Goal: Task Accomplishment & Management: Manage account settings

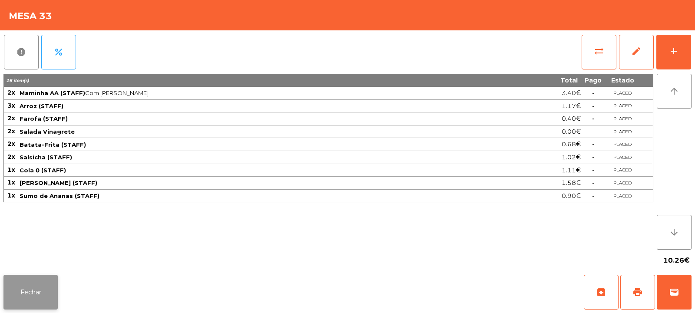
click at [47, 292] on button "Fechar" at bounding box center [30, 292] width 54 height 35
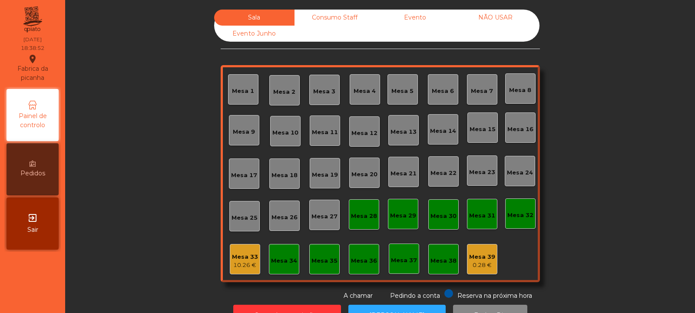
click at [341, 17] on div "Consumo Staff" at bounding box center [334, 18] width 80 height 16
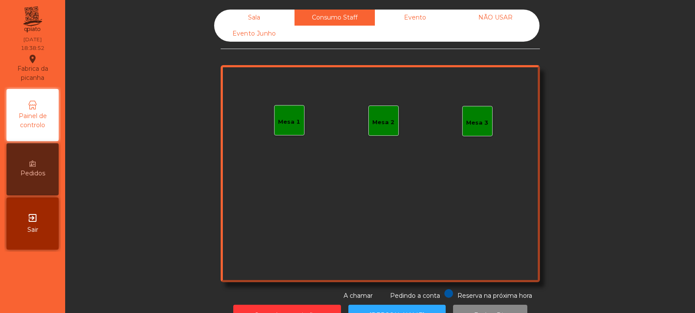
click at [415, 17] on div "Evento" at bounding box center [415, 18] width 80 height 16
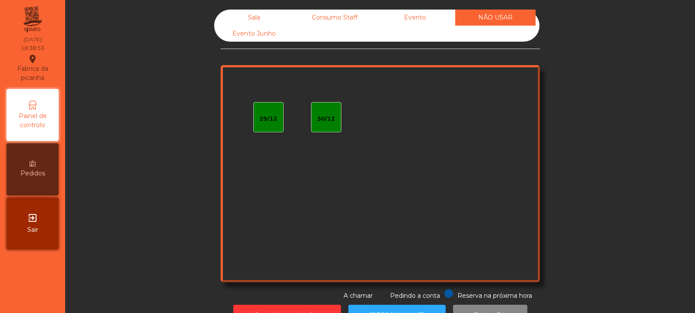
click at [273, 36] on div "Evento Junho" at bounding box center [254, 34] width 80 height 16
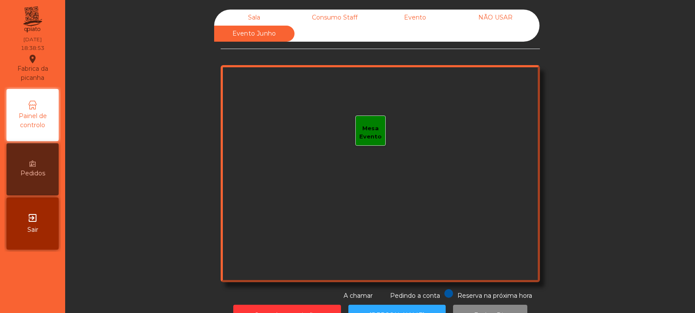
click at [265, 13] on div "Sala" at bounding box center [254, 18] width 80 height 16
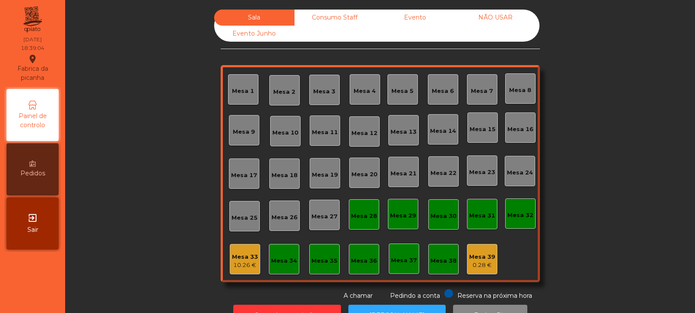
scroll to position [29, 0]
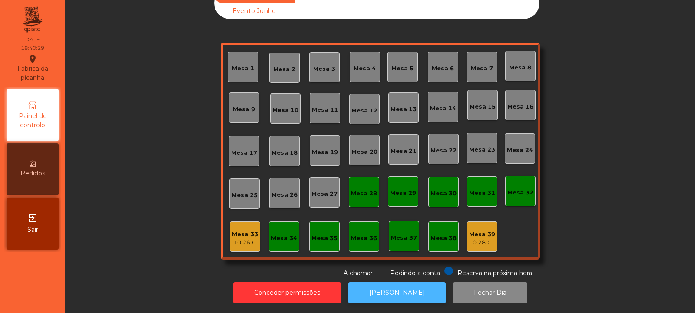
click at [379, 294] on button "[PERSON_NAME]" at bounding box center [396, 292] width 97 height 21
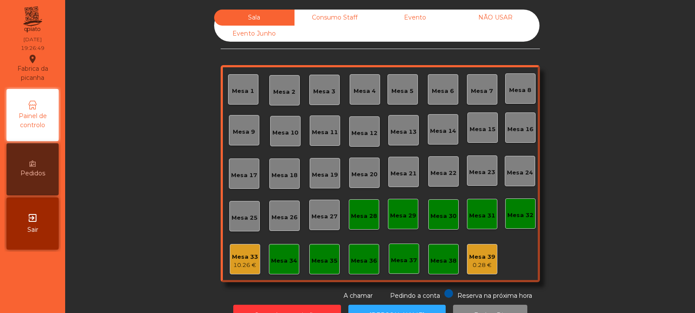
click at [481, 255] on div "Mesa 39" at bounding box center [482, 257] width 26 height 9
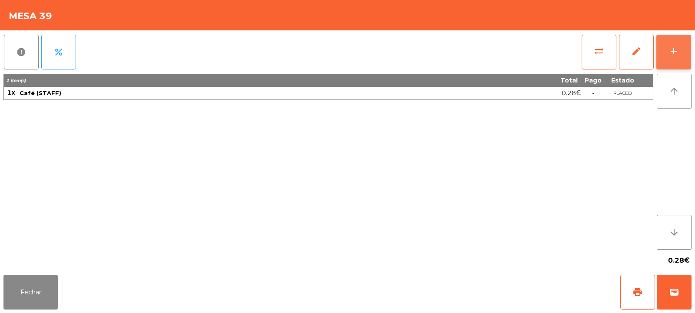
click at [679, 51] on button "add" at bounding box center [673, 52] width 35 height 35
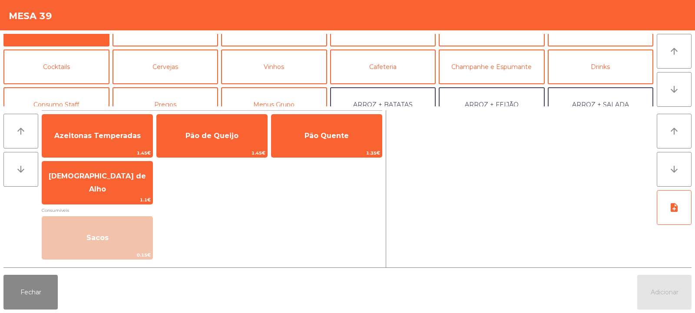
scroll to position [21, 0]
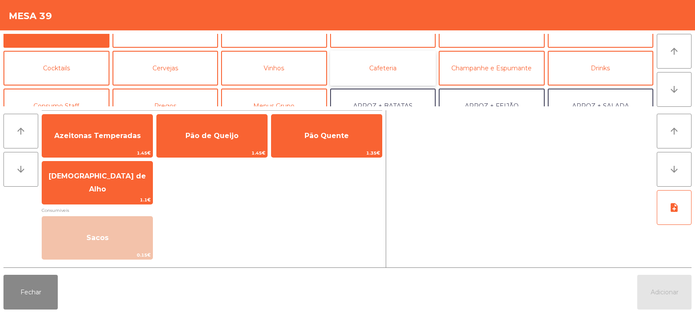
click at [360, 64] on button "Cafeteria" at bounding box center [383, 68] width 106 height 35
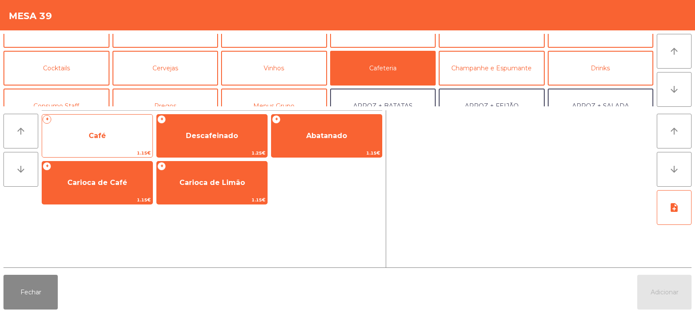
click at [120, 146] on span "Café" at bounding box center [97, 135] width 110 height 23
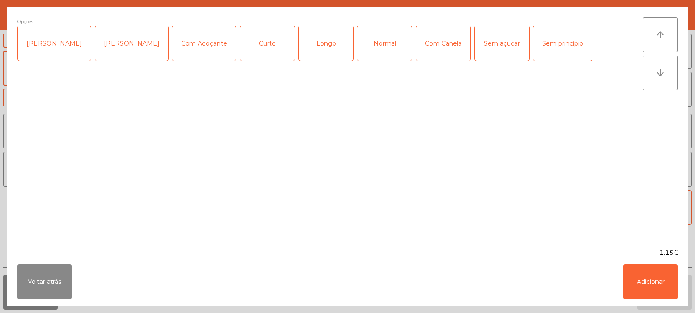
click at [376, 43] on div "Normal" at bounding box center [384, 43] width 54 height 35
click at [643, 282] on button "Adicionar" at bounding box center [650, 281] width 54 height 35
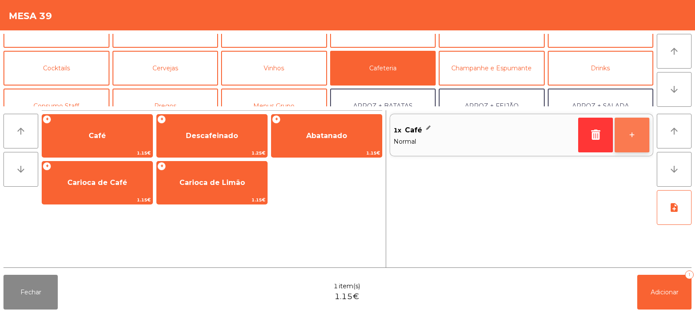
click at [639, 135] on button "+" at bounding box center [631, 135] width 35 height 35
click at [632, 139] on button "+" at bounding box center [631, 135] width 35 height 35
click at [636, 142] on button "+" at bounding box center [631, 135] width 35 height 35
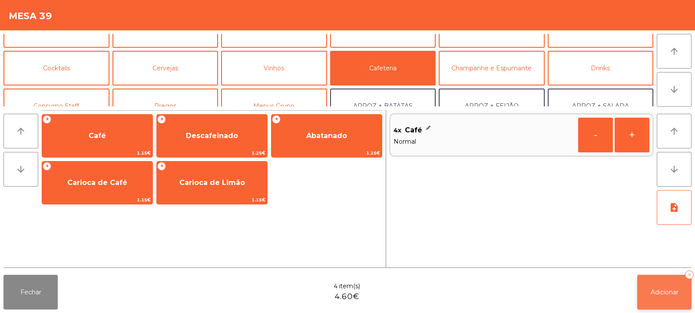
click at [661, 294] on span "Adicionar" at bounding box center [664, 292] width 28 height 8
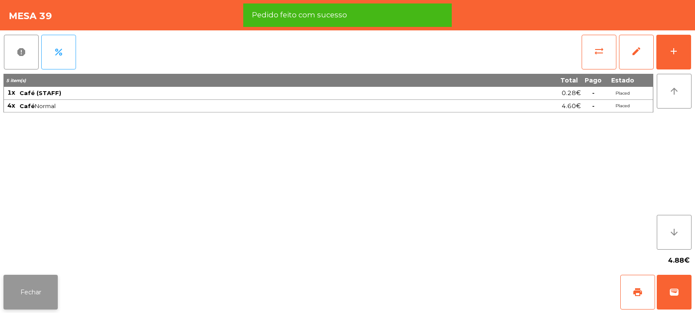
click at [34, 285] on button "Fechar" at bounding box center [30, 292] width 54 height 35
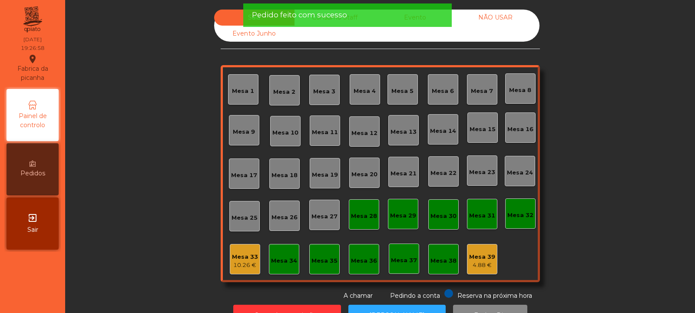
click at [247, 260] on div "Mesa 33" at bounding box center [245, 257] width 26 height 9
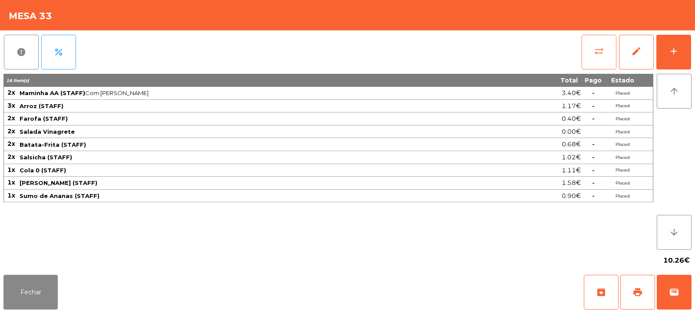
click at [609, 56] on button "sync_alt" at bounding box center [598, 52] width 35 height 35
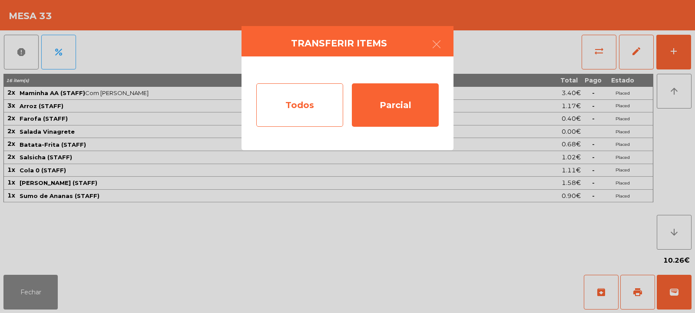
click at [316, 110] on div "Todos" at bounding box center [299, 104] width 87 height 43
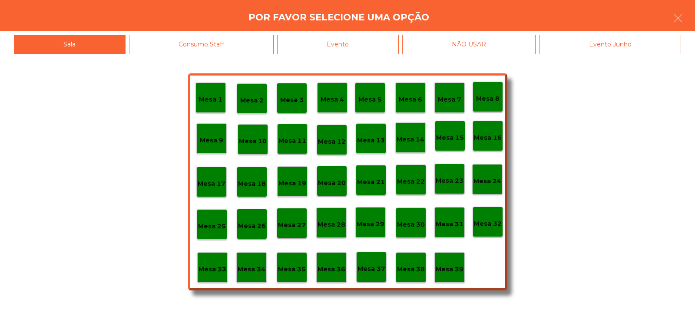
click at [455, 261] on div "Mesa 39" at bounding box center [449, 267] width 28 height 13
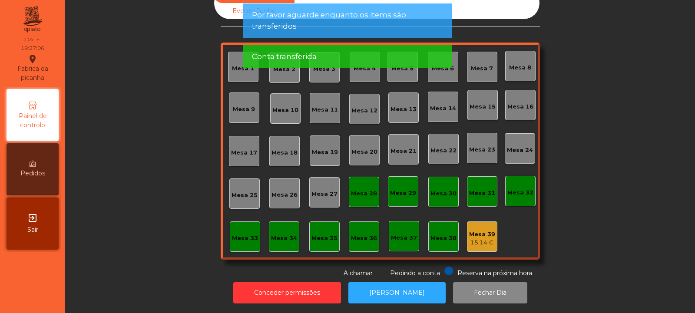
scroll to position [0, 0]
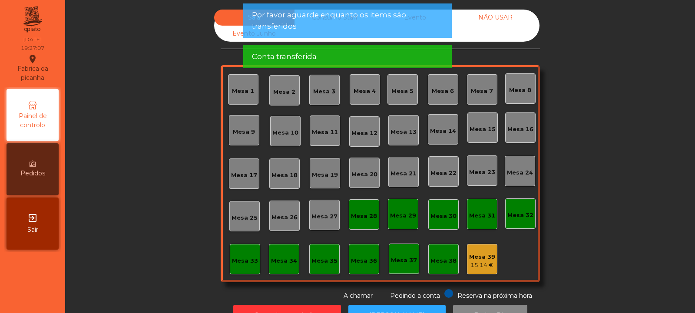
click at [500, 17] on div "NÃO USAR" at bounding box center [495, 18] width 80 height 16
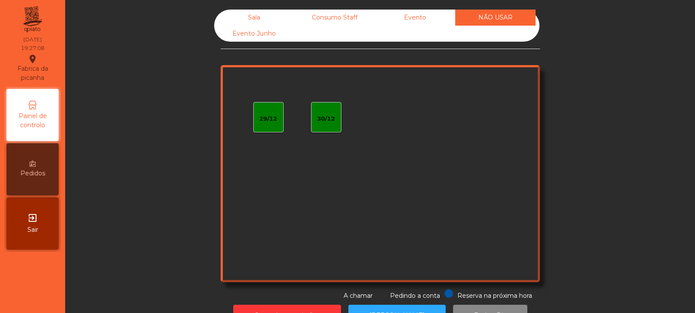
click at [433, 17] on div "Conta transferida" at bounding box center [347, 15] width 191 height 11
click at [429, 20] on div "Evento" at bounding box center [415, 18] width 80 height 16
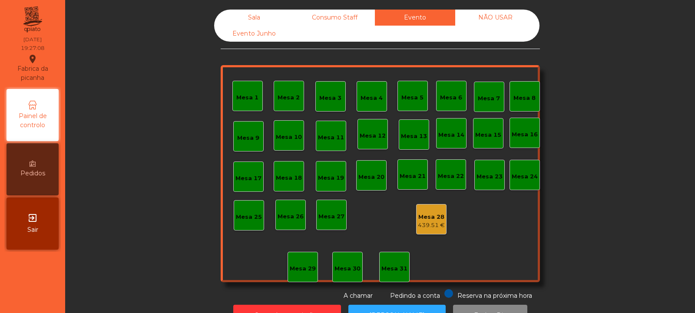
click at [359, 13] on div "Consumo Staff" at bounding box center [334, 18] width 80 height 16
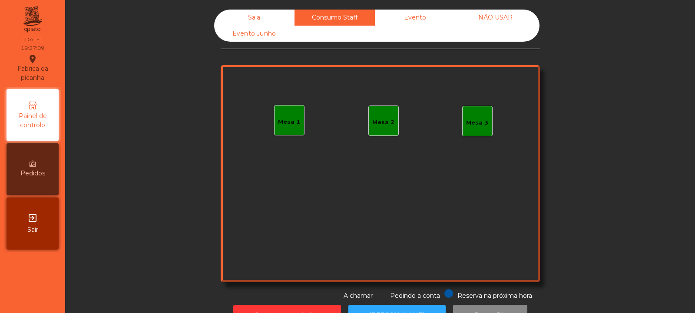
click at [276, 14] on div "Sala" at bounding box center [254, 18] width 80 height 16
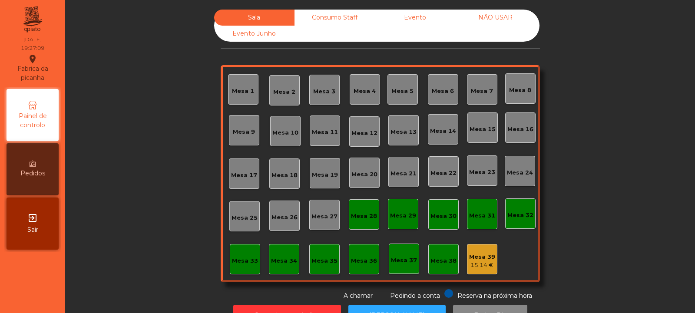
click at [257, 41] on div "Evento Junho" at bounding box center [254, 34] width 80 height 16
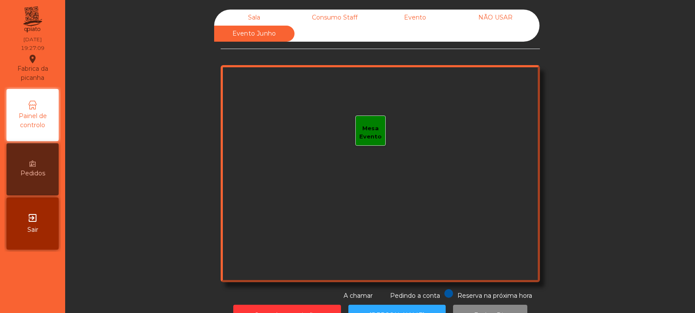
click at [260, 16] on div "Sala" at bounding box center [254, 18] width 80 height 16
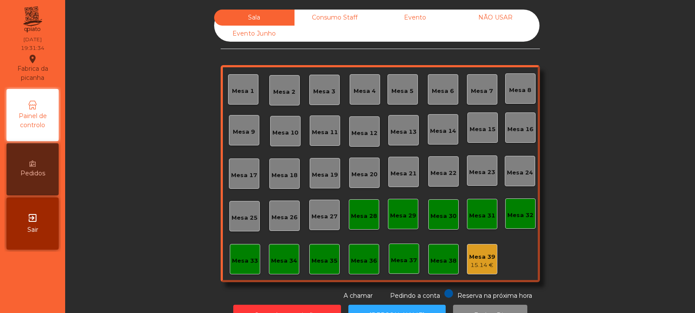
click at [329, 134] on div "Mesa 11" at bounding box center [325, 132] width 26 height 9
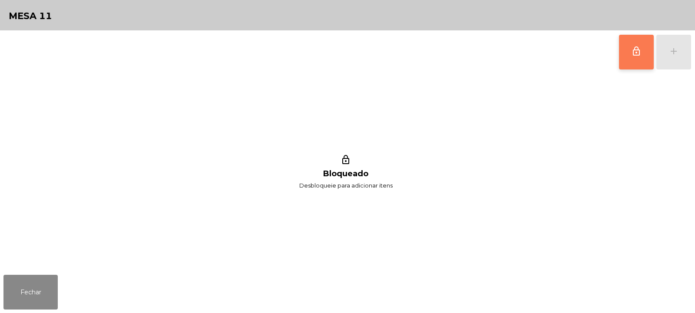
click at [647, 59] on button "lock_outline" at bounding box center [636, 52] width 35 height 35
click at [673, 59] on button "add" at bounding box center [673, 52] width 35 height 35
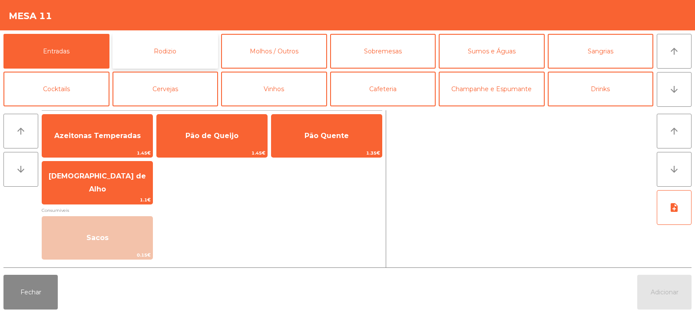
click at [205, 53] on button "Rodizio" at bounding box center [165, 51] width 106 height 35
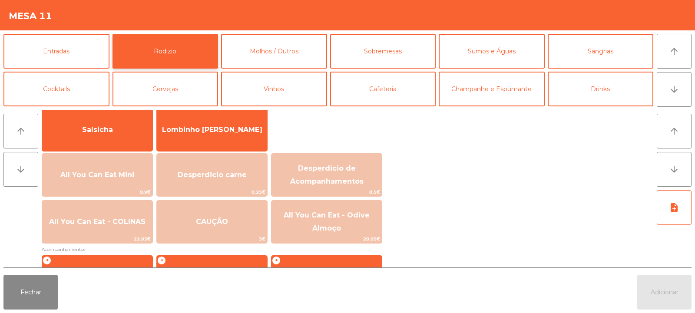
scroll to position [74, 0]
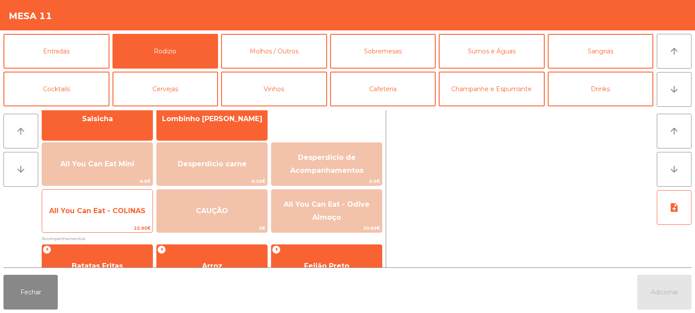
click at [133, 214] on span "All You Can Eat - COLINAS" at bounding box center [97, 211] width 96 height 8
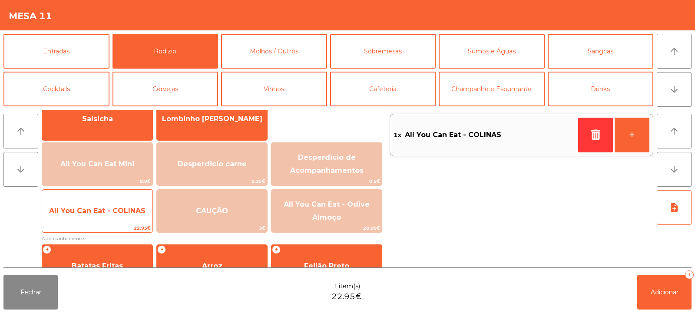
click at [128, 217] on span "All You Can Eat - COLINAS" at bounding box center [97, 210] width 110 height 23
click at [127, 215] on span "All You Can Eat - COLINAS" at bounding box center [97, 210] width 110 height 23
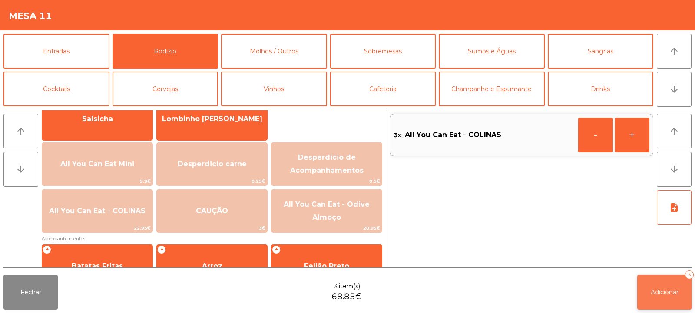
click at [658, 284] on button "Adicionar 3" at bounding box center [664, 292] width 54 height 35
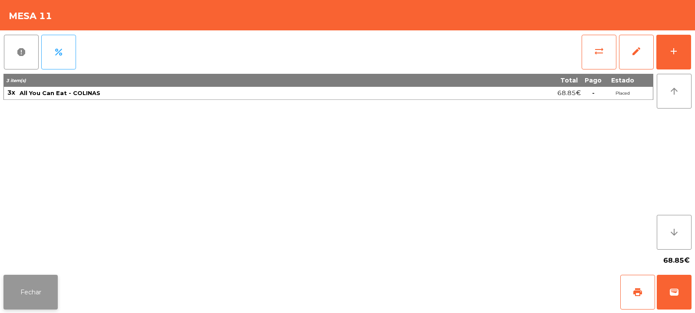
click at [36, 297] on button "Fechar" at bounding box center [30, 292] width 54 height 35
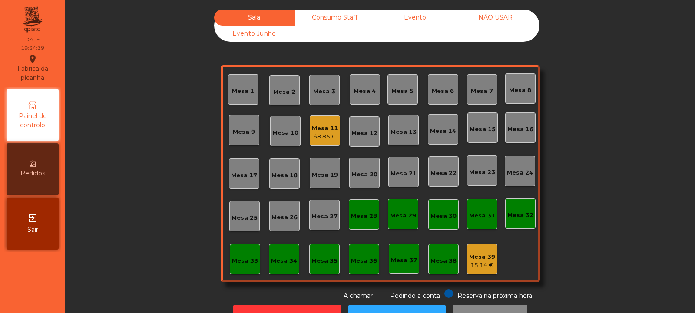
click at [279, 174] on div "Mesa 18" at bounding box center [284, 175] width 26 height 9
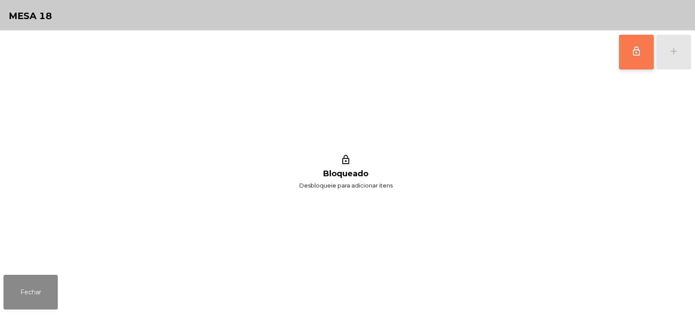
click at [633, 63] on button "lock_outline" at bounding box center [636, 52] width 35 height 35
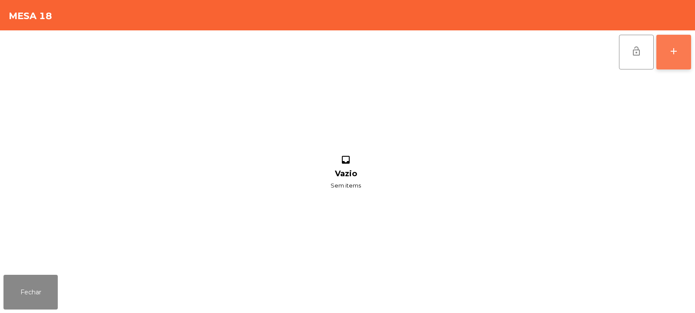
click at [673, 58] on button "add" at bounding box center [673, 52] width 35 height 35
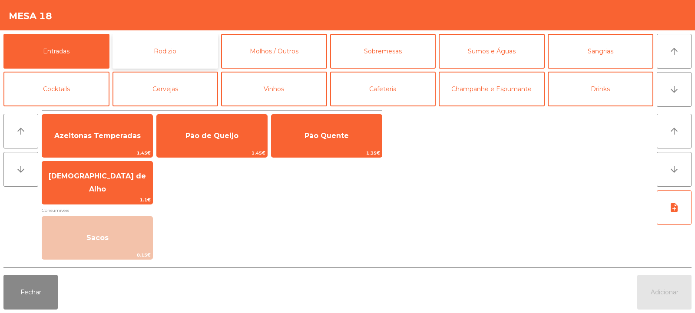
click at [171, 56] on button "Rodizio" at bounding box center [165, 51] width 106 height 35
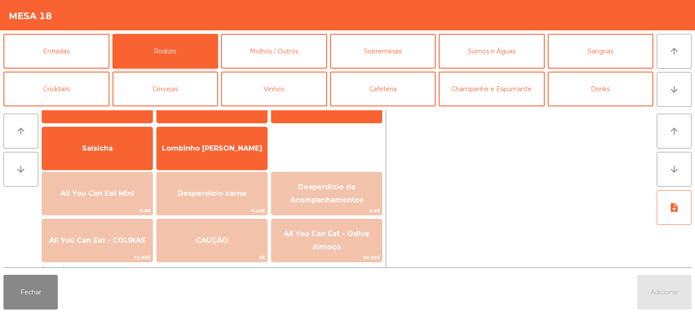
scroll to position [53, 0]
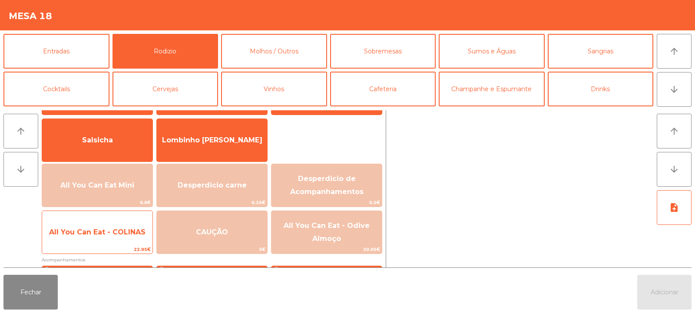
click at [97, 235] on span "All You Can Eat - COLINAS" at bounding box center [97, 232] width 96 height 8
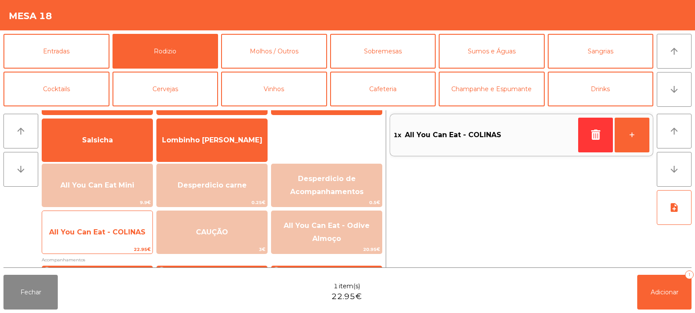
click at [102, 235] on span "All You Can Eat - COLINAS" at bounding box center [97, 232] width 96 height 8
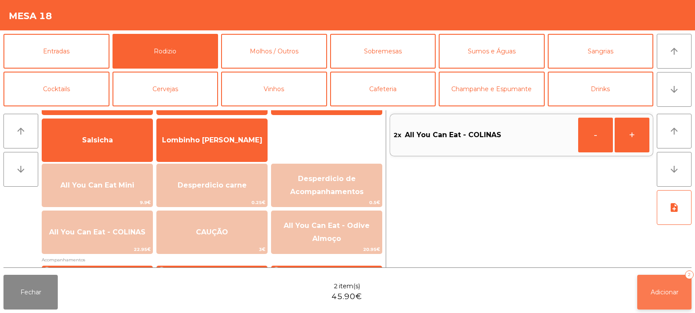
click at [661, 295] on span "Adicionar" at bounding box center [664, 292] width 28 height 8
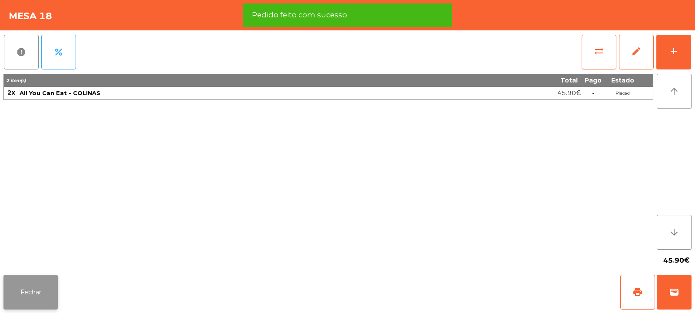
click at [31, 300] on button "Fechar" at bounding box center [30, 292] width 54 height 35
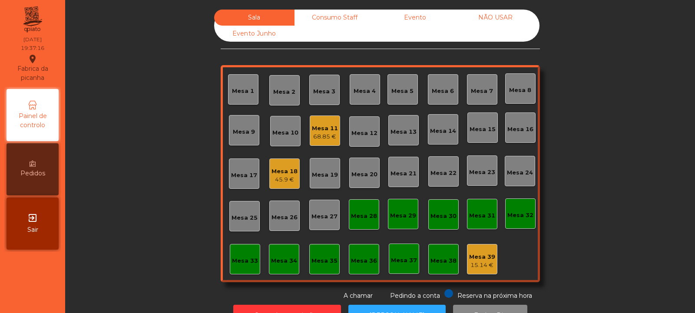
click at [241, 132] on div "Mesa 9" at bounding box center [244, 132] width 22 height 9
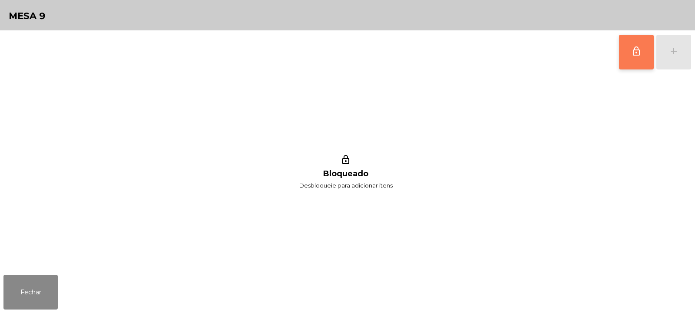
click at [630, 57] on button "lock_outline" at bounding box center [636, 52] width 35 height 35
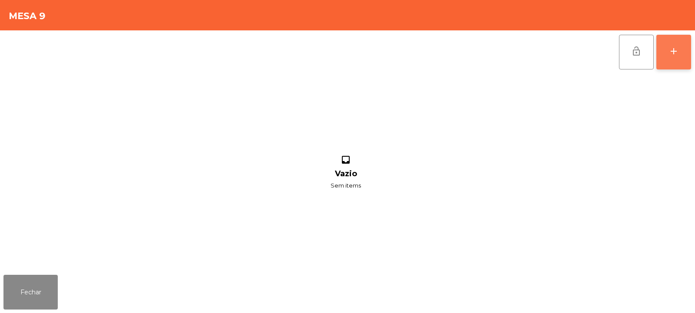
click at [667, 56] on button "add" at bounding box center [673, 52] width 35 height 35
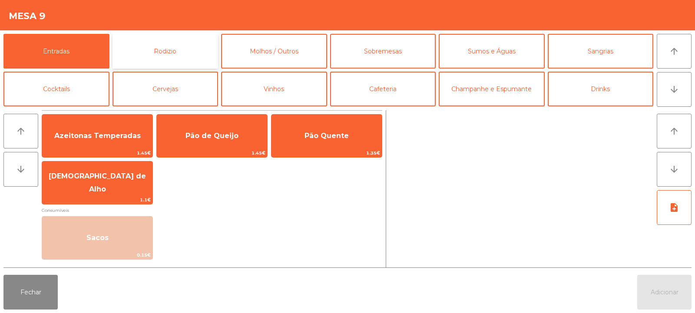
click at [158, 50] on button "Rodizio" at bounding box center [165, 51] width 106 height 35
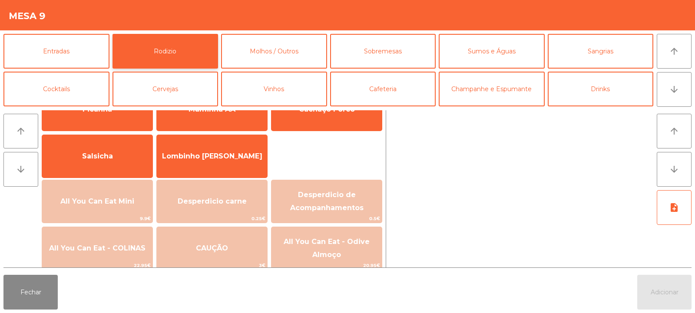
scroll to position [49, 0]
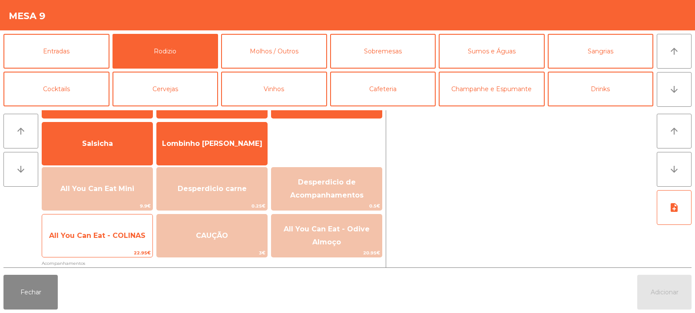
click at [96, 232] on span "All You Can Eat - COLINAS" at bounding box center [97, 235] width 96 height 8
click at [96, 235] on span "All You Can Eat - COLINAS" at bounding box center [97, 235] width 96 height 8
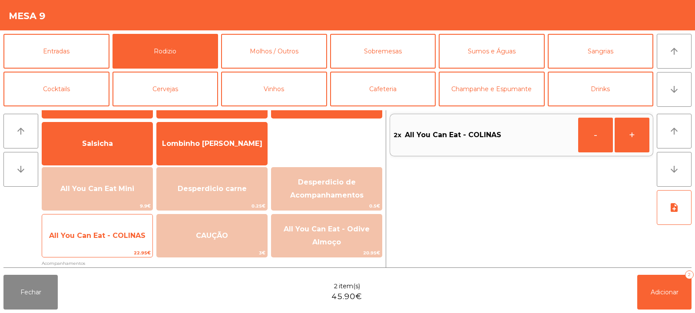
click at [97, 235] on span "All You Can Eat - COLINAS" at bounding box center [97, 235] width 96 height 8
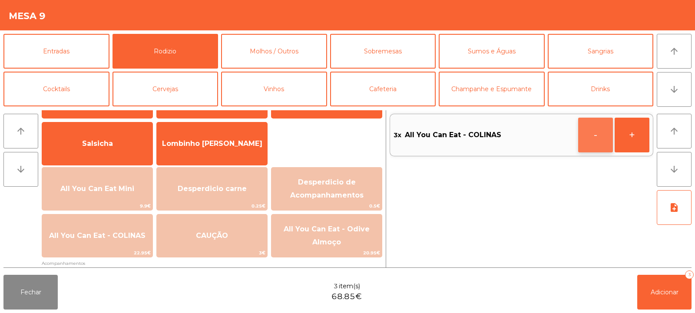
click at [588, 133] on button "-" at bounding box center [595, 135] width 35 height 35
click at [639, 290] on button "Adicionar 2" at bounding box center [664, 292] width 54 height 35
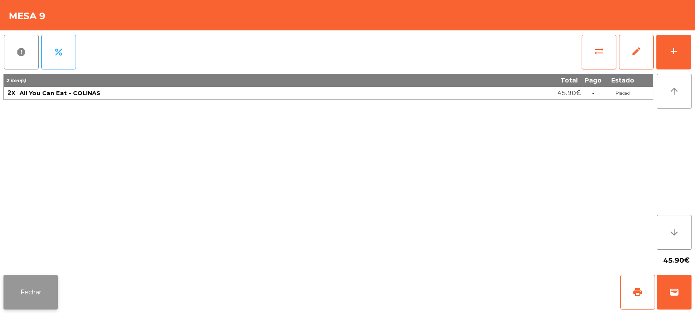
click at [14, 291] on button "Fechar" at bounding box center [30, 292] width 54 height 35
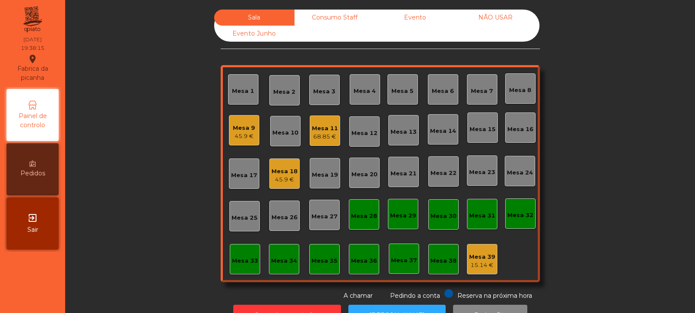
click at [247, 179] on div "Mesa 17" at bounding box center [244, 175] width 26 height 9
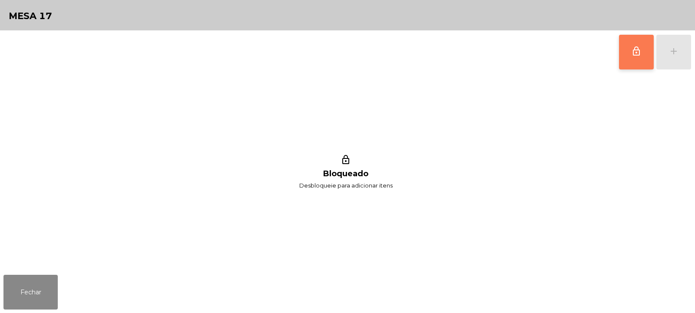
click at [639, 59] on button "lock_outline" at bounding box center [636, 52] width 35 height 35
click at [671, 56] on div "add" at bounding box center [673, 51] width 10 height 10
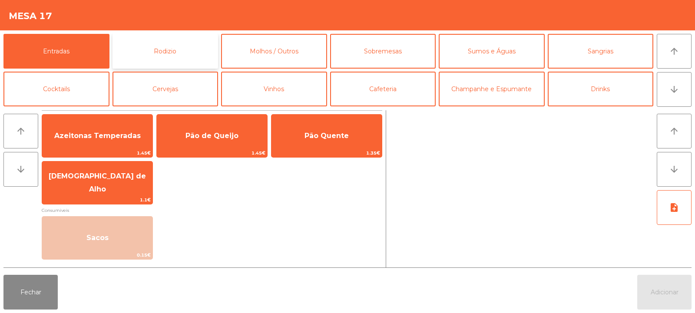
click at [200, 53] on button "Rodizio" at bounding box center [165, 51] width 106 height 35
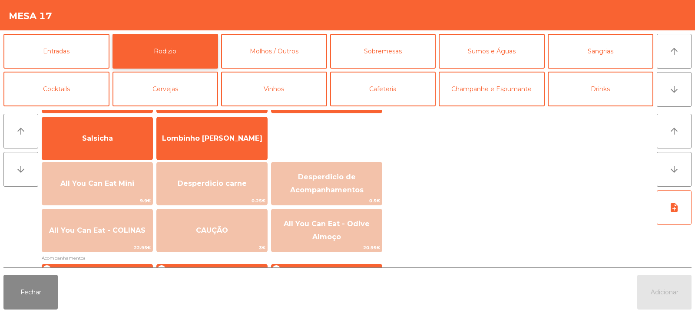
scroll to position [66, 0]
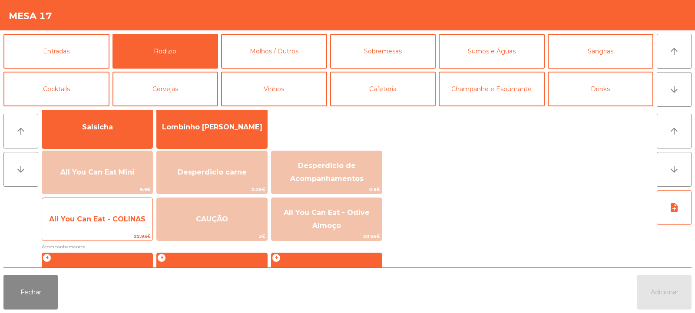
click at [134, 221] on span "All You Can Eat - COLINAS" at bounding box center [97, 219] width 96 height 8
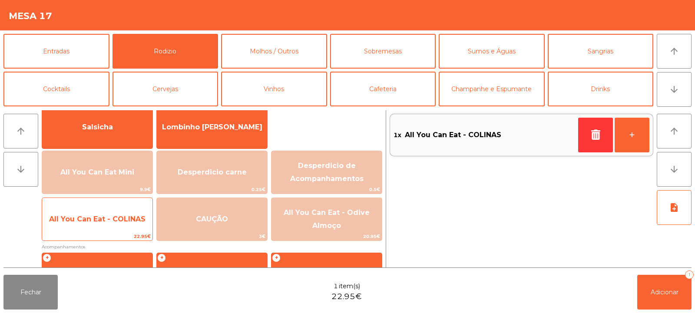
click at [130, 221] on span "All You Can Eat - COLINAS" at bounding box center [97, 219] width 96 height 8
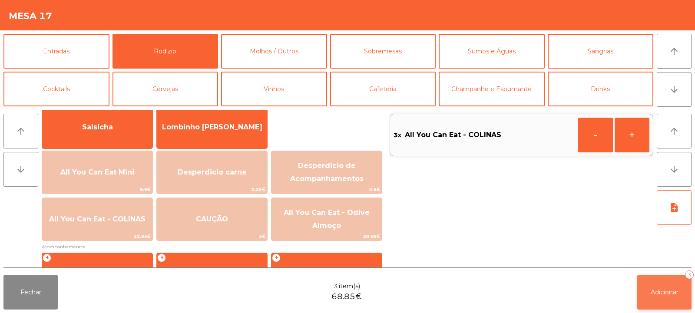
click at [663, 299] on button "Adicionar 3" at bounding box center [664, 292] width 54 height 35
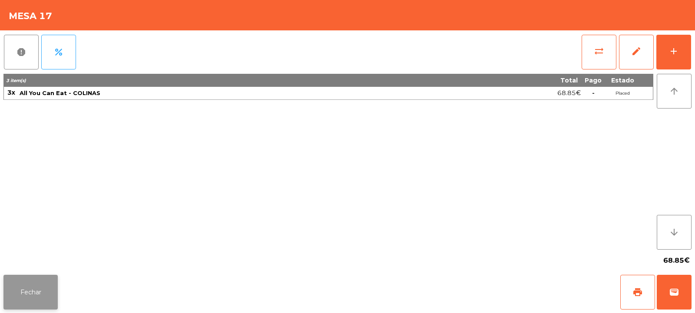
click at [46, 298] on button "Fechar" at bounding box center [30, 292] width 54 height 35
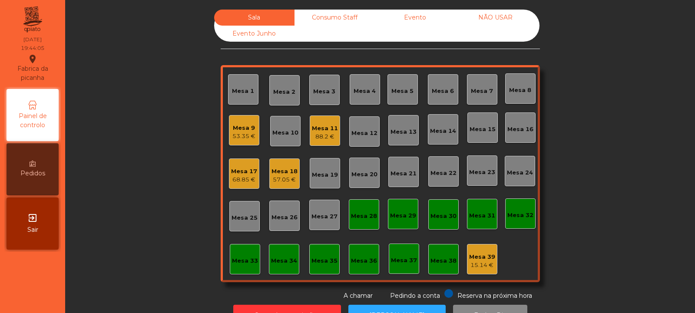
click at [322, 175] on div "Mesa 19" at bounding box center [325, 175] width 26 height 9
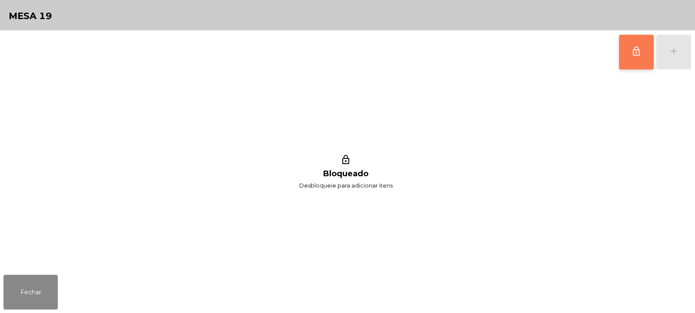
click at [625, 53] on button "lock_outline" at bounding box center [636, 52] width 35 height 35
click at [674, 57] on button "add" at bounding box center [673, 52] width 35 height 35
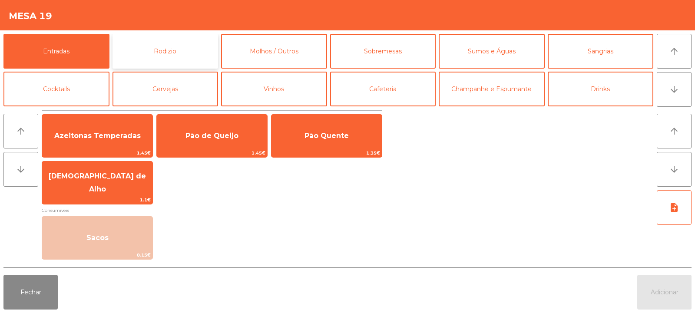
click at [155, 53] on button "Rodizio" at bounding box center [165, 51] width 106 height 35
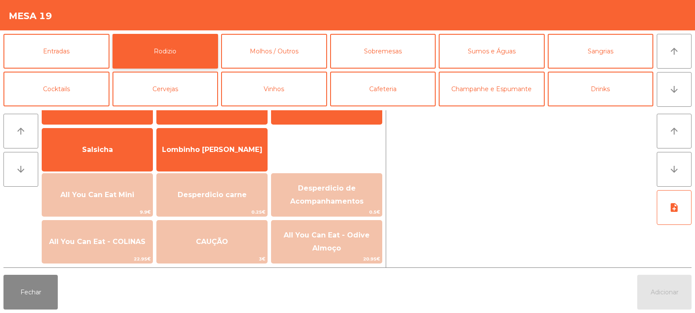
scroll to position [59, 0]
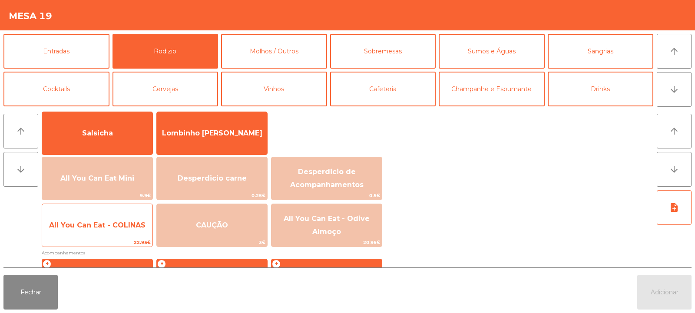
click at [105, 226] on span "All You Can Eat - COLINAS" at bounding box center [97, 225] width 96 height 8
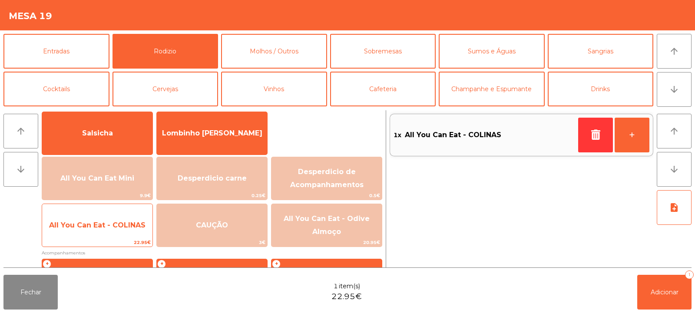
click at [110, 227] on span "All You Can Eat - COLINAS" at bounding box center [97, 225] width 96 height 8
click at [114, 227] on span "All You Can Eat - COLINAS" at bounding box center [97, 225] width 96 height 8
click at [124, 228] on span "All You Can Eat - COLINAS" at bounding box center [97, 225] width 96 height 8
click at [108, 237] on span "All You Can Eat - COLINAS" at bounding box center [97, 225] width 110 height 23
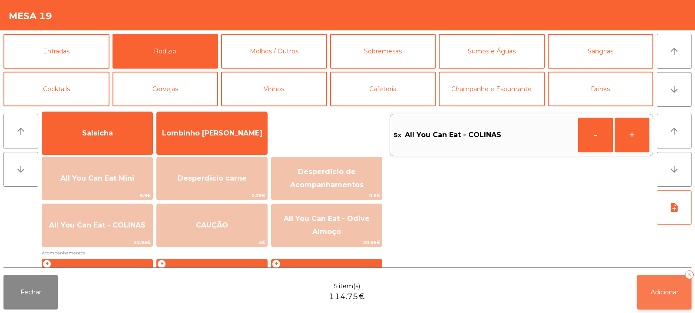
click at [649, 299] on button "Adicionar 5" at bounding box center [664, 292] width 54 height 35
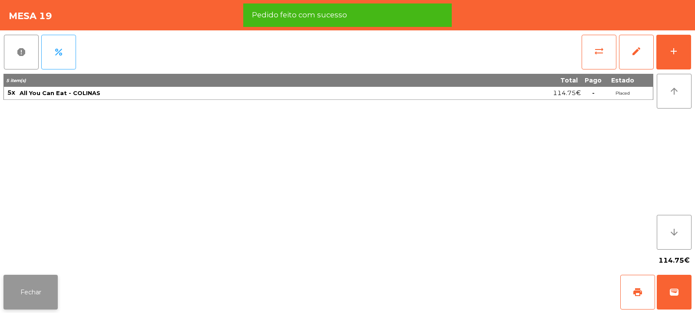
click at [19, 300] on button "Fechar" at bounding box center [30, 292] width 54 height 35
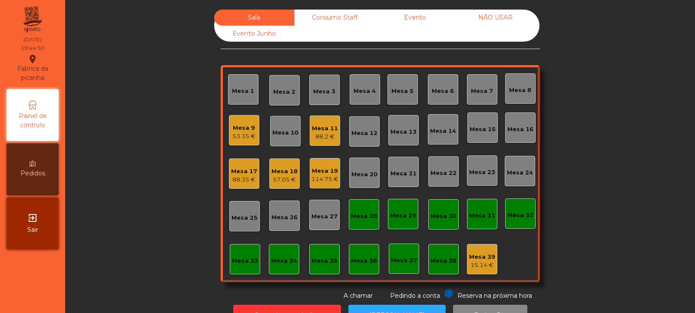
click at [519, 213] on div "Mesa 32" at bounding box center [520, 215] width 26 height 9
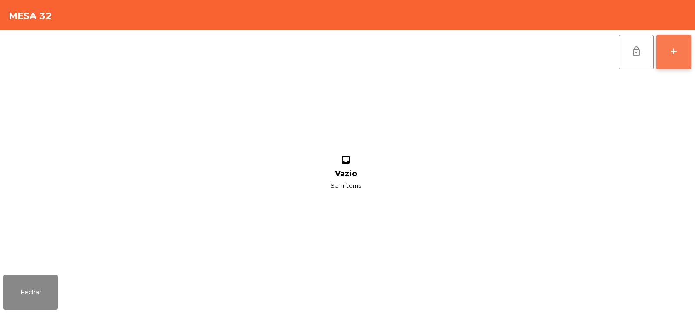
click at [673, 54] on div "add" at bounding box center [673, 51] width 10 height 10
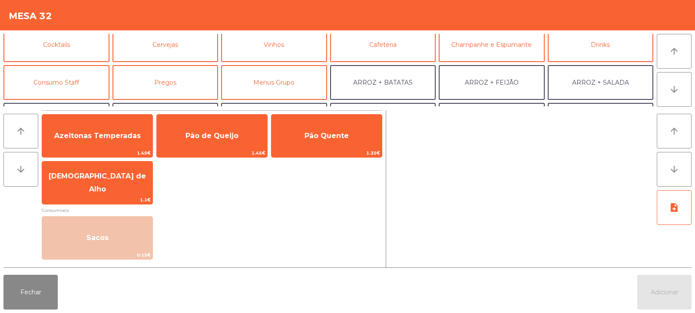
scroll to position [45, 0]
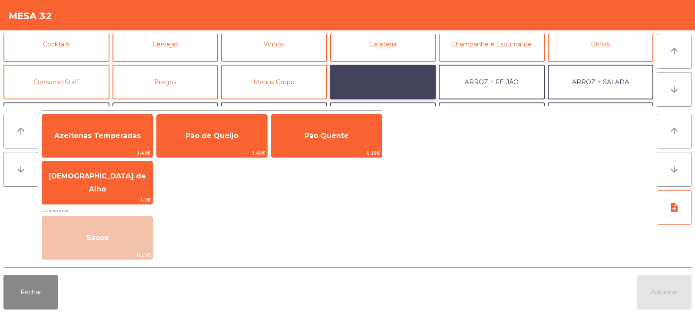
click at [402, 80] on button "ARROZ + BATATAS" at bounding box center [383, 82] width 106 height 35
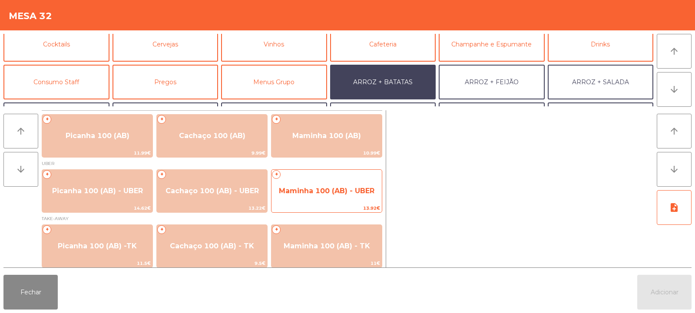
click at [339, 194] on span "Maminha 100 (AB) - UBER" at bounding box center [327, 191] width 96 height 8
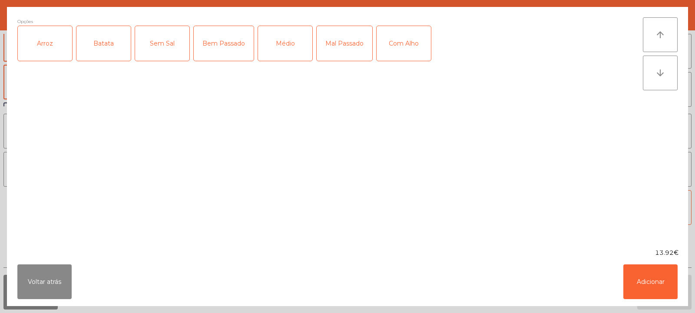
click at [42, 49] on div "Arroz" at bounding box center [45, 43] width 54 height 35
click at [87, 46] on div "Batata" at bounding box center [103, 43] width 54 height 35
click at [216, 43] on div "Bem Passado" at bounding box center [224, 43] width 60 height 35
click at [650, 284] on button "Adicionar" at bounding box center [650, 281] width 54 height 35
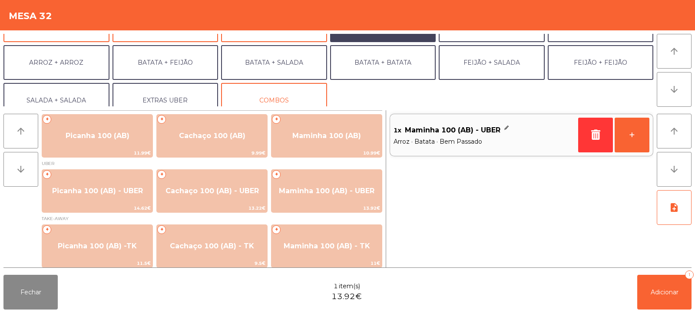
scroll to position [106, 0]
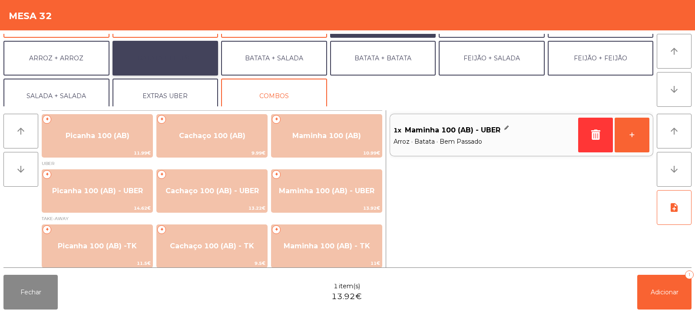
click at [151, 54] on button "BATATA + FEIJÃO" at bounding box center [165, 58] width 106 height 35
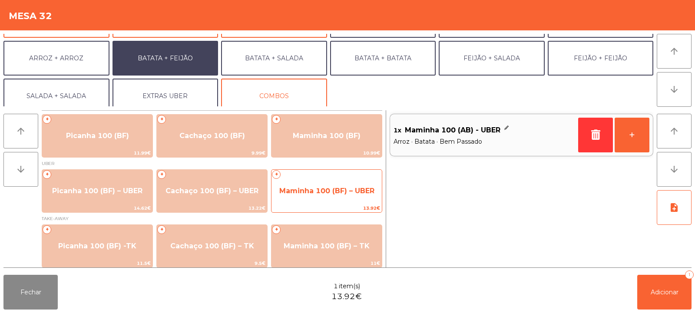
click at [346, 197] on span "Maminha 100 (BF) – UBER" at bounding box center [326, 190] width 110 height 23
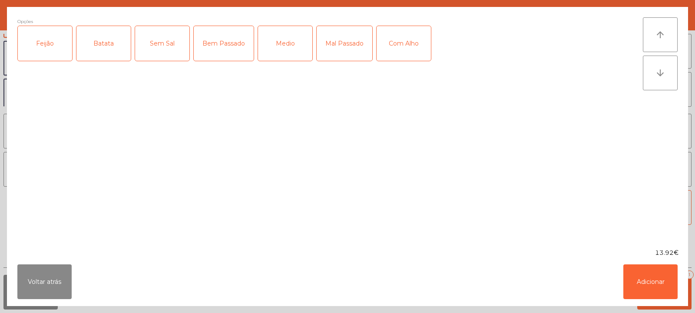
click at [54, 56] on div "Feijão" at bounding box center [45, 43] width 54 height 35
click at [98, 46] on div "Batata" at bounding box center [103, 43] width 54 height 35
click at [287, 46] on div "Medio" at bounding box center [285, 43] width 54 height 35
click at [287, 52] on div "Medio" at bounding box center [285, 43] width 54 height 35
click at [227, 46] on div "Bem Passado" at bounding box center [224, 43] width 60 height 35
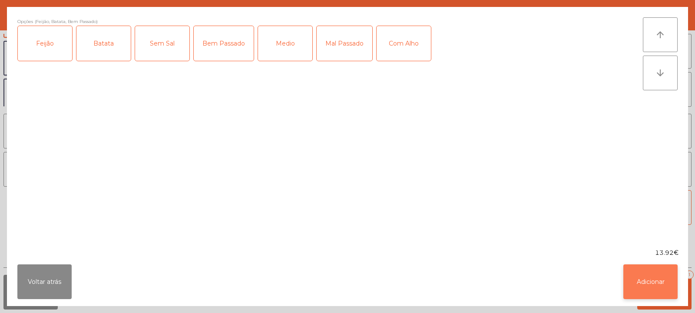
click at [635, 281] on button "Adicionar" at bounding box center [650, 281] width 54 height 35
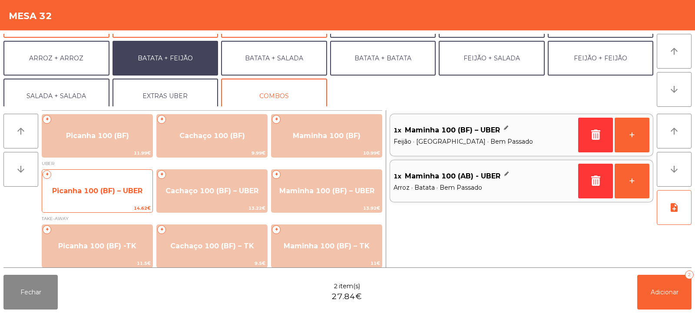
click at [96, 194] on span "Picanha 100 (BF) – UBER" at bounding box center [97, 191] width 90 height 8
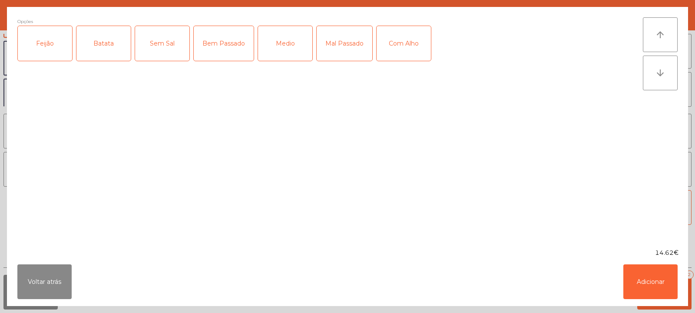
click at [49, 48] on div "Feijão" at bounding box center [45, 43] width 54 height 35
click at [93, 44] on div "Batata" at bounding box center [103, 43] width 54 height 35
click at [215, 50] on div "Bem Passado" at bounding box center [224, 43] width 60 height 35
click at [643, 284] on button "Adicionar" at bounding box center [650, 281] width 54 height 35
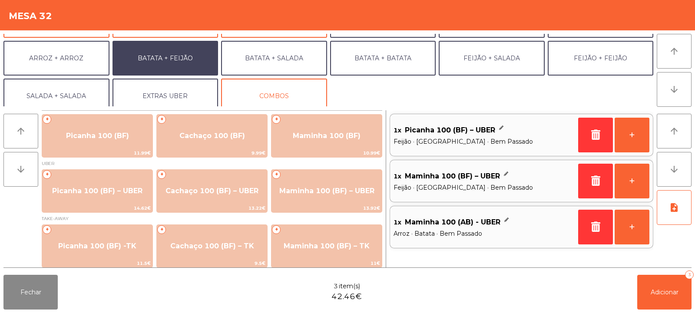
scroll to position [113, 0]
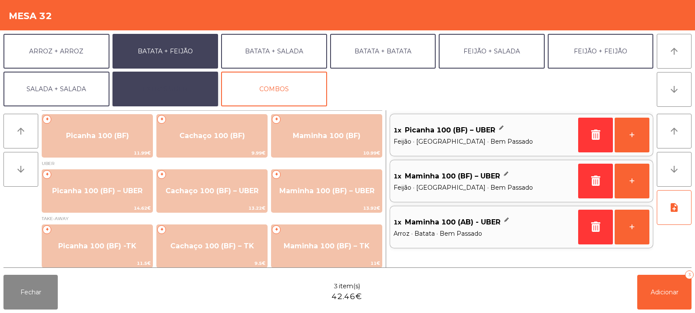
click at [155, 79] on button "EXTRAS UBER" at bounding box center [165, 89] width 106 height 35
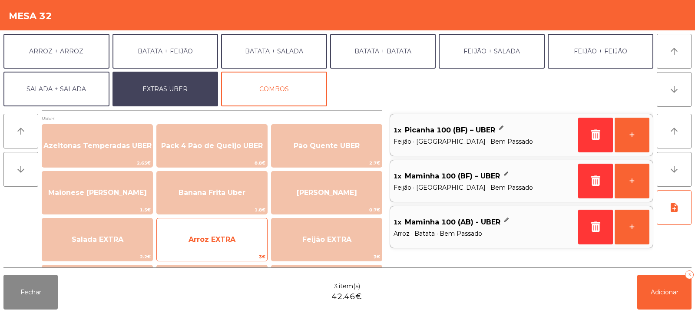
click at [190, 235] on span "Arroz EXTRA" at bounding box center [211, 239] width 47 height 8
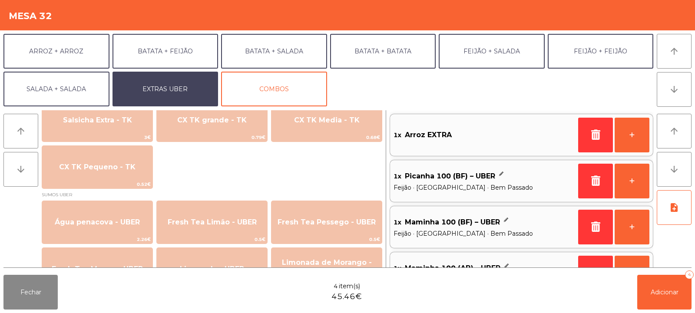
scroll to position [717, 0]
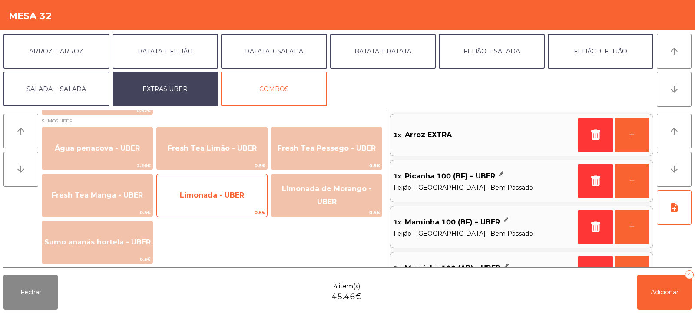
click at [189, 190] on span "Limonada - UBER" at bounding box center [212, 195] width 110 height 23
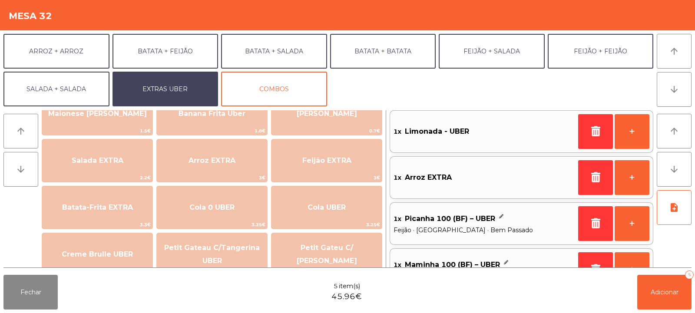
scroll to position [79, 0]
click at [655, 289] on span "Adicionar" at bounding box center [664, 292] width 28 height 8
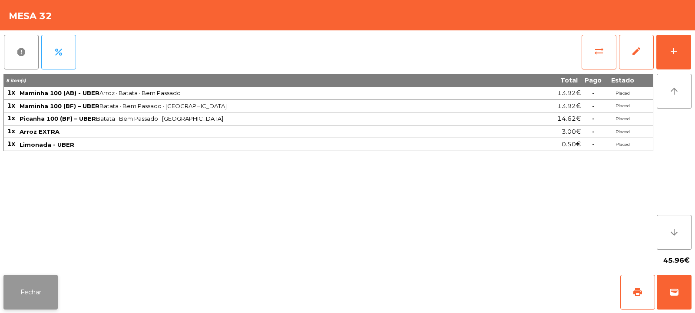
click at [31, 297] on button "Fechar" at bounding box center [30, 292] width 54 height 35
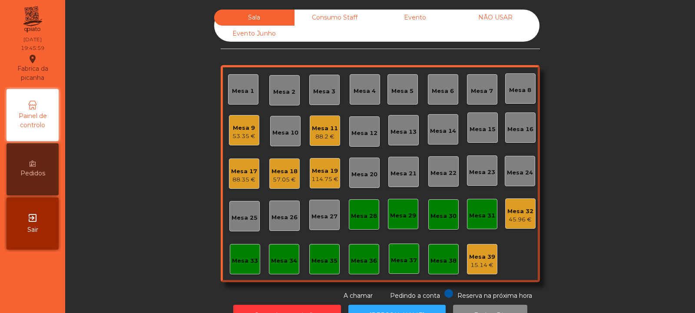
scroll to position [29, 0]
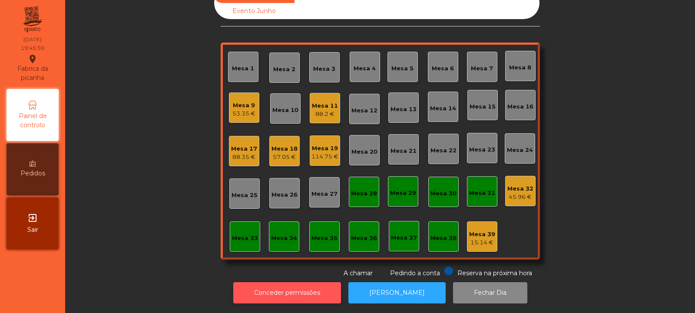
click at [312, 295] on button "Conceder permissões" at bounding box center [287, 292] width 108 height 21
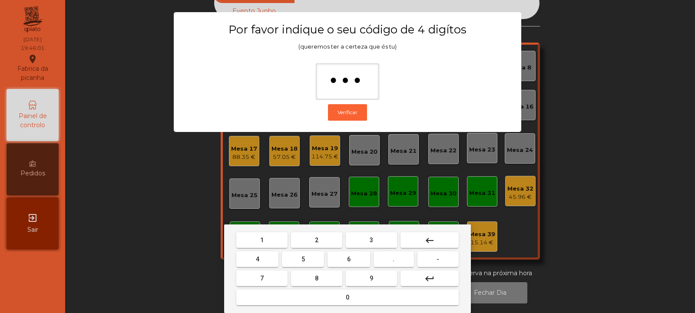
type input "****"
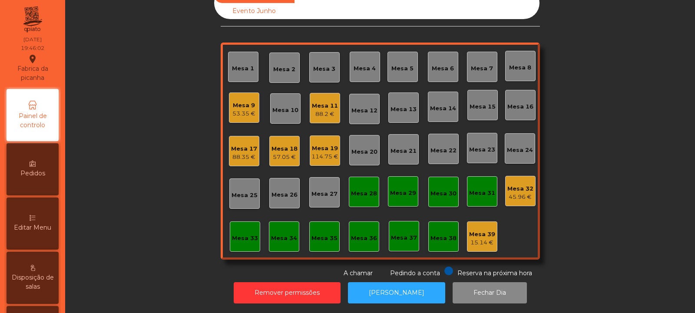
click at [505, 183] on div "Mesa 32 45.96 €" at bounding box center [520, 191] width 30 height 30
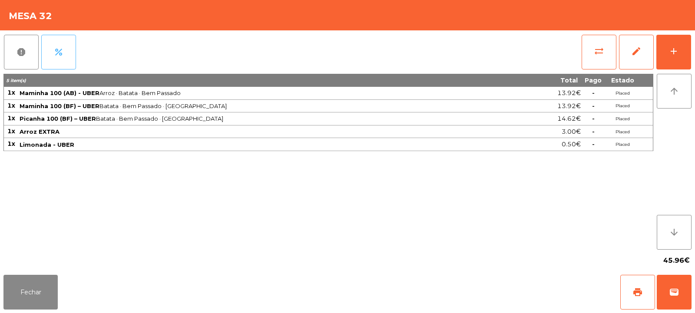
click at [64, 55] on button "percent" at bounding box center [58, 52] width 35 height 35
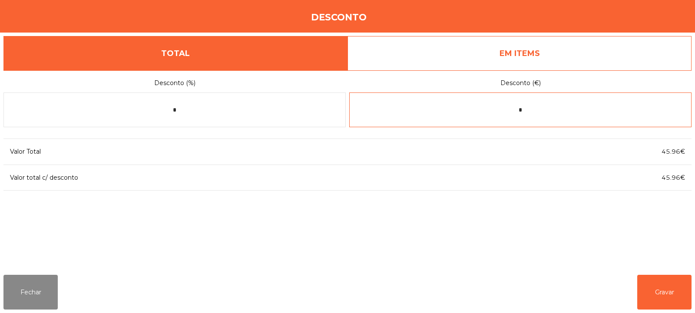
click at [528, 109] on input "*" at bounding box center [520, 109] width 342 height 35
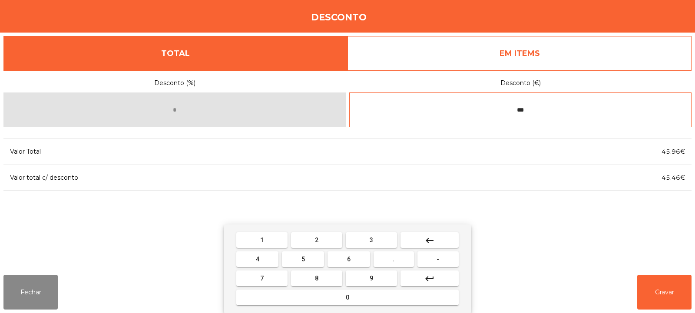
type input "***"
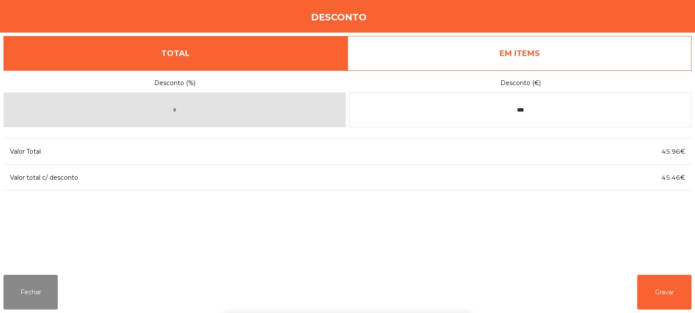
click at [648, 287] on div "1 2 3 keyboard_backspace 4 5 6 . - 7 8 9 keyboard_return 0" at bounding box center [347, 268] width 695 height 89
click at [668, 292] on button "Gravar" at bounding box center [664, 292] width 54 height 35
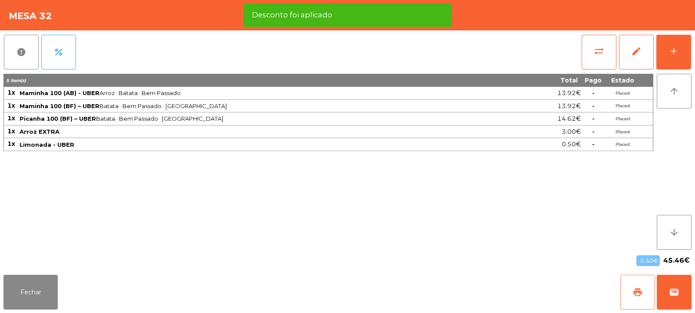
click at [630, 292] on button "print" at bounding box center [637, 292] width 35 height 35
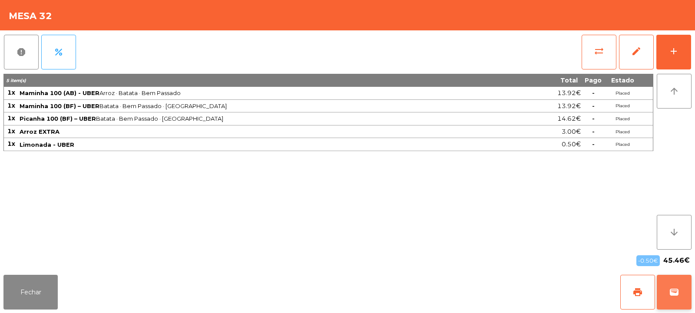
click at [678, 297] on span "wallet" at bounding box center [674, 292] width 10 height 10
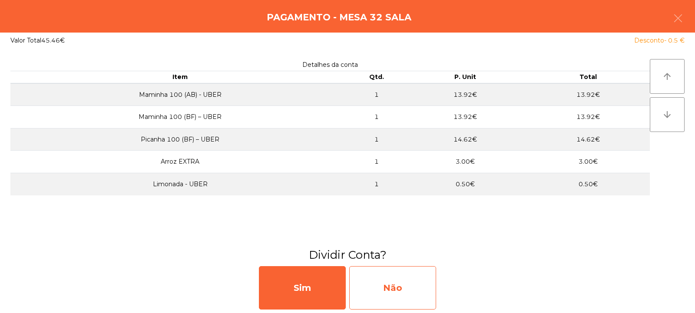
click at [412, 283] on div "Não" at bounding box center [392, 287] width 87 height 43
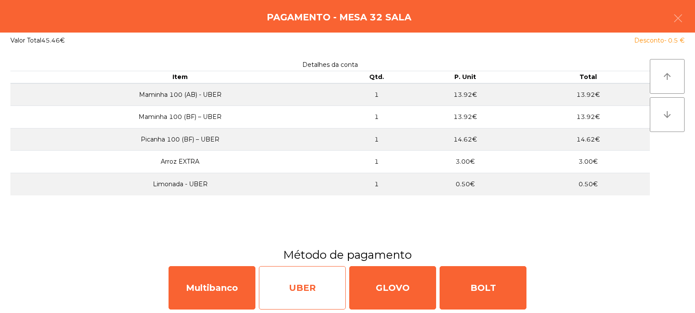
click at [306, 285] on div "UBER" at bounding box center [302, 287] width 87 height 43
select select "**"
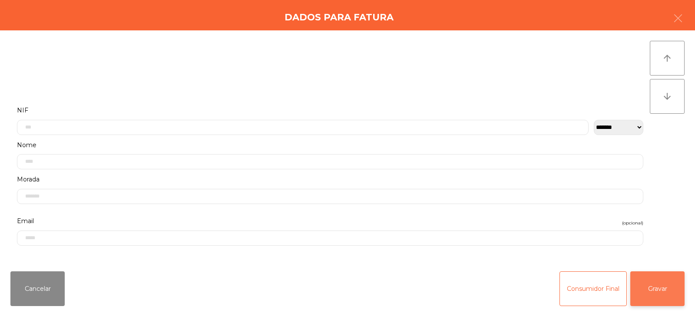
click at [668, 286] on button "Gravar" at bounding box center [657, 288] width 54 height 35
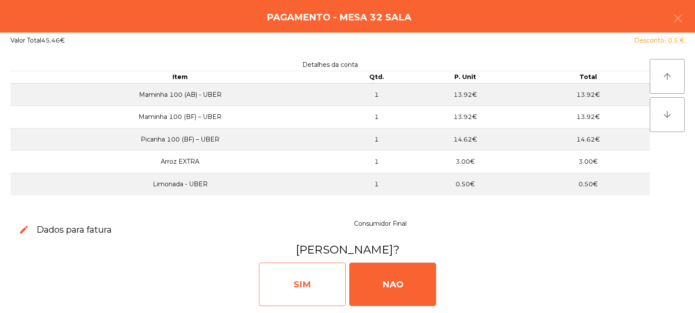
click at [334, 274] on div "SIM" at bounding box center [302, 284] width 87 height 43
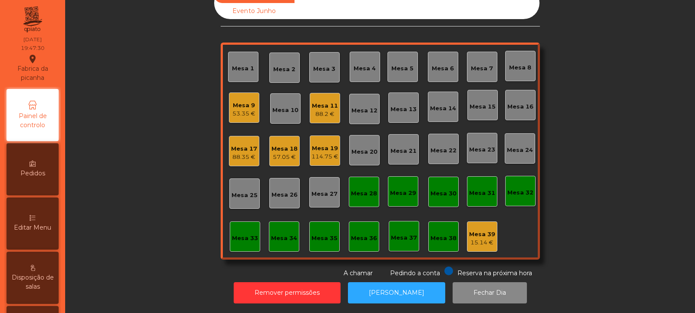
click at [437, 146] on div "Mesa 22" at bounding box center [443, 150] width 26 height 9
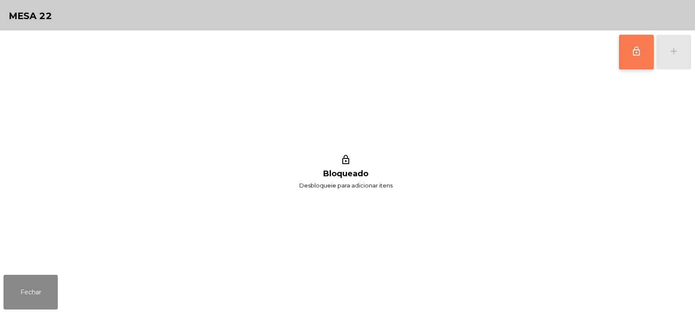
click at [628, 50] on button "lock_outline" at bounding box center [636, 52] width 35 height 35
click at [668, 50] on div "add" at bounding box center [673, 51] width 10 height 10
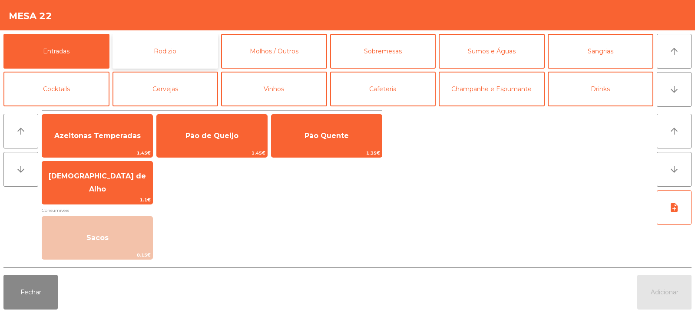
click at [166, 53] on button "Rodizio" at bounding box center [165, 51] width 106 height 35
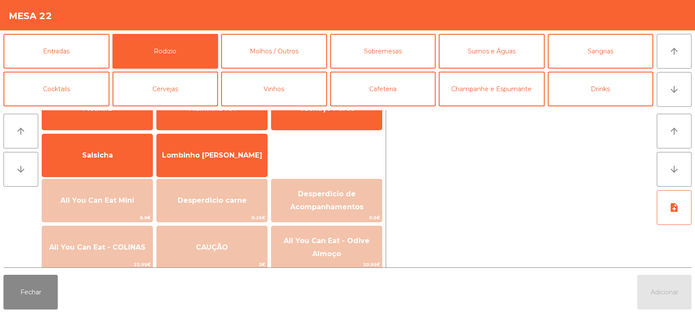
scroll to position [42, 0]
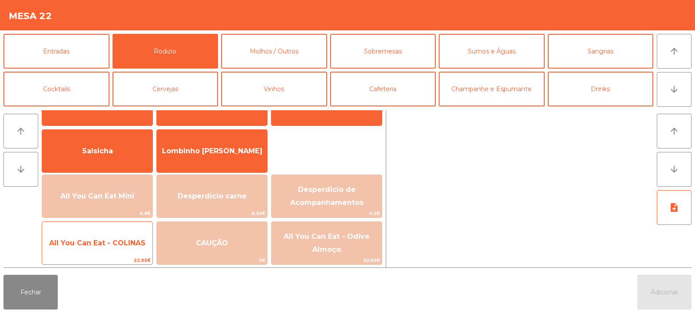
click at [102, 237] on span "All You Can Eat - COLINAS" at bounding box center [97, 242] width 110 height 23
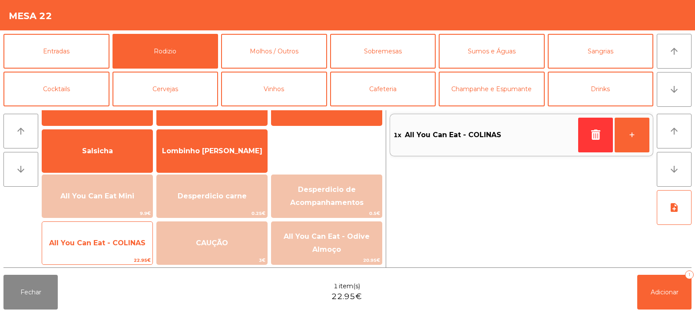
click at [105, 242] on span "All You Can Eat - COLINAS" at bounding box center [97, 243] width 96 height 8
click at [106, 244] on span "All You Can Eat - COLINAS" at bounding box center [97, 243] width 96 height 8
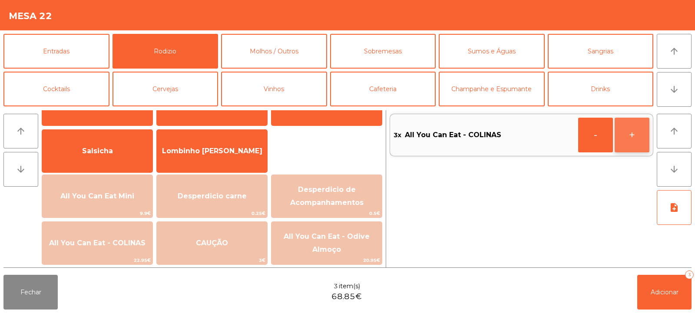
click at [623, 131] on button "+" at bounding box center [631, 135] width 35 height 35
click at [648, 288] on button "Adicionar 4" at bounding box center [664, 292] width 54 height 35
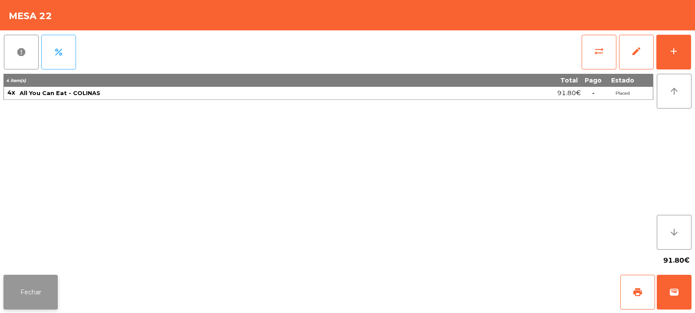
click at [31, 295] on button "Fechar" at bounding box center [30, 292] width 54 height 35
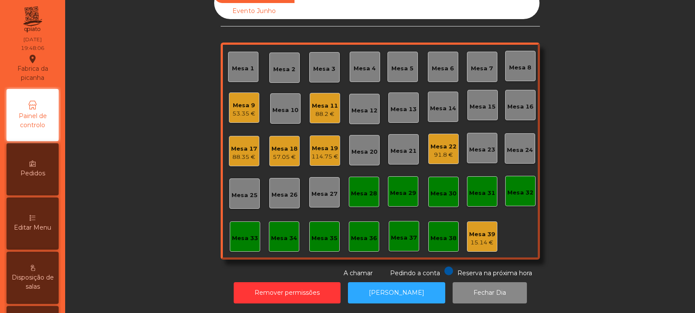
scroll to position [0, 0]
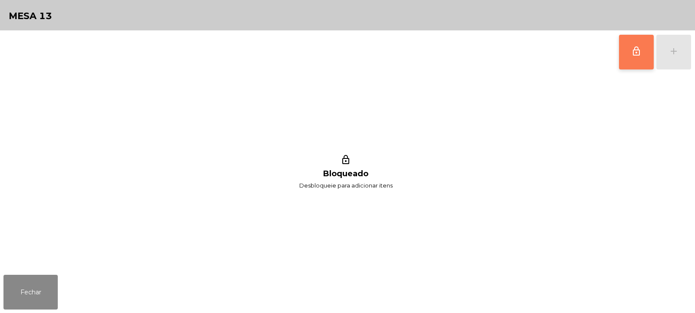
click at [640, 60] on button "lock_outline" at bounding box center [636, 52] width 35 height 35
click at [672, 53] on div "add" at bounding box center [673, 51] width 10 height 10
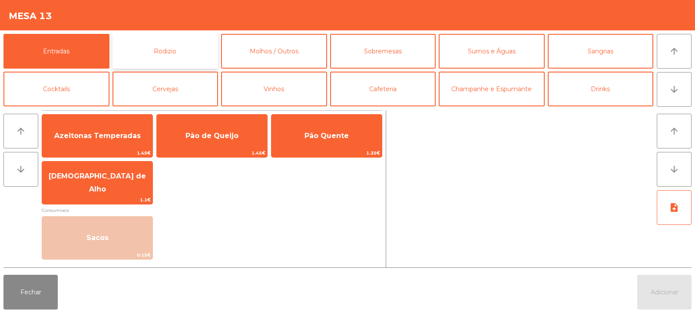
click at [149, 49] on button "Rodizio" at bounding box center [165, 51] width 106 height 35
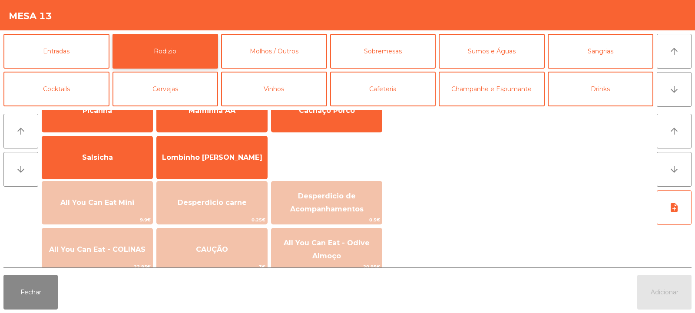
scroll to position [50, 0]
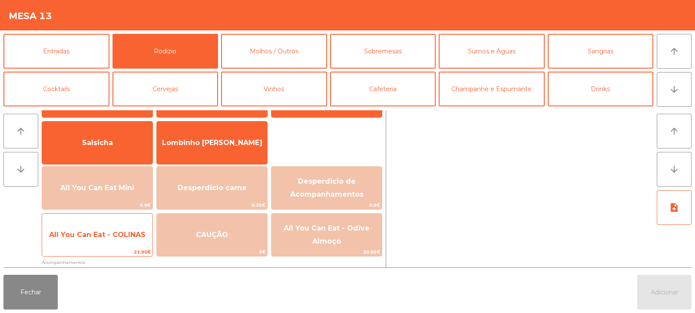
click at [99, 249] on span "22.95€" at bounding box center [97, 252] width 110 height 8
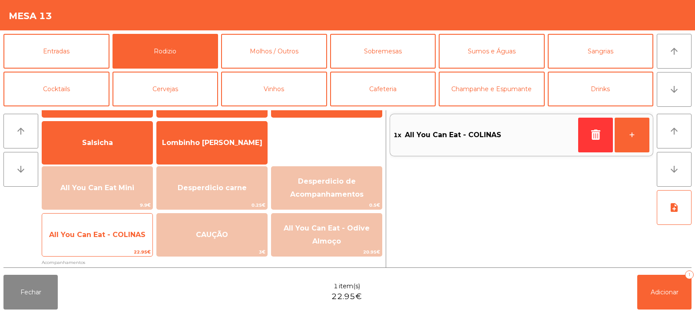
click at [98, 241] on span "All You Can Eat - COLINAS" at bounding box center [97, 234] width 110 height 23
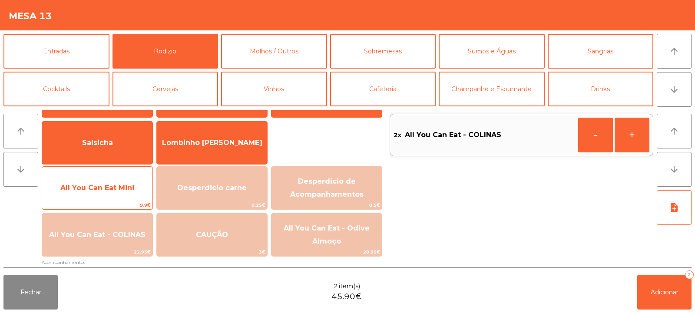
click at [103, 182] on span "All You Can Eat Mini" at bounding box center [97, 187] width 110 height 23
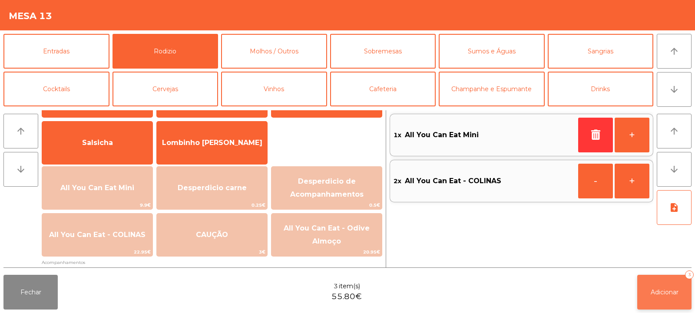
click at [645, 284] on button "Adicionar 3" at bounding box center [664, 292] width 54 height 35
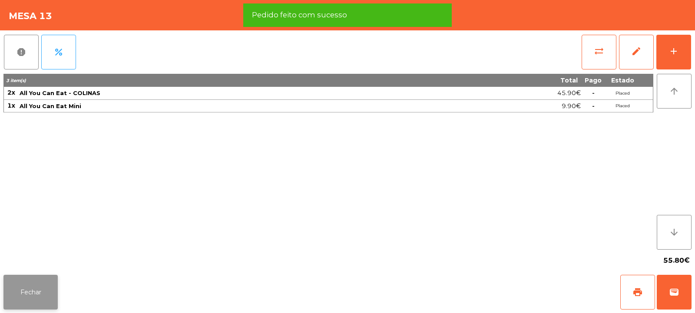
click at [46, 292] on button "Fechar" at bounding box center [30, 292] width 54 height 35
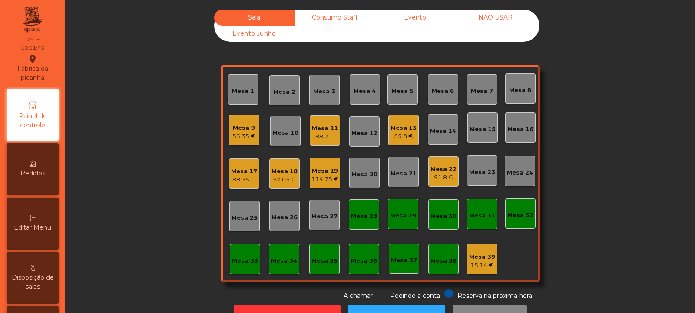
click at [515, 128] on div "Mesa 16" at bounding box center [520, 129] width 26 height 9
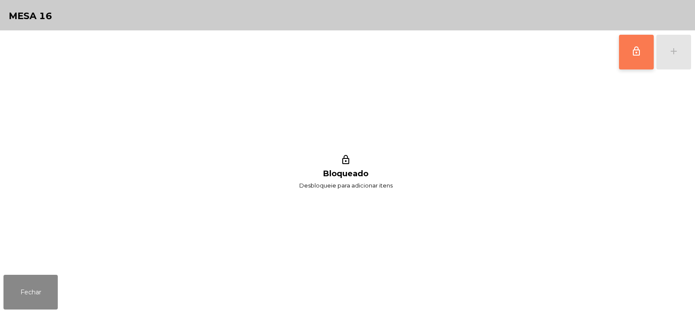
click at [634, 55] on span "lock_outline" at bounding box center [636, 51] width 10 height 10
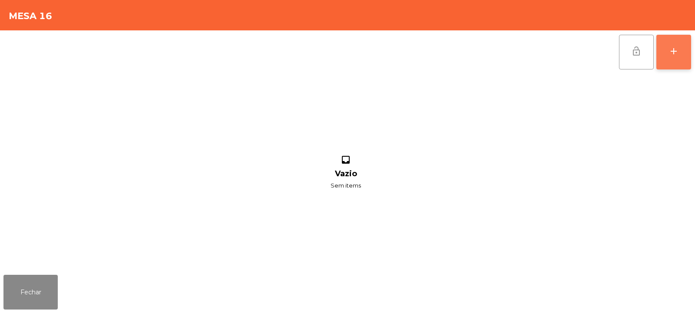
click at [675, 54] on div "add" at bounding box center [673, 51] width 10 height 10
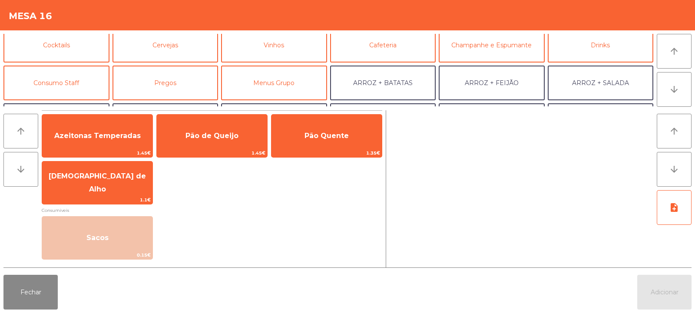
scroll to position [0, 0]
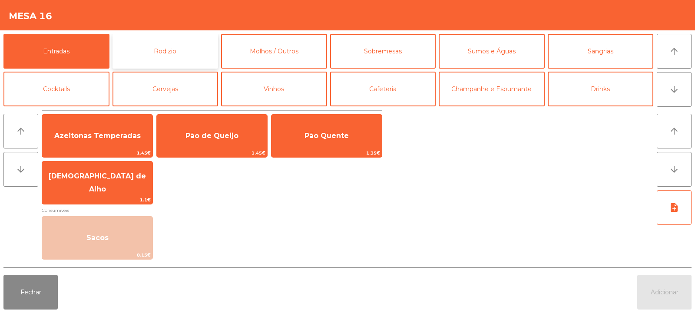
click at [163, 58] on button "Rodizio" at bounding box center [165, 51] width 106 height 35
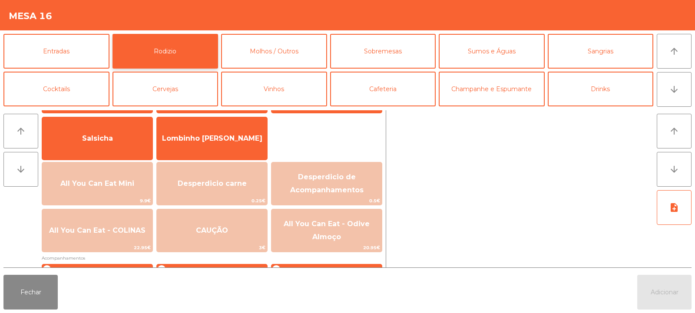
scroll to position [75, 0]
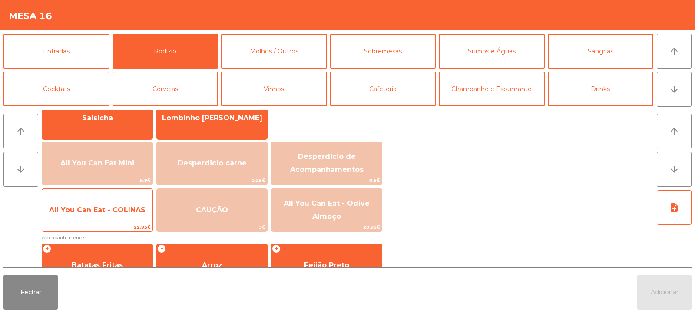
click at [102, 219] on span "All You Can Eat - COLINAS" at bounding box center [97, 209] width 110 height 23
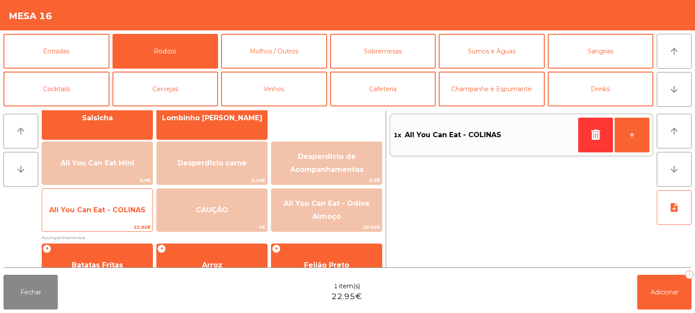
click at [102, 219] on span "All You Can Eat - COLINAS" at bounding box center [97, 209] width 110 height 23
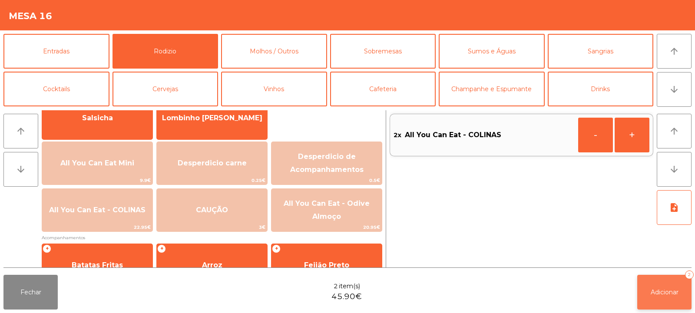
click at [654, 300] on button "Adicionar 2" at bounding box center [664, 292] width 54 height 35
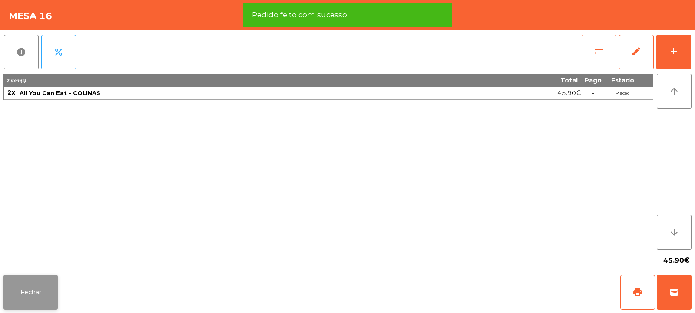
click at [42, 299] on button "Fechar" at bounding box center [30, 292] width 54 height 35
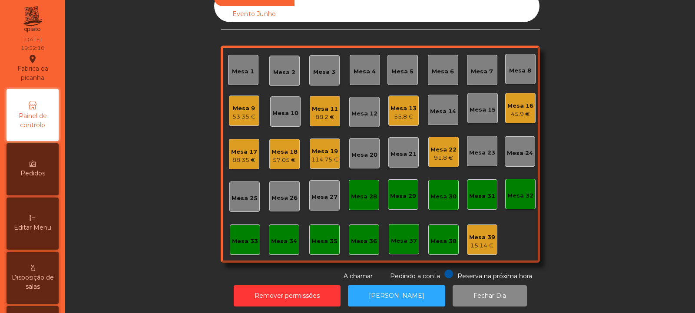
scroll to position [17, 0]
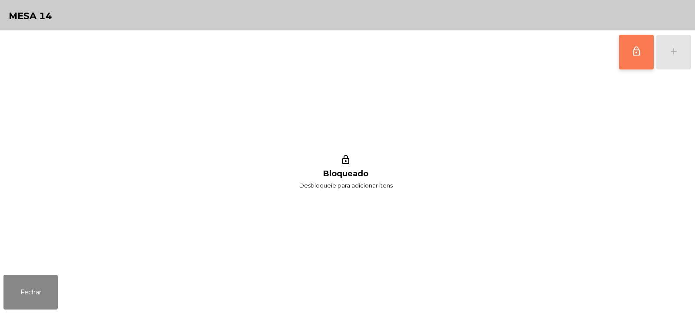
click at [631, 57] on button "lock_outline" at bounding box center [636, 52] width 35 height 35
click at [671, 57] on button "add" at bounding box center [673, 52] width 35 height 35
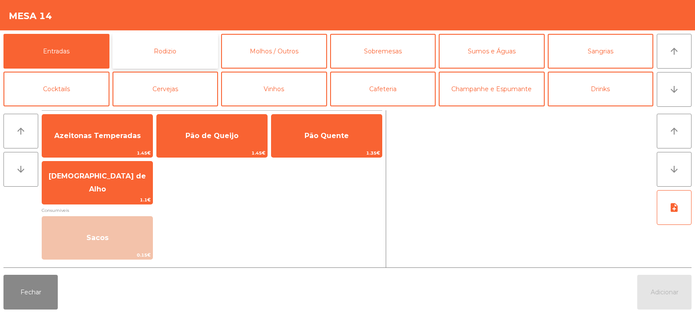
click at [159, 52] on button "Rodizio" at bounding box center [165, 51] width 106 height 35
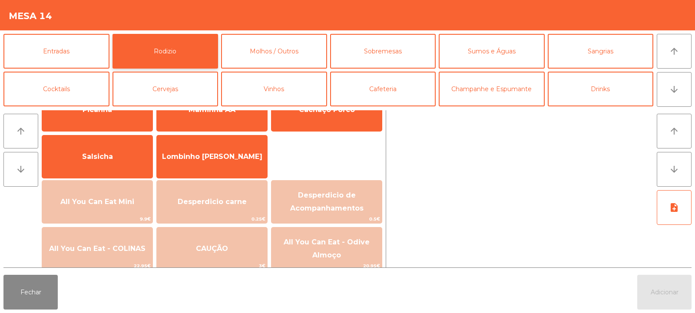
scroll to position [54, 0]
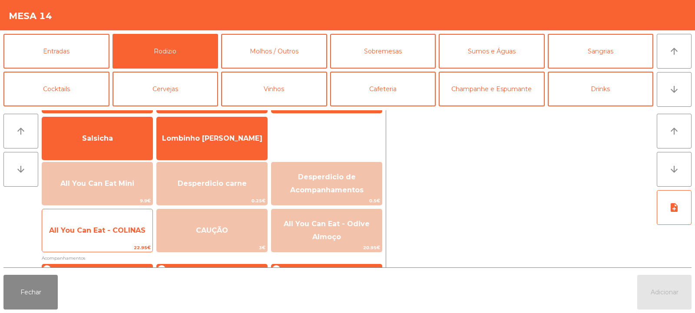
click at [99, 230] on span "All You Can Eat - COLINAS" at bounding box center [97, 230] width 96 height 8
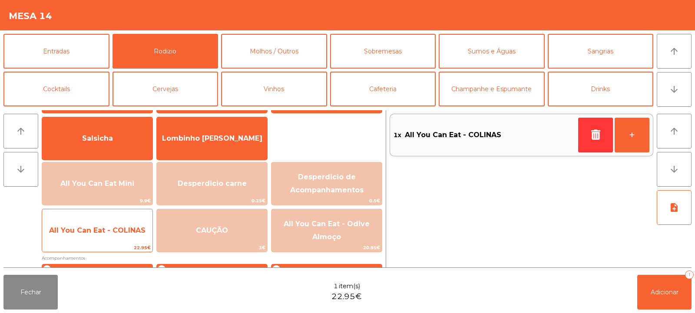
click at [103, 231] on span "All You Can Eat - COLINAS" at bounding box center [97, 230] width 96 height 8
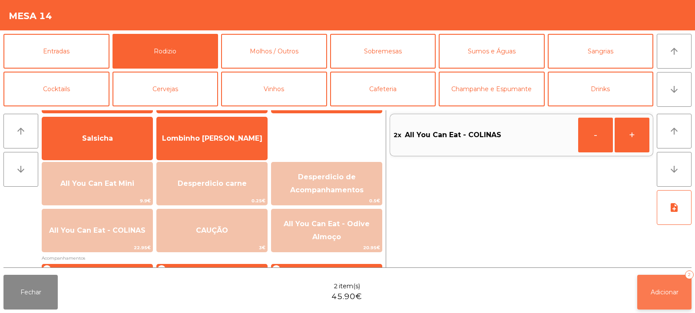
click at [666, 291] on span "Adicionar" at bounding box center [664, 292] width 28 height 8
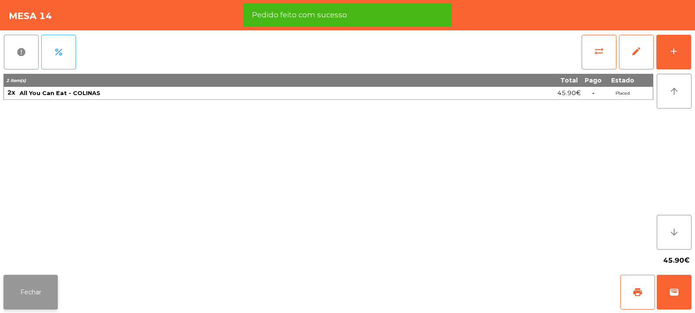
click at [29, 300] on button "Fechar" at bounding box center [30, 292] width 54 height 35
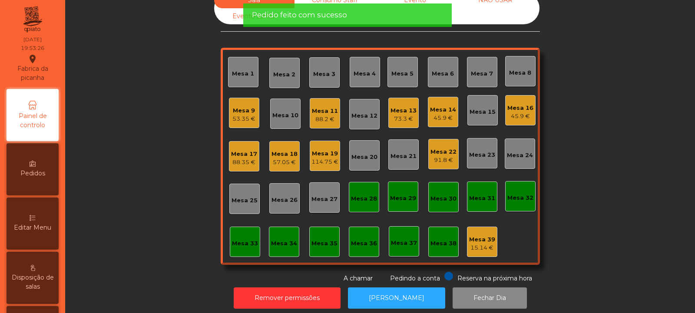
scroll to position [0, 0]
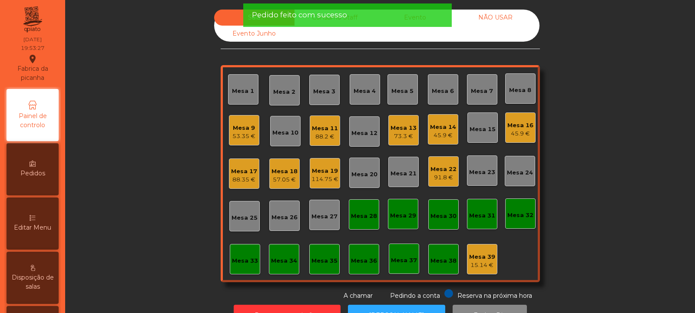
click at [246, 132] on div "53.35 €" at bounding box center [243, 136] width 23 height 9
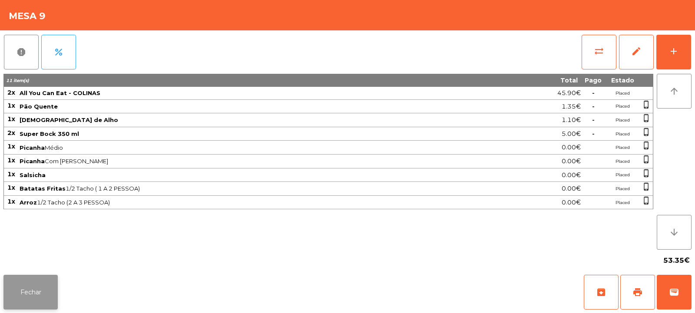
click at [39, 293] on button "Fechar" at bounding box center [30, 292] width 54 height 35
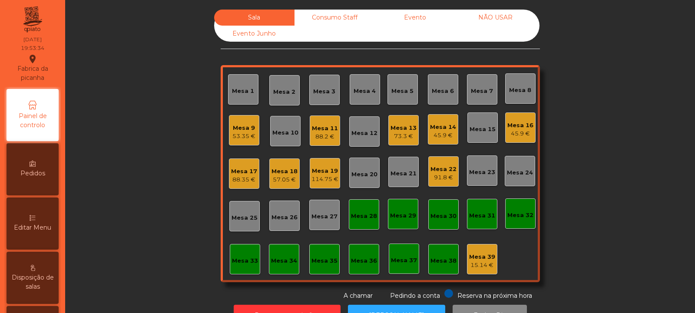
click at [441, 129] on div "Mesa 14" at bounding box center [443, 127] width 26 height 9
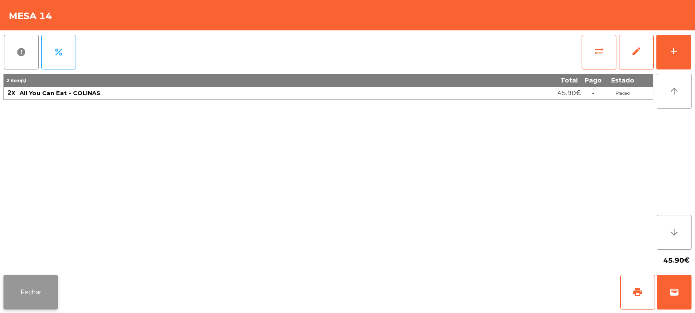
click at [33, 298] on button "Fechar" at bounding box center [30, 292] width 54 height 35
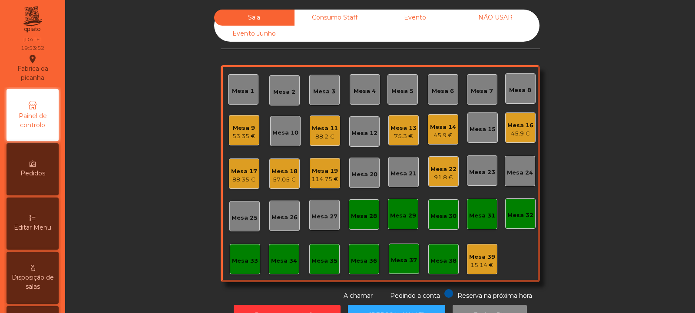
click at [330, 186] on div "Mesa 19 114.75 €" at bounding box center [325, 173] width 30 height 30
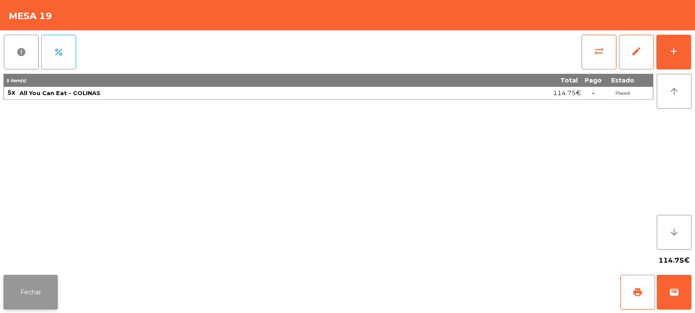
click at [37, 300] on button "Fechar" at bounding box center [30, 292] width 54 height 35
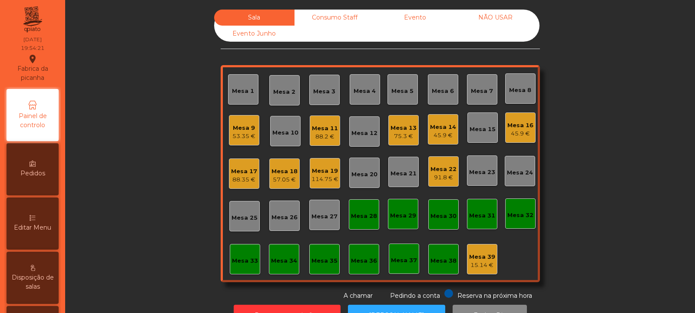
scroll to position [29, 0]
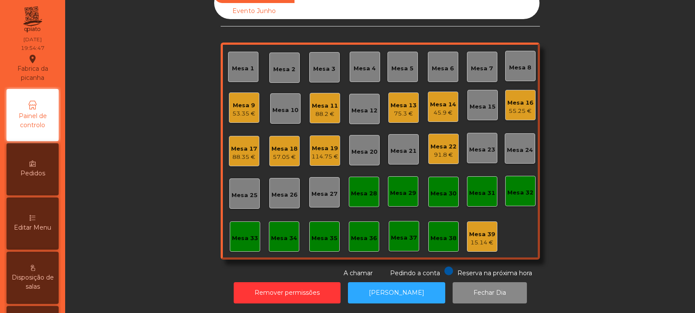
click at [324, 65] on div "Mesa 3" at bounding box center [324, 69] width 22 height 9
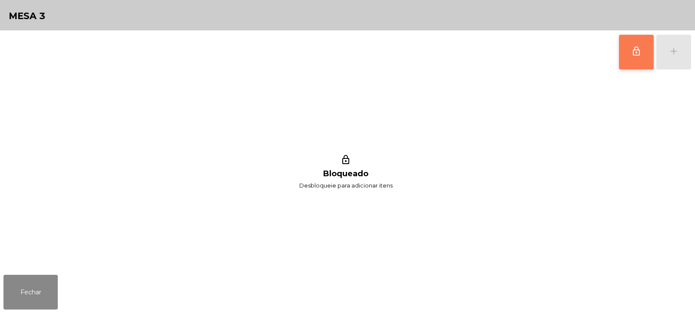
click at [638, 59] on button "lock_outline" at bounding box center [636, 52] width 35 height 35
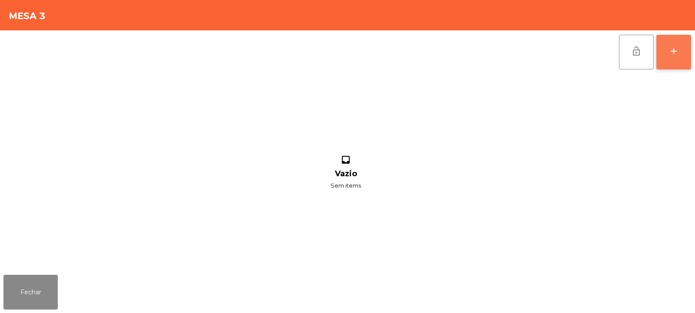
click at [669, 56] on button "add" at bounding box center [673, 52] width 35 height 35
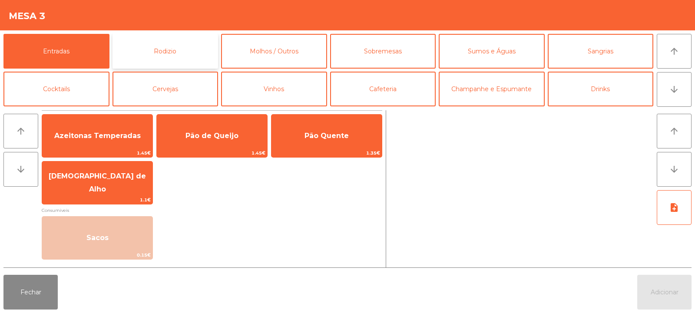
click at [177, 46] on button "Rodizio" at bounding box center [165, 51] width 106 height 35
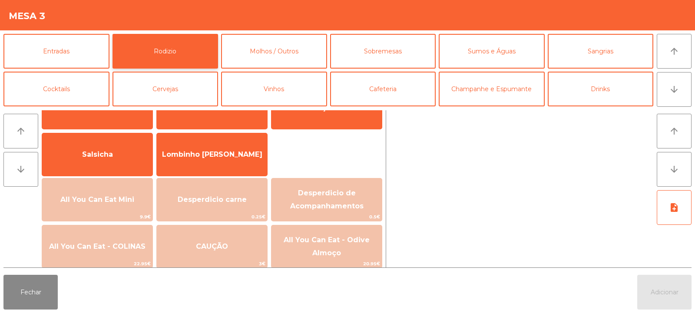
scroll to position [57, 0]
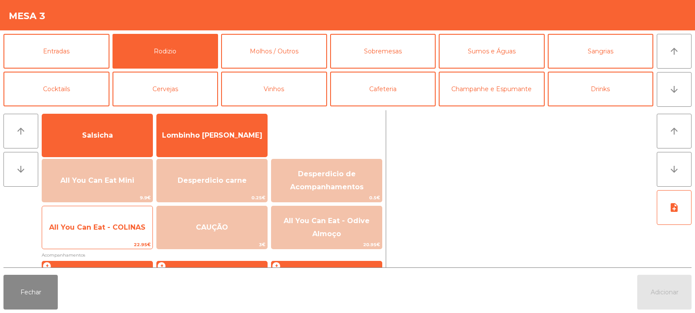
click at [104, 227] on span "All You Can Eat - COLINAS" at bounding box center [97, 227] width 96 height 8
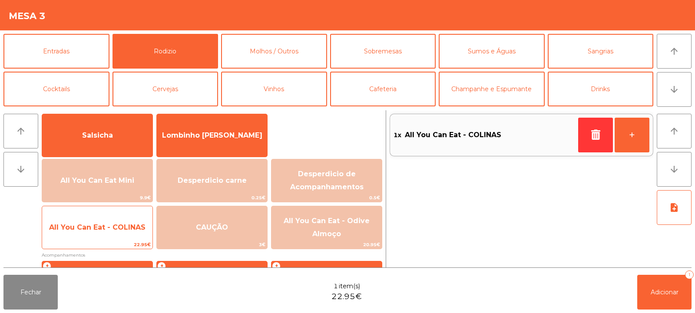
click at [105, 229] on span "All You Can Eat - COLINAS" at bounding box center [97, 227] width 96 height 8
click at [109, 231] on span "All You Can Eat - COLINAS" at bounding box center [97, 227] width 110 height 23
click at [108, 227] on span "All You Can Eat - COLINAS" at bounding box center [97, 227] width 96 height 8
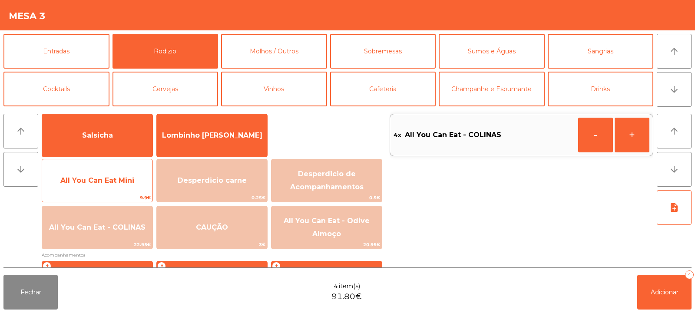
click at [104, 181] on span "All You Can Eat Mini" at bounding box center [97, 180] width 74 height 8
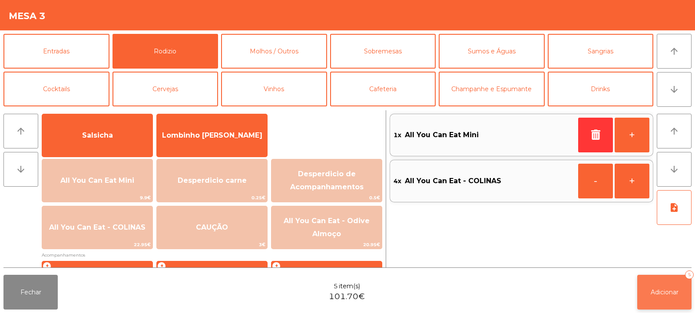
click at [654, 299] on button "Adicionar 5" at bounding box center [664, 292] width 54 height 35
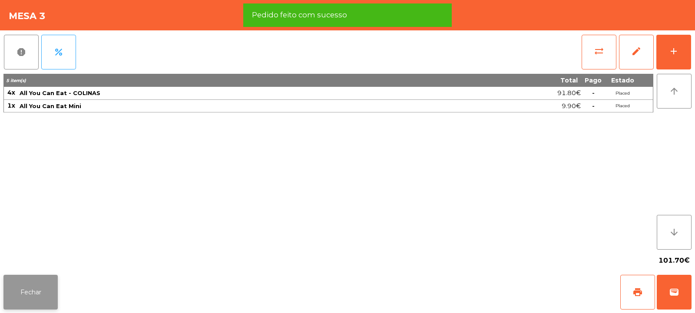
click at [32, 294] on button "Fechar" at bounding box center [30, 292] width 54 height 35
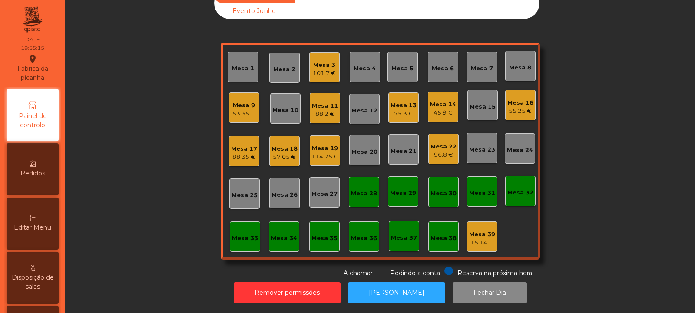
scroll to position [0, 0]
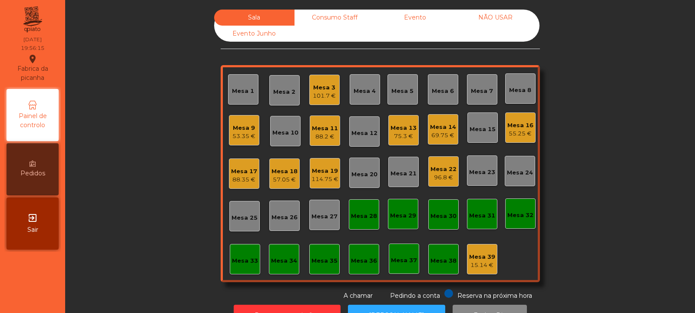
click at [477, 131] on div "Mesa 15" at bounding box center [482, 129] width 26 height 9
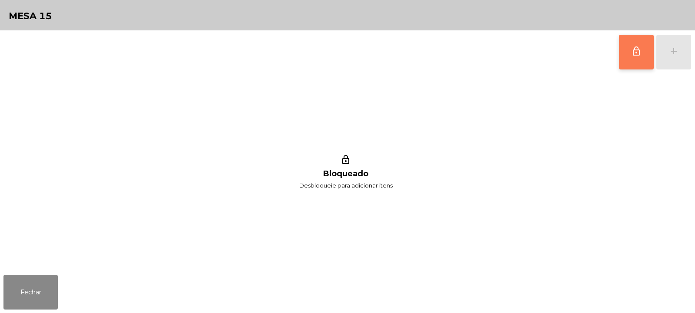
click at [643, 56] on button "lock_outline" at bounding box center [636, 52] width 35 height 35
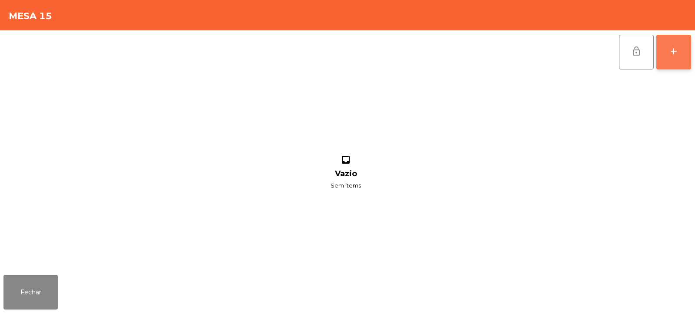
click at [676, 56] on div "add" at bounding box center [673, 51] width 10 height 10
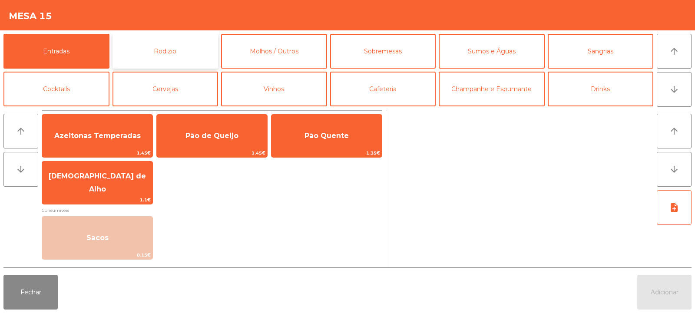
click at [163, 59] on button "Rodizio" at bounding box center [165, 51] width 106 height 35
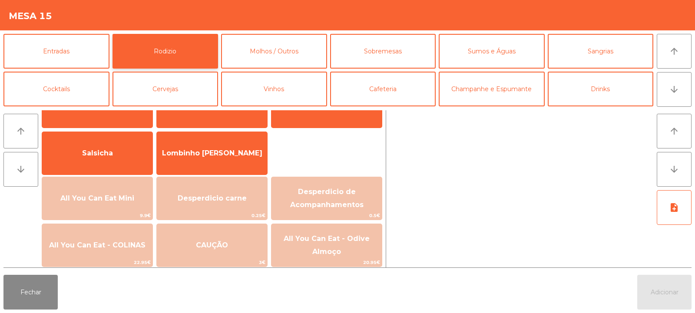
scroll to position [52, 0]
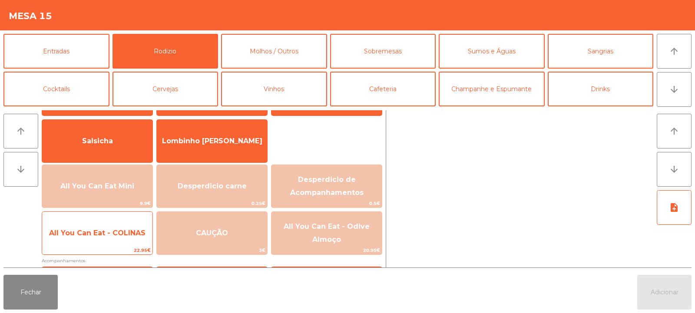
click at [110, 237] on span "All You Can Eat - COLINAS" at bounding box center [97, 233] width 96 height 8
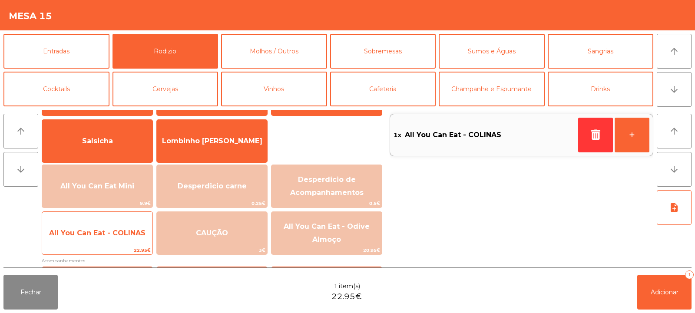
click at [109, 237] on span "All You Can Eat - COLINAS" at bounding box center [97, 232] width 110 height 23
click at [110, 237] on span "All You Can Eat - COLINAS" at bounding box center [97, 232] width 110 height 23
click at [115, 234] on span "All You Can Eat - COLINAS" at bounding box center [97, 233] width 96 height 8
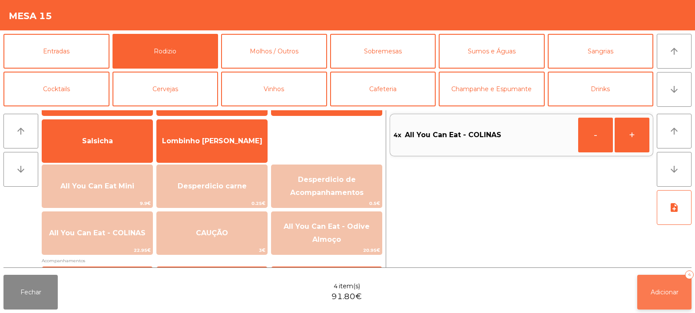
click at [652, 295] on span "Adicionar" at bounding box center [664, 292] width 28 height 8
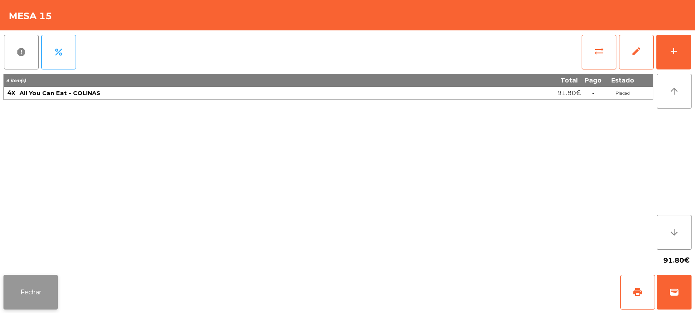
click at [43, 297] on button "Fechar" at bounding box center [30, 292] width 54 height 35
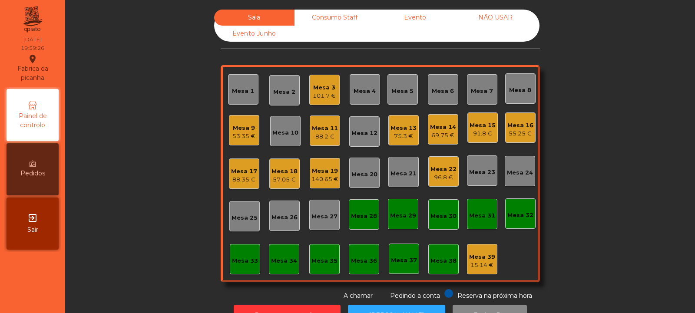
click at [288, 137] on div "Mesa 10" at bounding box center [285, 131] width 30 height 30
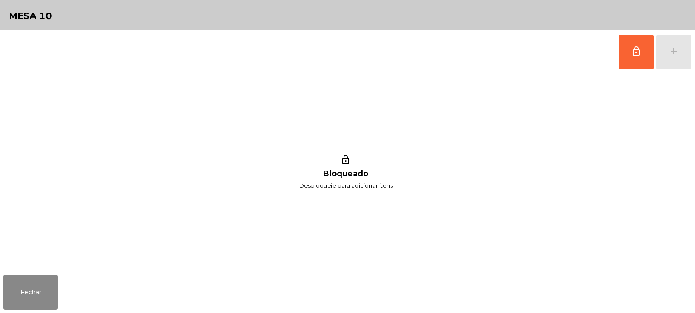
click at [661, 52] on div "lock_outline add" at bounding box center [654, 51] width 73 height 43
click at [629, 60] on button "lock_outline" at bounding box center [636, 52] width 35 height 35
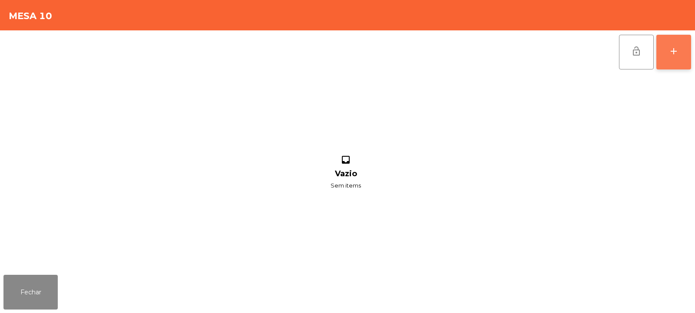
click at [671, 59] on button "add" at bounding box center [673, 52] width 35 height 35
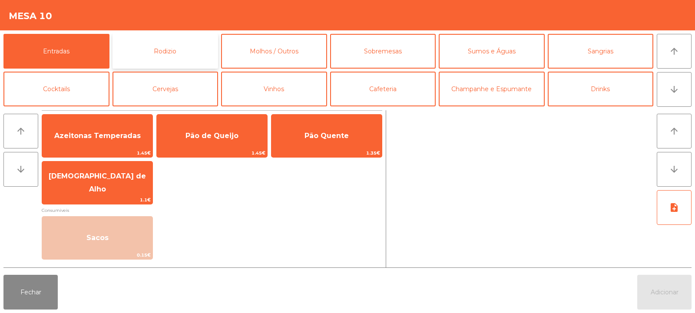
click at [144, 49] on button "Rodizio" at bounding box center [165, 51] width 106 height 35
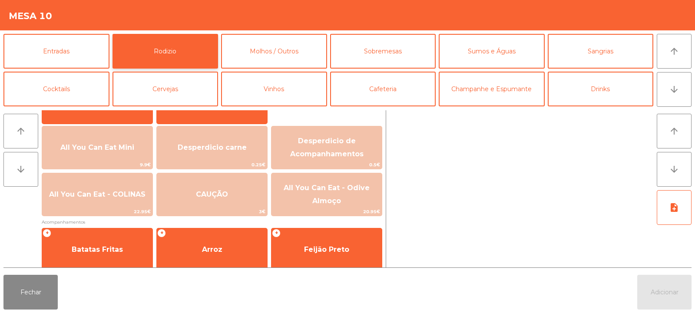
scroll to position [91, 0]
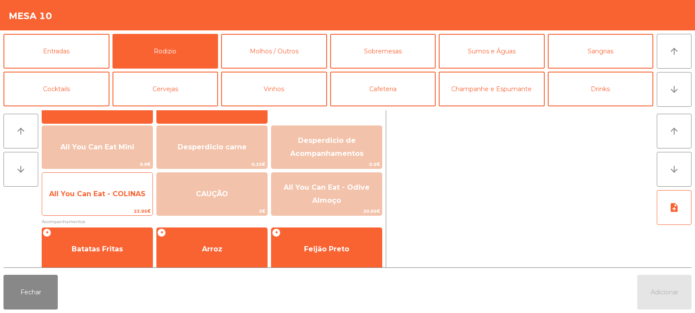
click at [111, 198] on span "All You Can Eat - COLINAS" at bounding box center [97, 194] width 96 height 8
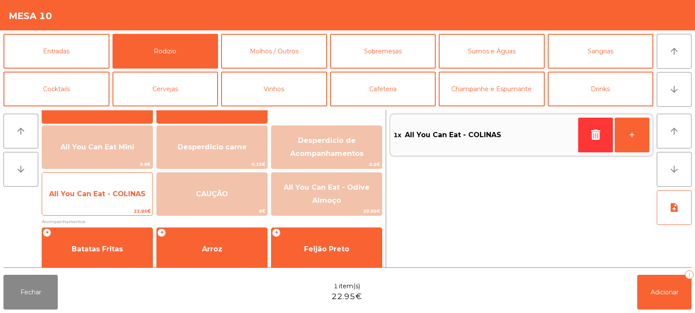
click at [111, 195] on span "All You Can Eat - COLINAS" at bounding box center [97, 194] width 96 height 8
click at [122, 200] on span "All You Can Eat - COLINAS" at bounding box center [97, 193] width 110 height 23
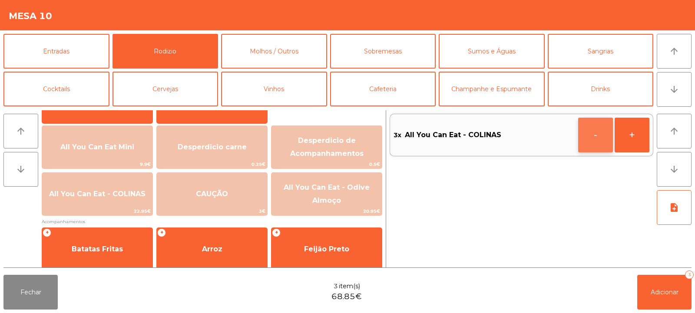
click at [599, 137] on button "-" at bounding box center [595, 135] width 35 height 35
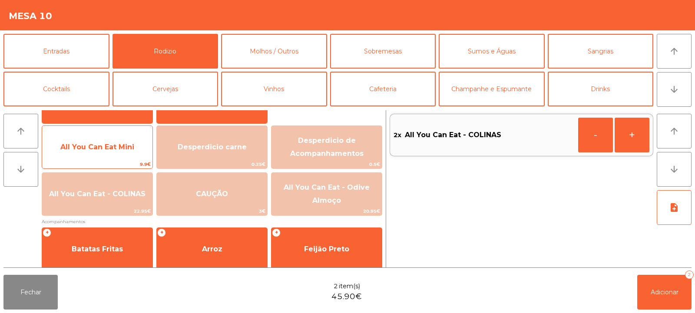
click at [119, 145] on span "All You Can Eat Mini" at bounding box center [97, 147] width 74 height 8
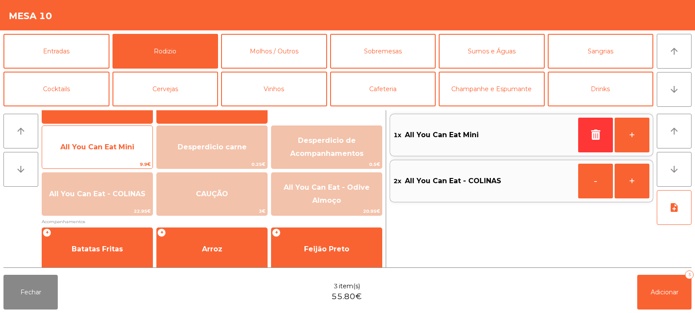
click at [115, 146] on span "All You Can Eat Mini" at bounding box center [97, 147] width 74 height 8
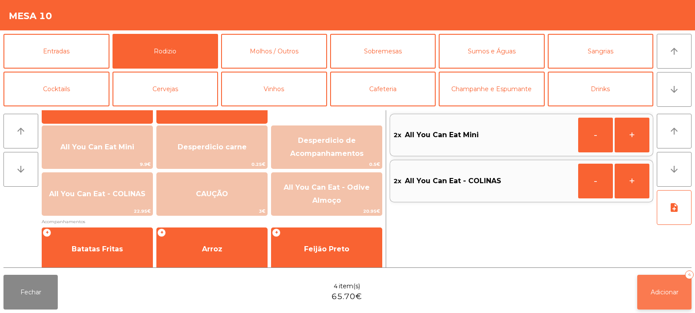
click at [659, 296] on button "Adicionar 4" at bounding box center [664, 292] width 54 height 35
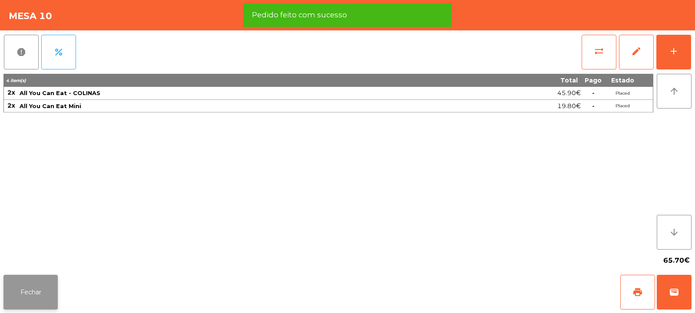
click at [40, 294] on button "Fechar" at bounding box center [30, 292] width 54 height 35
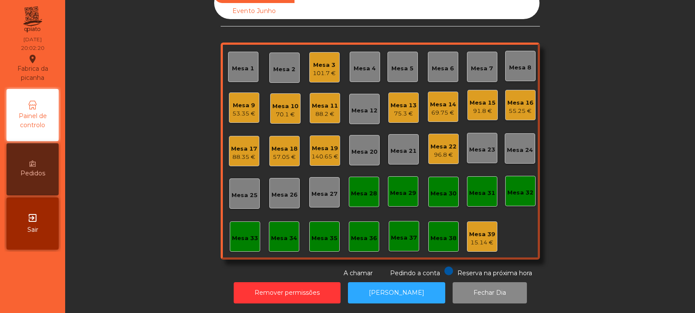
scroll to position [0, 0]
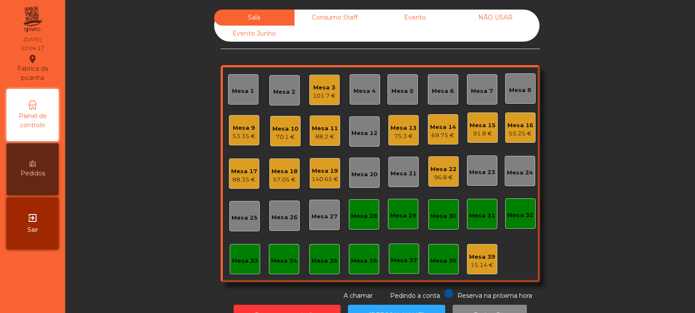
click at [399, 178] on div "Mesa 21" at bounding box center [403, 172] width 30 height 30
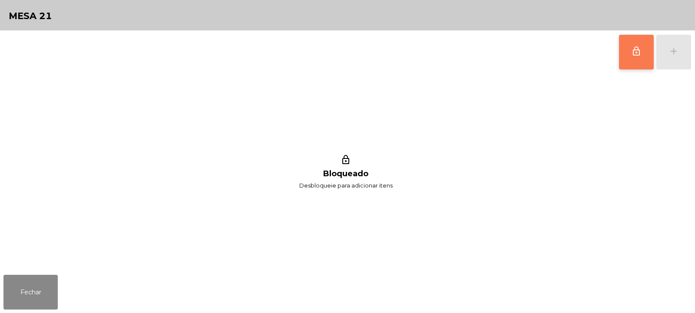
click at [631, 51] on span "lock_outline" at bounding box center [636, 51] width 10 height 10
click at [674, 53] on div "add" at bounding box center [673, 51] width 10 height 10
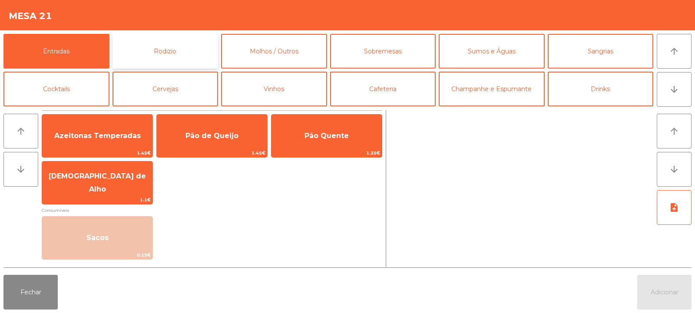
click at [179, 55] on button "Rodizio" at bounding box center [165, 51] width 106 height 35
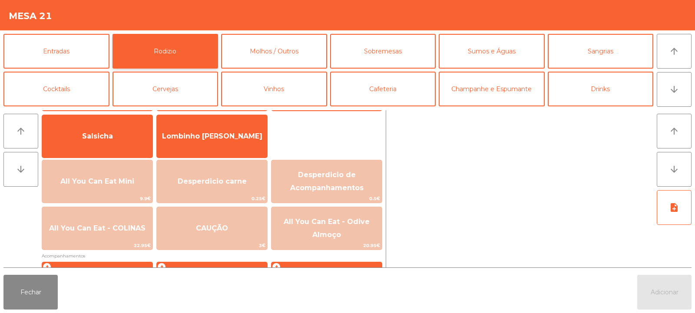
scroll to position [57, 0]
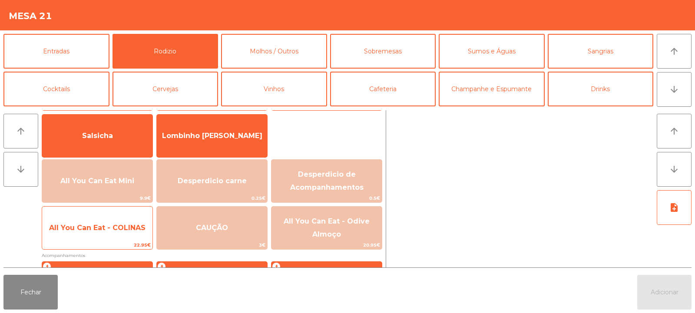
click at [111, 235] on span "All You Can Eat - COLINAS" at bounding box center [97, 227] width 110 height 23
click at [112, 237] on span "All You Can Eat - COLINAS" at bounding box center [97, 227] width 110 height 23
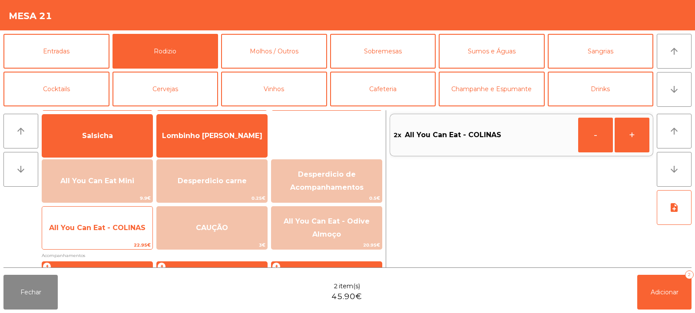
click at [112, 235] on span "All You Can Eat - COLINAS" at bounding box center [97, 227] width 110 height 23
click at [112, 236] on span "All You Can Eat - COLINAS" at bounding box center [97, 227] width 110 height 23
click at [114, 231] on span "All You Can Eat - COLINAS" at bounding box center [97, 228] width 96 height 8
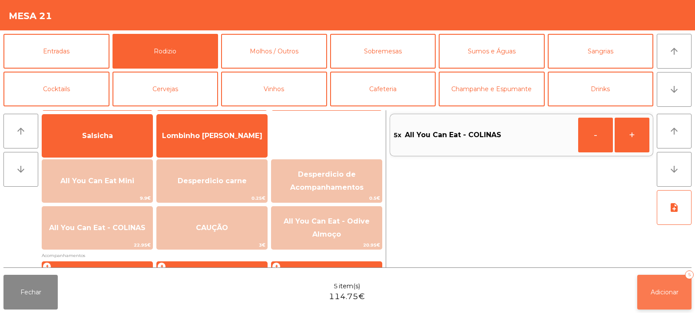
click at [650, 289] on span "Adicionar" at bounding box center [664, 292] width 28 height 8
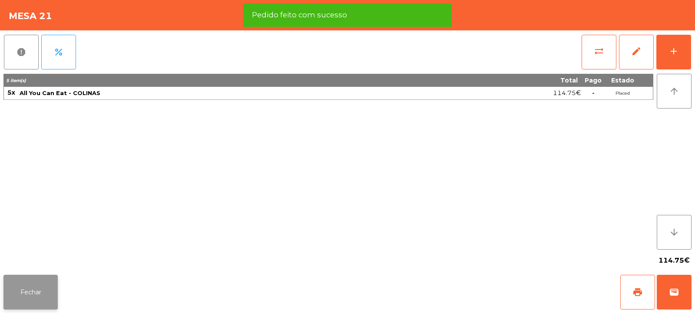
click at [40, 297] on button "Fechar" at bounding box center [30, 292] width 54 height 35
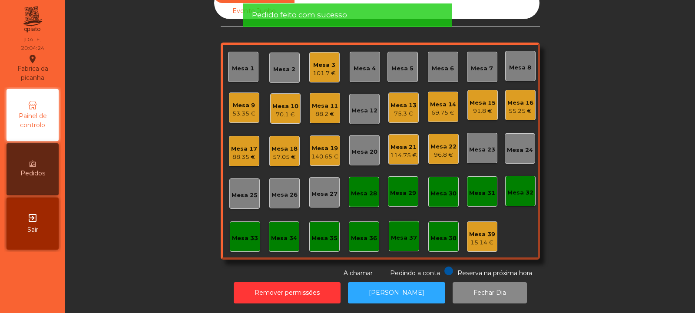
scroll to position [0, 0]
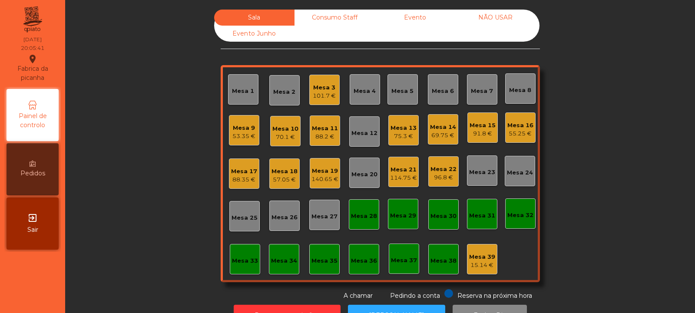
click at [439, 171] on div "Mesa 22" at bounding box center [443, 169] width 26 height 9
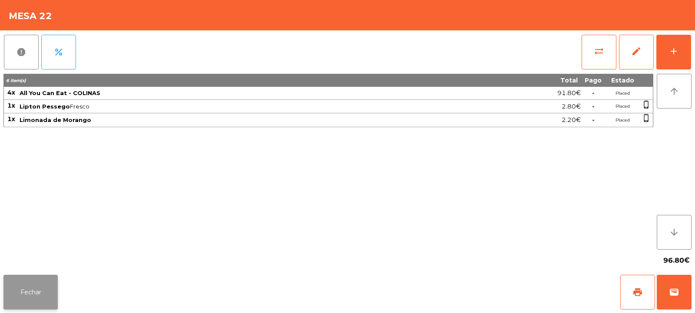
click at [53, 287] on button "Fechar" at bounding box center [30, 292] width 54 height 35
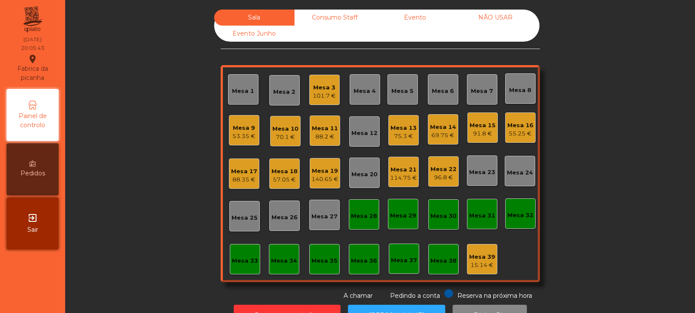
click at [402, 172] on div "Mesa 21" at bounding box center [403, 169] width 27 height 9
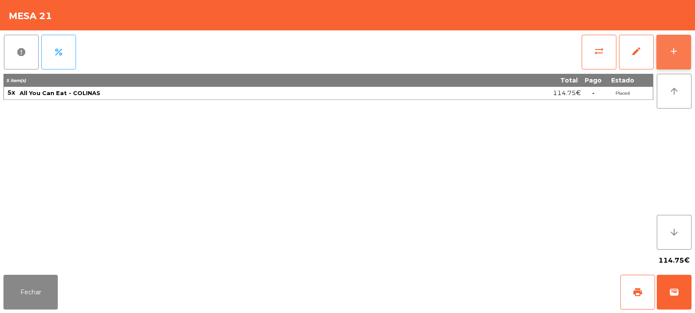
click at [668, 55] on div "add" at bounding box center [673, 51] width 10 height 10
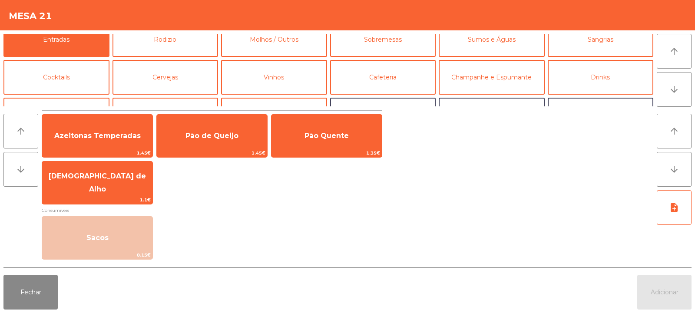
scroll to position [8, 0]
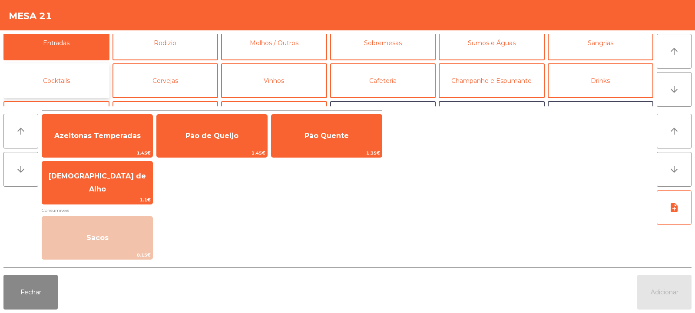
click at [83, 85] on button "Cocktails" at bounding box center [56, 80] width 106 height 35
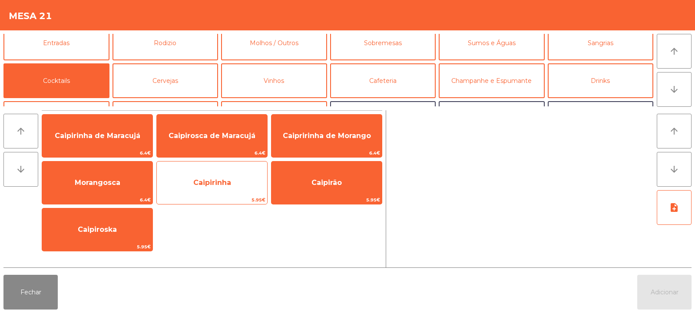
click at [221, 179] on span "Caipirinha" at bounding box center [212, 182] width 38 height 8
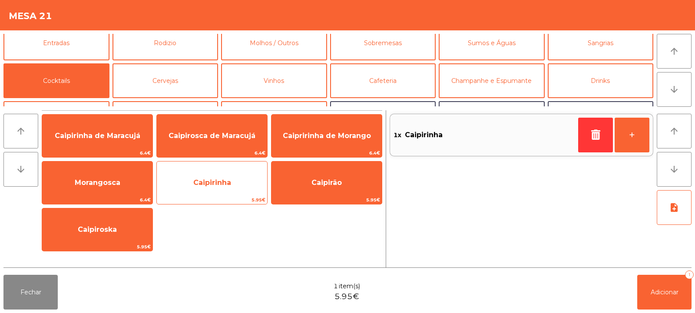
scroll to position [0, 0]
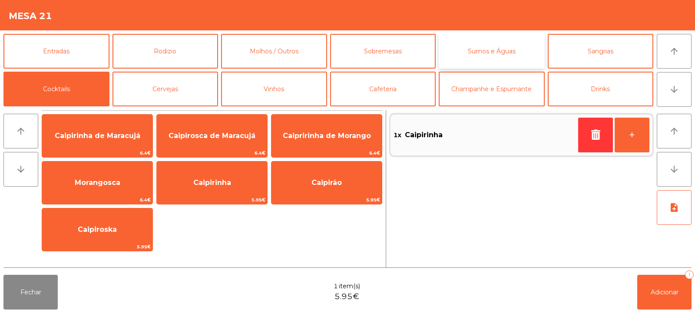
click at [465, 53] on button "Sumos e Águas" at bounding box center [491, 51] width 106 height 35
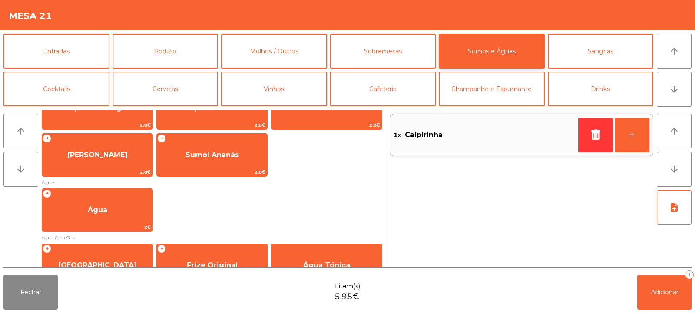
scroll to position [244, 0]
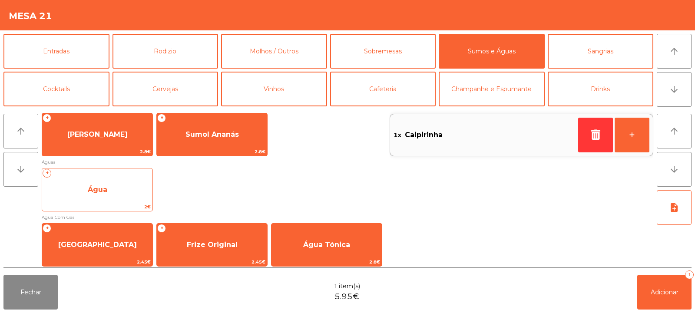
click at [131, 188] on span "Água" at bounding box center [97, 189] width 110 height 23
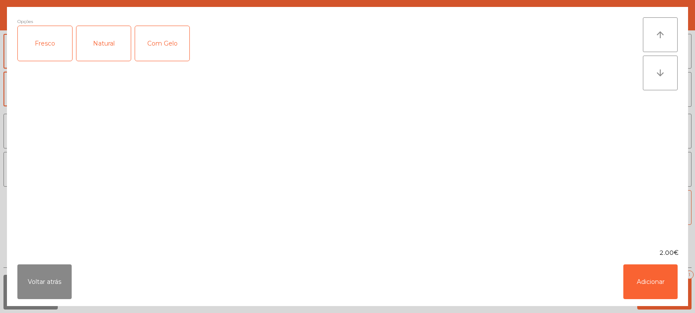
click at [106, 49] on div "Natural" at bounding box center [103, 43] width 54 height 35
click at [653, 280] on button "Adicionar" at bounding box center [650, 281] width 54 height 35
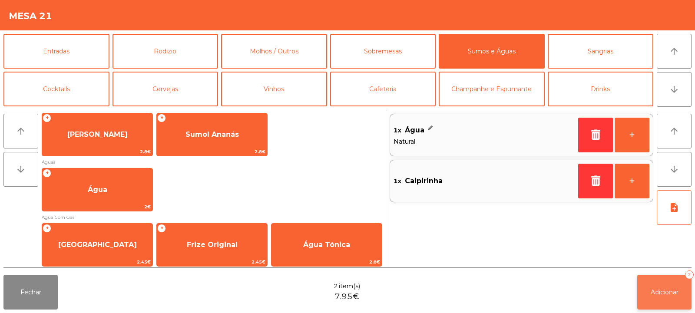
click at [669, 293] on span "Adicionar" at bounding box center [664, 292] width 28 height 8
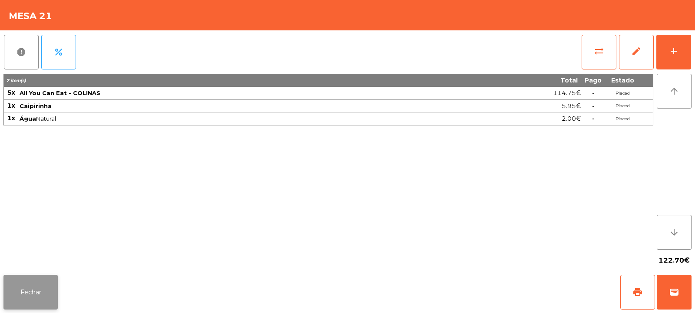
click at [43, 287] on button "Fechar" at bounding box center [30, 292] width 54 height 35
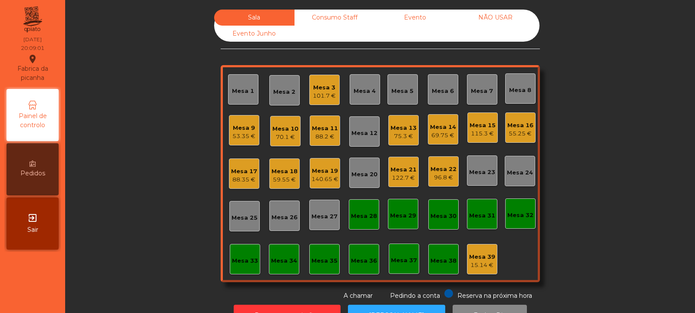
scroll to position [29, 0]
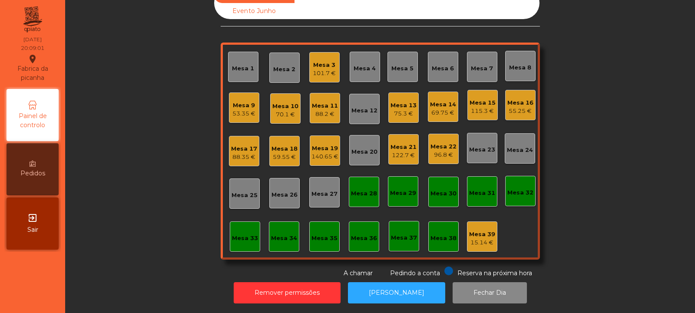
click at [165, 138] on div "Sala Consumo Staff Evento NÃO USAR Evento Junho Mesa 1 Mesa 2 Mesa 3 101.7 € Me…" at bounding box center [380, 132] width 606 height 291
click at [355, 144] on div "Mesa 20" at bounding box center [364, 150] width 26 height 12
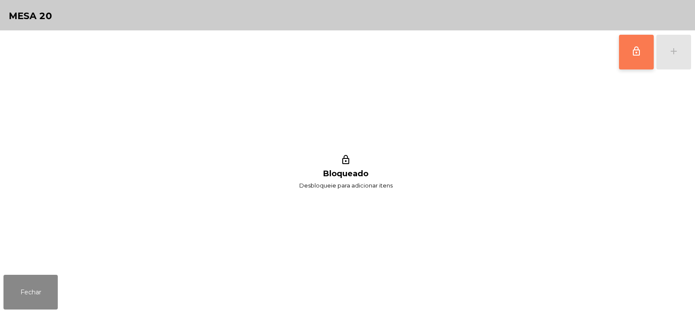
click at [633, 52] on span "lock_outline" at bounding box center [636, 51] width 10 height 10
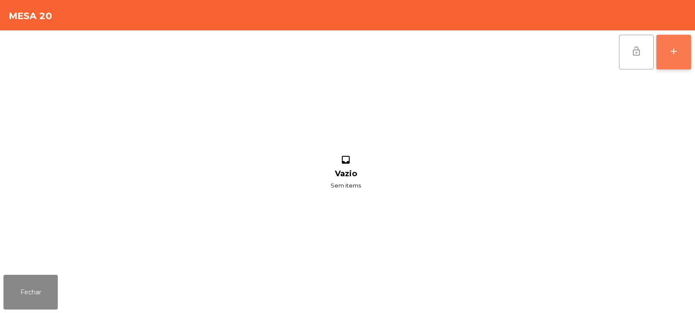
click at [670, 37] on button "add" at bounding box center [673, 52] width 35 height 35
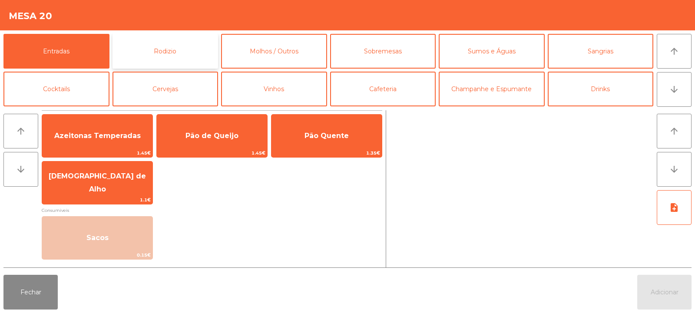
click at [162, 57] on button "Rodizio" at bounding box center [165, 51] width 106 height 35
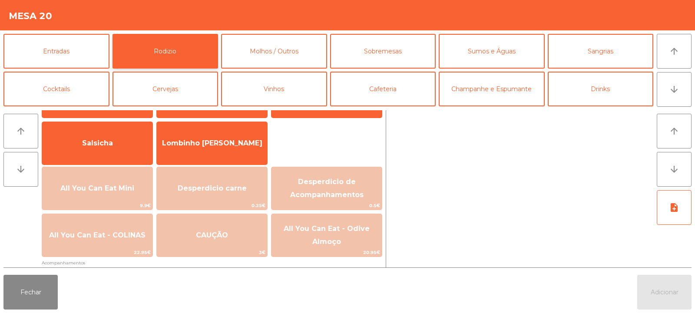
scroll to position [67, 0]
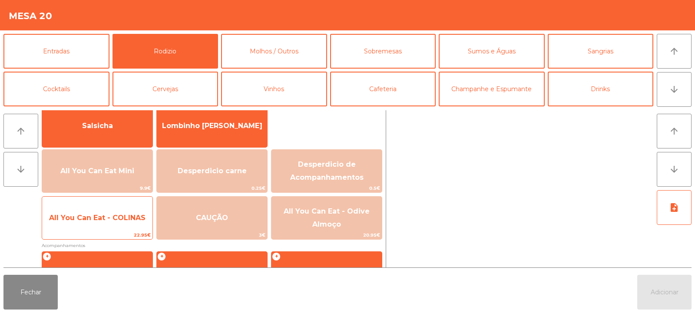
click at [112, 219] on span "All You Can Eat - COLINAS" at bounding box center [97, 218] width 96 height 8
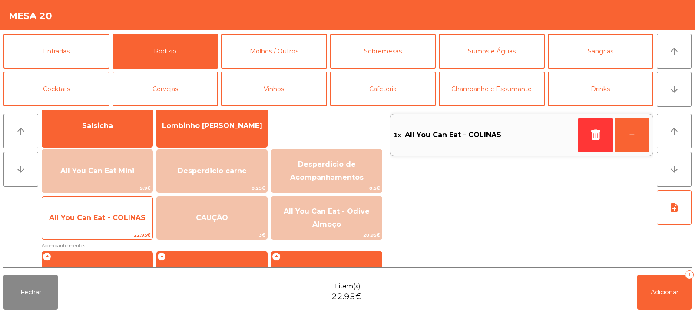
click at [114, 216] on span "All You Can Eat - COLINAS" at bounding box center [97, 218] width 96 height 8
click at [115, 220] on span "All You Can Eat - COLINAS" at bounding box center [97, 218] width 96 height 8
click at [117, 221] on span "All You Can Eat - COLINAS" at bounding box center [97, 218] width 96 height 8
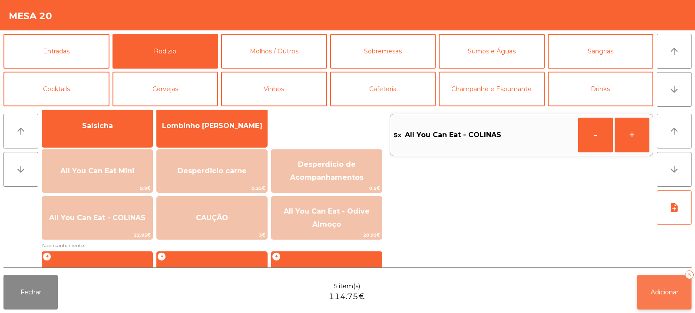
click at [649, 287] on button "Adicionar 5" at bounding box center [664, 292] width 54 height 35
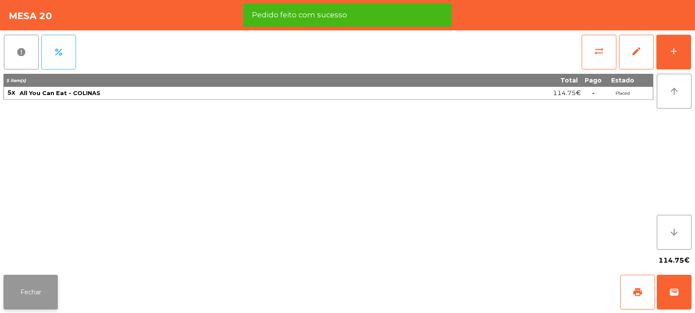
click at [22, 296] on button "Fechar" at bounding box center [30, 292] width 54 height 35
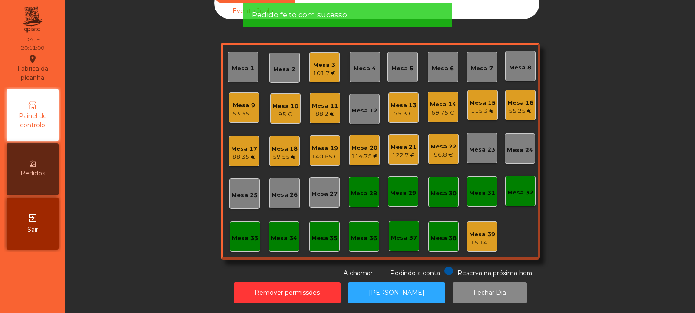
scroll to position [0, 0]
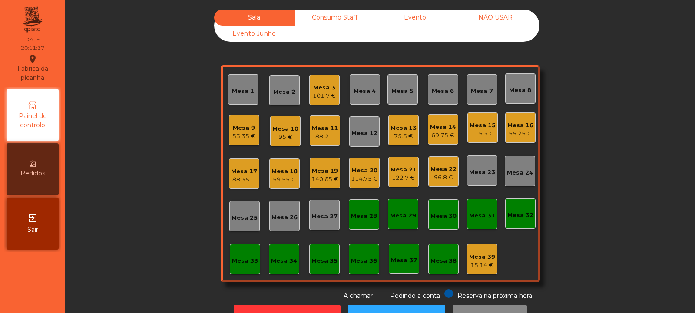
click at [511, 181] on div "Mesa 24" at bounding box center [519, 171] width 30 height 30
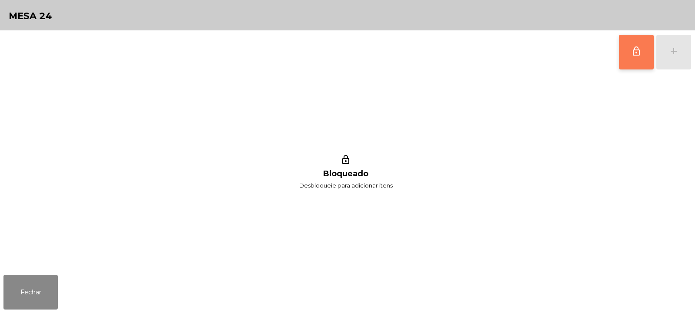
click at [624, 54] on button "lock_outline" at bounding box center [636, 52] width 35 height 35
click at [674, 58] on button "add" at bounding box center [673, 52] width 35 height 35
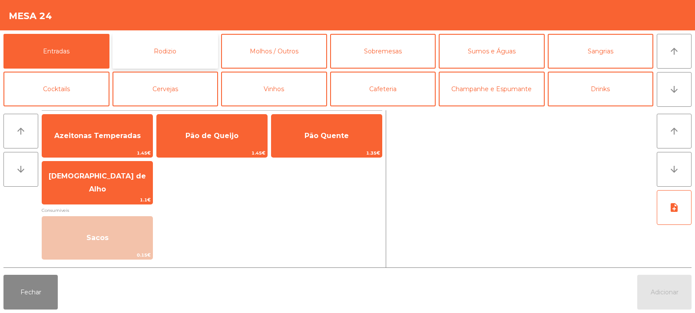
click at [160, 54] on button "Rodizio" at bounding box center [165, 51] width 106 height 35
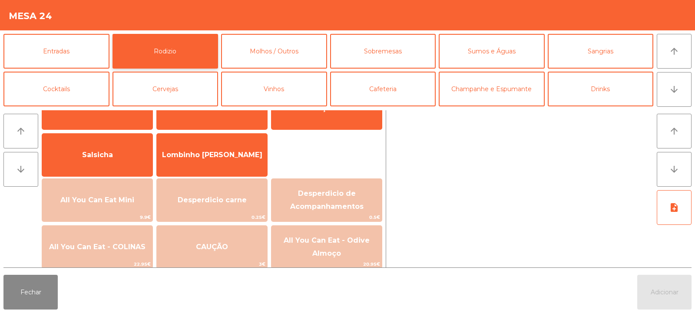
scroll to position [60, 0]
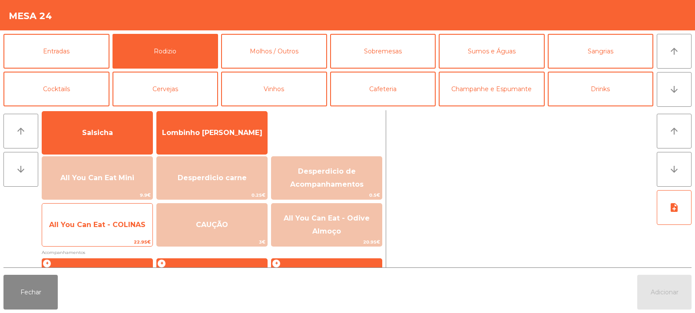
click at [109, 225] on span "All You Can Eat - COLINAS" at bounding box center [97, 225] width 96 height 8
click at [116, 226] on span "All You Can Eat - COLINAS" at bounding box center [97, 225] width 96 height 8
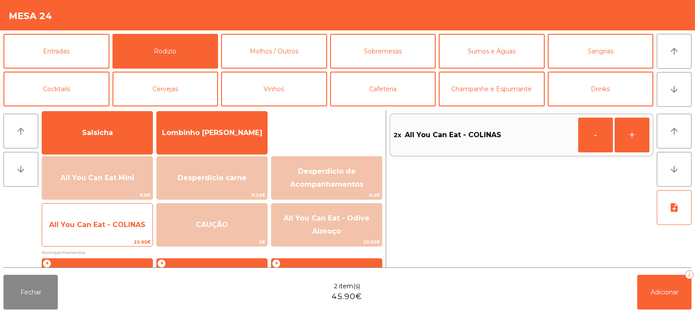
click at [117, 225] on span "All You Can Eat - COLINAS" at bounding box center [97, 225] width 96 height 8
click at [117, 219] on span "All You Can Eat - COLINAS" at bounding box center [97, 224] width 110 height 23
click at [117, 220] on span "All You Can Eat - COLINAS" at bounding box center [97, 224] width 110 height 23
click at [125, 221] on span "All You Can Eat - COLINAS" at bounding box center [97, 225] width 96 height 8
click at [124, 219] on span "All You Can Eat - COLINAS" at bounding box center [97, 224] width 110 height 23
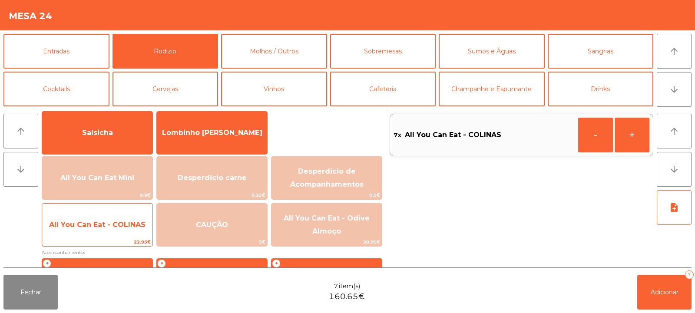
click at [122, 218] on span "All You Can Eat - COLINAS" at bounding box center [97, 224] width 110 height 23
click at [127, 219] on span "All You Can Eat - COLINAS" at bounding box center [97, 224] width 110 height 23
click at [126, 217] on span "All You Can Eat - COLINAS" at bounding box center [97, 224] width 110 height 23
click at [128, 220] on span "All You Can Eat - COLINAS" at bounding box center [97, 224] width 110 height 23
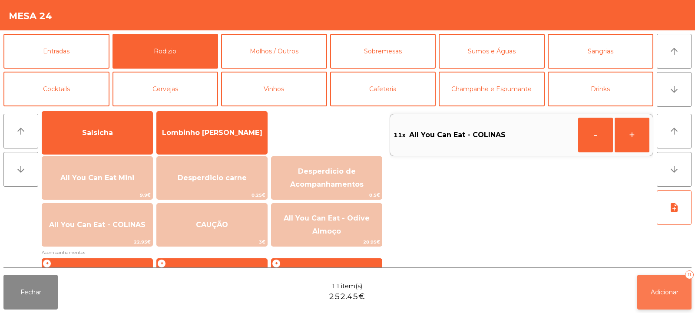
click at [656, 291] on span "Adicionar" at bounding box center [664, 292] width 28 height 8
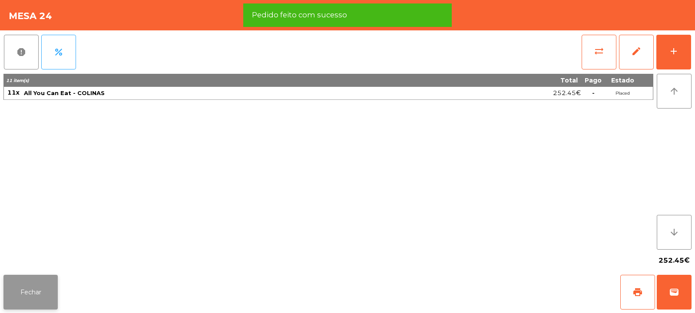
click at [26, 295] on button "Fechar" at bounding box center [30, 292] width 54 height 35
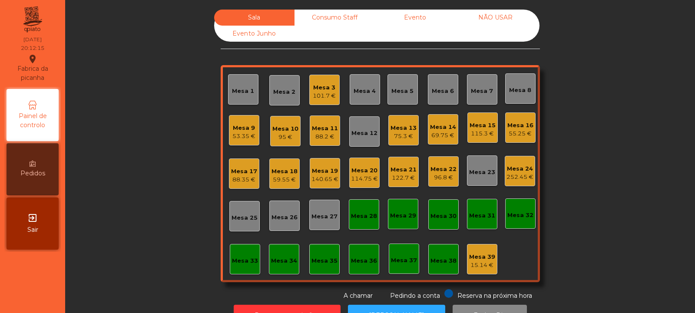
click at [431, 208] on div "Mesa 30" at bounding box center [443, 214] width 30 height 30
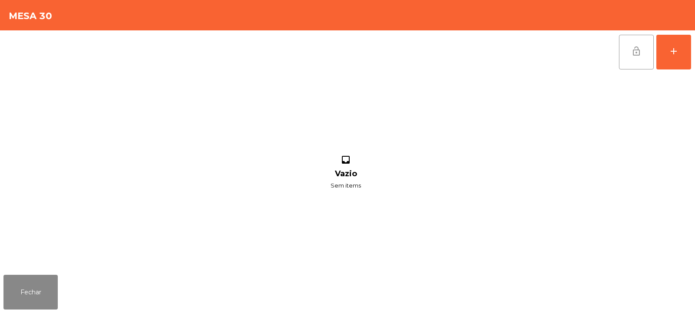
click at [630, 54] on button "lock_open" at bounding box center [636, 52] width 35 height 35
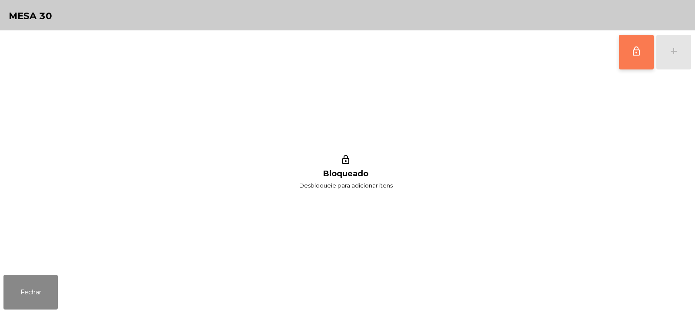
click at [634, 50] on span "lock_outline" at bounding box center [636, 51] width 10 height 10
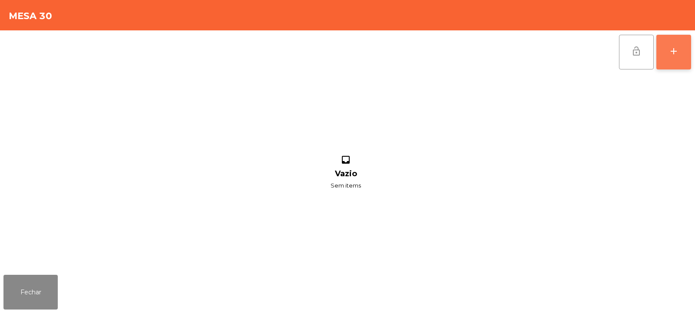
click at [672, 52] on div "add" at bounding box center [673, 51] width 10 height 10
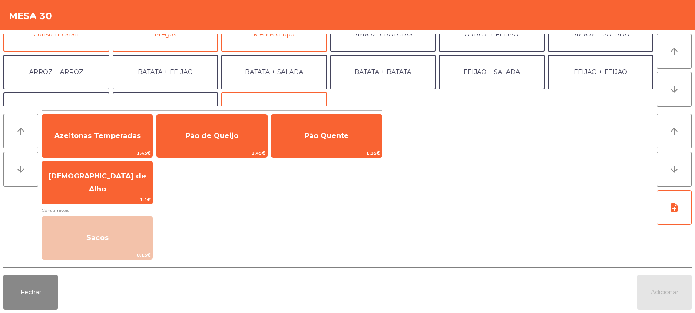
scroll to position [93, 0]
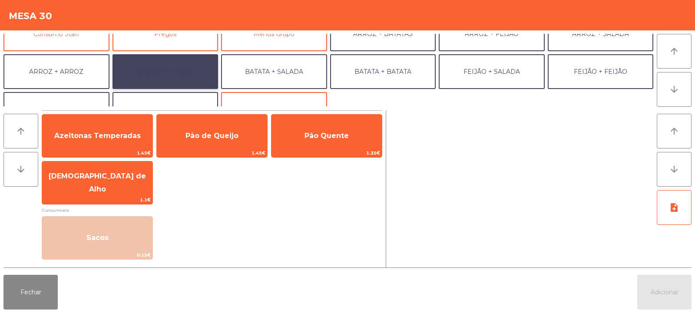
click at [169, 63] on button "BATATA + FEIJÃO" at bounding box center [165, 71] width 106 height 35
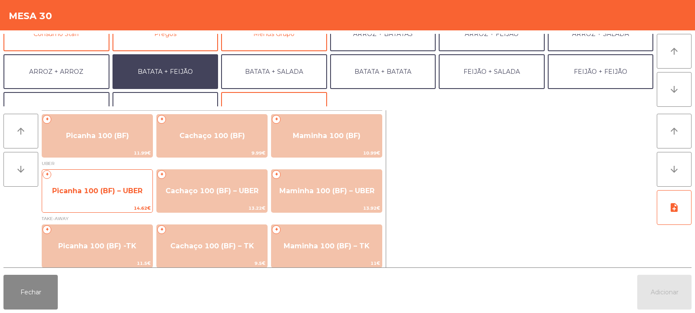
click at [97, 181] on span "Picanha 100 (BF) – UBER" at bounding box center [97, 190] width 110 height 23
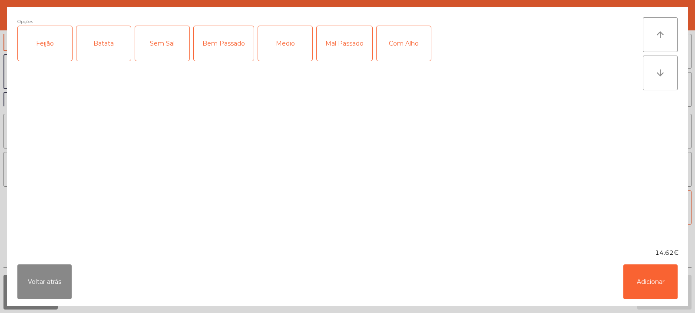
click at [47, 43] on div "Feijão" at bounding box center [45, 43] width 54 height 35
click at [116, 43] on div "Batata" at bounding box center [103, 43] width 54 height 35
click at [292, 54] on div "Medio" at bounding box center [285, 43] width 54 height 35
click at [654, 281] on button "Adicionar" at bounding box center [650, 281] width 54 height 35
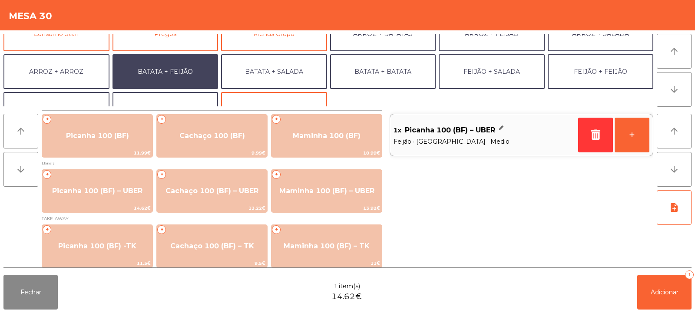
scroll to position [113, 0]
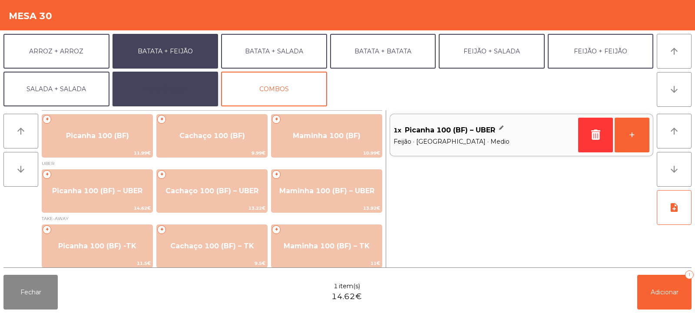
click at [167, 82] on button "EXTRAS UBER" at bounding box center [165, 89] width 106 height 35
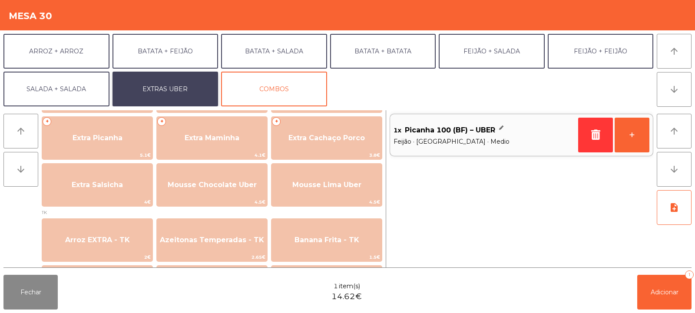
scroll to position [245, 0]
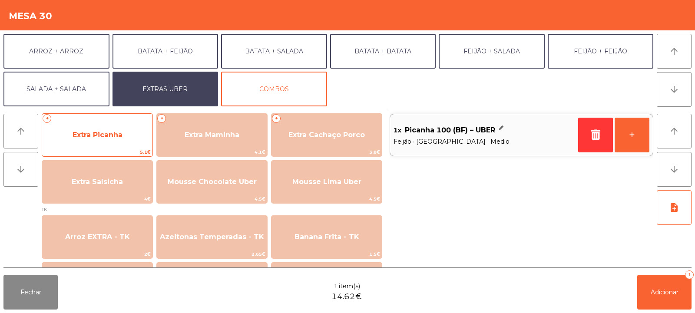
click at [100, 133] on span "Extra Picanha" at bounding box center [97, 135] width 50 height 8
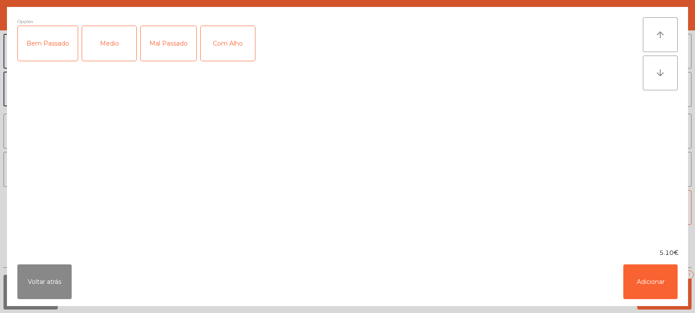
click at [107, 39] on div "Medio" at bounding box center [109, 43] width 54 height 35
click at [656, 276] on button "Adicionar" at bounding box center [650, 281] width 54 height 35
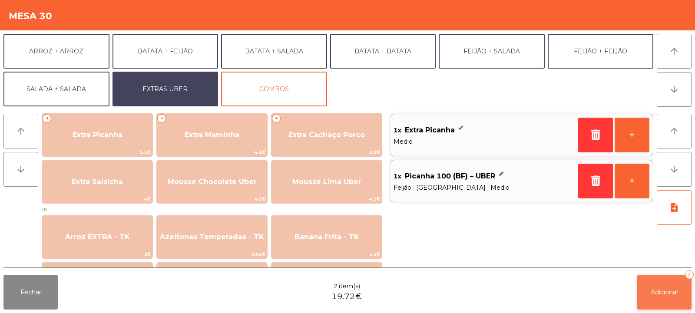
click at [660, 292] on span "Adicionar" at bounding box center [664, 292] width 28 height 8
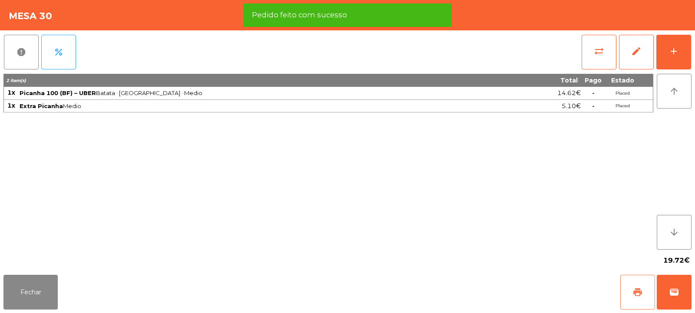
click at [639, 291] on span "print" at bounding box center [637, 292] width 10 height 10
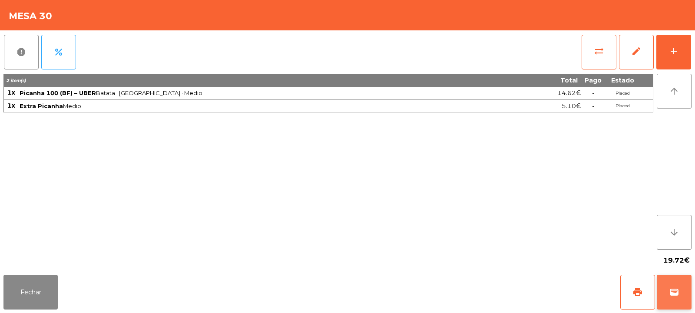
click at [676, 291] on span "wallet" at bounding box center [674, 292] width 10 height 10
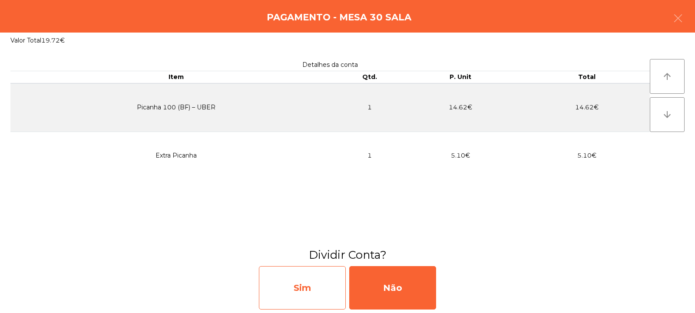
click at [302, 282] on div "Sim" at bounding box center [302, 287] width 87 height 43
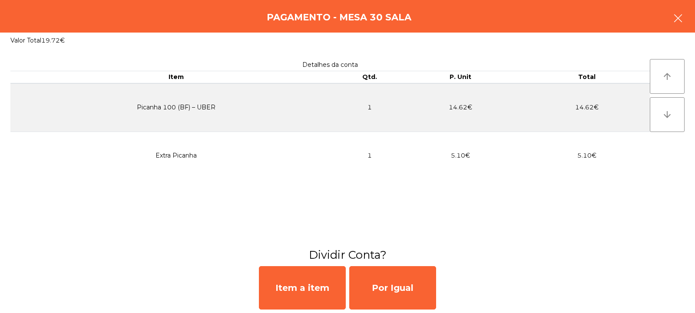
click at [678, 9] on button "button" at bounding box center [677, 19] width 24 height 26
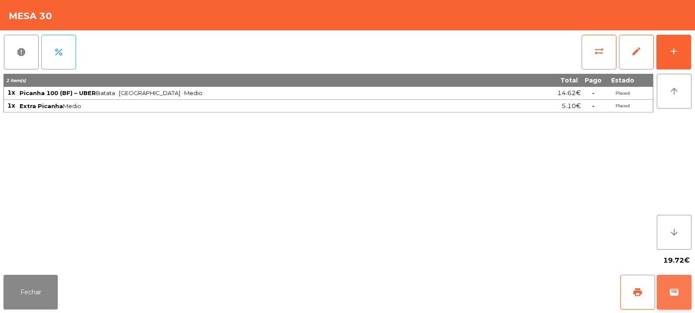
click at [669, 287] on span "wallet" at bounding box center [674, 292] width 10 height 10
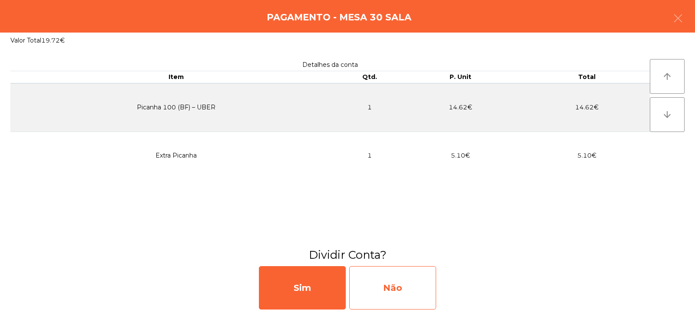
click at [383, 281] on div "Não" at bounding box center [392, 287] width 87 height 43
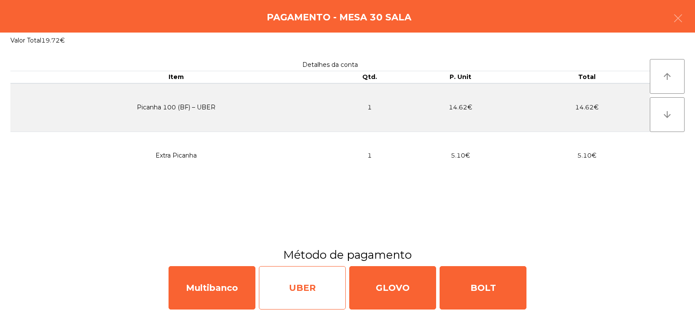
click at [300, 283] on div "UBER" at bounding box center [302, 287] width 87 height 43
select select "**"
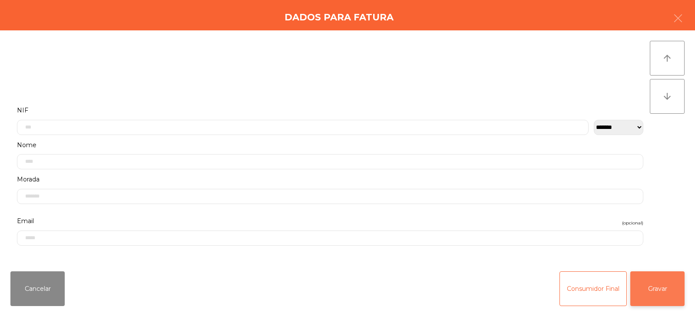
click at [660, 283] on button "Gravar" at bounding box center [657, 288] width 54 height 35
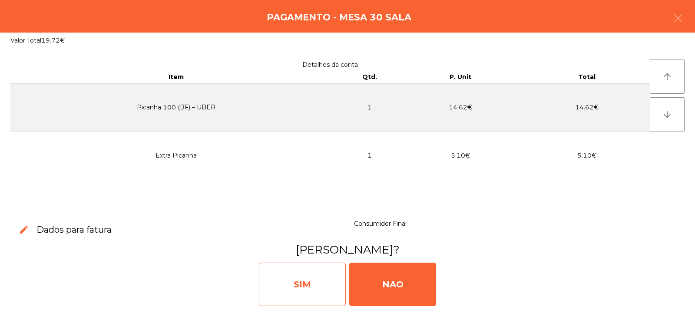
click at [306, 291] on div "SIM" at bounding box center [302, 284] width 87 height 43
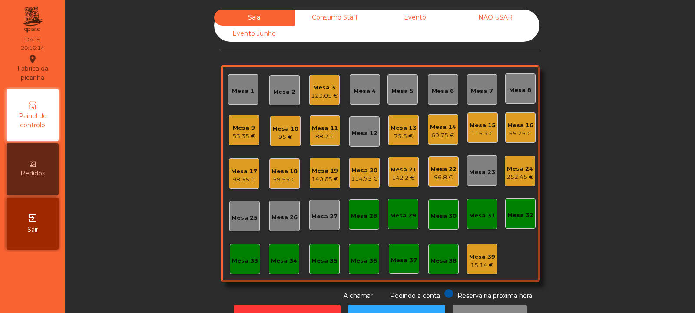
click at [234, 91] on div "Mesa 1" at bounding box center [243, 91] width 22 height 9
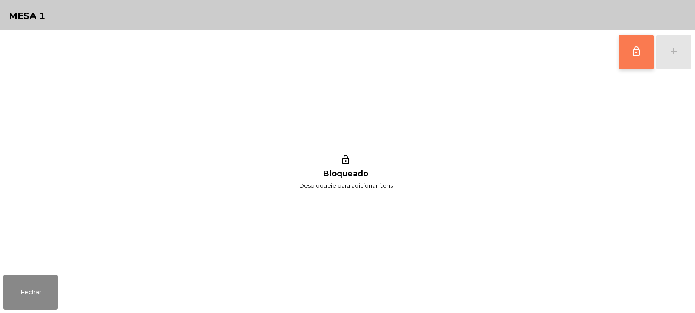
click at [637, 56] on span "lock_outline" at bounding box center [636, 51] width 10 height 10
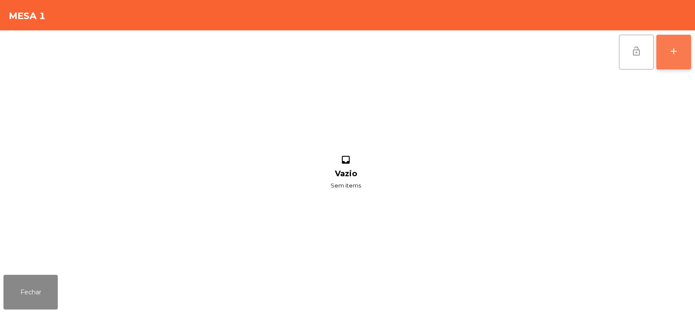
click at [673, 53] on div "add" at bounding box center [673, 51] width 10 height 10
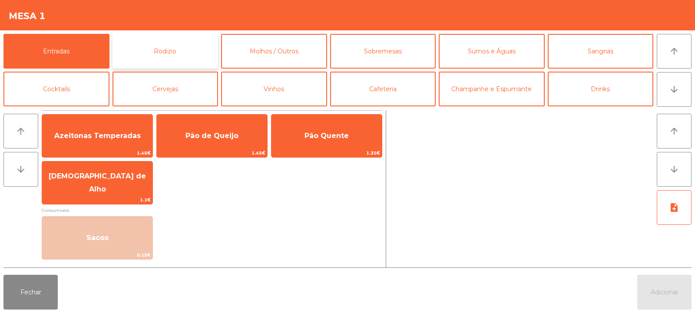
click at [196, 50] on button "Rodizio" at bounding box center [165, 51] width 106 height 35
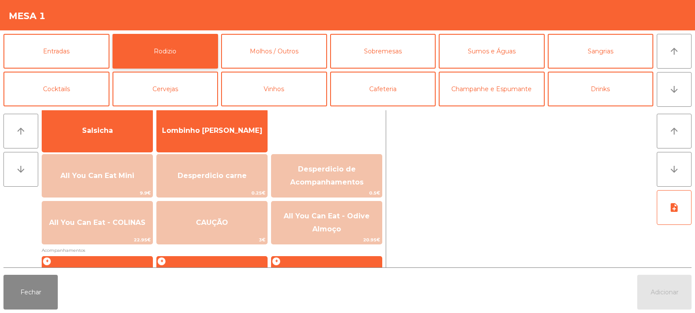
scroll to position [78, 0]
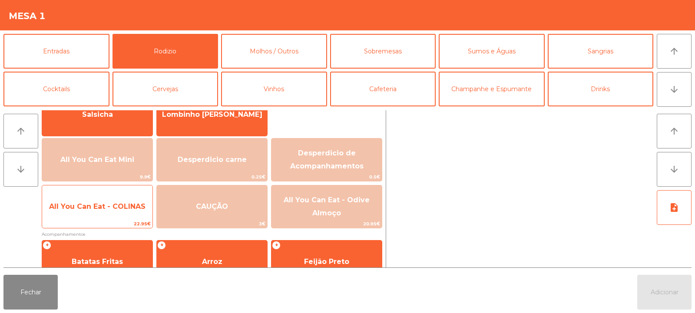
click at [133, 208] on span "All You Can Eat - COLINAS" at bounding box center [97, 206] width 96 height 8
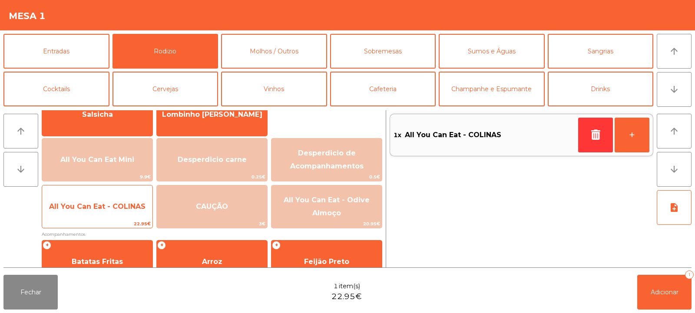
click at [132, 214] on span "All You Can Eat - COLINAS" at bounding box center [97, 206] width 110 height 23
click at [136, 214] on span "All You Can Eat - COLINAS" at bounding box center [97, 206] width 110 height 23
click at [132, 220] on span "22.95€" at bounding box center [97, 224] width 110 height 8
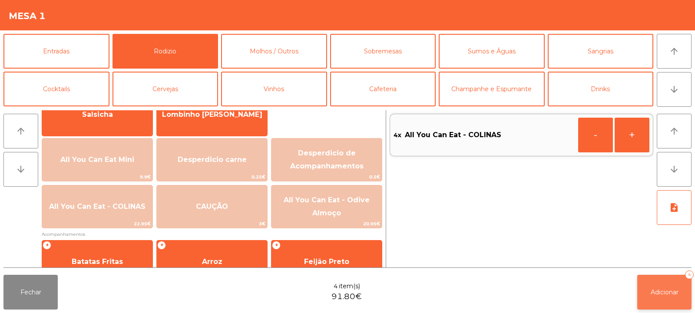
click at [664, 293] on span "Adicionar" at bounding box center [664, 292] width 28 height 8
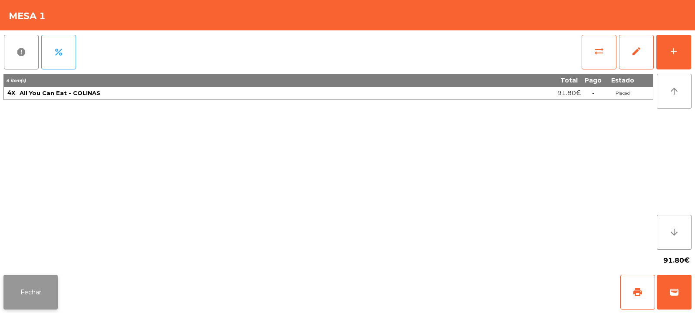
click at [30, 299] on button "Fechar" at bounding box center [30, 292] width 54 height 35
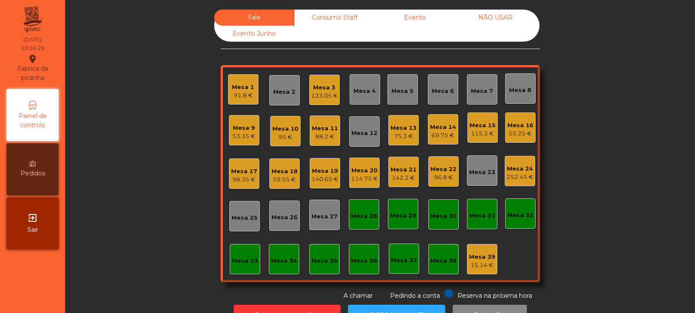
click at [479, 125] on div "Mesa 15" at bounding box center [482, 125] width 26 height 9
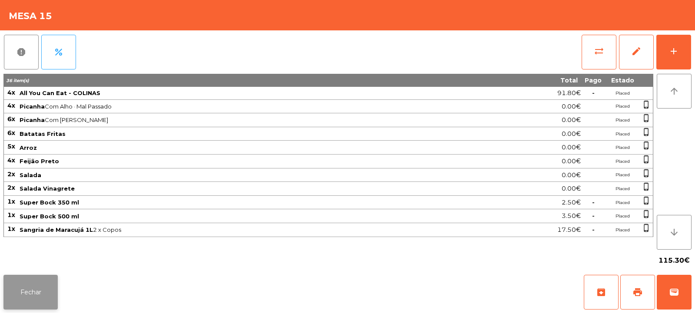
click at [31, 290] on button "Fechar" at bounding box center [30, 292] width 54 height 35
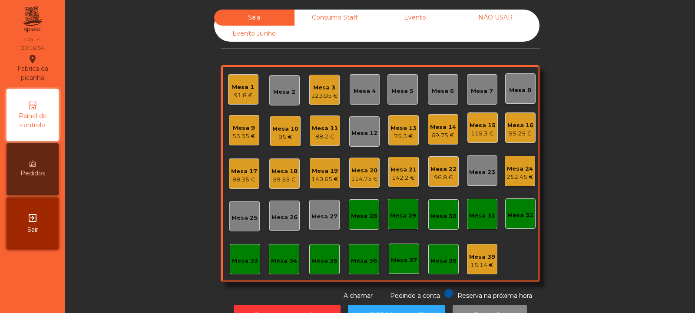
click at [514, 90] on div "Mesa 8" at bounding box center [520, 90] width 22 height 9
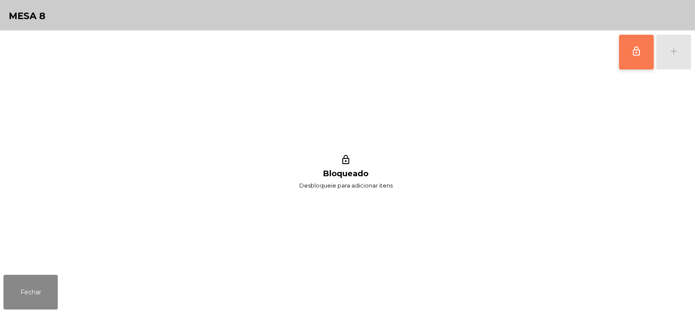
click at [631, 53] on span "lock_outline" at bounding box center [636, 51] width 10 height 10
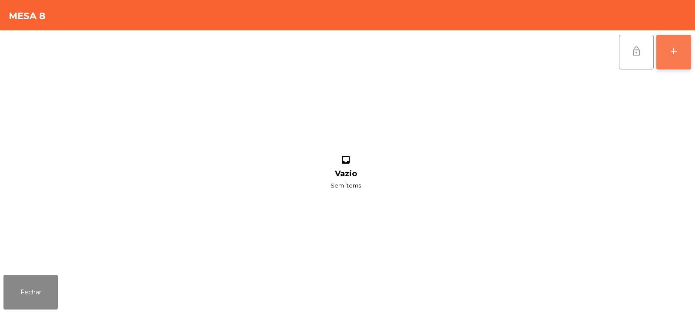
click at [678, 51] on div "add" at bounding box center [673, 51] width 10 height 10
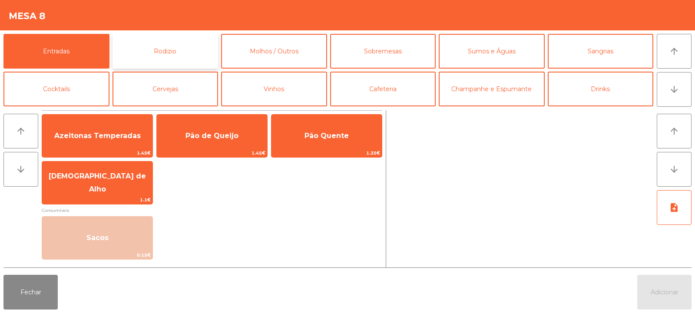
click at [162, 53] on button "Rodizio" at bounding box center [165, 51] width 106 height 35
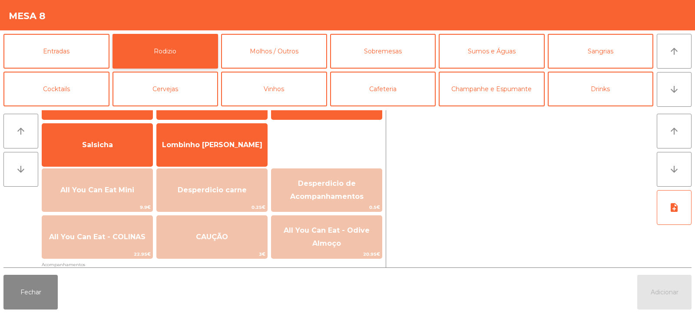
scroll to position [60, 0]
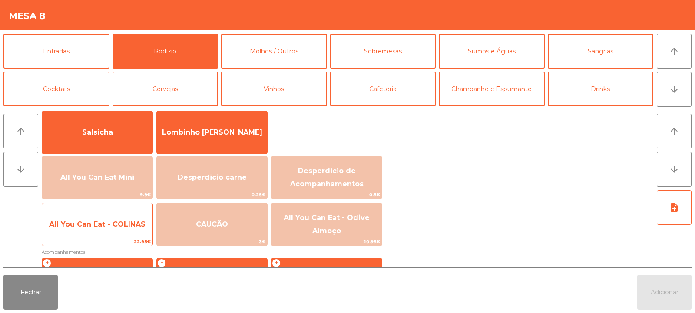
click at [94, 232] on span "All You Can Eat - COLINAS" at bounding box center [97, 224] width 110 height 23
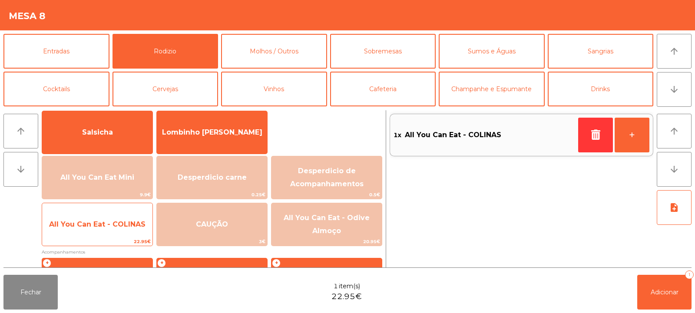
click at [99, 228] on span "All You Can Eat - COLINAS" at bounding box center [97, 224] width 110 height 23
click at [102, 225] on span "All You Can Eat - COLINAS" at bounding box center [97, 224] width 96 height 8
click at [109, 223] on span "All You Can Eat - COLINAS" at bounding box center [97, 224] width 96 height 8
click at [114, 221] on span "All You Can Eat - COLINAS" at bounding box center [97, 224] width 96 height 8
click at [114, 217] on span "All You Can Eat - COLINAS" at bounding box center [97, 224] width 110 height 23
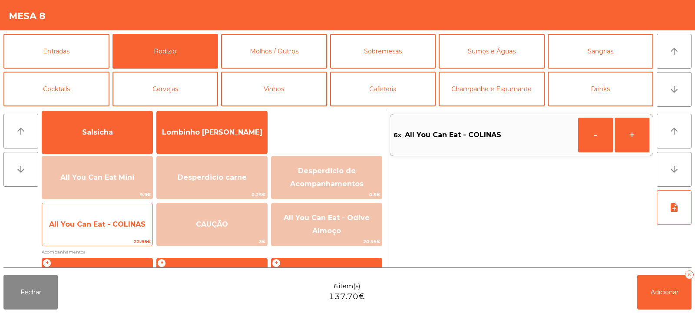
click at [102, 224] on span "All You Can Eat - COLINAS" at bounding box center [97, 224] width 96 height 8
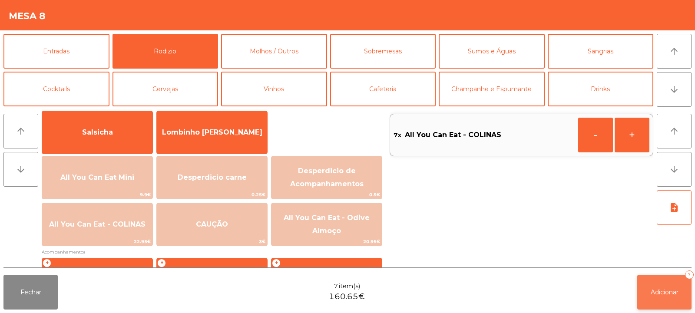
click at [663, 290] on span "Adicionar" at bounding box center [664, 292] width 28 height 8
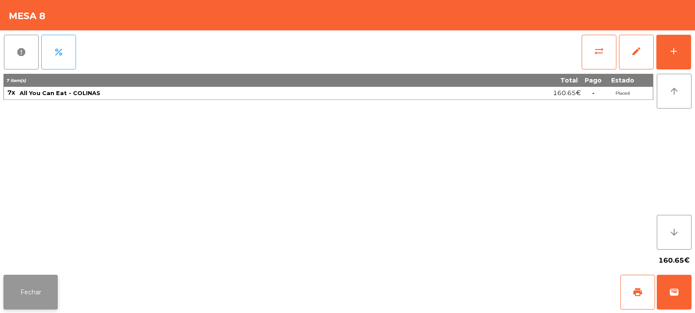
click at [26, 304] on button "Fechar" at bounding box center [30, 292] width 54 height 35
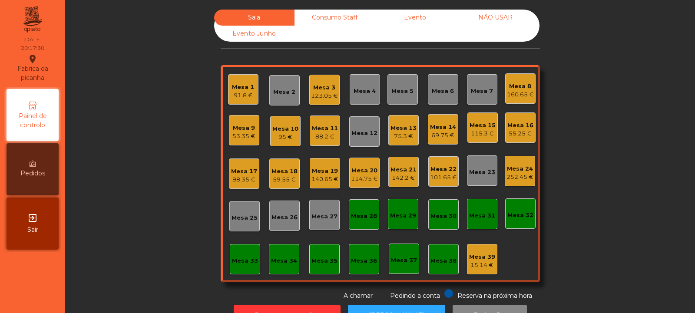
click at [522, 92] on div "160.65 €" at bounding box center [520, 94] width 27 height 9
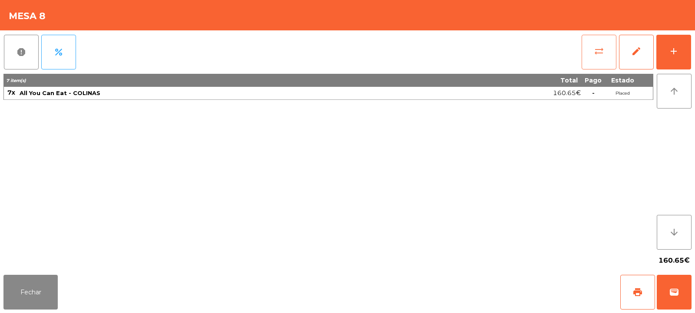
click at [600, 58] on button "sync_alt" at bounding box center [598, 52] width 35 height 35
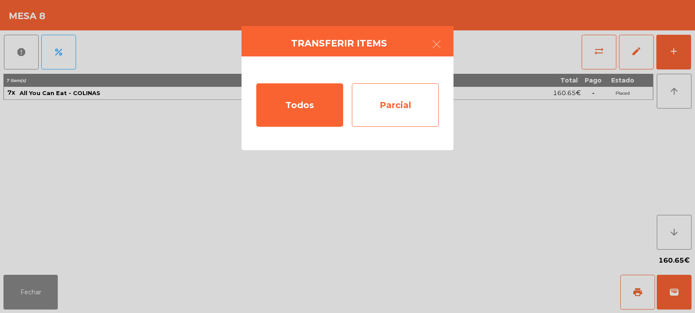
click at [398, 106] on div "Parcial" at bounding box center [395, 104] width 87 height 43
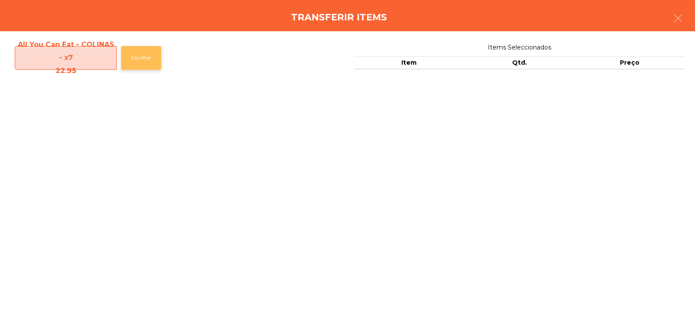
click at [151, 57] on button "Escolher" at bounding box center [141, 58] width 40 height 24
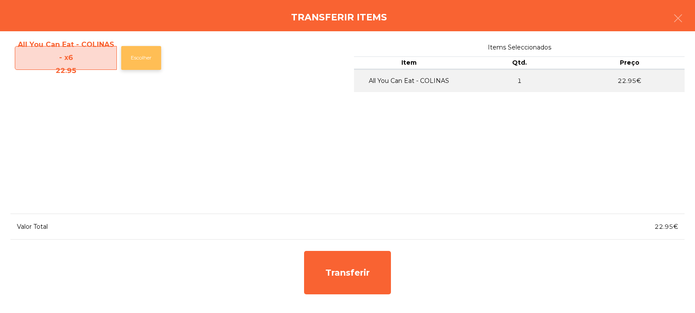
click at [149, 61] on button "Escolher" at bounding box center [141, 58] width 40 height 24
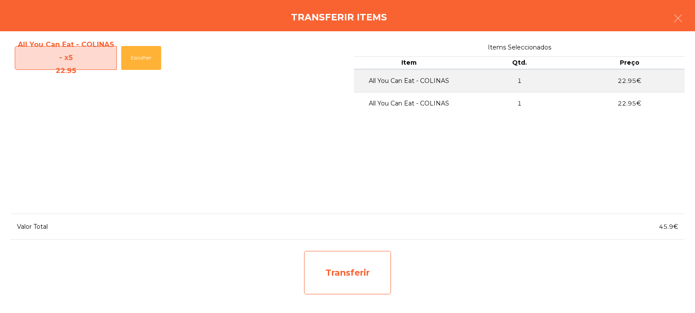
click at [329, 263] on div "Transferir" at bounding box center [347, 272] width 87 height 43
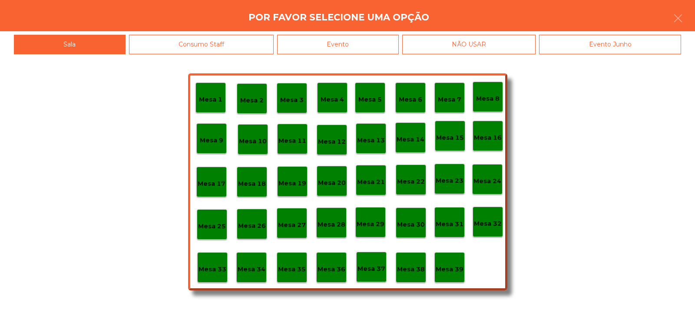
click at [376, 268] on p "Mesa 37" at bounding box center [371, 269] width 28 height 10
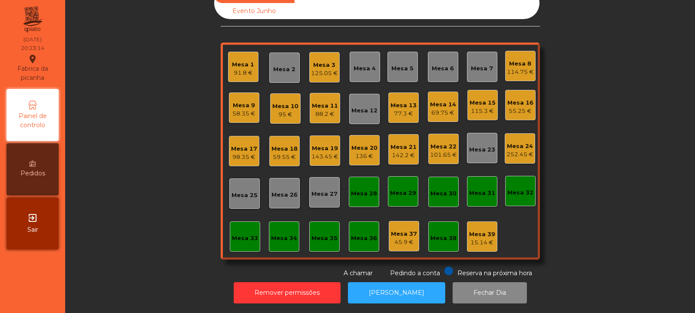
scroll to position [0, 0]
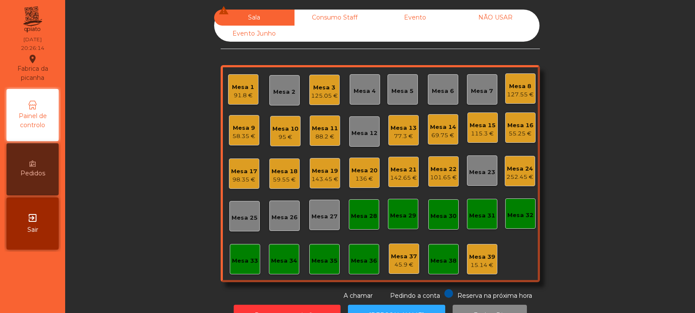
click at [280, 88] on div "Mesa 2" at bounding box center [284, 92] width 22 height 9
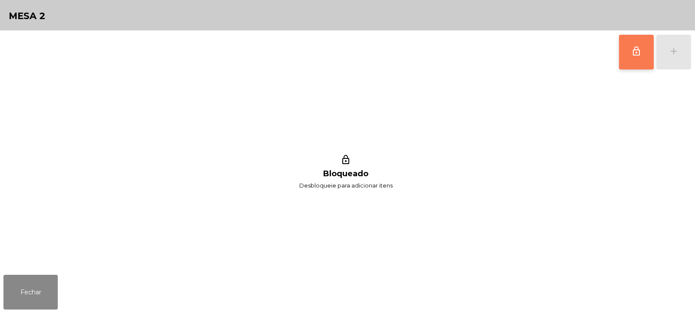
click at [634, 54] on span "lock_outline" at bounding box center [636, 51] width 10 height 10
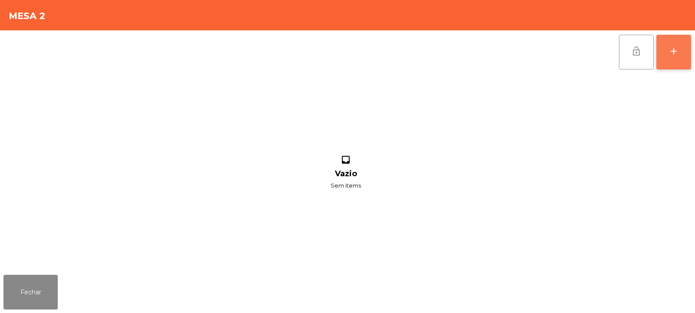
click at [677, 58] on button "add" at bounding box center [673, 52] width 35 height 35
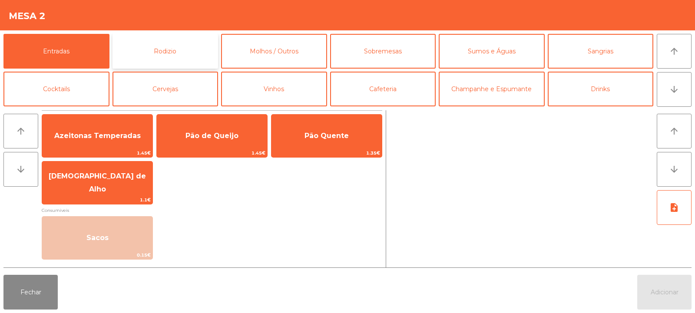
click at [171, 44] on button "Rodizio" at bounding box center [165, 51] width 106 height 35
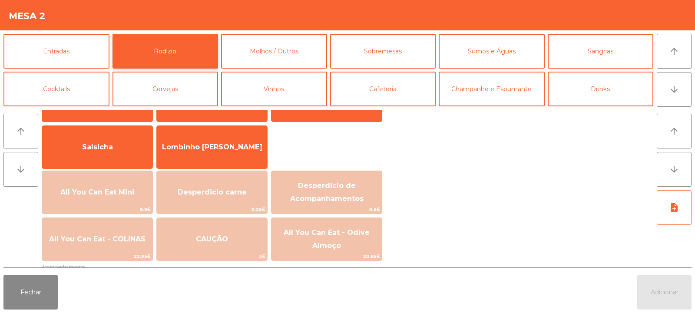
scroll to position [55, 0]
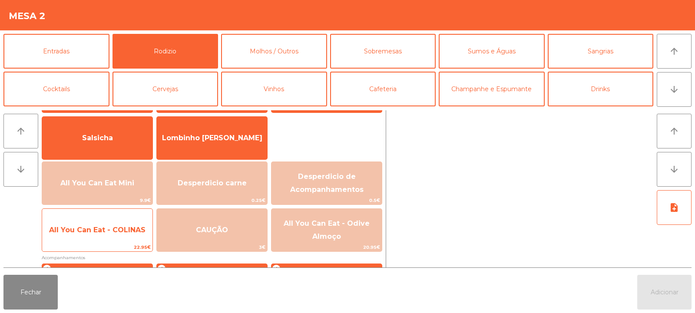
click at [119, 227] on span "All You Can Eat - COLINAS" at bounding box center [97, 230] width 96 height 8
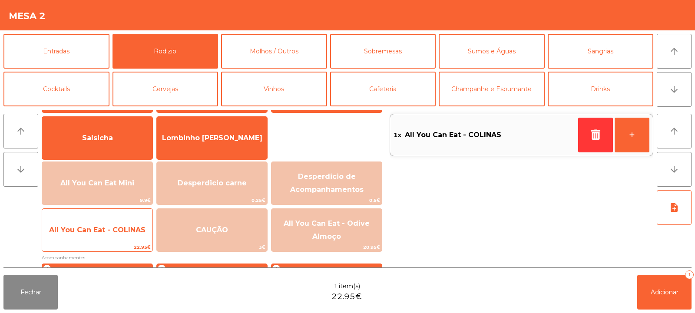
click at [121, 233] on span "All You Can Eat - COLINAS" at bounding box center [97, 230] width 96 height 8
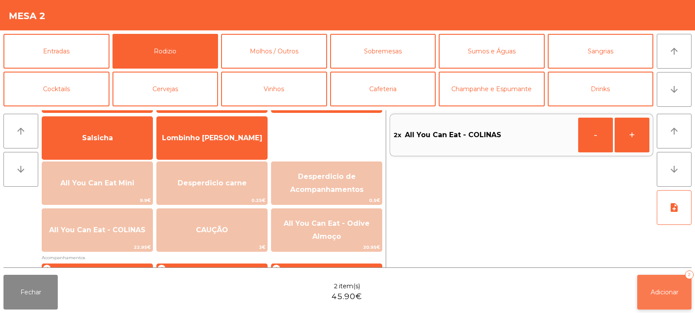
click at [663, 293] on span "Adicionar" at bounding box center [664, 292] width 28 height 8
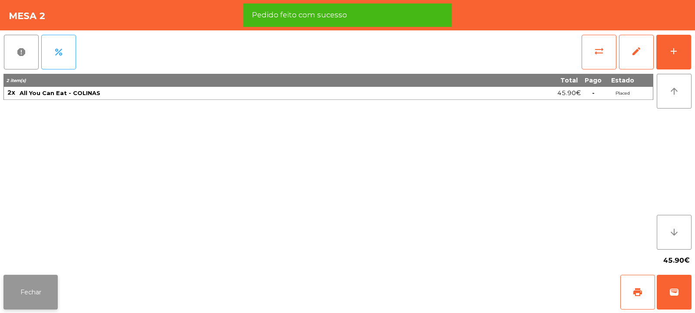
click at [39, 296] on button "Fechar" at bounding box center [30, 292] width 54 height 35
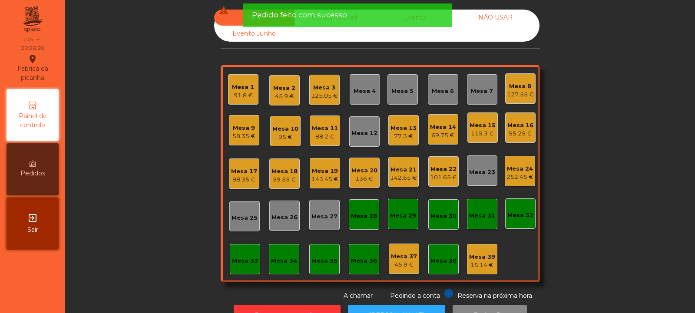
click at [392, 135] on div "77.3 €" at bounding box center [403, 136] width 26 height 9
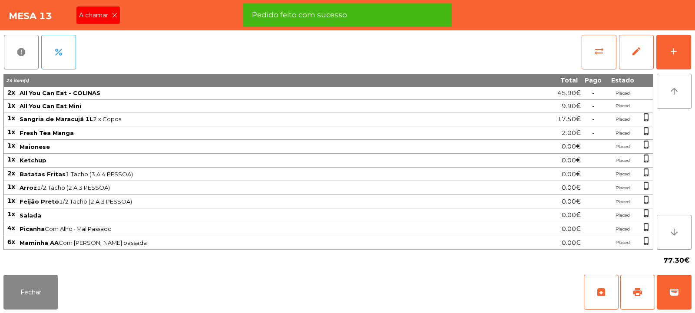
click at [116, 15] on icon at bounding box center [115, 15] width 6 height 6
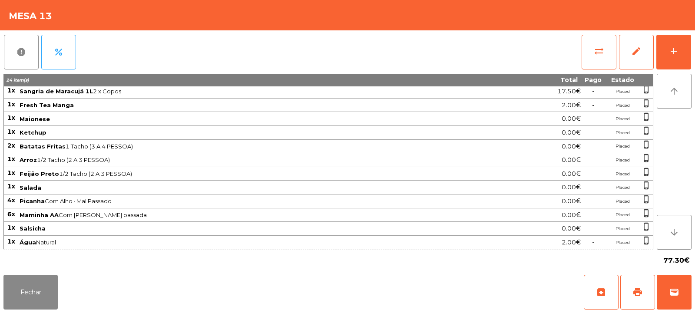
scroll to position [0, 0]
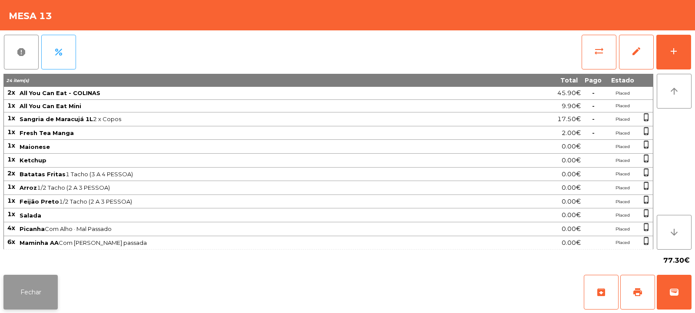
click at [23, 300] on button "Fechar" at bounding box center [30, 292] width 54 height 35
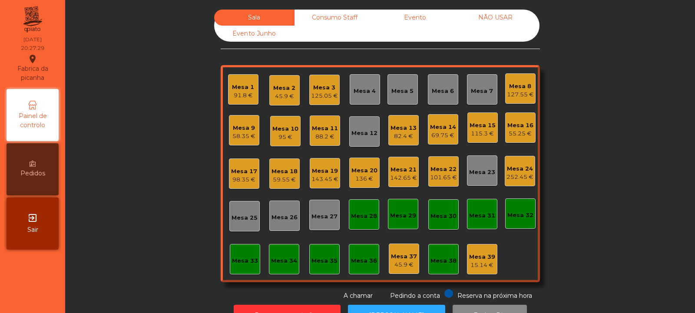
click at [511, 169] on div "Mesa 24" at bounding box center [519, 169] width 27 height 9
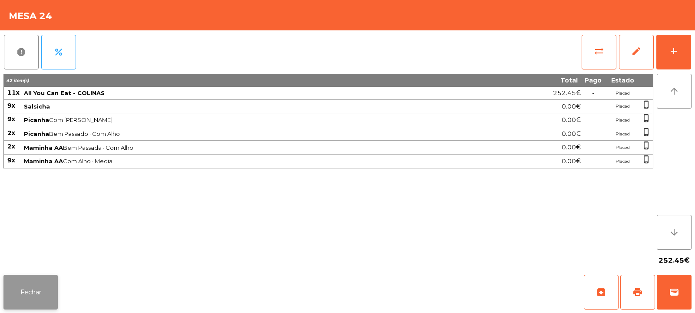
click at [28, 287] on button "Fechar" at bounding box center [30, 292] width 54 height 35
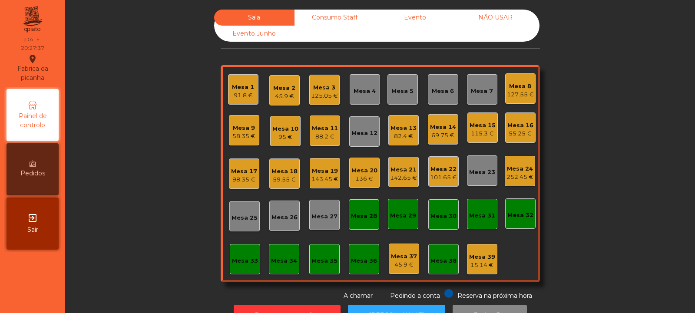
click at [481, 174] on div "Mesa 23" at bounding box center [482, 172] width 26 height 9
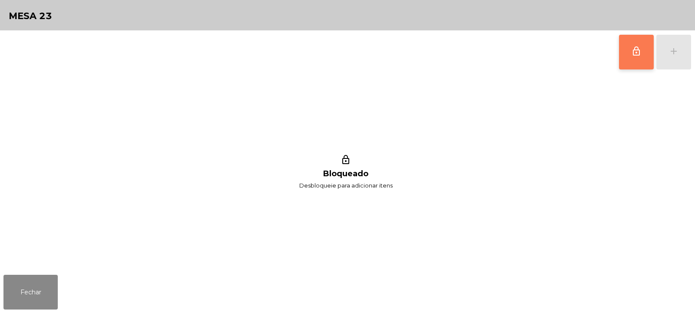
click at [636, 57] on button "lock_outline" at bounding box center [636, 52] width 35 height 35
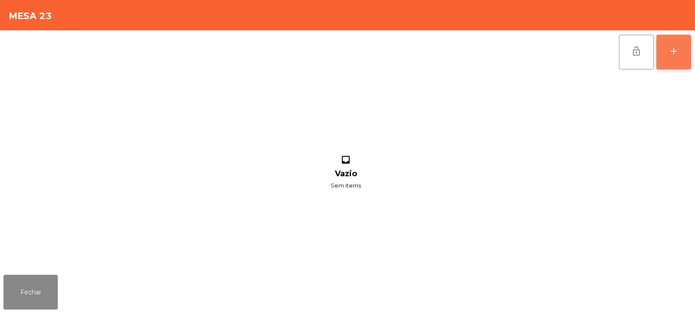
click at [679, 55] on button "add" at bounding box center [673, 52] width 35 height 35
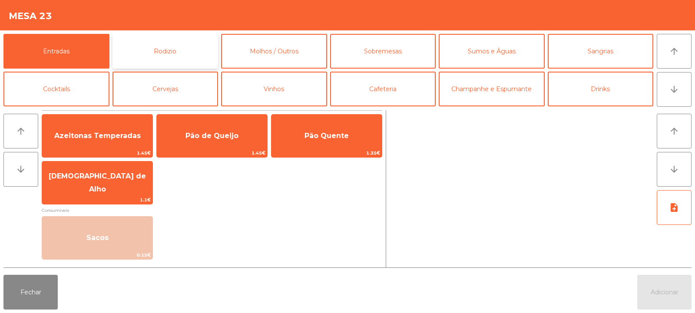
click at [155, 55] on button "Rodizio" at bounding box center [165, 51] width 106 height 35
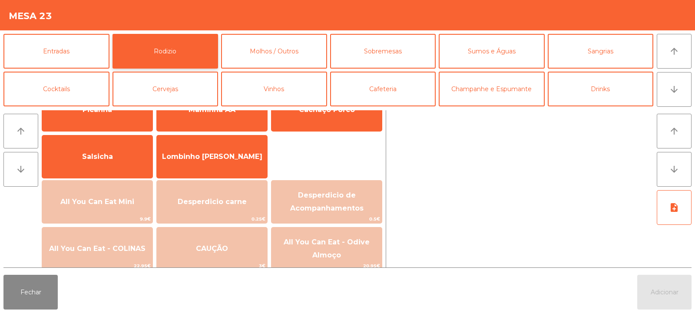
scroll to position [51, 0]
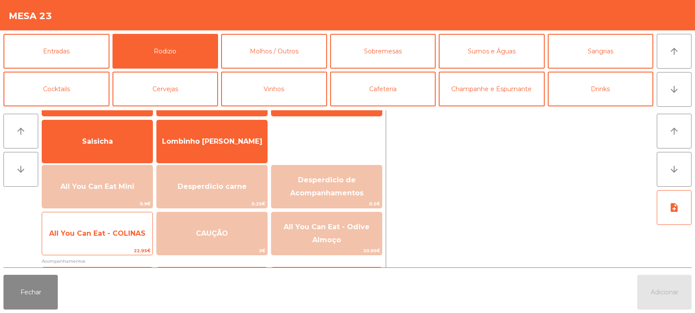
click at [117, 237] on span "All You Can Eat - COLINAS" at bounding box center [97, 233] width 110 height 23
click at [119, 234] on span "All You Can Eat - COLINAS" at bounding box center [97, 233] width 96 height 8
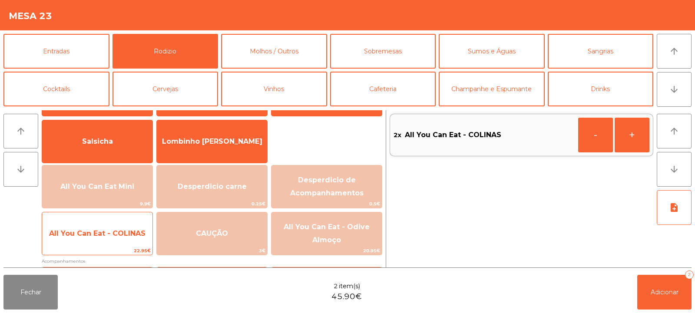
click at [120, 233] on span "All You Can Eat - COLINAS" at bounding box center [97, 233] width 96 height 8
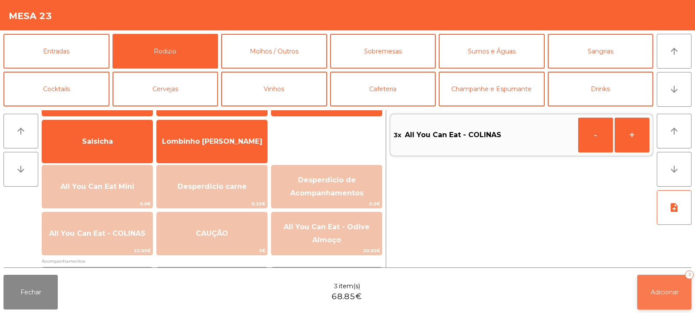
click at [648, 291] on button "Adicionar 3" at bounding box center [664, 292] width 54 height 35
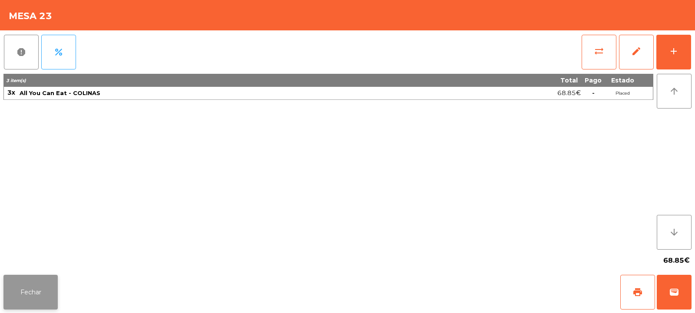
click at [27, 279] on button "Fechar" at bounding box center [30, 292] width 54 height 35
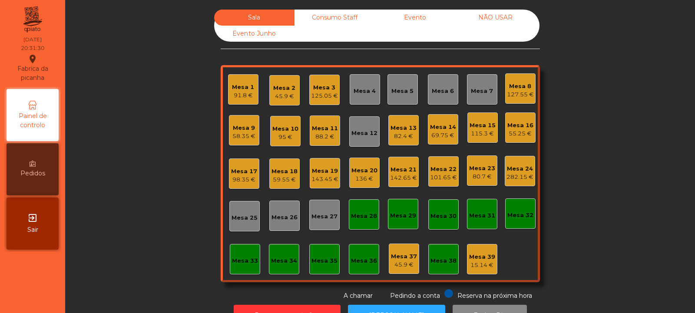
click at [528, 221] on div "Mesa 32" at bounding box center [520, 213] width 30 height 30
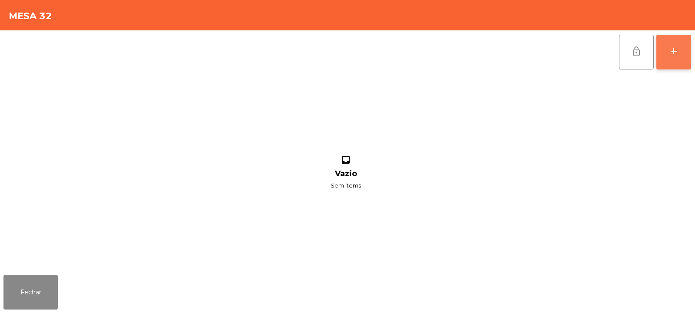
click at [678, 54] on div "add" at bounding box center [673, 51] width 10 height 10
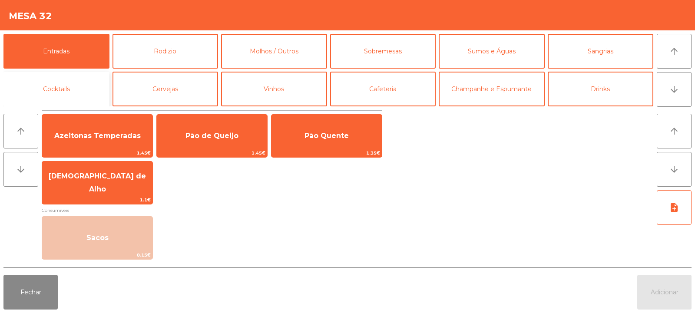
click at [81, 88] on button "Cocktails" at bounding box center [56, 89] width 106 height 35
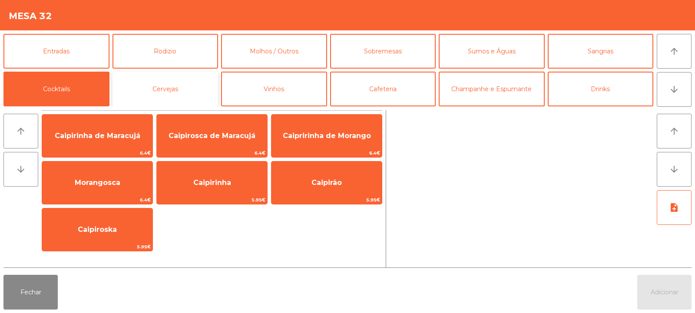
click at [150, 94] on button "Cervejas" at bounding box center [165, 89] width 106 height 35
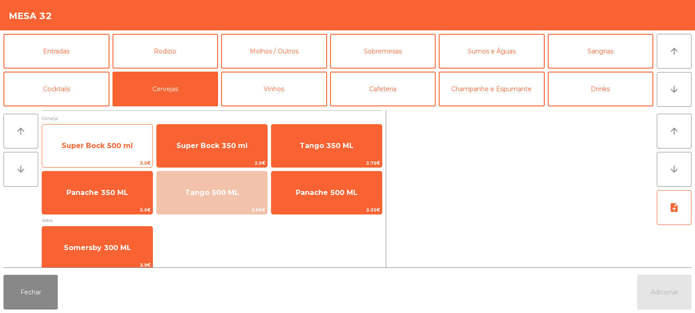
click at [122, 155] on span "Super Bock 500 ml" at bounding box center [97, 145] width 110 height 23
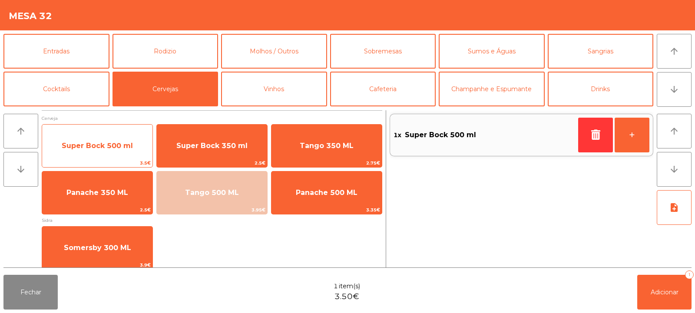
click at [125, 152] on span "Super Bock 500 ml" at bounding box center [97, 145] width 110 height 23
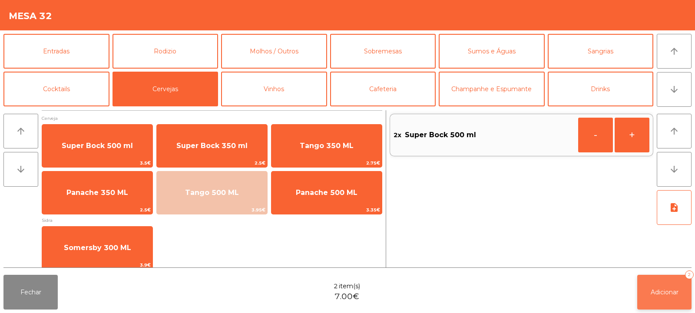
click at [651, 292] on span "Adicionar" at bounding box center [664, 292] width 28 height 8
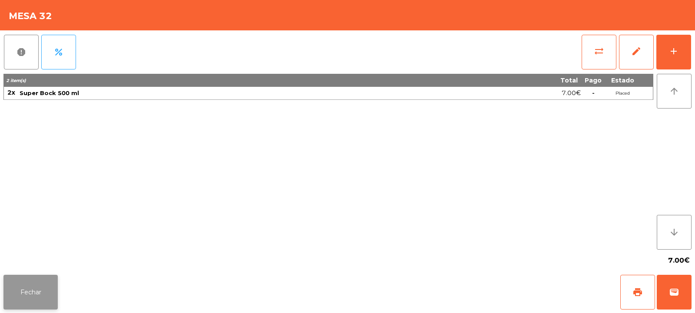
click at [44, 292] on button "Fechar" at bounding box center [30, 292] width 54 height 35
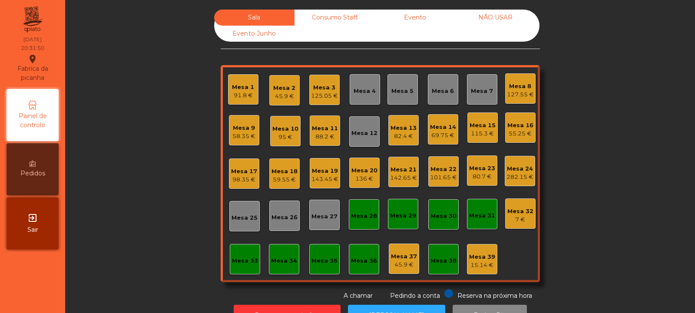
click at [516, 221] on div "7 €" at bounding box center [520, 219] width 26 height 9
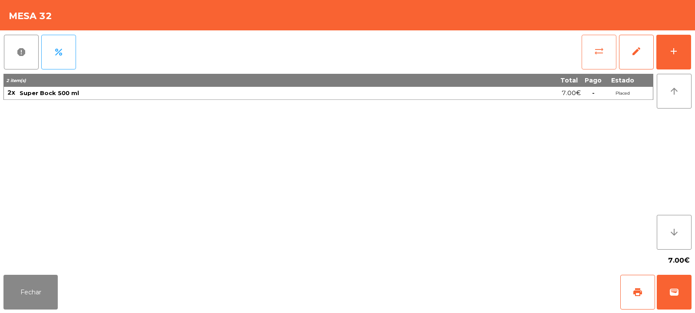
click at [598, 57] on button "sync_alt" at bounding box center [598, 52] width 35 height 35
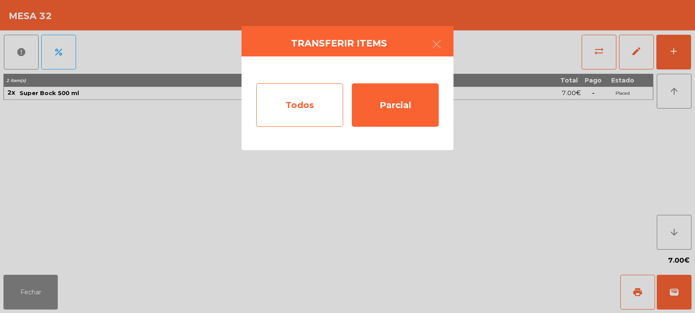
click at [320, 108] on div "Todos" at bounding box center [299, 104] width 87 height 43
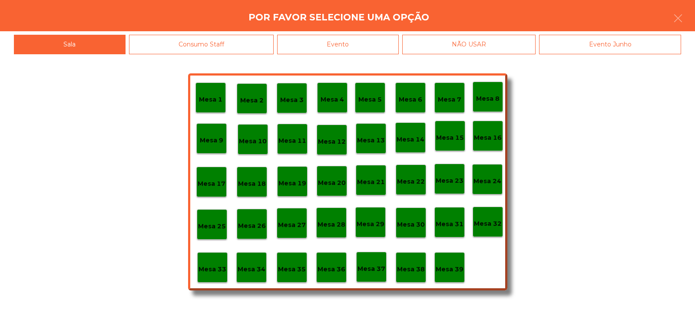
click at [376, 43] on div "Evento" at bounding box center [338, 45] width 122 height 20
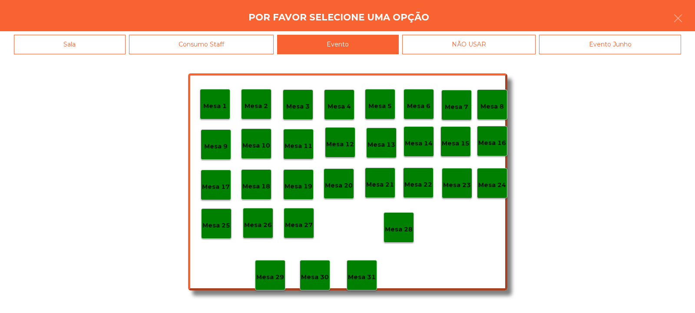
click at [402, 226] on p "Mesa 28" at bounding box center [399, 229] width 28 height 10
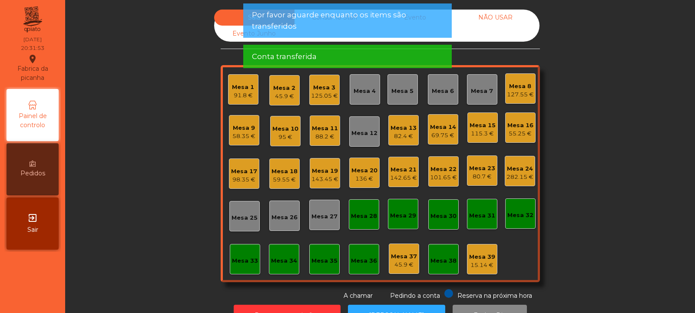
scroll to position [29, 0]
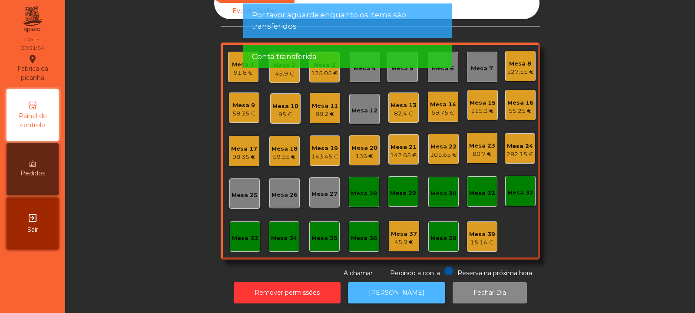
click at [396, 286] on button "[PERSON_NAME]" at bounding box center [396, 292] width 97 height 21
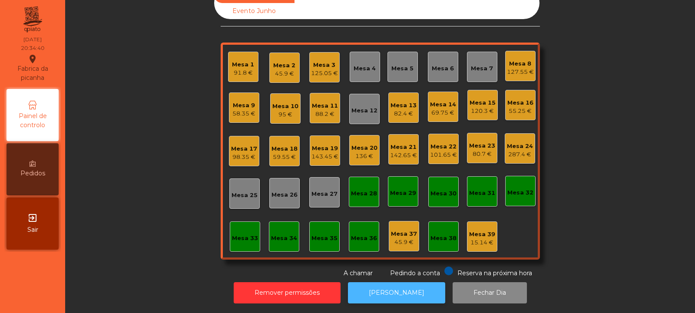
scroll to position [0, 0]
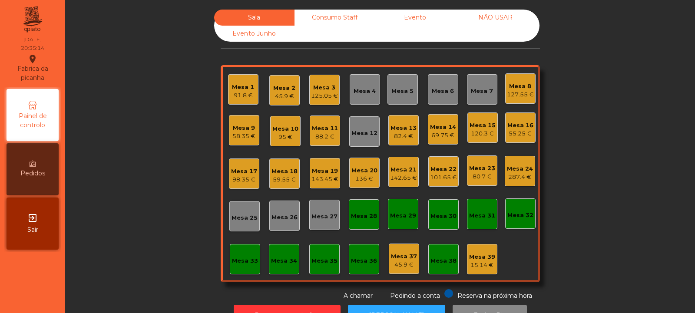
click at [511, 171] on div "Mesa 24" at bounding box center [520, 169] width 26 height 9
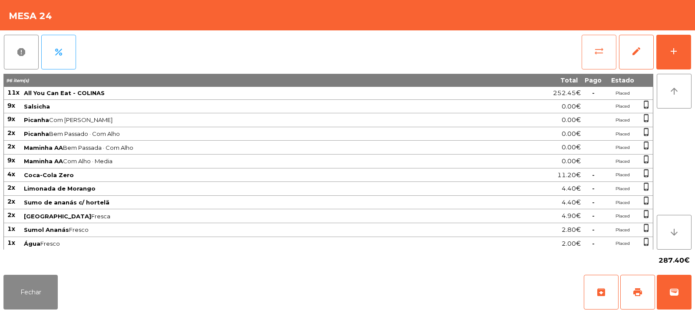
click at [601, 53] on span "sync_alt" at bounding box center [598, 51] width 10 height 10
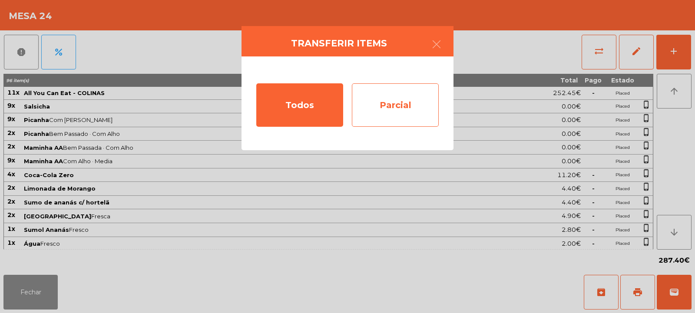
click at [390, 112] on div "Parcial" at bounding box center [395, 104] width 87 height 43
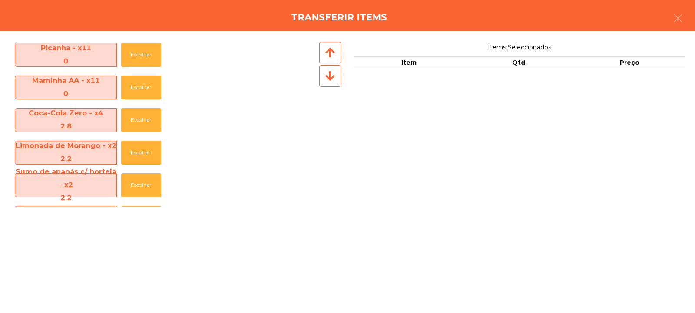
scroll to position [45, 0]
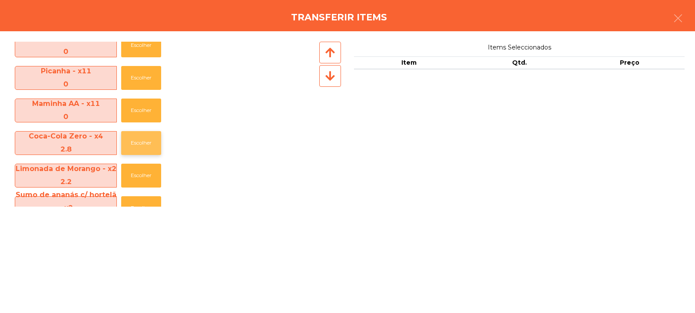
click at [139, 143] on button "Escolher" at bounding box center [141, 143] width 40 height 24
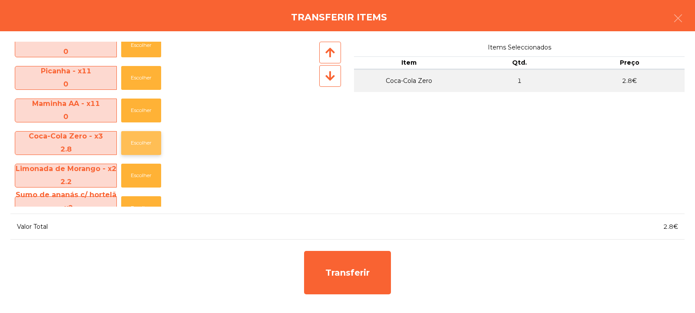
click at [139, 144] on button "Escolher" at bounding box center [141, 143] width 40 height 24
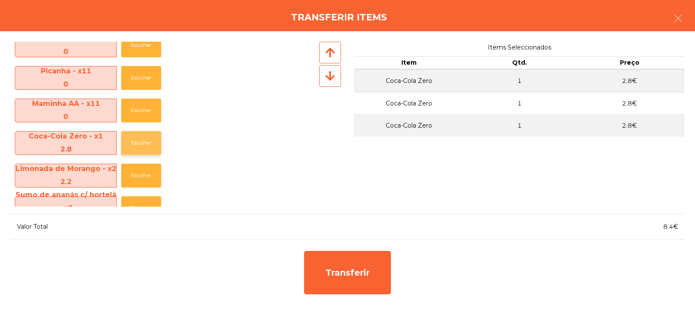
click at [138, 145] on button "Escolher" at bounding box center [141, 143] width 40 height 24
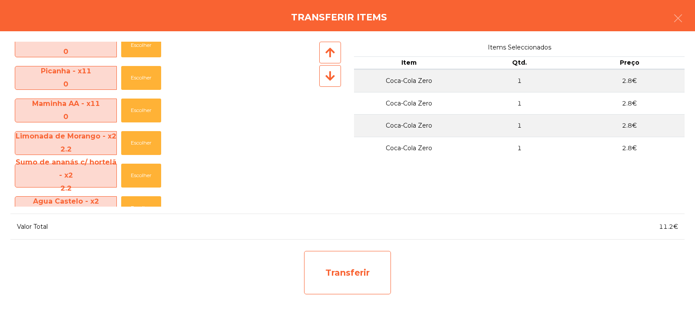
click at [353, 273] on div "Transferir" at bounding box center [347, 272] width 87 height 43
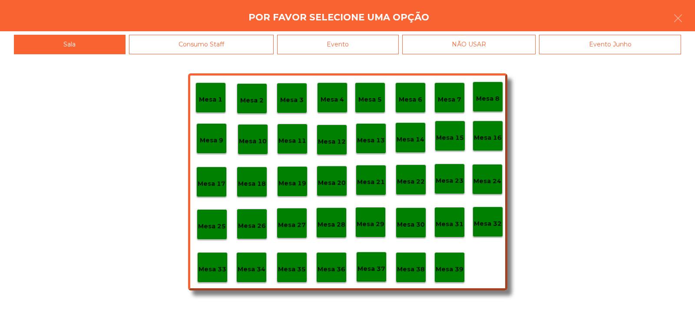
click at [373, 264] on p "Mesa 37" at bounding box center [371, 269] width 28 height 10
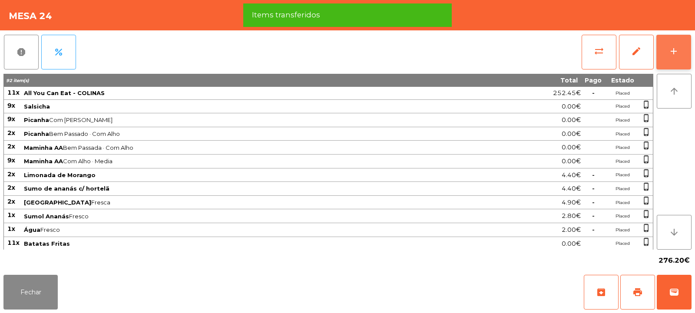
click at [664, 63] on button "add" at bounding box center [673, 52] width 35 height 35
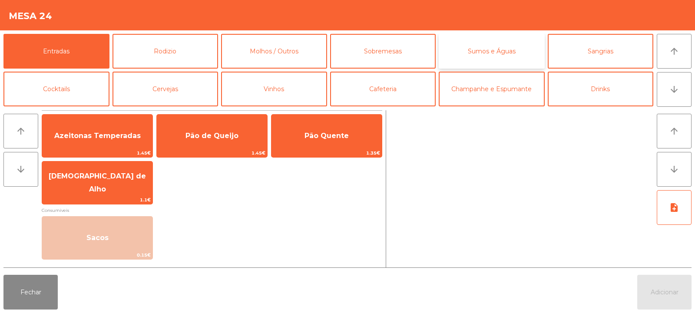
click at [497, 49] on button "Sumos e Águas" at bounding box center [491, 51] width 106 height 35
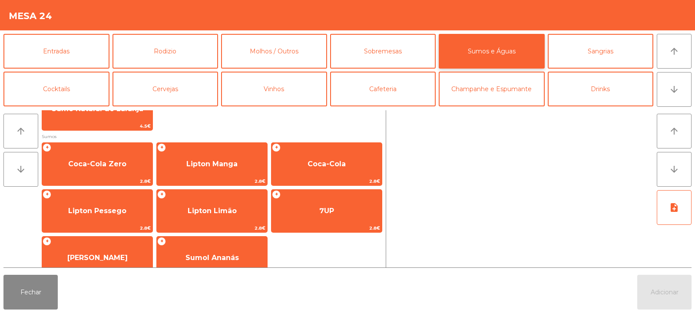
scroll to position [122, 0]
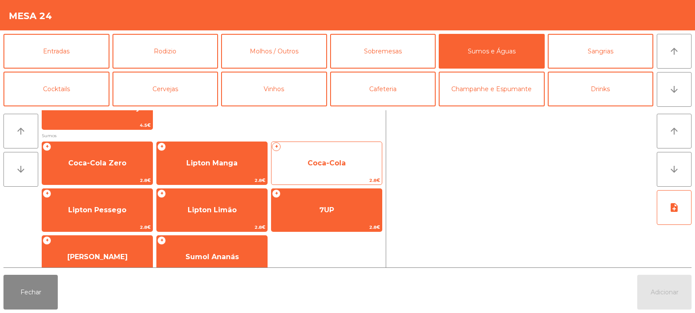
click at [326, 164] on span "Coca-Cola" at bounding box center [326, 163] width 38 height 8
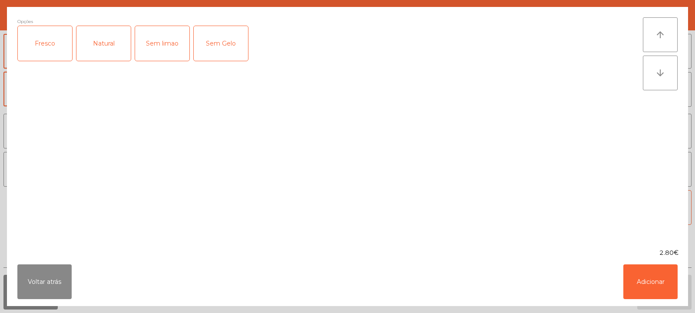
click at [323, 168] on div "Opções Fresco Natural Sem limao Sem Gelo" at bounding box center [329, 127] width 625 height 221
click at [321, 167] on div "Opções Fresco Natural Sem limao Sem Gelo" at bounding box center [329, 127] width 625 height 221
click at [652, 276] on button "Adicionar" at bounding box center [650, 281] width 54 height 35
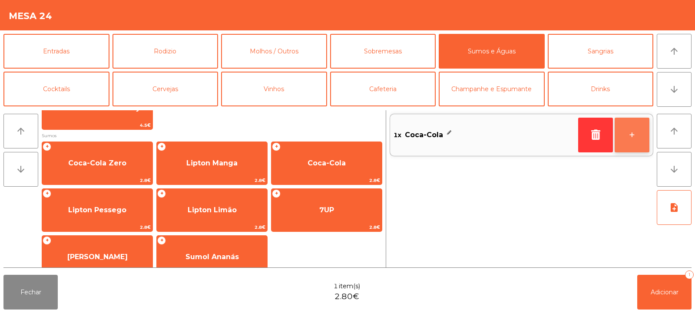
click at [629, 136] on button "+" at bounding box center [631, 135] width 35 height 35
click at [626, 134] on button "+" at bounding box center [631, 135] width 35 height 35
click at [624, 133] on button "+" at bounding box center [631, 135] width 35 height 35
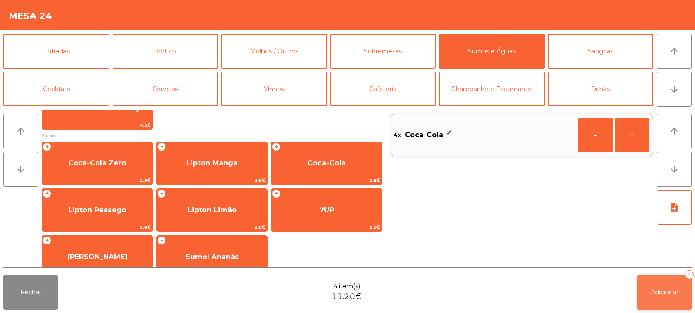
click at [660, 285] on button "Adicionar 4" at bounding box center [664, 292] width 54 height 35
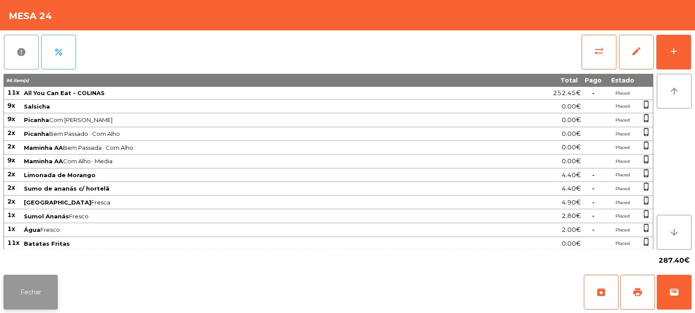
click at [49, 299] on button "Fechar" at bounding box center [30, 292] width 54 height 35
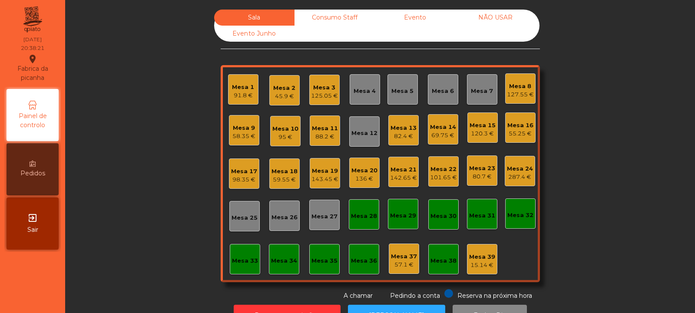
click at [517, 220] on div "Mesa 32" at bounding box center [520, 213] width 30 height 30
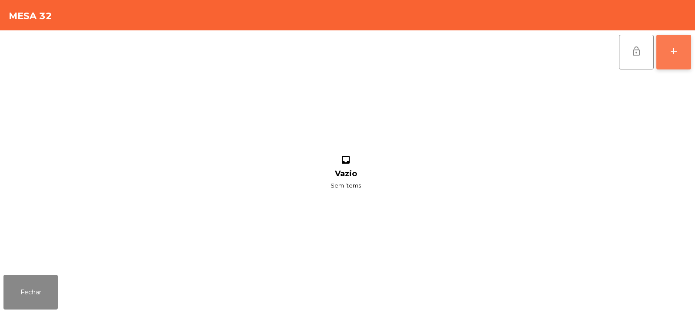
click at [680, 53] on button "add" at bounding box center [673, 52] width 35 height 35
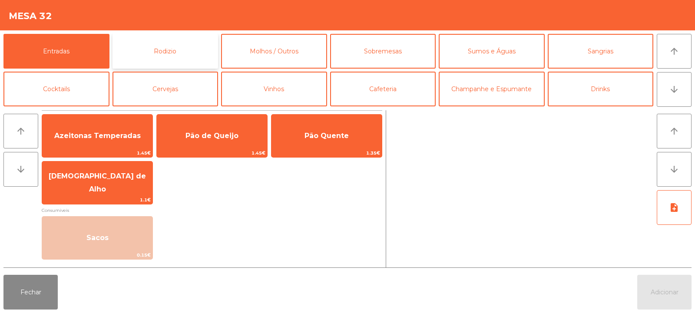
click at [132, 58] on button "Rodizio" at bounding box center [165, 51] width 106 height 35
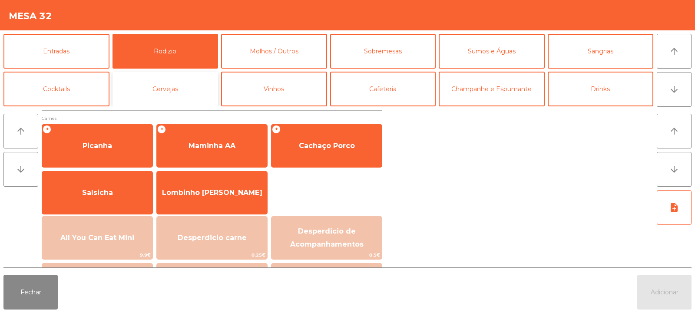
click at [148, 87] on button "Cervejas" at bounding box center [165, 89] width 106 height 35
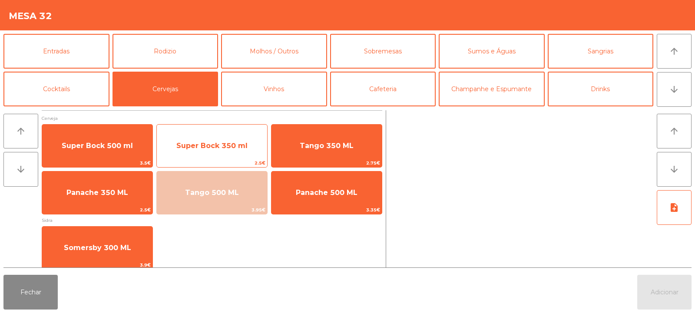
click at [209, 151] on span "Super Bock 350 ml" at bounding box center [212, 145] width 110 height 23
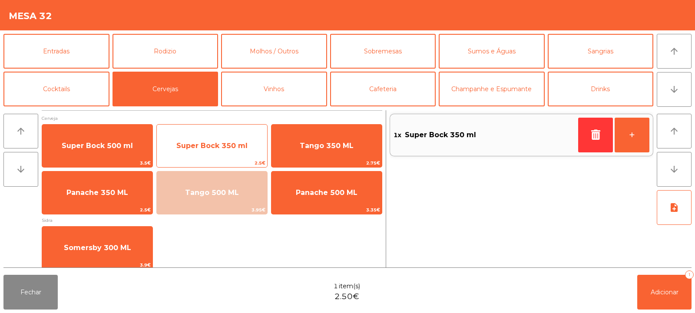
click at [212, 149] on span "Super Bock 350 ml" at bounding box center [211, 146] width 71 height 8
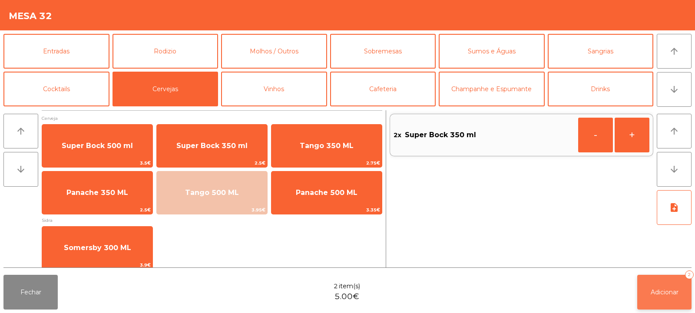
click at [664, 288] on span "Adicionar" at bounding box center [664, 292] width 28 height 8
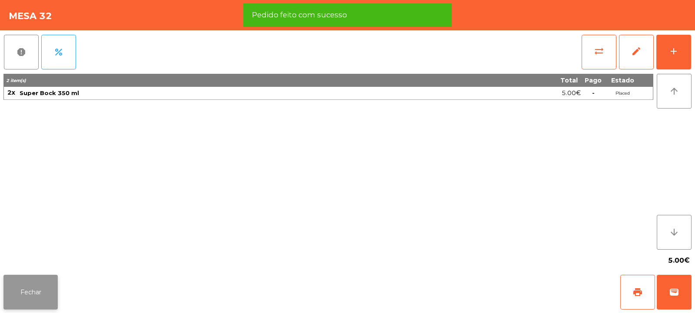
click at [36, 290] on button "Fechar" at bounding box center [30, 292] width 54 height 35
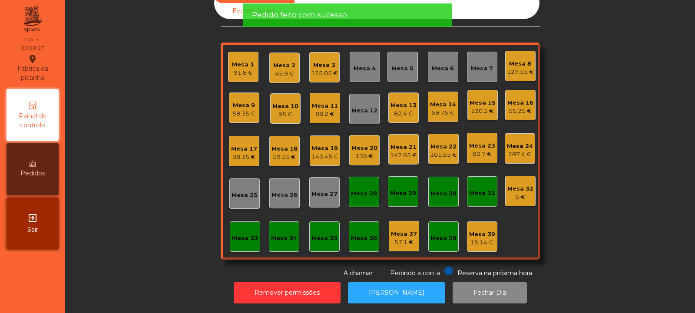
scroll to position [0, 0]
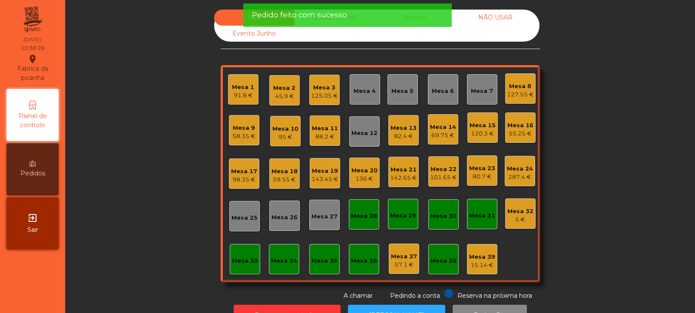
click at [505, 213] on div "Mesa 32 5 €" at bounding box center [520, 213] width 30 height 30
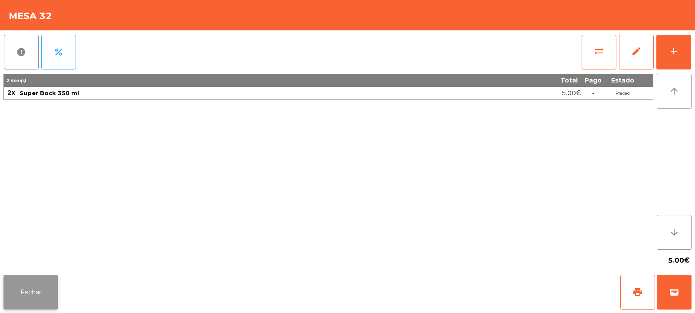
click at [44, 287] on button "Fechar" at bounding box center [30, 292] width 54 height 35
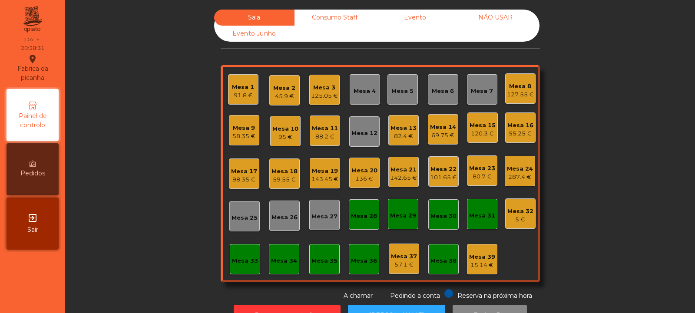
scroll to position [29, 0]
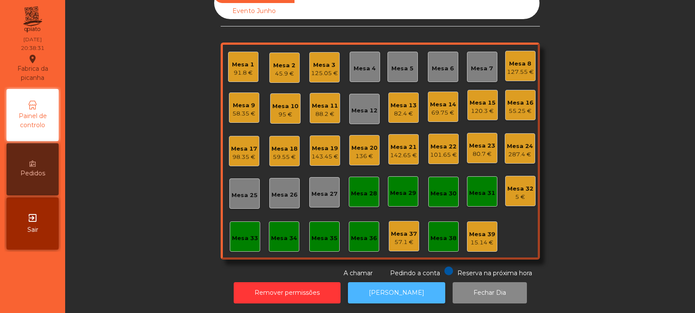
click at [371, 294] on button "[PERSON_NAME]" at bounding box center [396, 292] width 97 height 21
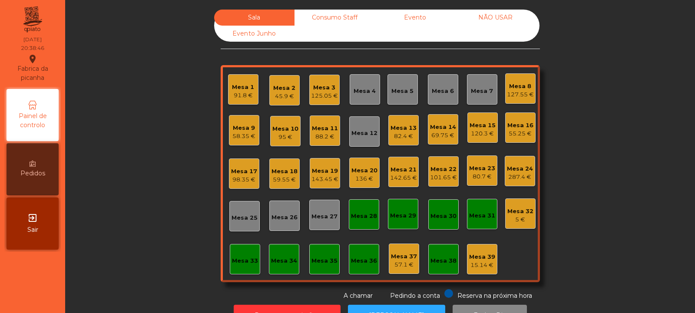
click at [323, 16] on div "Consumo Staff" at bounding box center [334, 18] width 80 height 16
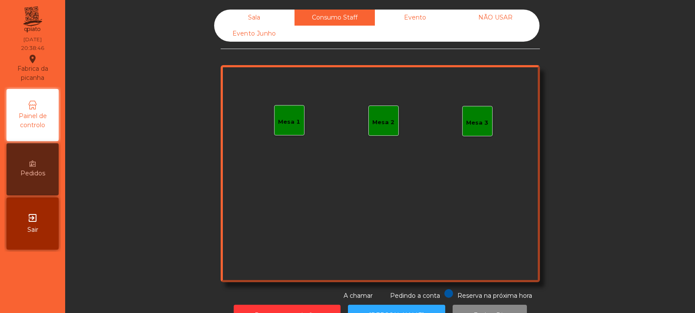
click at [411, 16] on div "Evento" at bounding box center [415, 18] width 80 height 16
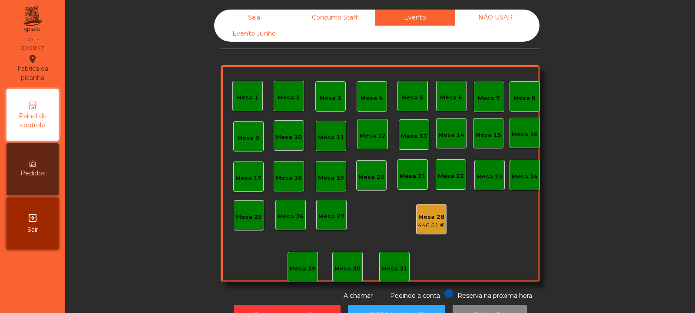
click at [425, 212] on div "Mesa 28 446.51 €" at bounding box center [431, 219] width 27 height 20
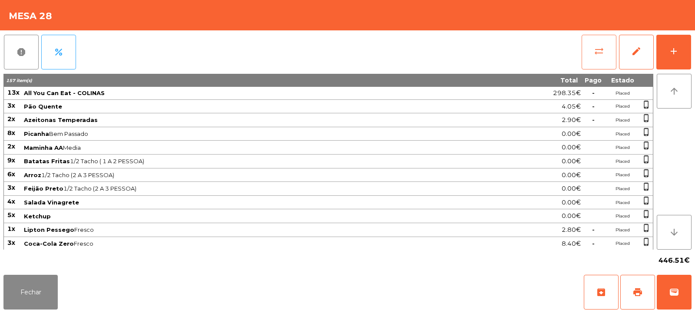
click at [604, 54] on button "sync_alt" at bounding box center [598, 52] width 35 height 35
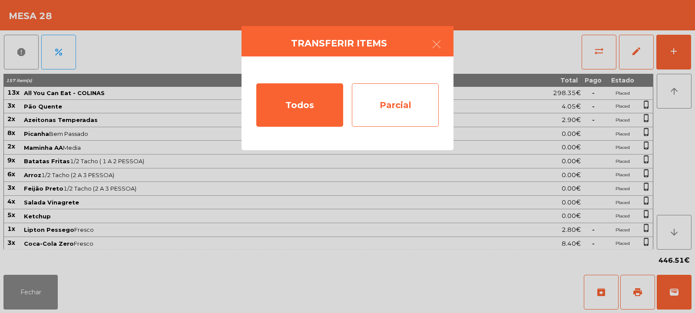
click at [381, 102] on div "Parcial" at bounding box center [395, 104] width 87 height 43
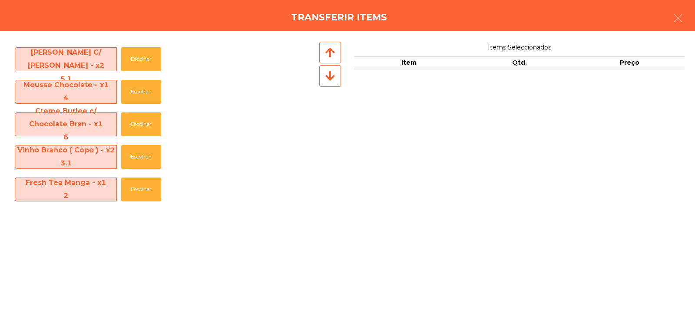
scroll to position [1137, 0]
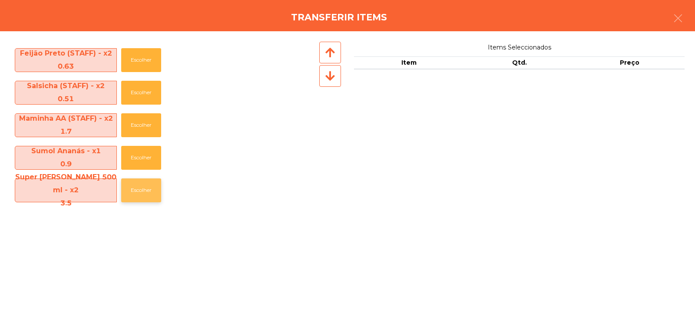
click at [138, 191] on button "Escolher" at bounding box center [141, 190] width 40 height 24
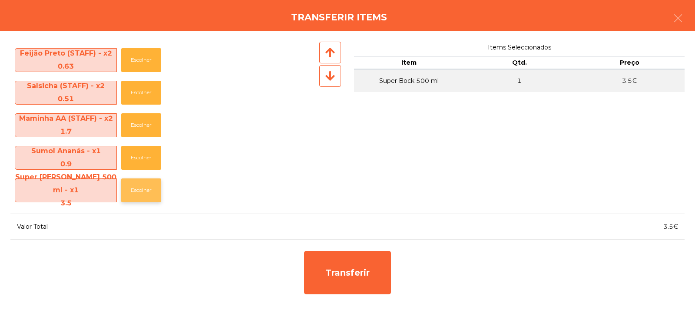
click at [140, 189] on button "Escolher" at bounding box center [141, 190] width 40 height 24
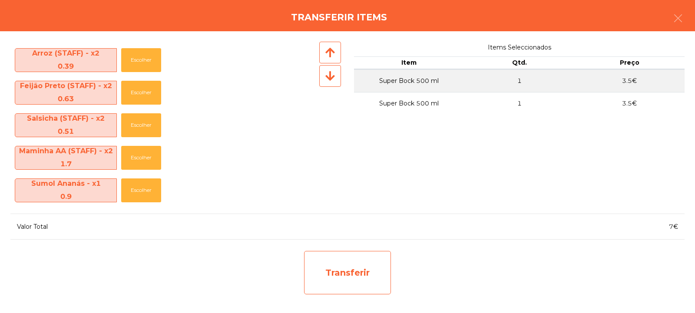
click at [343, 265] on div "Transferir" at bounding box center [347, 272] width 87 height 43
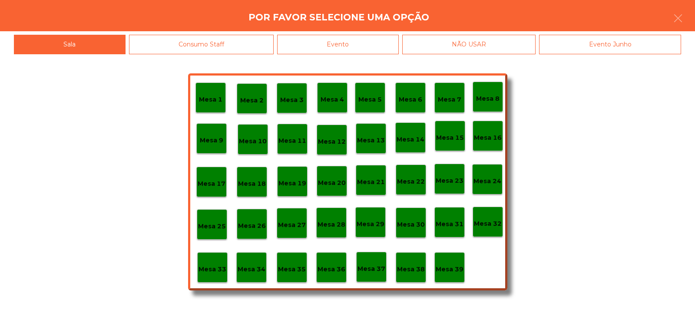
click at [372, 268] on p "Mesa 37" at bounding box center [371, 269] width 28 height 10
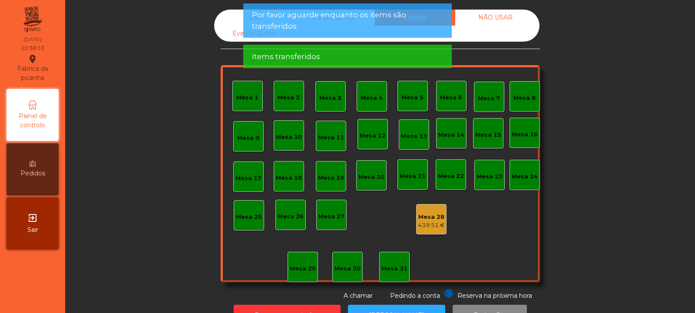
click at [234, 11] on div "Sala" at bounding box center [254, 18] width 80 height 16
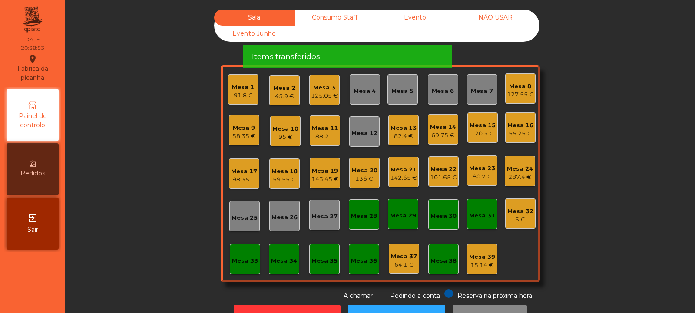
click at [512, 211] on div "Mesa 32" at bounding box center [520, 211] width 26 height 9
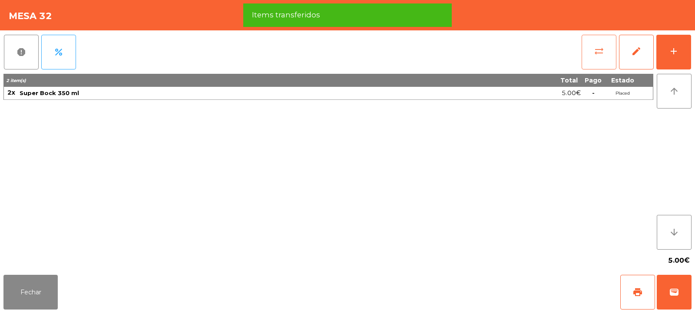
click at [596, 56] on button "sync_alt" at bounding box center [598, 52] width 35 height 35
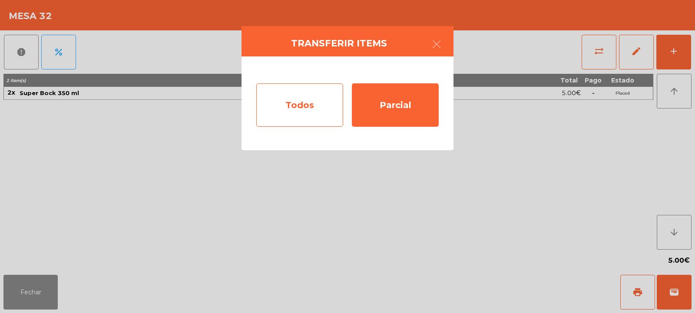
click at [319, 105] on div "Todos" at bounding box center [299, 104] width 87 height 43
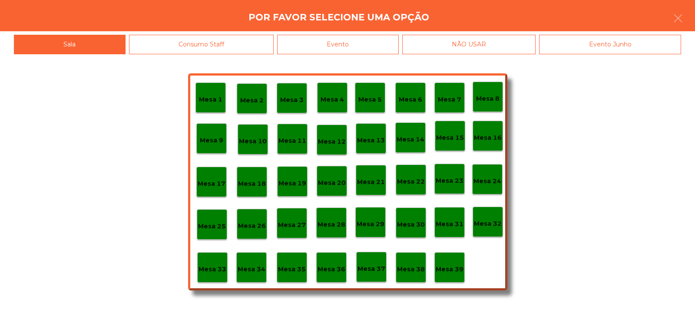
click at [317, 43] on div "Evento" at bounding box center [338, 45] width 122 height 20
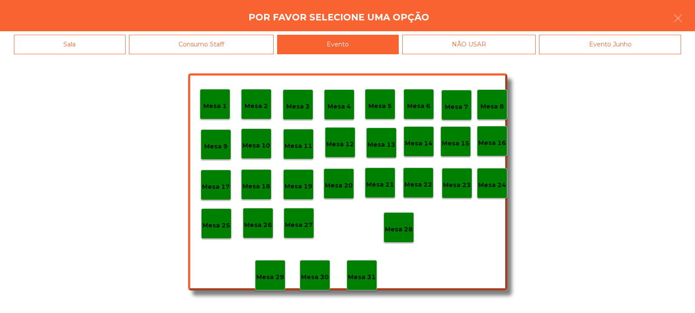
click at [407, 227] on p "Mesa 28" at bounding box center [399, 229] width 28 height 10
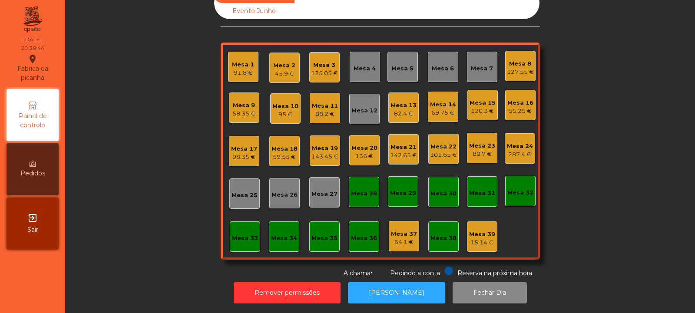
scroll to position [0, 0]
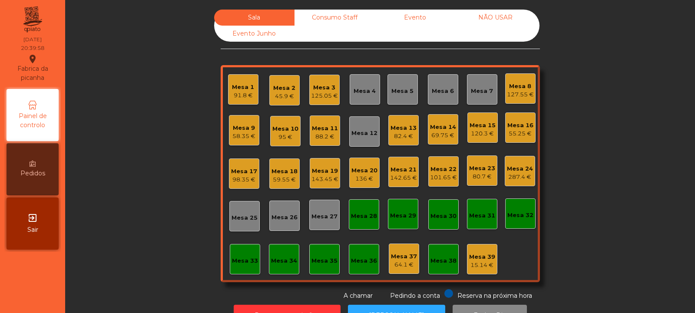
click at [477, 169] on div "Mesa 23" at bounding box center [482, 168] width 26 height 9
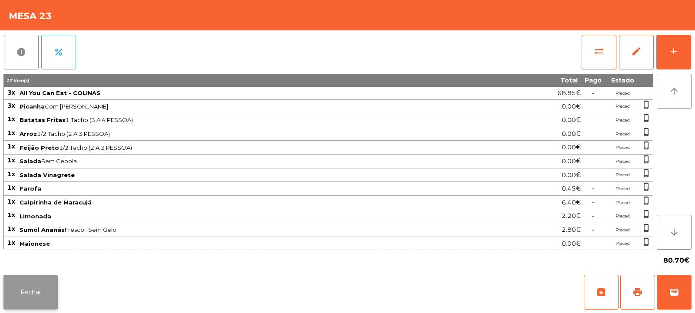
click at [41, 292] on button "Fechar" at bounding box center [30, 292] width 54 height 35
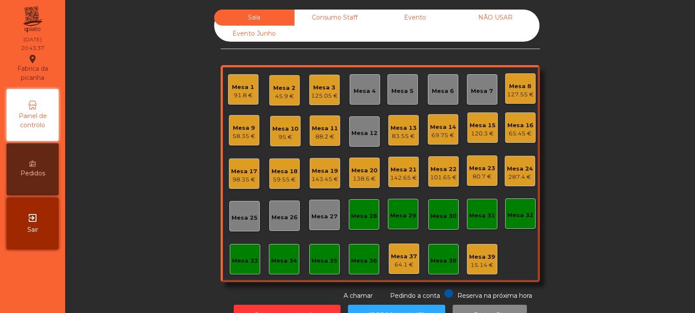
click at [440, 91] on div "Mesa 6" at bounding box center [443, 91] width 22 height 9
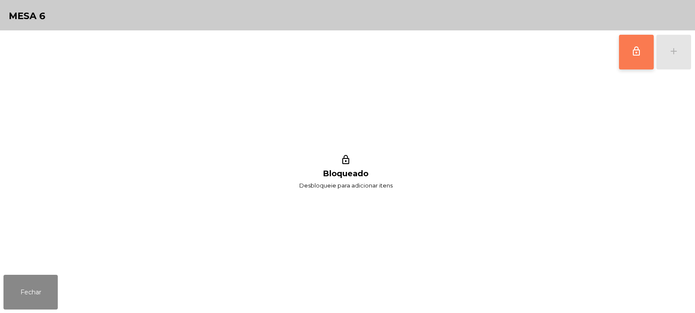
click at [637, 53] on span "lock_outline" at bounding box center [636, 51] width 10 height 10
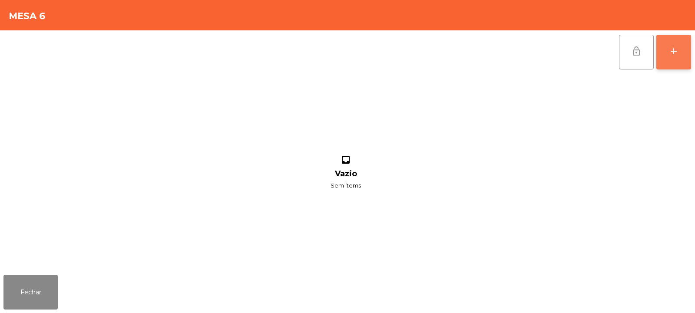
click at [669, 49] on div "add" at bounding box center [673, 51] width 10 height 10
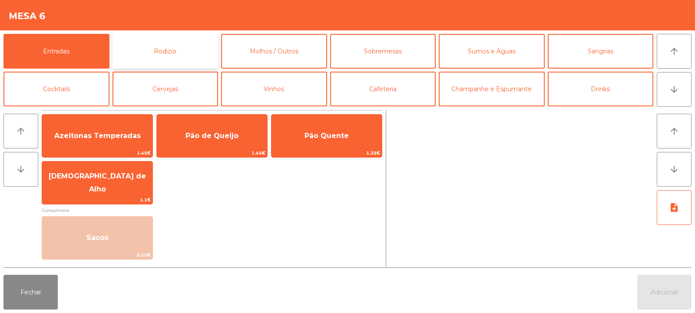
click at [184, 52] on button "Rodizio" at bounding box center [165, 51] width 106 height 35
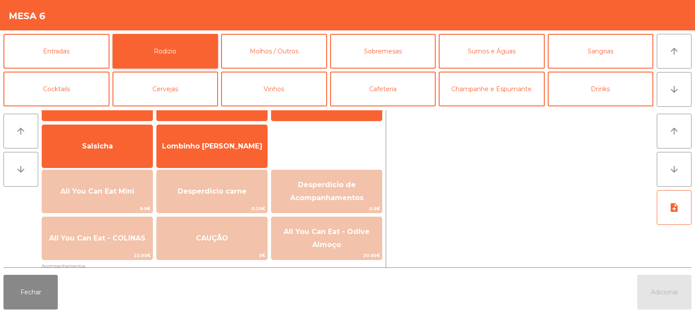
scroll to position [55, 0]
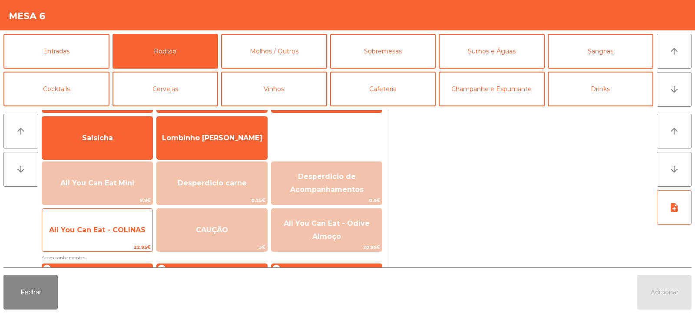
click at [119, 234] on span "All You Can Eat - COLINAS" at bounding box center [97, 229] width 110 height 23
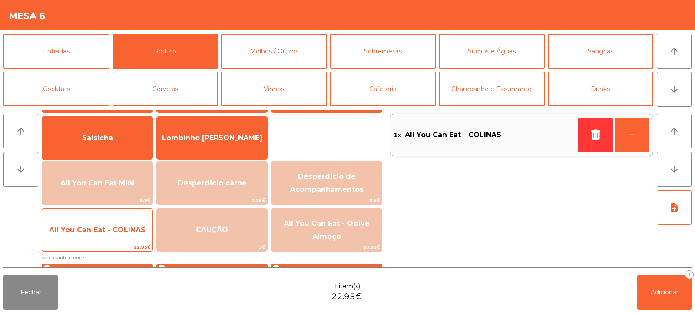
click at [120, 232] on span "All You Can Eat - COLINAS" at bounding box center [97, 230] width 96 height 8
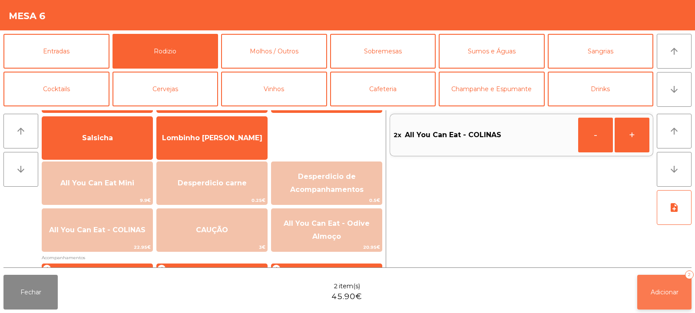
click at [652, 293] on span "Adicionar" at bounding box center [664, 292] width 28 height 8
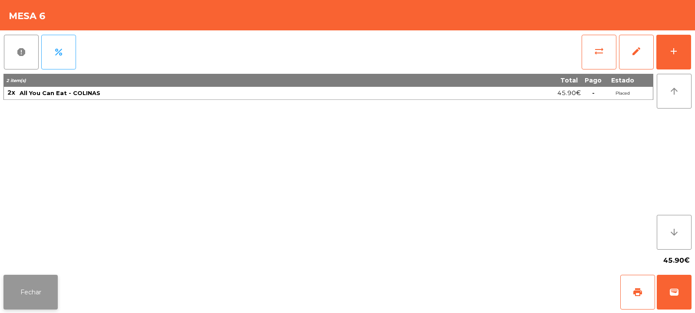
click at [25, 300] on button "Fechar" at bounding box center [30, 292] width 54 height 35
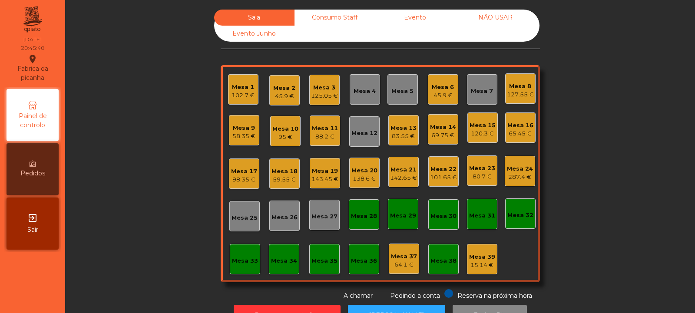
click at [405, 128] on div "Mesa 13" at bounding box center [403, 128] width 26 height 9
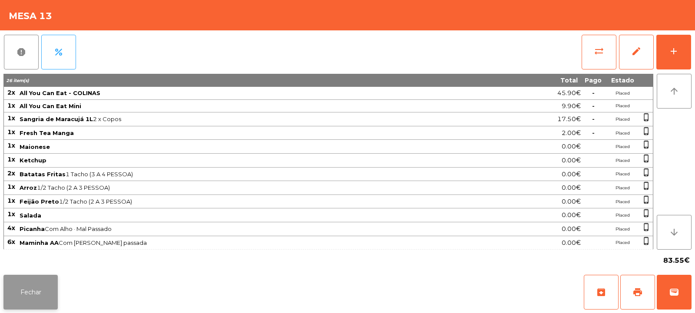
click at [23, 298] on button "Fechar" at bounding box center [30, 292] width 54 height 35
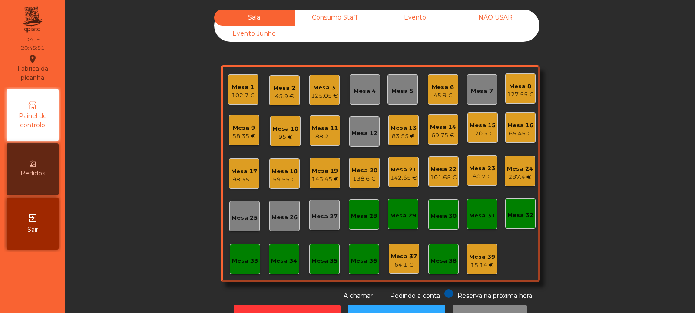
click at [437, 131] on div "Mesa 14" at bounding box center [443, 127] width 26 height 9
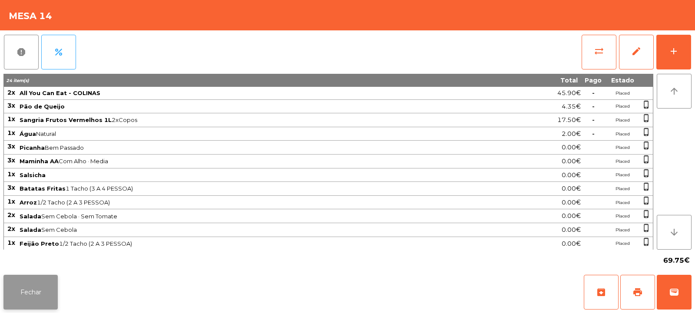
click at [43, 290] on button "Fechar" at bounding box center [30, 292] width 54 height 35
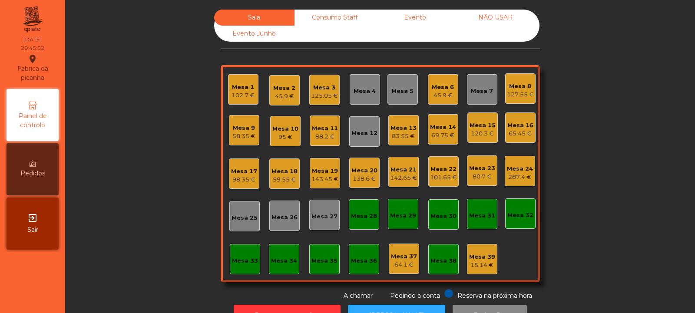
click at [396, 130] on div "Mesa 13" at bounding box center [403, 128] width 26 height 9
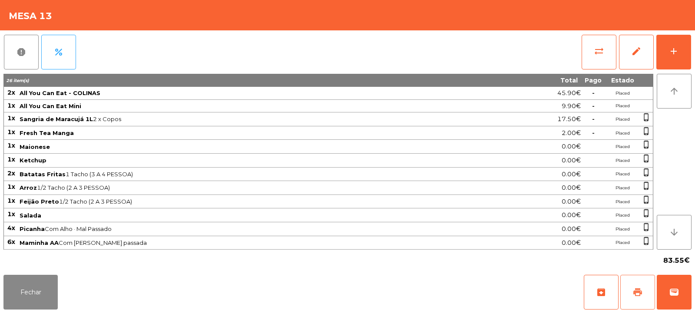
click at [635, 288] on span "print" at bounding box center [637, 292] width 10 height 10
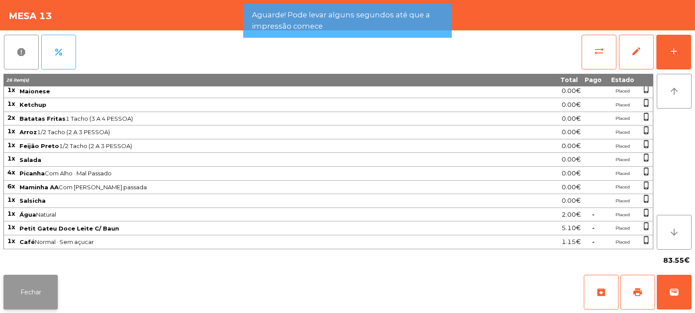
click at [50, 288] on button "Fechar" at bounding box center [30, 292] width 54 height 35
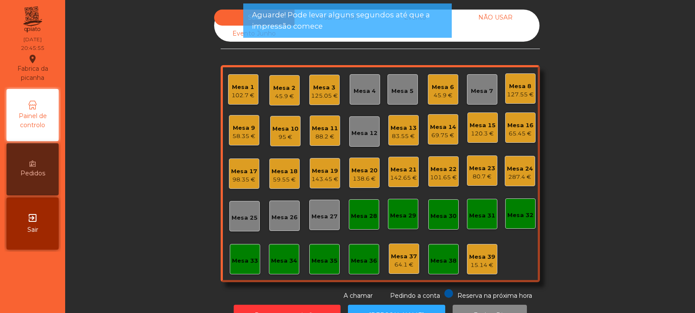
scroll to position [29, 0]
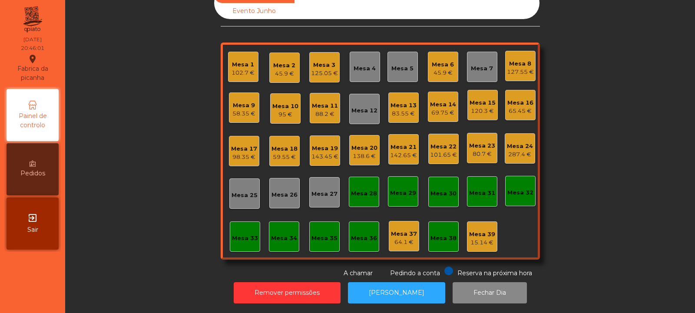
click at [402, 101] on div "Mesa 13" at bounding box center [403, 105] width 26 height 9
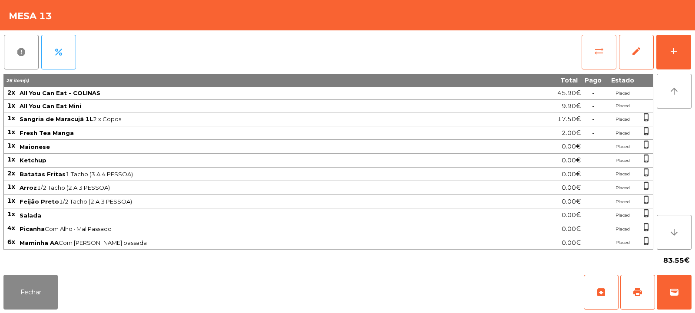
click at [597, 43] on button "sync_alt" at bounding box center [598, 52] width 35 height 35
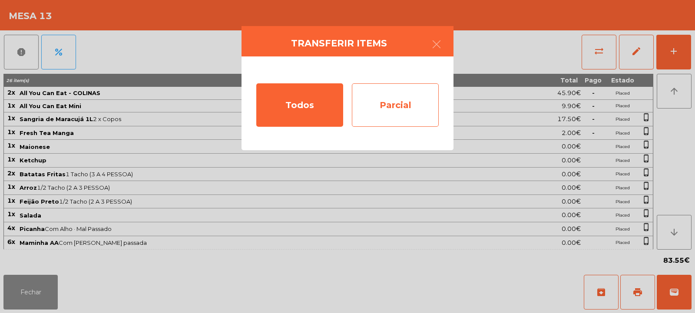
click at [403, 103] on div "Parcial" at bounding box center [395, 104] width 87 height 43
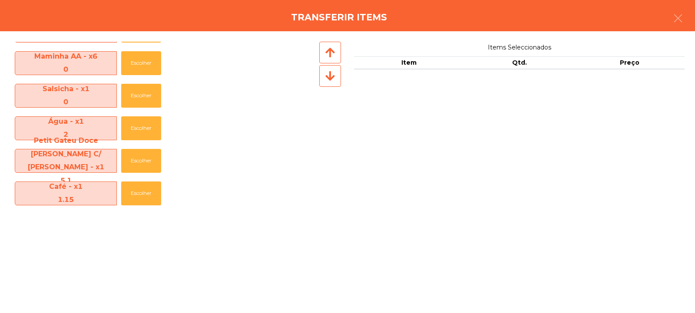
scroll to position [356, 0]
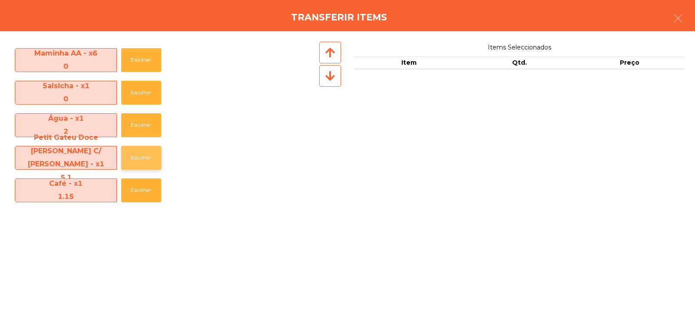
click at [130, 158] on button "Escolher" at bounding box center [141, 158] width 40 height 24
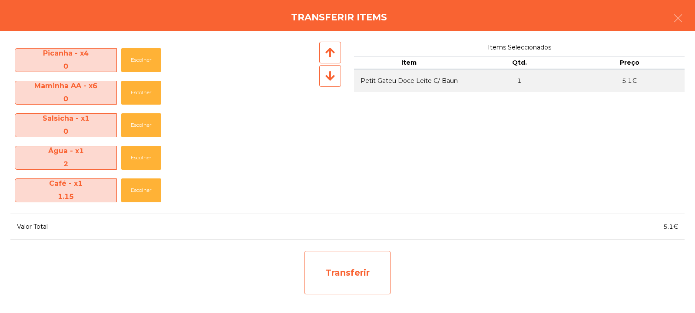
click at [333, 279] on div "Transferir" at bounding box center [347, 272] width 87 height 43
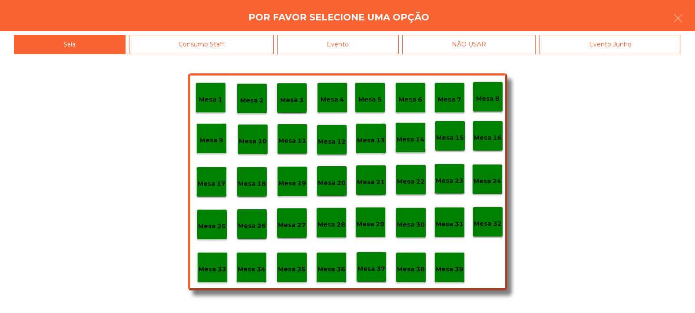
click at [454, 272] on p "Mesa 39" at bounding box center [449, 269] width 28 height 10
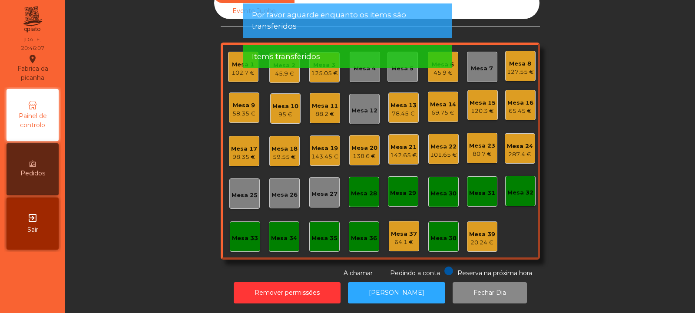
click at [437, 109] on div "69.75 €" at bounding box center [443, 113] width 26 height 9
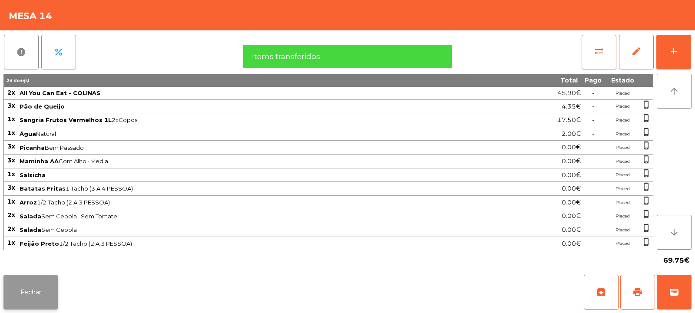
click at [24, 283] on button "Fechar" at bounding box center [30, 292] width 54 height 35
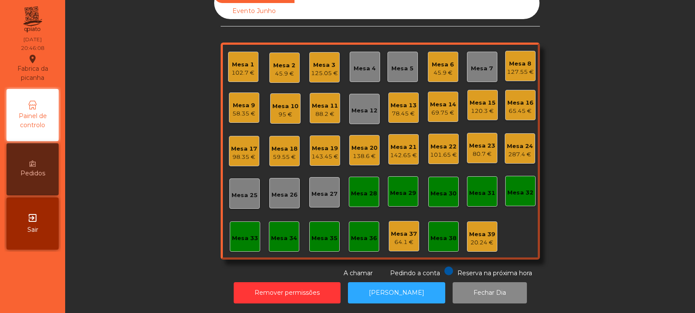
click at [399, 109] on div "78.45 €" at bounding box center [403, 113] width 26 height 9
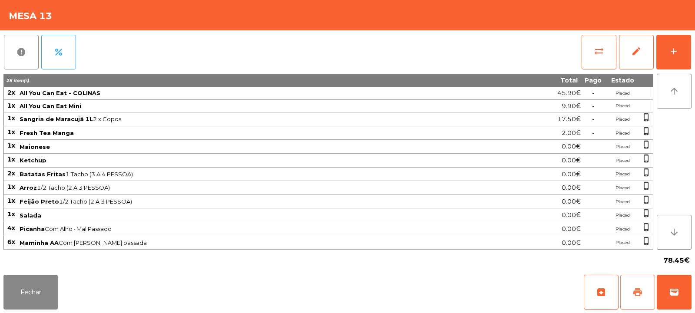
click at [629, 290] on button "print" at bounding box center [637, 292] width 35 height 35
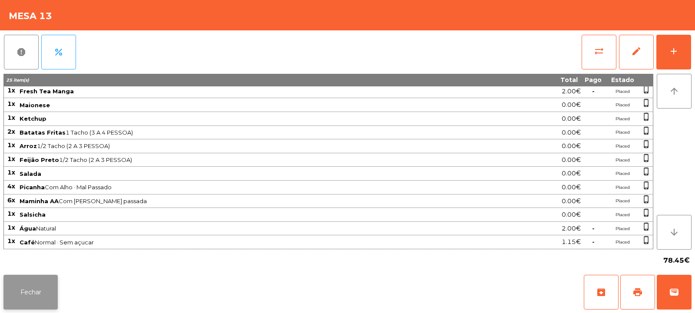
click at [46, 282] on button "Fechar" at bounding box center [30, 292] width 54 height 35
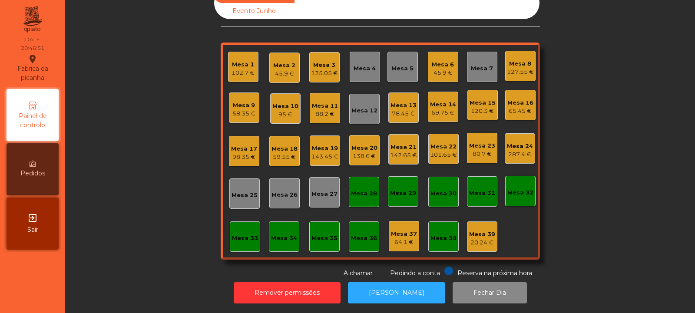
click at [231, 141] on div "Mesa 17 98.35 €" at bounding box center [244, 151] width 26 height 20
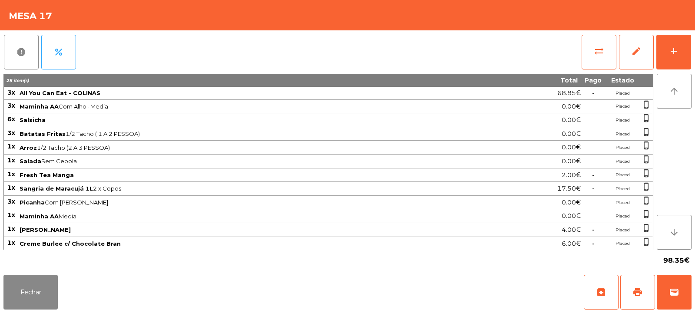
scroll to position [1, 0]
click at [635, 293] on span "print" at bounding box center [637, 292] width 10 height 10
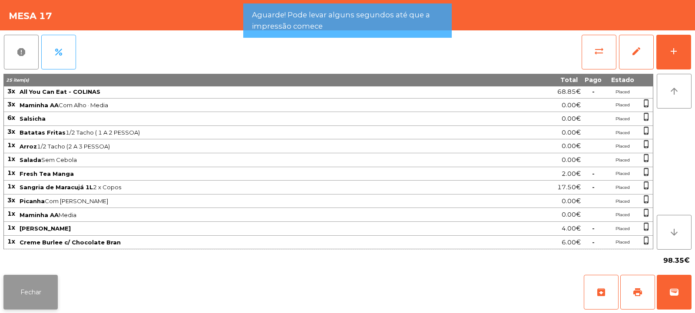
click at [35, 297] on button "Fechar" at bounding box center [30, 292] width 54 height 35
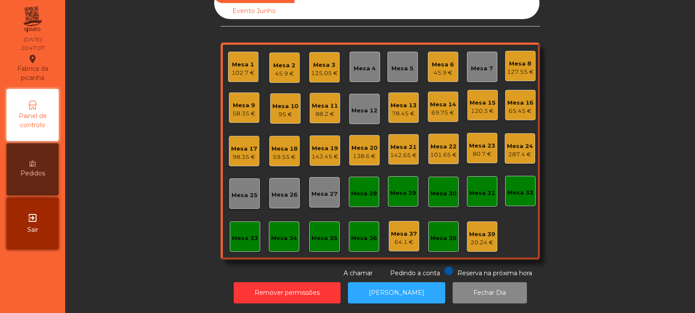
click at [241, 153] on div "98.35 €" at bounding box center [244, 157] width 26 height 9
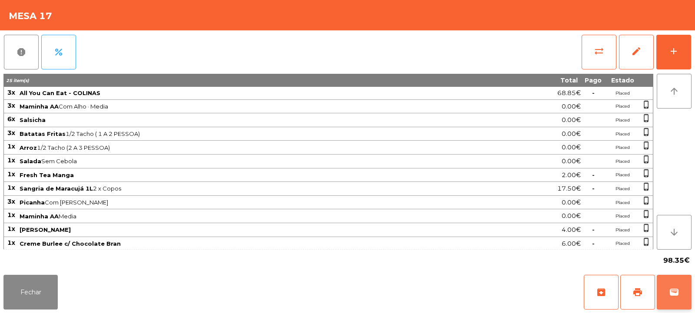
click at [681, 285] on button "wallet" at bounding box center [673, 292] width 35 height 35
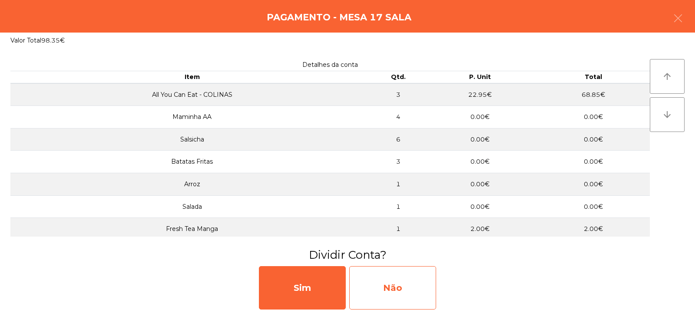
click at [418, 279] on div "Não" at bounding box center [392, 287] width 87 height 43
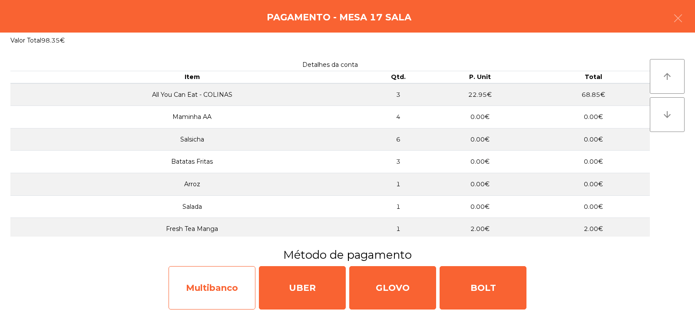
click at [235, 288] on div "Multibanco" at bounding box center [211, 287] width 87 height 43
select select "**"
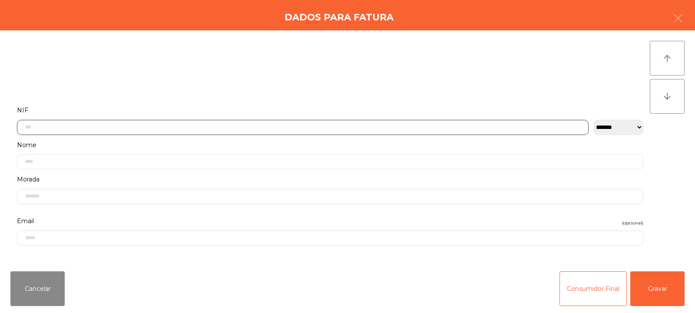
click at [349, 126] on input "text" at bounding box center [302, 127] width 571 height 15
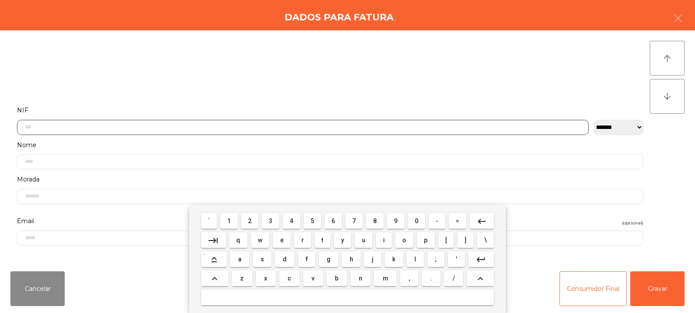
scroll to position [63, 0]
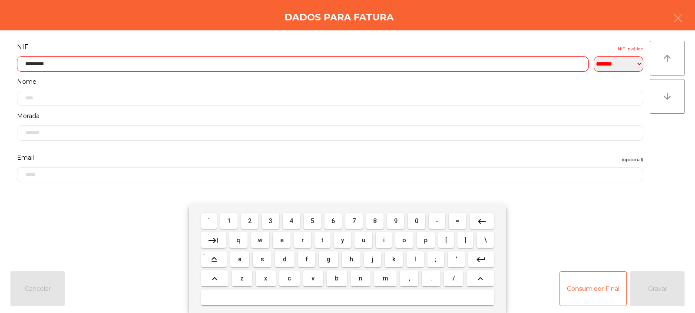
click at [397, 62] on input "*********" at bounding box center [302, 63] width 571 height 15
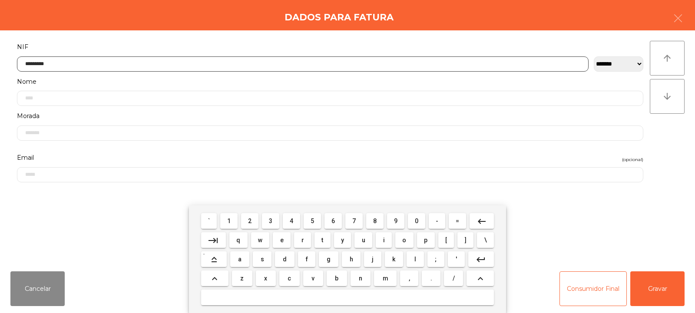
type input "*********"
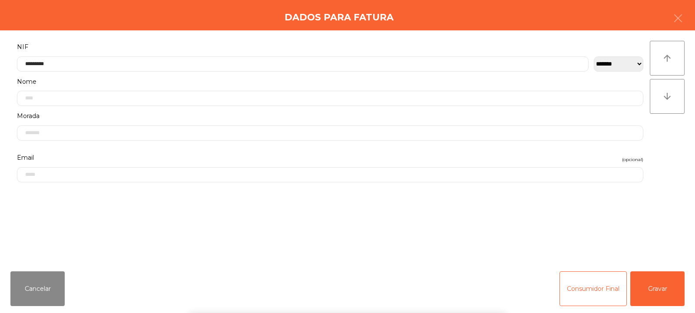
click at [656, 298] on div "` 1 2 3 4 5 6 7 8 9 0 - = keyboard_backspace keyboard_tab q w e r t y u i o p […" at bounding box center [347, 259] width 695 height 108
click at [656, 295] on button "Gravar" at bounding box center [657, 288] width 54 height 35
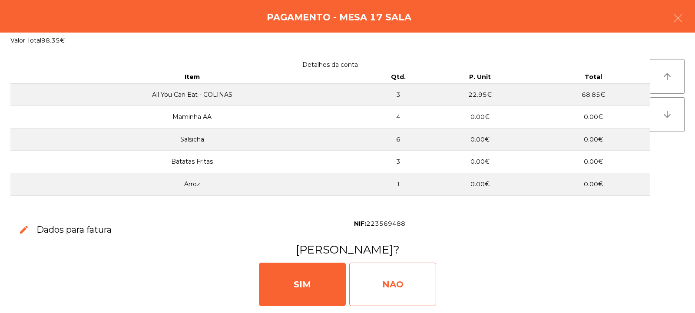
click at [399, 278] on div "NAO" at bounding box center [392, 284] width 87 height 43
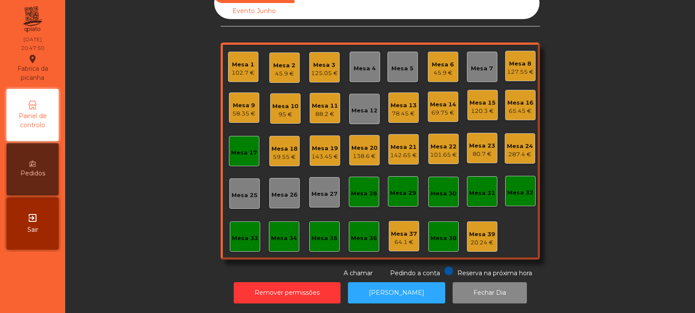
click at [250, 145] on div "Mesa 17" at bounding box center [244, 151] width 26 height 12
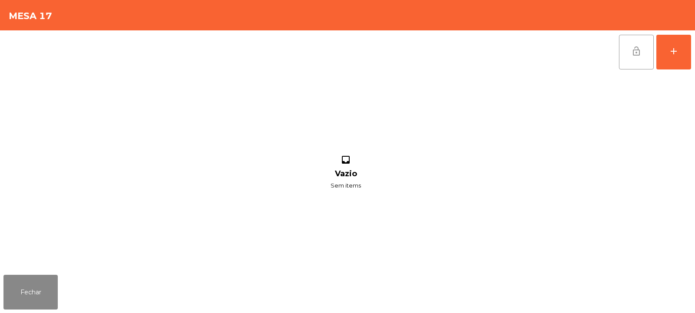
click at [634, 55] on span "lock_open" at bounding box center [636, 51] width 10 height 10
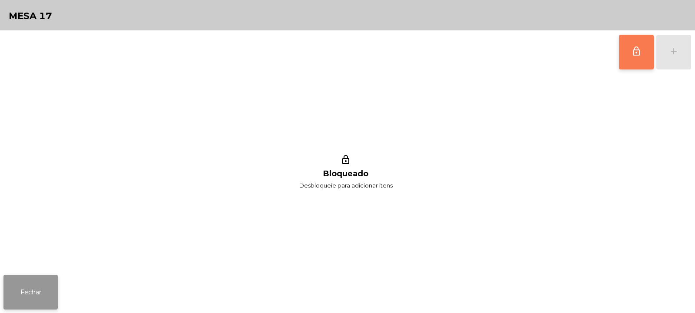
click at [45, 299] on button "Fechar" at bounding box center [30, 292] width 54 height 35
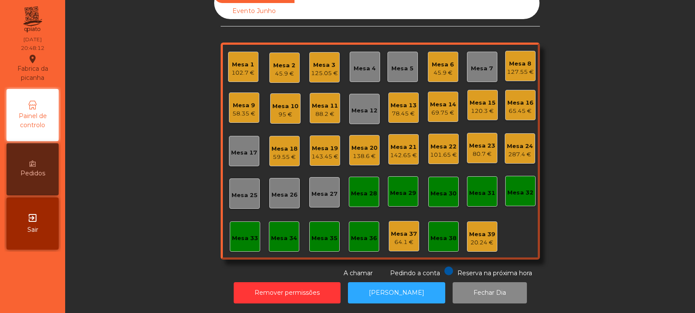
scroll to position [29, 0]
click at [514, 188] on div "Mesa 32" at bounding box center [520, 192] width 26 height 9
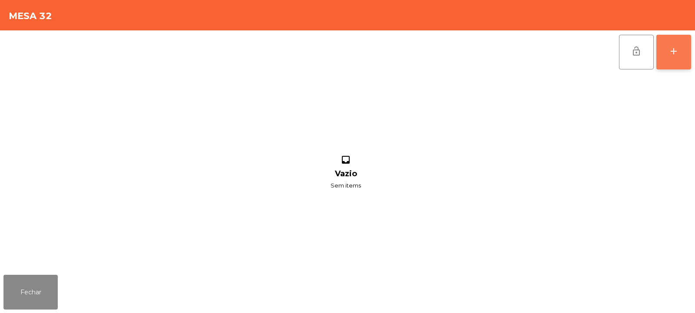
click at [668, 51] on div "add" at bounding box center [673, 51] width 10 height 10
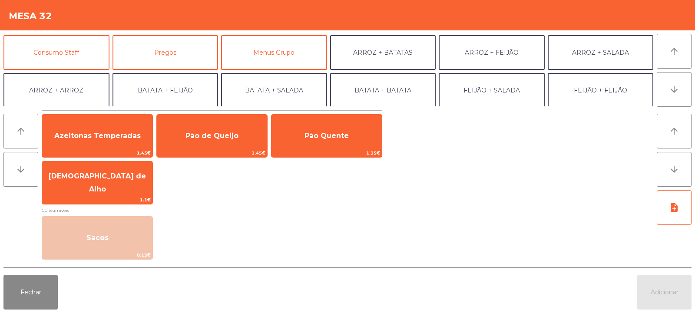
scroll to position [113, 0]
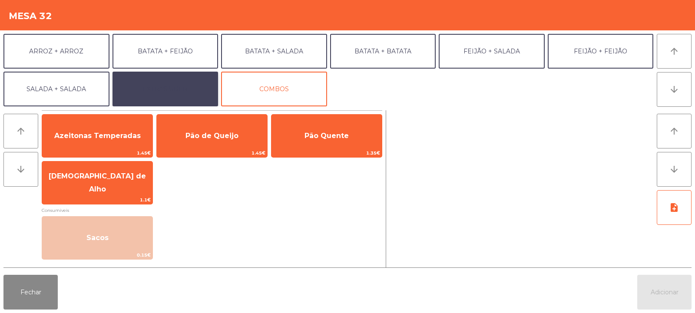
click at [188, 78] on button "EXTRAS UBER" at bounding box center [165, 89] width 106 height 35
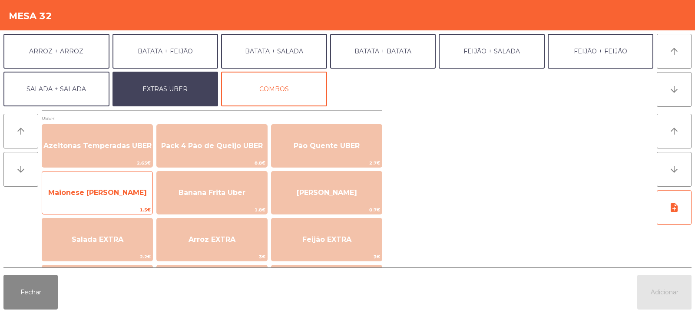
click at [117, 195] on span "Maionese de Alho UBER" at bounding box center [97, 192] width 99 height 8
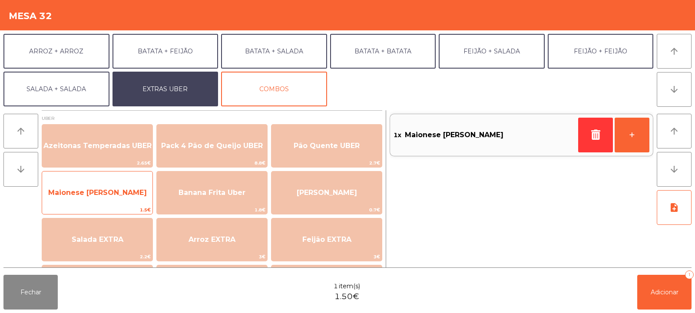
click at [89, 194] on span "Maionese de Alho UBER" at bounding box center [97, 192] width 99 height 8
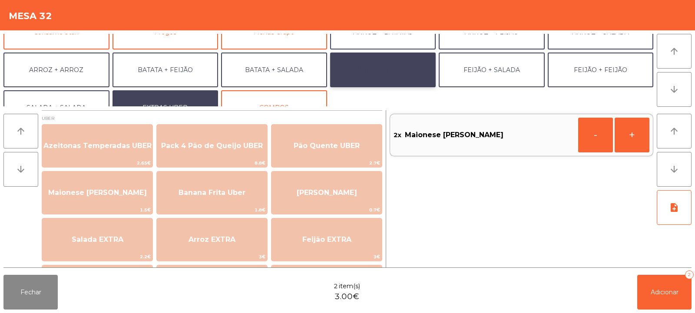
click at [406, 64] on button "BATATA + BATATA" at bounding box center [383, 70] width 106 height 35
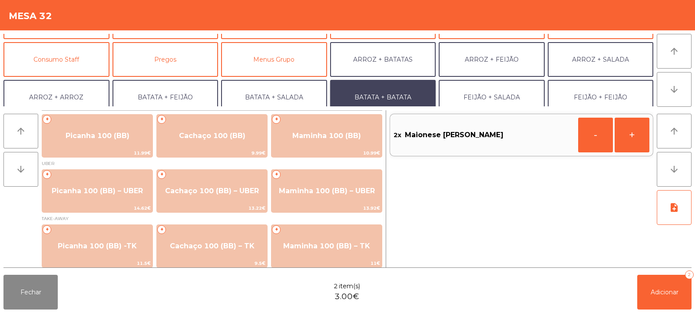
scroll to position [63, 0]
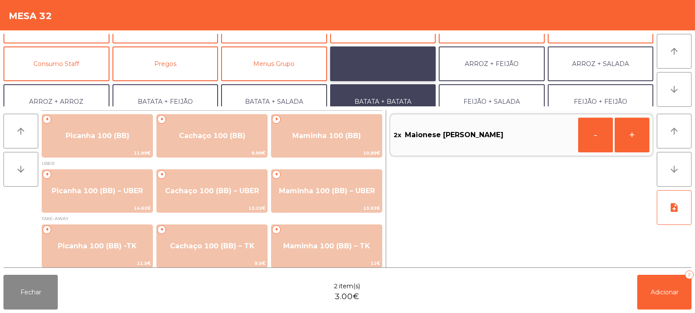
click at [407, 59] on button "ARROZ + BATATAS" at bounding box center [383, 63] width 106 height 35
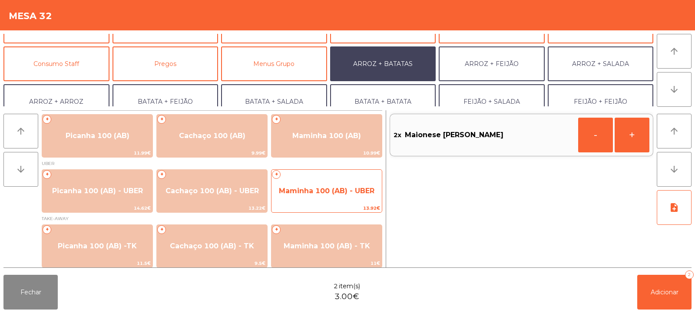
click at [339, 193] on span "Maminha 100 (AB) - UBER" at bounding box center [327, 191] width 96 height 8
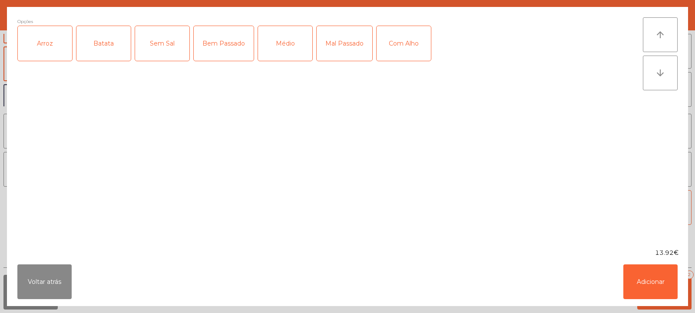
click at [40, 36] on div "Arroz" at bounding box center [45, 43] width 54 height 35
click at [96, 50] on div "Batata" at bounding box center [103, 43] width 54 height 35
click at [280, 42] on div "Médio" at bounding box center [285, 43] width 54 height 35
click at [294, 53] on div "Médio" at bounding box center [285, 43] width 54 height 35
click at [221, 53] on div "Bem Passado" at bounding box center [224, 43] width 60 height 35
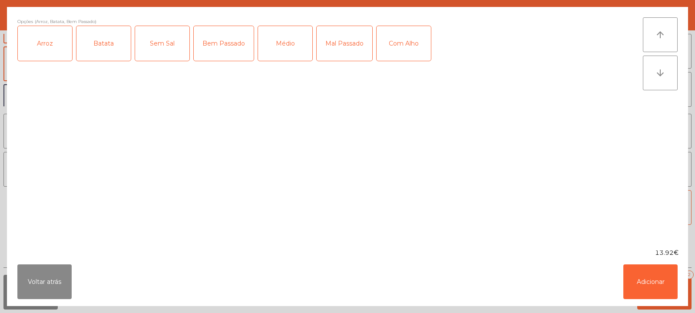
click at [422, 29] on div "Com Alho" at bounding box center [403, 43] width 54 height 35
click at [654, 279] on button "Adicionar" at bounding box center [650, 281] width 54 height 35
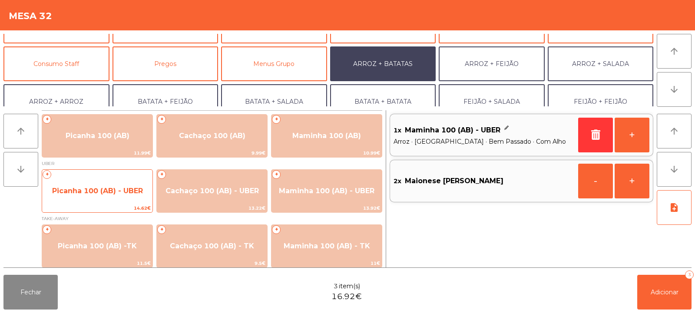
click at [113, 193] on span "Picanha 100 (AB) - UBER" at bounding box center [97, 191] width 91 height 8
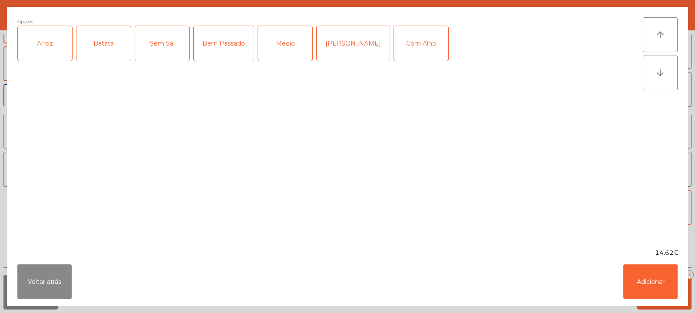
click at [57, 51] on div "Arroz" at bounding box center [45, 43] width 54 height 35
click at [99, 50] on div "Batata" at bounding box center [103, 43] width 54 height 35
click at [214, 44] on div "Bem Passado" at bounding box center [224, 43] width 60 height 35
click at [411, 48] on div "Com Alho" at bounding box center [421, 43] width 54 height 35
click at [659, 285] on button "Adicionar" at bounding box center [650, 281] width 54 height 35
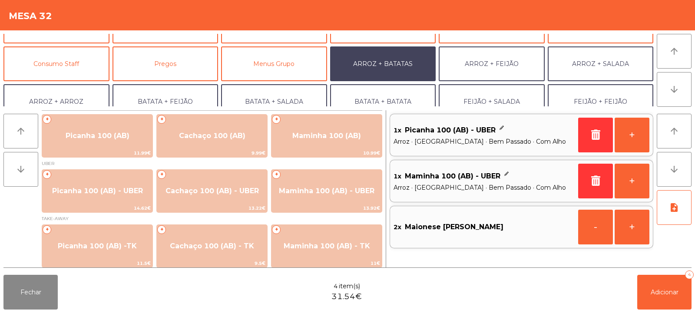
scroll to position [113, 0]
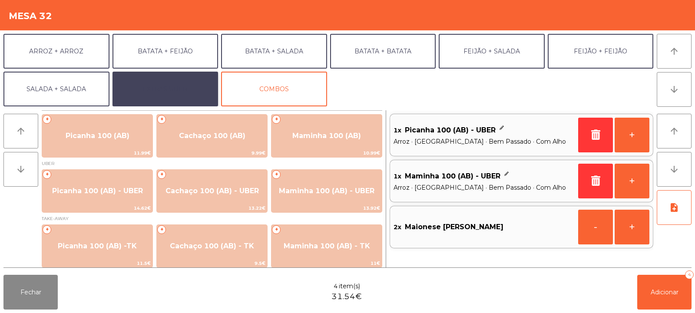
click at [155, 84] on button "EXTRAS UBER" at bounding box center [165, 89] width 106 height 35
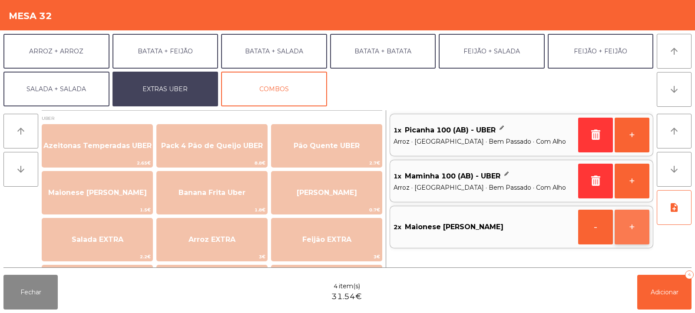
click at [631, 225] on button "+" at bounding box center [631, 227] width 35 height 35
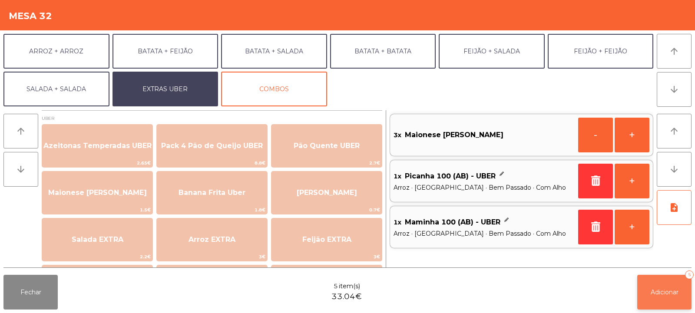
click at [669, 294] on span "Adicionar" at bounding box center [664, 292] width 28 height 8
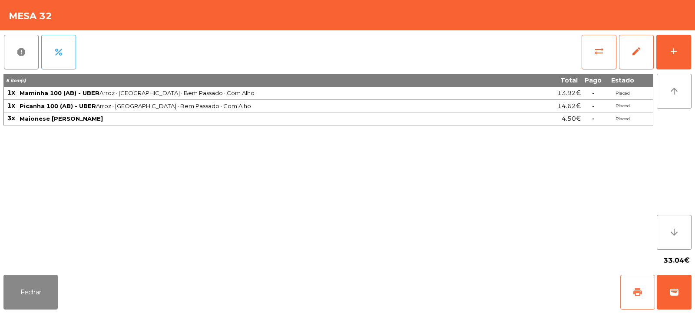
click at [633, 291] on span "print" at bounding box center [637, 292] width 10 height 10
click at [674, 294] on span "wallet" at bounding box center [674, 292] width 10 height 10
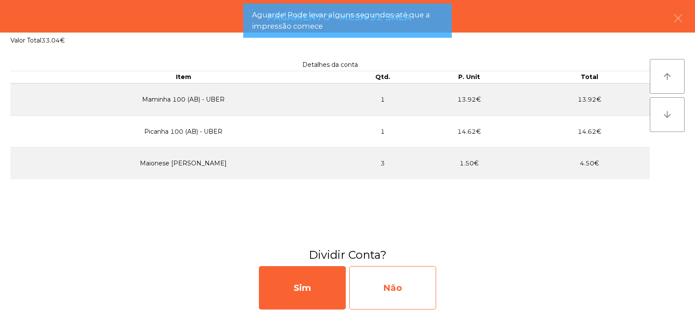
click at [407, 289] on div "Não" at bounding box center [392, 287] width 87 height 43
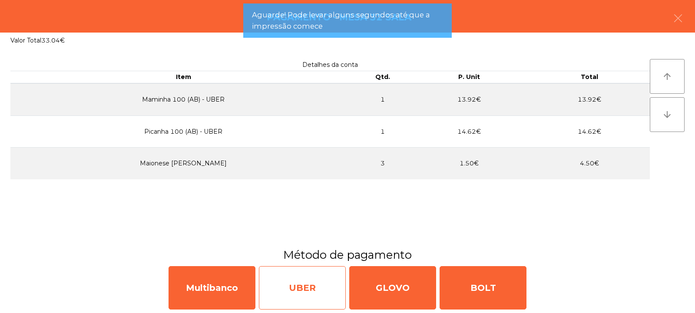
click at [312, 290] on div "UBER" at bounding box center [302, 287] width 87 height 43
select select "**"
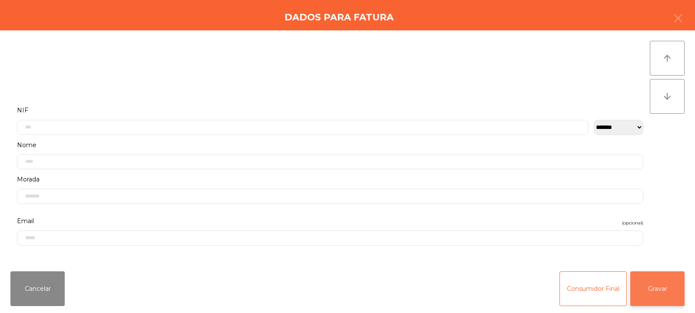
click at [646, 286] on button "Gravar" at bounding box center [657, 288] width 54 height 35
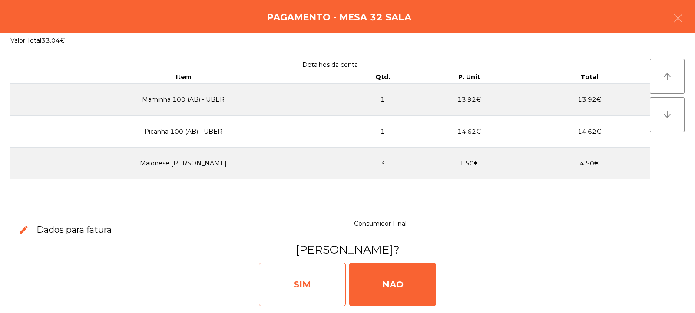
click at [315, 284] on div "SIM" at bounding box center [302, 284] width 87 height 43
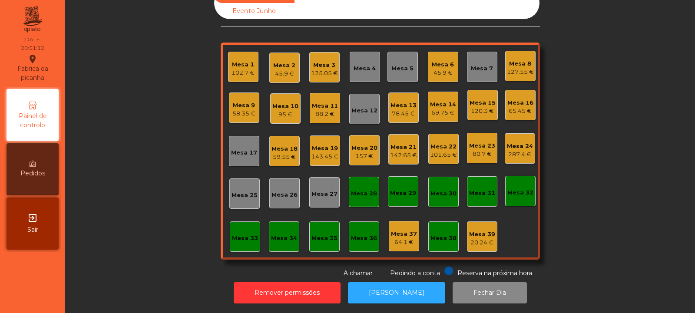
click at [403, 102] on div "Mesa 13" at bounding box center [403, 105] width 26 height 9
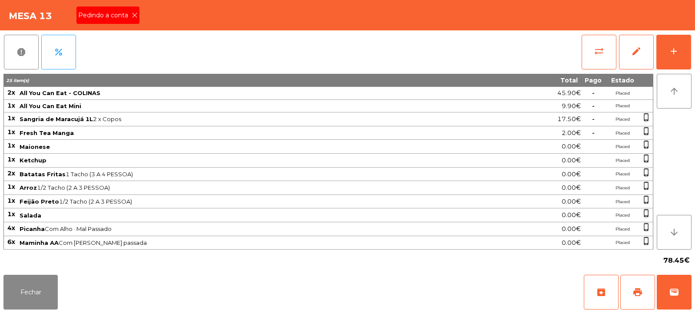
click at [132, 13] on icon at bounding box center [135, 15] width 6 height 6
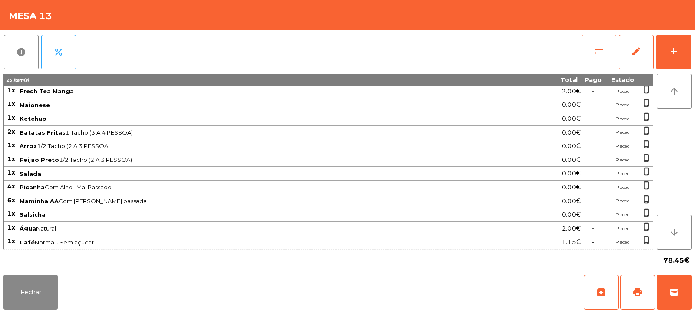
scroll to position [0, 0]
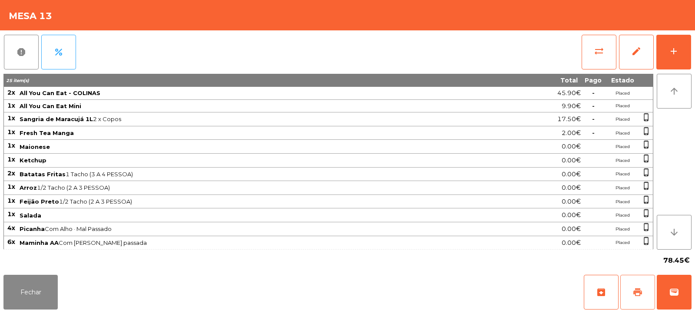
click at [637, 283] on button "print" at bounding box center [637, 292] width 35 height 35
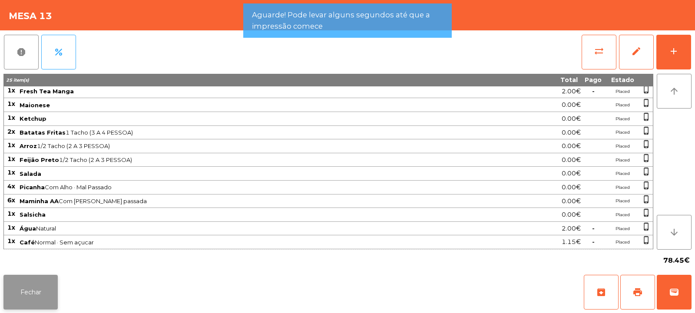
click at [38, 297] on button "Fechar" at bounding box center [30, 292] width 54 height 35
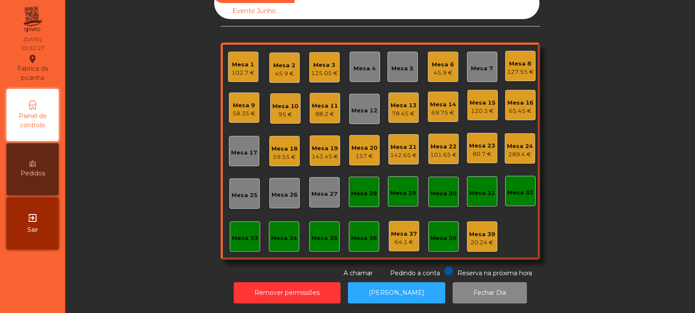
click at [406, 109] on div "78.45 €" at bounding box center [403, 113] width 26 height 9
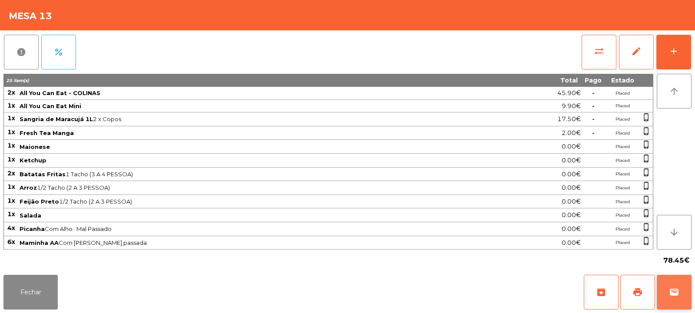
click at [665, 290] on button "wallet" at bounding box center [673, 292] width 35 height 35
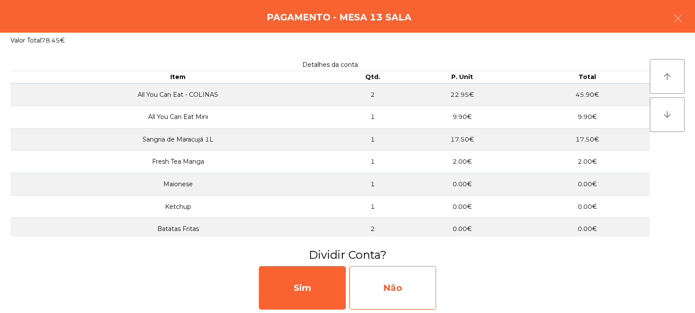
click at [417, 284] on div "Não" at bounding box center [392, 287] width 87 height 43
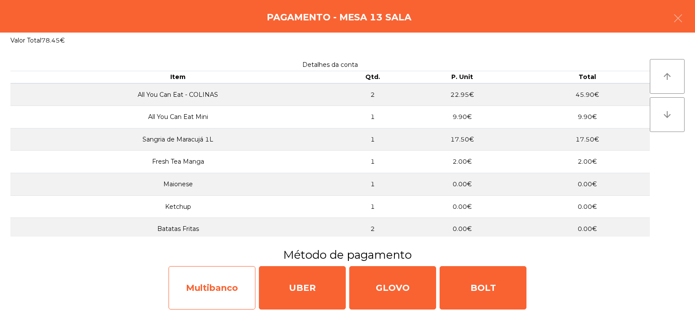
click at [235, 287] on div "Multibanco" at bounding box center [211, 287] width 87 height 43
select select "**"
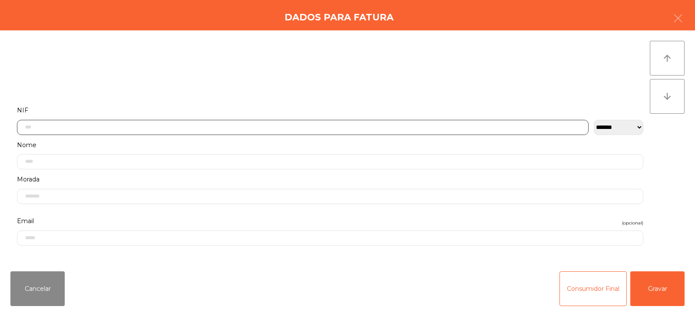
click at [370, 125] on input "text" at bounding box center [302, 127] width 571 height 15
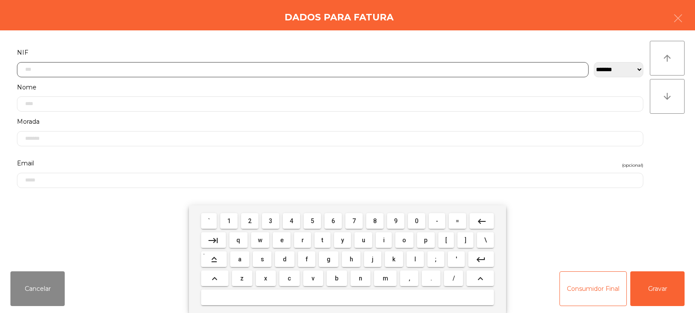
scroll to position [63, 0]
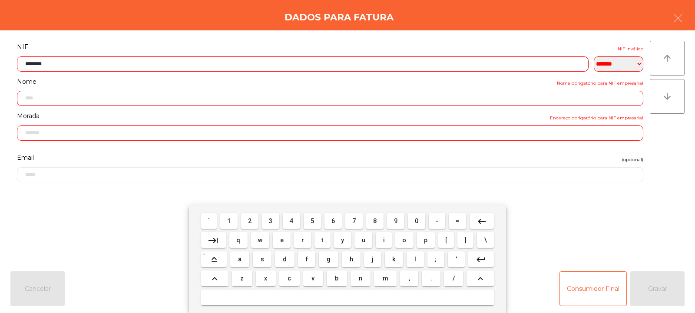
type input "*********"
type input "**********"
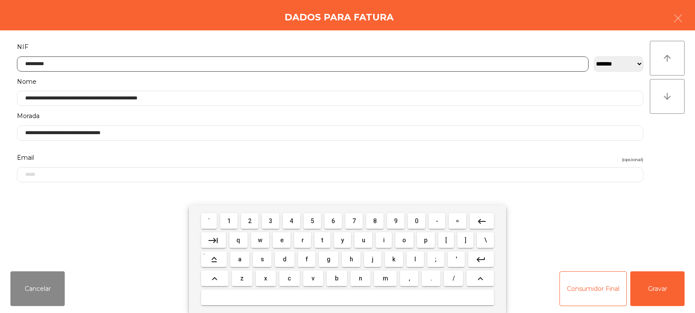
type input "*********"
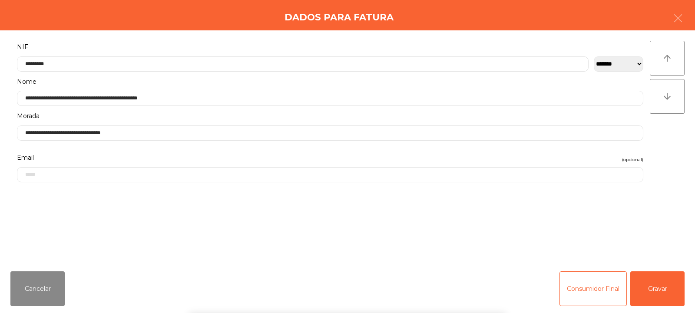
click at [656, 287] on div "` 1 2 3 4 5 6 7 8 9 0 - = keyboard_backspace keyboard_tab q w e r t y u i o p […" at bounding box center [347, 259] width 695 height 108
click at [653, 282] on div "` 1 2 3 4 5 6 7 8 9 0 - = keyboard_backspace keyboard_tab q w e r t y u i o p […" at bounding box center [347, 259] width 695 height 108
click at [651, 287] on button "Gravar" at bounding box center [657, 288] width 54 height 35
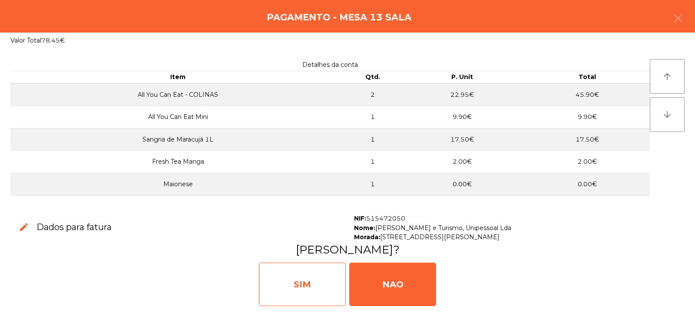
click at [310, 277] on div "SIM" at bounding box center [302, 284] width 87 height 43
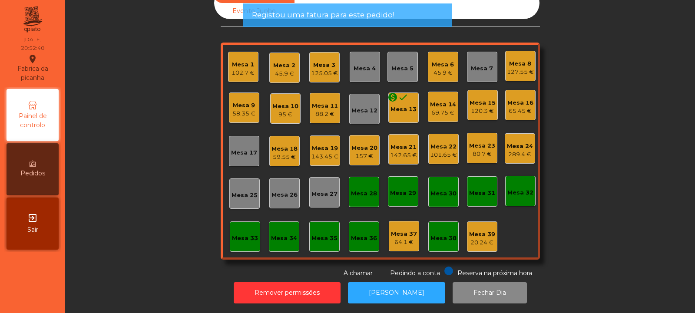
click at [403, 110] on div "monetization_on done Mesa 13" at bounding box center [403, 107] width 30 height 30
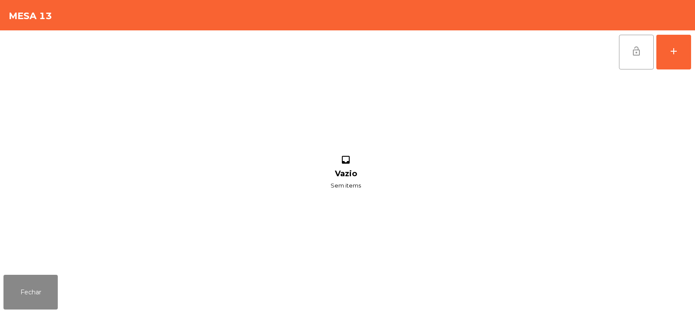
click at [630, 61] on button "lock_open" at bounding box center [636, 52] width 35 height 35
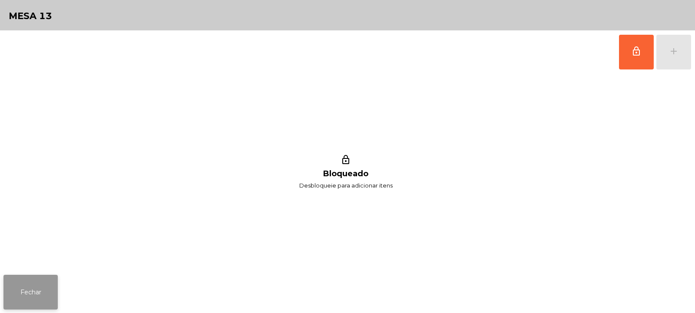
click at [53, 294] on button "Fechar" at bounding box center [30, 292] width 54 height 35
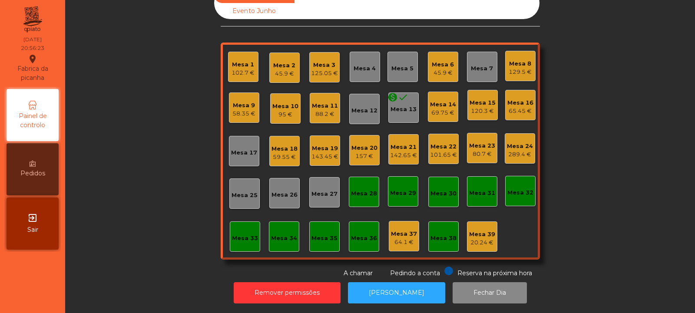
scroll to position [0, 0]
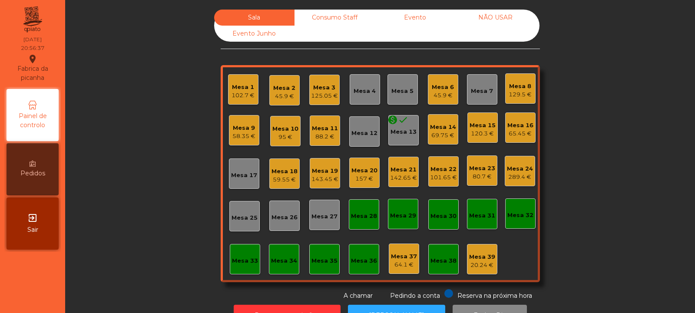
click at [403, 132] on div "Mesa 13" at bounding box center [403, 132] width 26 height 9
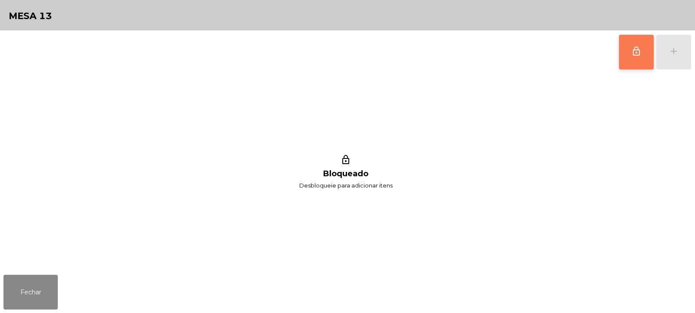
click at [640, 56] on span "lock_outline" at bounding box center [636, 51] width 10 height 10
click at [674, 59] on button "add" at bounding box center [673, 52] width 35 height 35
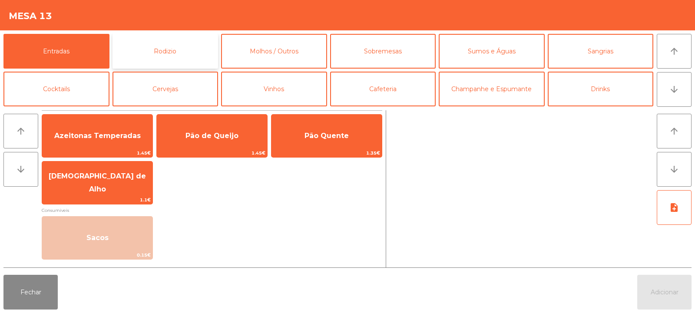
click at [179, 48] on button "Rodizio" at bounding box center [165, 51] width 106 height 35
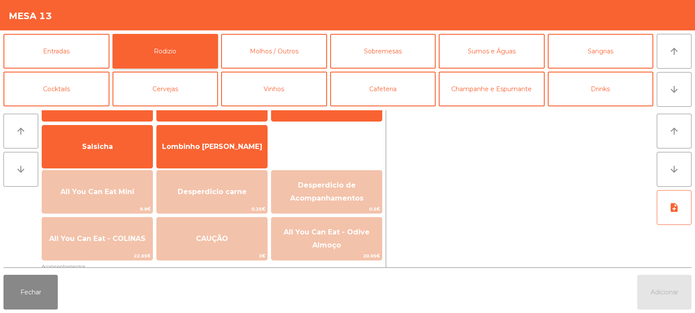
scroll to position [61, 0]
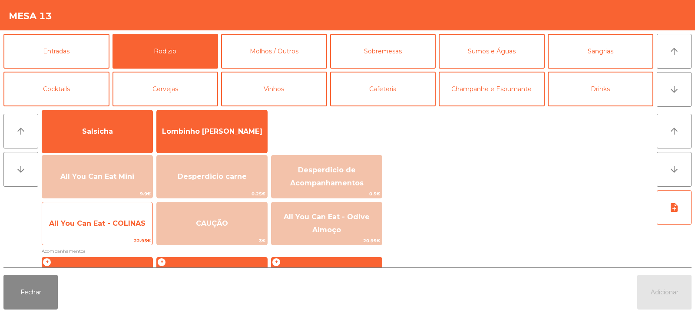
click at [135, 219] on span "All You Can Eat - COLINAS" at bounding box center [97, 223] width 96 height 8
click at [136, 221] on span "All You Can Eat - COLINAS" at bounding box center [97, 223] width 96 height 8
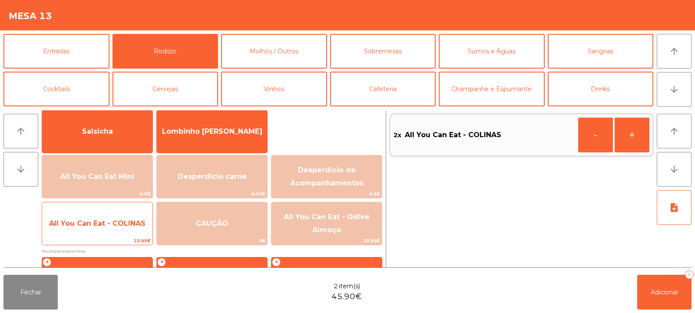
click at [135, 222] on span "All You Can Eat - COLINAS" at bounding box center [97, 223] width 96 height 8
click at [135, 220] on span "All You Can Eat - COLINAS" at bounding box center [97, 223] width 96 height 8
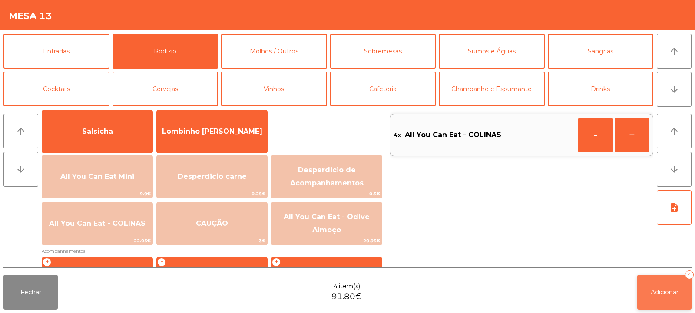
click at [652, 299] on button "Adicionar 4" at bounding box center [664, 292] width 54 height 35
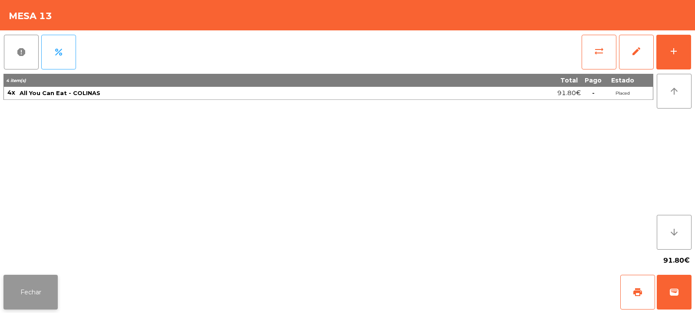
click at [40, 293] on button "Fechar" at bounding box center [30, 292] width 54 height 35
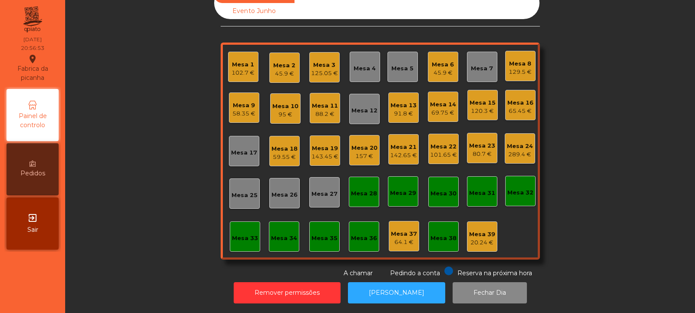
scroll to position [0, 0]
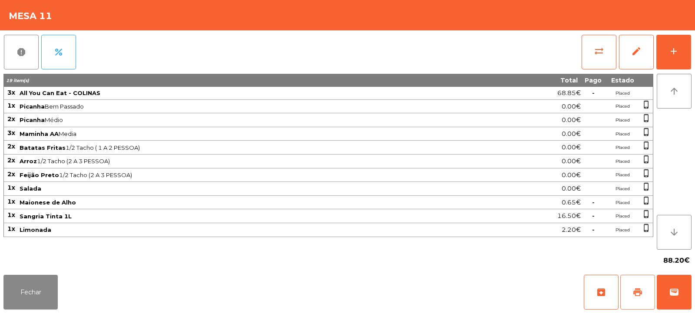
click at [640, 298] on button "print" at bounding box center [637, 292] width 35 height 35
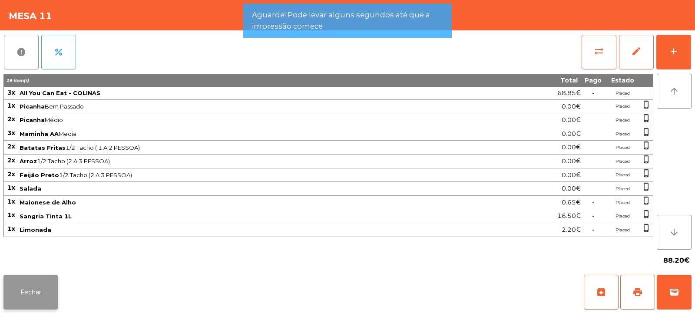
click at [50, 292] on button "Fechar" at bounding box center [30, 292] width 54 height 35
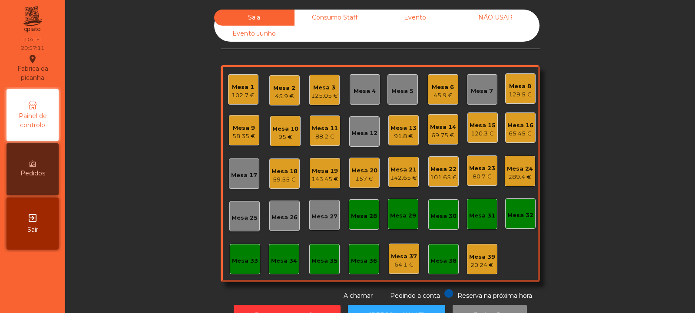
click at [395, 142] on div "Mesa 13 91.8 €" at bounding box center [403, 130] width 30 height 30
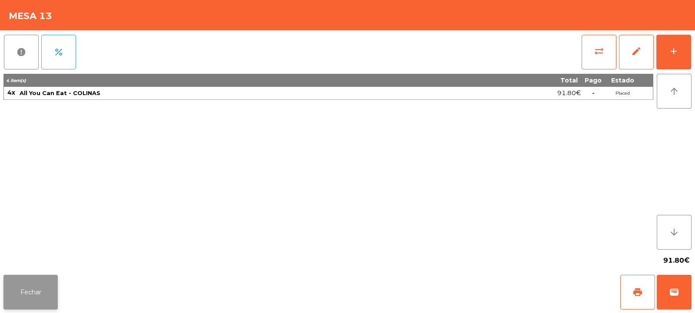
click at [43, 292] on button "Fechar" at bounding box center [30, 292] width 54 height 35
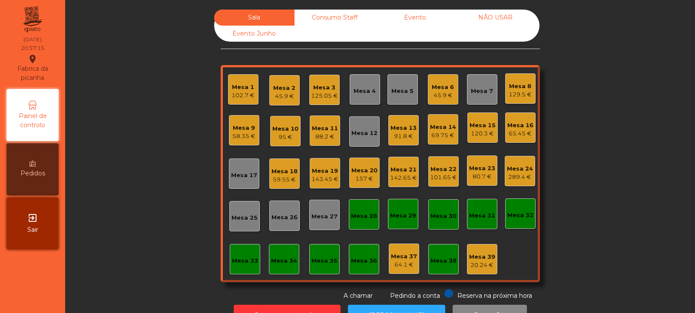
click at [323, 135] on div "88.2 €" at bounding box center [325, 136] width 26 height 9
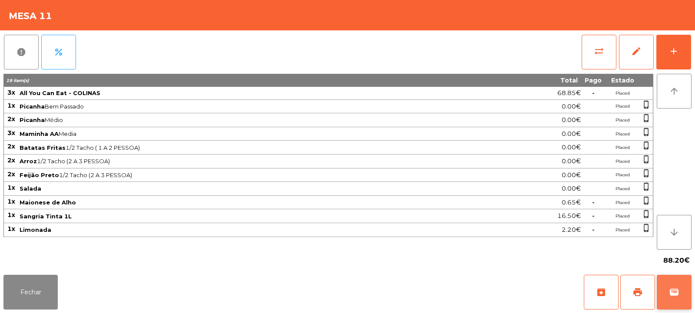
click at [671, 279] on button "wallet" at bounding box center [673, 292] width 35 height 35
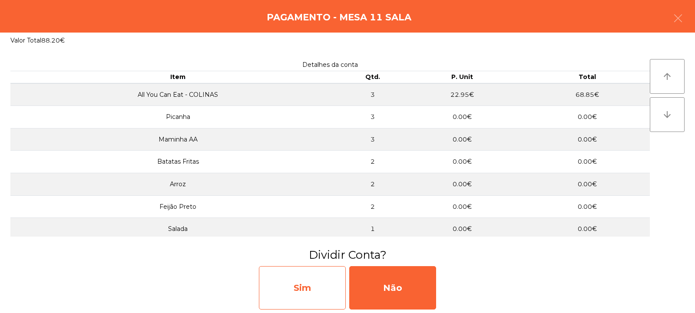
click at [313, 292] on div "Sim" at bounding box center [302, 287] width 87 height 43
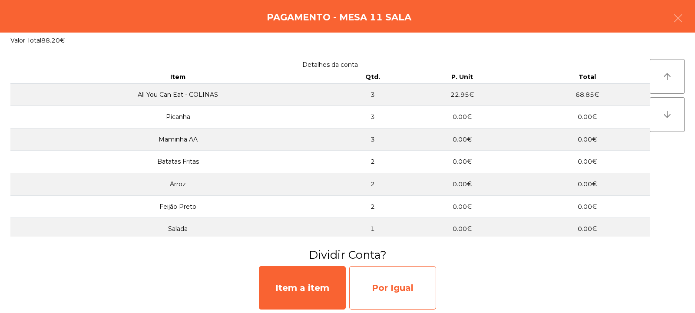
click at [396, 283] on div "Por Igual" at bounding box center [392, 287] width 87 height 43
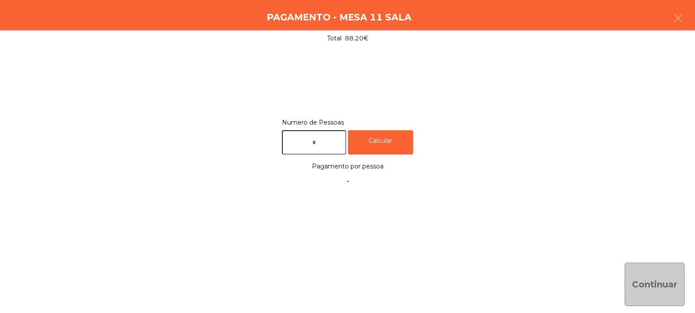
click at [332, 141] on input "text" at bounding box center [314, 142] width 64 height 25
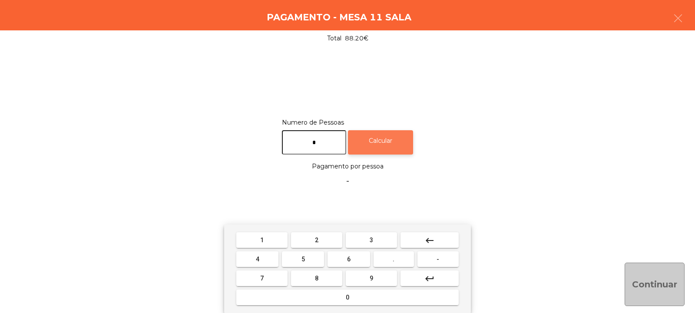
type input "*"
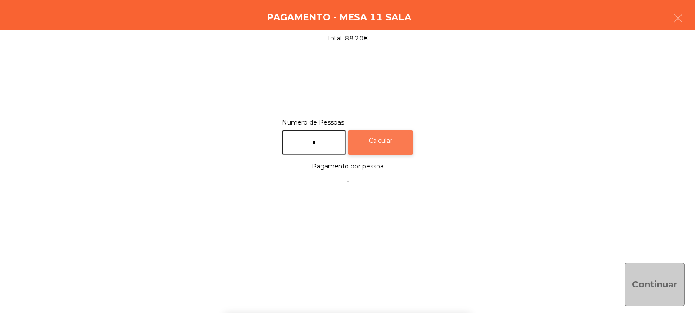
click at [397, 134] on div "Calcular" at bounding box center [380, 142] width 65 height 25
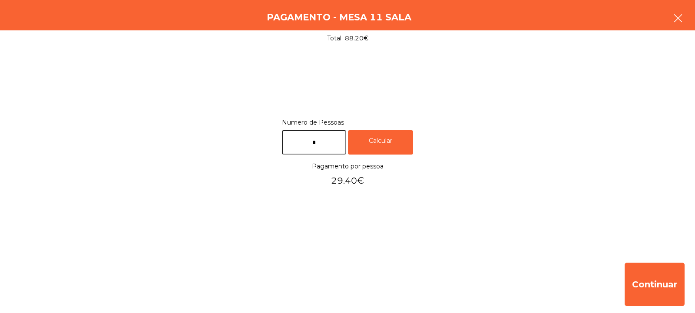
click at [682, 20] on icon "button" at bounding box center [677, 18] width 10 height 10
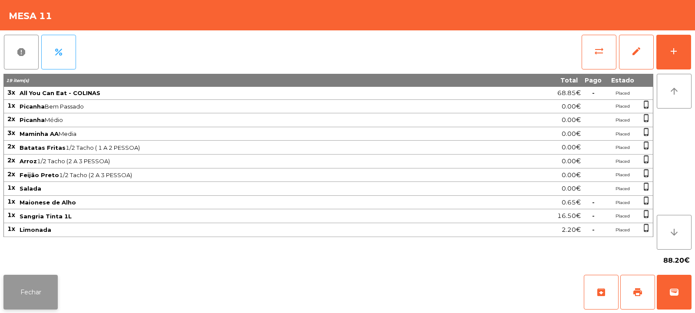
click at [27, 298] on button "Fechar" at bounding box center [30, 292] width 54 height 35
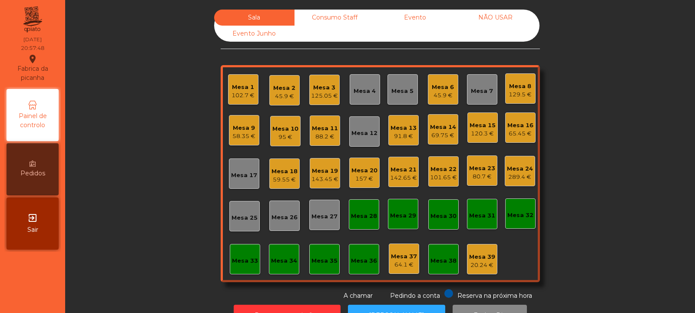
scroll to position [29, 0]
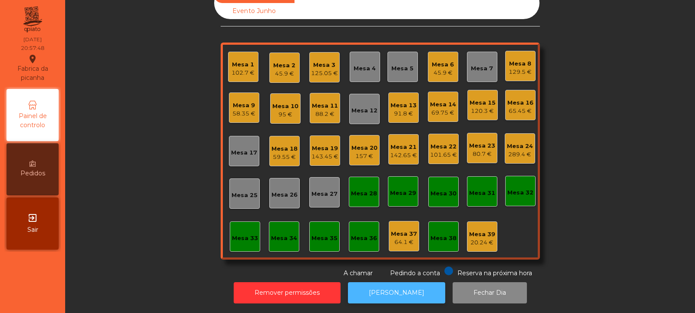
click at [370, 282] on button "[PERSON_NAME]" at bounding box center [396, 292] width 97 height 21
click at [329, 110] on div "88.2 €" at bounding box center [325, 114] width 26 height 9
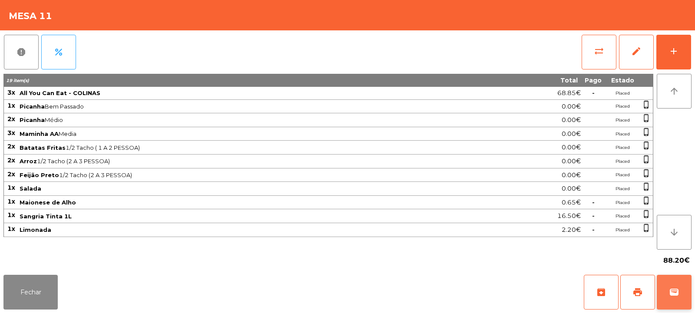
click at [681, 296] on button "wallet" at bounding box center [673, 292] width 35 height 35
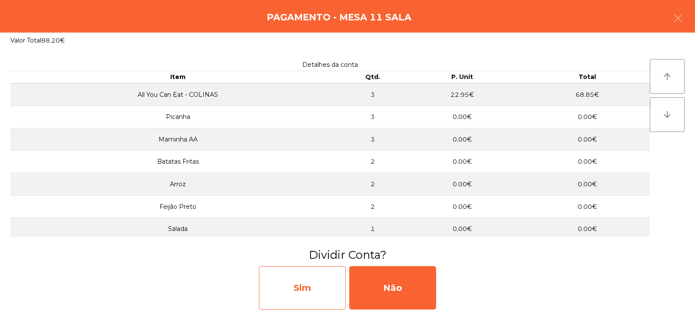
click at [323, 289] on div "Sim" at bounding box center [302, 287] width 87 height 43
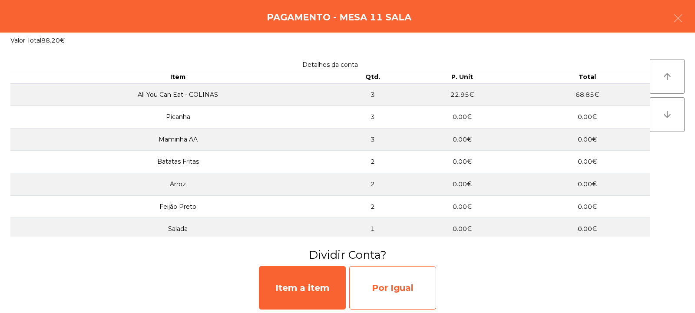
click at [392, 282] on div "Por Igual" at bounding box center [392, 287] width 87 height 43
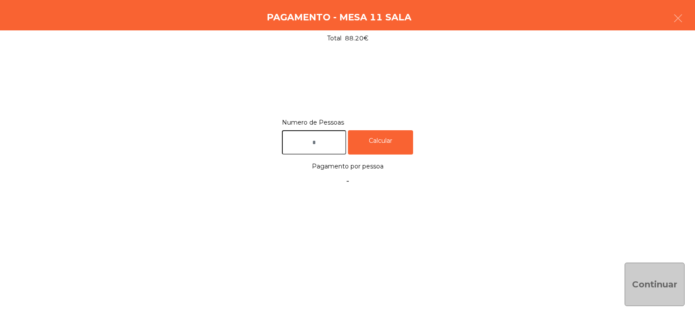
click at [346, 132] on input "text" at bounding box center [314, 142] width 64 height 25
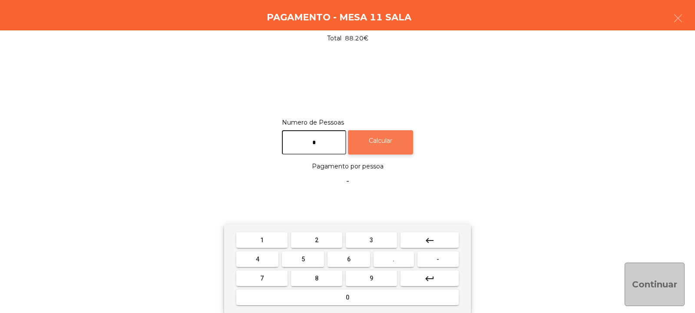
type input "*"
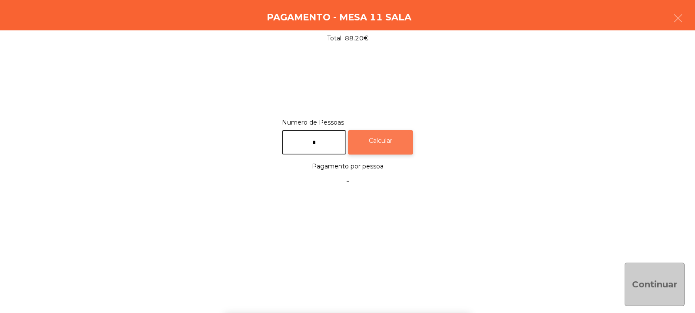
click at [395, 133] on div "Calcular" at bounding box center [380, 142] width 65 height 25
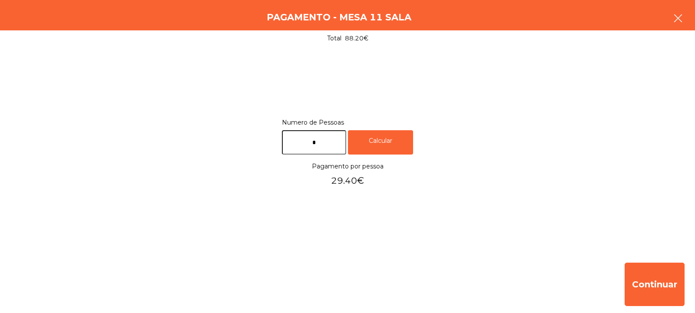
click at [672, 20] on button "button" at bounding box center [677, 19] width 24 height 26
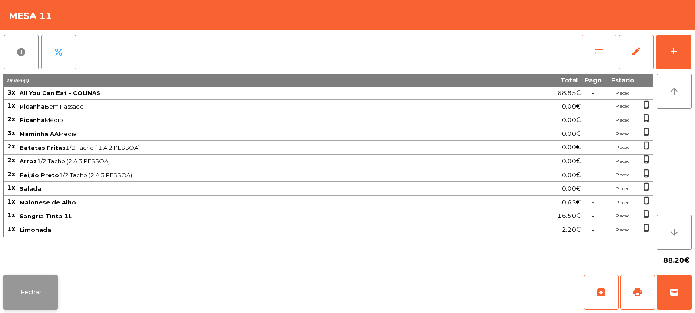
click at [55, 299] on button "Fechar" at bounding box center [30, 292] width 54 height 35
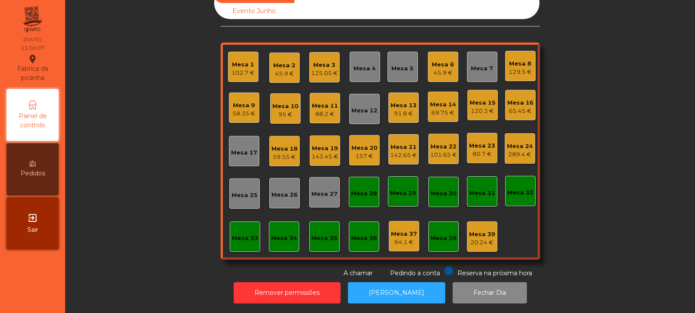
scroll to position [0, 0]
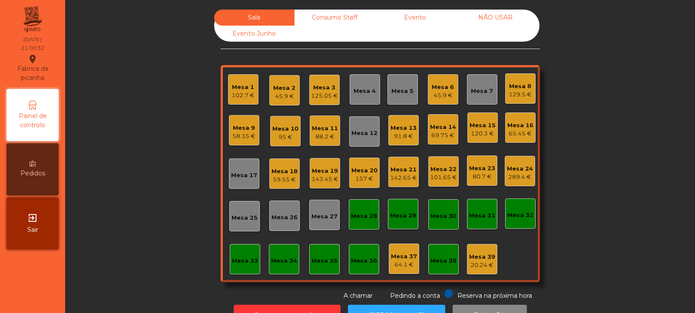
click at [316, 92] on div "125.05 €" at bounding box center [324, 96] width 27 height 9
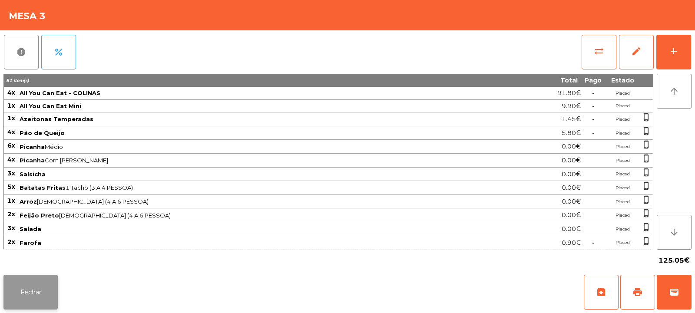
click at [46, 299] on button "Fechar" at bounding box center [30, 292] width 54 height 35
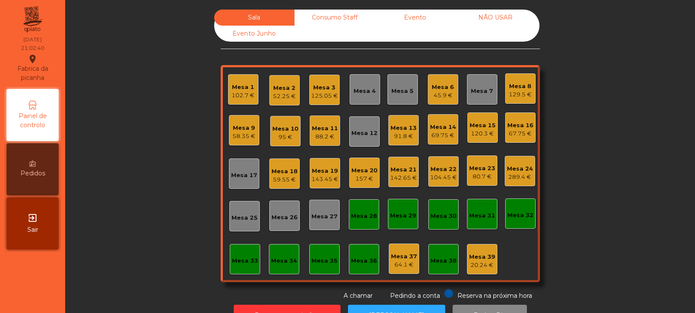
click at [320, 132] on div "Mesa 11" at bounding box center [325, 128] width 26 height 9
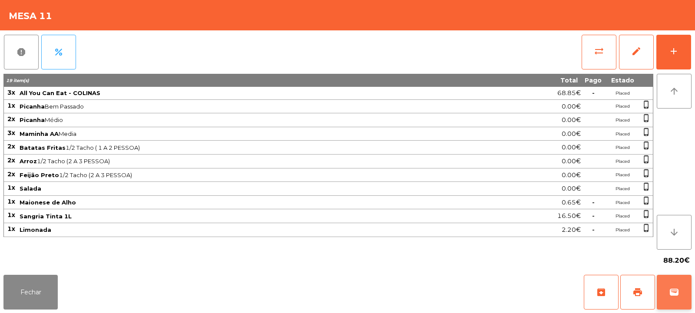
click at [673, 296] on span "wallet" at bounding box center [674, 292] width 10 height 10
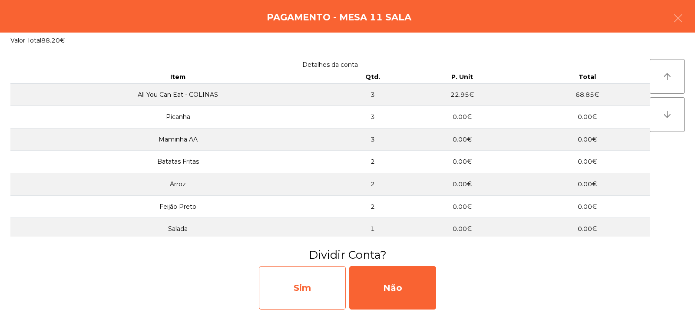
click at [304, 286] on div "Sim" at bounding box center [302, 287] width 87 height 43
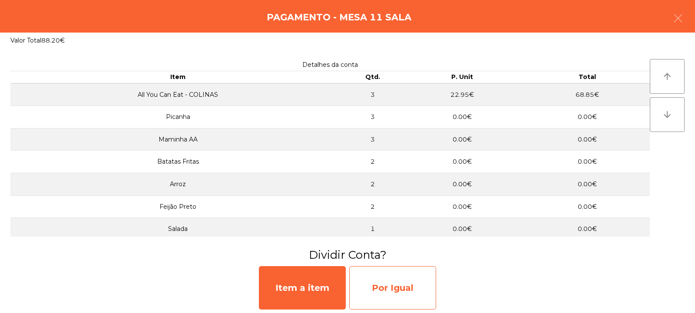
click at [391, 287] on div "Por Igual" at bounding box center [392, 287] width 87 height 43
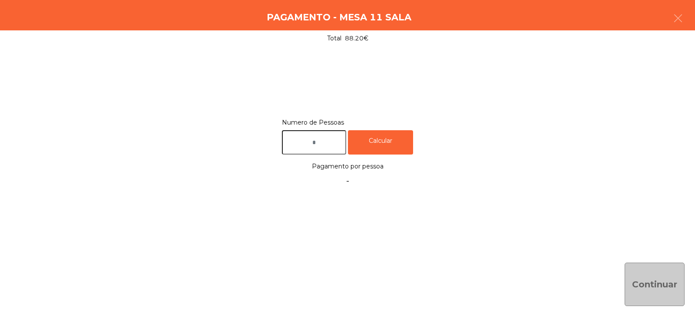
click at [337, 139] on input "text" at bounding box center [314, 142] width 64 height 25
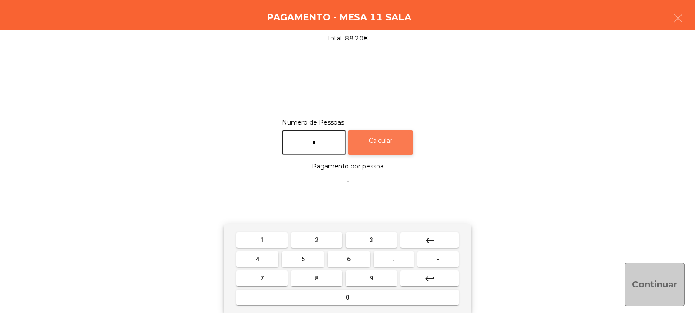
type input "*"
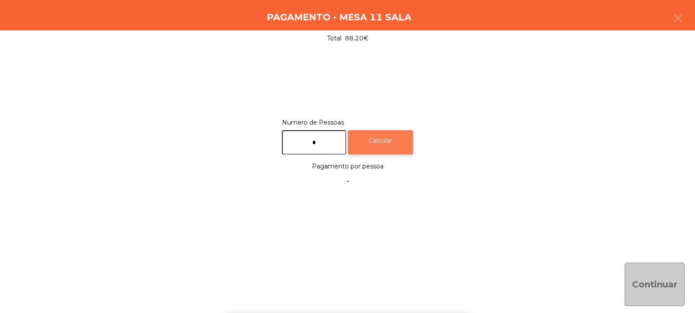
click at [405, 144] on div "Calcular" at bounding box center [380, 142] width 65 height 25
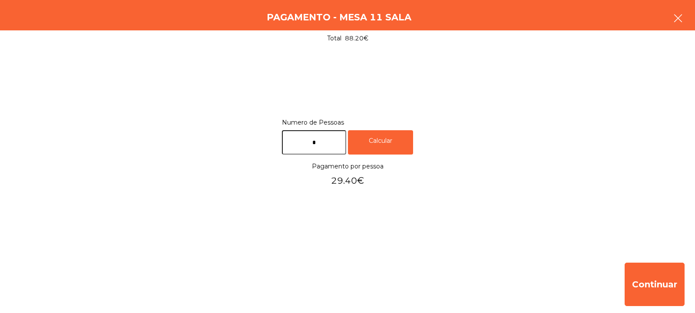
click at [684, 9] on button "button" at bounding box center [677, 19] width 24 height 26
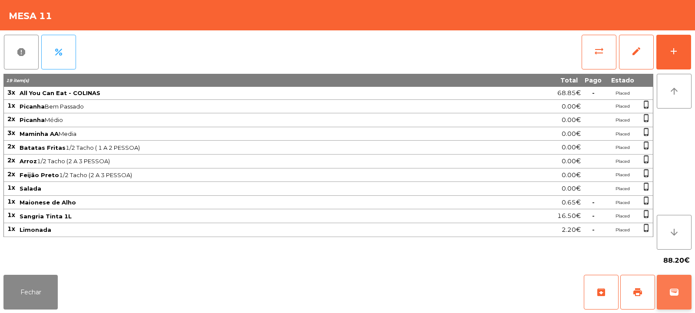
click at [685, 287] on button "wallet" at bounding box center [673, 292] width 35 height 35
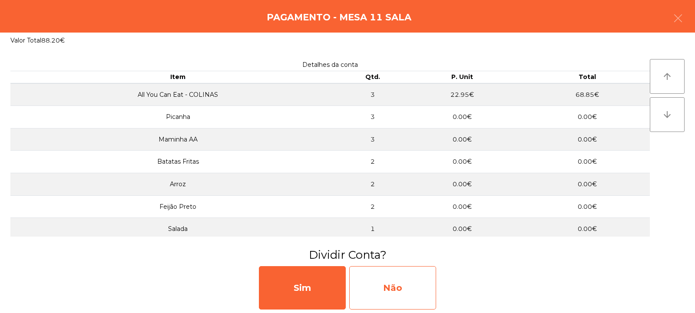
click at [413, 286] on div "Não" at bounding box center [392, 287] width 87 height 43
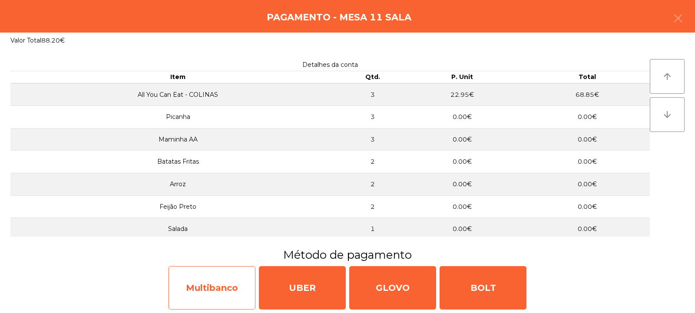
click at [217, 290] on div "Multibanco" at bounding box center [211, 287] width 87 height 43
select select "**"
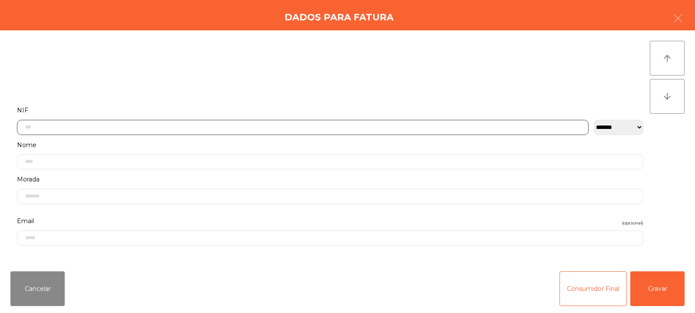
click at [356, 127] on input "text" at bounding box center [302, 127] width 571 height 15
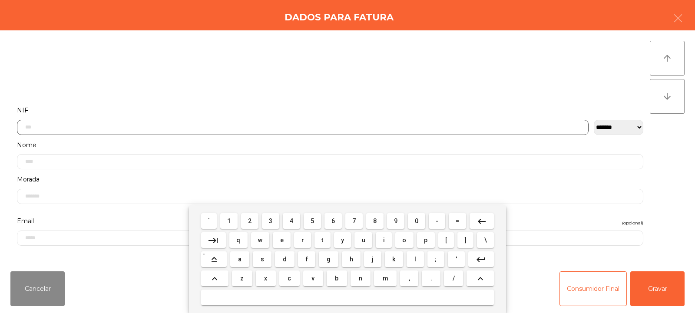
scroll to position [63, 0]
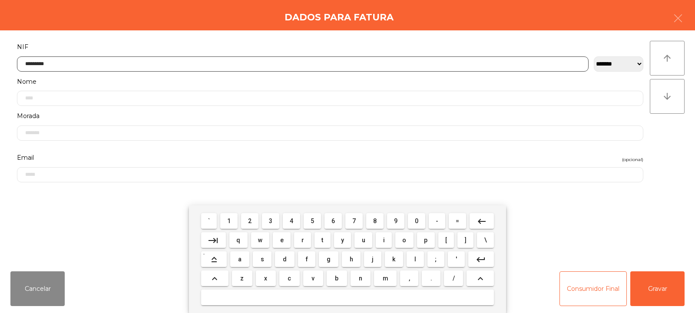
type input "*********"
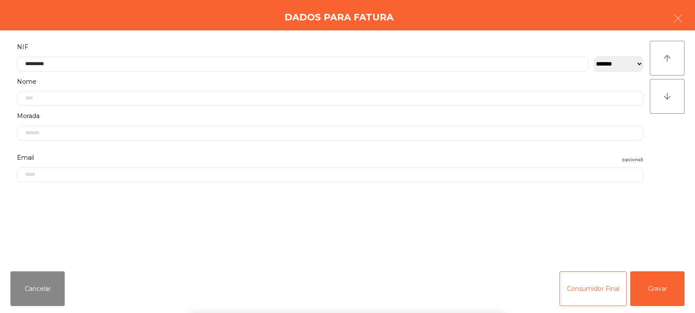
click at [658, 283] on div "` 1 2 3 4 5 6 7 8 9 0 - = keyboard_backspace keyboard_tab q w e r t y u i o p […" at bounding box center [347, 259] width 695 height 108
click at [663, 287] on button "Gravar" at bounding box center [657, 288] width 54 height 35
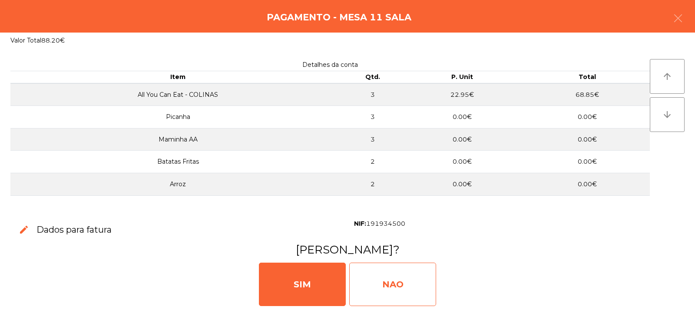
click at [398, 297] on div "NAO" at bounding box center [392, 284] width 87 height 43
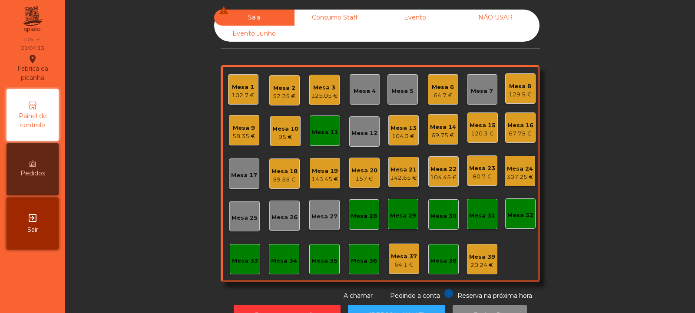
click at [323, 136] on div "Mesa 11" at bounding box center [325, 132] width 26 height 9
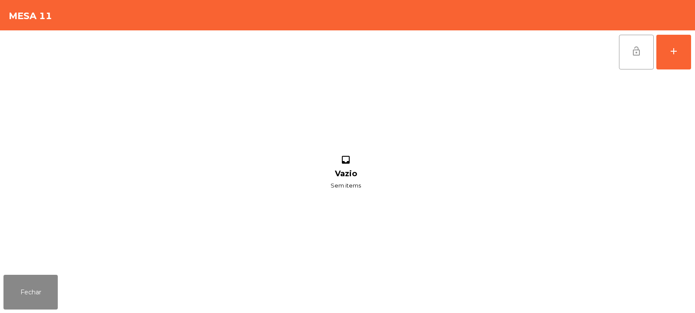
click at [632, 53] on span "lock_open" at bounding box center [636, 51] width 10 height 10
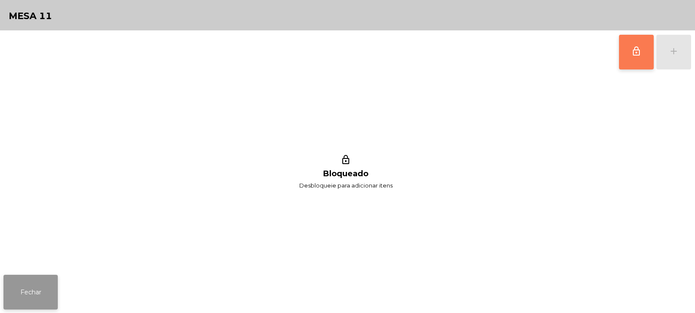
click at [40, 290] on button "Fechar" at bounding box center [30, 292] width 54 height 35
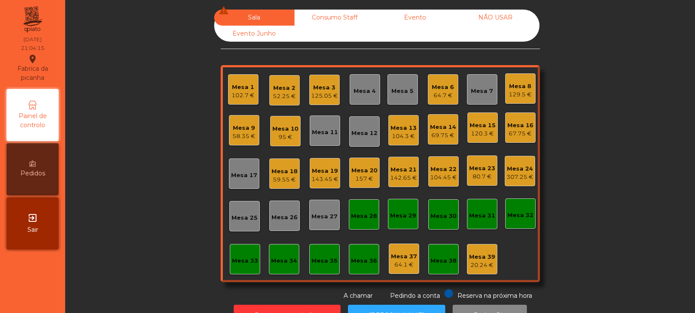
click at [243, 127] on div "Mesa 9" at bounding box center [243, 128] width 23 height 9
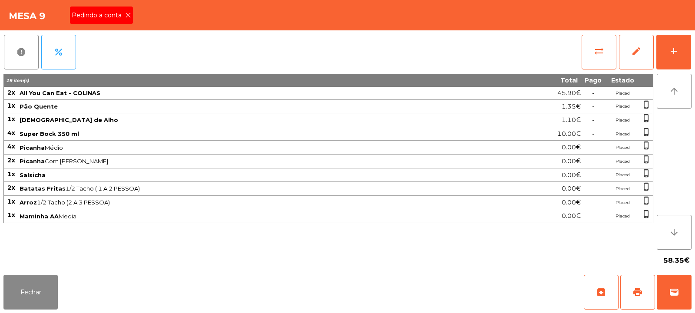
click at [130, 17] on icon at bounding box center [128, 15] width 6 height 6
click at [635, 287] on span "print" at bounding box center [637, 292] width 10 height 10
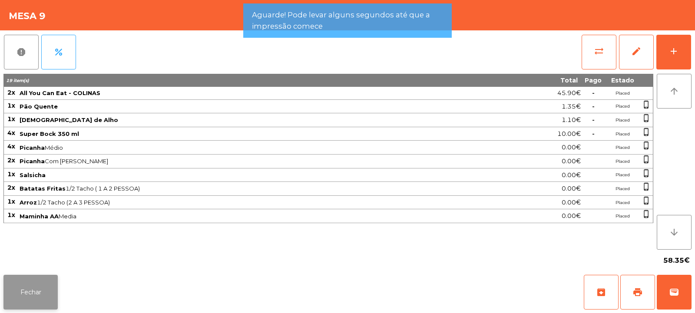
click at [43, 288] on button "Fechar" at bounding box center [30, 292] width 54 height 35
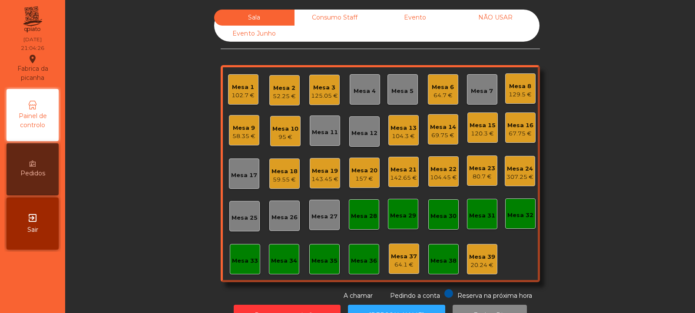
scroll to position [29, 0]
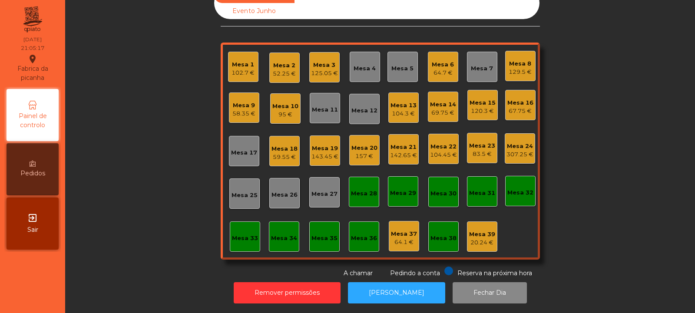
click at [440, 100] on div "Mesa 14" at bounding box center [443, 104] width 26 height 9
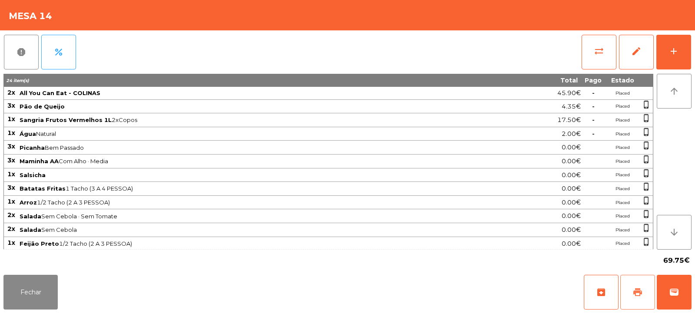
click at [636, 293] on span "print" at bounding box center [637, 292] width 10 height 10
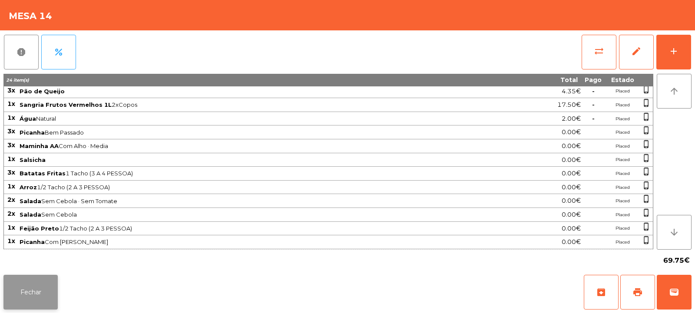
click at [41, 279] on button "Fechar" at bounding box center [30, 292] width 54 height 35
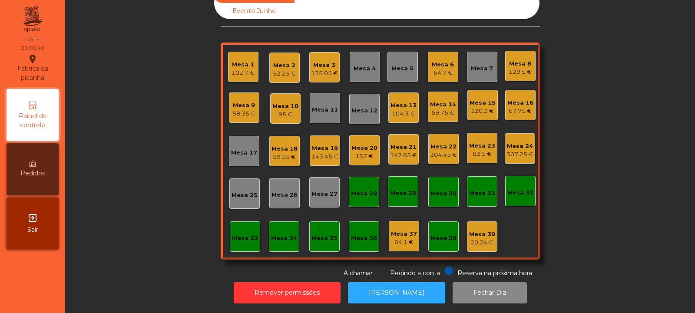
scroll to position [0, 0]
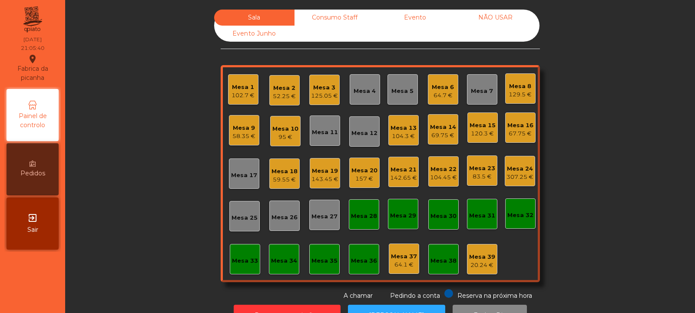
click at [240, 133] on div "58.35 €" at bounding box center [243, 136] width 23 height 9
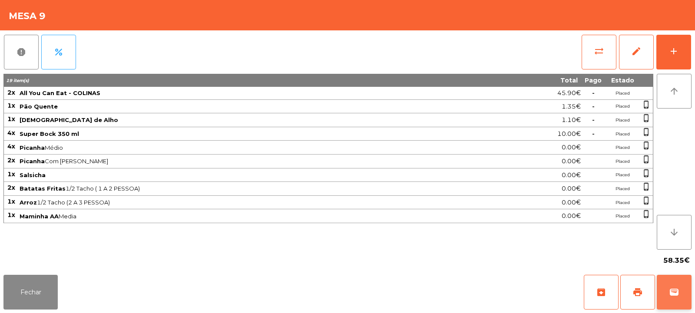
click at [672, 291] on span "wallet" at bounding box center [674, 292] width 10 height 10
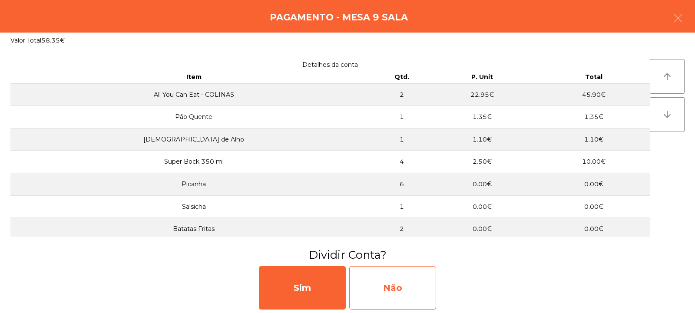
click at [416, 282] on div "Não" at bounding box center [392, 287] width 87 height 43
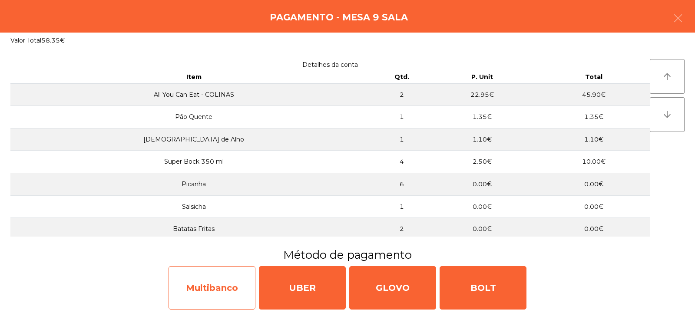
click at [222, 281] on div "Multibanco" at bounding box center [211, 287] width 87 height 43
select select "**"
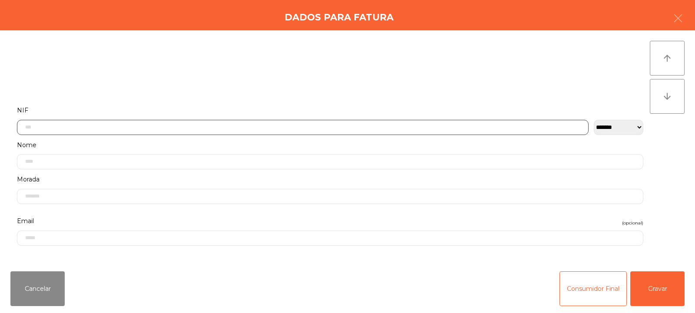
click at [320, 126] on input "text" at bounding box center [302, 127] width 571 height 15
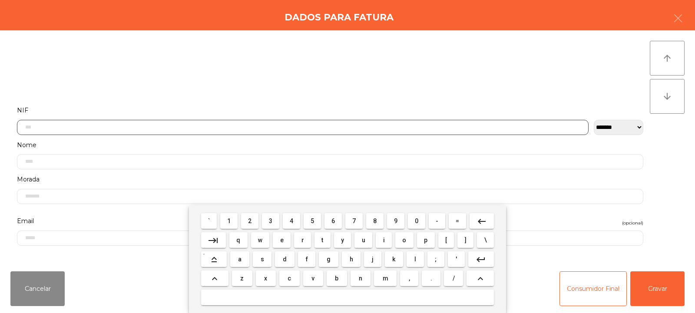
scroll to position [63, 0]
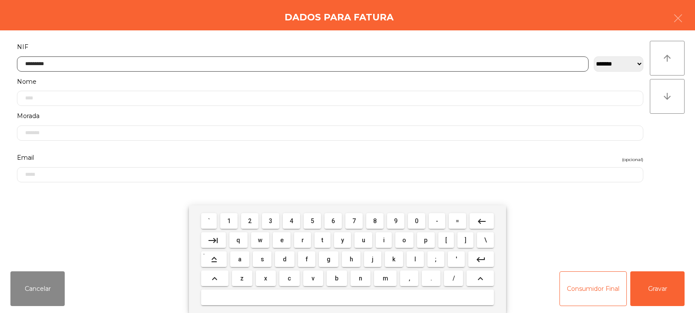
type input "*********"
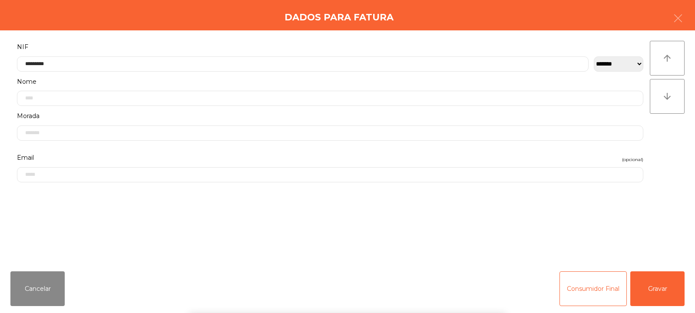
click at [654, 293] on div "` 1 2 3 4 5 6 7 8 9 0 - = keyboard_backspace keyboard_tab q w e r t y u i o p […" at bounding box center [347, 259] width 695 height 108
click at [660, 297] on button "Gravar" at bounding box center [657, 288] width 54 height 35
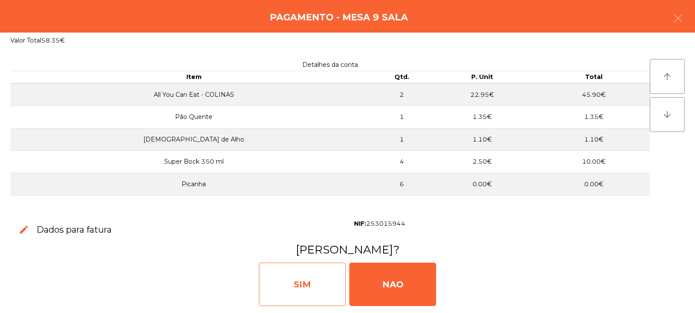
click at [312, 288] on div "SIM" at bounding box center [302, 284] width 87 height 43
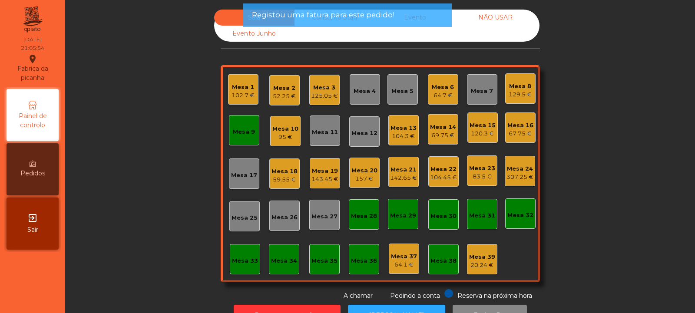
click at [247, 138] on div "Mesa 9" at bounding box center [244, 130] width 30 height 30
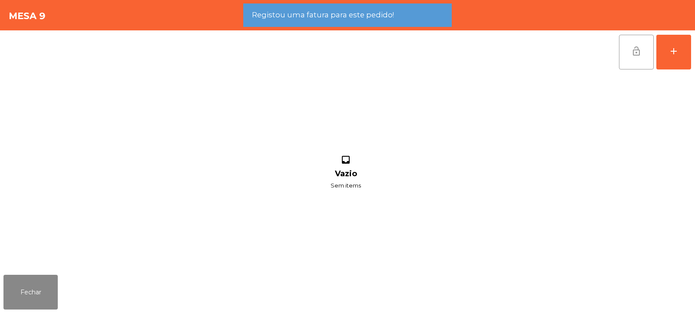
click at [628, 52] on button "lock_open" at bounding box center [636, 52] width 35 height 35
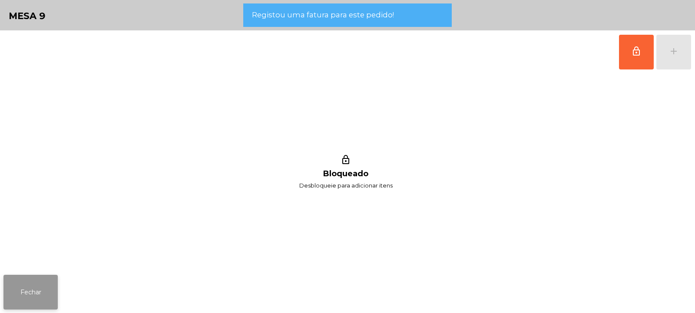
click at [51, 280] on button "Fechar" at bounding box center [30, 292] width 54 height 35
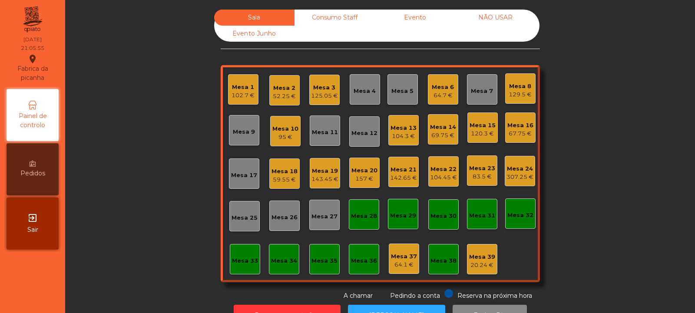
scroll to position [29, 0]
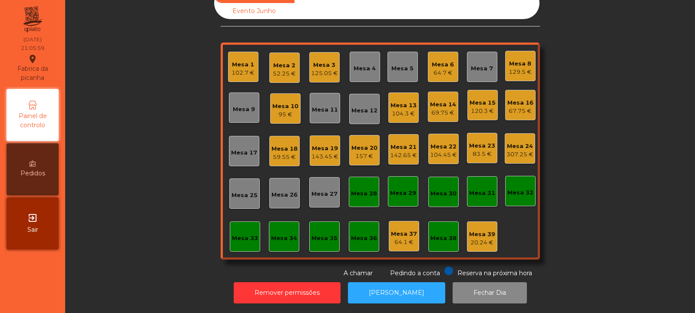
click at [433, 100] on div "Mesa 14" at bounding box center [443, 104] width 26 height 9
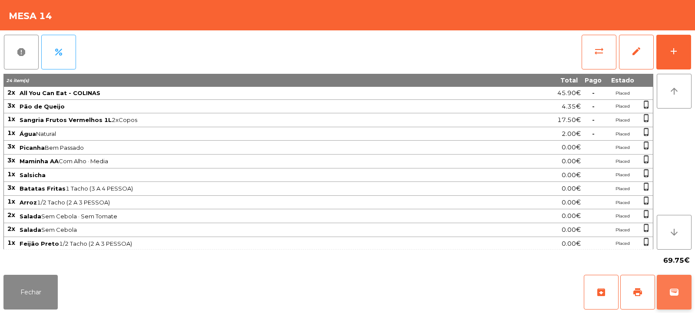
click at [678, 285] on button "wallet" at bounding box center [673, 292] width 35 height 35
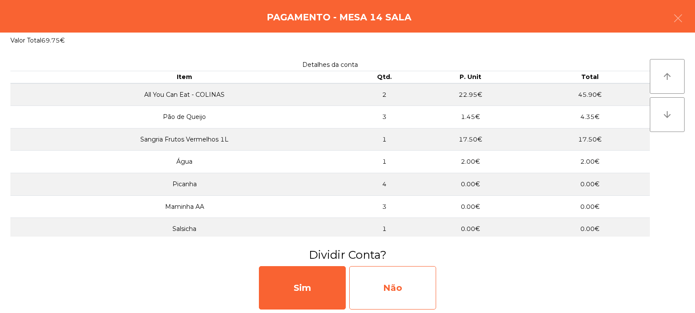
click at [410, 272] on div "Não" at bounding box center [392, 287] width 87 height 43
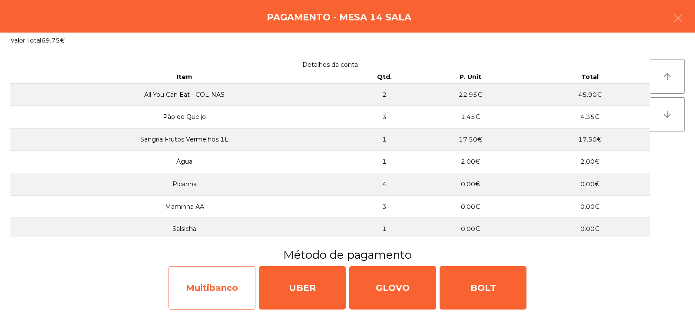
click at [234, 284] on div "Multibanco" at bounding box center [211, 287] width 87 height 43
select select "**"
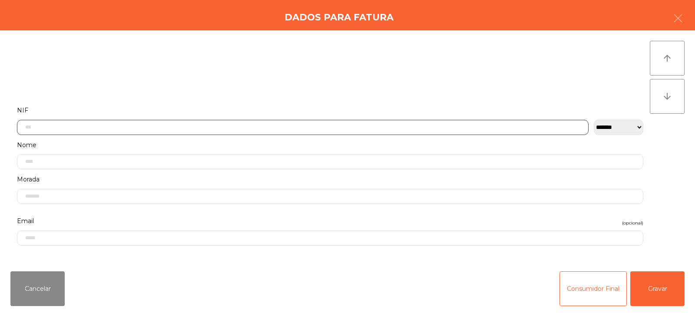
click at [360, 125] on input "text" at bounding box center [302, 127] width 571 height 15
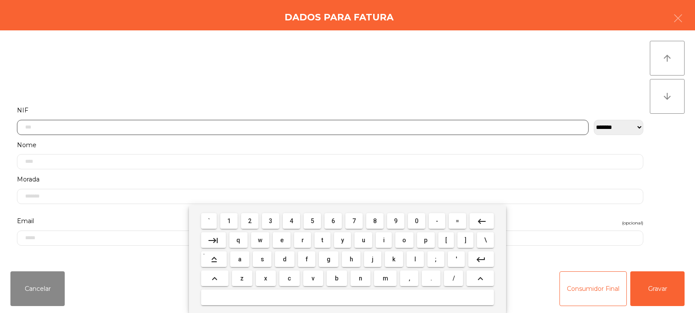
scroll to position [63, 0]
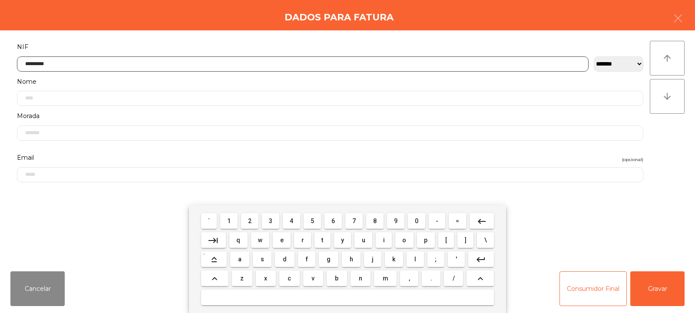
type input "*********"
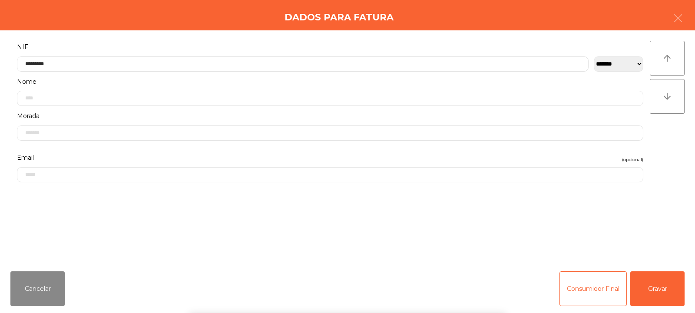
click at [657, 289] on div "` 1 2 3 4 5 6 7 8 9 0 - = keyboard_backspace keyboard_tab q w e r t y u i o p […" at bounding box center [347, 259] width 695 height 108
click at [662, 291] on button "Gravar" at bounding box center [657, 288] width 54 height 35
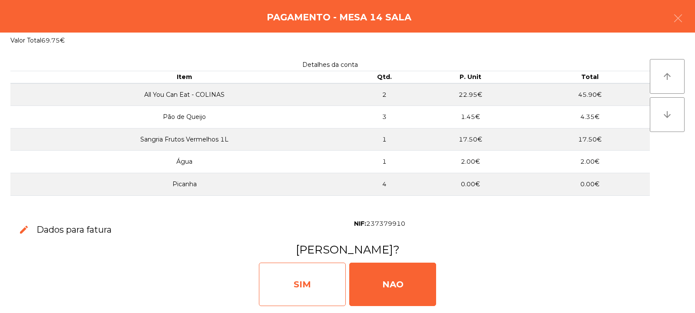
click at [318, 280] on div "SIM" at bounding box center [302, 284] width 87 height 43
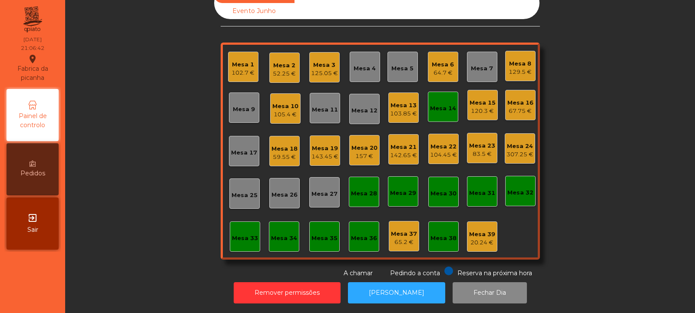
click at [441, 104] on div "Mesa 14" at bounding box center [443, 108] width 26 height 9
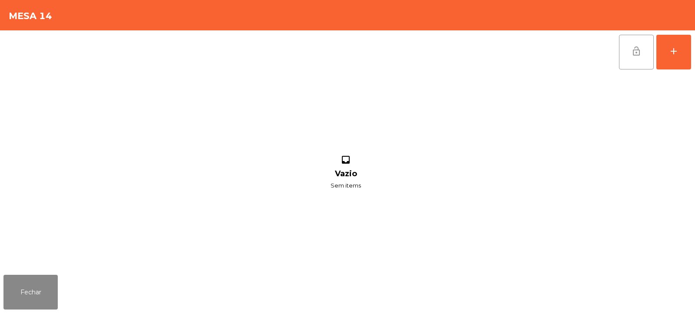
click at [639, 49] on span "lock_open" at bounding box center [636, 51] width 10 height 10
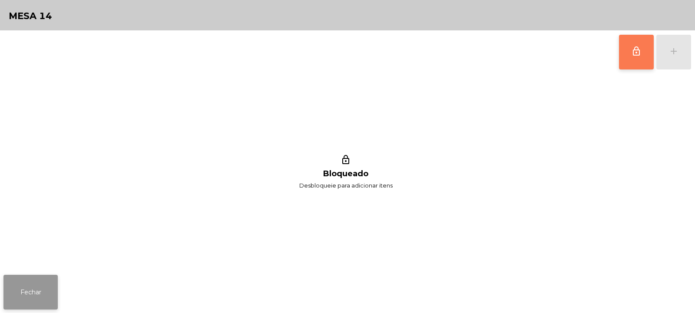
click at [36, 299] on button "Fechar" at bounding box center [30, 292] width 54 height 35
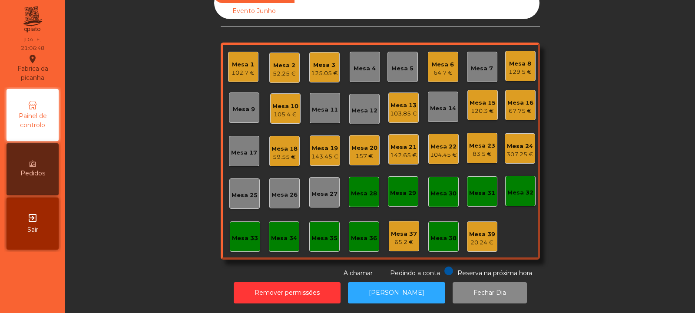
click at [280, 153] on div "59.55 €" at bounding box center [284, 157] width 26 height 9
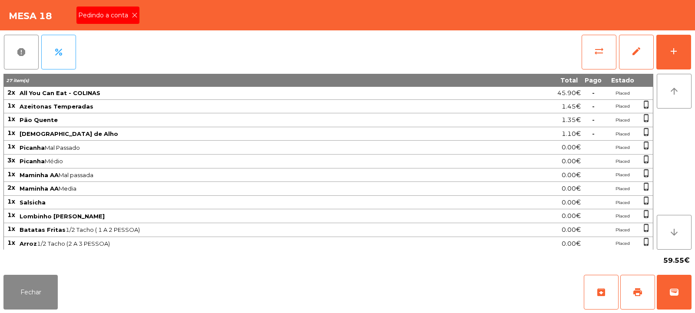
click at [137, 16] on icon at bounding box center [135, 15] width 6 height 6
click at [633, 296] on span "print" at bounding box center [637, 292] width 10 height 10
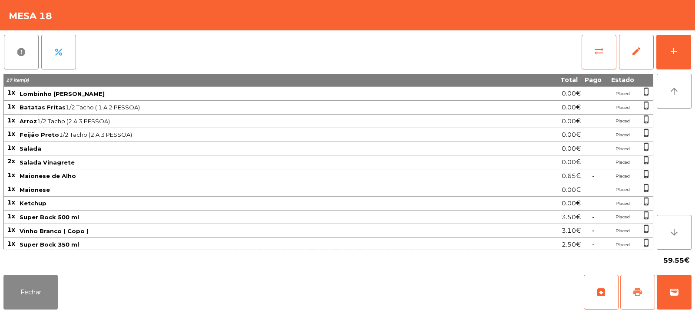
scroll to position [138, 0]
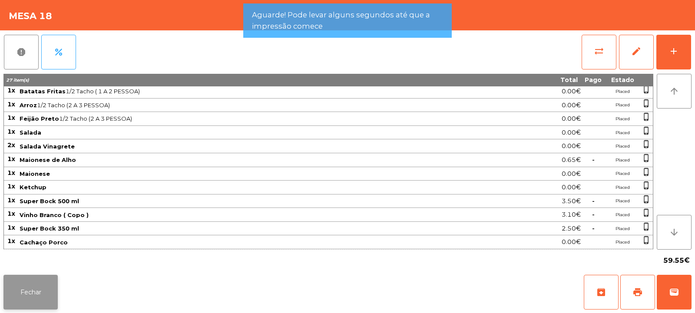
click at [53, 278] on button "Fechar" at bounding box center [30, 292] width 54 height 35
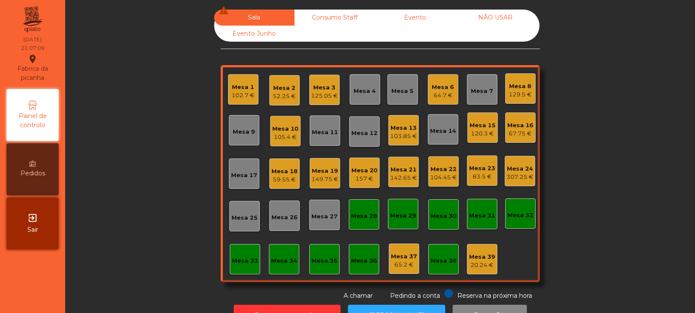
scroll to position [29, 0]
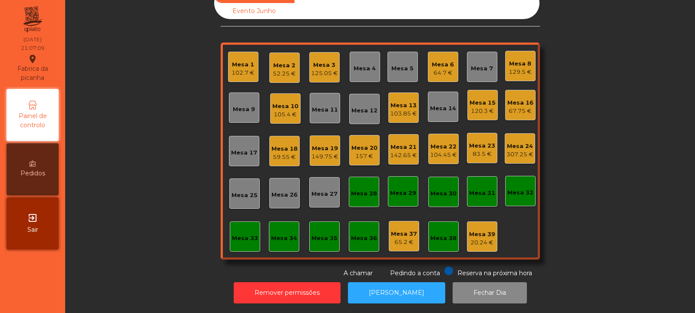
click at [287, 145] on div "Mesa 18" at bounding box center [284, 149] width 26 height 9
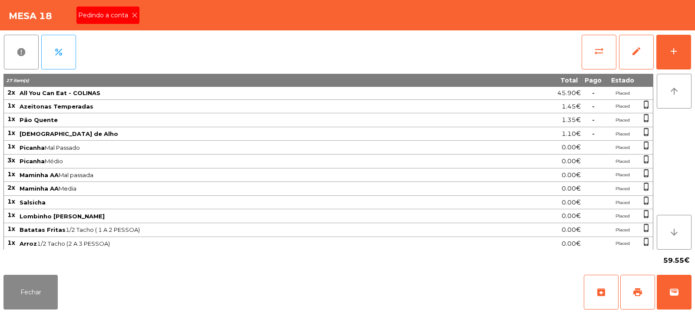
click at [134, 14] on icon at bounding box center [135, 15] width 6 height 6
click at [668, 288] on button "wallet" at bounding box center [673, 292] width 35 height 35
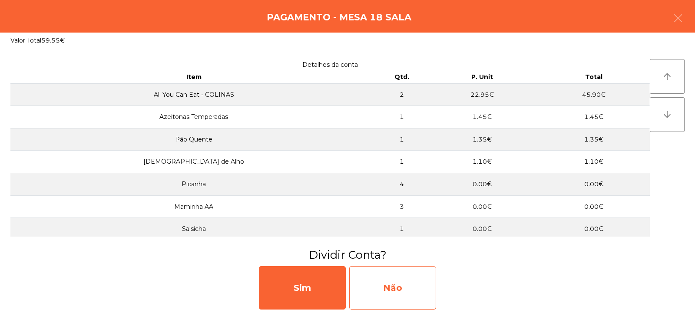
click at [407, 281] on div "Não" at bounding box center [392, 287] width 87 height 43
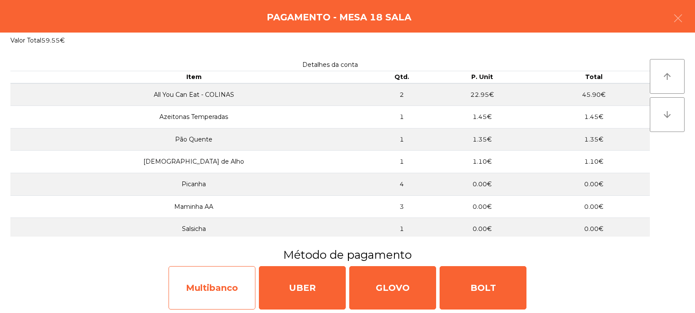
click at [237, 288] on div "Multibanco" at bounding box center [211, 287] width 87 height 43
select select "**"
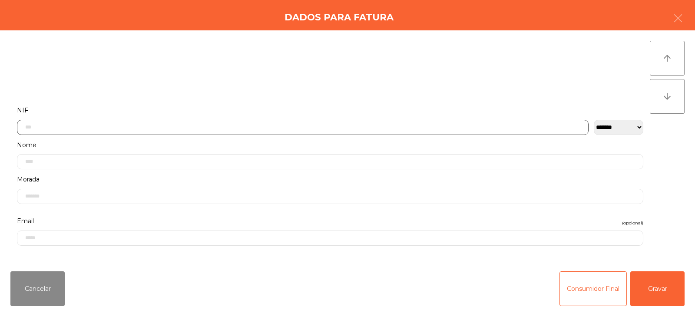
click at [370, 125] on input "text" at bounding box center [302, 127] width 571 height 15
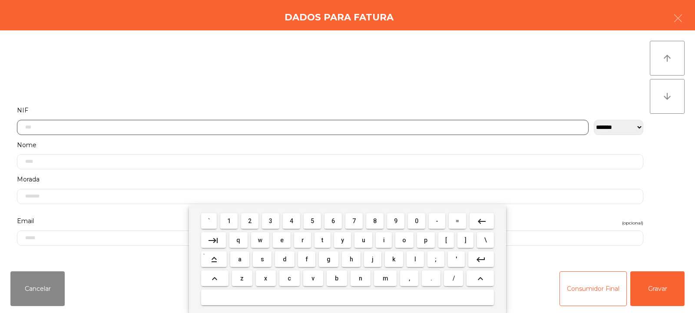
scroll to position [63, 0]
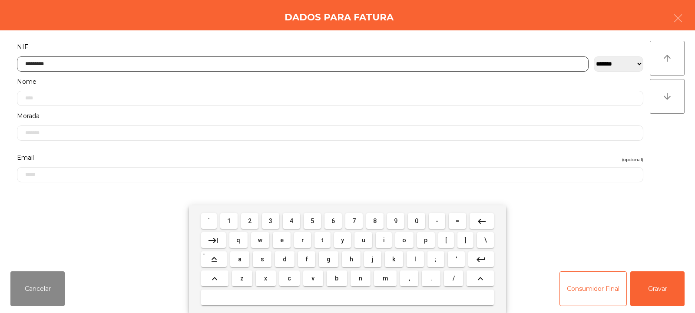
type input "*********"
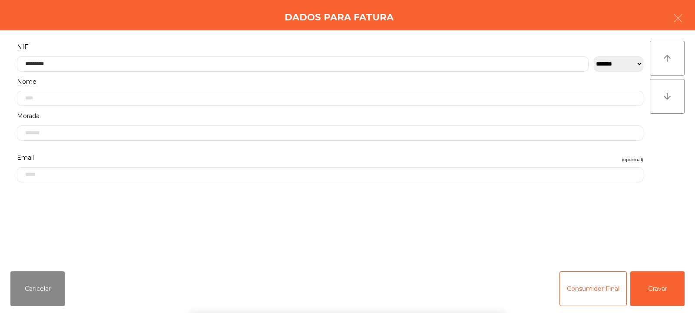
click at [654, 281] on div "` 1 2 3 4 5 6 7 8 9 0 - = keyboard_backspace keyboard_tab q w e r t y u i o p […" at bounding box center [347, 259] width 695 height 108
click at [654, 289] on button "Gravar" at bounding box center [657, 288] width 54 height 35
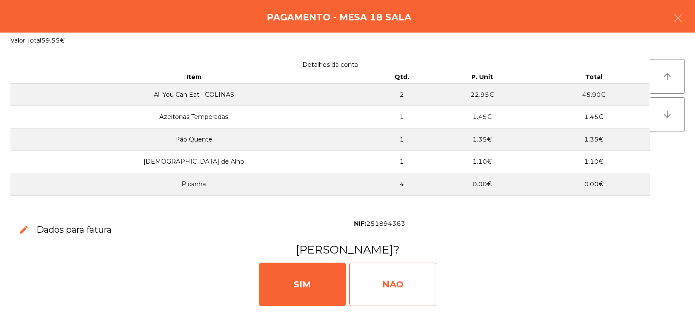
click at [392, 282] on div "NAO" at bounding box center [392, 284] width 87 height 43
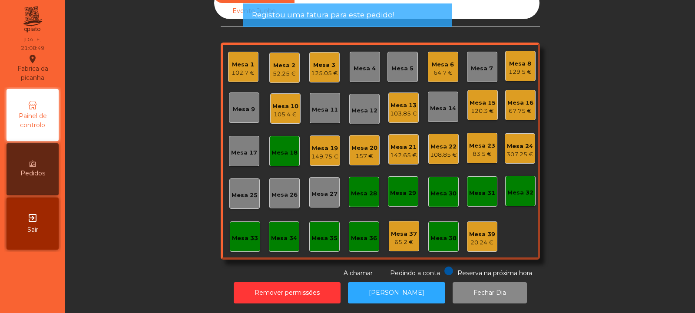
click at [282, 148] on div "Mesa 18" at bounding box center [284, 152] width 26 height 9
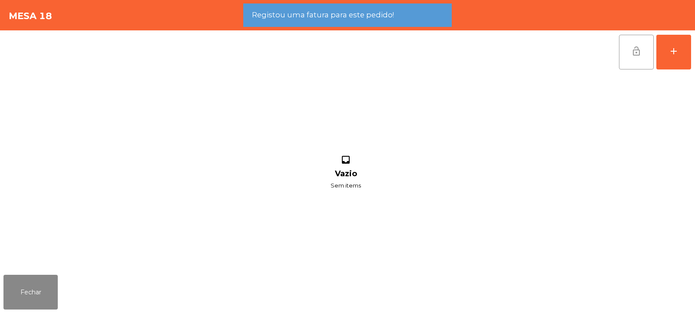
click at [647, 51] on button "lock_open" at bounding box center [636, 52] width 35 height 35
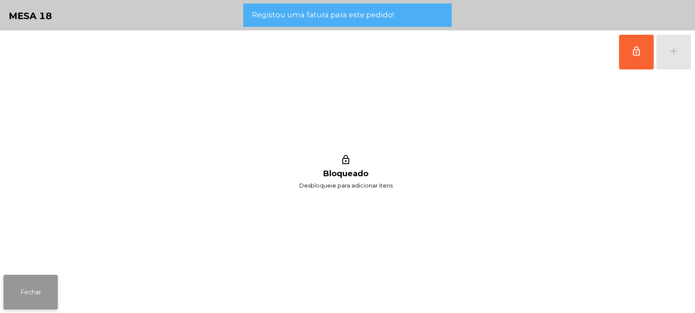
click at [37, 290] on button "Fechar" at bounding box center [30, 292] width 54 height 35
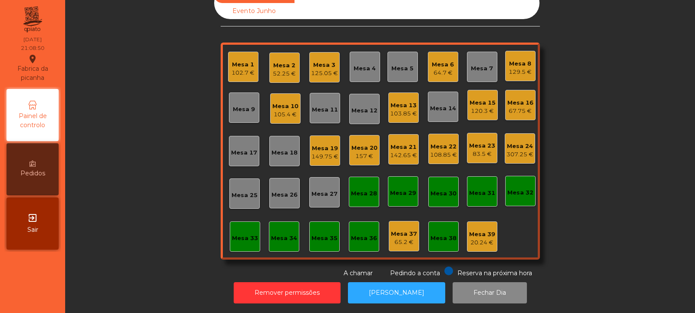
scroll to position [0, 0]
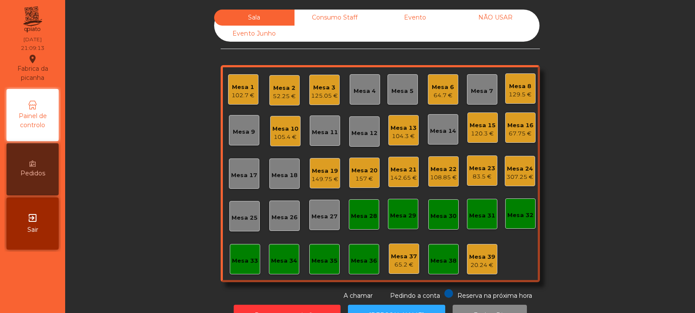
click at [475, 132] on div "120.3 €" at bounding box center [482, 133] width 26 height 9
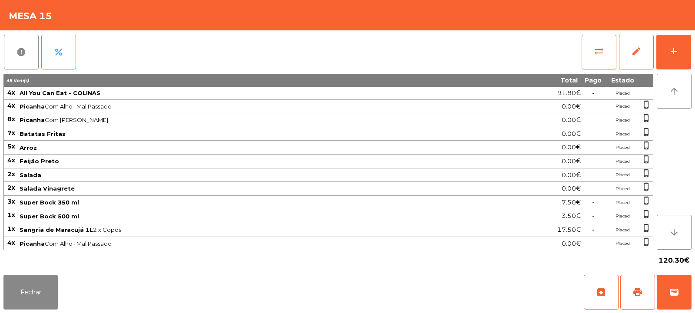
scroll to position [1, 0]
click at [639, 289] on span "print" at bounding box center [637, 292] width 10 height 10
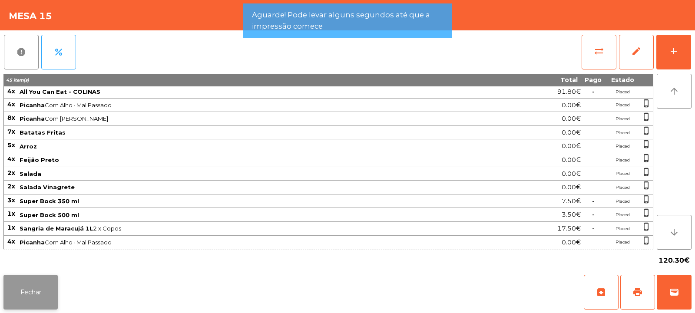
click at [37, 281] on button "Fechar" at bounding box center [30, 292] width 54 height 35
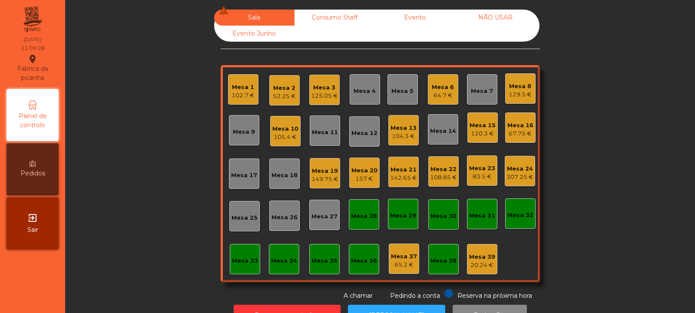
click at [515, 128] on div "Mesa 16" at bounding box center [520, 125] width 26 height 9
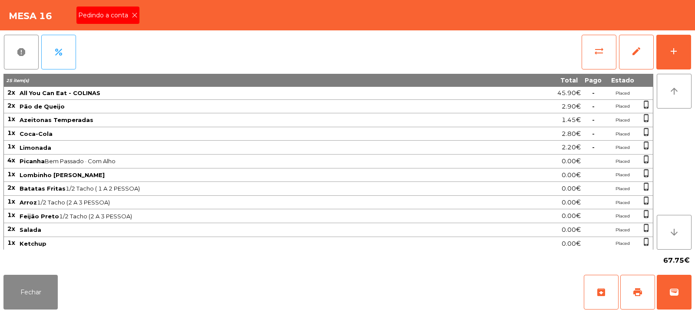
click at [135, 12] on icon at bounding box center [135, 15] width 6 height 6
click at [643, 296] on button "print" at bounding box center [637, 292] width 35 height 35
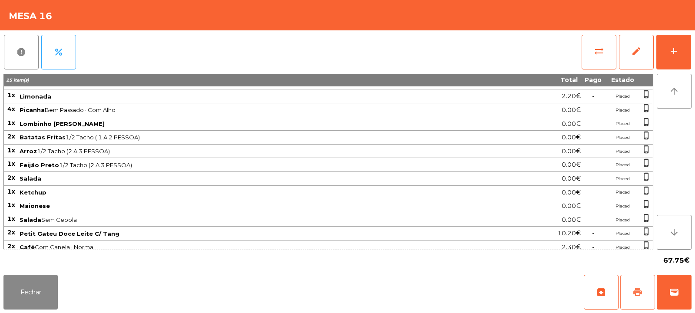
scroll to position [56, 0]
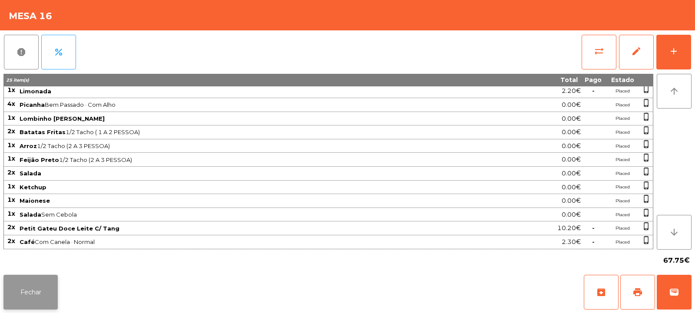
click at [50, 282] on button "Fechar" at bounding box center [30, 292] width 54 height 35
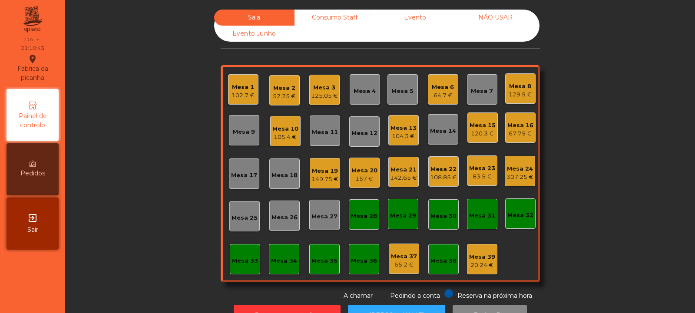
click at [510, 130] on div "67.75 €" at bounding box center [520, 133] width 26 height 9
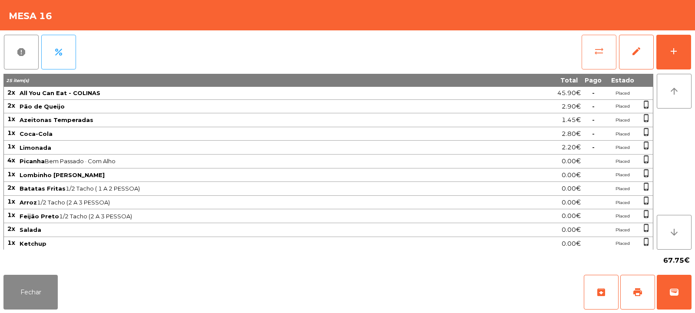
click at [591, 50] on button "sync_alt" at bounding box center [598, 52] width 35 height 35
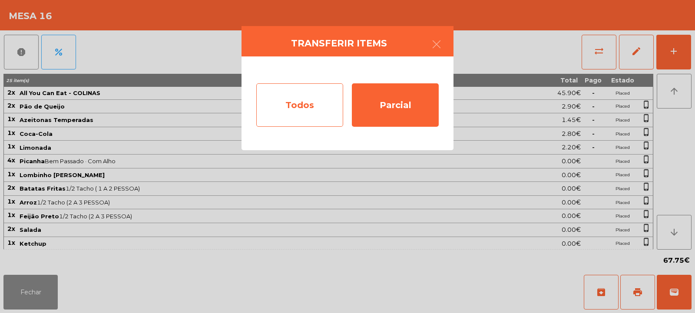
click at [315, 109] on div "Todos" at bounding box center [299, 104] width 87 height 43
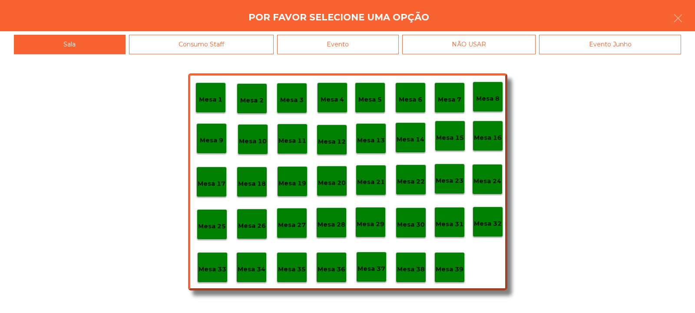
click at [371, 41] on div "Evento" at bounding box center [338, 45] width 122 height 20
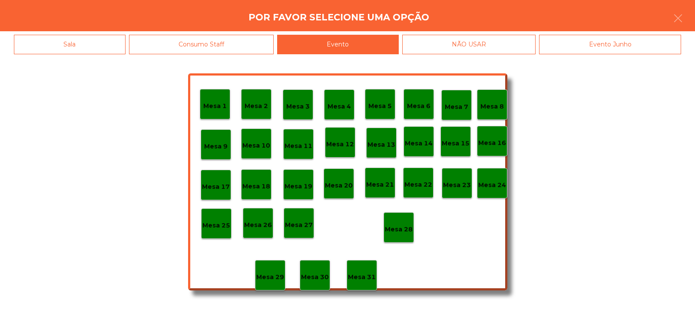
click at [406, 226] on p "Mesa 28" at bounding box center [399, 229] width 28 height 10
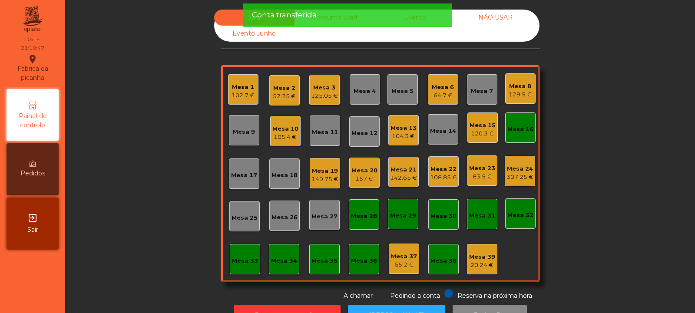
click at [517, 125] on div "Mesa 16" at bounding box center [520, 129] width 26 height 9
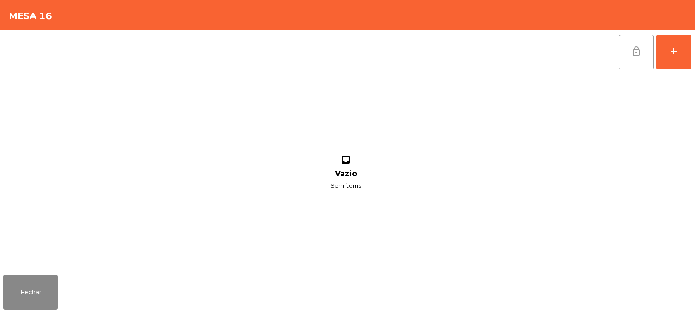
click at [642, 51] on button "lock_open" at bounding box center [636, 52] width 35 height 35
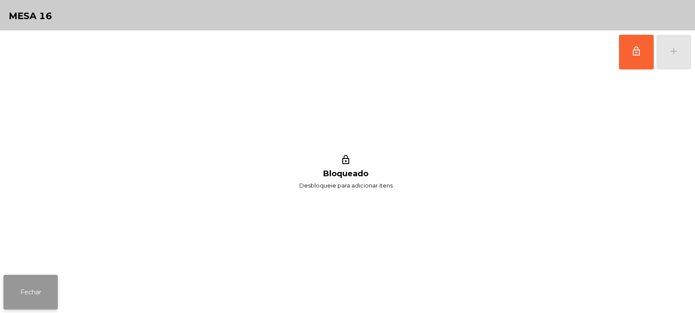
click at [39, 291] on button "Fechar" at bounding box center [30, 292] width 54 height 35
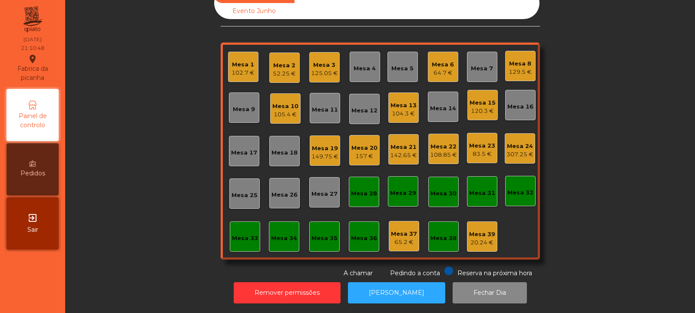
scroll to position [0, 0]
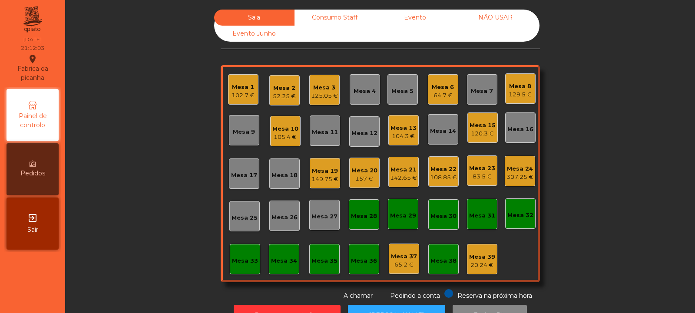
click at [289, 139] on div "105.4 €" at bounding box center [285, 137] width 26 height 9
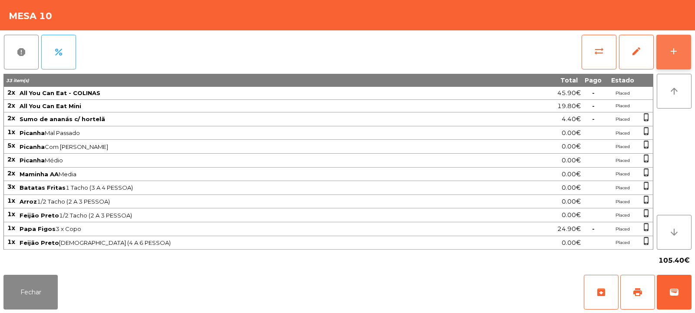
click at [665, 56] on button "add" at bounding box center [673, 52] width 35 height 35
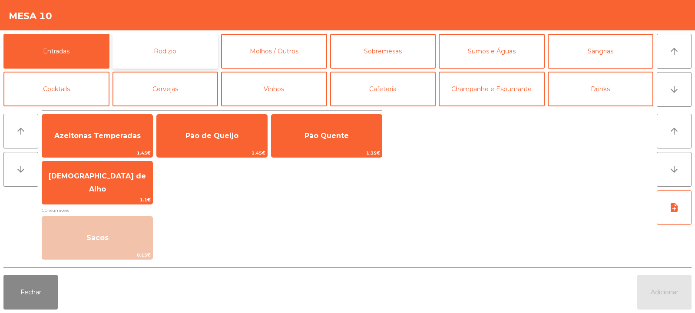
click at [187, 49] on button "Rodizio" at bounding box center [165, 51] width 106 height 35
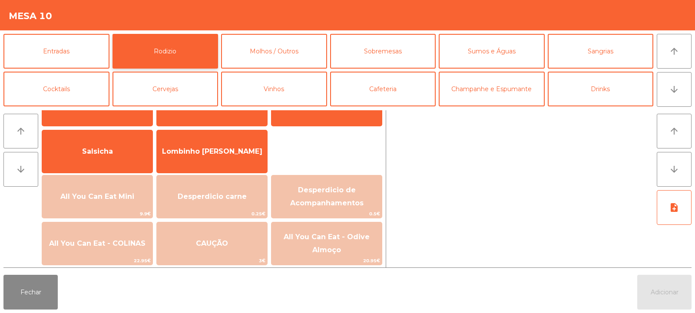
scroll to position [46, 0]
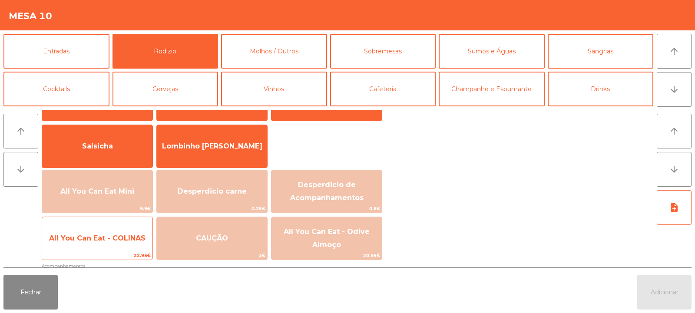
click at [133, 239] on span "All You Can Eat - COLINAS" at bounding box center [97, 238] width 96 height 8
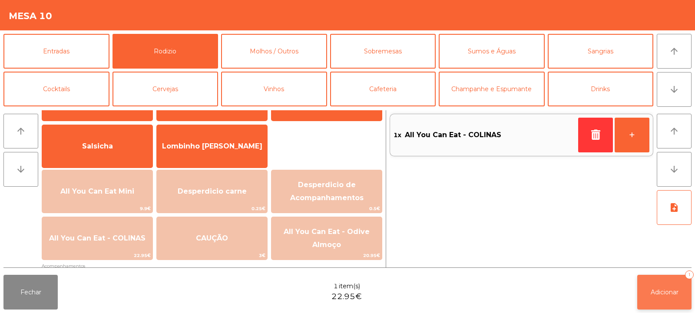
click at [656, 290] on span "Adicionar" at bounding box center [664, 292] width 28 height 8
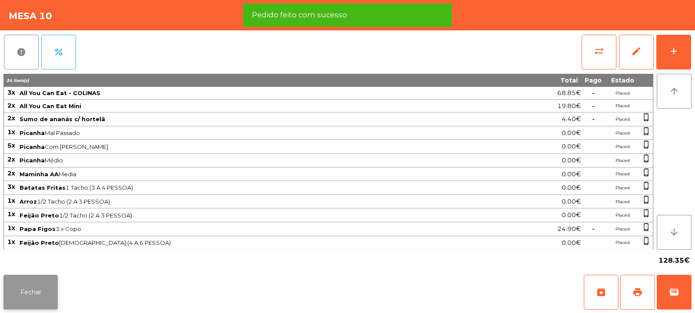
click at [43, 301] on button "Fechar" at bounding box center [30, 292] width 54 height 35
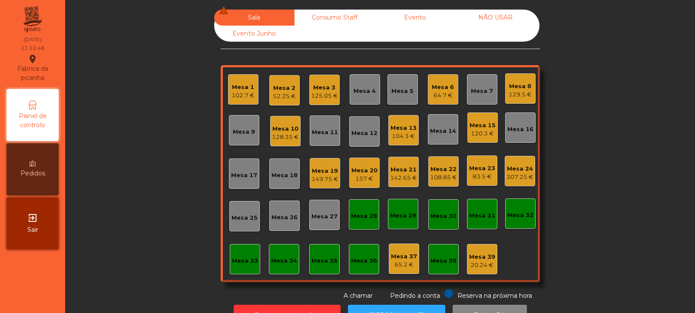
click at [282, 137] on div "128.35 €" at bounding box center [285, 137] width 27 height 9
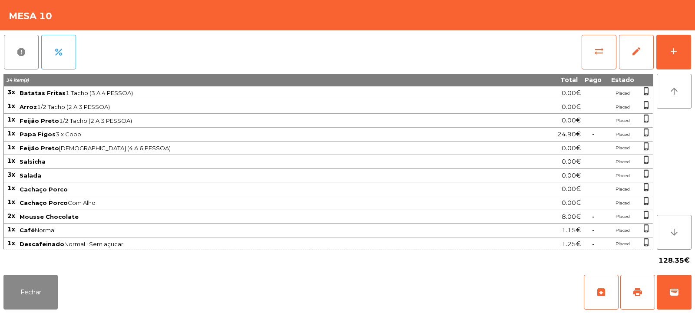
scroll to position [96, 0]
click at [43, 290] on button "Fechar" at bounding box center [30, 292] width 54 height 35
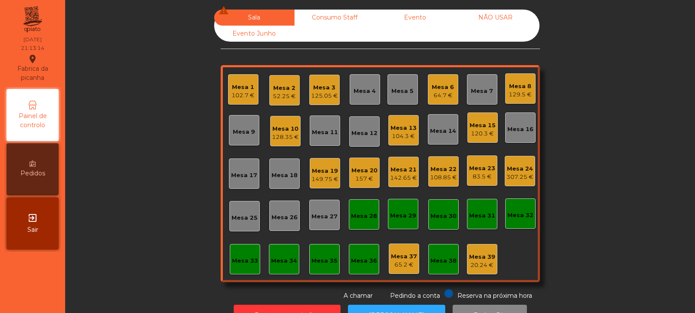
scroll to position [29, 0]
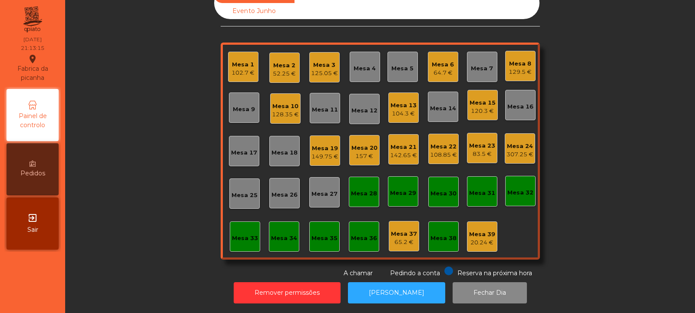
click at [477, 107] on div "120.3 €" at bounding box center [482, 111] width 26 height 9
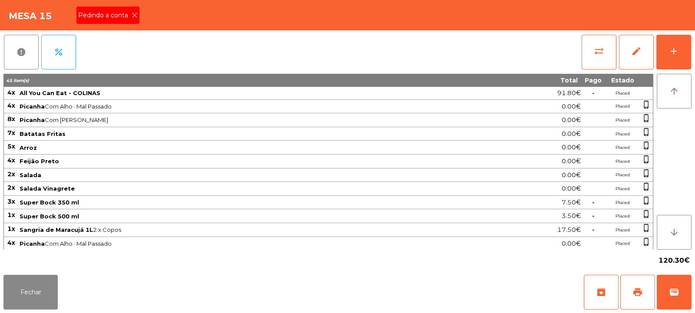
click at [135, 15] on icon at bounding box center [135, 15] width 6 height 6
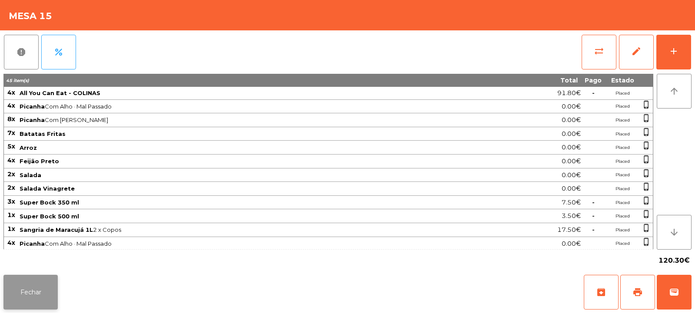
click at [19, 287] on button "Fechar" at bounding box center [30, 292] width 54 height 35
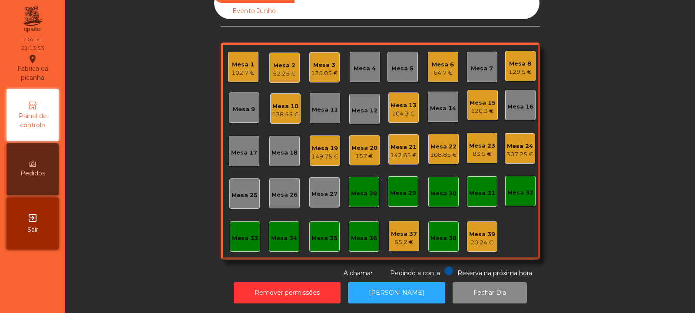
click at [285, 152] on div "Mesa 18" at bounding box center [284, 151] width 30 height 30
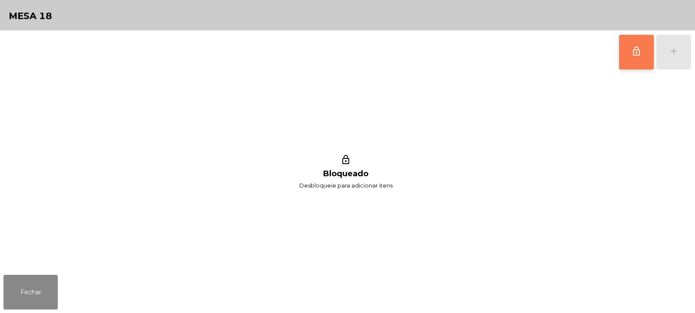
click at [630, 63] on button "lock_outline" at bounding box center [636, 52] width 35 height 35
click at [670, 64] on button "add" at bounding box center [673, 52] width 35 height 35
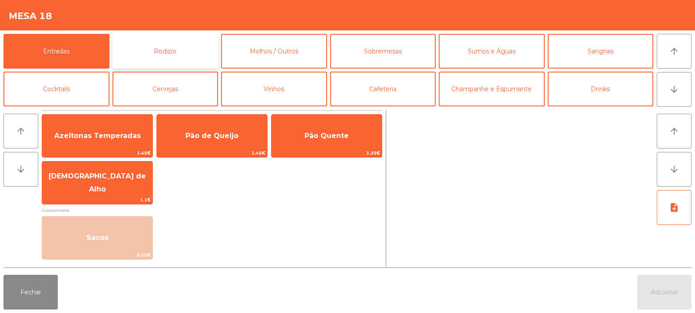
click at [146, 53] on button "Rodizio" at bounding box center [165, 51] width 106 height 35
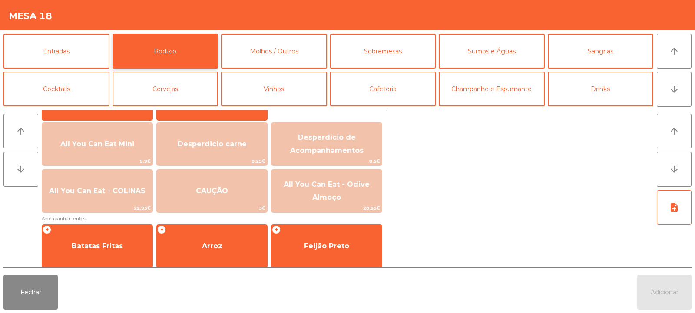
scroll to position [96, 0]
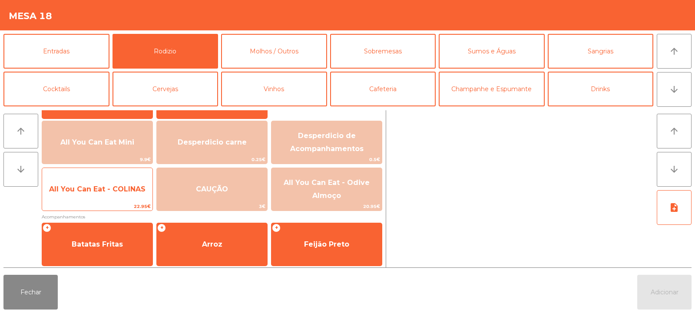
click at [94, 199] on span "All You Can Eat - COLINAS" at bounding box center [97, 189] width 110 height 23
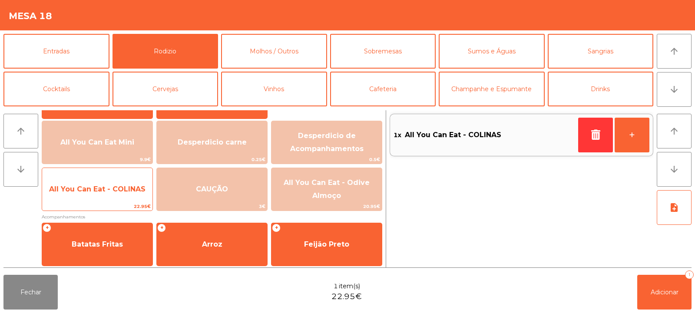
click at [101, 199] on span "All You Can Eat - COLINAS" at bounding box center [97, 189] width 110 height 23
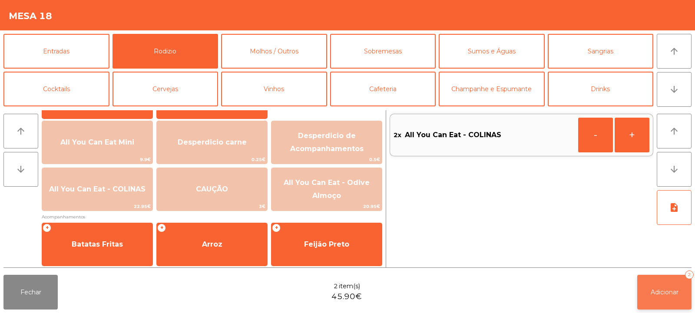
click at [671, 290] on span "Adicionar" at bounding box center [664, 292] width 28 height 8
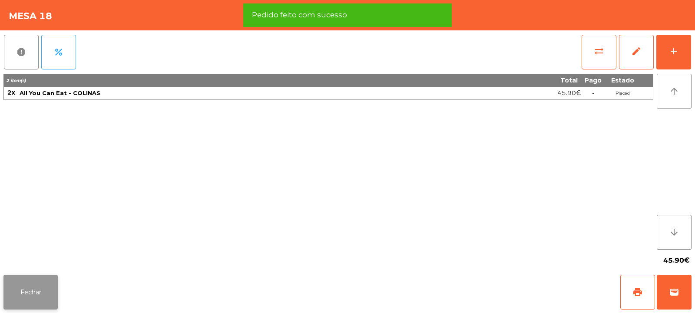
click at [31, 301] on button "Fechar" at bounding box center [30, 292] width 54 height 35
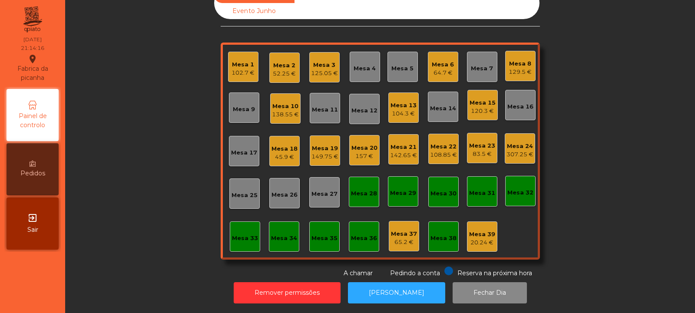
click at [277, 110] on div "138.55 €" at bounding box center [285, 114] width 27 height 9
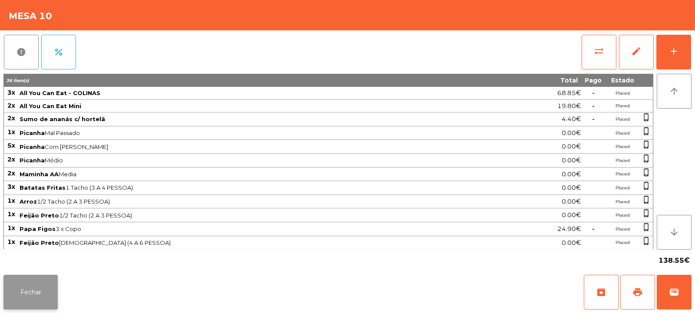
click at [51, 287] on button "Fechar" at bounding box center [30, 292] width 54 height 35
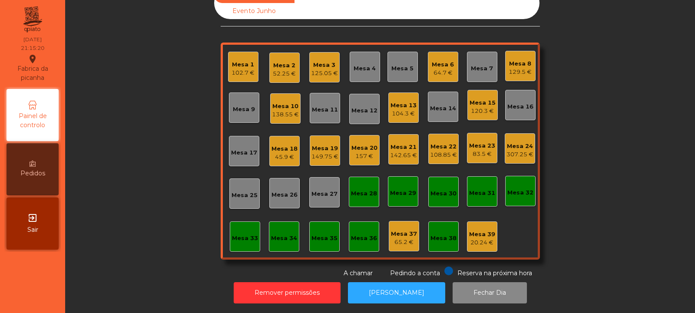
click at [484, 107] on div "120.3 €" at bounding box center [482, 111] width 26 height 9
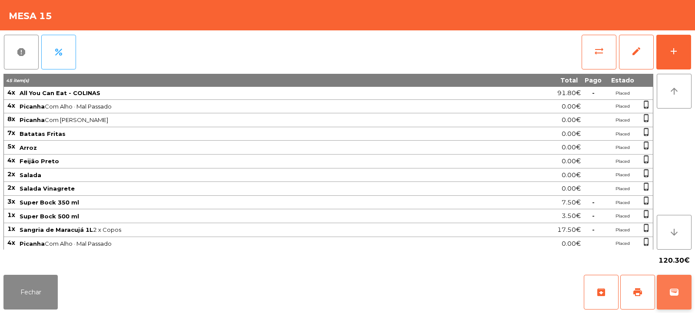
click at [667, 283] on button "wallet" at bounding box center [673, 292] width 35 height 35
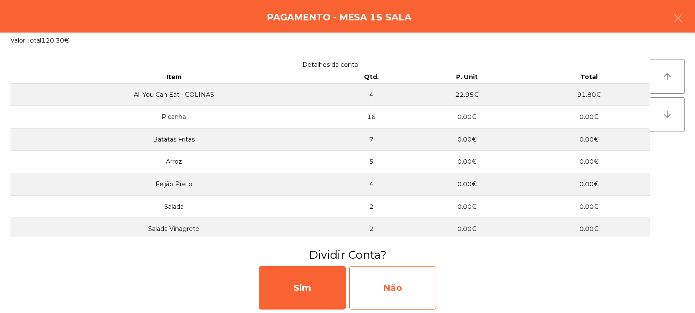
click at [383, 276] on div "Não" at bounding box center [392, 287] width 87 height 43
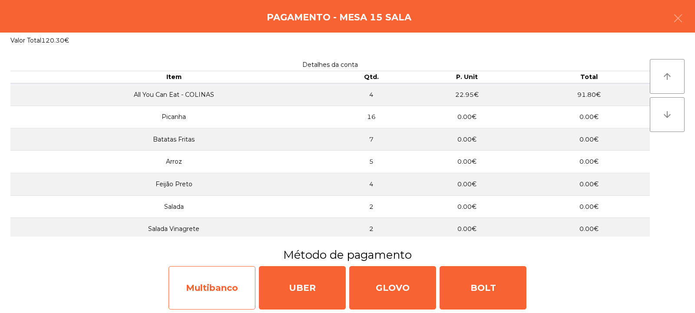
click at [218, 283] on div "Multibanco" at bounding box center [211, 287] width 87 height 43
select select "**"
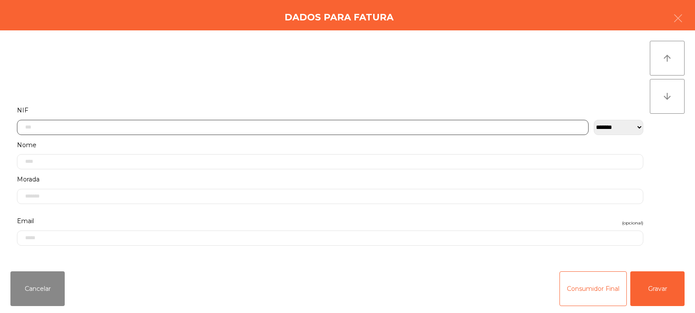
click at [362, 121] on input "text" at bounding box center [302, 127] width 571 height 15
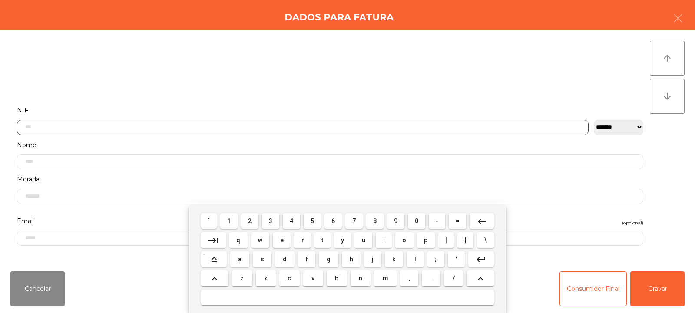
scroll to position [63, 0]
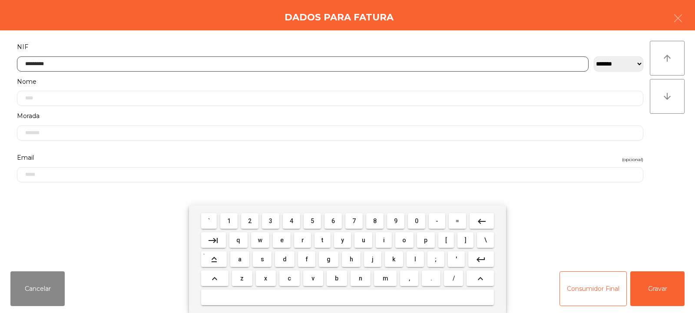
type input "*********"
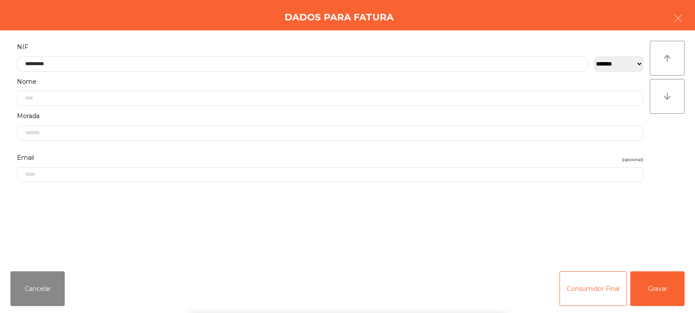
click at [665, 290] on div "` 1 2 3 4 5 6 7 8 9 0 - = keyboard_backspace keyboard_tab q w e r t y u i o p […" at bounding box center [347, 259] width 695 height 108
click at [662, 288] on button "Gravar" at bounding box center [657, 288] width 54 height 35
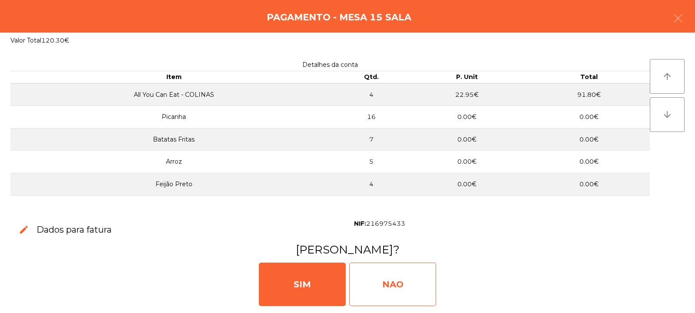
click at [406, 278] on div "NAO" at bounding box center [392, 284] width 87 height 43
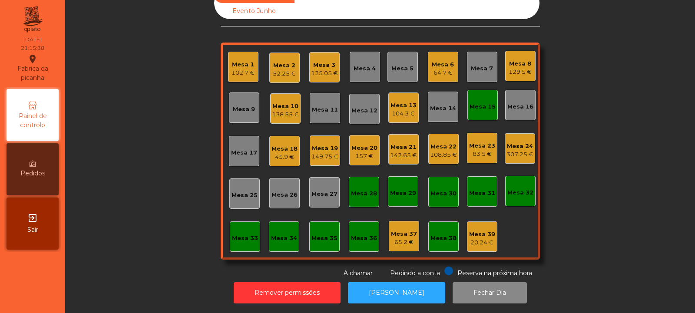
click at [477, 102] on div "Mesa 15" at bounding box center [482, 106] width 26 height 9
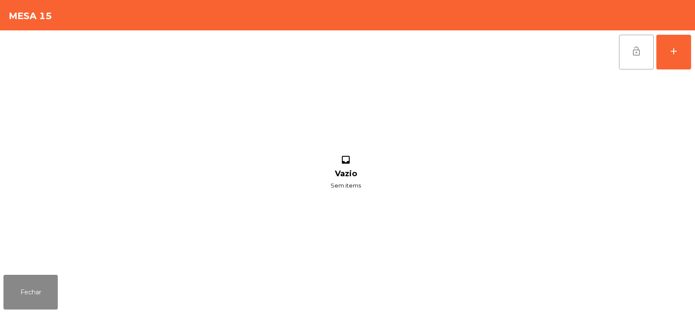
click at [635, 55] on span "lock_open" at bounding box center [636, 51] width 10 height 10
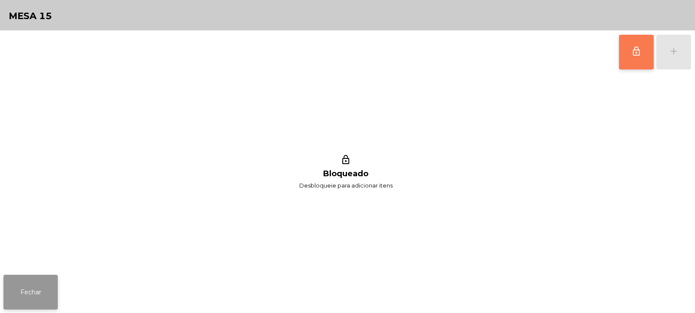
click at [34, 293] on button "Fechar" at bounding box center [30, 292] width 54 height 35
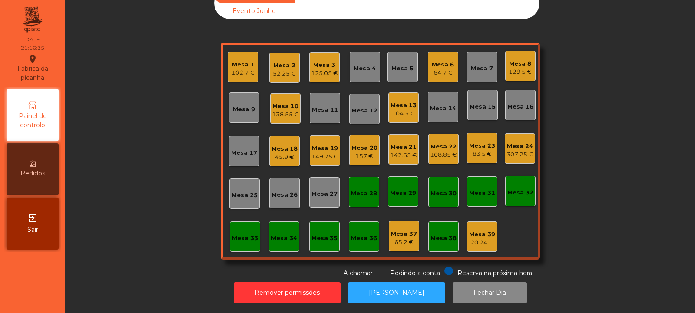
scroll to position [0, 0]
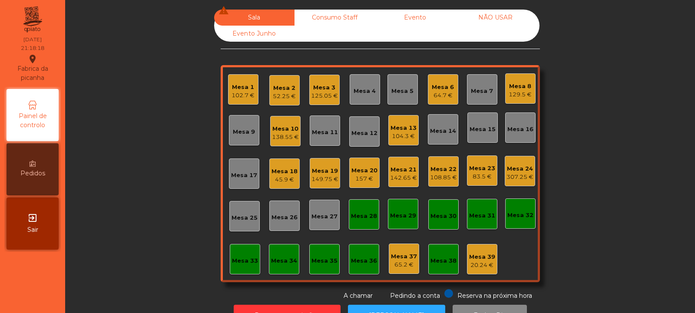
click at [519, 94] on div "129.5 €" at bounding box center [519, 94] width 23 height 9
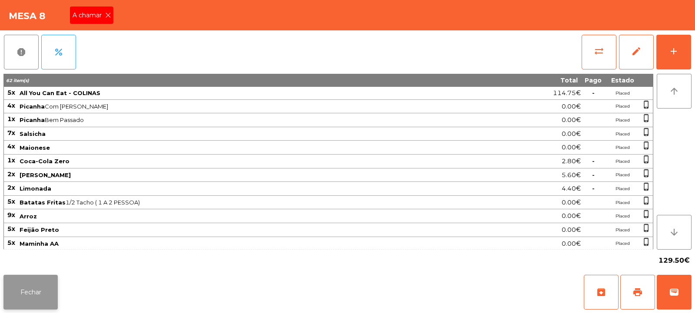
click at [35, 289] on button "Fechar" at bounding box center [30, 292] width 54 height 35
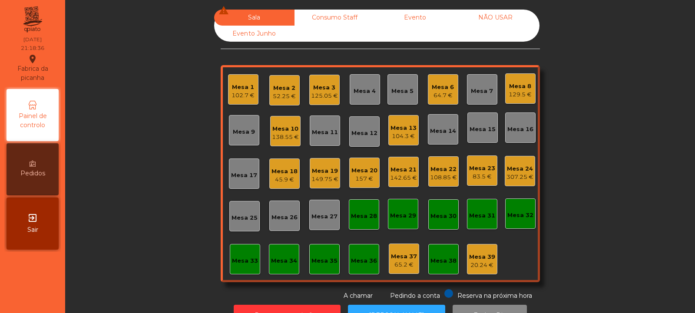
click at [514, 81] on div "Mesa 8 129.5 €" at bounding box center [519, 89] width 23 height 20
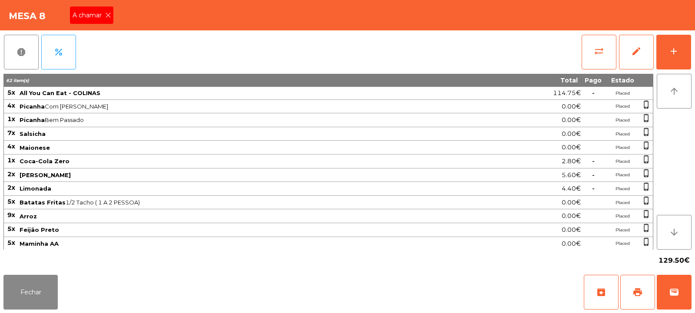
click at [108, 15] on icon at bounding box center [108, 15] width 6 height 6
click at [23, 296] on button "Fechar" at bounding box center [30, 292] width 54 height 35
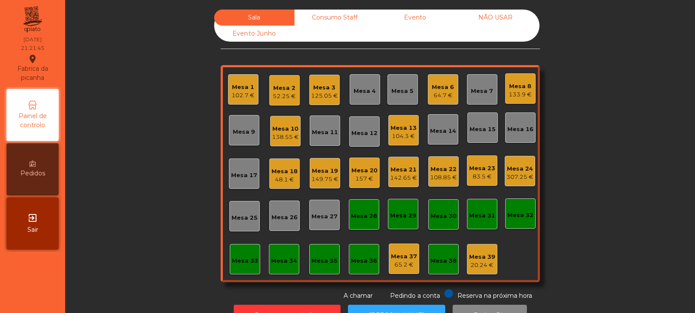
scroll to position [29, 0]
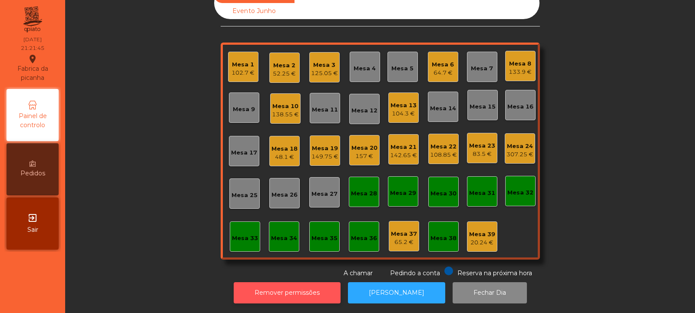
click at [306, 282] on button "Remover permissões" at bounding box center [287, 292] width 107 height 21
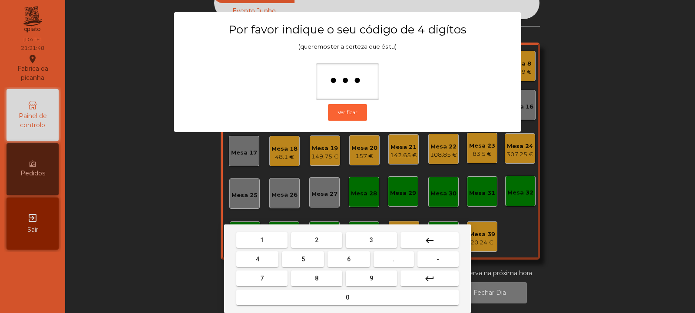
type input "****"
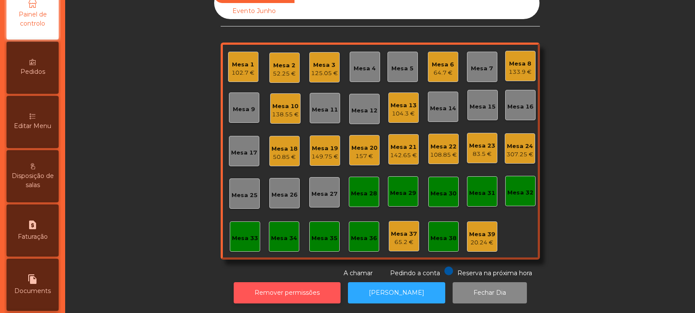
scroll to position [111, 0]
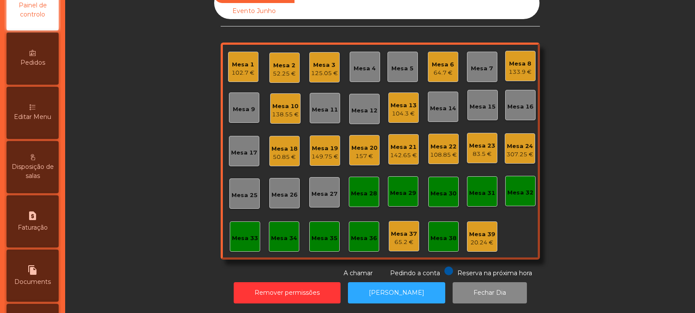
click at [42, 117] on span "Editar Menu" at bounding box center [32, 116] width 37 height 9
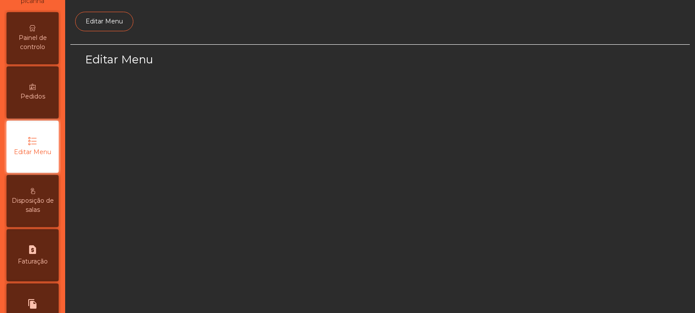
scroll to position [67, 0]
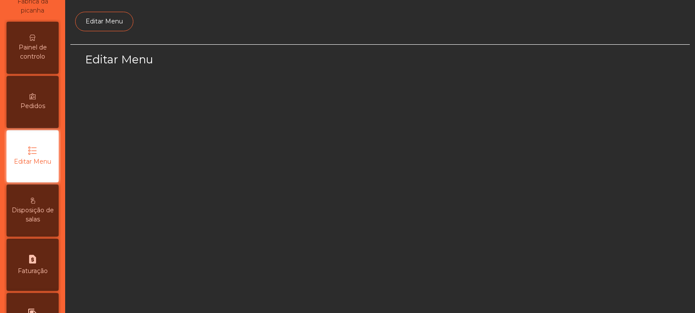
select select "*"
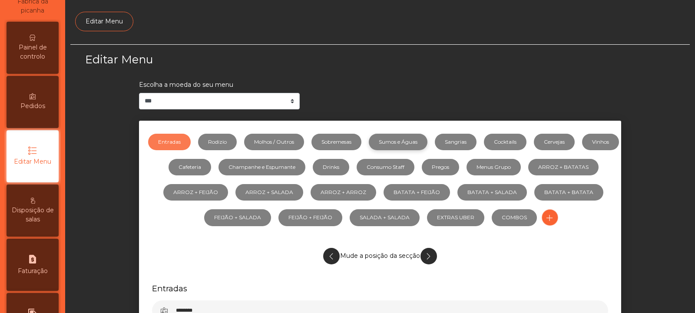
click at [409, 141] on link "Sumos e Águas" at bounding box center [398, 142] width 59 height 16
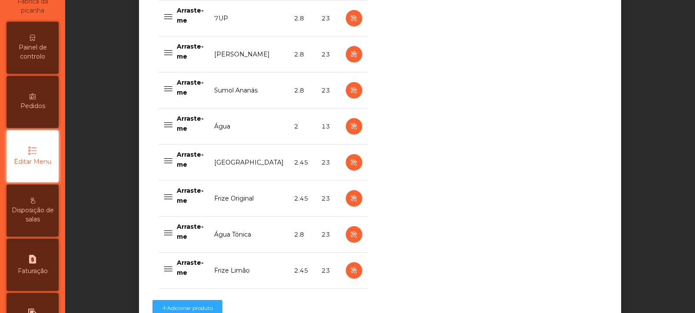
scroll to position [805, 0]
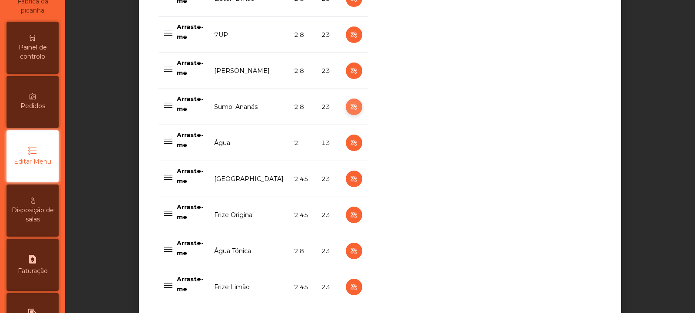
click at [352, 103] on icon "button" at bounding box center [354, 107] width 10 height 11
select select "***"
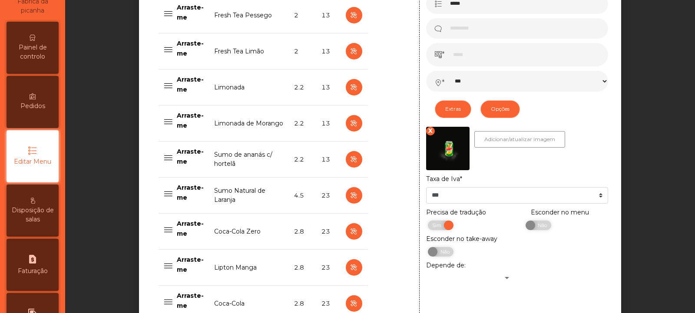
scroll to position [431, 0]
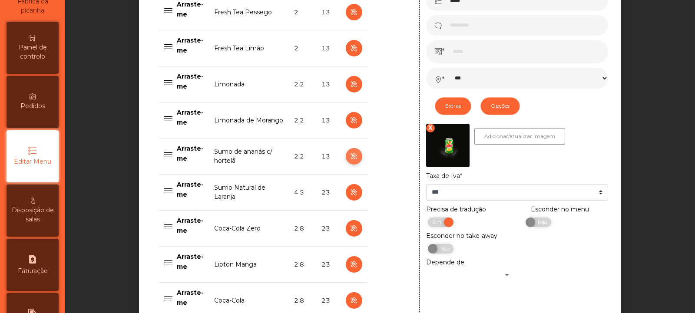
click at [349, 156] on icon "button" at bounding box center [354, 156] width 10 height 11
type input "**********"
type input "***"
select select "***"
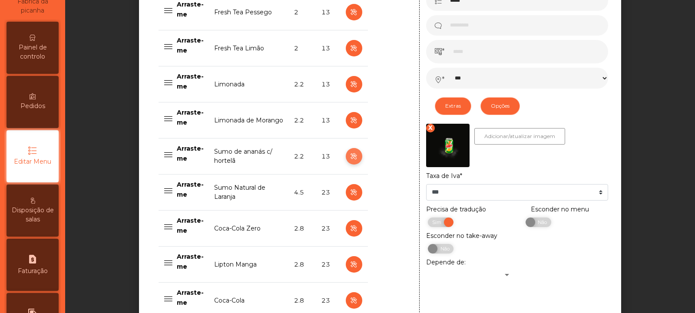
select select "**"
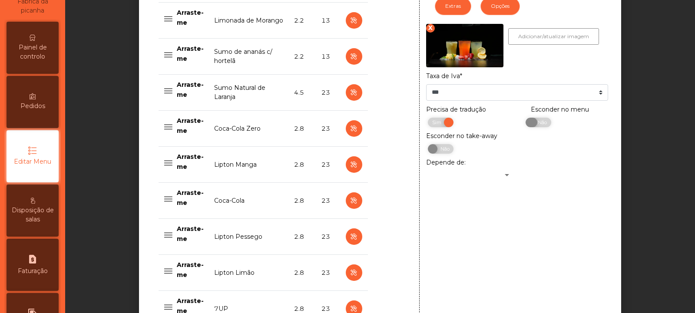
click at [539, 124] on span "Não" at bounding box center [541, 123] width 22 height 10
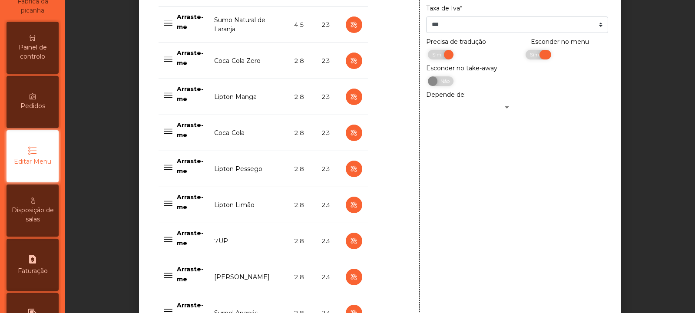
scroll to position [906, 0]
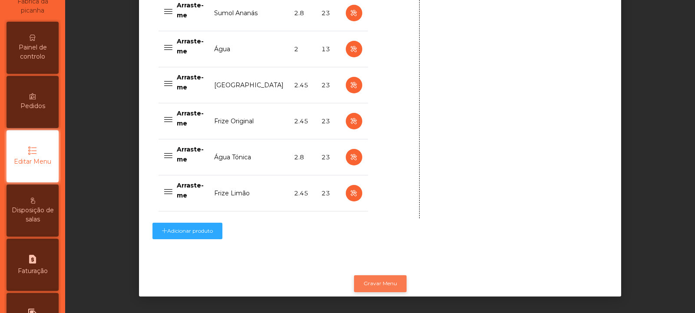
click at [394, 275] on button "Gravar Menu" at bounding box center [380, 283] width 53 height 16
click at [387, 280] on button "Gravar Menu" at bounding box center [380, 283] width 53 height 16
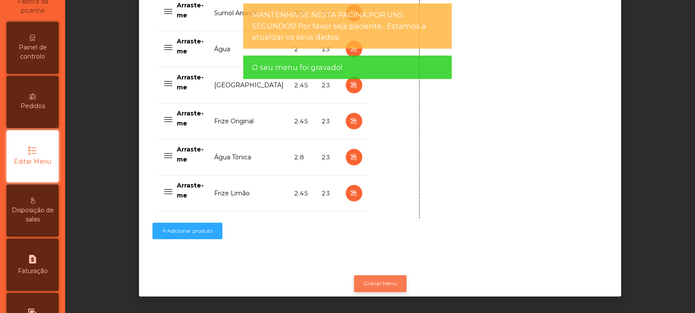
scroll to position [0, 0]
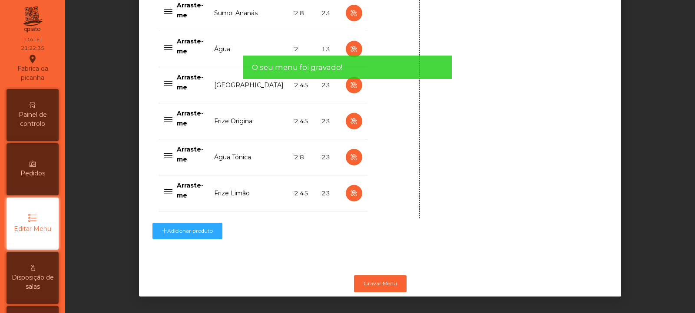
click at [42, 111] on span "Painel de controlo" at bounding box center [33, 119] width 48 height 18
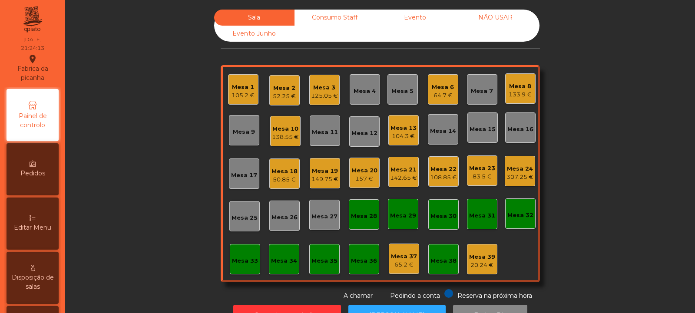
click at [439, 177] on div "108.85 €" at bounding box center [443, 177] width 27 height 9
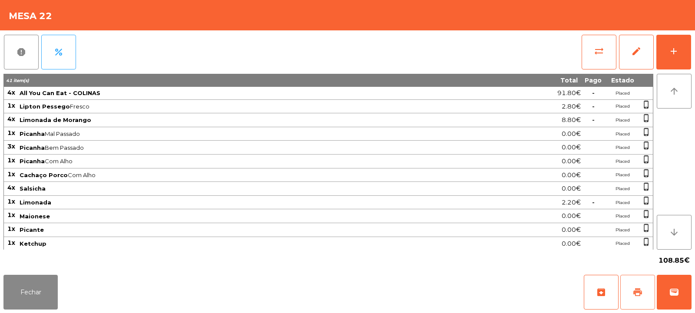
click at [639, 297] on span "print" at bounding box center [637, 292] width 10 height 10
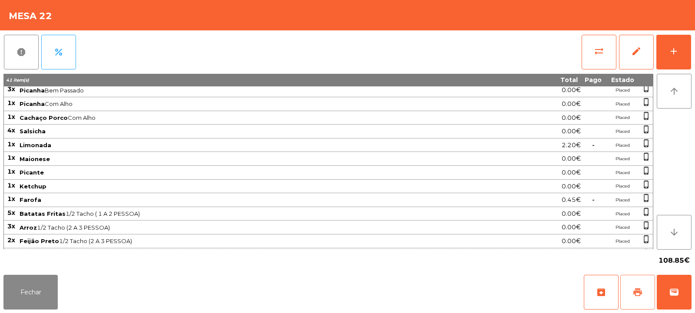
scroll to position [125, 0]
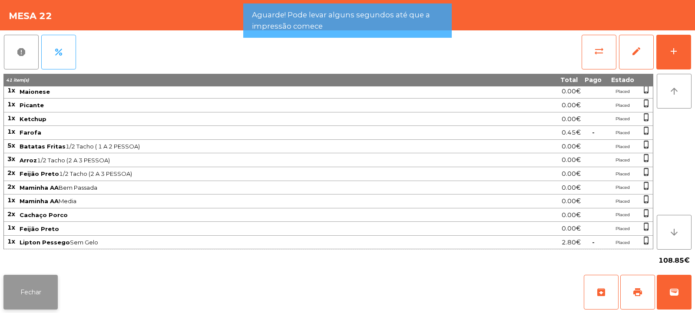
click at [39, 296] on button "Fechar" at bounding box center [30, 292] width 54 height 35
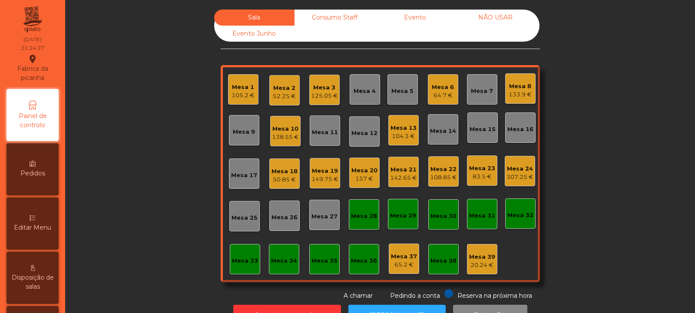
scroll to position [29, 0]
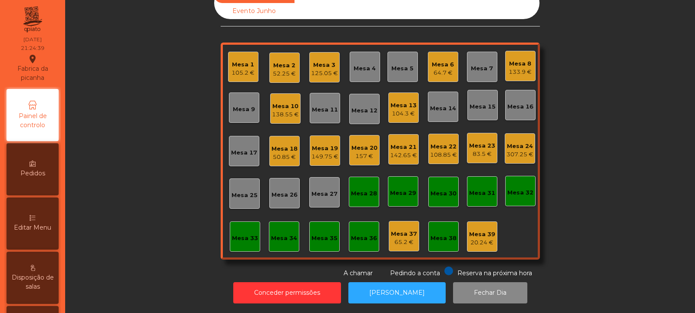
click at [322, 152] on div "149.75 €" at bounding box center [324, 156] width 27 height 9
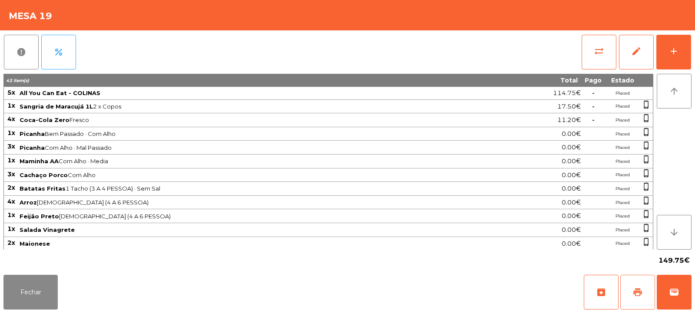
click at [636, 289] on span "print" at bounding box center [637, 292] width 10 height 10
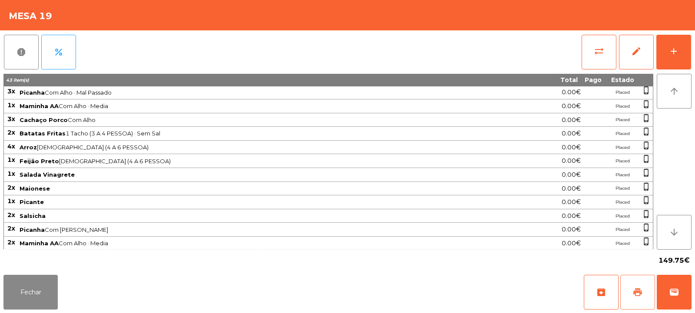
scroll to position [111, 0]
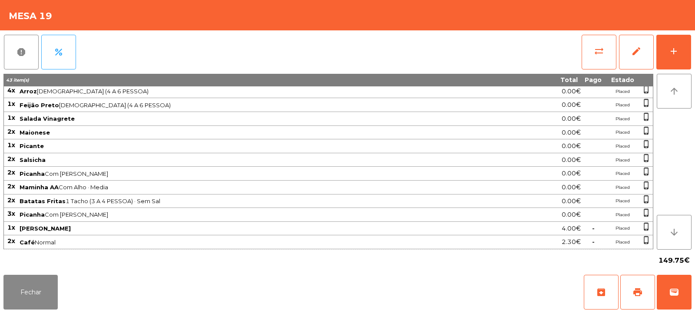
click at [532, 142] on div "0.00€" at bounding box center [537, 146] width 88 height 12
click at [42, 288] on button "Fechar" at bounding box center [30, 292] width 54 height 35
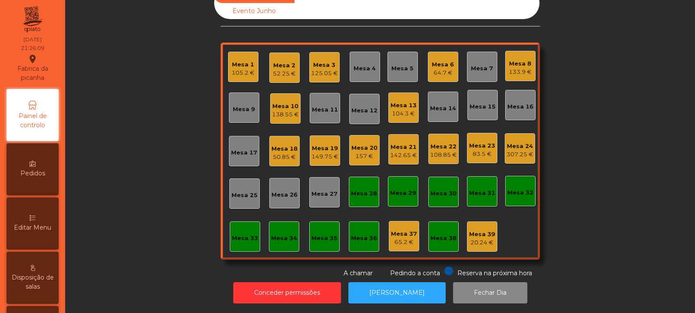
scroll to position [0, 0]
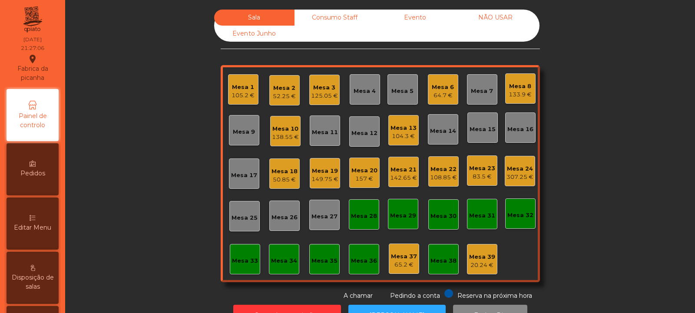
click at [325, 94] on div "125.05 €" at bounding box center [324, 96] width 27 height 9
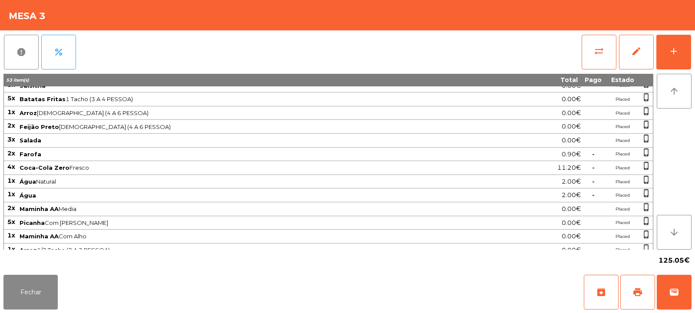
scroll to position [96, 0]
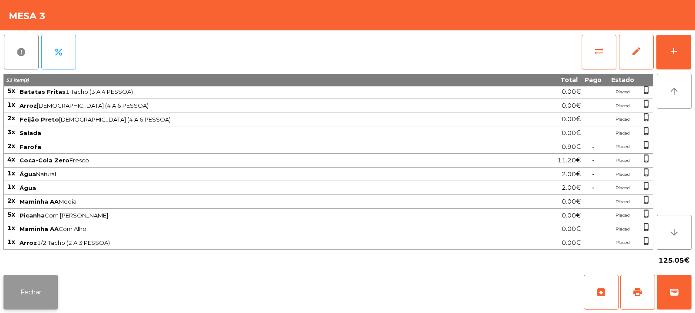
click at [46, 292] on button "Fechar" at bounding box center [30, 292] width 54 height 35
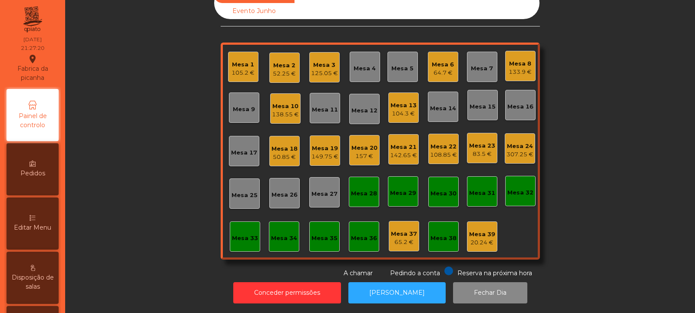
scroll to position [0, 0]
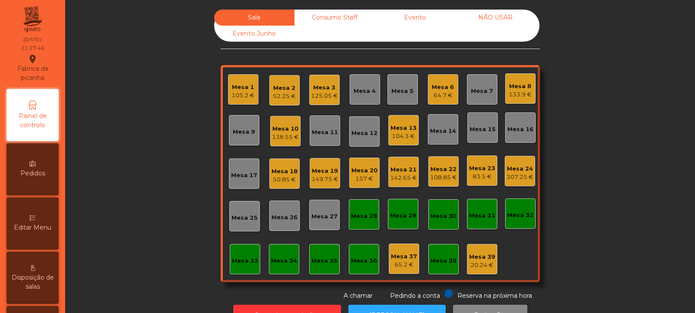
click at [285, 138] on div "138.55 €" at bounding box center [285, 137] width 27 height 9
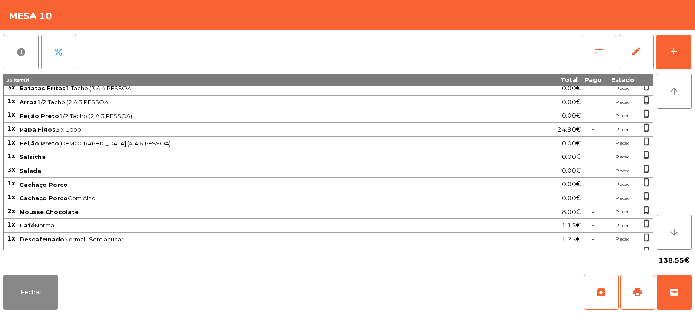
scroll to position [110, 0]
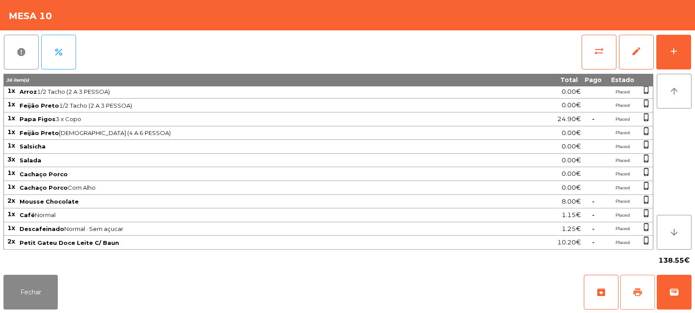
click at [639, 288] on span "print" at bounding box center [637, 292] width 10 height 10
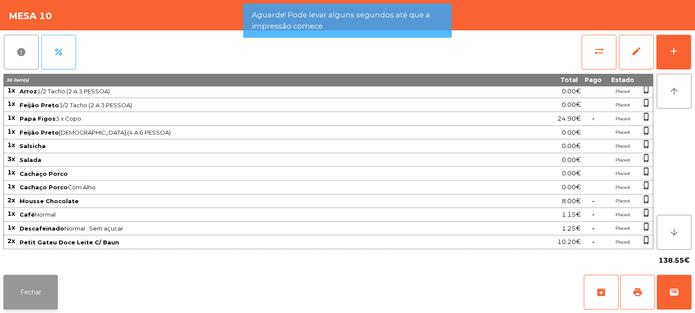
click at [42, 290] on button "Fechar" at bounding box center [30, 292] width 54 height 35
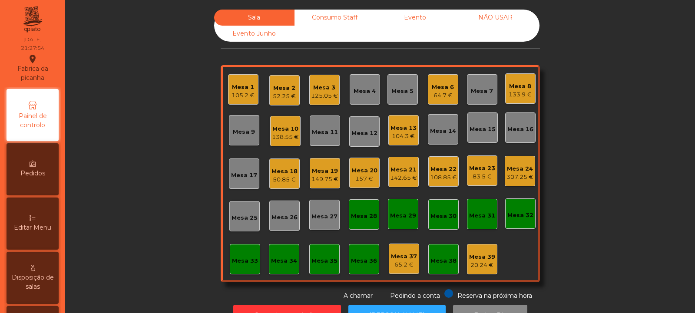
click at [330, 92] on div "125.05 €" at bounding box center [324, 96] width 27 height 9
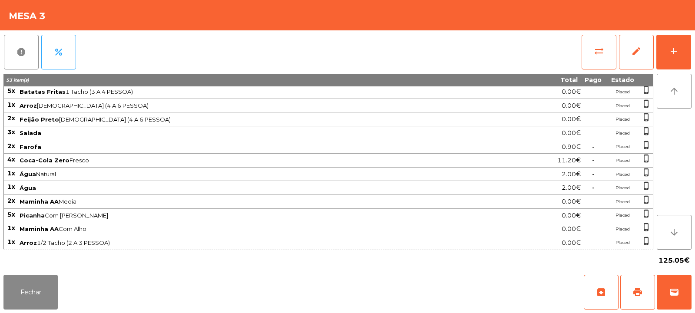
scroll to position [96, 0]
click at [642, 288] on span "print" at bounding box center [637, 292] width 10 height 10
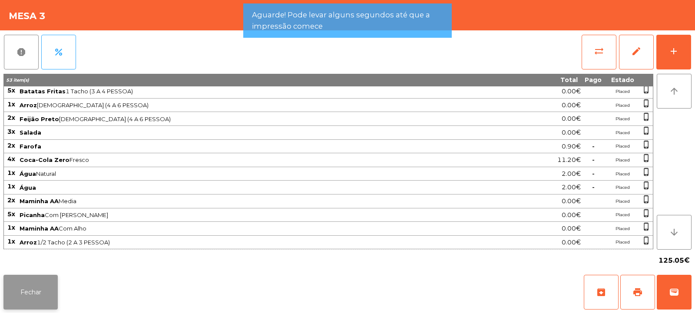
click at [51, 283] on button "Fechar" at bounding box center [30, 292] width 54 height 35
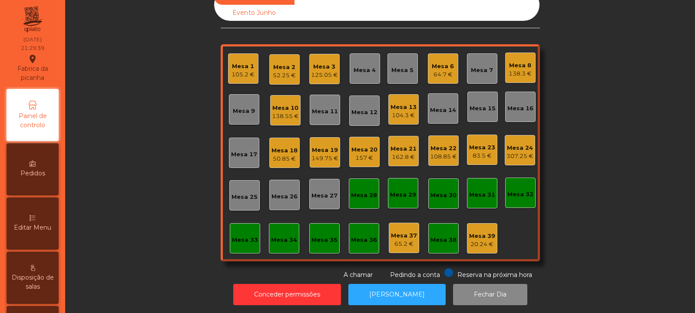
scroll to position [0, 0]
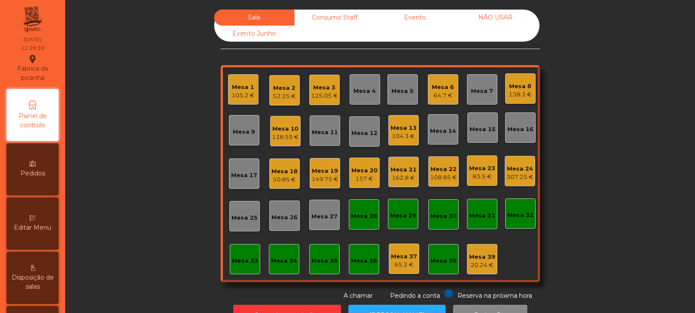
click at [443, 175] on div "108.85 €" at bounding box center [443, 177] width 27 height 9
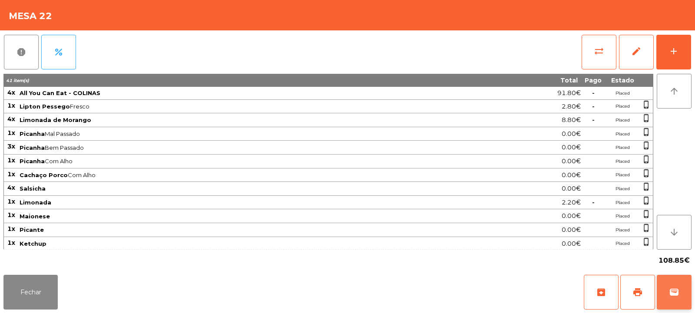
click at [677, 296] on span "wallet" at bounding box center [674, 292] width 10 height 10
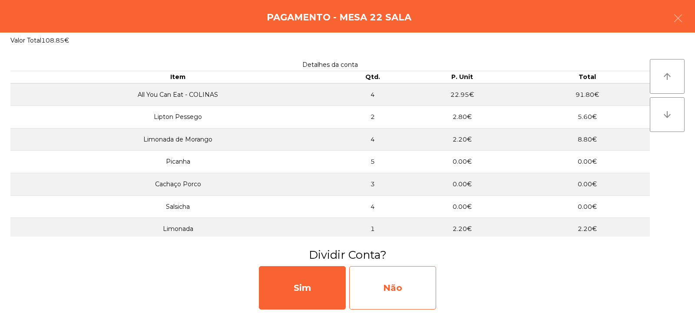
click at [405, 285] on div "Não" at bounding box center [392, 287] width 87 height 43
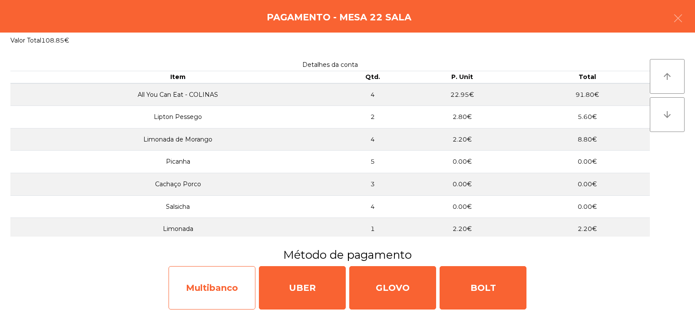
click at [233, 286] on div "Multibanco" at bounding box center [211, 287] width 87 height 43
select select "**"
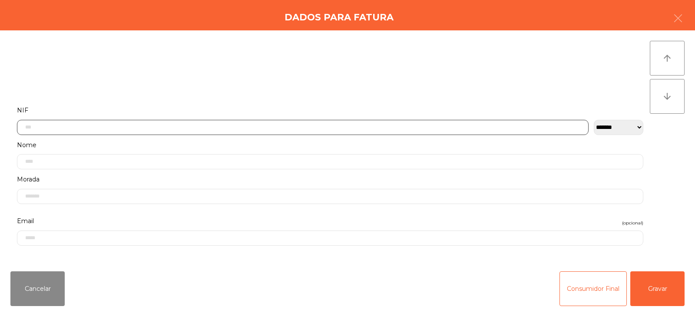
click at [351, 127] on input "text" at bounding box center [302, 127] width 571 height 15
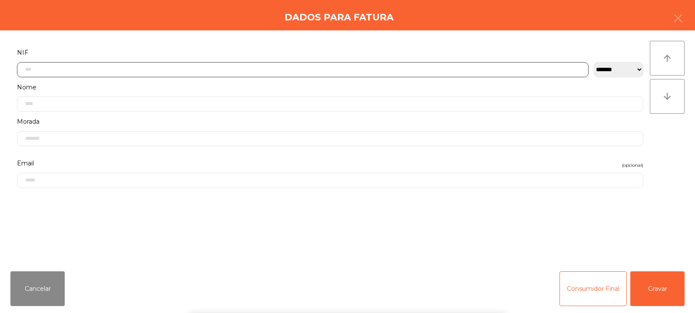
scroll to position [63, 0]
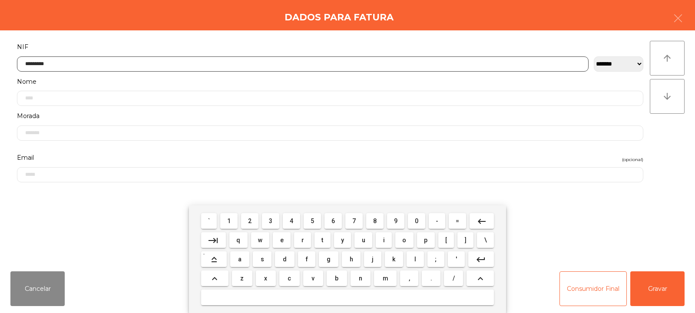
type input "*********"
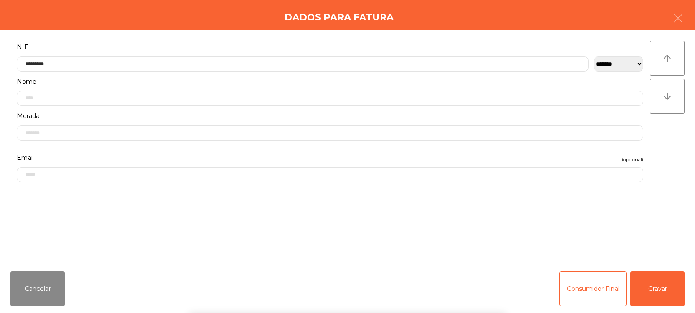
click at [644, 286] on div "` 1 2 3 4 5 6 7 8 9 0 - = keyboard_backspace keyboard_tab q w e r t y u i o p […" at bounding box center [347, 259] width 695 height 108
click at [657, 291] on button "Gravar" at bounding box center [657, 288] width 54 height 35
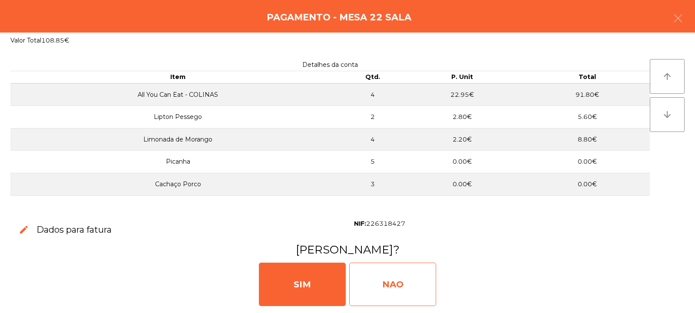
click at [409, 287] on div "NAO" at bounding box center [392, 284] width 87 height 43
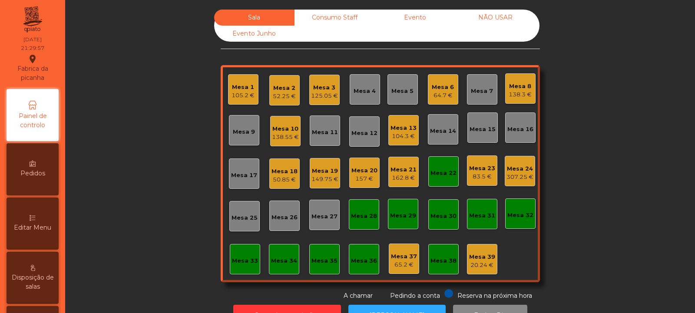
click at [435, 181] on div "Mesa 22" at bounding box center [443, 171] width 30 height 30
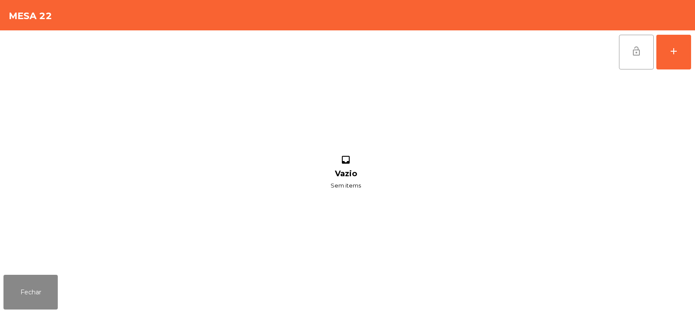
click at [633, 57] on button "lock_open" at bounding box center [636, 52] width 35 height 35
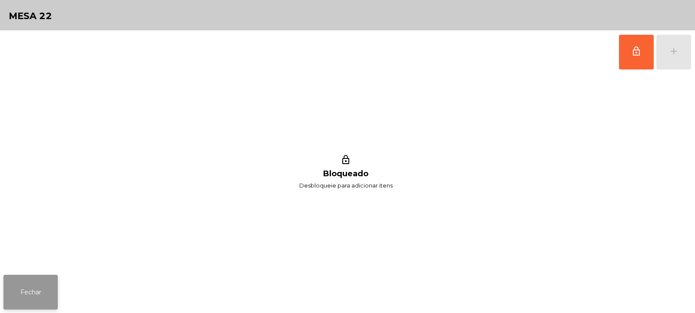
click at [33, 293] on button "Fechar" at bounding box center [30, 292] width 54 height 35
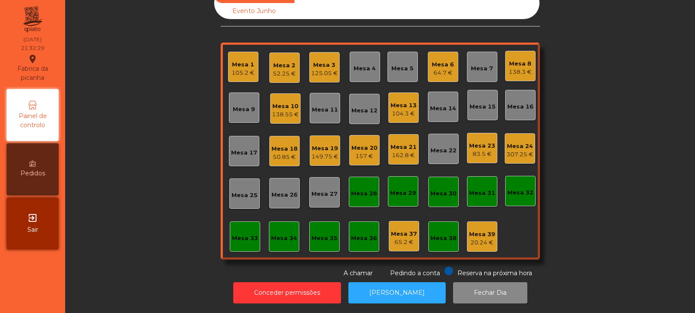
scroll to position [0, 0]
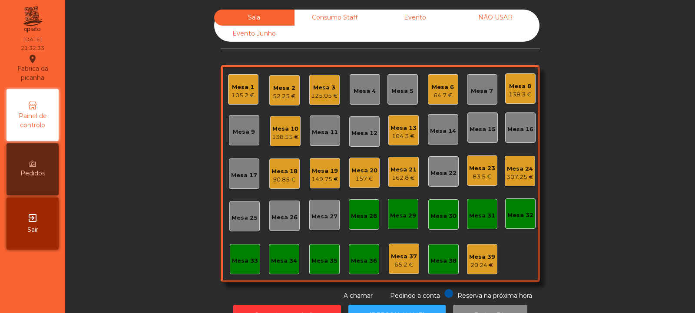
click at [285, 138] on div "138.55 €" at bounding box center [285, 137] width 27 height 9
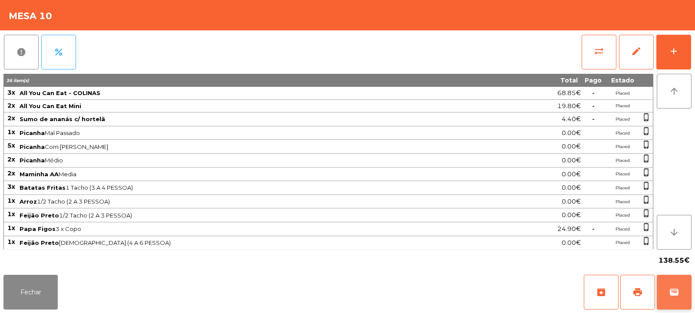
click at [679, 288] on span "wallet" at bounding box center [674, 292] width 10 height 10
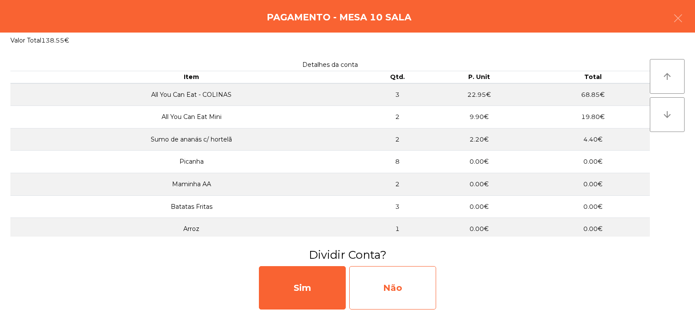
click at [425, 279] on div "Não" at bounding box center [392, 287] width 87 height 43
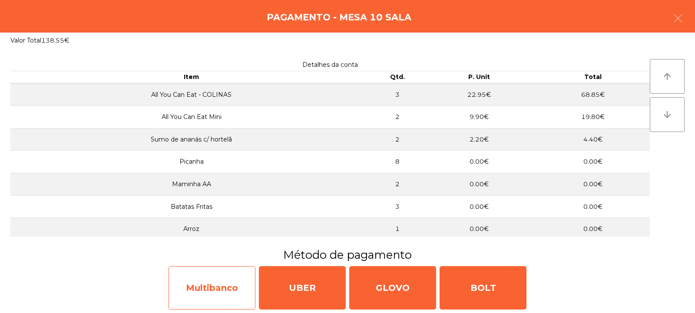
click at [242, 277] on div "Multibanco" at bounding box center [211, 287] width 87 height 43
select select "**"
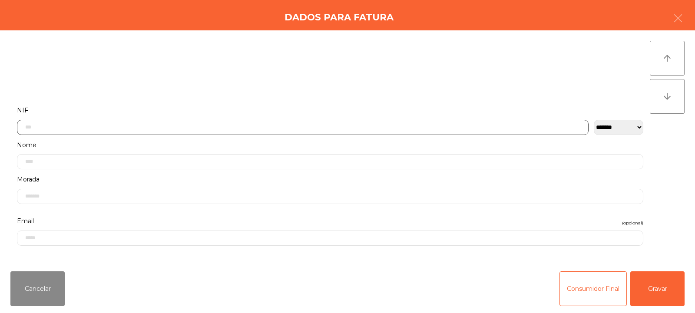
click at [346, 125] on input "text" at bounding box center [302, 127] width 571 height 15
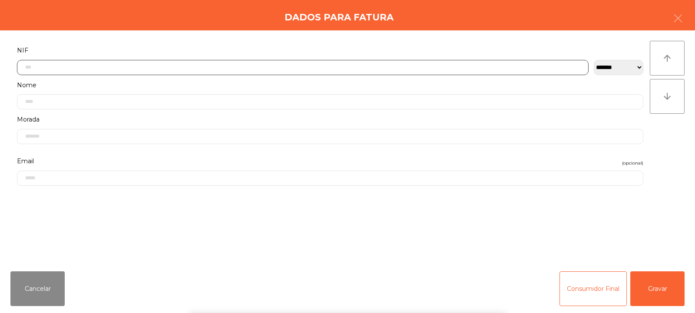
scroll to position [63, 0]
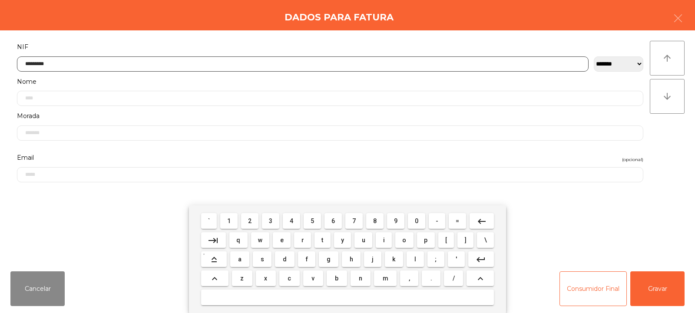
type input "*********"
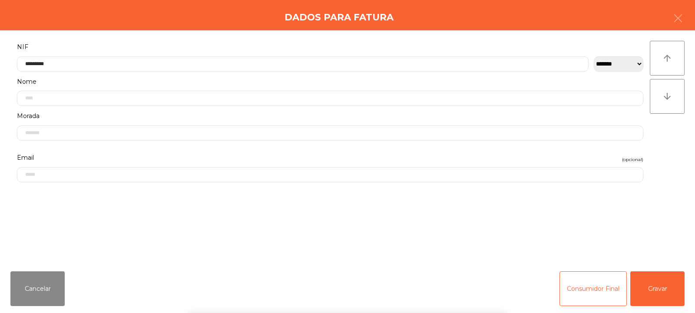
click at [657, 286] on div "` 1 2 3 4 5 6 7 8 9 0 - = keyboard_backspace keyboard_tab q w e r t y u i o p […" at bounding box center [347, 259] width 695 height 108
click at [659, 290] on button "Gravar" at bounding box center [657, 288] width 54 height 35
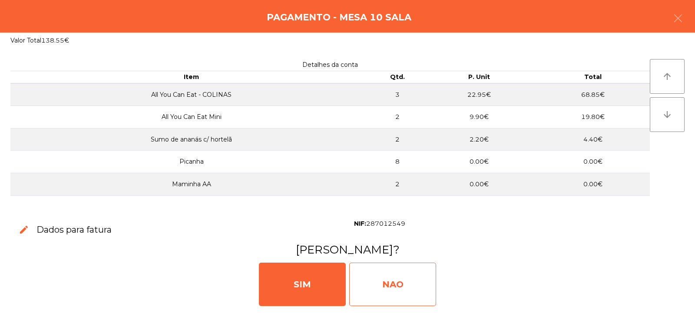
click at [417, 278] on div "NAO" at bounding box center [392, 284] width 87 height 43
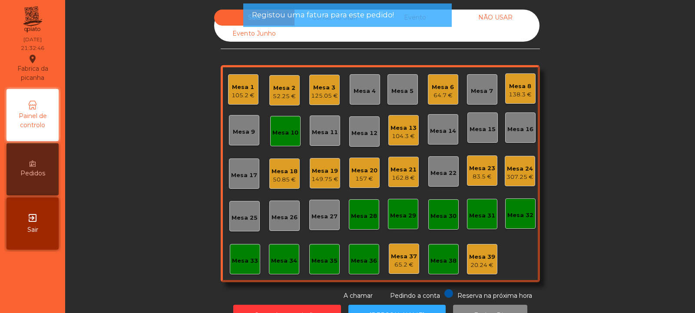
click at [284, 132] on div "Mesa 10" at bounding box center [285, 132] width 26 height 9
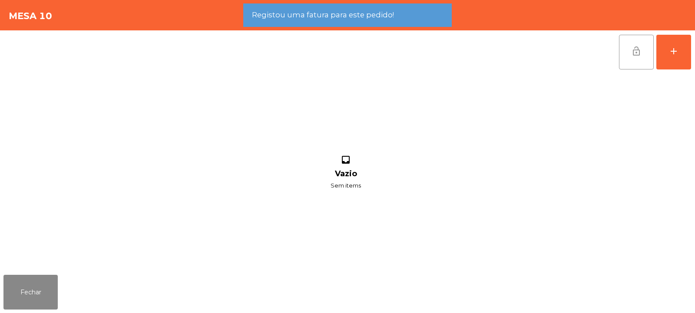
click at [635, 58] on button "lock_open" at bounding box center [636, 52] width 35 height 35
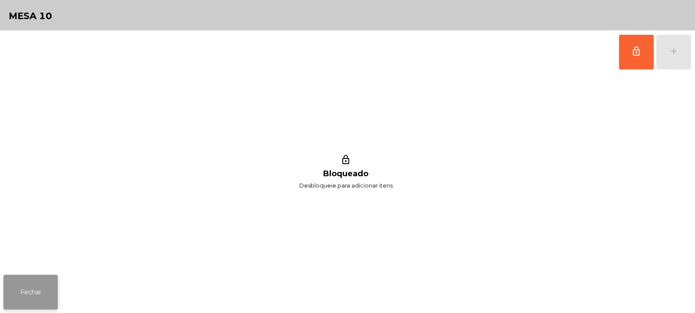
click at [27, 302] on button "Fechar" at bounding box center [30, 292] width 54 height 35
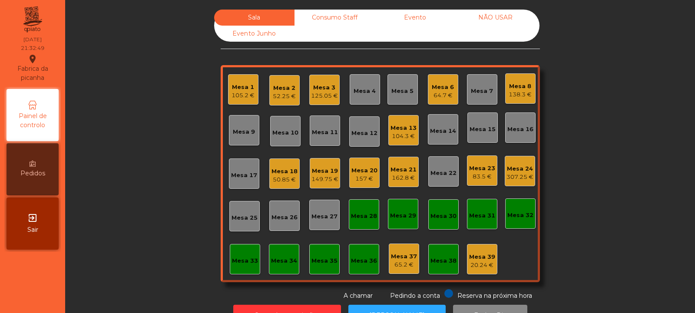
click at [478, 131] on div "Mesa 15" at bounding box center [482, 129] width 26 height 9
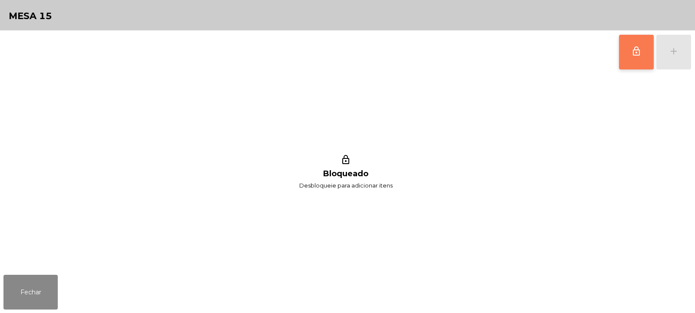
click at [644, 59] on button "lock_outline" at bounding box center [636, 52] width 35 height 35
click at [678, 60] on button "add" at bounding box center [673, 52] width 35 height 35
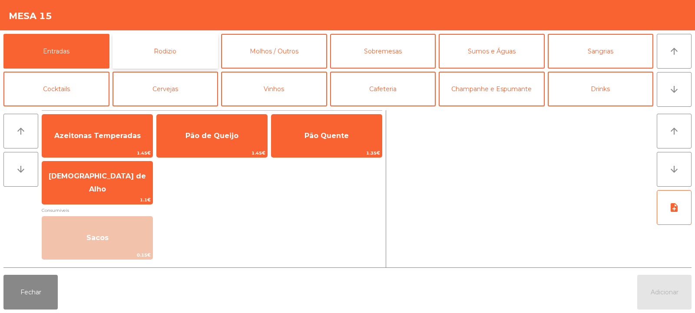
click at [193, 55] on button "Rodizio" at bounding box center [165, 51] width 106 height 35
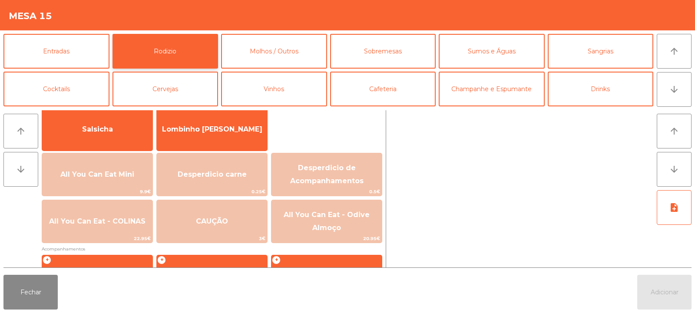
scroll to position [79, 0]
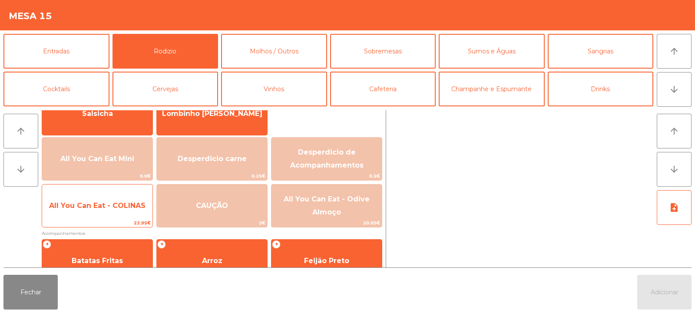
click at [141, 212] on span "All You Can Eat - COLINAS" at bounding box center [97, 205] width 110 height 23
click at [142, 212] on span "All You Can Eat - COLINAS" at bounding box center [97, 205] width 110 height 23
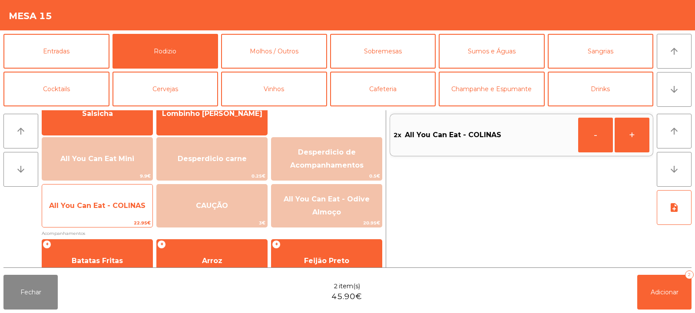
click at [140, 213] on span "All You Can Eat - COLINAS" at bounding box center [97, 205] width 110 height 23
click at [141, 212] on span "All You Can Eat - COLINAS" at bounding box center [97, 205] width 110 height 23
click at [140, 214] on span "All You Can Eat - COLINAS" at bounding box center [97, 205] width 110 height 23
click at [136, 211] on span "All You Can Eat - COLINAS" at bounding box center [97, 205] width 110 height 23
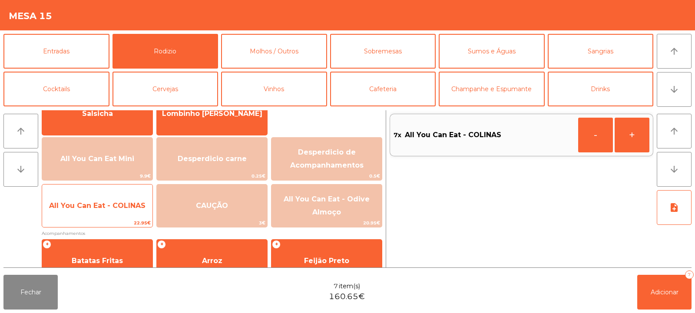
click at [136, 213] on span "All You Can Eat - COLINAS" at bounding box center [97, 205] width 110 height 23
click at [138, 212] on span "All You Can Eat - COLINAS" at bounding box center [97, 205] width 110 height 23
click at [139, 211] on span "All You Can Eat - COLINAS" at bounding box center [97, 205] width 110 height 23
click at [141, 211] on span "All You Can Eat - COLINAS" at bounding box center [97, 205] width 110 height 23
click at [140, 212] on span "All You Can Eat - COLINAS" at bounding box center [97, 205] width 110 height 23
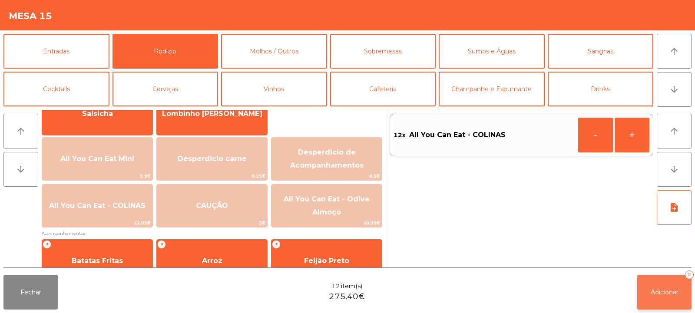
click at [657, 290] on span "Adicionar" at bounding box center [664, 292] width 28 height 8
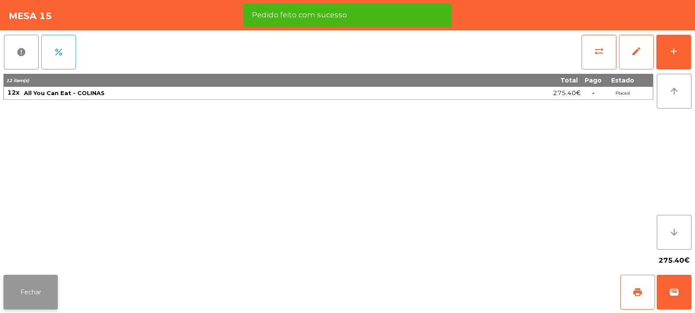
click at [42, 297] on button "Fechar" at bounding box center [30, 292] width 54 height 35
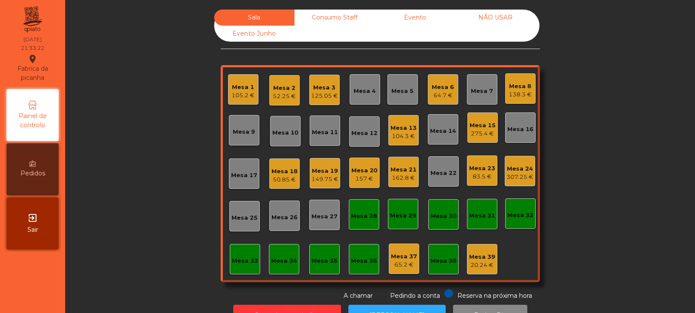
click at [237, 271] on div "Mesa 33" at bounding box center [245, 259] width 30 height 30
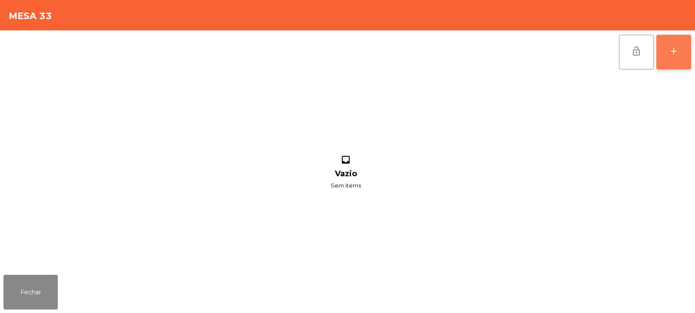
click at [677, 54] on div "add" at bounding box center [673, 51] width 10 height 10
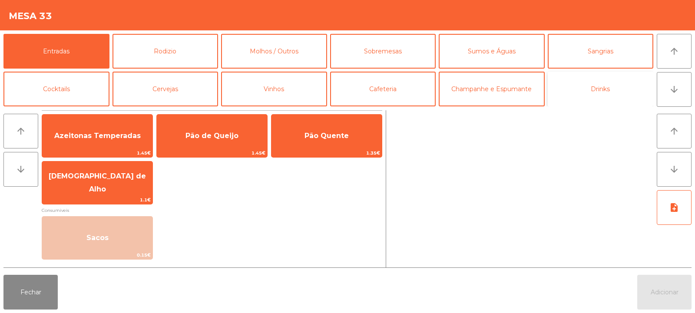
click at [589, 89] on button "Drinks" at bounding box center [600, 89] width 106 height 35
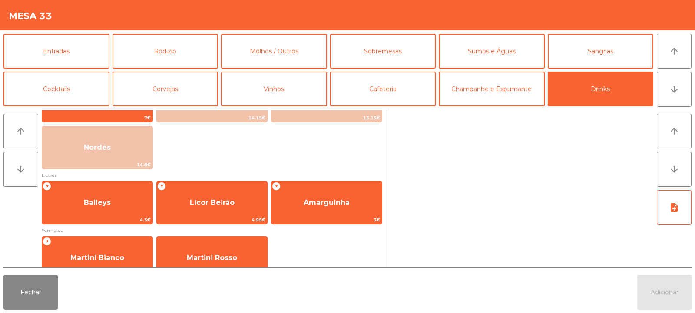
scroll to position [100, 0]
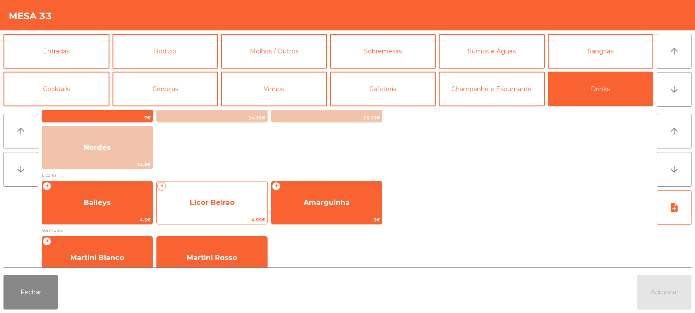
click at [214, 207] on span "Licor Beirão" at bounding box center [212, 202] width 110 height 23
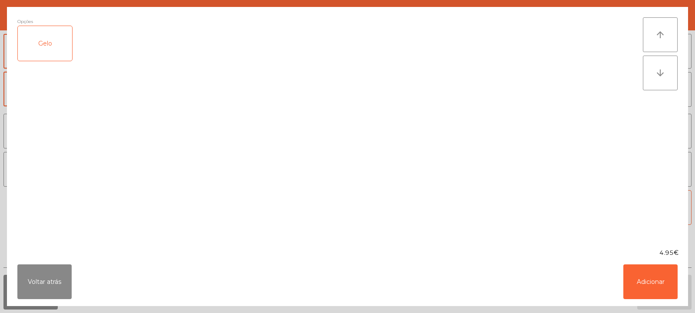
click at [42, 50] on div "Gelo" at bounding box center [45, 43] width 54 height 35
click at [646, 283] on button "Adicionar" at bounding box center [650, 281] width 54 height 35
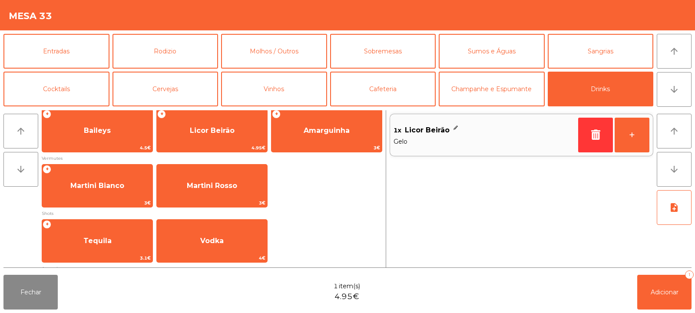
scroll to position [226, 0]
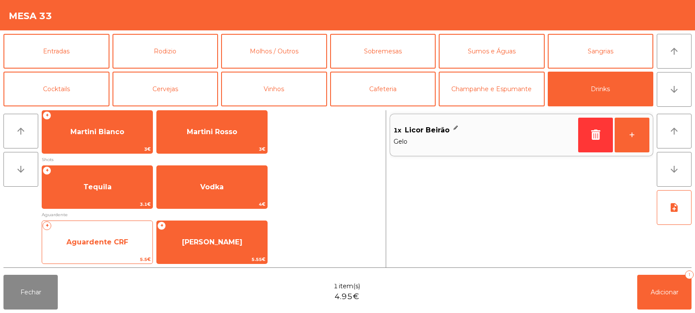
click at [103, 236] on span "Aguardente CRF" at bounding box center [97, 242] width 110 height 23
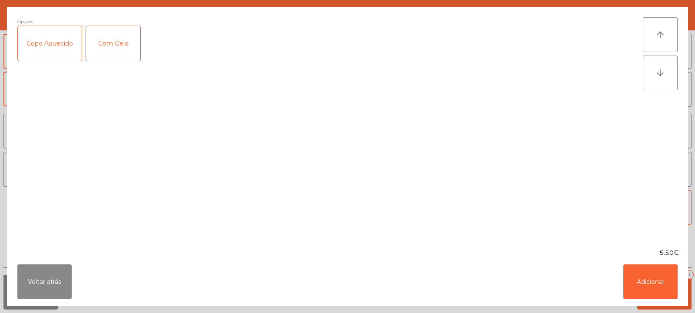
click at [121, 46] on div "Com Gelo" at bounding box center [113, 43] width 54 height 35
click at [643, 275] on button "Adicionar" at bounding box center [650, 281] width 54 height 35
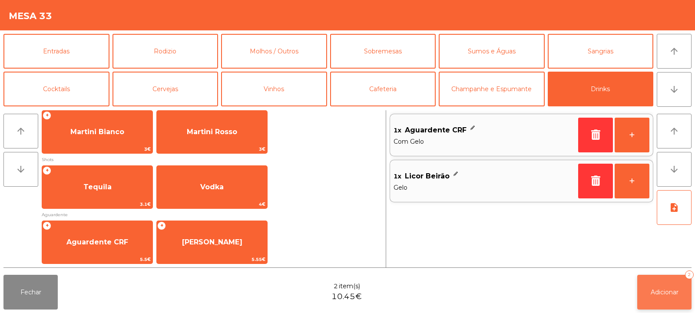
click at [659, 291] on span "Adicionar" at bounding box center [664, 292] width 28 height 8
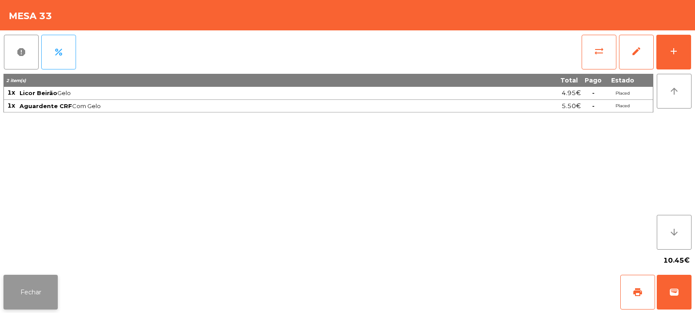
click at [14, 288] on button "Fechar" at bounding box center [30, 292] width 54 height 35
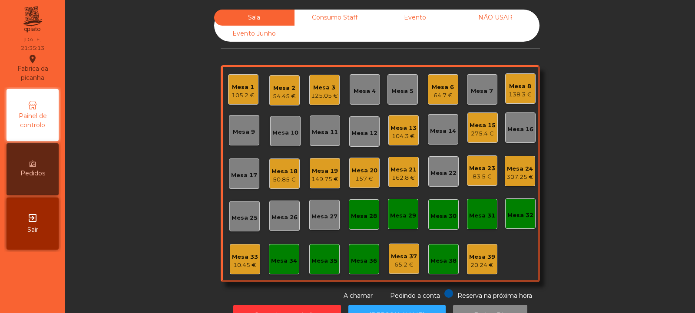
scroll to position [29, 0]
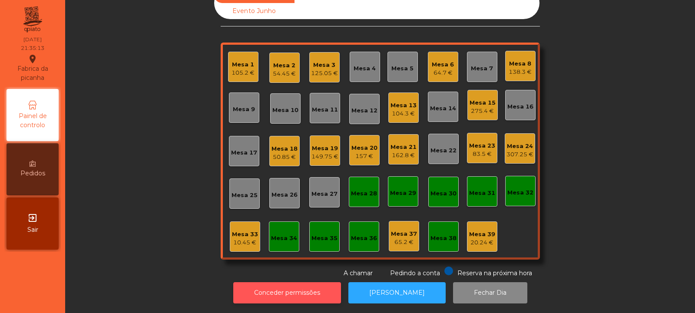
click at [290, 287] on button "Conceder permissões" at bounding box center [287, 292] width 108 height 21
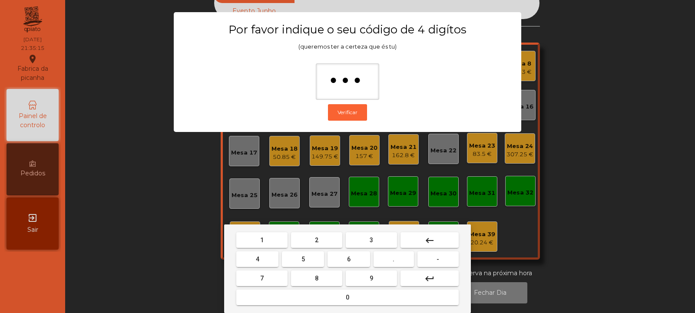
type input "****"
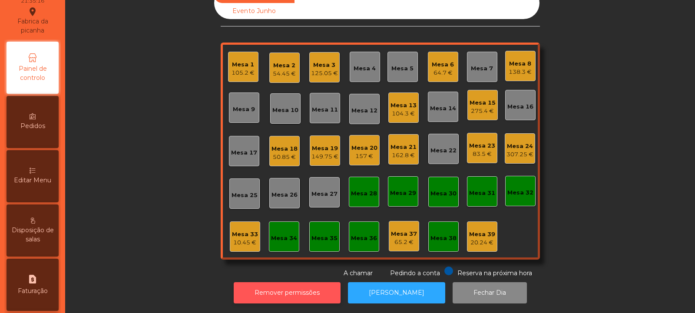
scroll to position [57, 0]
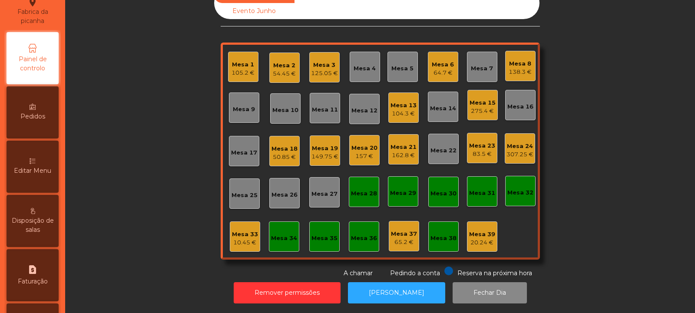
click at [43, 176] on div "Editar Menu" at bounding box center [33, 167] width 52 height 52
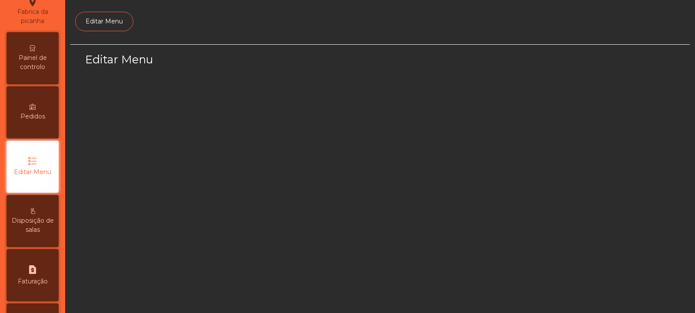
scroll to position [67, 0]
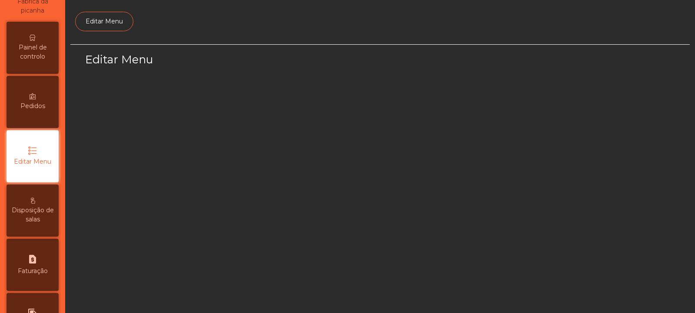
select select "*"
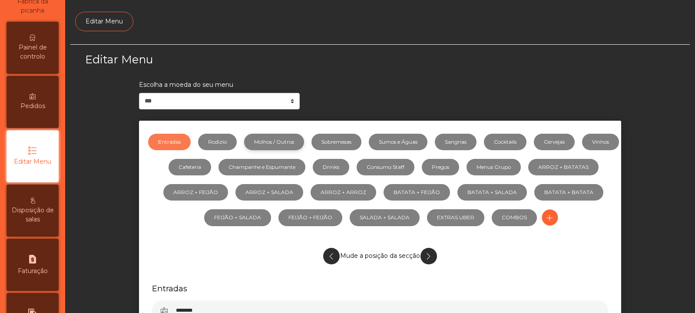
click at [301, 142] on link "Molhos / Outros" at bounding box center [274, 142] width 60 height 16
click at [422, 142] on link "Sumos e Águas" at bounding box center [398, 142] width 59 height 16
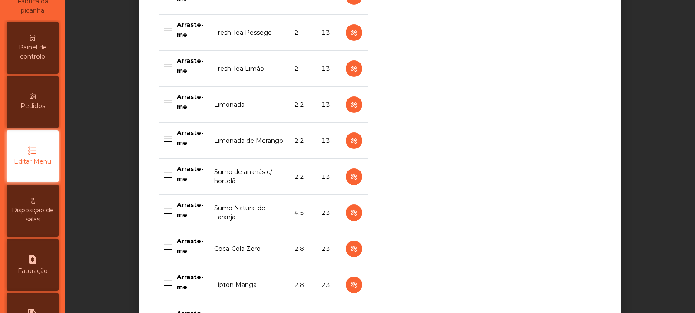
scroll to position [422, 0]
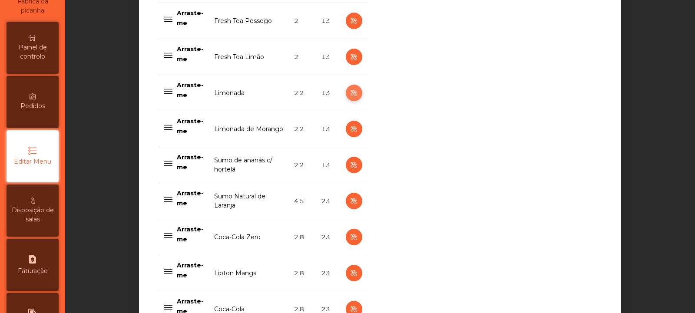
click at [349, 93] on icon "button" at bounding box center [354, 93] width 10 height 11
select select "***"
select select "**"
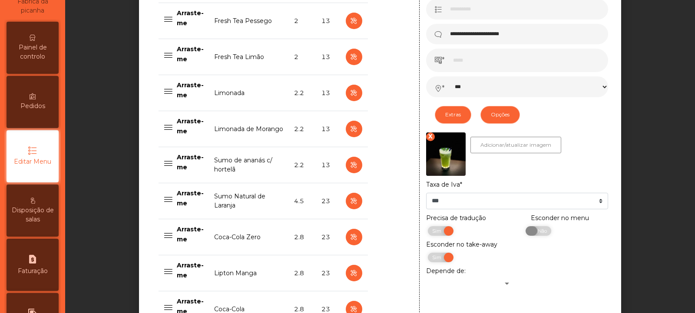
click at [541, 235] on span "Não" at bounding box center [541, 231] width 22 height 10
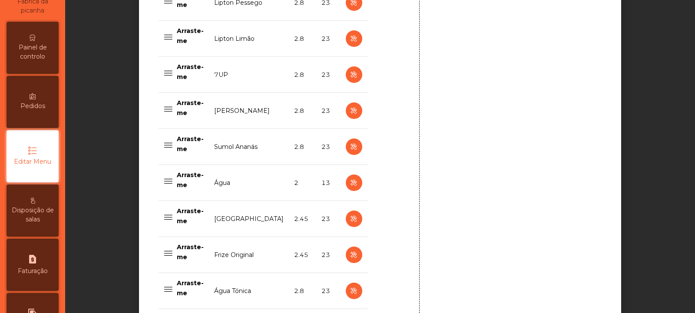
scroll to position [906, 0]
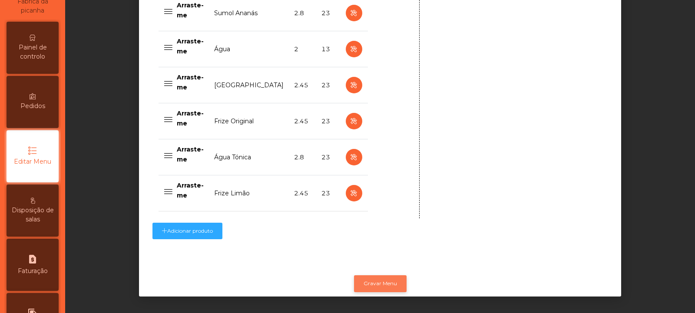
click at [379, 276] on button "Gravar Menu" at bounding box center [380, 283] width 53 height 16
click at [371, 275] on button "Gravar Menu" at bounding box center [380, 283] width 53 height 16
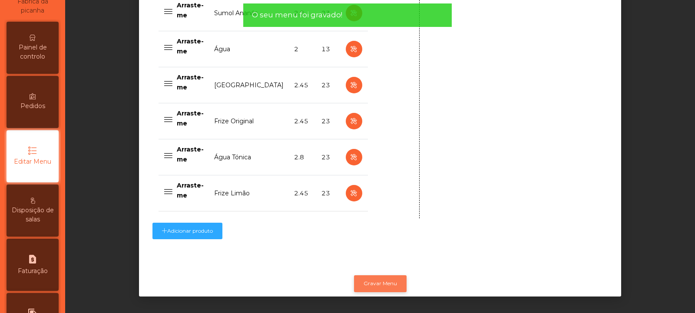
scroll to position [0, 0]
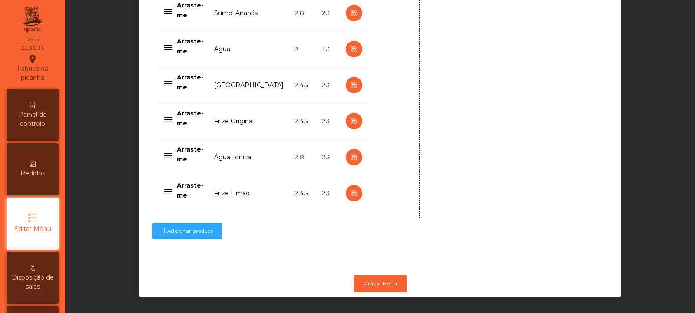
click at [35, 117] on span "Painel de controlo" at bounding box center [33, 119] width 48 height 18
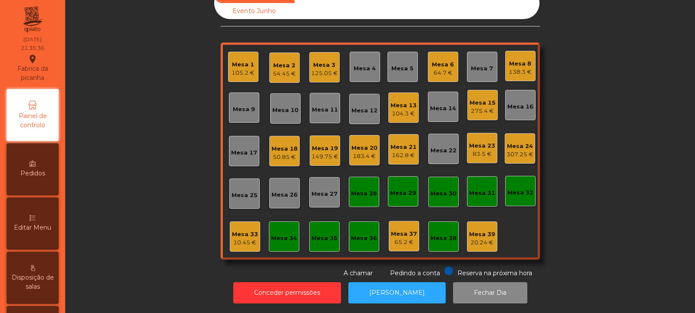
click at [330, 105] on div "Mesa 11" at bounding box center [325, 109] width 26 height 9
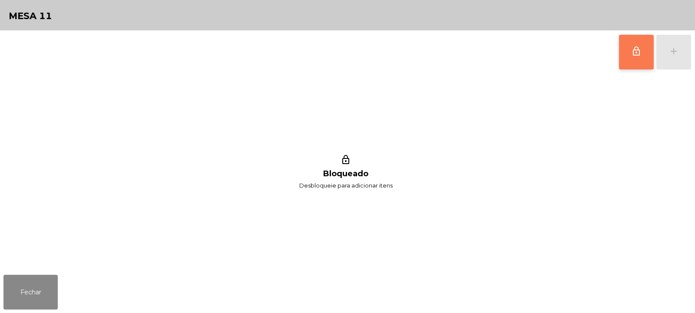
click at [639, 59] on button "lock_outline" at bounding box center [636, 52] width 35 height 35
click at [672, 58] on button "add" at bounding box center [673, 52] width 35 height 35
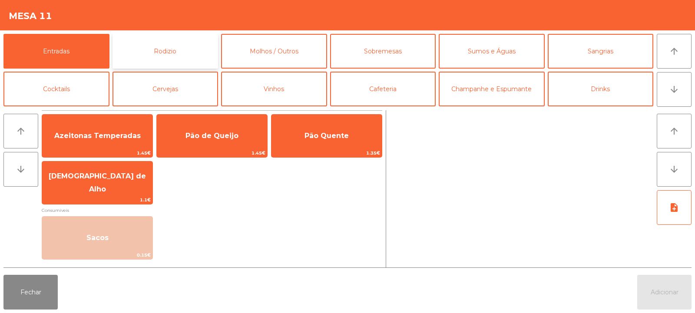
click at [184, 50] on button "Rodizio" at bounding box center [165, 51] width 106 height 35
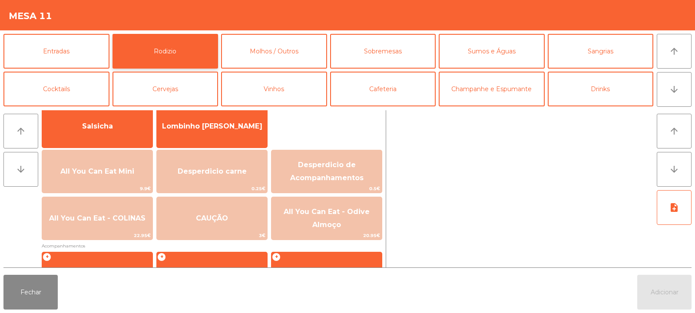
scroll to position [76, 0]
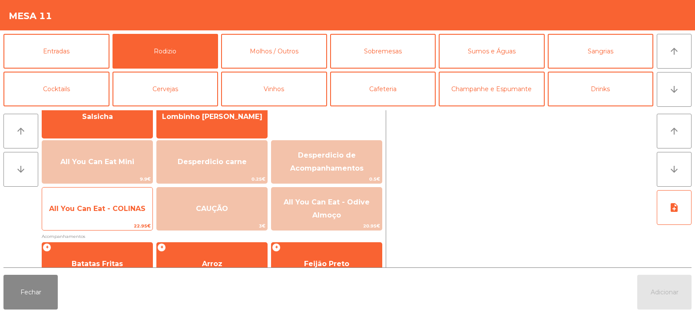
click at [135, 212] on span "All You Can Eat - COLINAS" at bounding box center [97, 208] width 96 height 8
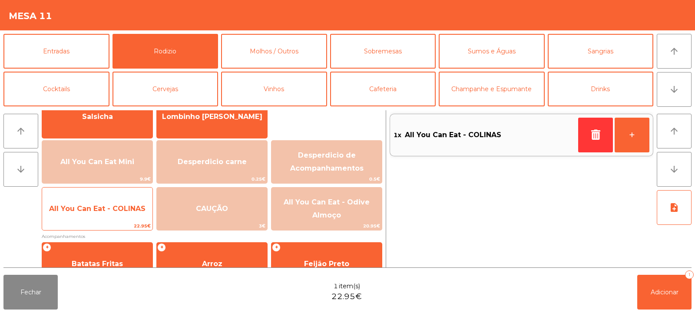
click at [134, 210] on span "All You Can Eat - COLINAS" at bounding box center [97, 208] width 96 height 8
click at [132, 213] on span "All You Can Eat - COLINAS" at bounding box center [97, 208] width 110 height 23
click at [133, 212] on span "All You Can Eat - COLINAS" at bounding box center [97, 208] width 96 height 8
click at [132, 214] on span "All You Can Eat - COLINAS" at bounding box center [97, 208] width 110 height 23
click at [131, 213] on span "All You Can Eat - COLINAS" at bounding box center [97, 208] width 110 height 23
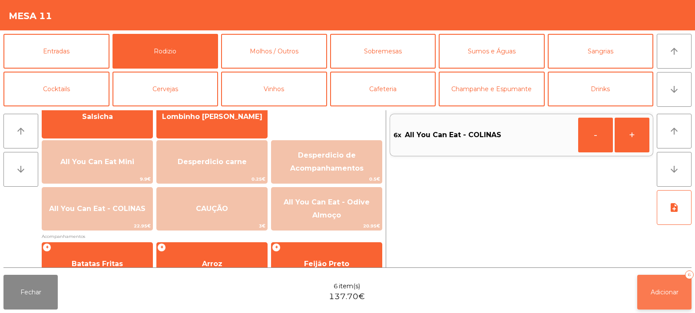
click at [661, 293] on span "Adicionar" at bounding box center [664, 292] width 28 height 8
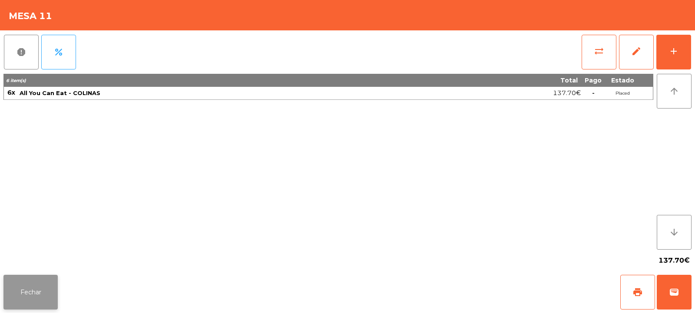
click at [34, 280] on button "Fechar" at bounding box center [30, 292] width 54 height 35
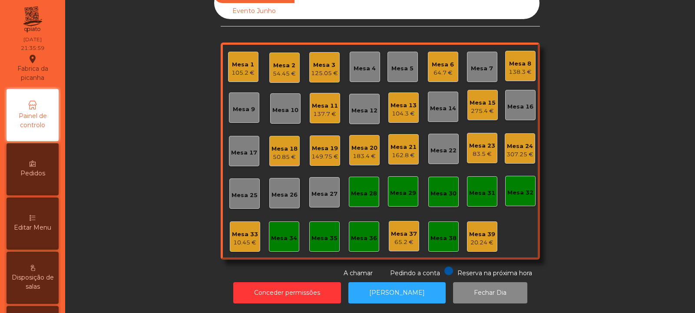
click at [320, 61] on div "Mesa 3" at bounding box center [324, 65] width 27 height 9
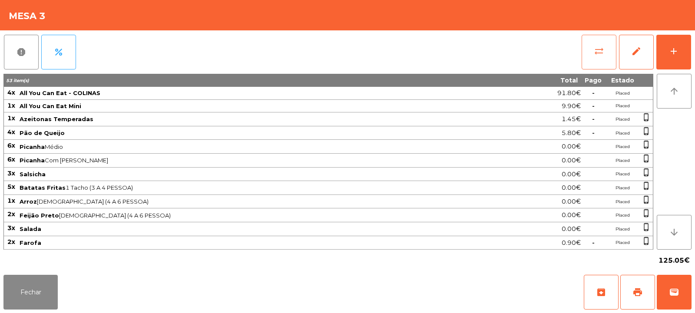
click at [598, 43] on button "sync_alt" at bounding box center [598, 52] width 35 height 35
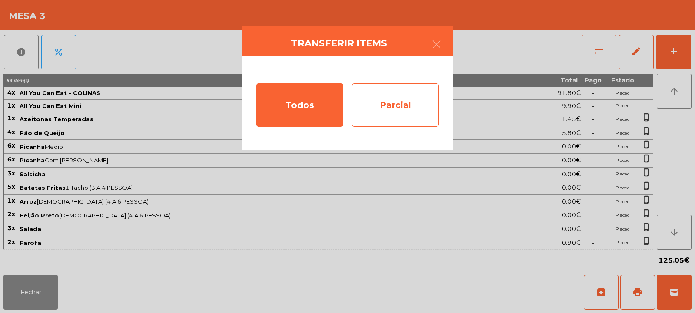
click at [403, 99] on div "Parcial" at bounding box center [395, 104] width 87 height 43
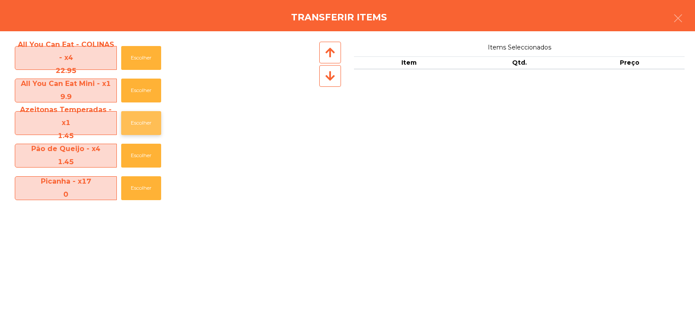
click at [142, 119] on button "Escolher" at bounding box center [141, 123] width 40 height 24
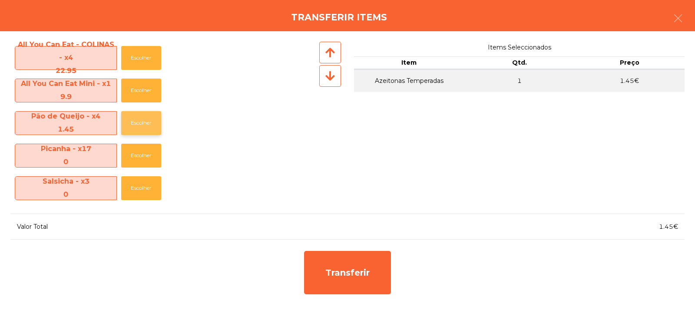
click at [138, 124] on button "Escolher" at bounding box center [141, 123] width 40 height 24
click at [142, 124] on button "Escolher" at bounding box center [141, 123] width 40 height 24
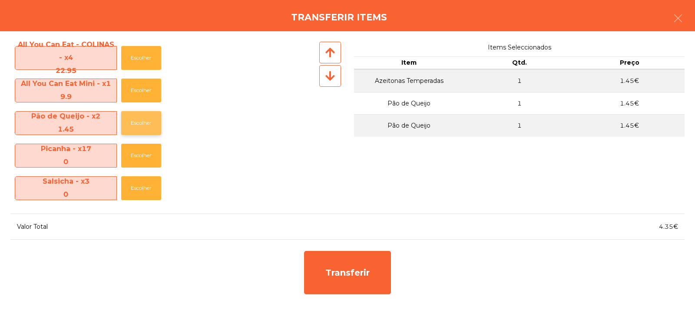
click at [141, 127] on button "Escolher" at bounding box center [141, 123] width 40 height 24
click at [142, 121] on button "Escolher" at bounding box center [141, 123] width 40 height 24
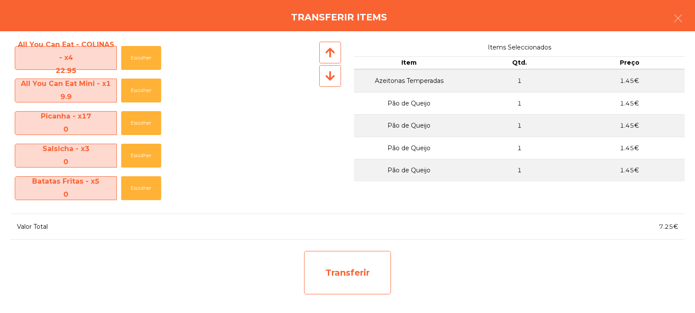
click at [339, 268] on div "Transferir" at bounding box center [347, 272] width 87 height 43
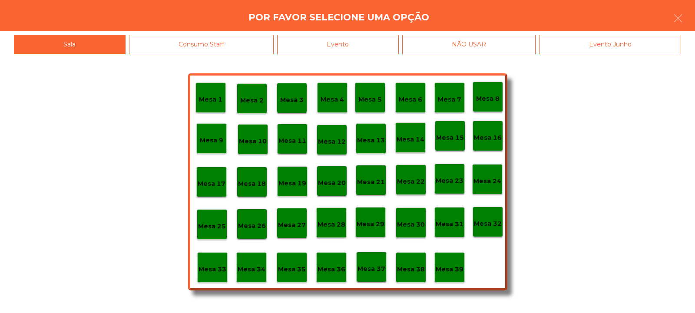
click at [370, 270] on p "Mesa 37" at bounding box center [371, 269] width 28 height 10
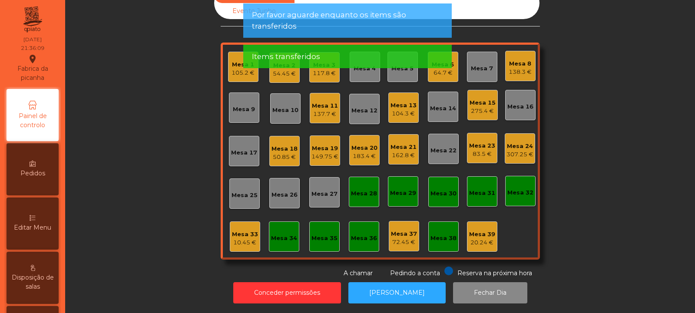
click at [329, 72] on app-alert "Por favor aguarde enquanto os items são transferidos Items transferidos" at bounding box center [347, 39] width 208 height 72
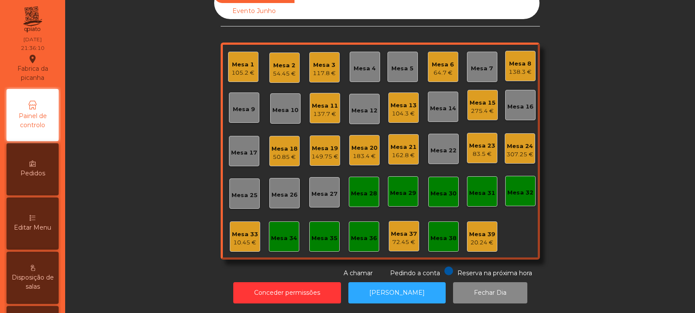
click at [320, 57] on div "Mesa 3 117.8 €" at bounding box center [324, 67] width 23 height 20
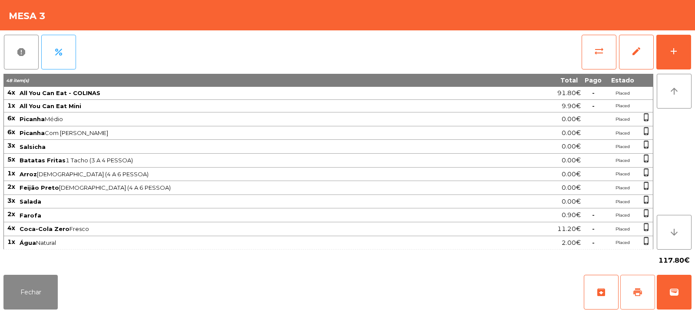
click at [641, 288] on span "print" at bounding box center [637, 292] width 10 height 10
click at [46, 285] on button "Fechar" at bounding box center [30, 292] width 54 height 35
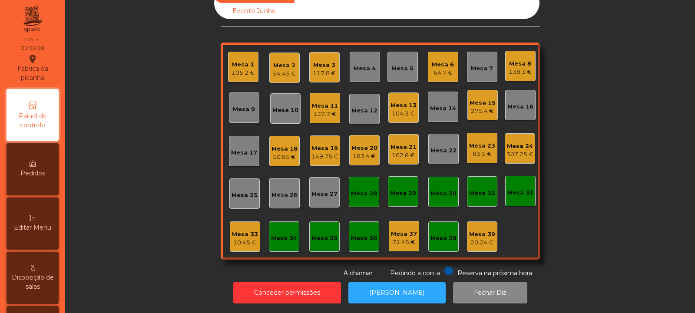
click at [514, 193] on div "Mesa 32" at bounding box center [520, 191] width 30 height 30
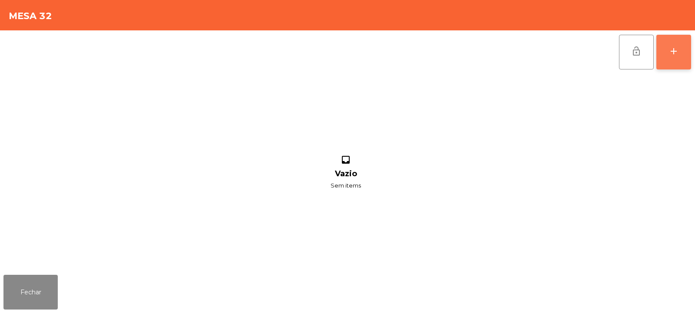
click at [669, 53] on div "add" at bounding box center [673, 51] width 10 height 10
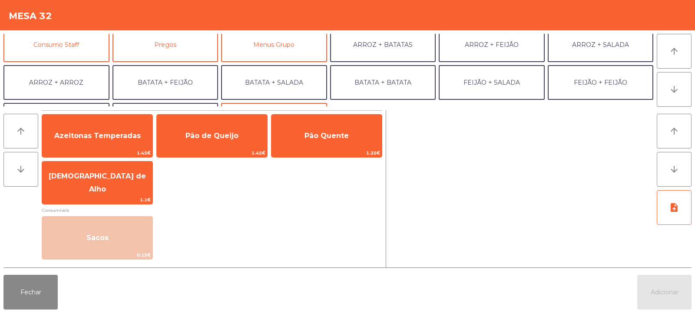
scroll to position [81, 0]
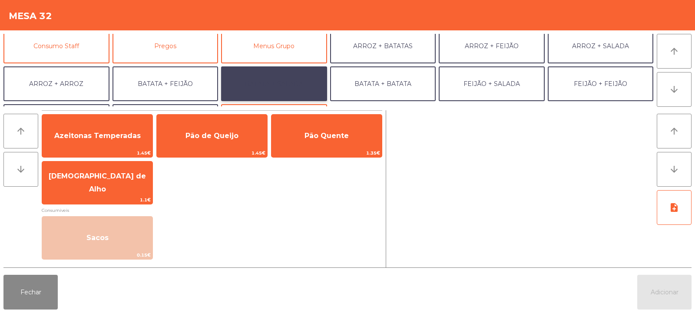
click at [250, 87] on button "BATATA + SALADA" at bounding box center [274, 83] width 106 height 35
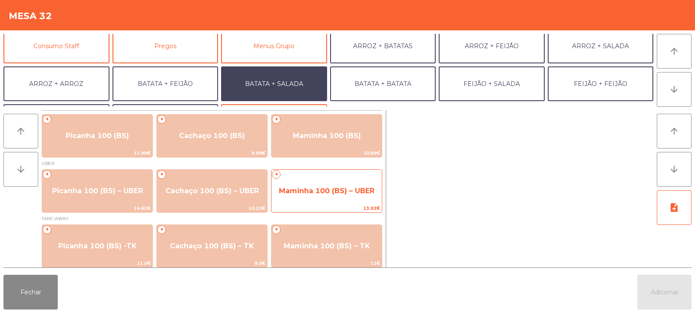
click at [339, 190] on span "Maminha 100 (BS) – UBER" at bounding box center [327, 191] width 96 height 8
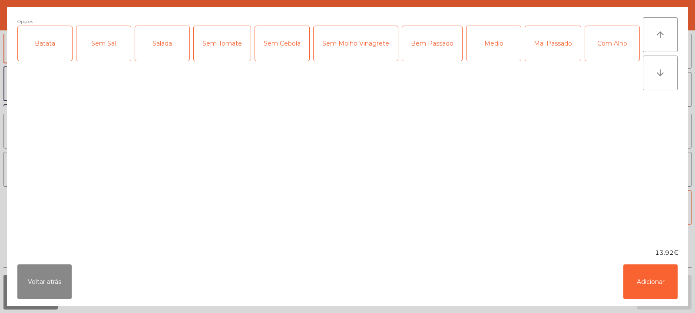
click at [46, 40] on div "Batata" at bounding box center [45, 43] width 54 height 35
click at [101, 41] on div "Sem Sal" at bounding box center [103, 43] width 54 height 35
click at [105, 47] on div "Sem Sal" at bounding box center [103, 43] width 54 height 35
click at [156, 44] on div "Salada" at bounding box center [162, 43] width 54 height 35
click at [233, 52] on div "Sem Tomate" at bounding box center [222, 43] width 57 height 35
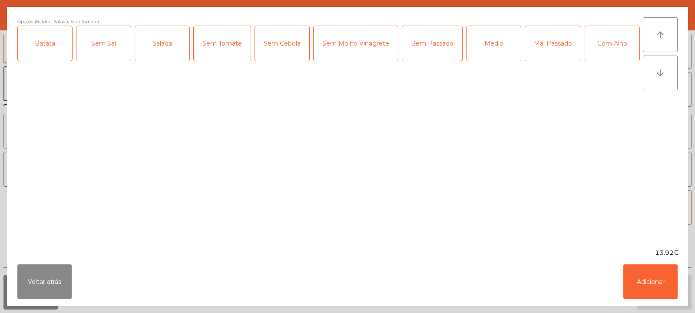
click at [241, 51] on div "Sem Tomate" at bounding box center [222, 43] width 57 height 35
click at [422, 46] on div "Bem Passado" at bounding box center [432, 43] width 60 height 35
click at [647, 283] on button "Adicionar" at bounding box center [650, 281] width 54 height 35
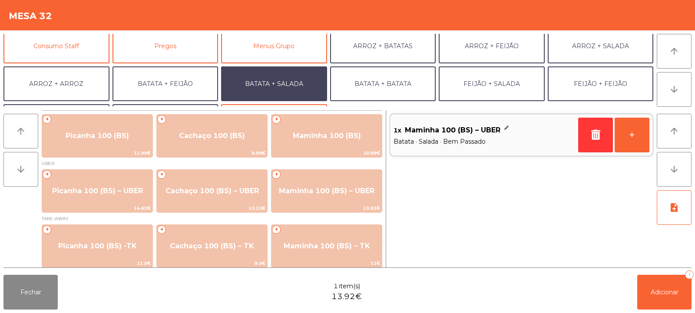
scroll to position [113, 0]
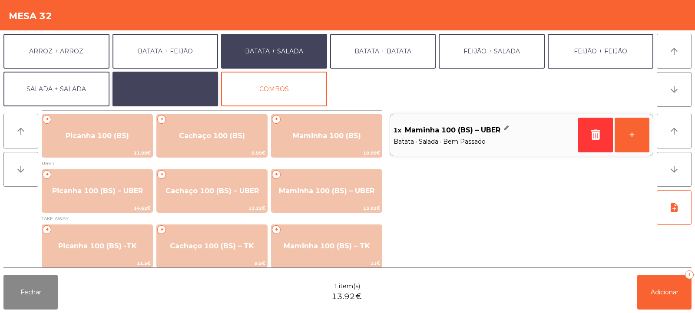
click at [155, 85] on button "EXTRAS UBER" at bounding box center [165, 89] width 106 height 35
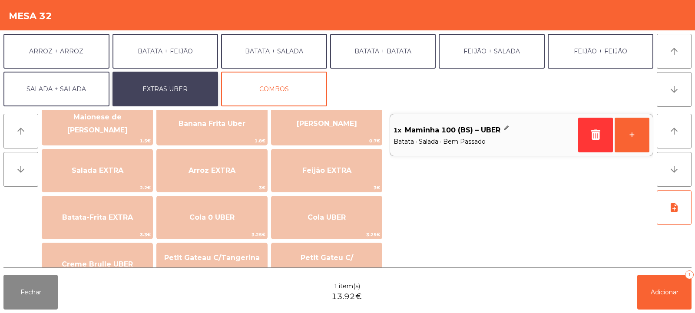
scroll to position [71, 0]
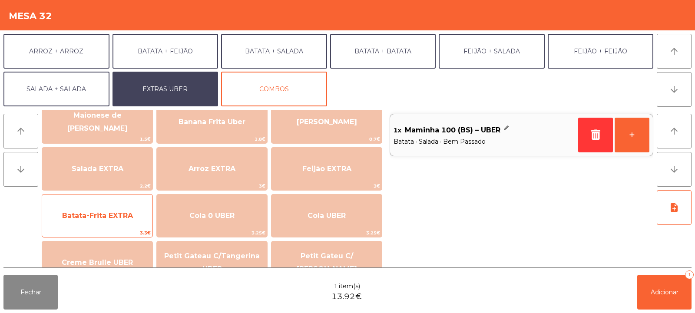
click at [122, 226] on span "Batata-Frita EXTRA" at bounding box center [97, 215] width 110 height 23
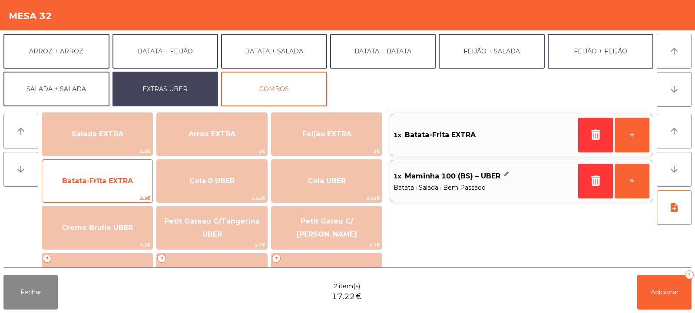
scroll to position [114, 0]
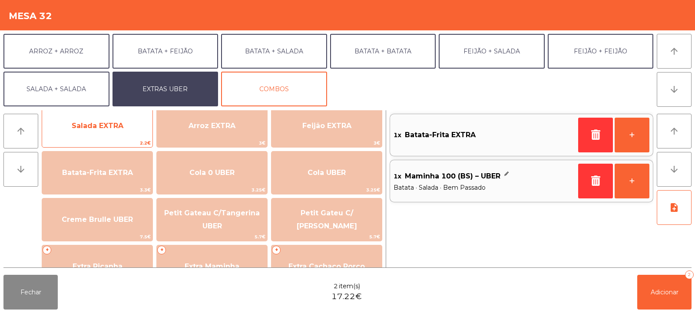
click at [122, 131] on span "Salada EXTRA" at bounding box center [97, 125] width 110 height 23
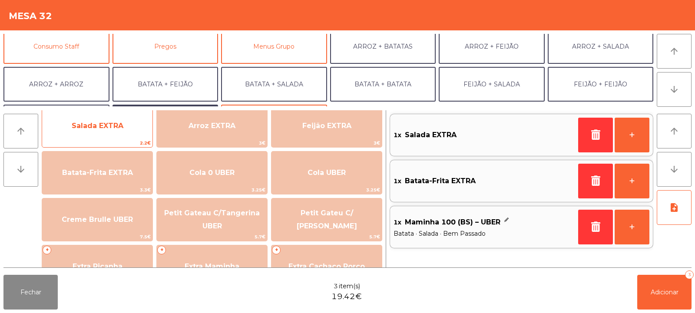
scroll to position [75, 0]
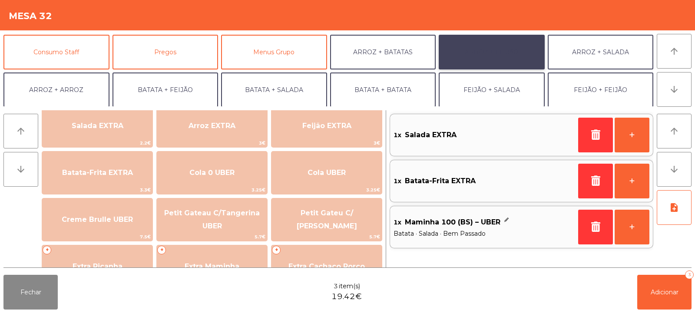
click at [511, 53] on button "ARROZ + FEIJÃO" at bounding box center [491, 52] width 106 height 35
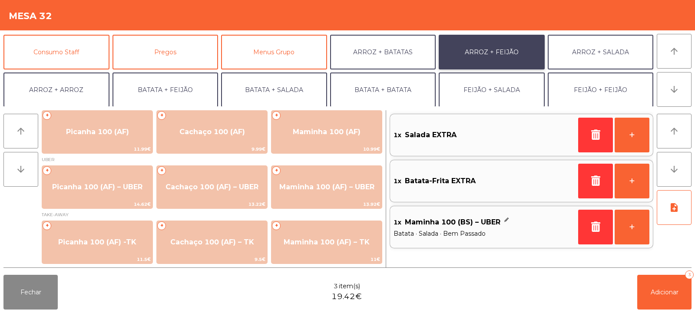
scroll to position [4, 0]
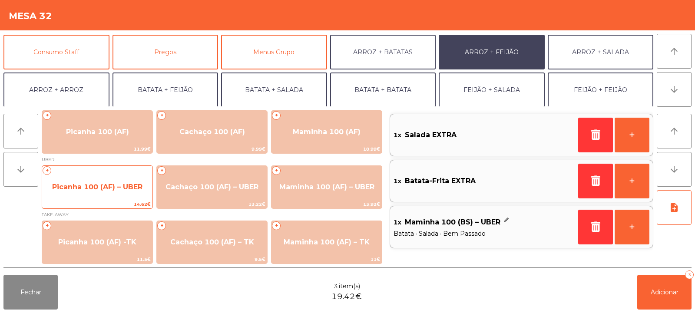
click at [85, 186] on span "Picanha 100 (AF) – UBER" at bounding box center [97, 187] width 90 height 8
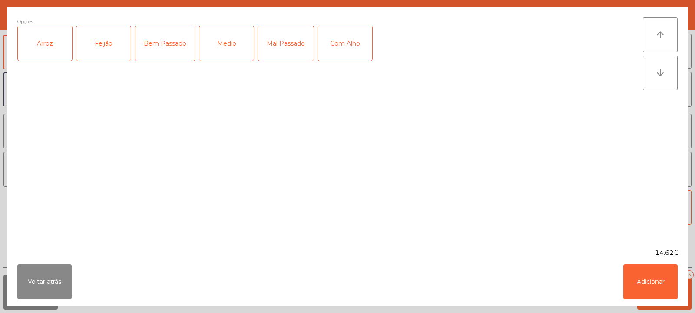
click at [45, 57] on div "Arroz" at bounding box center [45, 43] width 54 height 35
click at [97, 50] on div "Feijão" at bounding box center [103, 43] width 54 height 35
click at [280, 56] on div "Mal Passado" at bounding box center [286, 43] width 56 height 35
click at [352, 45] on div "Com Alho" at bounding box center [345, 43] width 54 height 35
click at [652, 276] on button "Adicionar" at bounding box center [650, 281] width 54 height 35
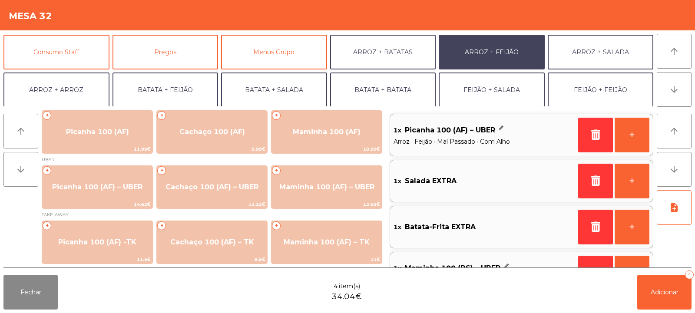
scroll to position [113, 0]
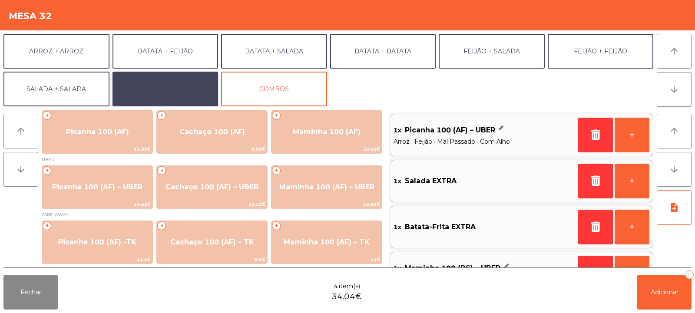
click at [171, 92] on button "EXTRAS UBER" at bounding box center [165, 89] width 106 height 35
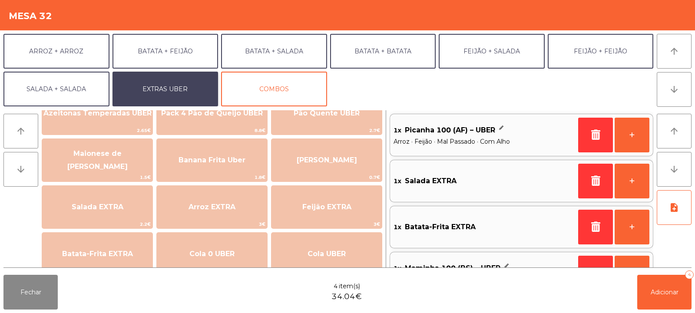
scroll to position [28, 0]
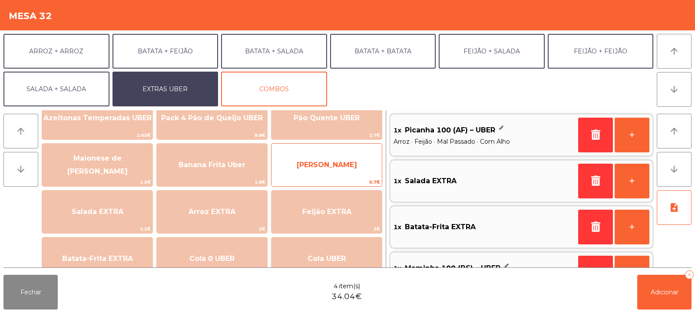
click at [356, 170] on span "Farofa Uber" at bounding box center [326, 164] width 110 height 23
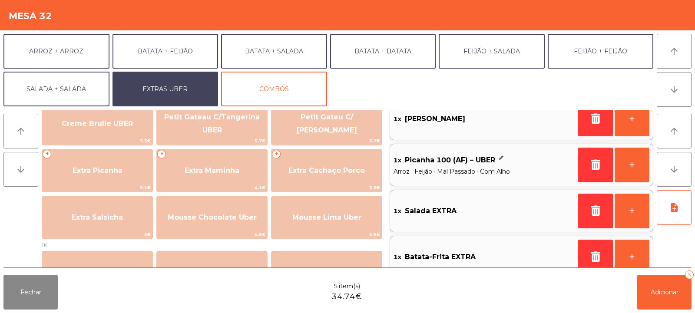
scroll to position [0, 0]
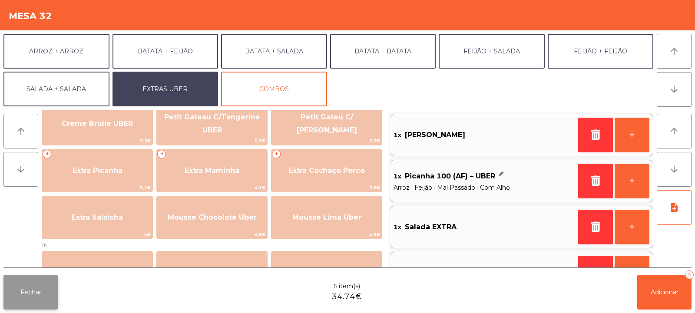
click at [40, 295] on button "Fechar" at bounding box center [30, 292] width 54 height 35
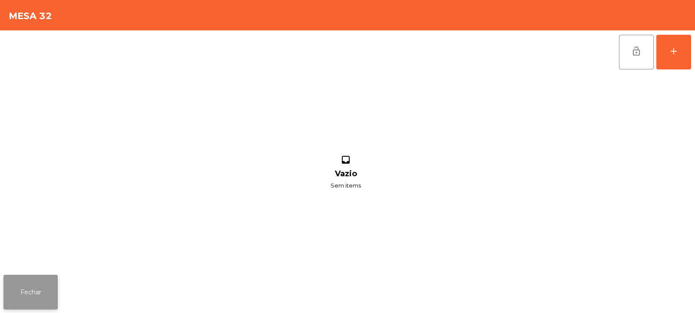
click at [46, 297] on button "Fechar" at bounding box center [30, 292] width 54 height 35
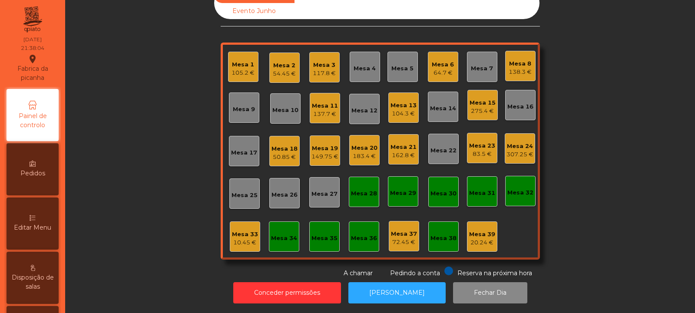
click at [527, 188] on div "Mesa 32" at bounding box center [520, 192] width 26 height 9
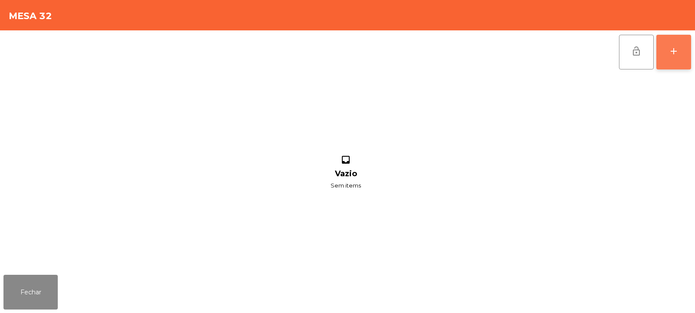
click at [674, 58] on button "add" at bounding box center [673, 52] width 35 height 35
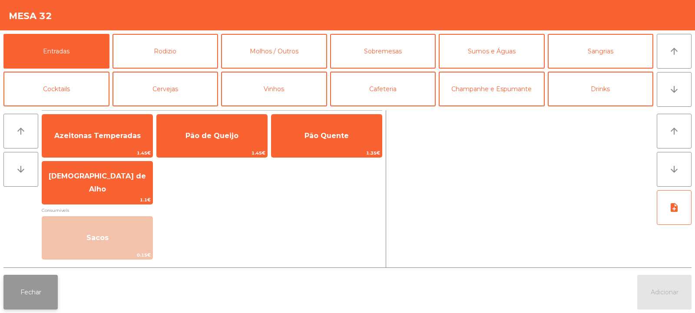
click at [30, 303] on button "Fechar" at bounding box center [30, 292] width 54 height 35
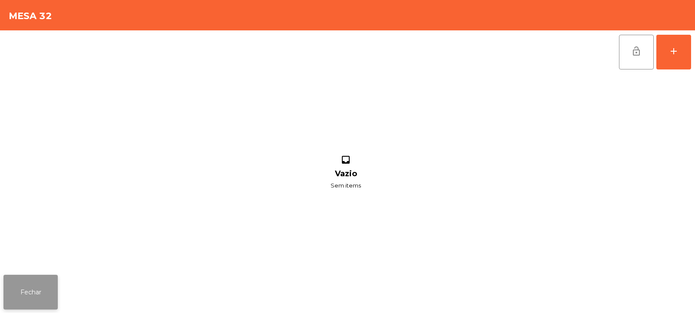
click at [38, 287] on button "Fechar" at bounding box center [30, 292] width 54 height 35
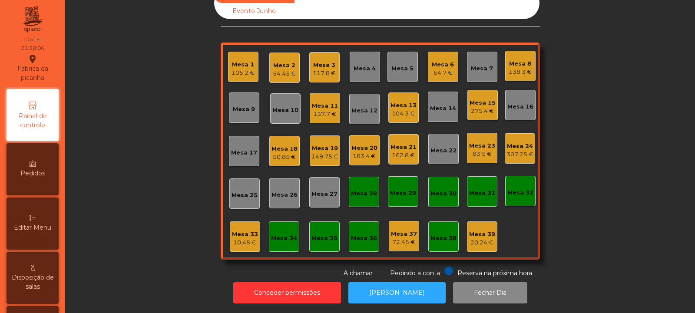
click at [42, 285] on span "Disposição de salas" at bounding box center [33, 282] width 48 height 18
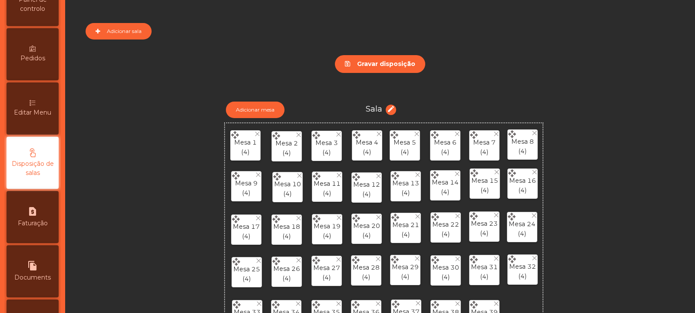
scroll to position [122, 0]
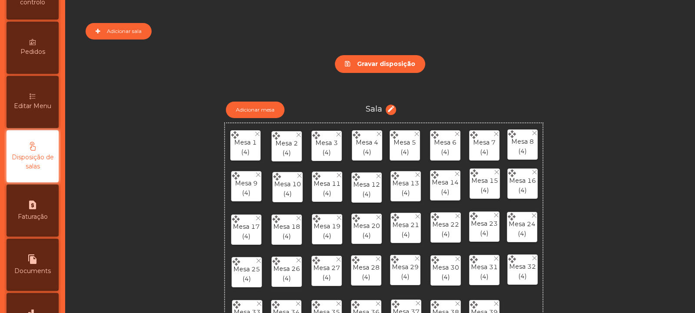
click at [253, 231] on p "Mesa 17" at bounding box center [246, 227] width 27 height 10
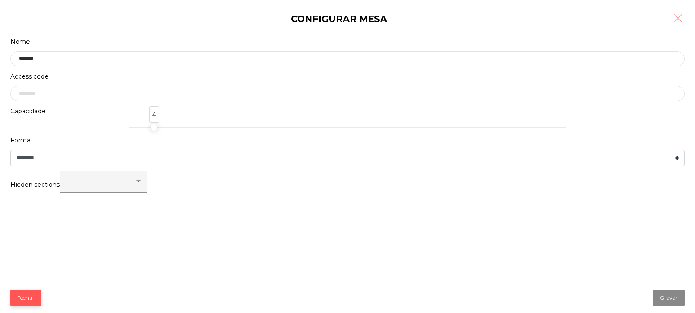
click at [34, 297] on button "Fechar" at bounding box center [25, 298] width 31 height 16
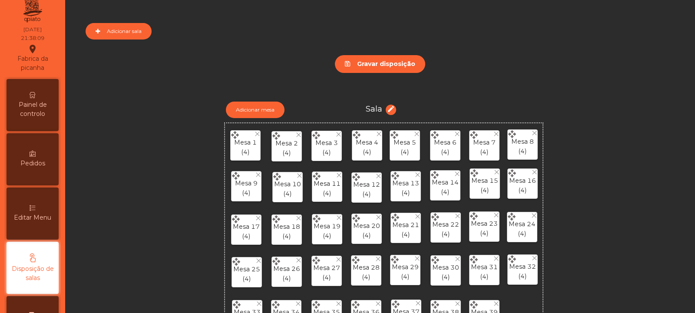
scroll to position [0, 0]
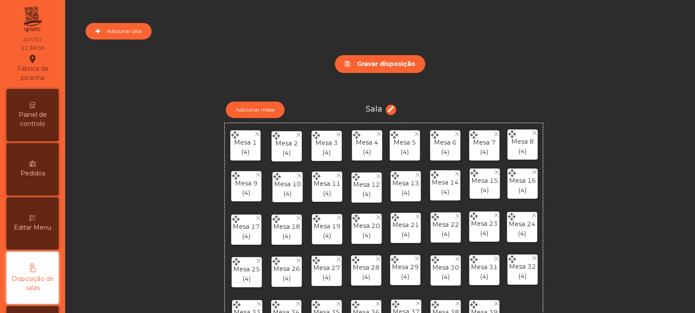
click at [39, 96] on div "Painel de controlo" at bounding box center [33, 115] width 52 height 52
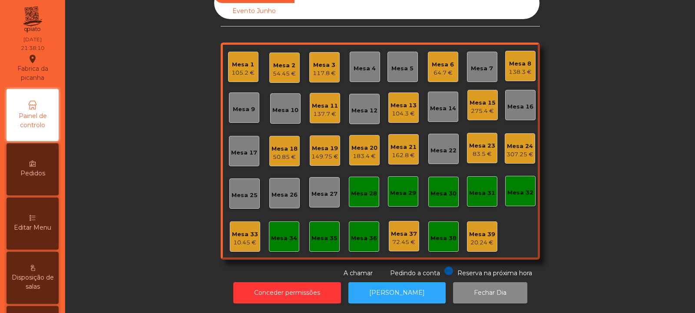
click at [243, 230] on div "Mesa 33" at bounding box center [245, 234] width 26 height 9
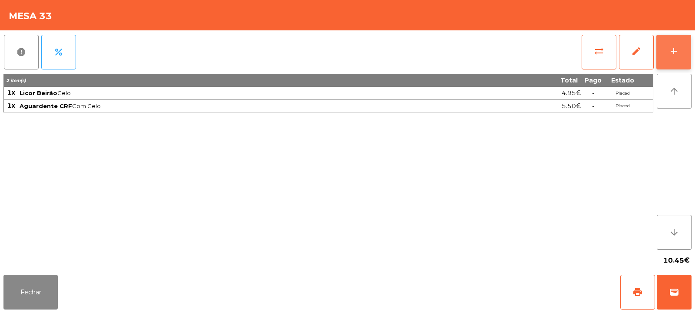
click at [670, 55] on div "add" at bounding box center [673, 51] width 10 height 10
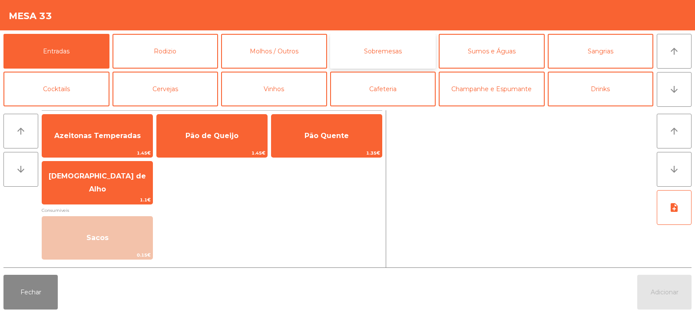
click at [383, 56] on button "Sobremesas" at bounding box center [383, 51] width 106 height 35
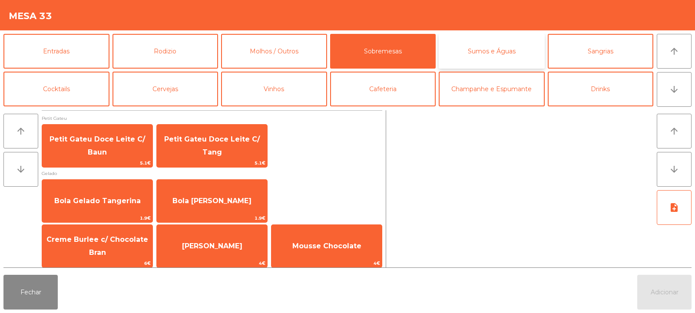
click at [476, 54] on button "Sumos e Águas" at bounding box center [491, 51] width 106 height 35
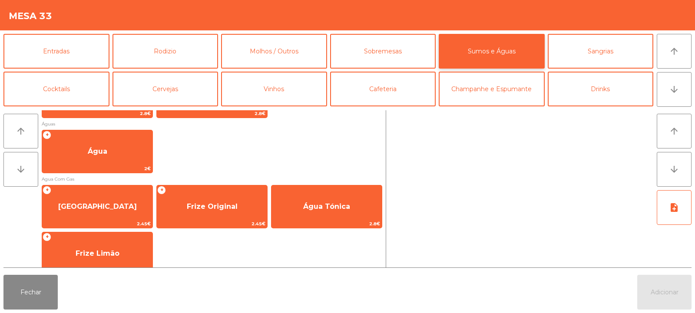
scroll to position [283, 0]
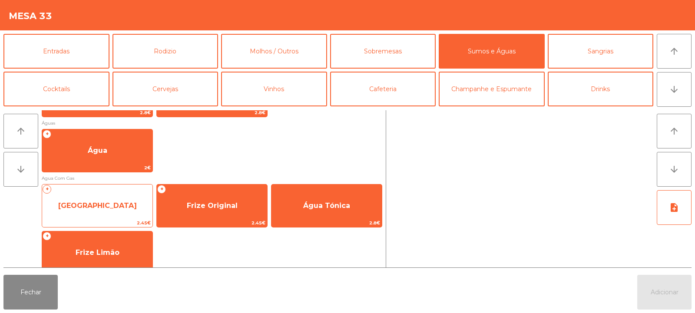
click at [126, 209] on span "Agua Castelo" at bounding box center [97, 205] width 110 height 23
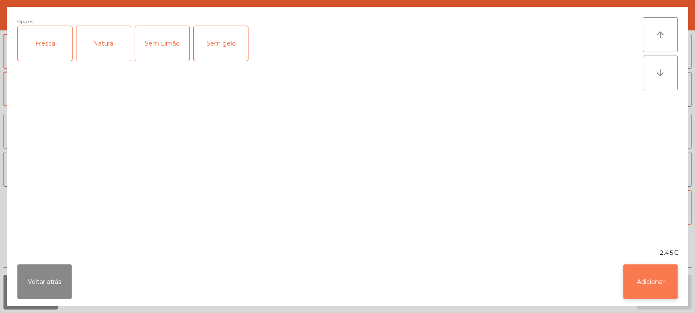
click at [662, 283] on button "Adicionar" at bounding box center [650, 281] width 54 height 35
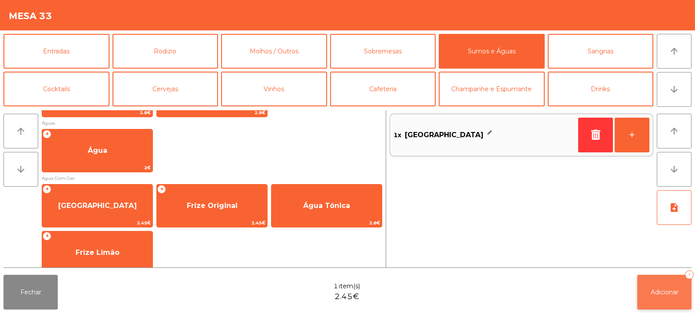
click at [667, 291] on span "Adicionar" at bounding box center [664, 292] width 28 height 8
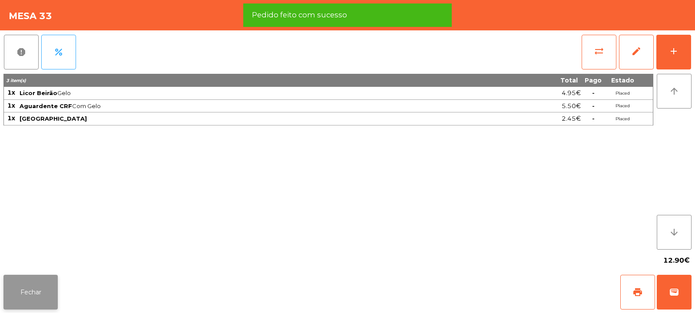
click at [48, 282] on button "Fechar" at bounding box center [30, 292] width 54 height 35
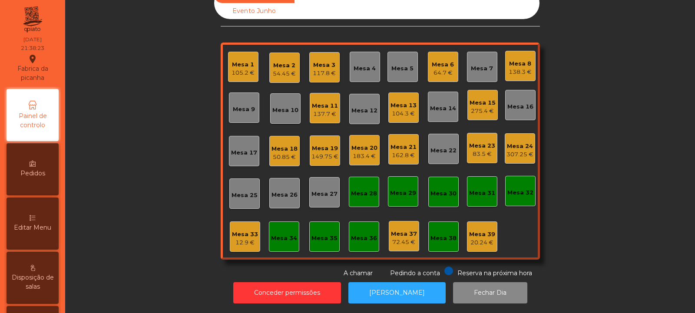
click at [521, 188] on div "Mesa 32" at bounding box center [520, 192] width 26 height 9
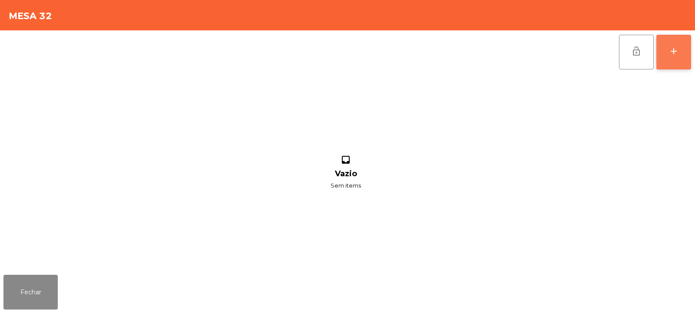
click at [676, 53] on div "add" at bounding box center [673, 51] width 10 height 10
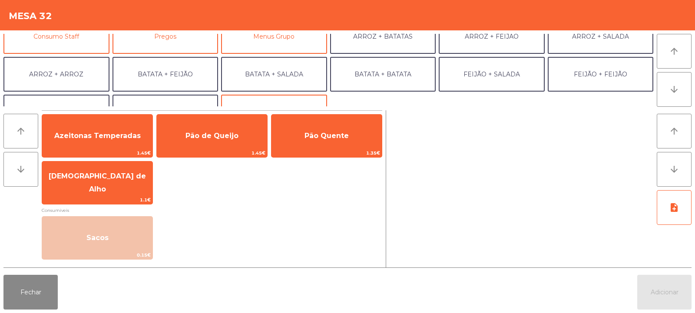
scroll to position [90, 0]
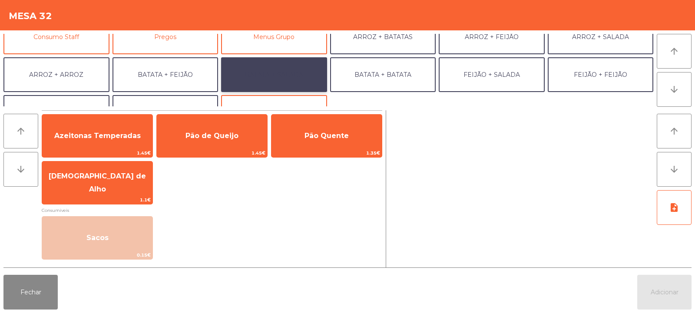
click at [285, 79] on button "BATATA + SALADA" at bounding box center [274, 74] width 106 height 35
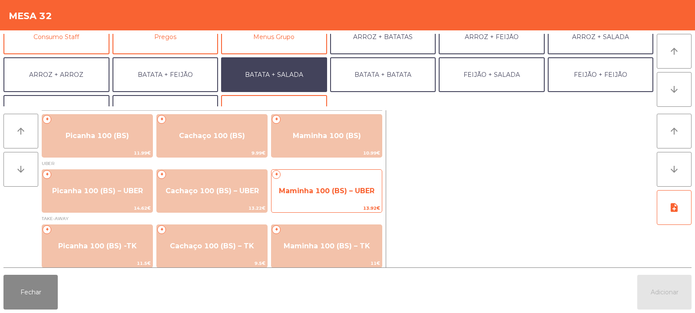
click at [332, 184] on span "Maminha 100 (BS) – UBER" at bounding box center [326, 190] width 110 height 23
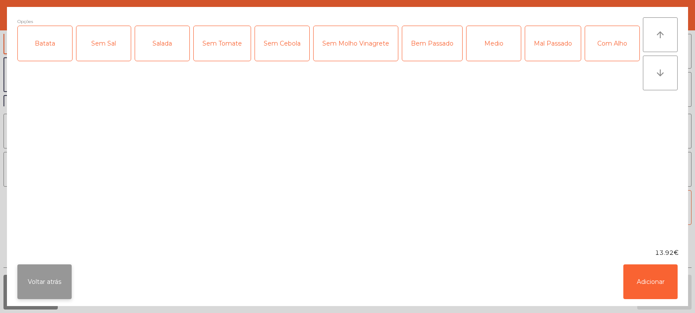
click at [48, 270] on button "Voltar atrás" at bounding box center [44, 281] width 54 height 35
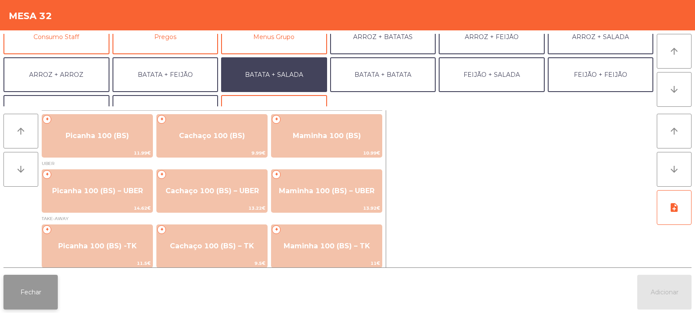
click at [48, 293] on button "Fechar" at bounding box center [30, 292] width 54 height 35
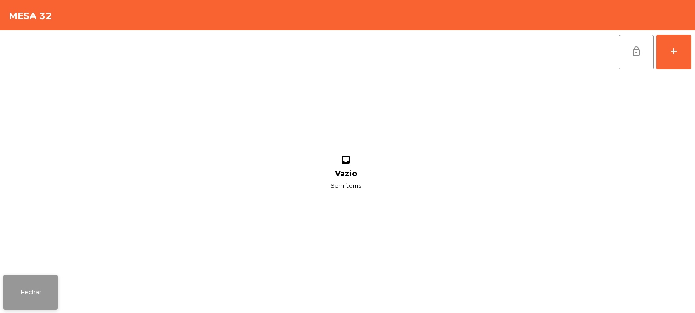
click at [49, 284] on button "Fechar" at bounding box center [30, 292] width 54 height 35
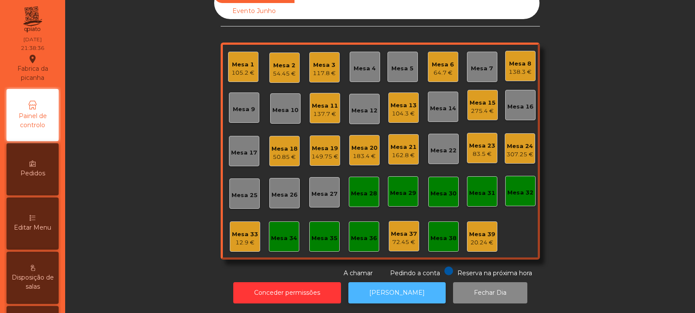
click at [392, 282] on button "[PERSON_NAME]" at bounding box center [396, 292] width 97 height 21
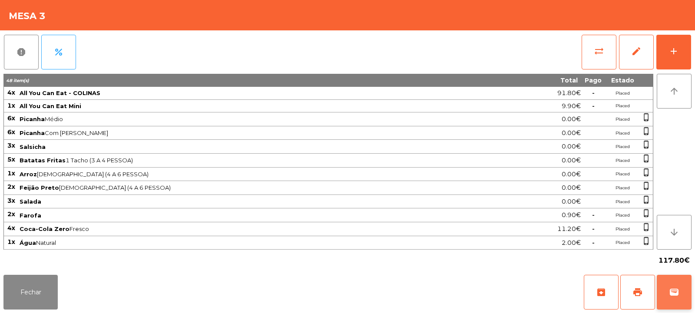
click at [687, 291] on button "wallet" at bounding box center [673, 292] width 35 height 35
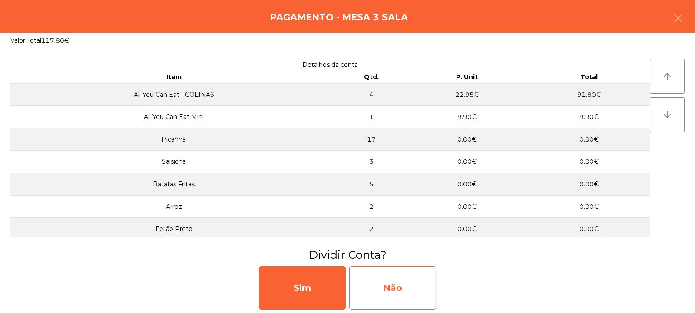
click at [405, 285] on div "Não" at bounding box center [392, 287] width 87 height 43
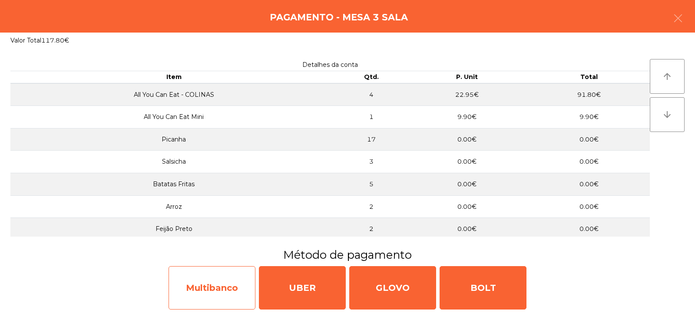
click at [232, 278] on div "Multibanco" at bounding box center [211, 287] width 87 height 43
select select "**"
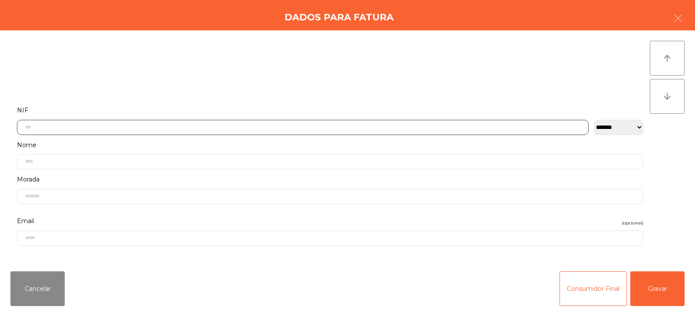
click at [378, 127] on input "text" at bounding box center [302, 127] width 571 height 15
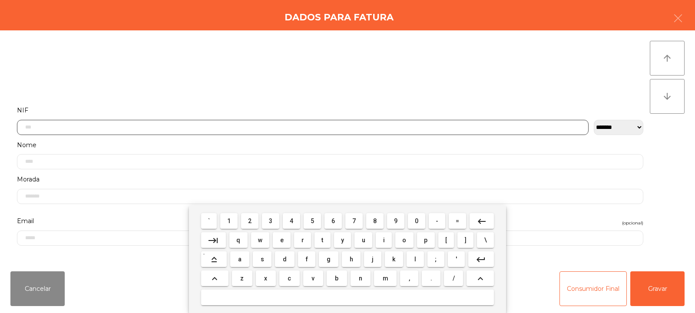
scroll to position [63, 0]
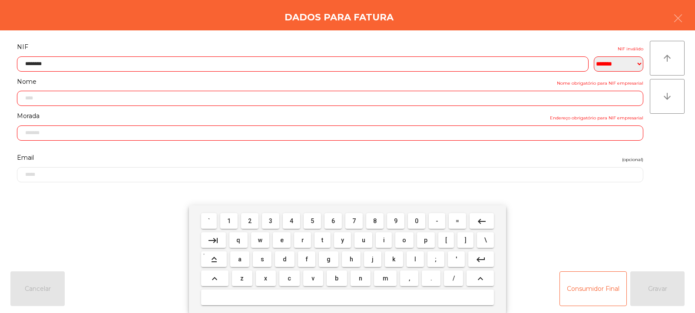
type input "*********"
type input "**********"
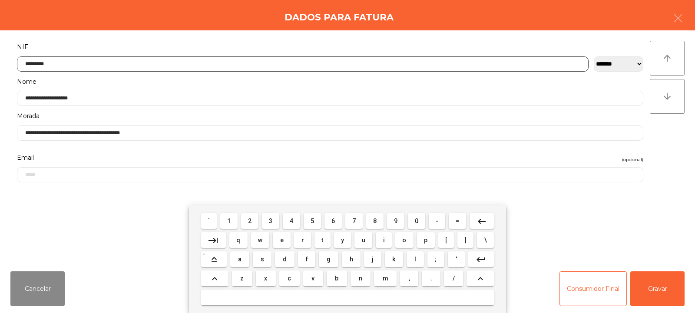
type input "*********"
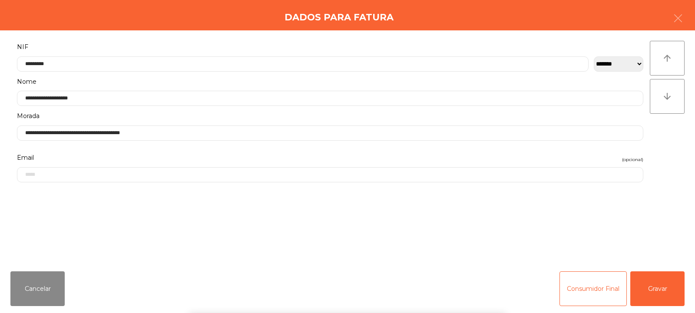
click at [651, 285] on div "` 1 2 3 4 5 6 7 8 9 0 - = keyboard_backspace keyboard_tab q w e r t y u i o p […" at bounding box center [347, 259] width 695 height 108
click at [652, 287] on button "Gravar" at bounding box center [657, 288] width 54 height 35
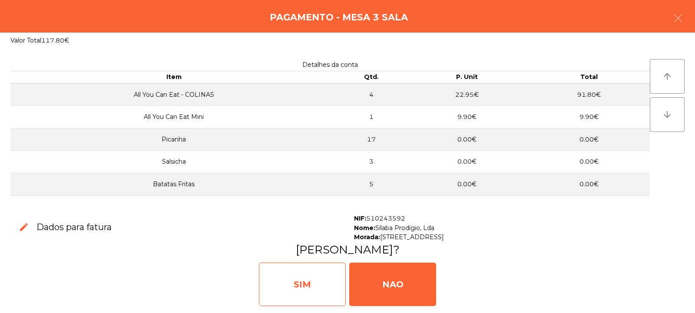
click at [309, 286] on div "SIM" at bounding box center [302, 284] width 87 height 43
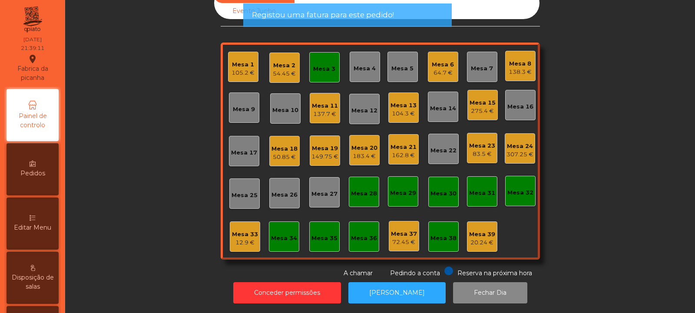
click at [321, 65] on div "Mesa 3" at bounding box center [324, 69] width 22 height 9
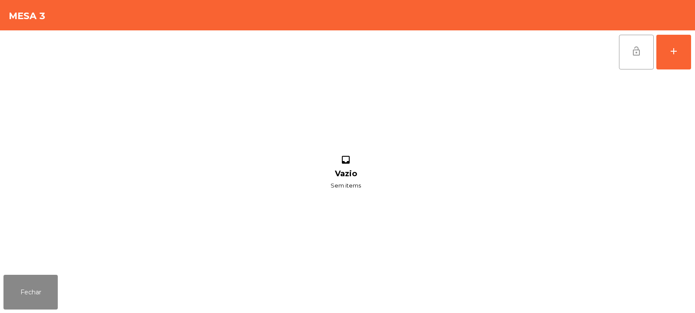
click at [642, 50] on button "lock_open" at bounding box center [636, 52] width 35 height 35
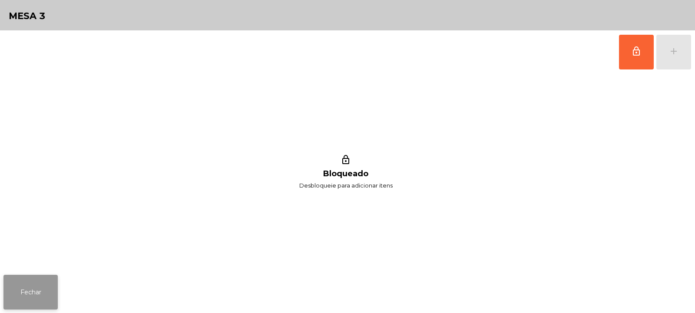
click at [40, 287] on button "Fechar" at bounding box center [30, 292] width 54 height 35
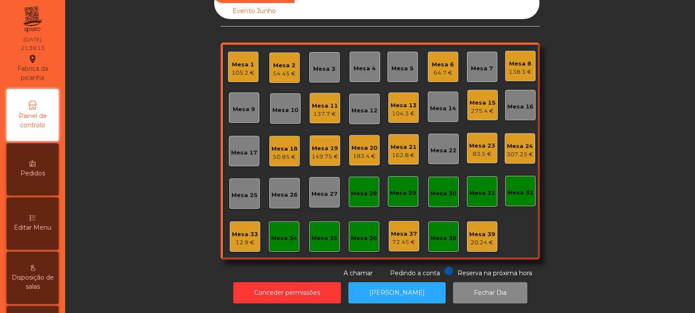
click at [518, 190] on div "Mesa 32" at bounding box center [520, 192] width 26 height 9
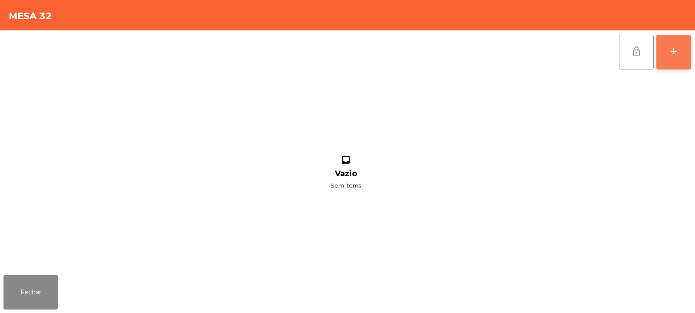
click at [680, 54] on button "add" at bounding box center [673, 52] width 35 height 35
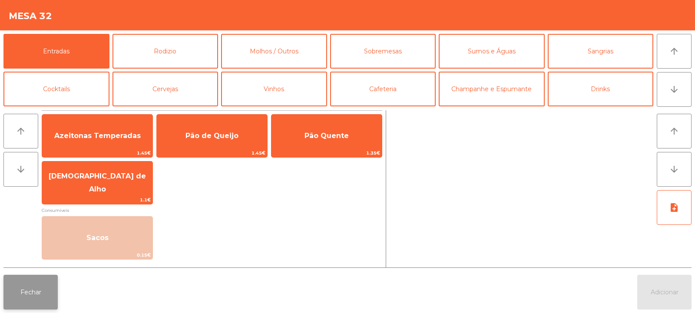
click at [29, 303] on button "Fechar" at bounding box center [30, 292] width 54 height 35
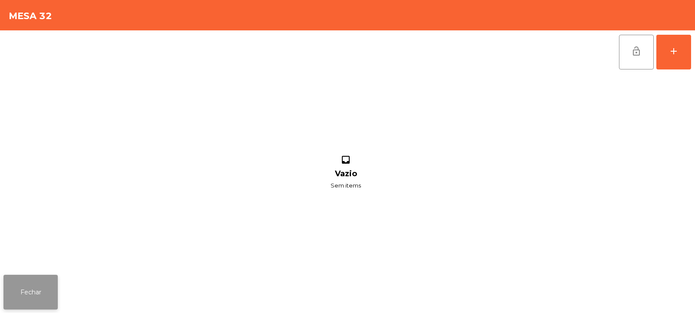
click at [42, 296] on button "Fechar" at bounding box center [30, 292] width 54 height 35
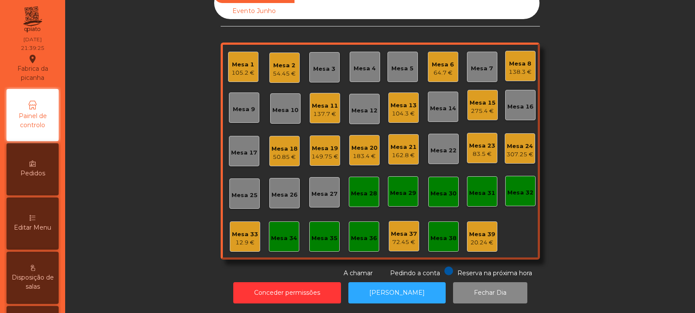
click at [524, 188] on div "Mesa 32" at bounding box center [520, 192] width 26 height 9
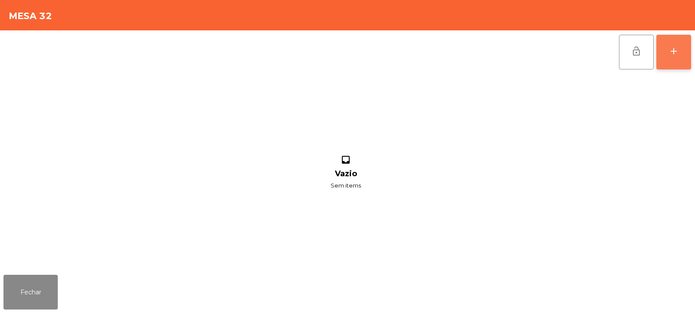
click at [679, 44] on button "add" at bounding box center [673, 52] width 35 height 35
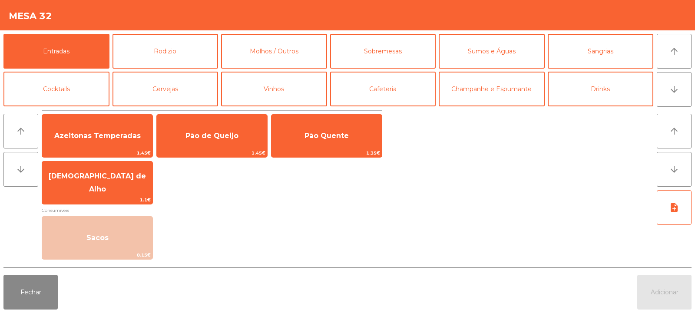
scroll to position [0, 0]
click at [483, 52] on button "Sumos e Águas" at bounding box center [491, 51] width 106 height 35
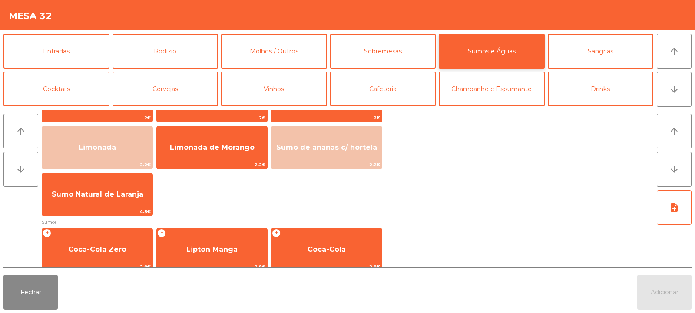
scroll to position [38, 0]
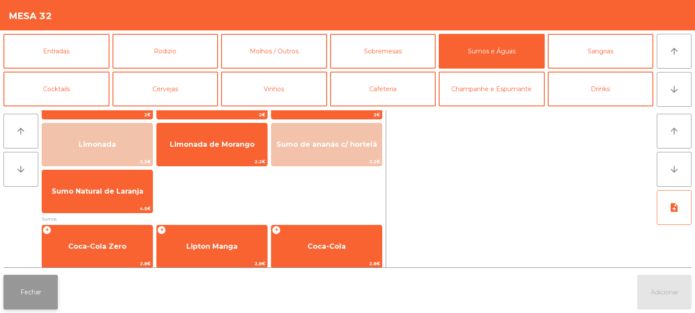
click at [44, 291] on button "Fechar" at bounding box center [30, 292] width 54 height 35
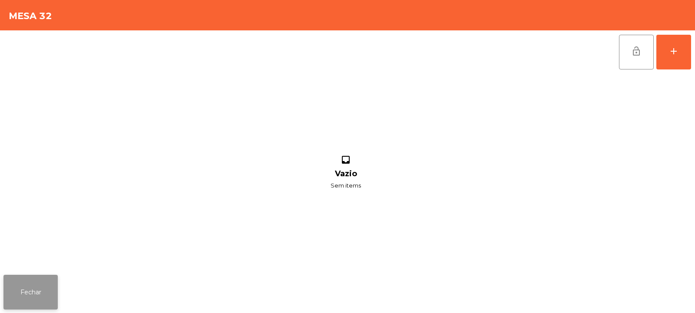
click at [35, 297] on button "Fechar" at bounding box center [30, 292] width 54 height 35
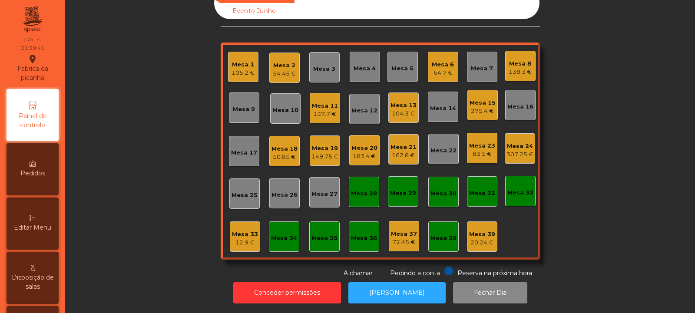
click at [280, 69] on div "54.45 €" at bounding box center [284, 73] width 23 height 9
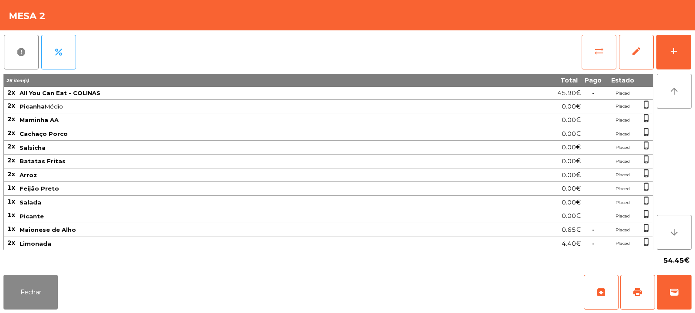
click at [600, 58] on button "sync_alt" at bounding box center [598, 52] width 35 height 35
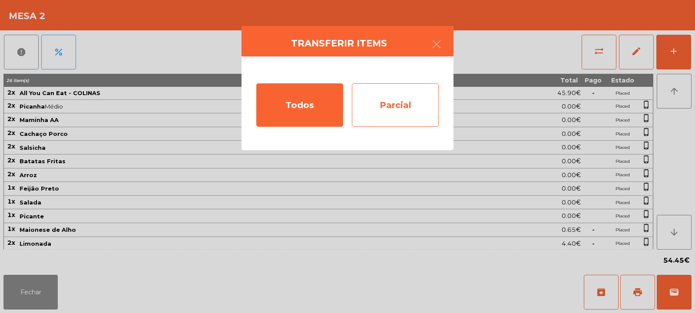
click at [410, 102] on div "Parcial" at bounding box center [395, 104] width 87 height 43
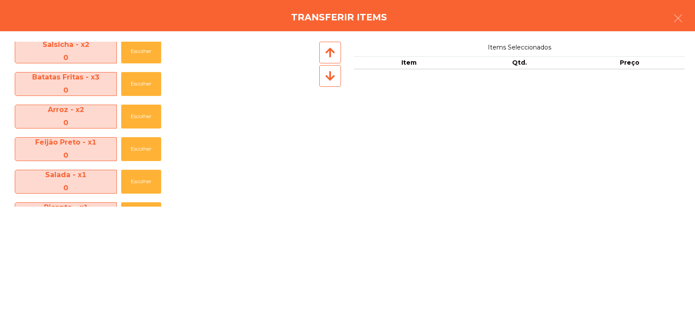
scroll to position [258, 0]
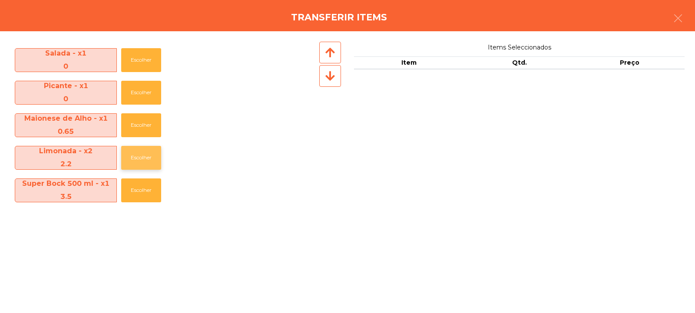
click at [143, 152] on button "Escolher" at bounding box center [141, 158] width 40 height 24
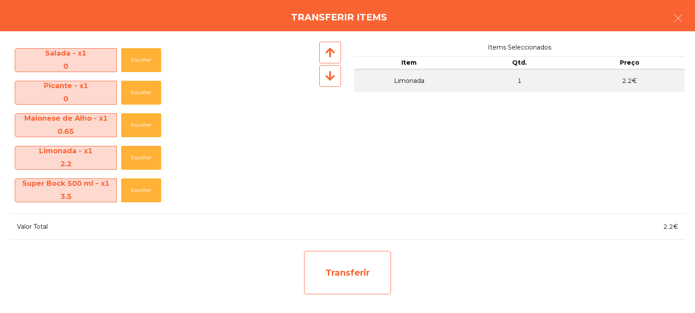
click at [359, 268] on div "Transferir" at bounding box center [347, 272] width 87 height 43
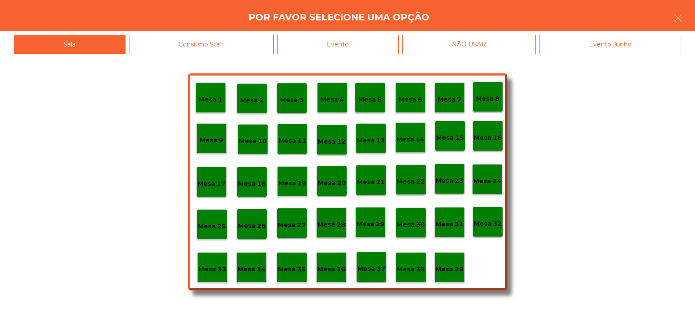
click at [374, 266] on p "Mesa 37" at bounding box center [371, 269] width 28 height 10
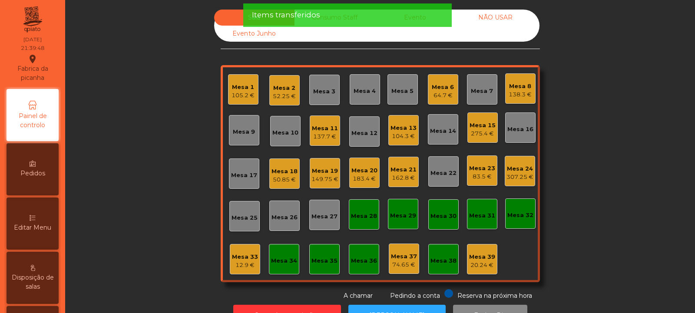
scroll to position [29, 0]
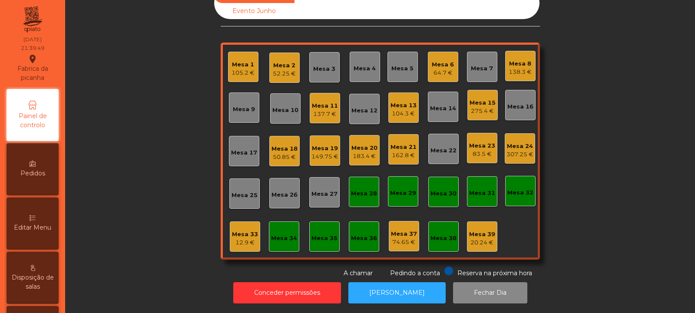
click at [237, 230] on div "Mesa 33" at bounding box center [245, 234] width 26 height 9
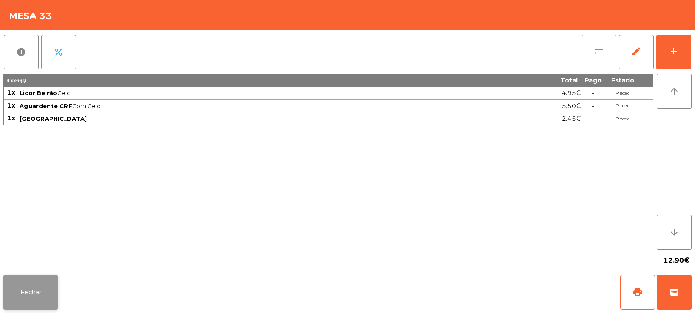
click at [46, 295] on button "Fechar" at bounding box center [30, 292] width 54 height 35
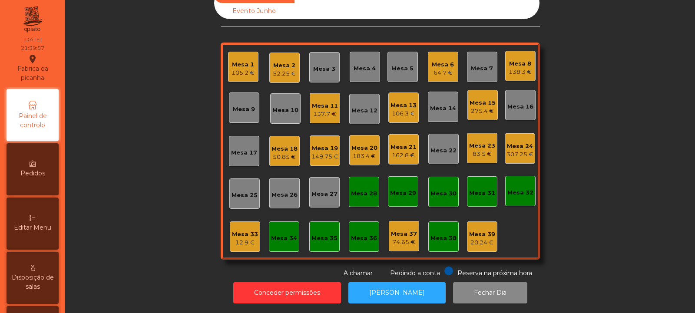
click at [528, 150] on div "307.25 €" at bounding box center [519, 154] width 27 height 9
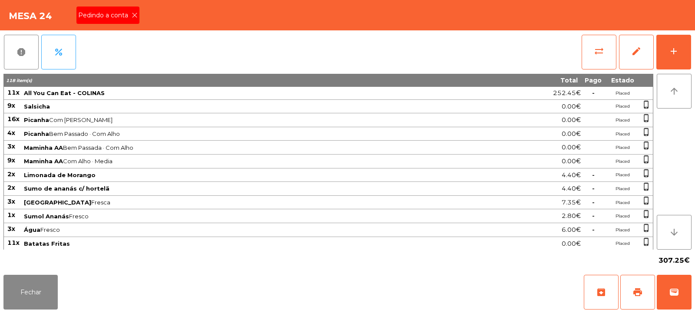
click at [134, 15] on icon at bounding box center [135, 15] width 6 height 6
click at [644, 294] on button "print" at bounding box center [637, 292] width 35 height 35
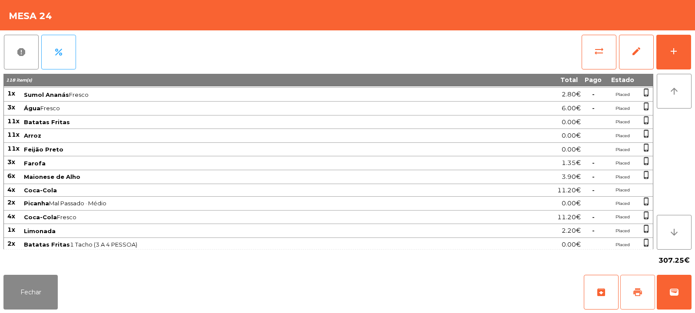
scroll to position [124, 0]
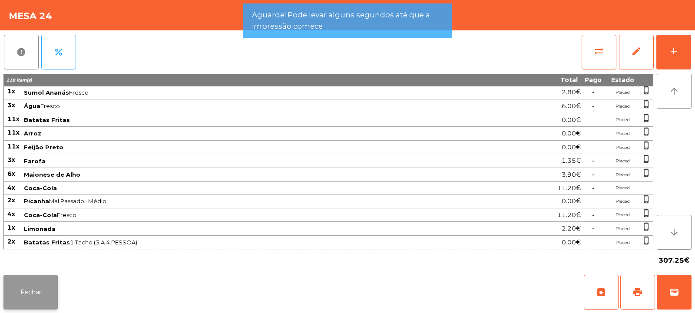
click at [39, 293] on button "Fechar" at bounding box center [30, 292] width 54 height 35
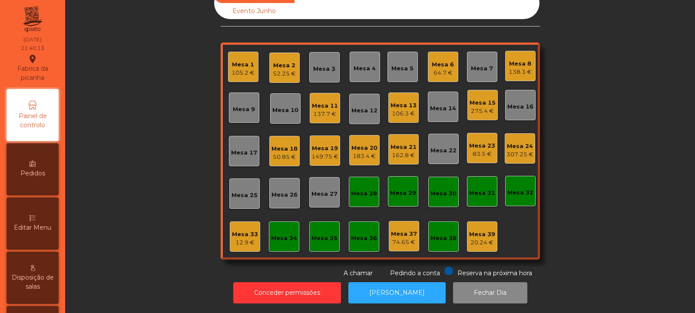
click at [291, 69] on div "52.25 €" at bounding box center [284, 73] width 23 height 9
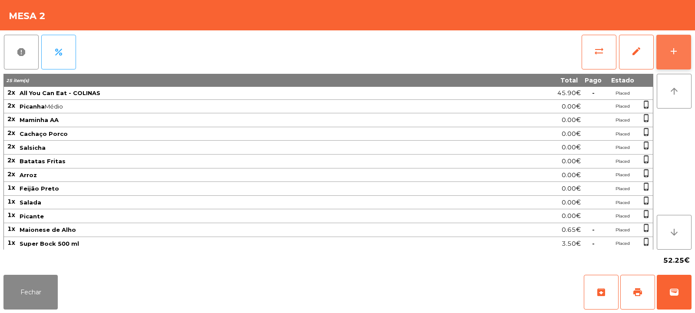
click at [679, 48] on button "add" at bounding box center [673, 52] width 35 height 35
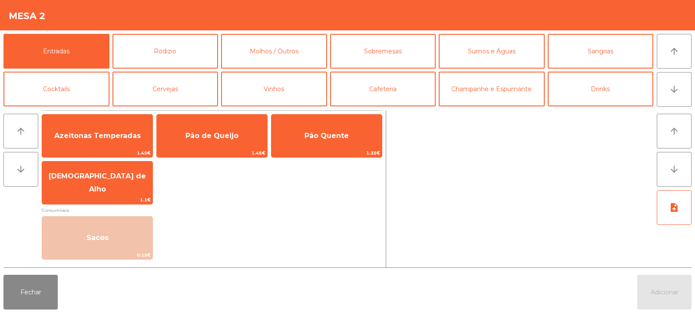
scroll to position [0, 0]
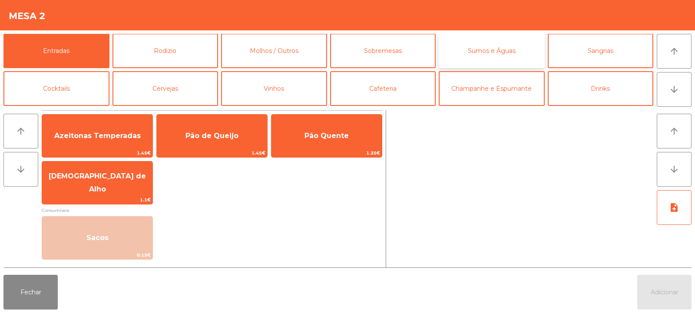
click at [504, 55] on button "Sumos e Águas" at bounding box center [491, 50] width 106 height 35
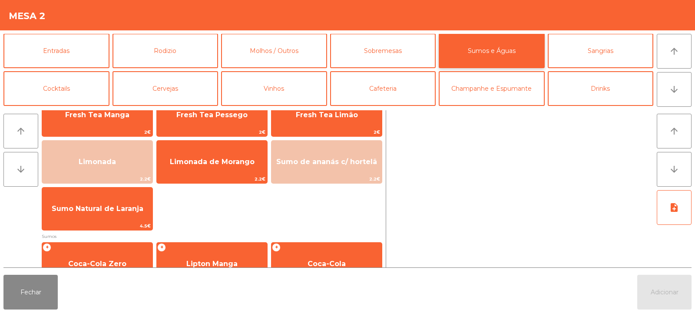
scroll to position [10, 0]
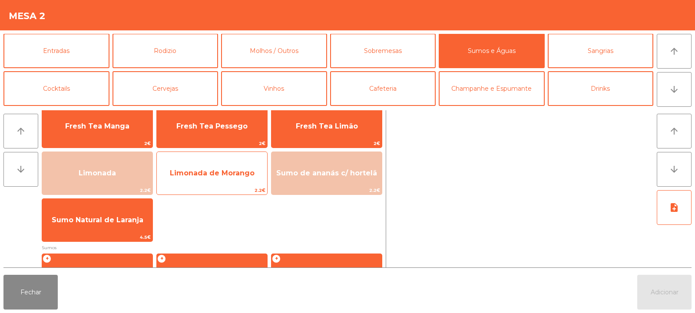
click at [237, 174] on span "Limonada de Morango" at bounding box center [212, 173] width 85 height 8
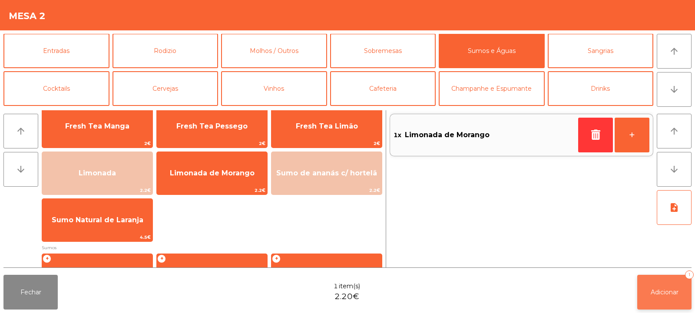
click at [672, 290] on span "Adicionar" at bounding box center [664, 292] width 28 height 8
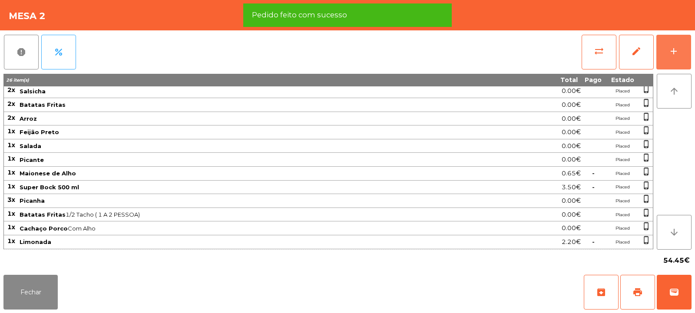
scroll to position [69, 0]
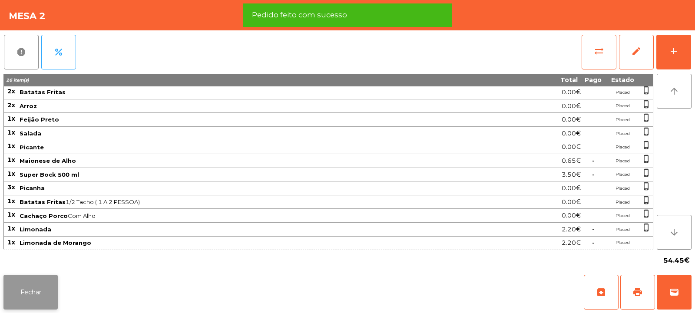
click at [35, 285] on button "Fechar" at bounding box center [30, 292] width 54 height 35
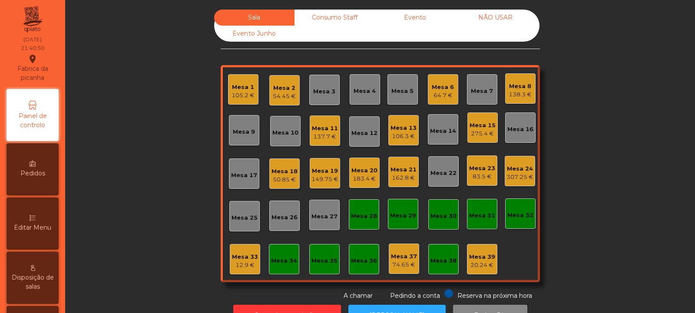
scroll to position [29, 0]
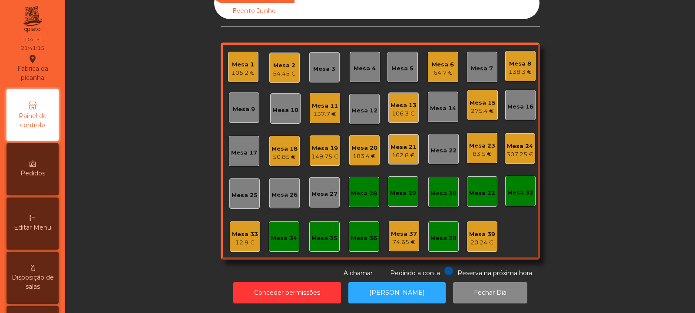
click at [313, 144] on div "Mesa 19" at bounding box center [324, 148] width 27 height 9
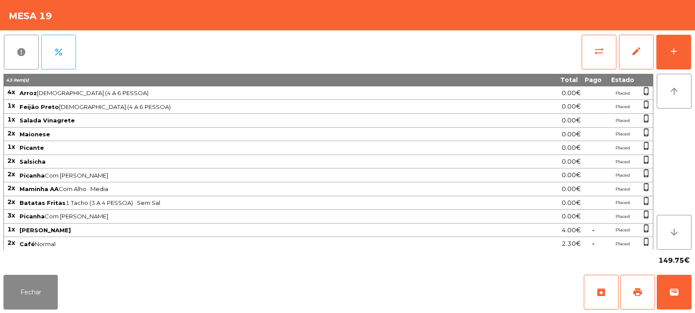
scroll to position [111, 0]
click at [639, 290] on span "print" at bounding box center [637, 292] width 10 height 10
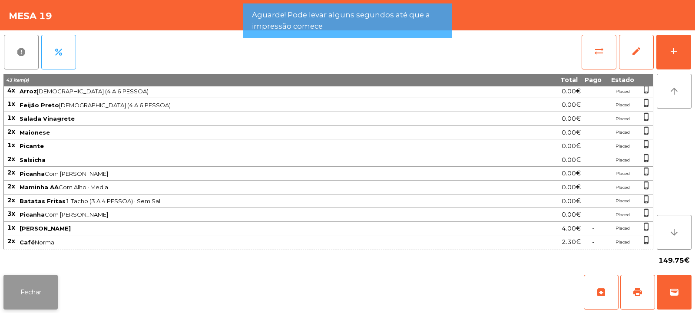
click at [42, 288] on button "Fechar" at bounding box center [30, 292] width 54 height 35
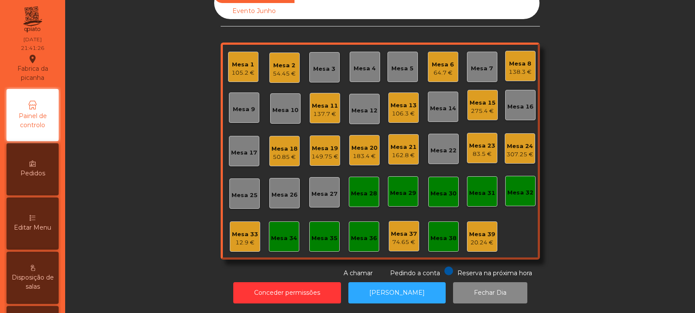
click at [323, 152] on div "149.75 €" at bounding box center [324, 156] width 27 height 9
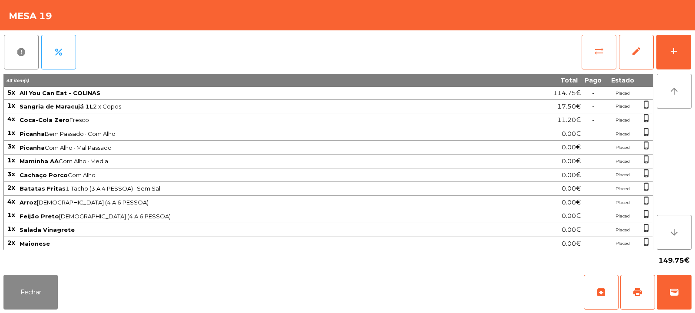
click at [596, 61] on button "sync_alt" at bounding box center [598, 52] width 35 height 35
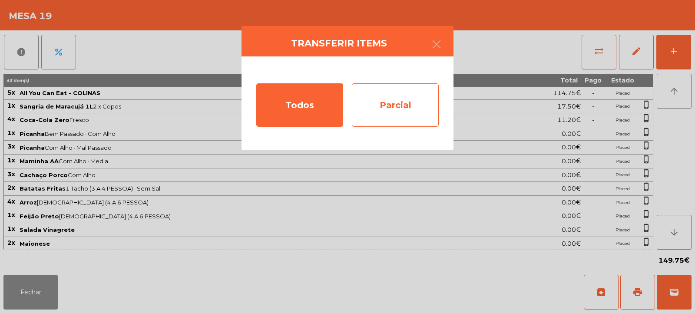
click at [400, 101] on div "Parcial" at bounding box center [395, 104] width 87 height 43
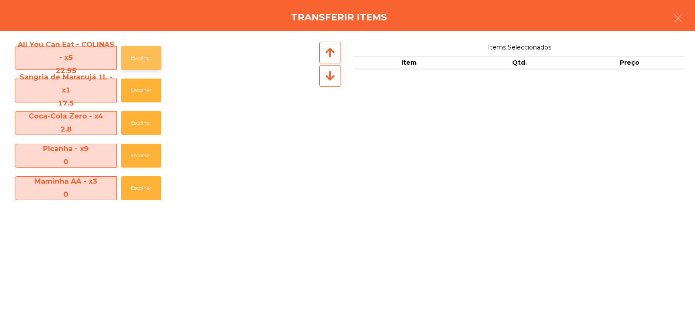
click at [141, 63] on button "Escolher" at bounding box center [141, 58] width 40 height 24
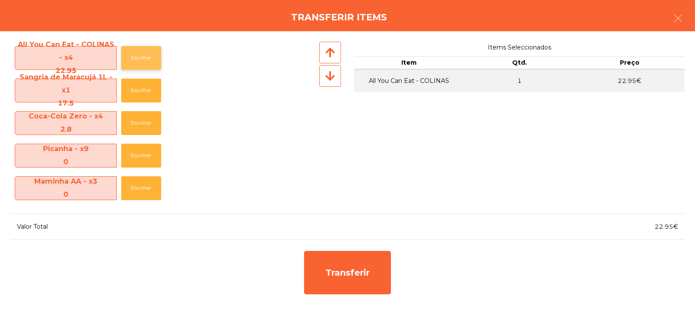
click at [141, 63] on button "Escolher" at bounding box center [141, 58] width 40 height 24
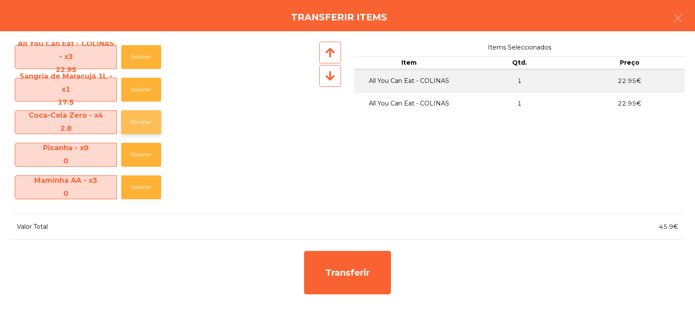
click at [135, 126] on button "Escolher" at bounding box center [141, 122] width 40 height 24
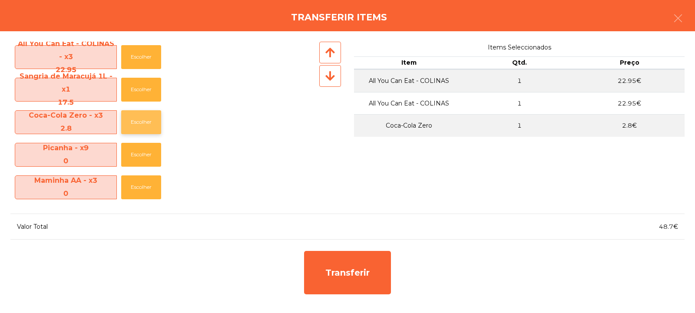
click at [137, 125] on button "Escolher" at bounding box center [141, 122] width 40 height 24
click at [139, 126] on button "Escolher" at bounding box center [141, 122] width 40 height 24
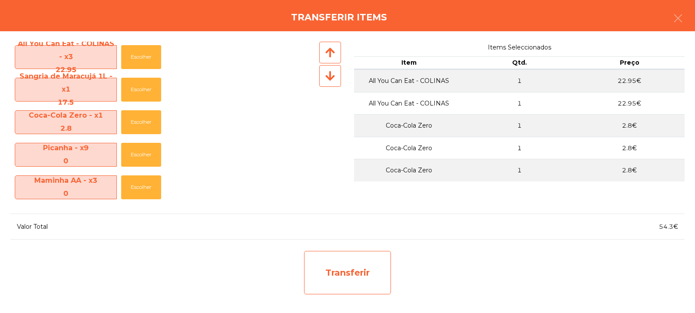
click at [350, 282] on div "Transferir" at bounding box center [347, 272] width 87 height 43
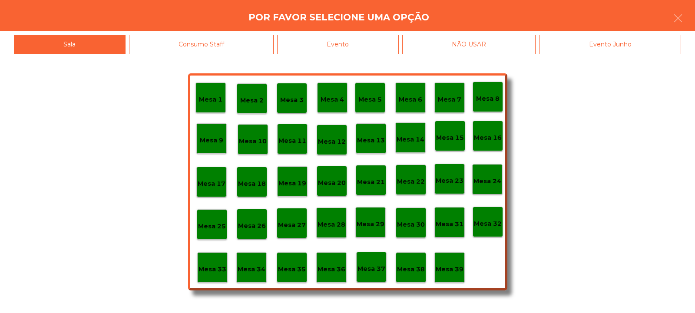
click at [256, 269] on p "Mesa 34" at bounding box center [251, 269] width 28 height 10
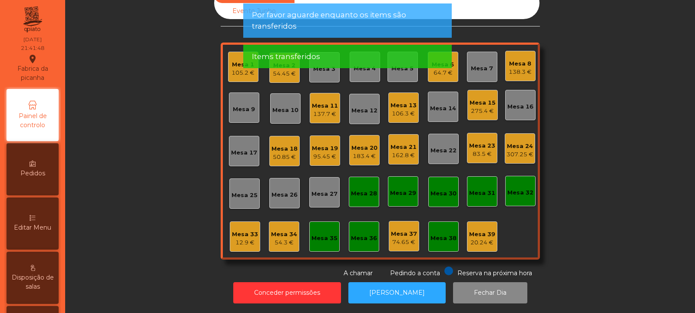
click at [285, 238] on div "54.3 €" at bounding box center [284, 242] width 26 height 9
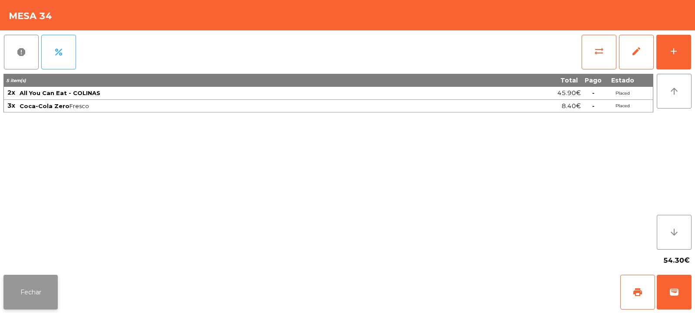
click at [39, 289] on button "Fechar" at bounding box center [30, 292] width 54 height 35
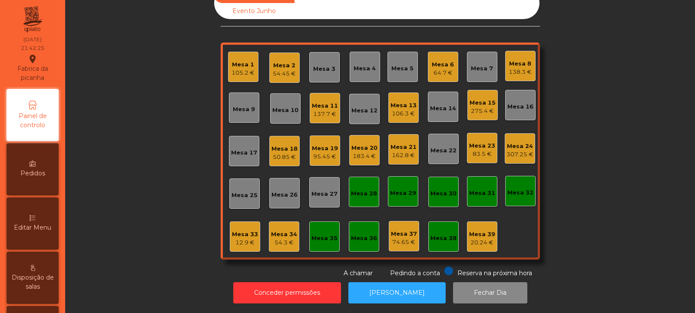
click at [284, 238] on div "54.3 €" at bounding box center [284, 242] width 26 height 9
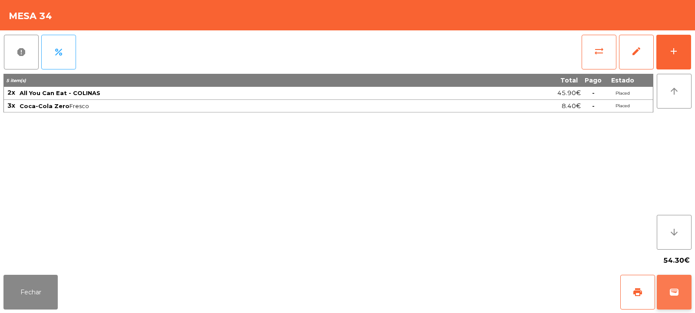
click at [673, 298] on button "wallet" at bounding box center [673, 292] width 35 height 35
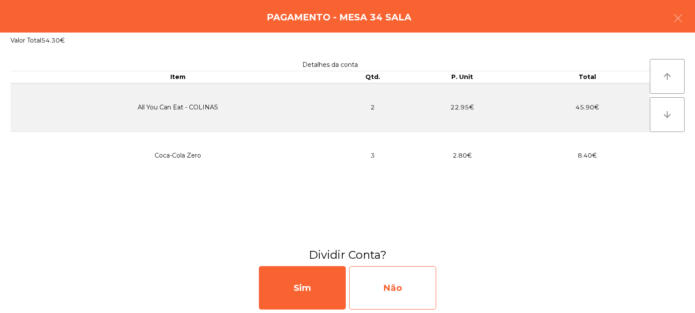
click at [399, 287] on div "Não" at bounding box center [392, 287] width 87 height 43
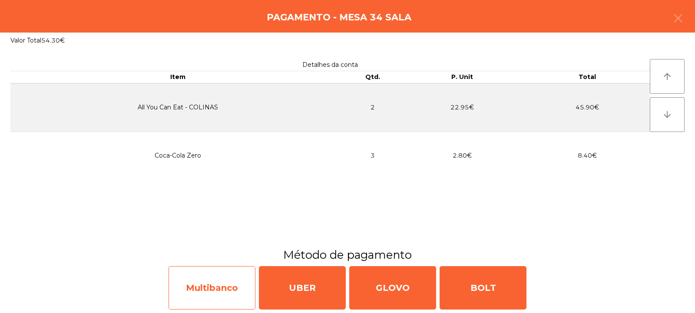
click at [227, 286] on div "Multibanco" at bounding box center [211, 287] width 87 height 43
select select "**"
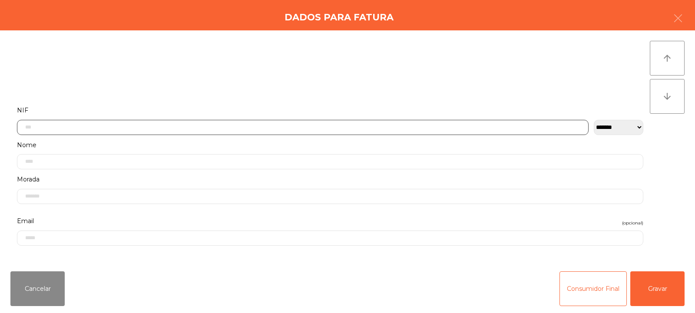
click at [310, 121] on input "text" at bounding box center [302, 127] width 571 height 15
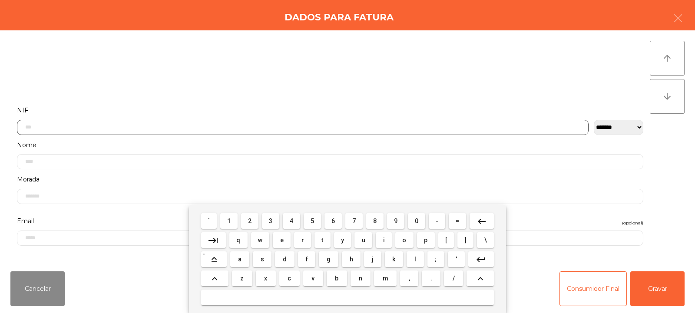
scroll to position [63, 0]
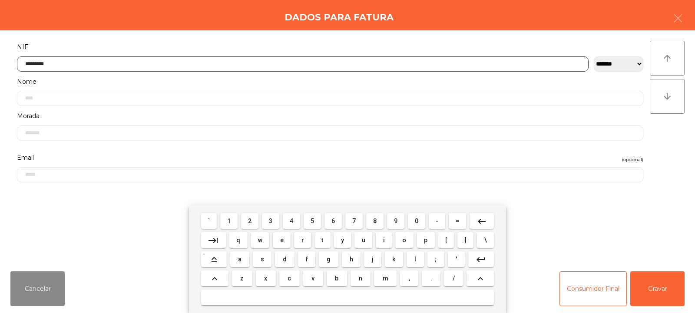
type input "*********"
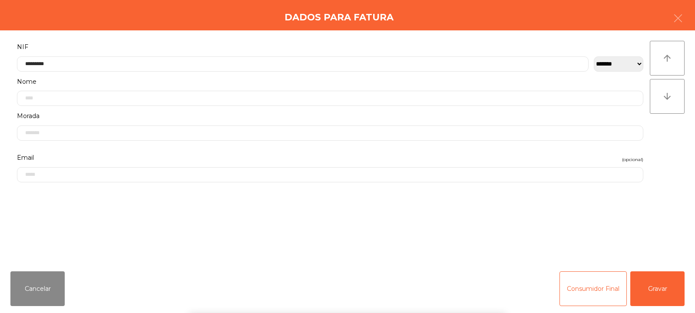
click at [657, 293] on div "` 1 2 3 4 5 6 7 8 9 0 - = keyboard_backspace keyboard_tab q w e r t y u i o p […" at bounding box center [347, 259] width 695 height 108
click at [655, 295] on button "Gravar" at bounding box center [657, 288] width 54 height 35
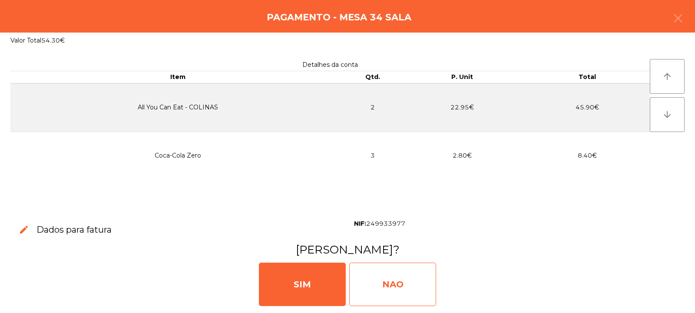
click at [404, 282] on div "NAO" at bounding box center [392, 284] width 87 height 43
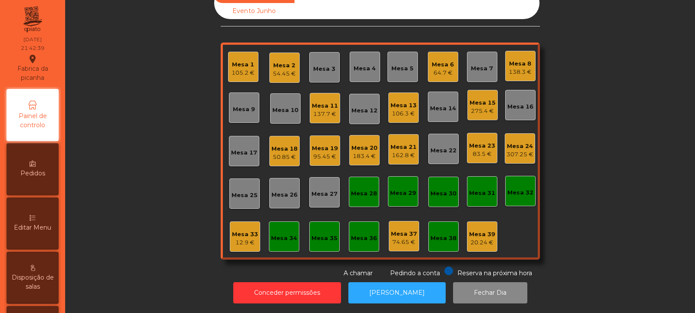
click at [320, 152] on div "95.45 €" at bounding box center [325, 156] width 26 height 9
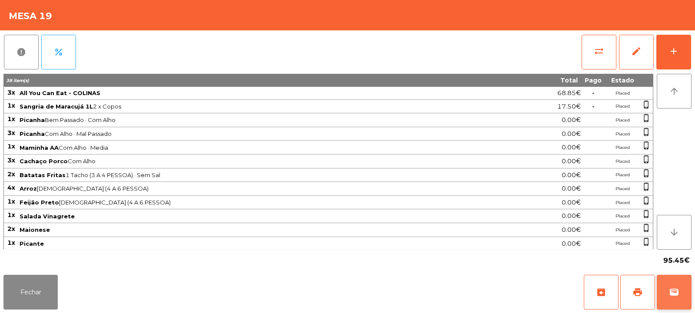
click at [669, 297] on span "wallet" at bounding box center [674, 292] width 10 height 10
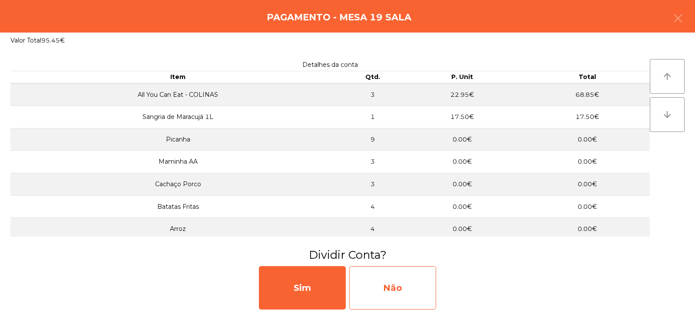
click at [414, 273] on div "Não" at bounding box center [392, 287] width 87 height 43
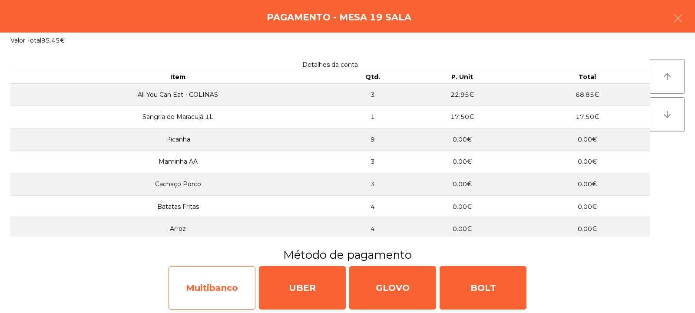
click at [226, 284] on div "Multibanco" at bounding box center [211, 287] width 87 height 43
select select "**"
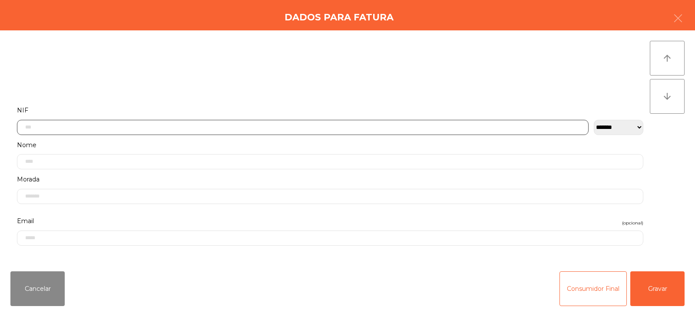
click at [356, 126] on input "text" at bounding box center [302, 127] width 571 height 15
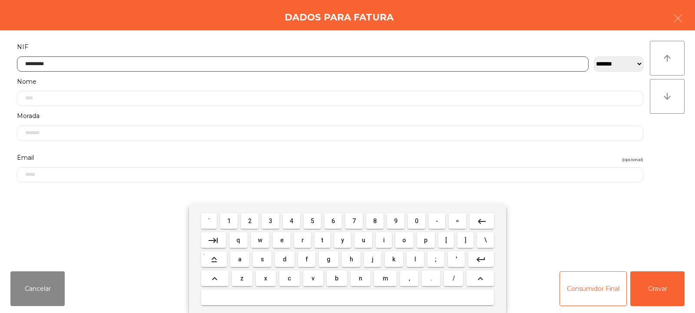
type input "*********"
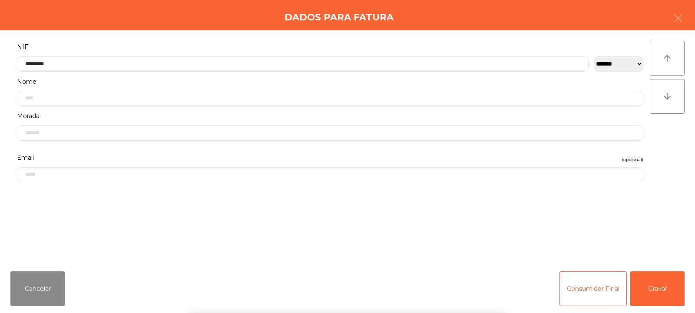
click at [655, 297] on div "` 1 2 3 4 5 6 7 8 9 0 - = keyboard_backspace keyboard_tab q w e r t y u i o p […" at bounding box center [347, 259] width 695 height 108
click at [653, 294] on button "Gravar" at bounding box center [657, 288] width 54 height 35
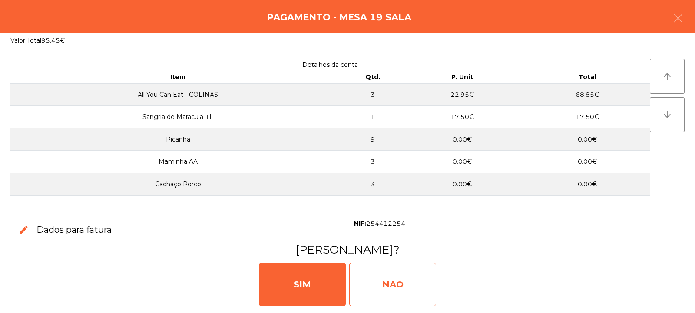
click at [400, 283] on div "NAO" at bounding box center [392, 284] width 87 height 43
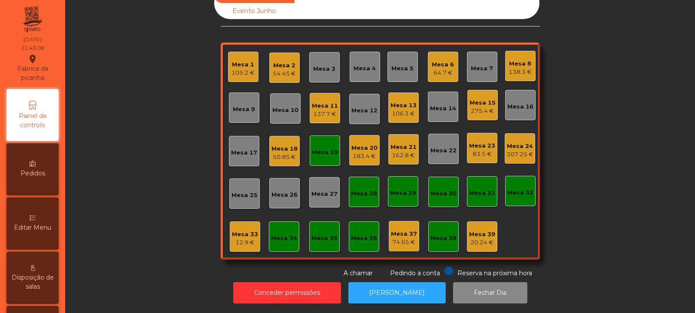
click at [319, 150] on div "Mesa 19" at bounding box center [325, 152] width 26 height 9
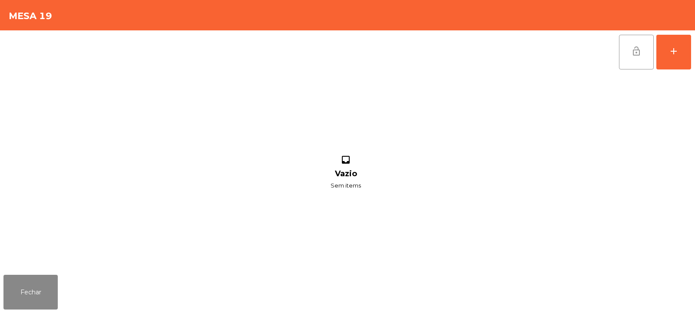
click at [632, 44] on button "lock_open" at bounding box center [636, 52] width 35 height 35
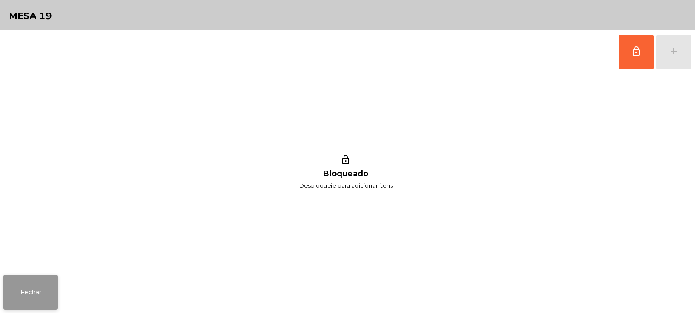
click at [40, 283] on button "Fechar" at bounding box center [30, 292] width 54 height 35
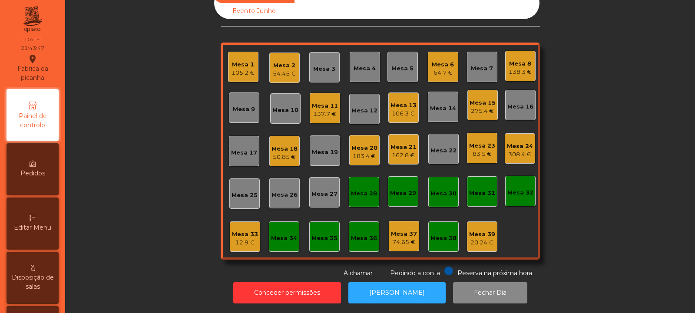
click at [478, 150] on div "83.5 €" at bounding box center [482, 154] width 26 height 9
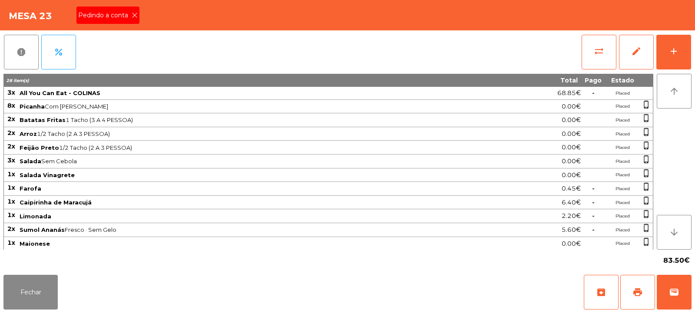
click at [133, 17] on icon at bounding box center [135, 15] width 6 height 6
click at [636, 288] on span "print" at bounding box center [637, 292] width 10 height 10
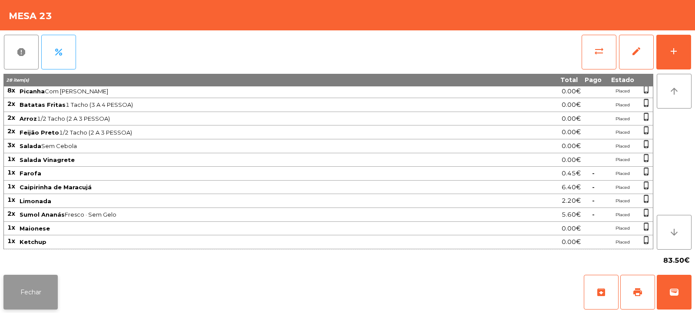
click at [32, 296] on button "Fechar" at bounding box center [30, 292] width 54 height 35
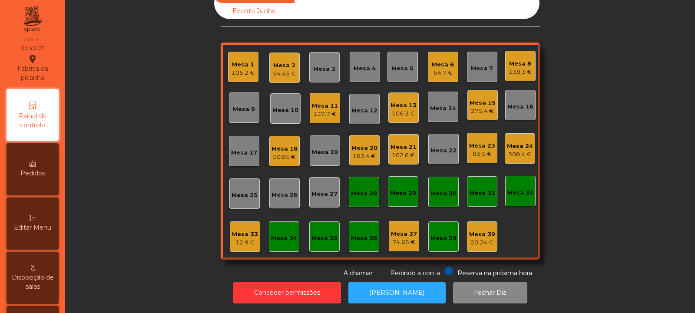
click at [321, 151] on div "Mesa 19" at bounding box center [325, 150] width 30 height 30
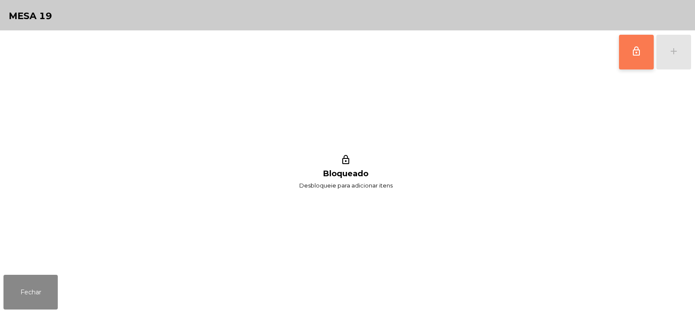
click at [638, 59] on button "lock_outline" at bounding box center [636, 52] width 35 height 35
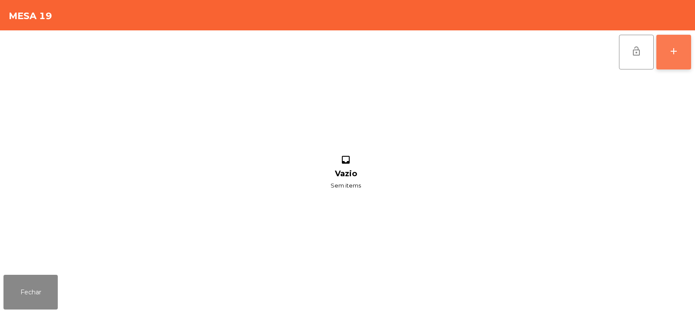
click at [670, 56] on div "add" at bounding box center [673, 51] width 10 height 10
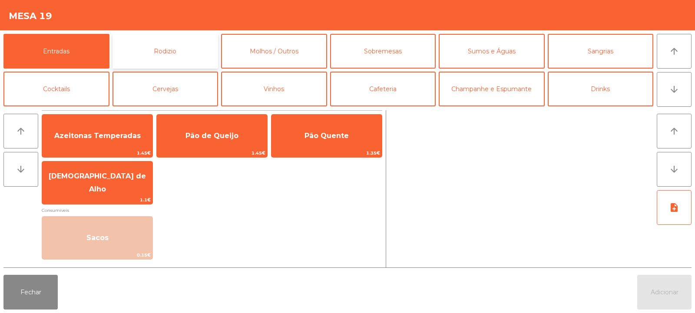
click at [163, 54] on button "Rodizio" at bounding box center [165, 51] width 106 height 35
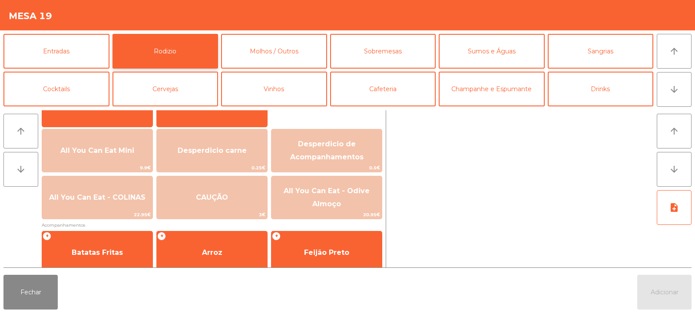
scroll to position [92, 0]
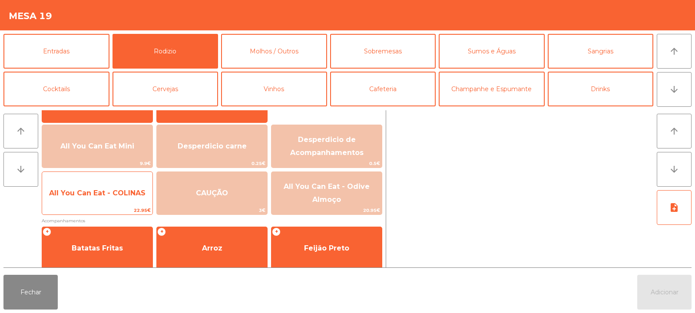
click at [119, 197] on span "All You Can Eat - COLINAS" at bounding box center [97, 193] width 96 height 8
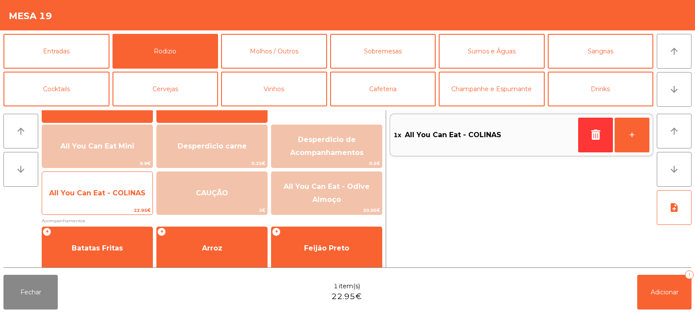
click at [125, 198] on span "All You Can Eat - COLINAS" at bounding box center [97, 192] width 110 height 23
click at [131, 198] on span "All You Can Eat - COLINAS" at bounding box center [97, 192] width 110 height 23
click at [136, 201] on span "All You Can Eat - COLINAS" at bounding box center [97, 192] width 110 height 23
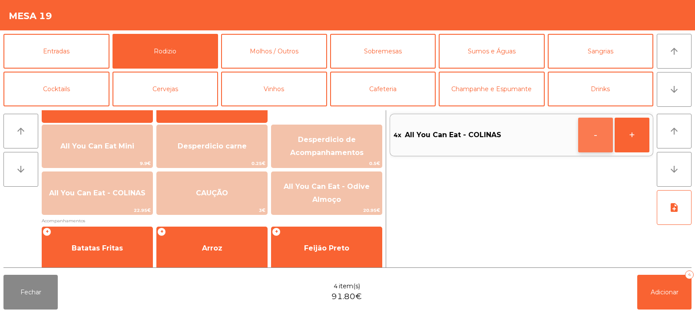
click at [593, 140] on button "-" at bounding box center [595, 135] width 35 height 35
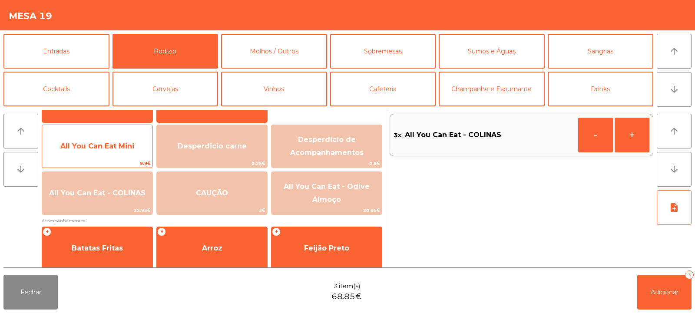
click at [131, 149] on span "All You Can Eat Mini" at bounding box center [97, 146] width 74 height 8
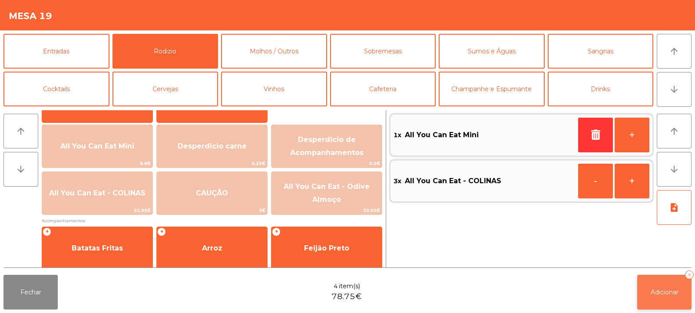
click at [664, 297] on button "Adicionar 4" at bounding box center [664, 292] width 54 height 35
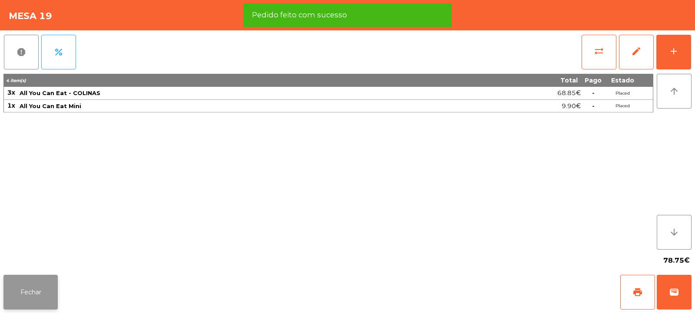
click at [46, 293] on button "Fechar" at bounding box center [30, 292] width 54 height 35
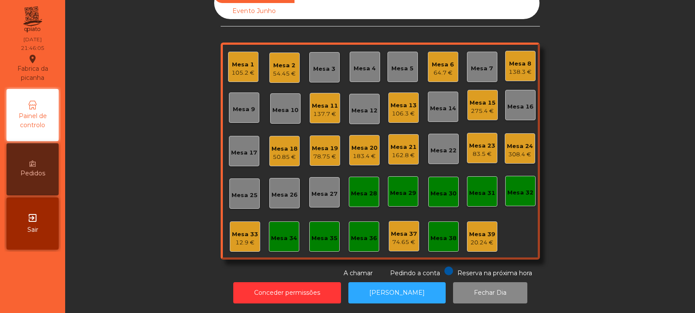
click at [362, 64] on div "Mesa 4" at bounding box center [364, 68] width 22 height 9
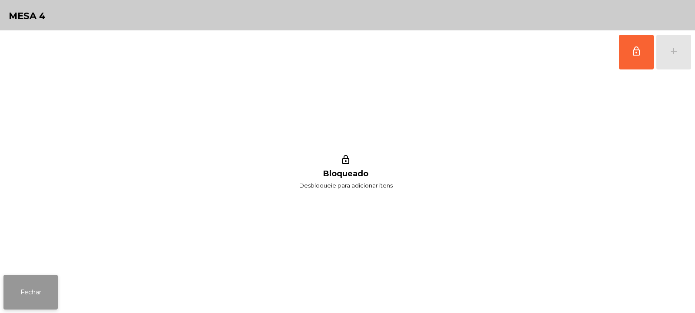
click at [48, 291] on button "Fechar" at bounding box center [30, 292] width 54 height 35
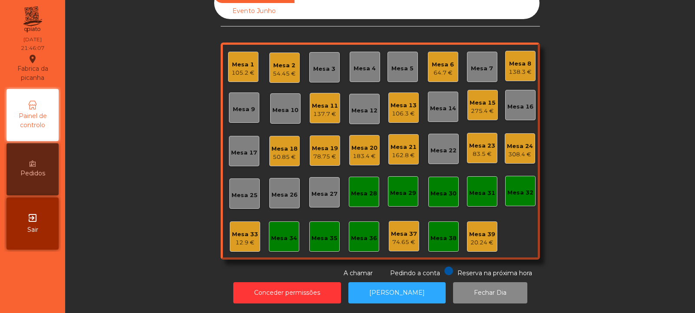
click at [321, 65] on div "Mesa 3" at bounding box center [324, 69] width 22 height 9
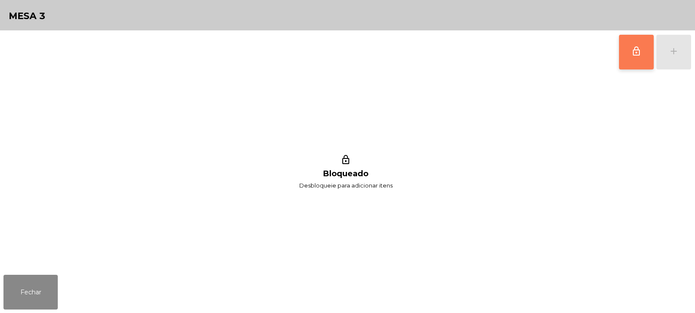
click at [633, 57] on button "lock_outline" at bounding box center [636, 52] width 35 height 35
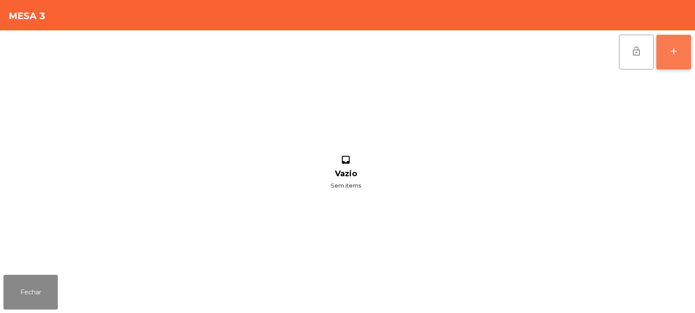
click at [669, 57] on button "add" at bounding box center [673, 52] width 35 height 35
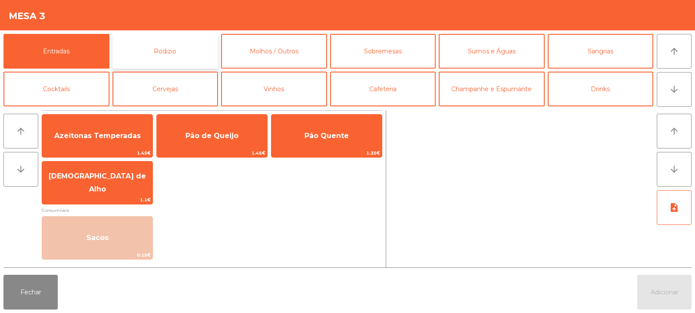
click at [148, 48] on button "Rodizio" at bounding box center [165, 51] width 106 height 35
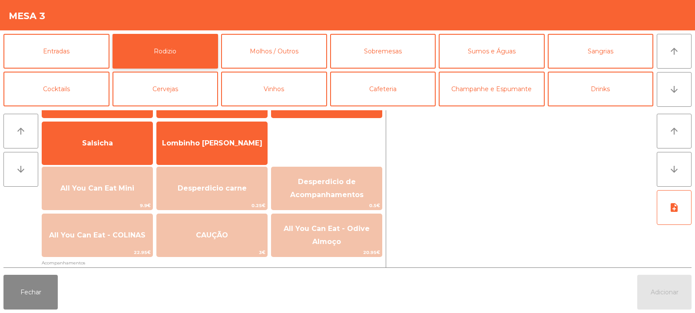
scroll to position [58, 0]
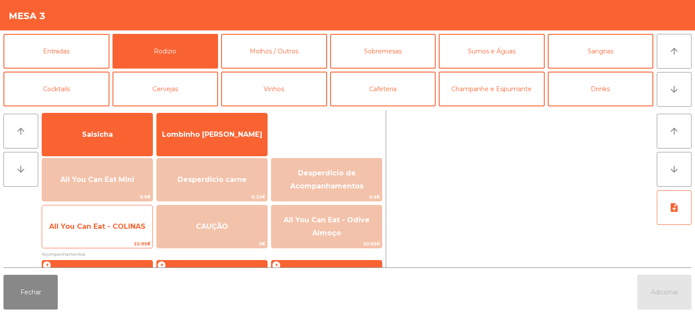
click at [99, 225] on span "All You Can Eat - COLINAS" at bounding box center [97, 226] width 96 height 8
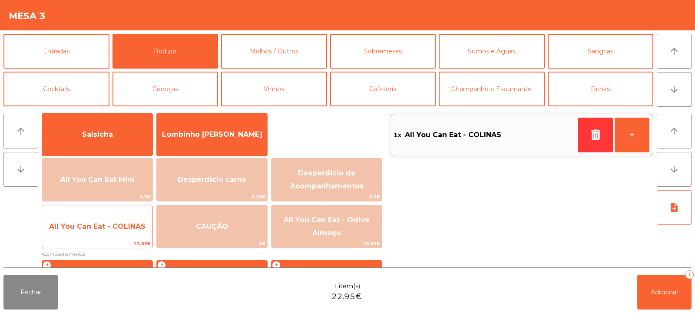
click at [105, 225] on span "All You Can Eat - COLINAS" at bounding box center [97, 226] width 96 height 8
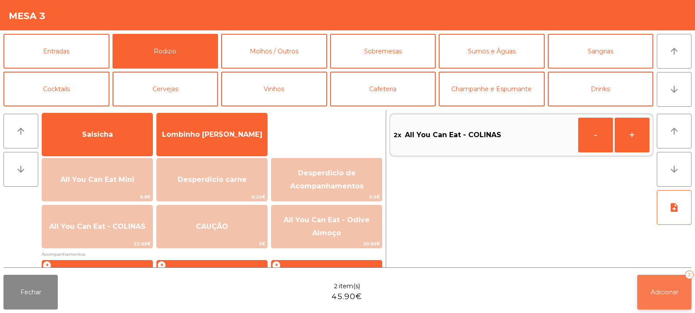
click at [659, 302] on button "Adicionar 2" at bounding box center [664, 292] width 54 height 35
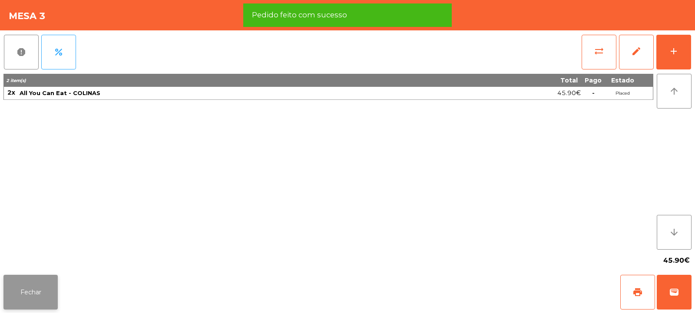
click at [36, 285] on button "Fechar" at bounding box center [30, 292] width 54 height 35
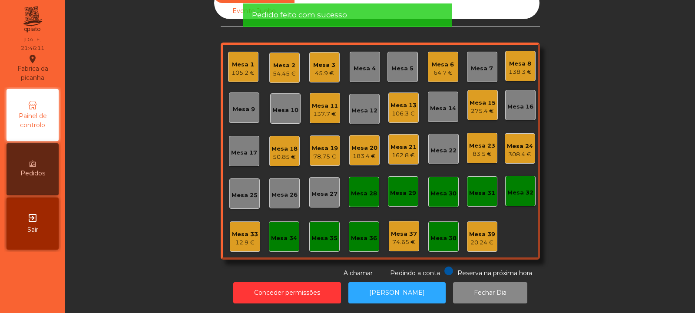
click at [251, 238] on div "12.9 €" at bounding box center [245, 242] width 26 height 9
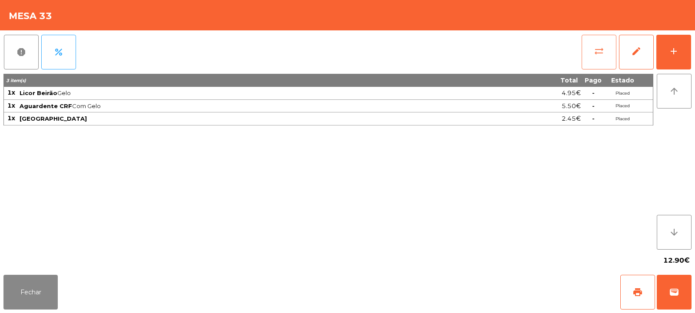
click at [593, 62] on button "sync_alt" at bounding box center [598, 52] width 35 height 35
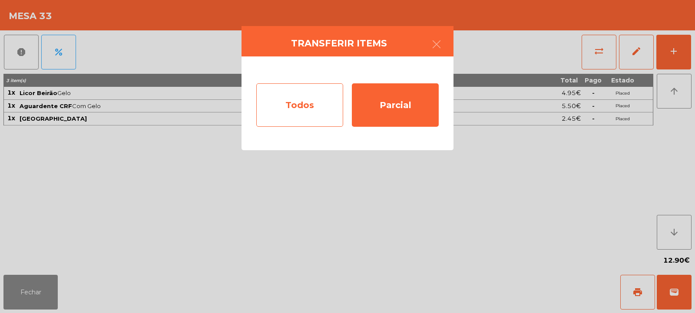
click at [313, 110] on div "Todos" at bounding box center [299, 104] width 87 height 43
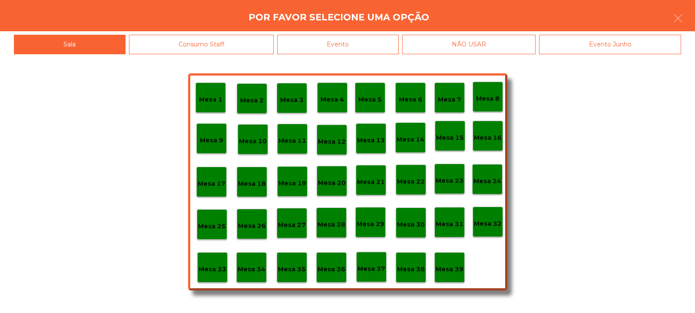
click at [344, 47] on div "Evento" at bounding box center [338, 45] width 122 height 20
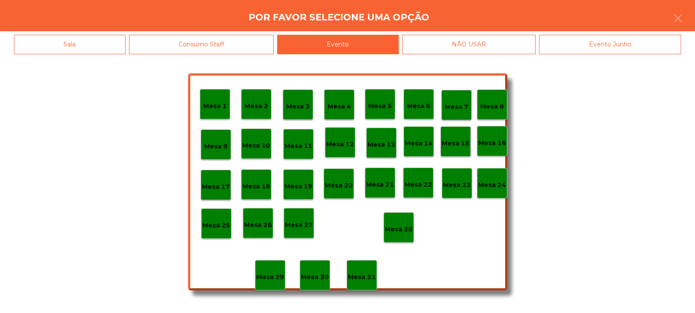
click at [398, 226] on p "Mesa 28" at bounding box center [399, 229] width 28 height 10
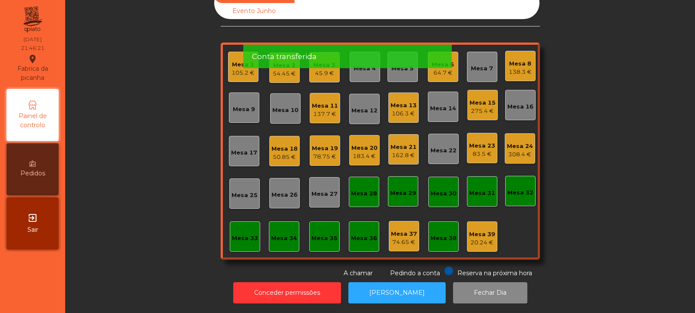
scroll to position [0, 0]
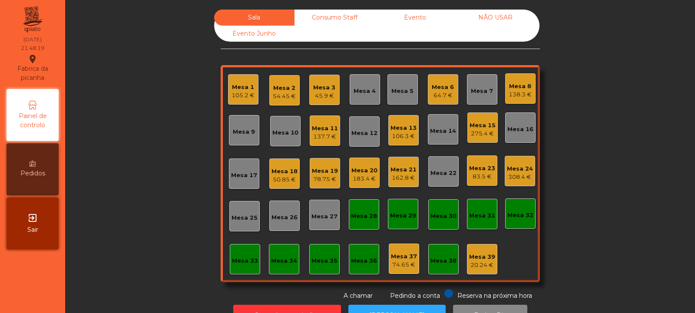
click at [333, 90] on div "Mesa 3 45.9 €" at bounding box center [324, 90] width 30 height 30
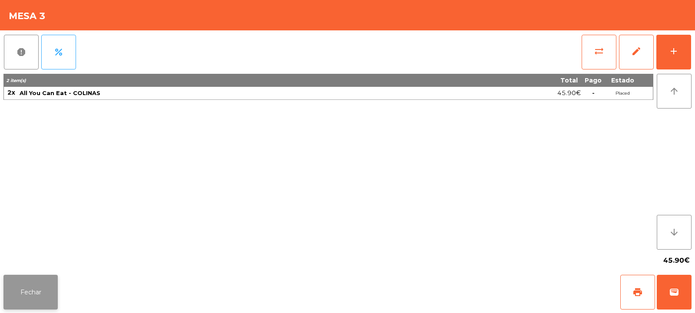
click at [31, 284] on button "Fechar" at bounding box center [30, 292] width 54 height 35
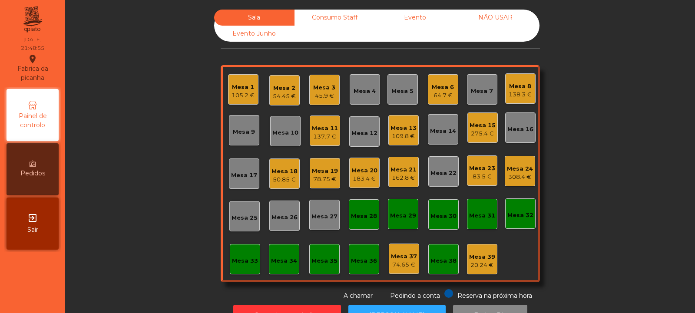
click at [505, 205] on div "Mesa 32" at bounding box center [520, 213] width 30 height 30
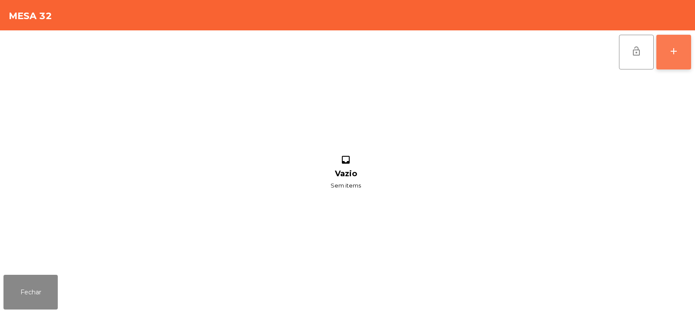
click at [682, 57] on button "add" at bounding box center [673, 52] width 35 height 35
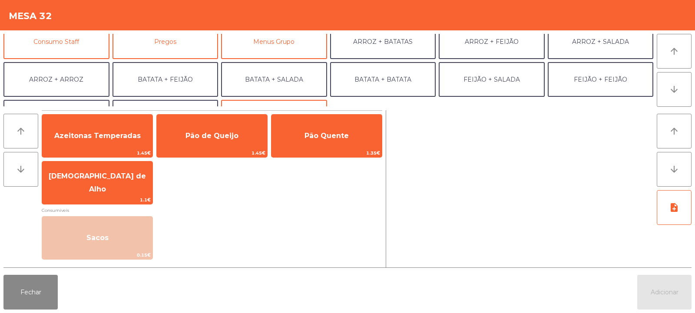
scroll to position [102, 0]
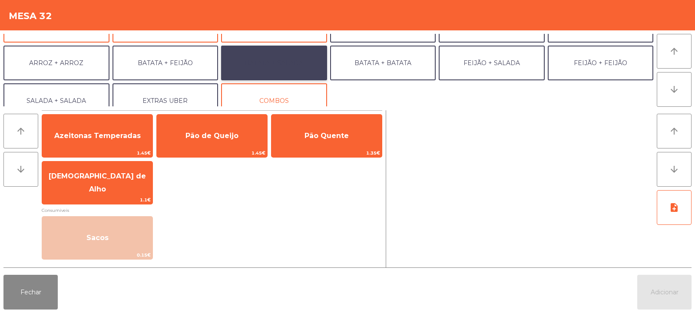
click at [289, 63] on button "BATATA + SALADA" at bounding box center [274, 63] width 106 height 35
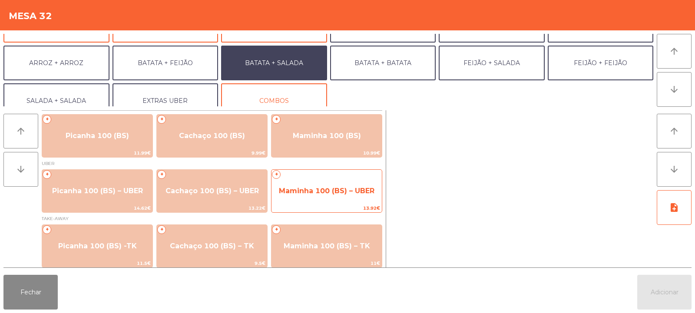
click at [341, 190] on span "Maminha 100 (BS) – UBER" at bounding box center [327, 191] width 96 height 8
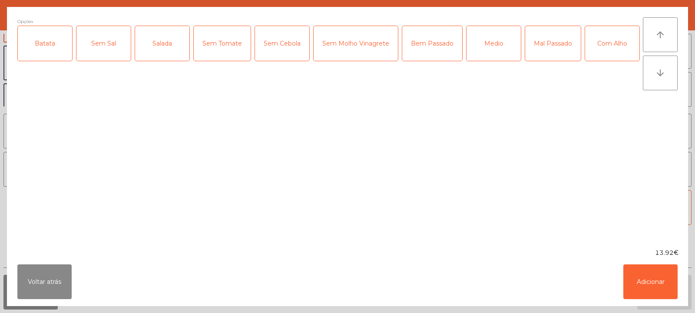
click at [35, 46] on div "Batata" at bounding box center [45, 43] width 54 height 35
click at [164, 47] on div "Salada" at bounding box center [162, 43] width 54 height 35
click at [421, 42] on div "Bem Passado" at bounding box center [432, 43] width 60 height 35
click at [642, 286] on button "Adicionar" at bounding box center [650, 281] width 54 height 35
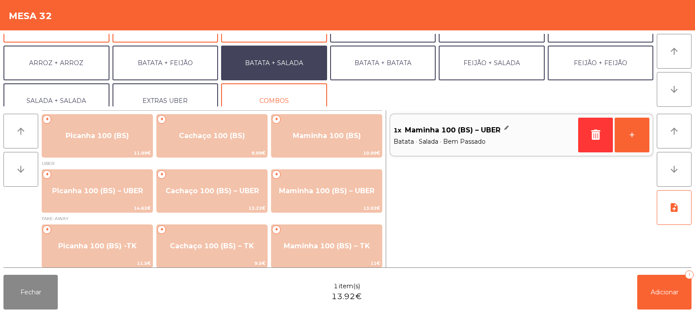
scroll to position [113, 0]
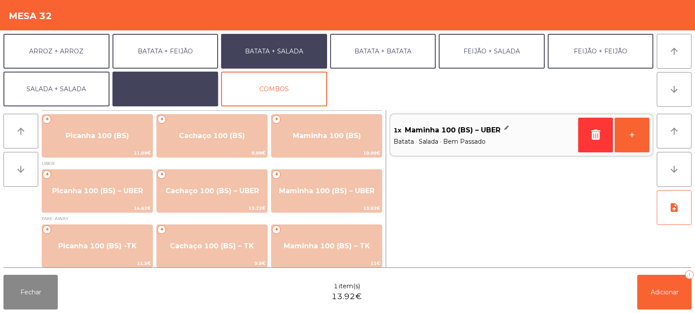
click at [152, 81] on button "EXTRAS UBER" at bounding box center [165, 89] width 106 height 35
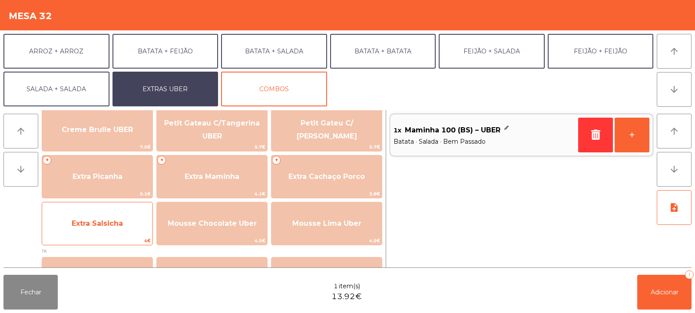
click at [75, 221] on span "Extra Salsicha" at bounding box center [97, 223] width 51 height 8
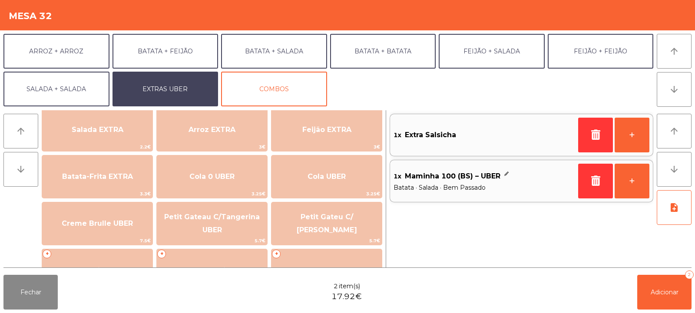
scroll to position [95, 0]
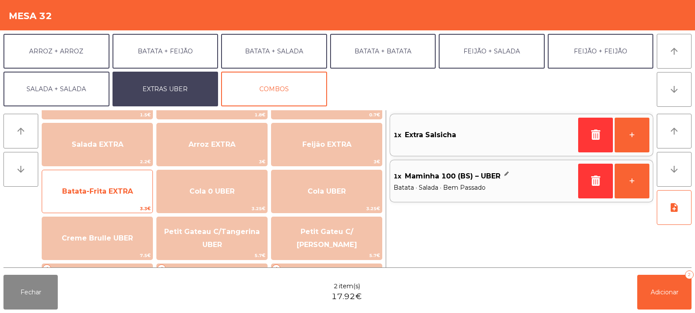
click at [77, 194] on span "Batata-Frita EXTRA" at bounding box center [97, 191] width 71 height 8
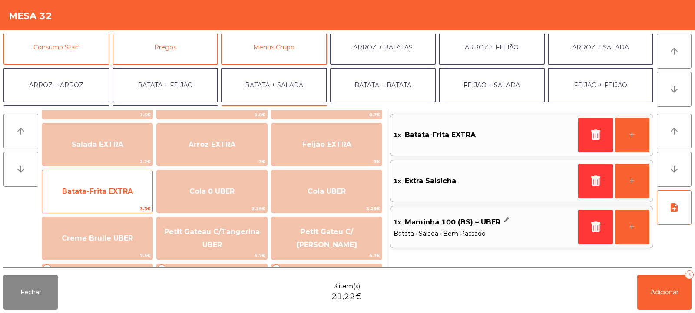
scroll to position [75, 0]
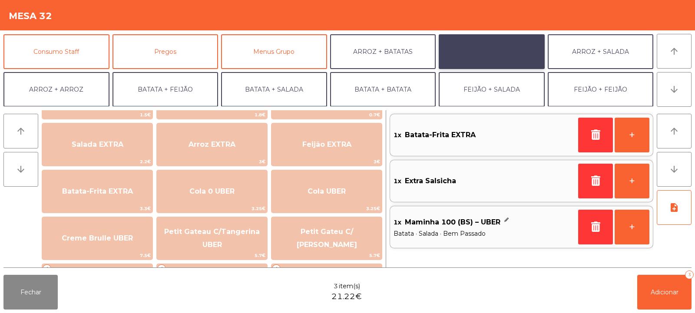
click at [501, 53] on button "ARROZ + FEIJÃO" at bounding box center [491, 51] width 106 height 35
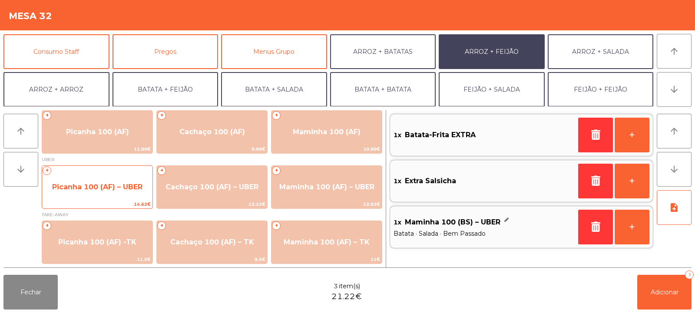
click at [78, 168] on div "+ Picanha 100 (AF) – UBER 14.62€" at bounding box center [97, 186] width 111 height 43
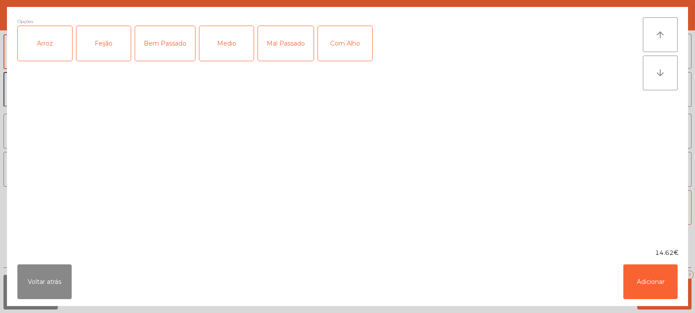
click at [42, 48] on div "Arroz" at bounding box center [45, 43] width 54 height 35
click at [113, 47] on div "Feijão" at bounding box center [103, 43] width 54 height 35
click at [282, 48] on div "Mal Passado" at bounding box center [286, 43] width 56 height 35
click at [342, 48] on div "Com Alho" at bounding box center [345, 43] width 54 height 35
click at [644, 275] on button "Adicionar" at bounding box center [650, 281] width 54 height 35
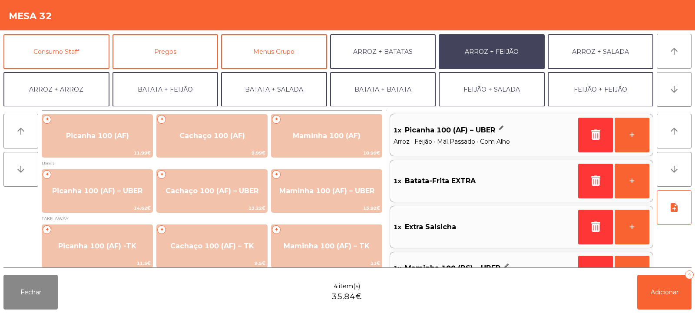
scroll to position [113, 0]
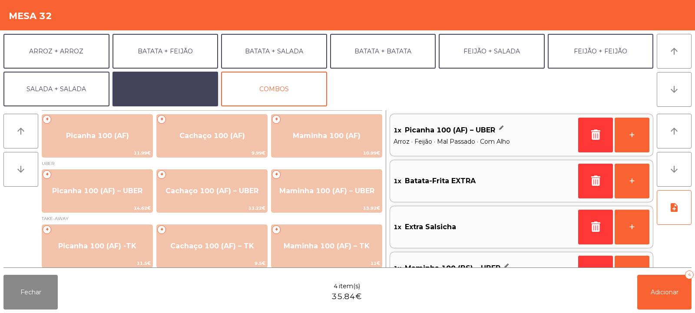
click at [150, 84] on button "EXTRAS UBER" at bounding box center [165, 89] width 106 height 35
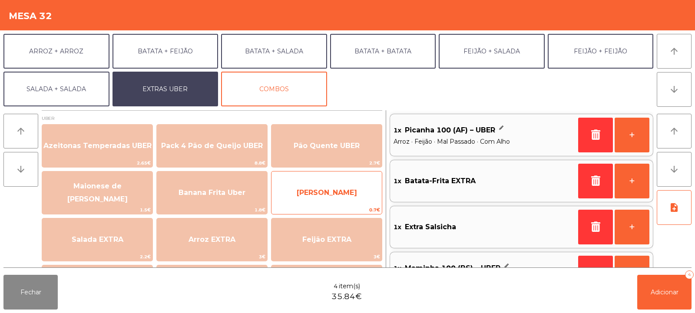
click at [303, 191] on span "Farofa Uber" at bounding box center [326, 192] width 110 height 23
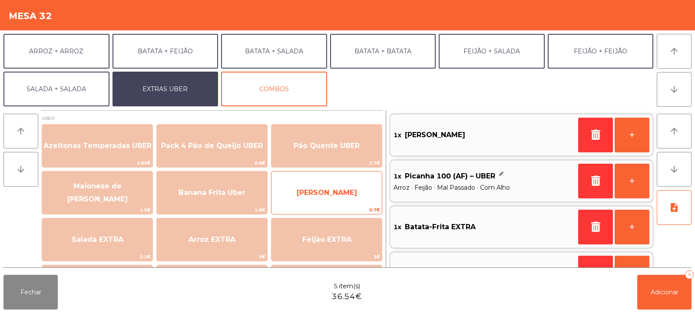
scroll to position [3, 0]
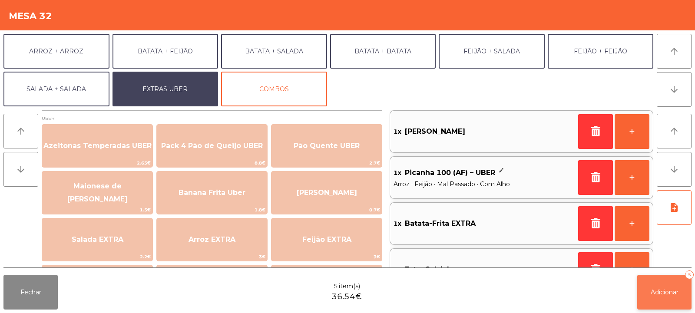
click at [661, 298] on button "Adicionar 5" at bounding box center [664, 292] width 54 height 35
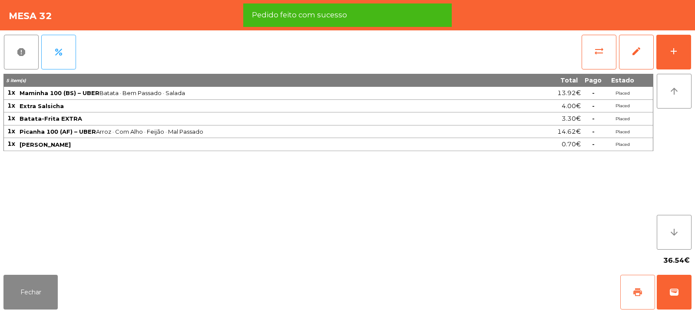
click at [636, 292] on span "print" at bounding box center [637, 292] width 10 height 10
click at [675, 297] on span "wallet" at bounding box center [674, 292] width 10 height 10
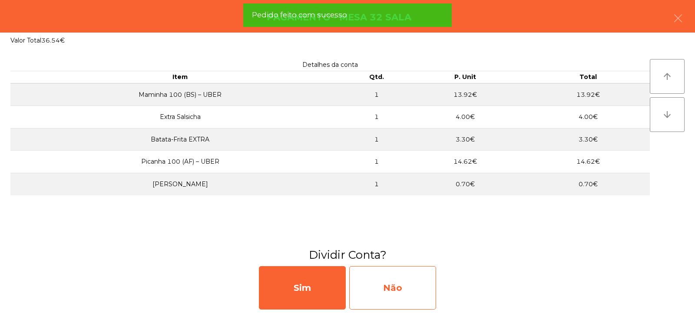
click at [407, 291] on div "Não" at bounding box center [392, 287] width 87 height 43
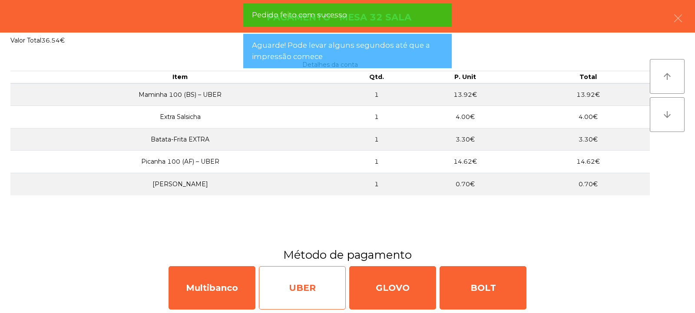
click at [311, 286] on div "UBER" at bounding box center [302, 287] width 87 height 43
select select "**"
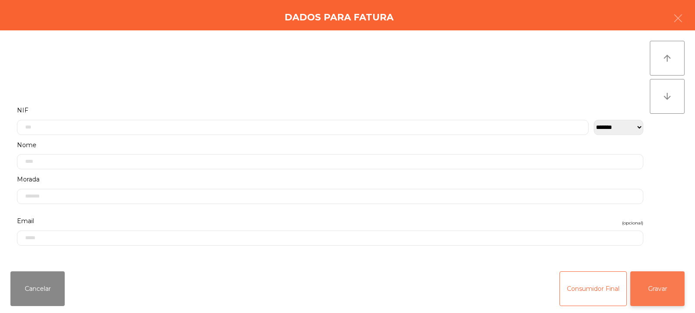
click at [665, 289] on button "Gravar" at bounding box center [657, 288] width 54 height 35
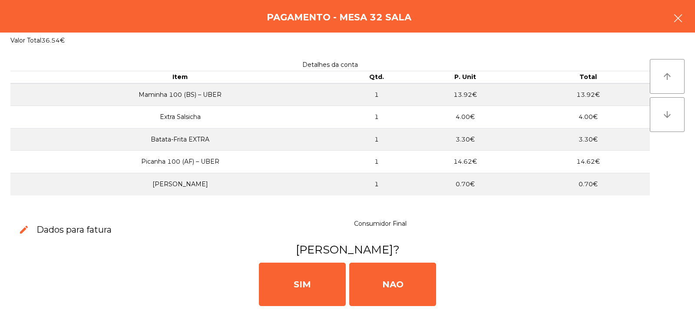
click at [676, 22] on icon "button" at bounding box center [677, 18] width 10 height 10
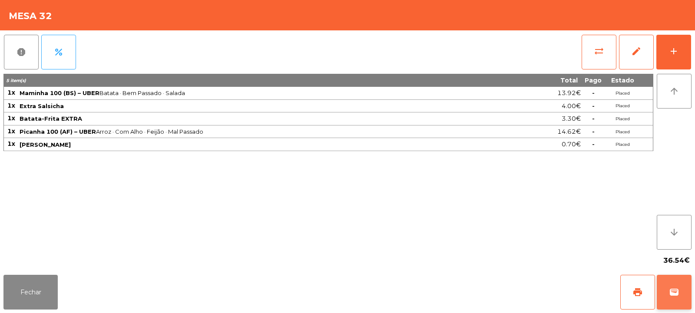
click at [677, 286] on button "wallet" at bounding box center [673, 292] width 35 height 35
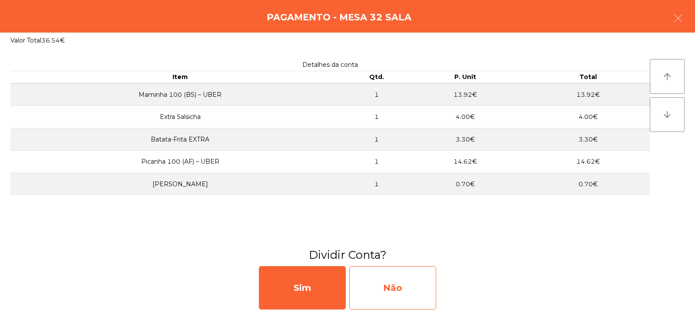
click at [406, 287] on div "Não" at bounding box center [392, 287] width 87 height 43
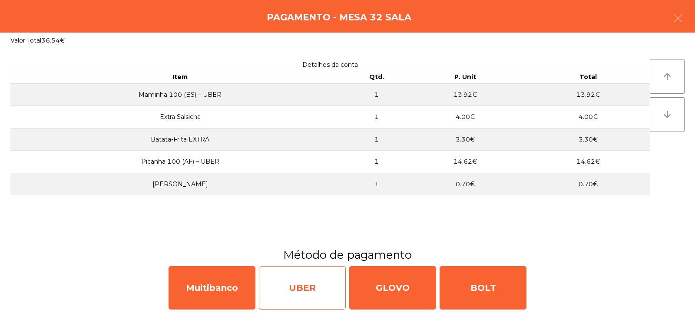
click at [312, 287] on div "UBER" at bounding box center [302, 287] width 87 height 43
select select "**"
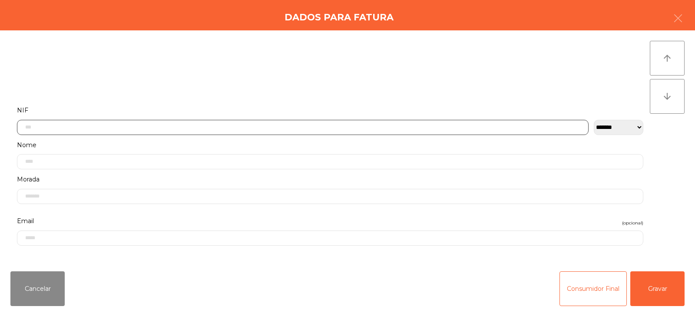
click at [395, 124] on input "text" at bounding box center [302, 127] width 571 height 15
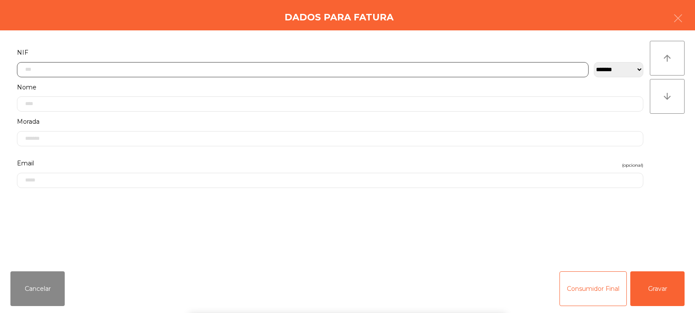
scroll to position [63, 0]
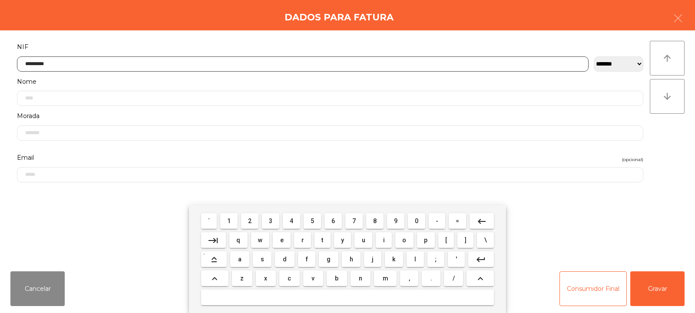
type input "*********"
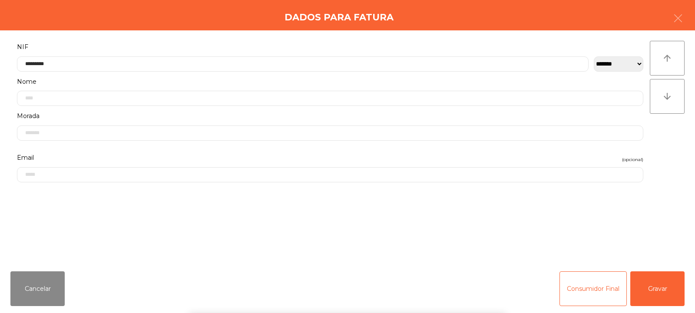
click at [659, 287] on div "` 1 2 3 4 5 6 7 8 9 0 - = keyboard_backspace keyboard_tab q w e r t y u i o p […" at bounding box center [347, 259] width 695 height 108
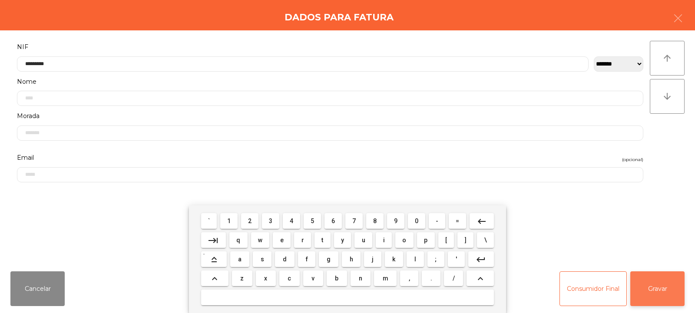
click at [659, 288] on button "Gravar" at bounding box center [657, 288] width 54 height 35
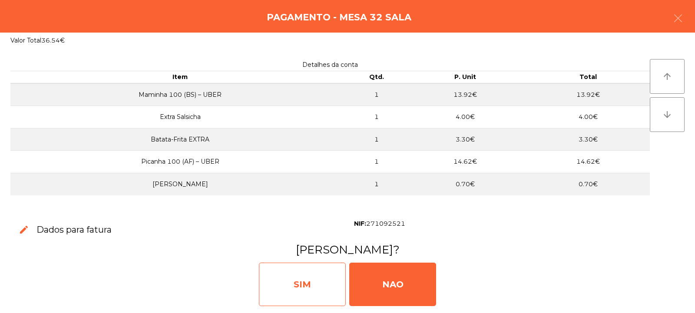
click at [307, 277] on div "SIM" at bounding box center [302, 284] width 87 height 43
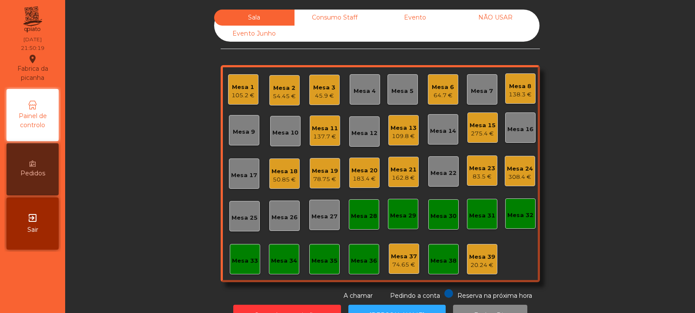
scroll to position [29, 0]
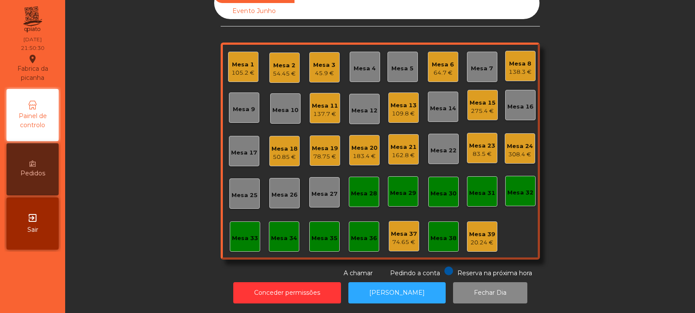
click at [441, 104] on div "Mesa 14" at bounding box center [443, 108] width 26 height 9
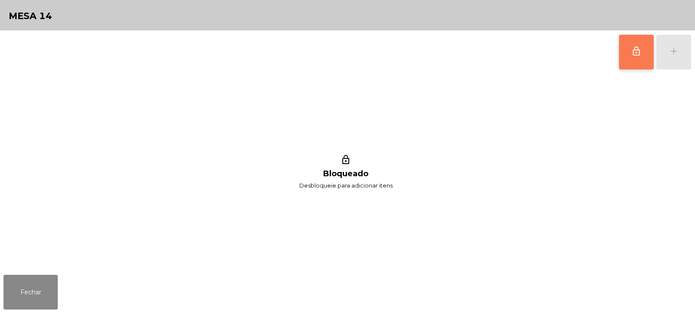
click at [633, 54] on span "lock_outline" at bounding box center [636, 51] width 10 height 10
click at [679, 59] on button "add" at bounding box center [673, 52] width 35 height 35
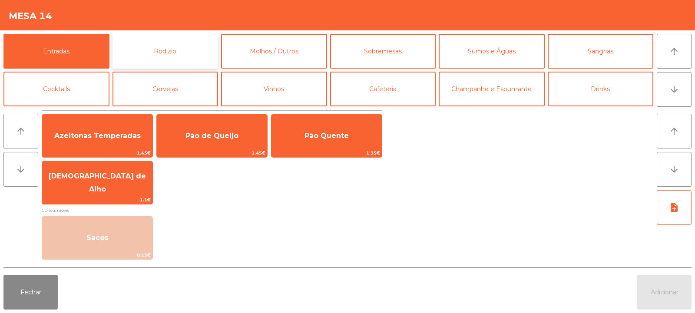
click at [161, 50] on button "Rodizio" at bounding box center [165, 51] width 106 height 35
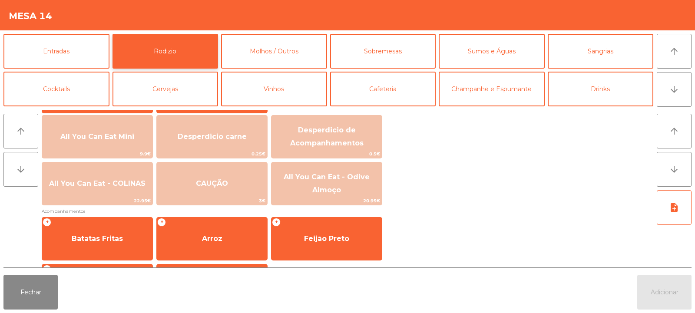
scroll to position [106, 0]
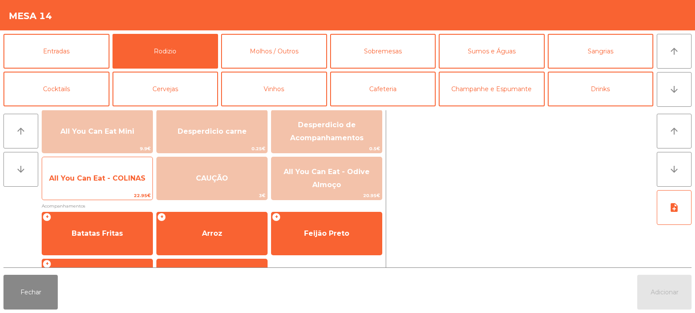
click at [104, 184] on span "All You Can Eat - COLINAS" at bounding box center [97, 178] width 110 height 23
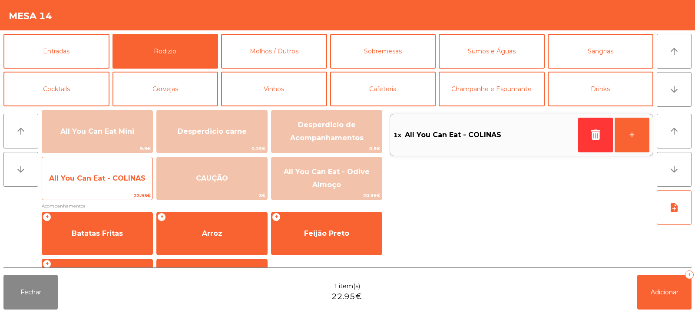
click at [101, 188] on span "All You Can Eat - COLINAS" at bounding box center [97, 178] width 110 height 23
click at [102, 184] on span "All You Can Eat - COLINAS" at bounding box center [97, 178] width 110 height 23
click at [96, 193] on span "22.95€" at bounding box center [97, 195] width 110 height 8
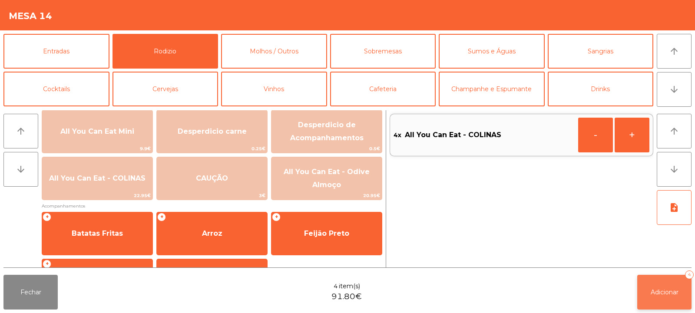
click at [656, 295] on span "Adicionar" at bounding box center [664, 292] width 28 height 8
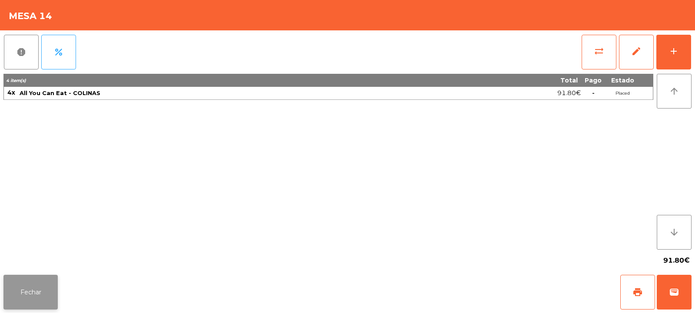
click at [35, 296] on button "Fechar" at bounding box center [30, 292] width 54 height 35
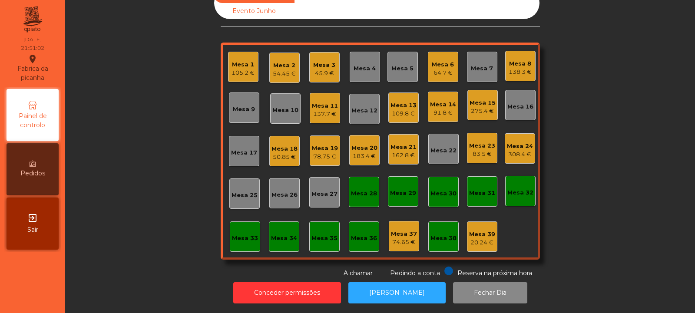
click at [479, 150] on div "83.5 €" at bounding box center [482, 154] width 26 height 9
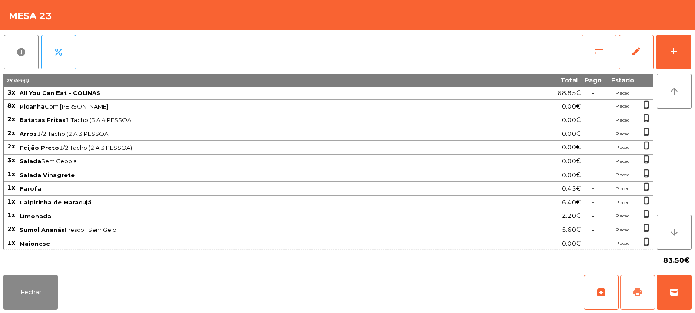
click at [629, 297] on button "print" at bounding box center [637, 292] width 35 height 35
click at [31, 293] on button "Fechar" at bounding box center [30, 292] width 54 height 35
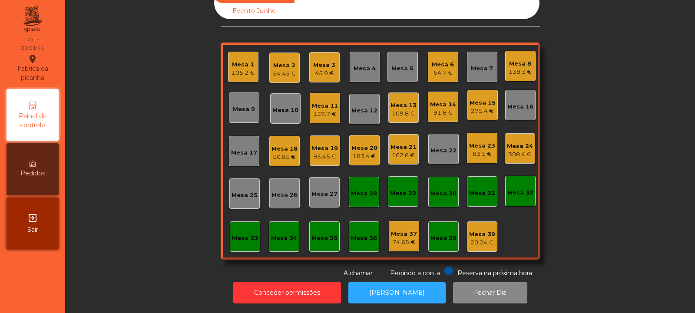
click at [234, 105] on div "Mesa 9" at bounding box center [244, 109] width 22 height 9
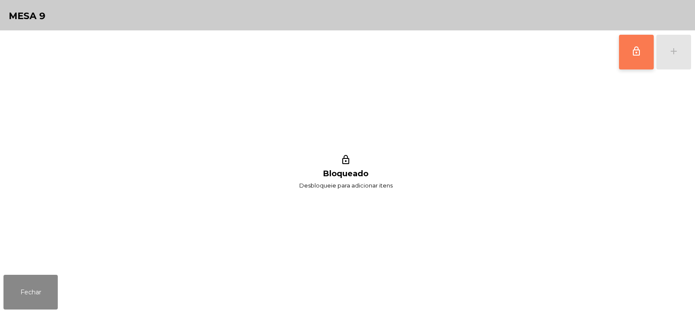
click at [631, 58] on button "lock_outline" at bounding box center [636, 52] width 35 height 35
click at [671, 52] on div "add" at bounding box center [673, 51] width 10 height 10
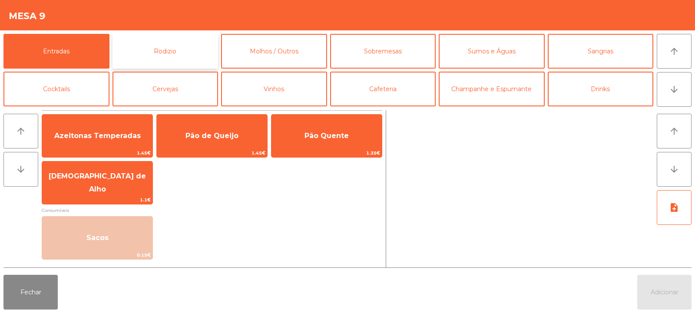
click at [159, 49] on button "Rodizio" at bounding box center [165, 51] width 106 height 35
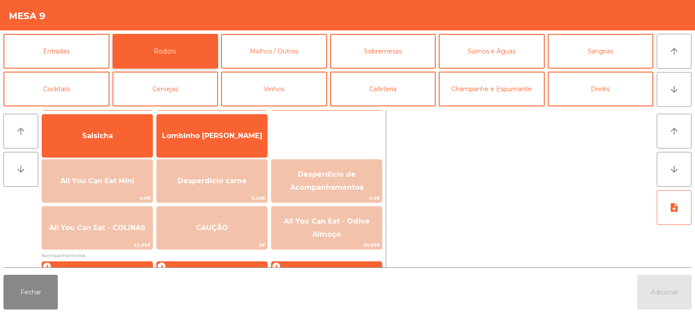
scroll to position [65, 0]
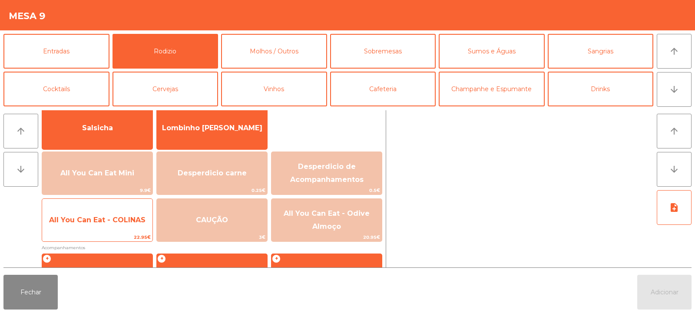
click at [103, 224] on span "All You Can Eat - COLINAS" at bounding box center [97, 219] width 110 height 23
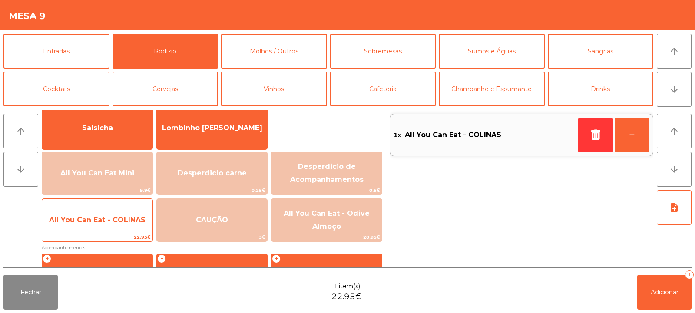
click at [105, 222] on span "All You Can Eat - COLINAS" at bounding box center [97, 220] width 96 height 8
click at [106, 224] on span "All You Can Eat - COLINAS" at bounding box center [97, 219] width 110 height 23
click at [105, 224] on span "All You Can Eat - COLINAS" at bounding box center [97, 219] width 110 height 23
click at [107, 224] on span "All You Can Eat - COLINAS" at bounding box center [97, 219] width 110 height 23
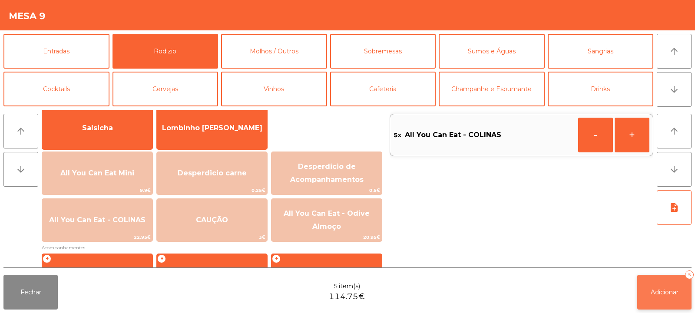
click at [667, 301] on button "Adicionar 5" at bounding box center [664, 292] width 54 height 35
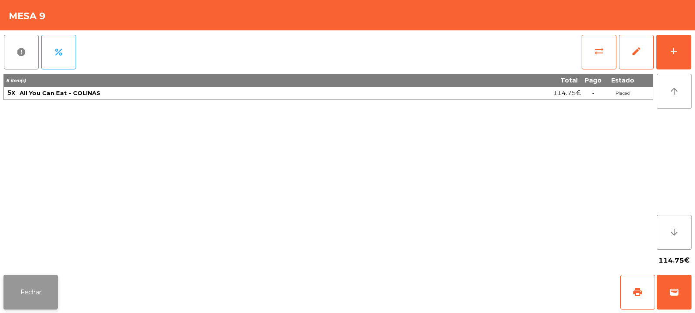
click at [38, 302] on button "Fechar" at bounding box center [30, 292] width 54 height 35
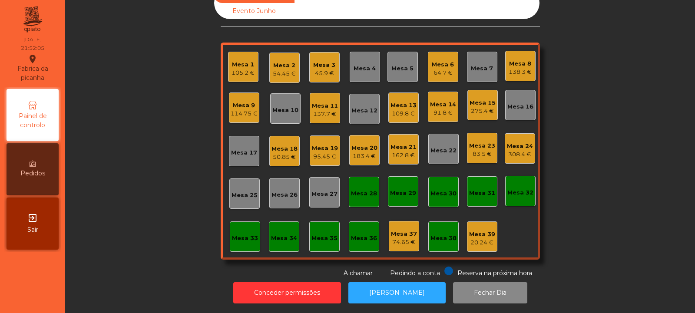
scroll to position [0, 0]
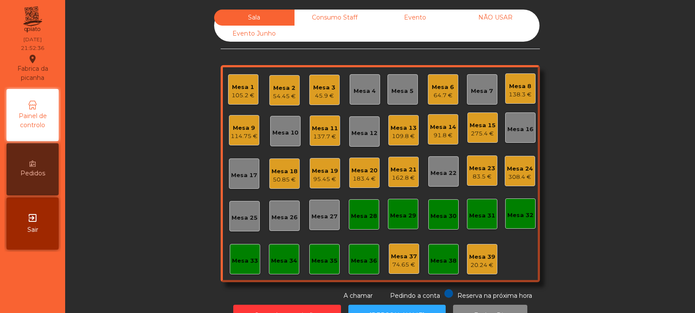
click at [476, 132] on div "275.4 €" at bounding box center [482, 133] width 26 height 9
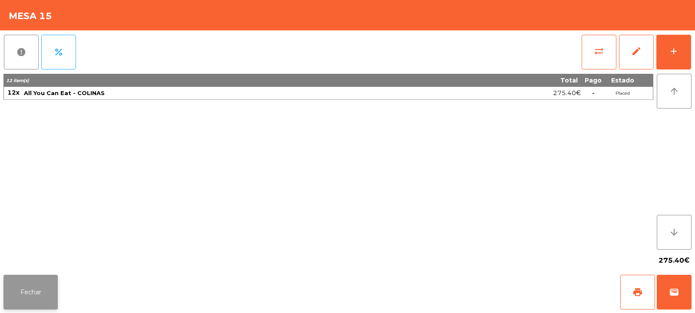
click at [33, 295] on button "Fechar" at bounding box center [30, 292] width 54 height 35
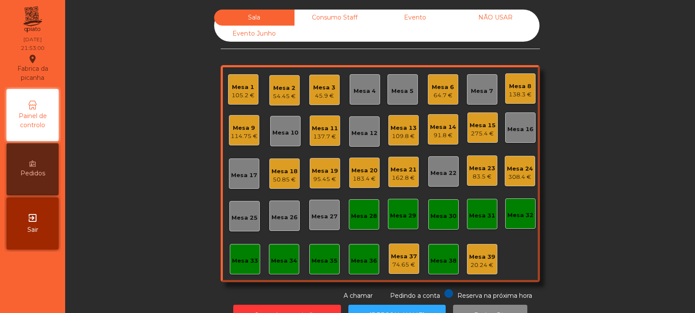
click at [366, 91] on div "Mesa 4" at bounding box center [364, 91] width 22 height 9
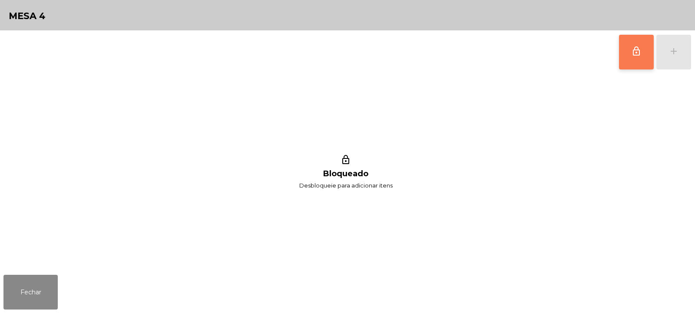
click at [634, 52] on span "lock_outline" at bounding box center [636, 51] width 10 height 10
click at [671, 55] on div "add" at bounding box center [673, 51] width 10 height 10
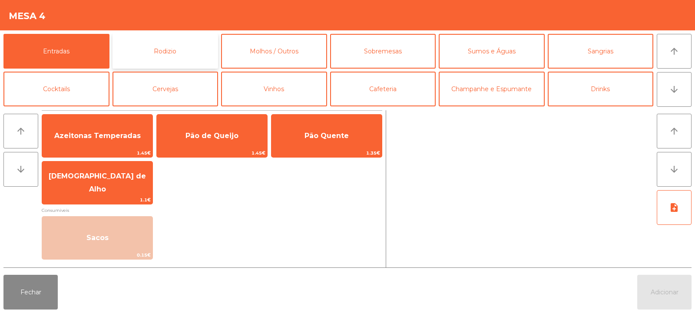
click at [185, 51] on button "Rodizio" at bounding box center [165, 51] width 106 height 35
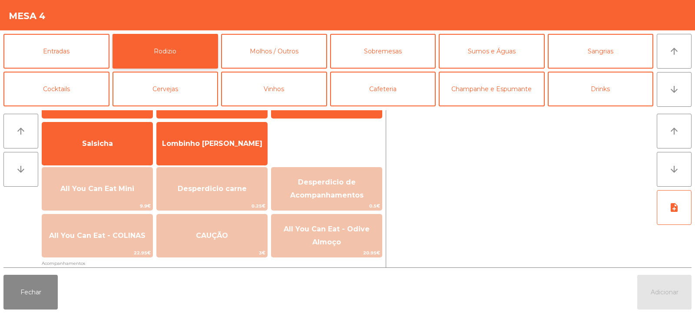
scroll to position [59, 0]
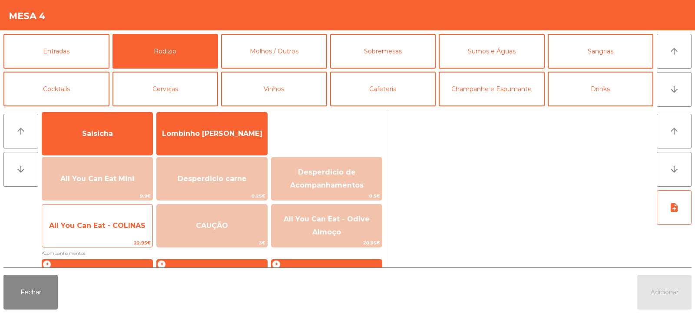
click at [134, 227] on span "All You Can Eat - COLINAS" at bounding box center [97, 225] width 96 height 8
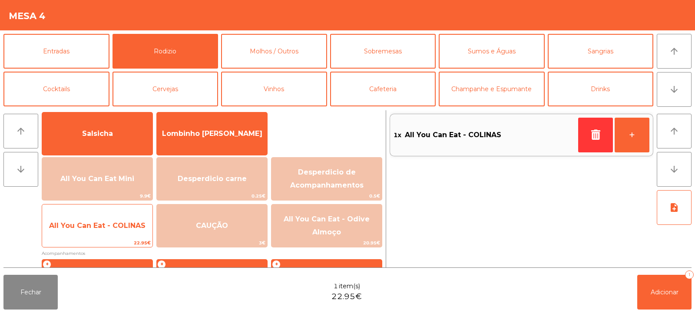
click at [134, 228] on span "All You Can Eat - COLINAS" at bounding box center [97, 225] width 96 height 8
click at [132, 226] on span "All You Can Eat - COLINAS" at bounding box center [97, 225] width 96 height 8
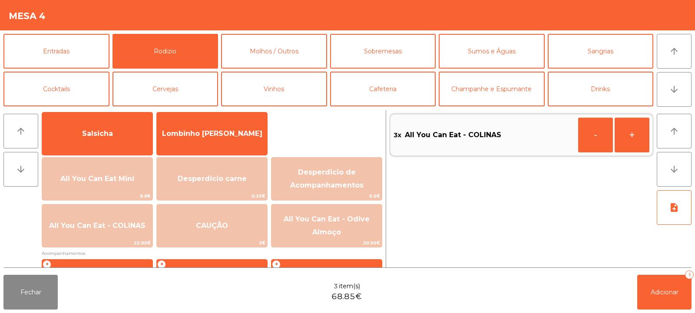
click at [663, 310] on div "Fechar 3 item(s) 68.85€ Adicionar 3" at bounding box center [347, 292] width 695 height 42
click at [665, 289] on span "Adicionar" at bounding box center [664, 292] width 28 height 8
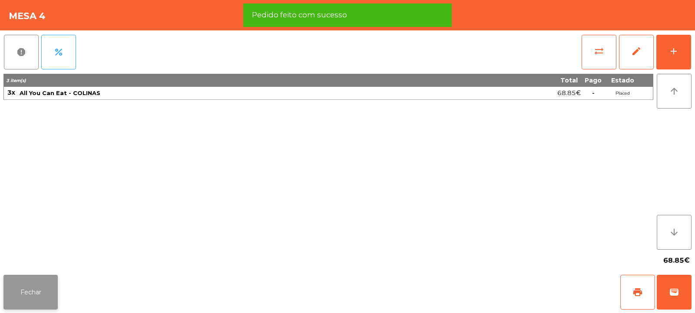
click at [39, 293] on button "Fechar" at bounding box center [30, 292] width 54 height 35
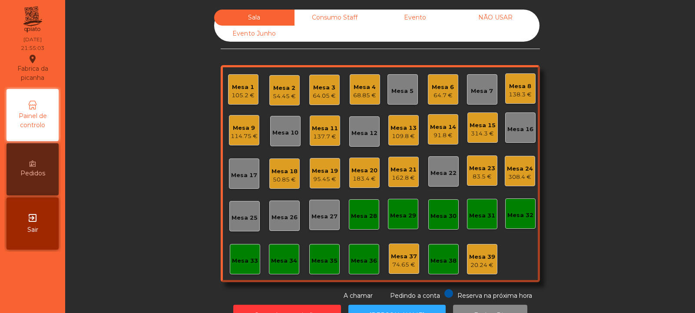
click at [329, 175] on div "Mesa 19" at bounding box center [325, 171] width 26 height 9
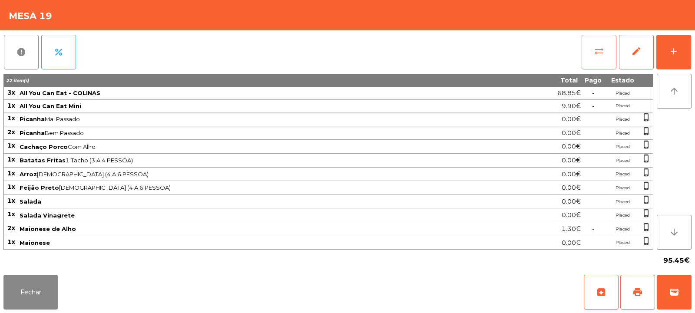
click at [597, 57] on button "sync_alt" at bounding box center [598, 52] width 35 height 35
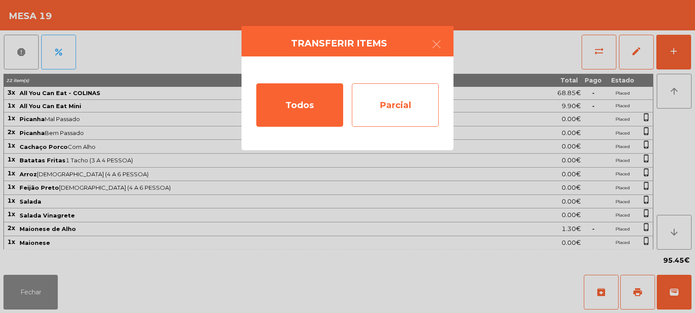
click at [409, 106] on div "Parcial" at bounding box center [395, 104] width 87 height 43
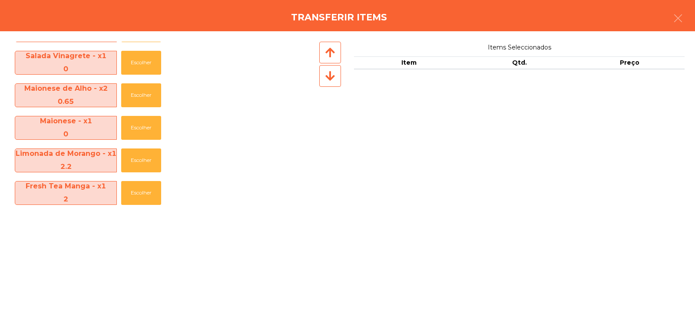
scroll to position [291, 0]
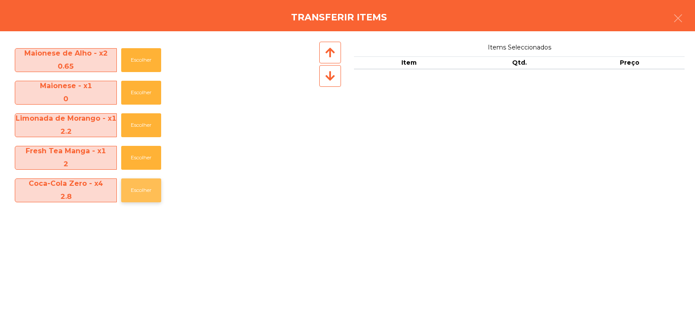
click at [149, 186] on button "Escolher" at bounding box center [141, 190] width 40 height 24
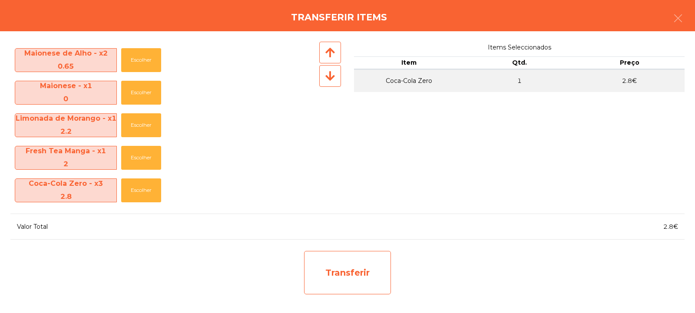
click at [347, 267] on div "Transferir" at bounding box center [347, 272] width 87 height 43
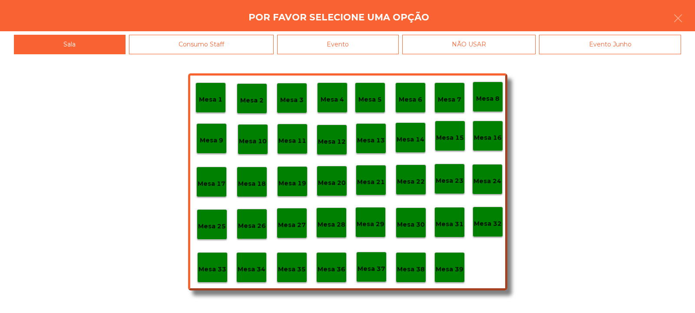
click at [374, 271] on p "Mesa 37" at bounding box center [371, 269] width 28 height 10
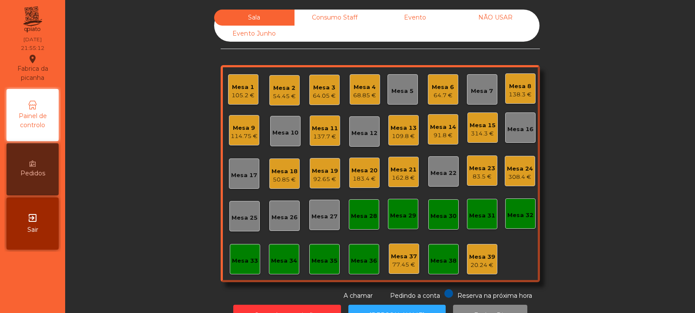
click at [448, 92] on div "64.7 €" at bounding box center [443, 95] width 22 height 9
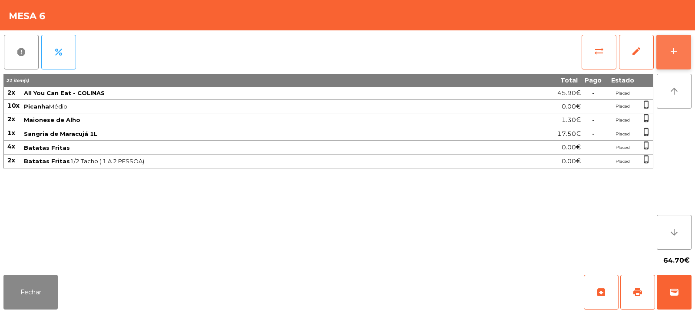
click at [673, 59] on button "add" at bounding box center [673, 52] width 35 height 35
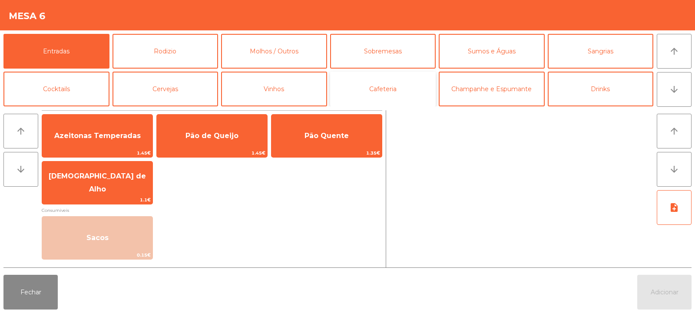
click at [377, 84] on button "Cafeteria" at bounding box center [383, 89] width 106 height 35
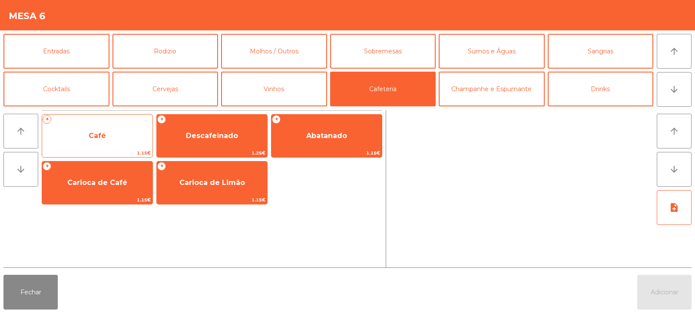
click at [125, 138] on span "Café" at bounding box center [97, 135] width 110 height 23
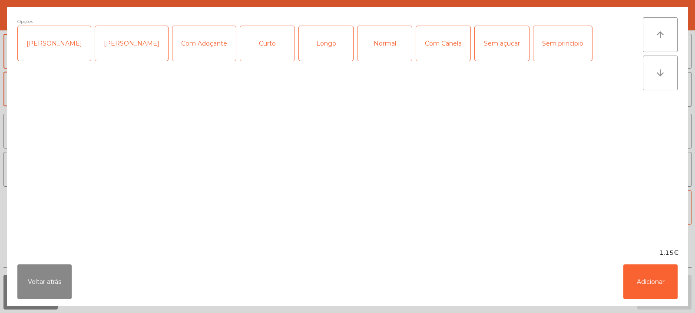
click at [257, 45] on div "Curto" at bounding box center [267, 43] width 54 height 35
click at [659, 283] on button "Adicionar" at bounding box center [650, 281] width 54 height 35
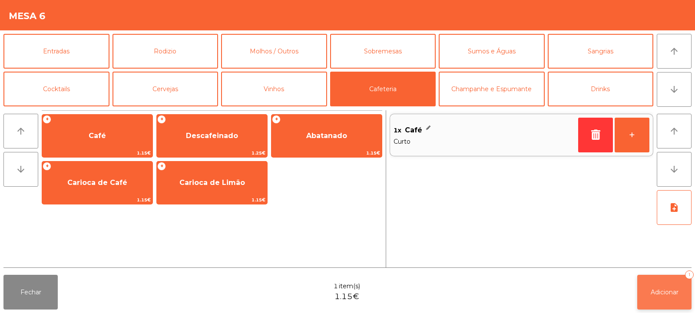
click at [670, 284] on button "Adicionar 1" at bounding box center [664, 292] width 54 height 35
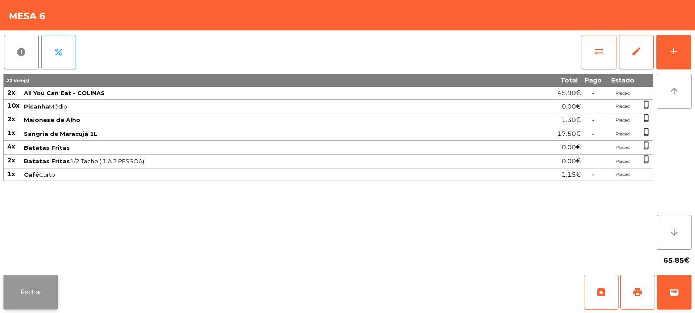
click at [38, 290] on button "Fechar" at bounding box center [30, 292] width 54 height 35
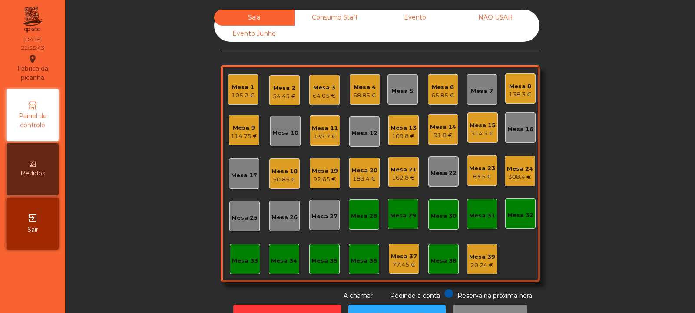
click at [323, 135] on div "137.7 €" at bounding box center [325, 136] width 26 height 9
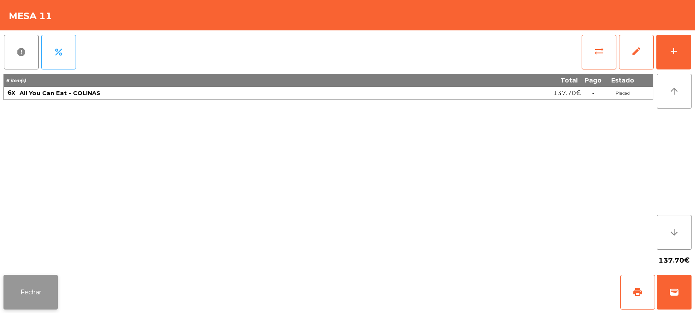
click at [38, 291] on button "Fechar" at bounding box center [30, 292] width 54 height 35
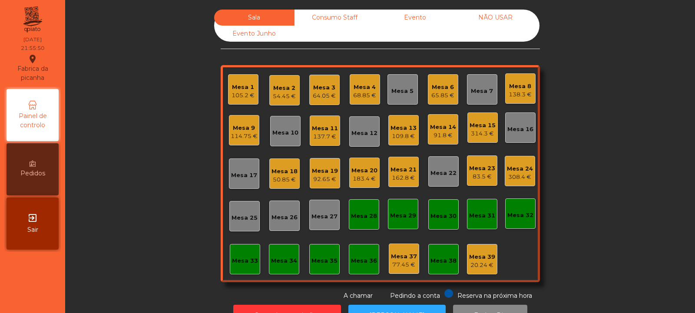
click at [481, 172] on div "Mesa 23" at bounding box center [482, 168] width 26 height 9
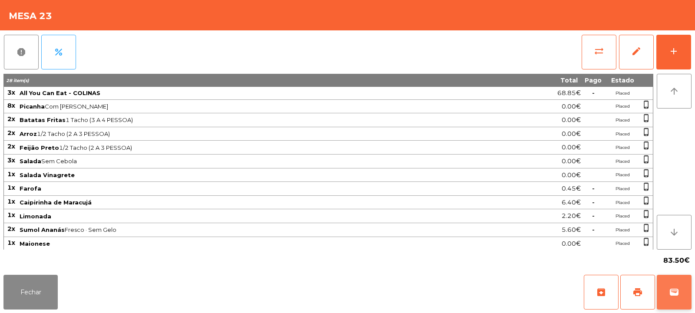
click at [679, 290] on span "wallet" at bounding box center [674, 292] width 10 height 10
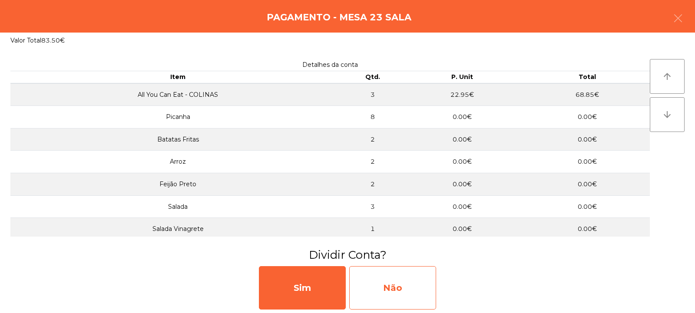
click at [415, 281] on div "Não" at bounding box center [392, 287] width 87 height 43
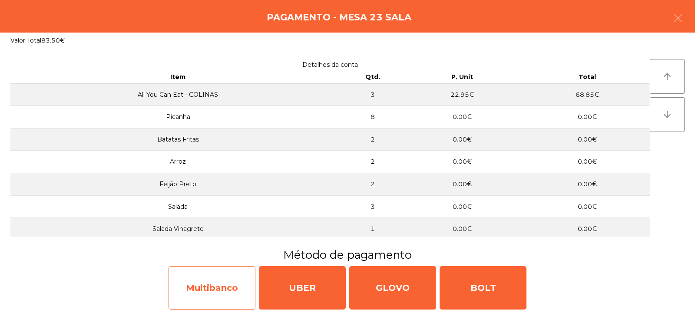
click at [236, 281] on div "Multibanco" at bounding box center [211, 287] width 87 height 43
select select "**"
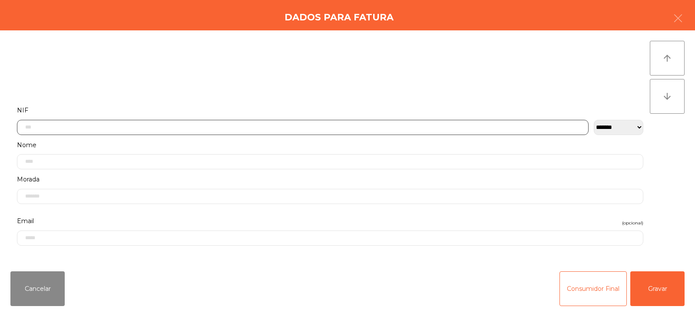
click at [335, 124] on input "text" at bounding box center [302, 127] width 571 height 15
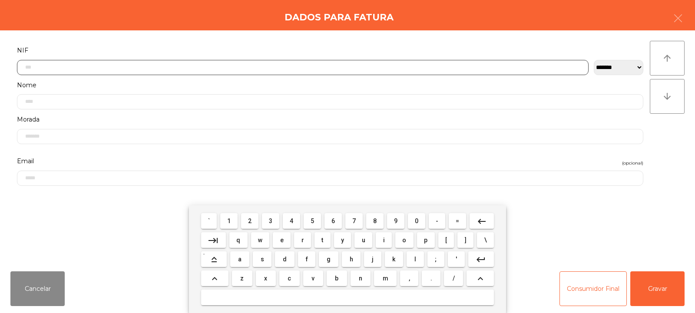
scroll to position [63, 0]
type input "*********"
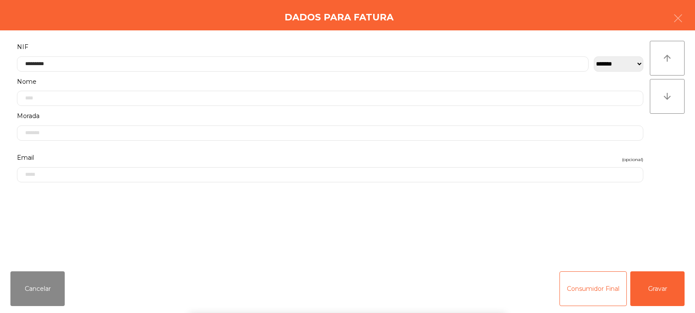
click at [657, 290] on div "` 1 2 3 4 5 6 7 8 9 0 - = keyboard_backspace keyboard_tab q w e r t y u i o p […" at bounding box center [347, 259] width 695 height 108
click at [654, 286] on button "Gravar" at bounding box center [657, 288] width 54 height 35
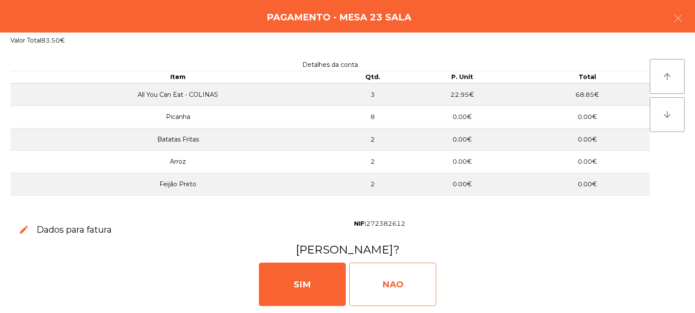
click at [402, 274] on div "NAO" at bounding box center [392, 284] width 87 height 43
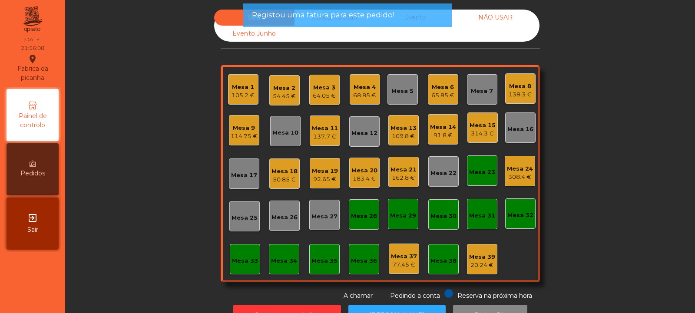
click at [474, 172] on div "Mesa 23" at bounding box center [482, 172] width 26 height 9
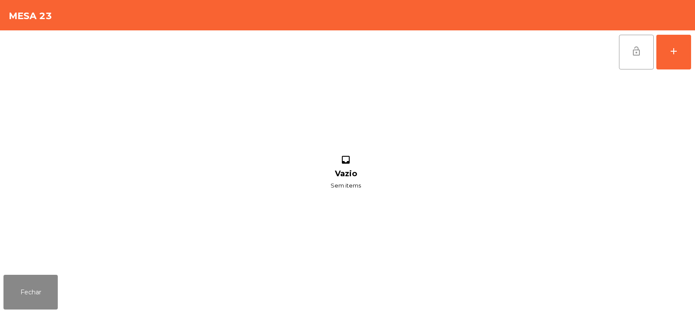
click at [635, 57] on button "lock_open" at bounding box center [636, 52] width 35 height 35
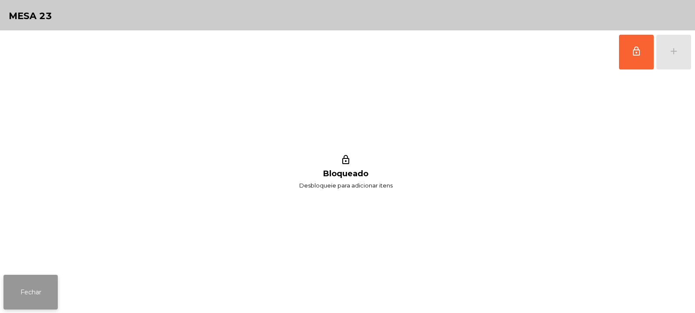
click at [36, 286] on button "Fechar" at bounding box center [30, 292] width 54 height 35
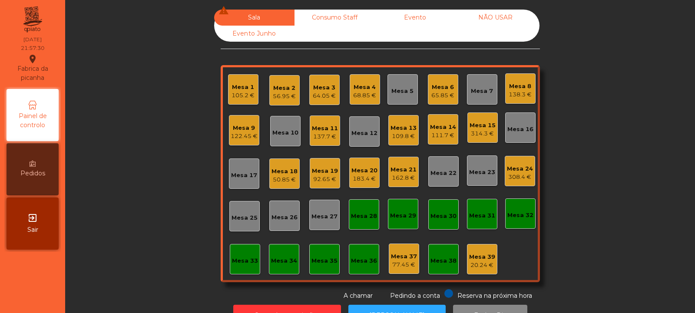
click at [435, 175] on div "Mesa 22" at bounding box center [443, 173] width 26 height 9
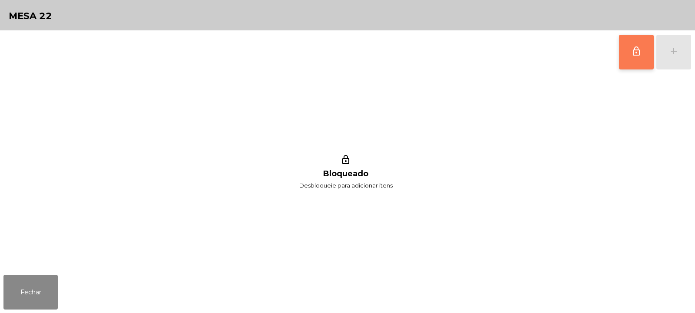
click at [626, 56] on button "lock_outline" at bounding box center [636, 52] width 35 height 35
click at [672, 55] on div "add" at bounding box center [673, 51] width 10 height 10
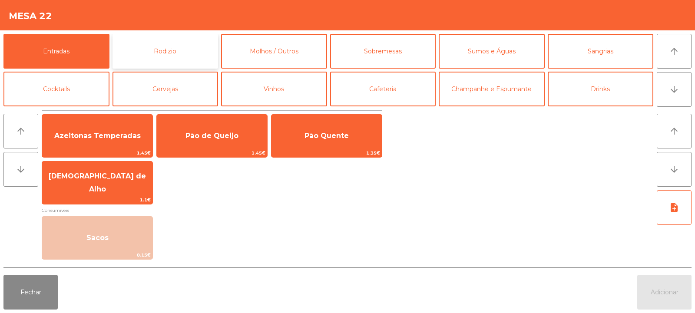
click at [171, 48] on button "Rodizio" at bounding box center [165, 51] width 106 height 35
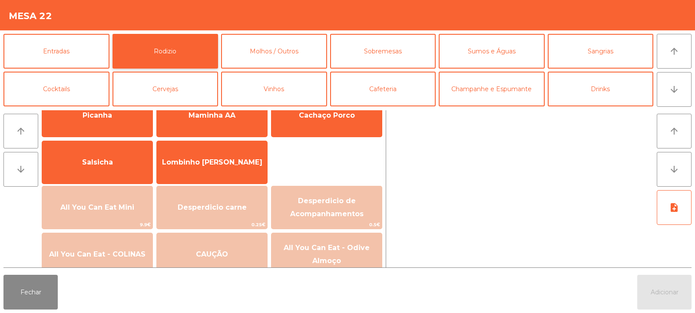
scroll to position [53, 0]
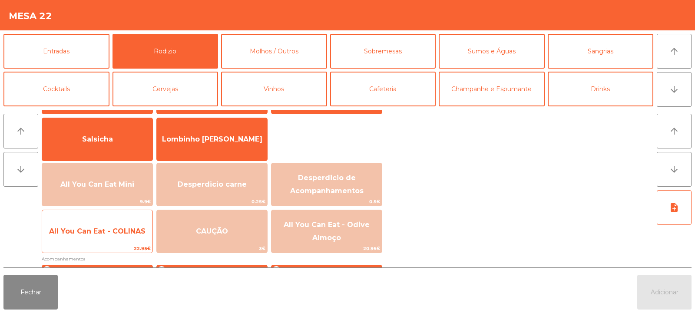
click at [94, 237] on span "All You Can Eat - COLINAS" at bounding box center [97, 231] width 110 height 23
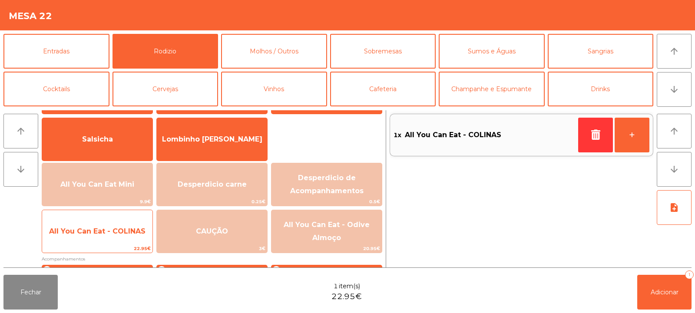
click at [95, 234] on span "All You Can Eat - COLINAS" at bounding box center [97, 231] width 96 height 8
click at [95, 231] on span "All You Can Eat - COLINAS" at bounding box center [97, 231] width 96 height 8
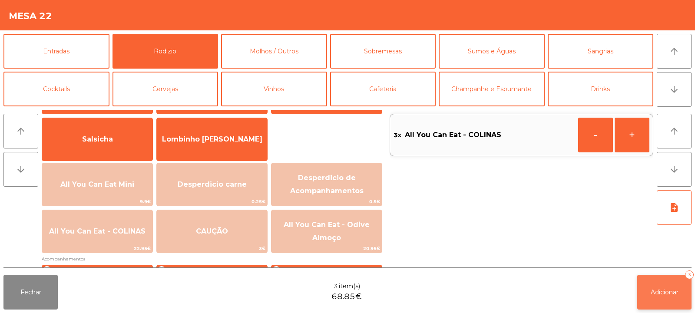
click at [648, 283] on button "Adicionar 3" at bounding box center [664, 292] width 54 height 35
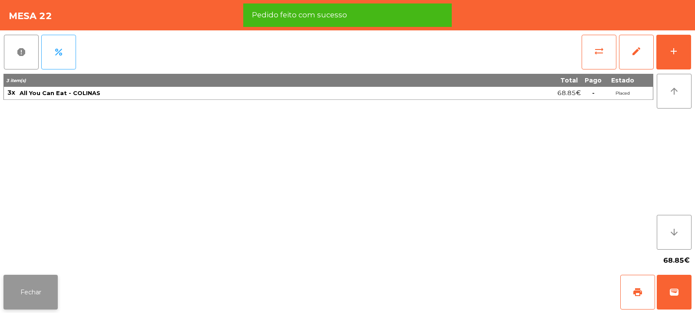
click at [34, 296] on button "Fechar" at bounding box center [30, 292] width 54 height 35
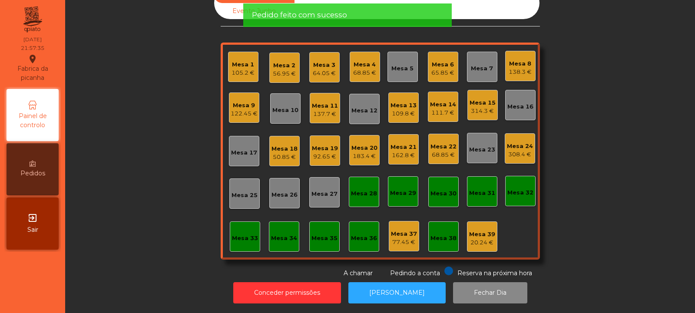
scroll to position [0, 0]
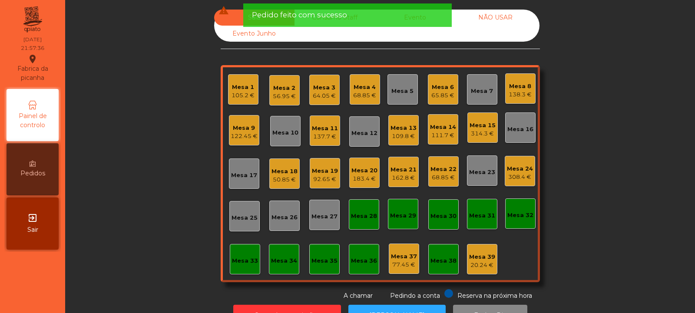
click at [520, 167] on div "Mesa 24" at bounding box center [520, 169] width 26 height 9
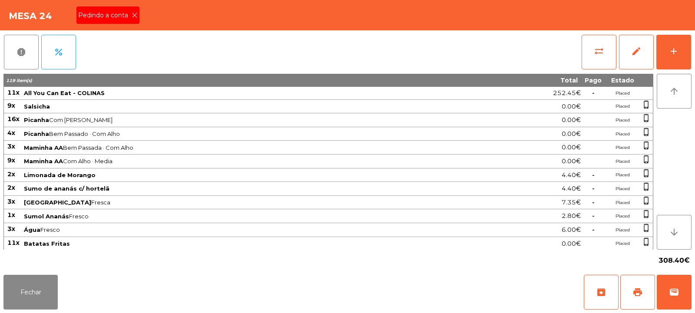
click at [128, 12] on span "Pedindo a conta" at bounding box center [104, 15] width 53 height 9
click at [644, 293] on button "print" at bounding box center [637, 292] width 35 height 35
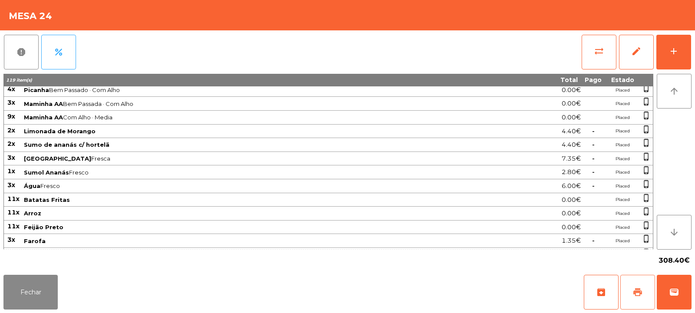
scroll to position [138, 0]
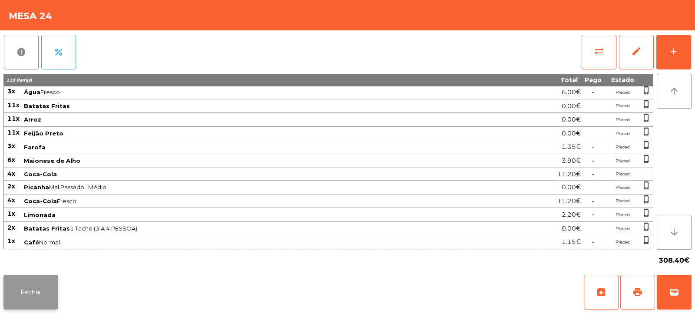
click at [48, 290] on button "Fechar" at bounding box center [30, 292] width 54 height 35
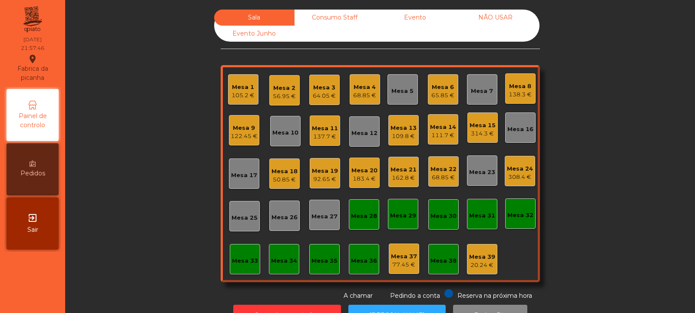
click at [408, 175] on div "162.8 €" at bounding box center [403, 178] width 26 height 9
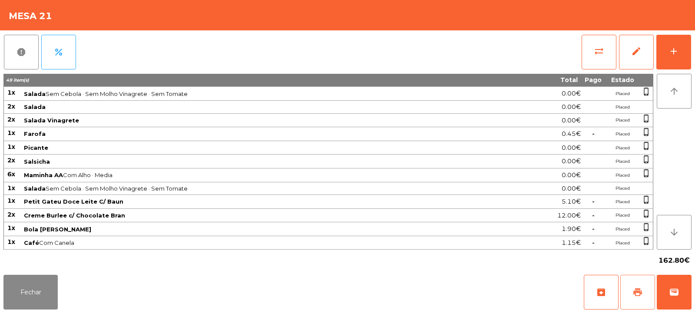
click at [641, 293] on span "print" at bounding box center [637, 292] width 10 height 10
click at [28, 295] on button "Fechar" at bounding box center [30, 292] width 54 height 35
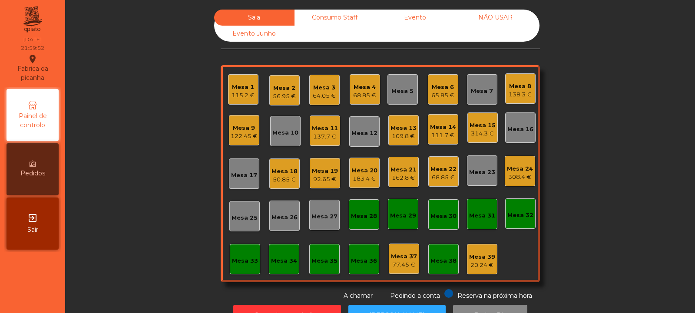
click at [402, 177] on div "162.8 €" at bounding box center [403, 178] width 26 height 9
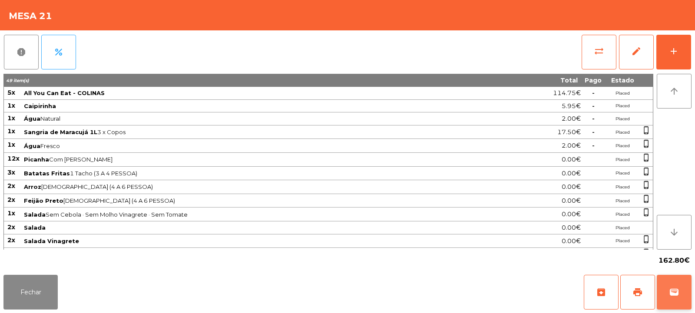
click at [672, 294] on span "wallet" at bounding box center [674, 292] width 10 height 10
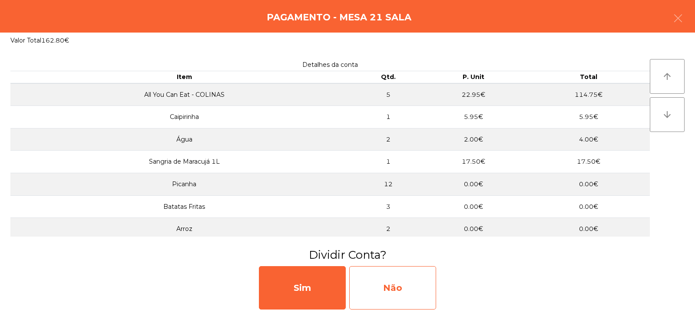
click at [406, 275] on div "Não" at bounding box center [392, 287] width 87 height 43
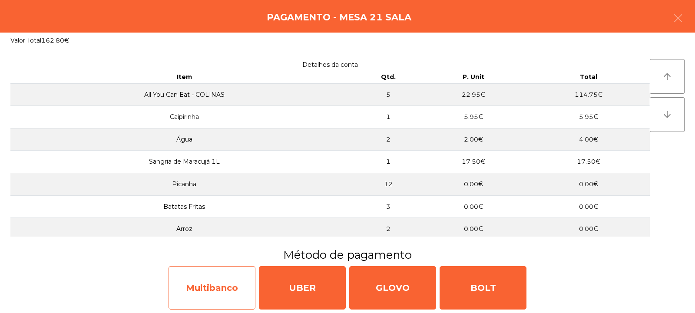
click at [232, 288] on div "Multibanco" at bounding box center [211, 287] width 87 height 43
select select "**"
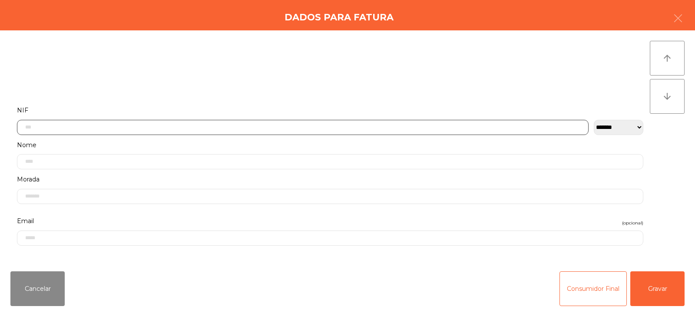
click at [384, 124] on input "text" at bounding box center [302, 127] width 571 height 15
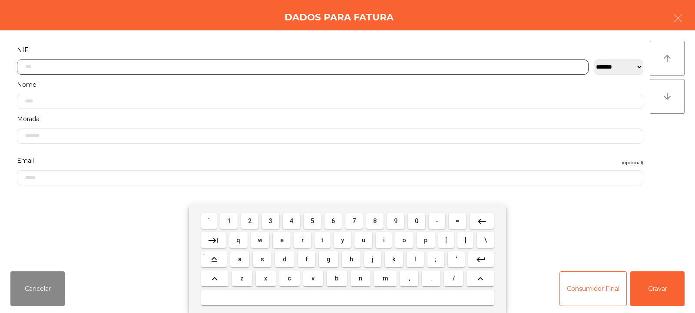
scroll to position [63, 0]
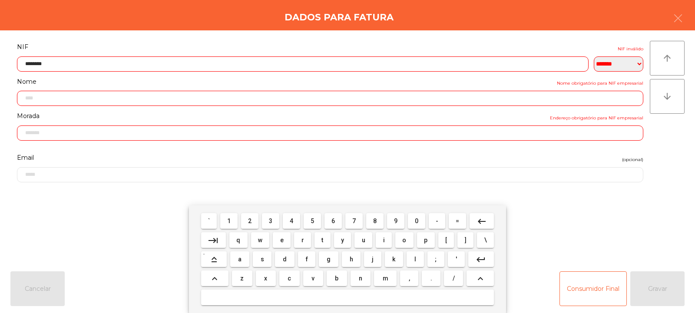
type input "*********"
type input "**********"
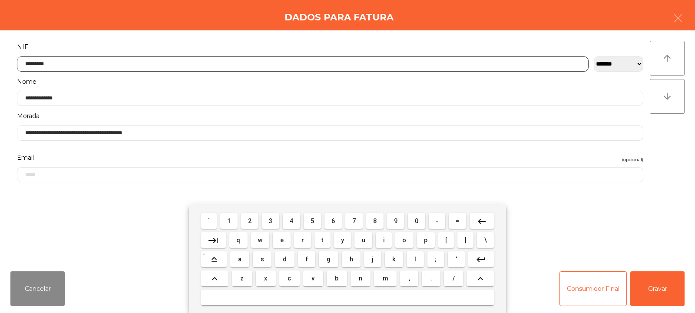
type input "*********"
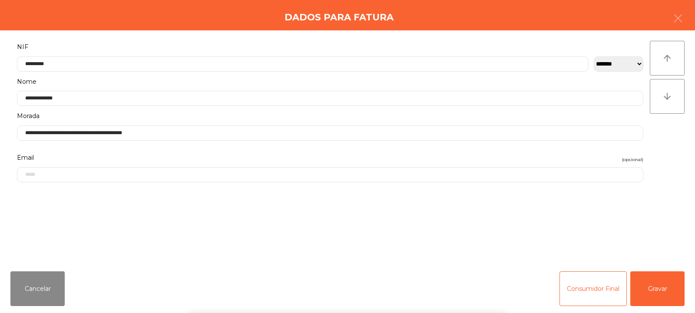
click at [653, 290] on div "` 1 2 3 4 5 6 7 8 9 0 - = keyboard_backspace keyboard_tab q w e r t y u i o p […" at bounding box center [347, 259] width 695 height 108
click at [659, 288] on button "Gravar" at bounding box center [657, 288] width 54 height 35
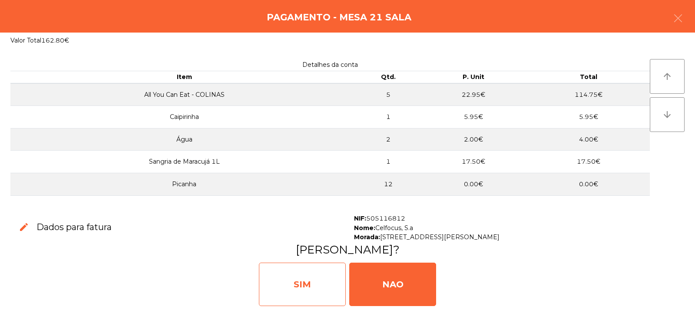
click at [320, 288] on div "SIM" at bounding box center [302, 284] width 87 height 43
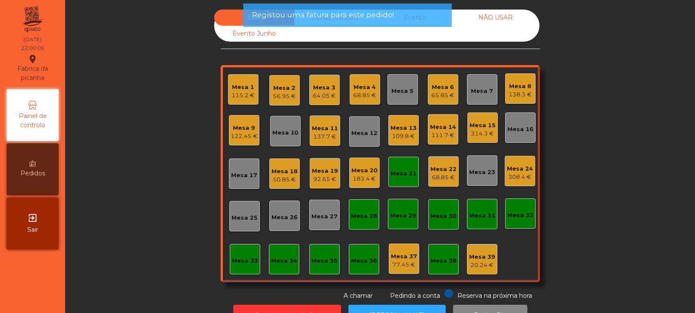
click at [404, 175] on div "Mesa 21" at bounding box center [403, 173] width 26 height 9
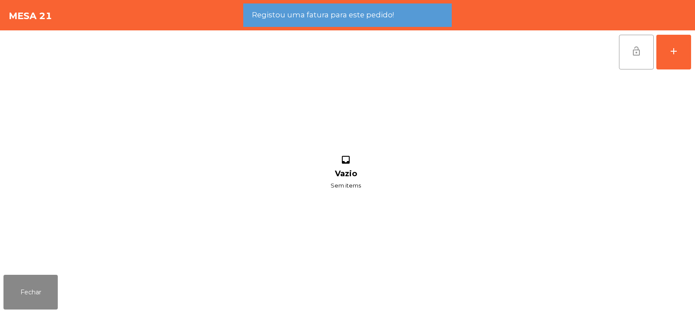
click at [643, 52] on button "lock_open" at bounding box center [636, 52] width 35 height 35
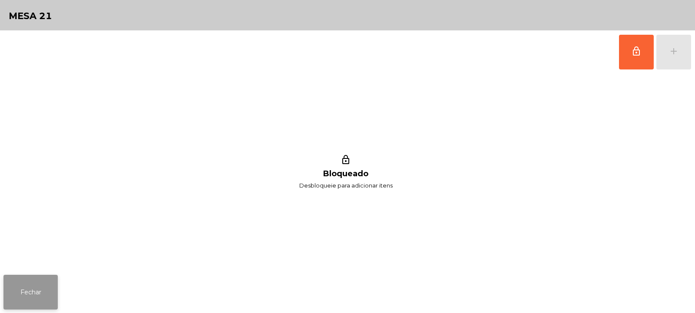
click at [46, 293] on button "Fechar" at bounding box center [30, 292] width 54 height 35
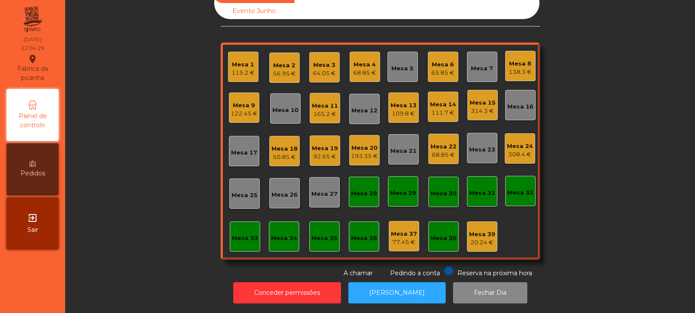
scroll to position [0, 0]
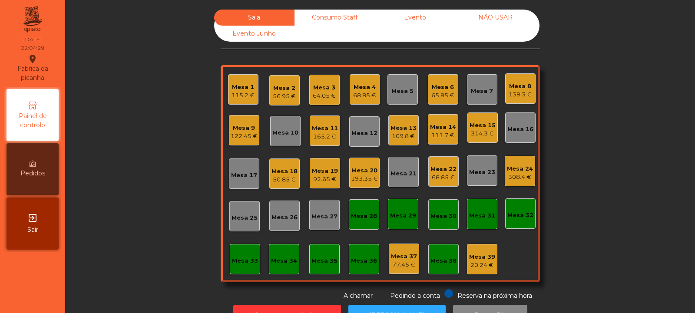
click at [510, 169] on div "Mesa 24" at bounding box center [520, 169] width 26 height 9
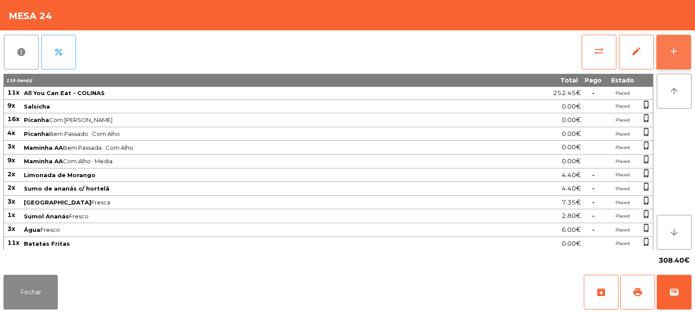
click at [682, 56] on button "add" at bounding box center [673, 52] width 35 height 35
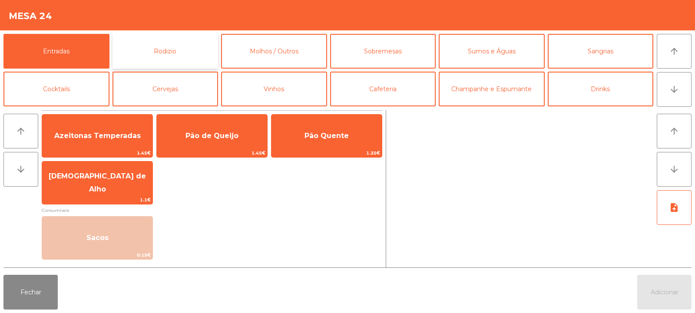
click at [166, 52] on button "Rodizio" at bounding box center [165, 51] width 106 height 35
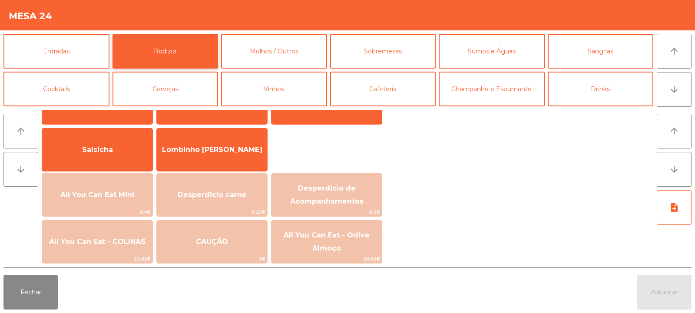
scroll to position [51, 0]
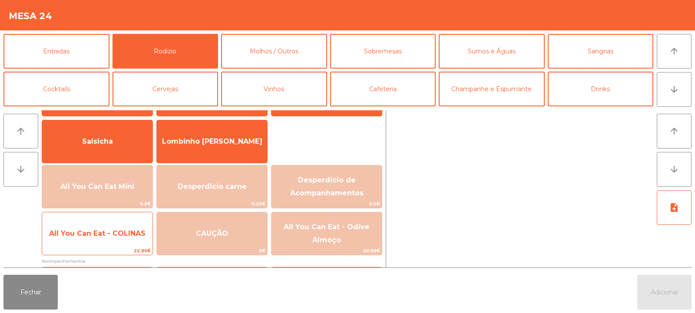
click at [130, 228] on span "All You Can Eat - COLINAS" at bounding box center [97, 233] width 110 height 23
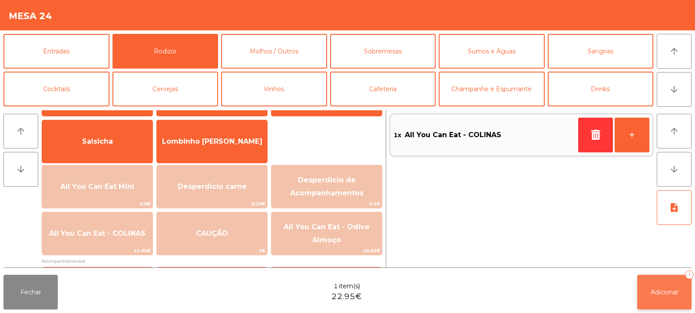
click at [655, 286] on button "Adicionar 1" at bounding box center [664, 292] width 54 height 35
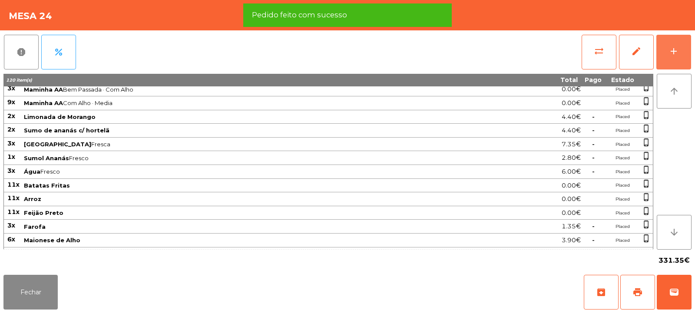
scroll to position [138, 0]
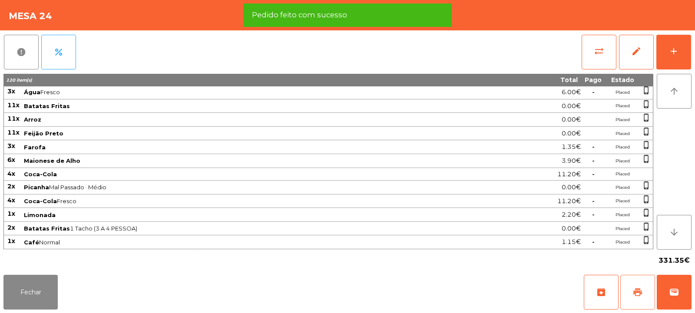
click at [641, 292] on span "print" at bounding box center [637, 292] width 10 height 10
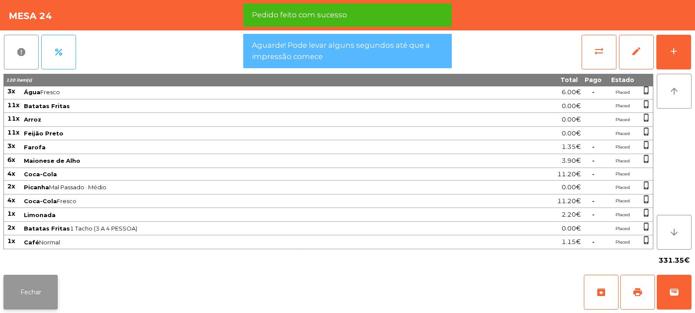
click at [47, 291] on button "Fechar" at bounding box center [30, 292] width 54 height 35
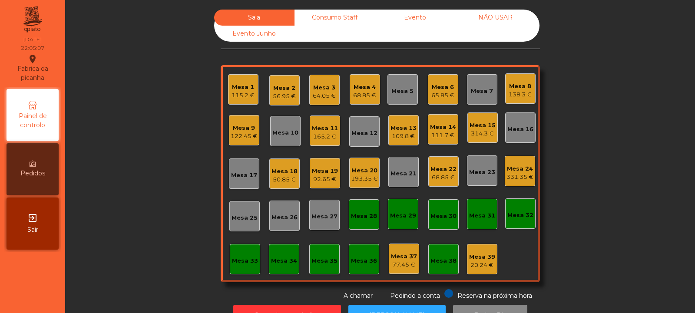
click at [483, 172] on div "Mesa 23" at bounding box center [482, 172] width 26 height 9
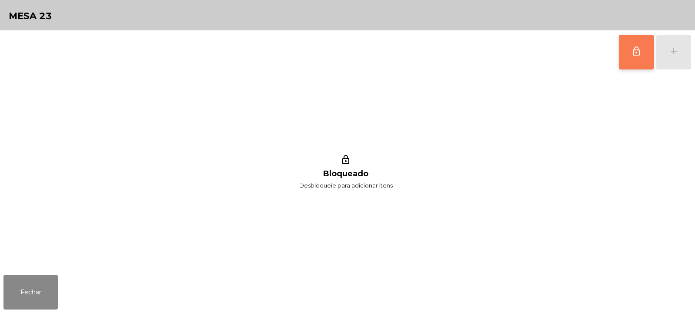
click at [640, 55] on span "lock_outline" at bounding box center [636, 51] width 10 height 10
click at [674, 54] on div "add" at bounding box center [673, 51] width 10 height 10
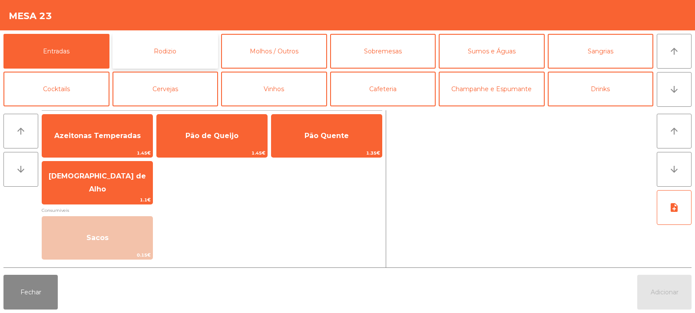
click at [179, 54] on button "Rodizio" at bounding box center [165, 51] width 106 height 35
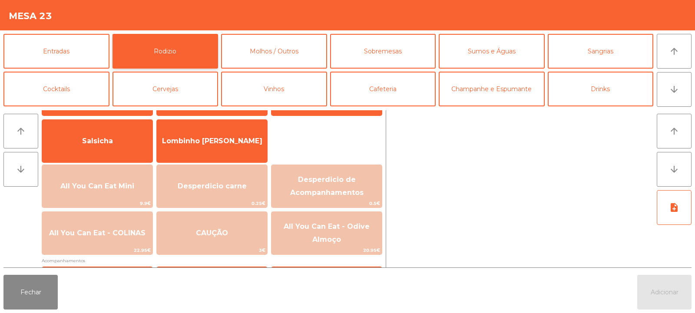
scroll to position [55, 0]
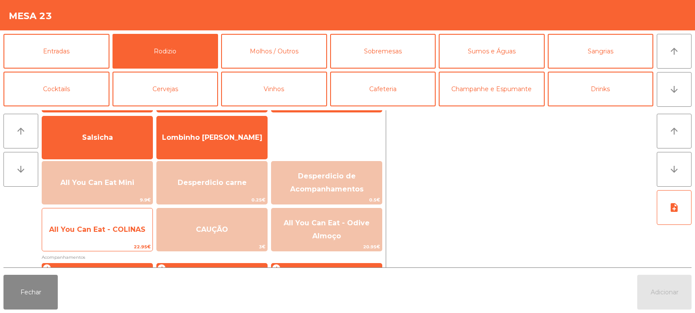
click at [132, 230] on span "All You Can Eat - COLINAS" at bounding box center [97, 229] width 96 height 8
click at [137, 228] on span "All You Can Eat - COLINAS" at bounding box center [97, 229] width 96 height 8
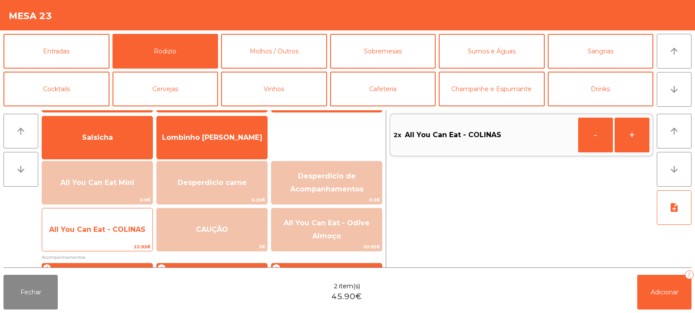
click at [134, 228] on span "All You Can Eat - COLINAS" at bounding box center [97, 229] width 96 height 8
click at [131, 232] on span "All You Can Eat - COLINAS" at bounding box center [97, 229] width 96 height 8
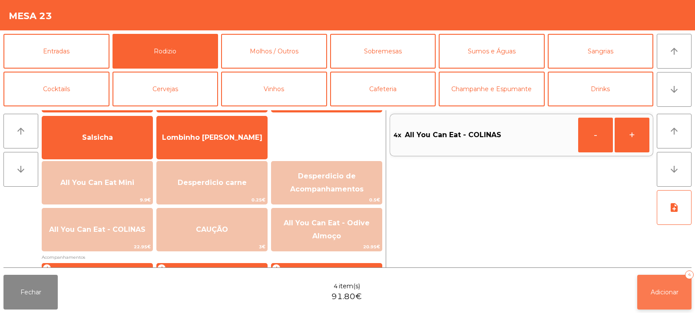
click at [668, 293] on span "Adicionar" at bounding box center [664, 292] width 28 height 8
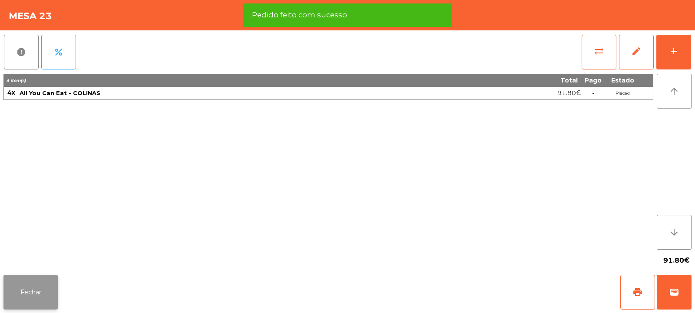
click at [35, 290] on button "Fechar" at bounding box center [30, 292] width 54 height 35
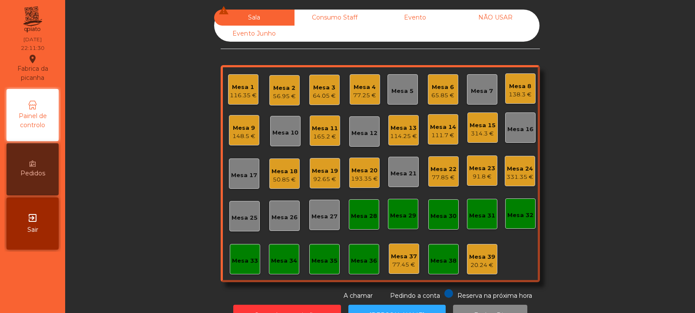
click at [442, 93] on div "65.85 €" at bounding box center [442, 95] width 23 height 9
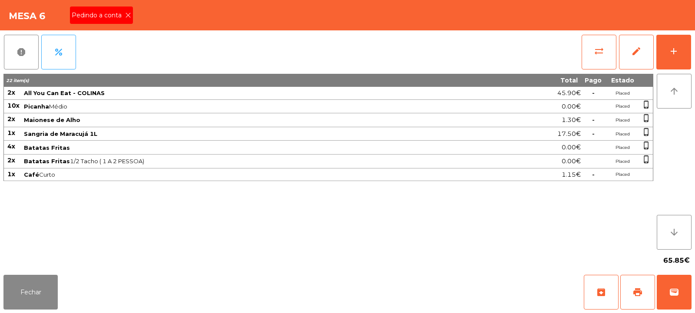
click at [128, 15] on icon at bounding box center [128, 15] width 6 height 6
click at [638, 287] on span "print" at bounding box center [637, 292] width 10 height 10
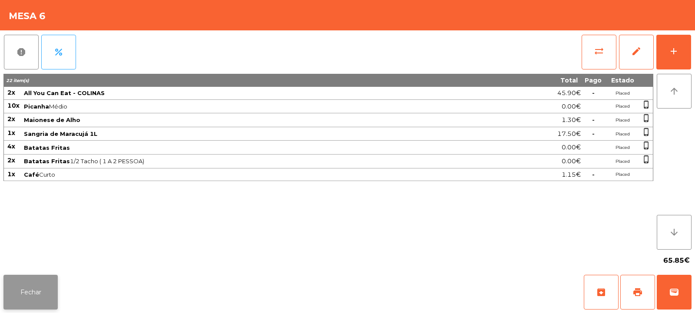
click at [44, 288] on button "Fechar" at bounding box center [30, 292] width 54 height 35
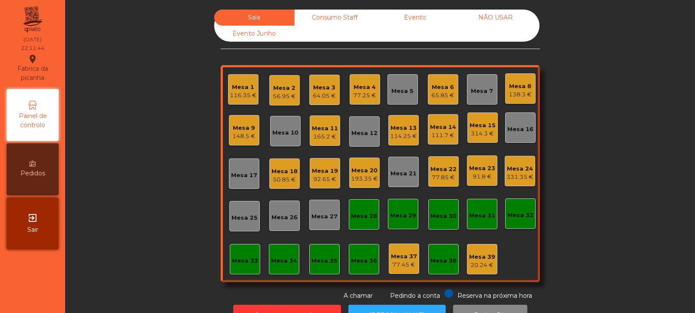
click at [519, 175] on div "331.35 €" at bounding box center [519, 177] width 27 height 9
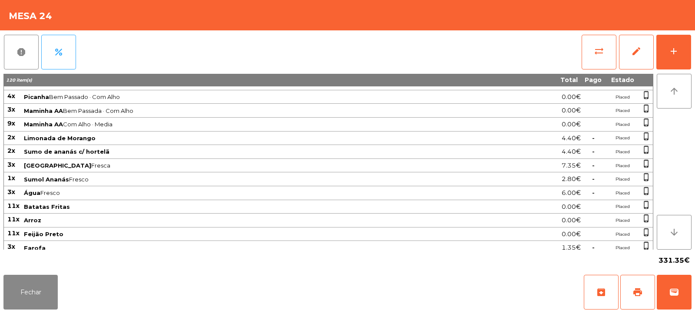
scroll to position [0, 0]
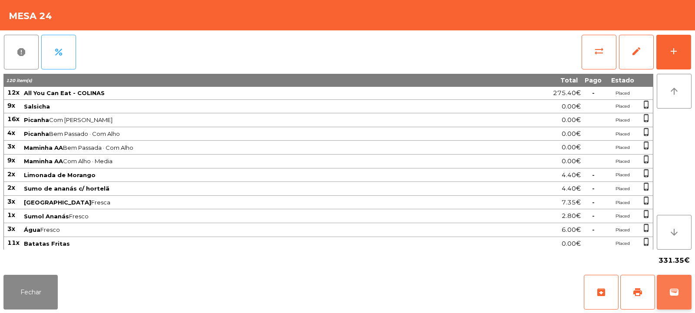
click at [664, 291] on button "wallet" at bounding box center [673, 292] width 35 height 35
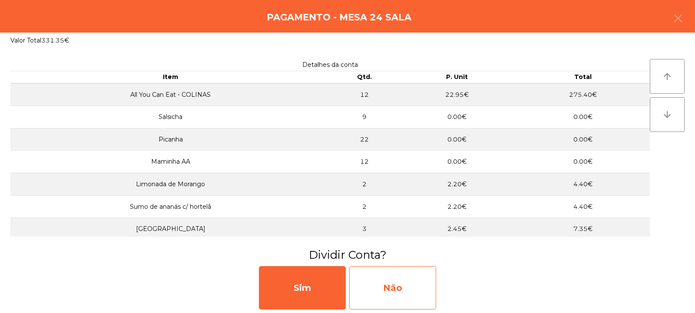
click at [403, 277] on div "Não" at bounding box center [392, 287] width 87 height 43
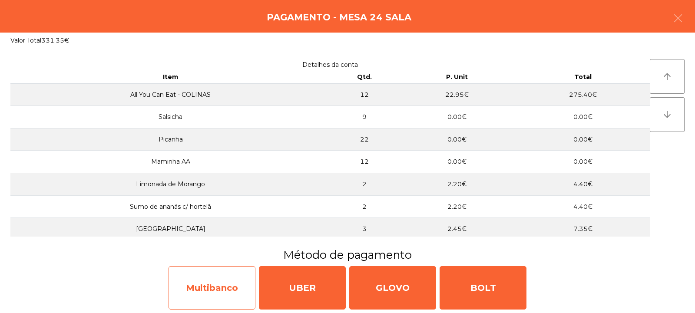
click at [232, 281] on div "Multibanco" at bounding box center [211, 287] width 87 height 43
select select "**"
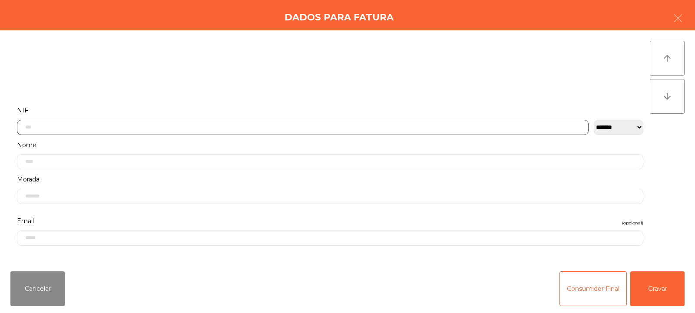
click at [336, 127] on input "text" at bounding box center [302, 127] width 571 height 15
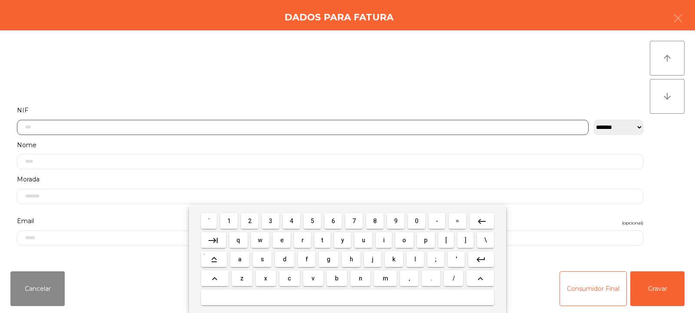
scroll to position [63, 0]
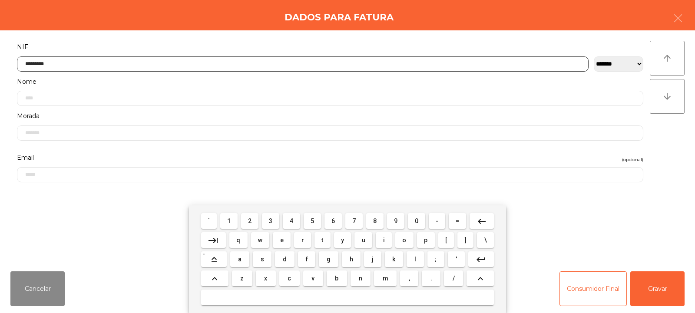
type input "*********"
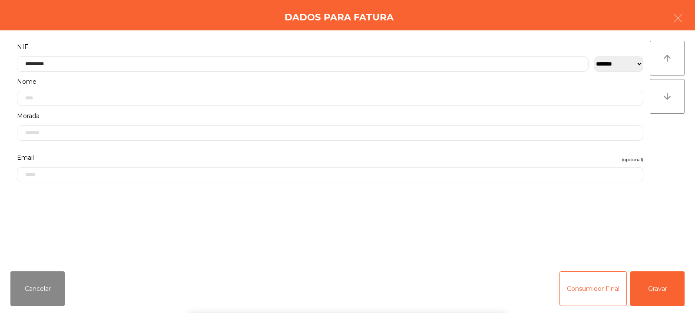
click at [657, 284] on div "` 1 2 3 4 5 6 7 8 9 0 - = keyboard_backspace keyboard_tab q w e r t y u i o p […" at bounding box center [347, 259] width 695 height 108
click at [656, 286] on button "Gravar" at bounding box center [657, 288] width 54 height 35
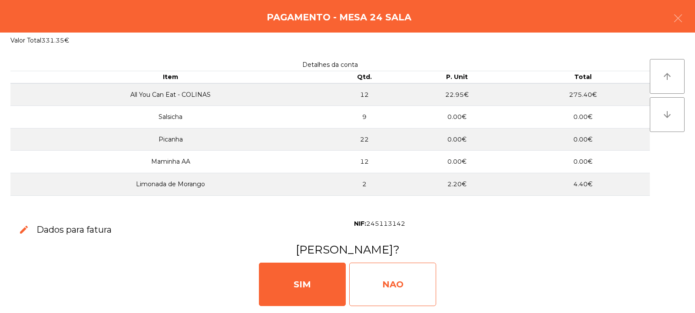
click at [399, 275] on div "NAO" at bounding box center [392, 284] width 87 height 43
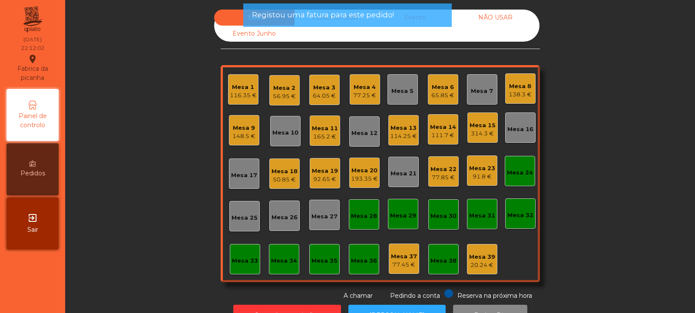
click at [517, 170] on div "Mesa 24" at bounding box center [520, 172] width 26 height 9
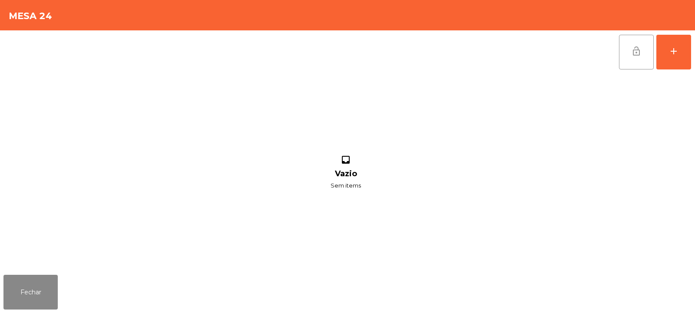
click at [644, 46] on button "lock_open" at bounding box center [636, 52] width 35 height 35
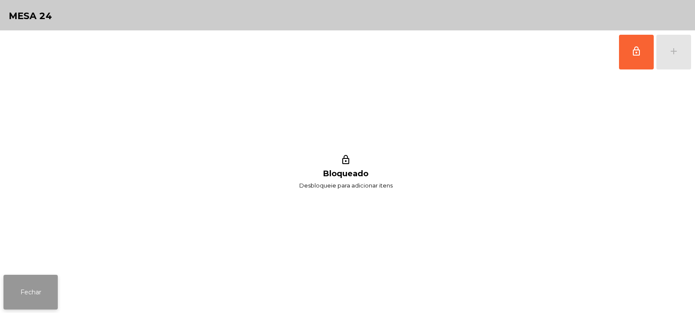
click at [35, 292] on button "Fechar" at bounding box center [30, 292] width 54 height 35
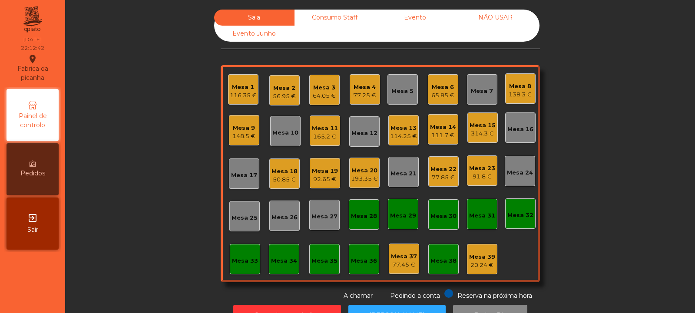
scroll to position [29, 0]
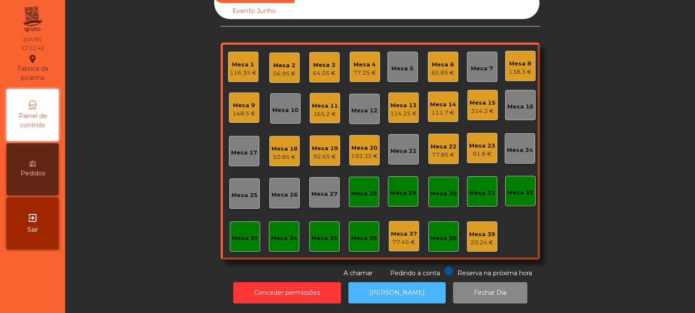
click at [401, 282] on button "[PERSON_NAME]" at bounding box center [396, 292] width 97 height 21
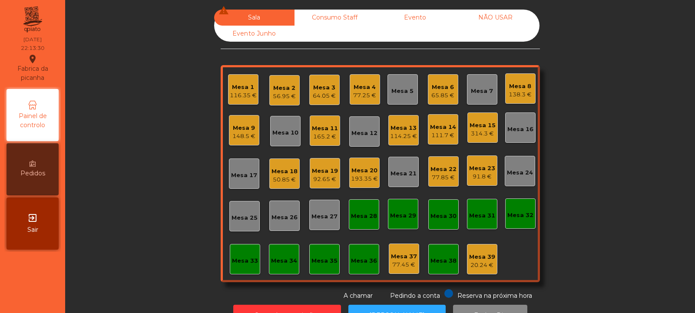
click at [283, 91] on div "Mesa 2" at bounding box center [284, 88] width 23 height 9
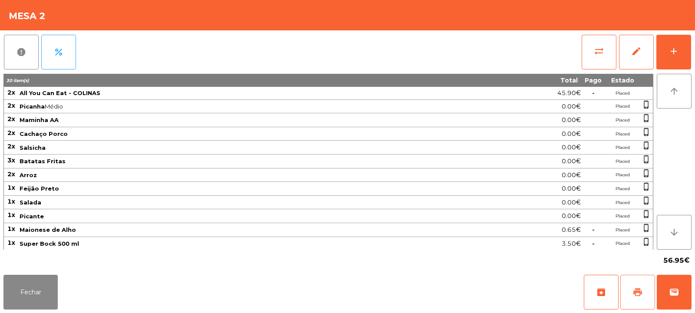
click at [637, 290] on span "print" at bounding box center [637, 292] width 10 height 10
click at [38, 297] on button "Fechar" at bounding box center [30, 292] width 54 height 35
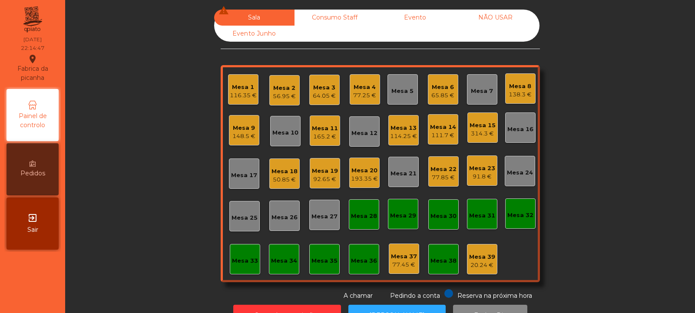
click at [517, 90] on div "Mesa 8" at bounding box center [519, 86] width 23 height 9
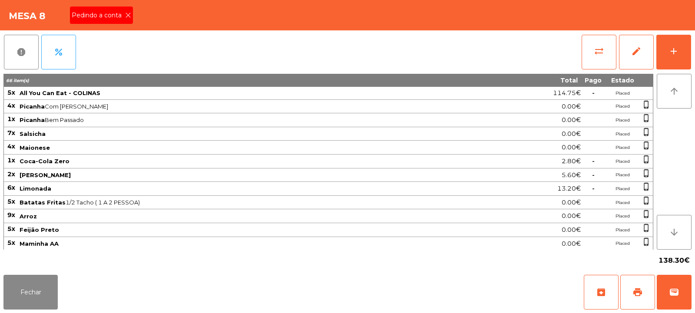
click at [129, 16] on icon at bounding box center [128, 15] width 6 height 6
click at [643, 290] on button "print" at bounding box center [637, 292] width 35 height 35
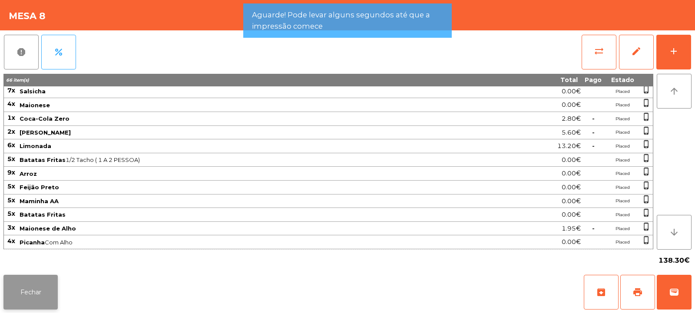
click at [52, 291] on button "Fechar" at bounding box center [30, 292] width 54 height 35
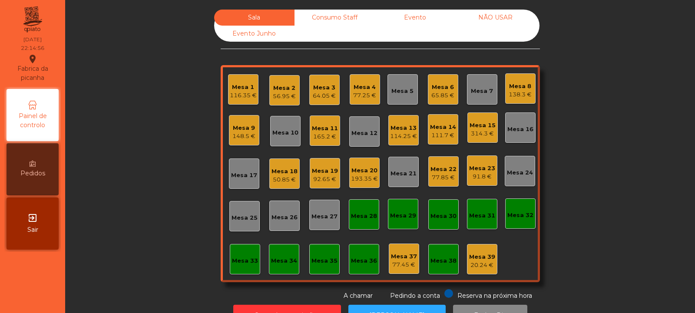
scroll to position [29, 0]
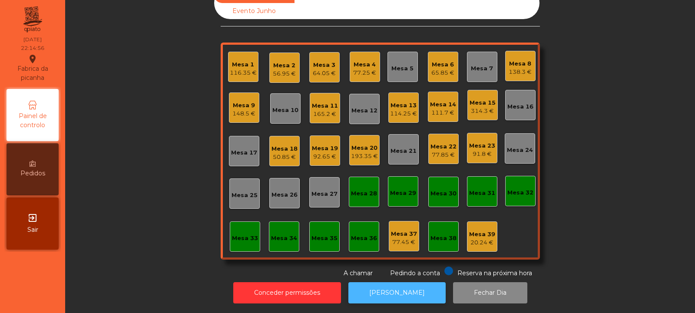
click at [408, 288] on button "[PERSON_NAME]" at bounding box center [396, 292] width 97 height 21
click at [441, 69] on div "65.85 €" at bounding box center [442, 73] width 23 height 9
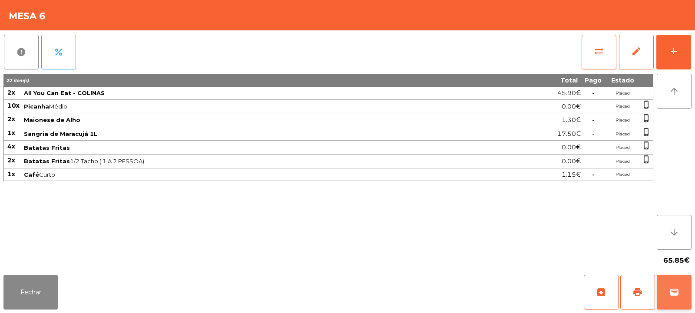
click at [674, 288] on span "wallet" at bounding box center [674, 292] width 10 height 10
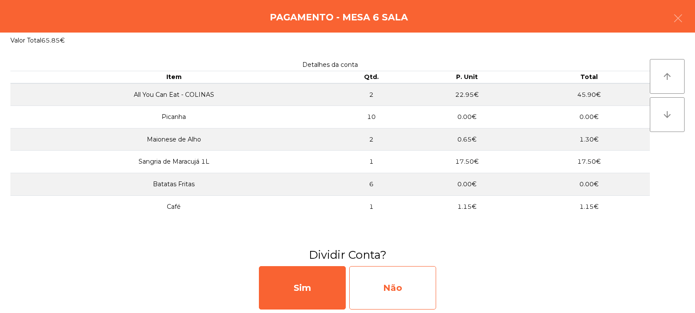
click at [411, 282] on div "Não" at bounding box center [392, 287] width 87 height 43
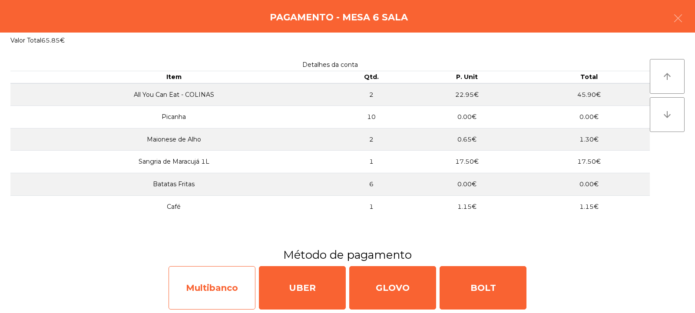
click at [229, 285] on div "Multibanco" at bounding box center [211, 287] width 87 height 43
select select "**"
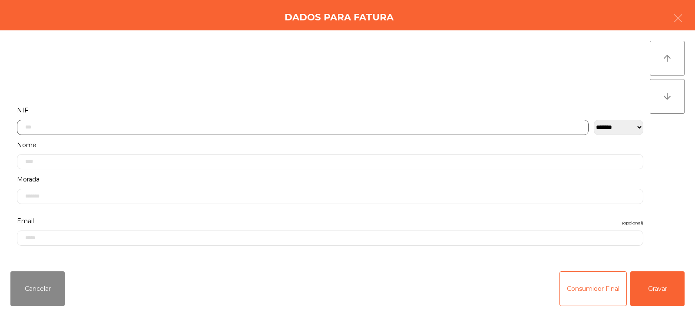
click at [302, 126] on input "text" at bounding box center [302, 127] width 571 height 15
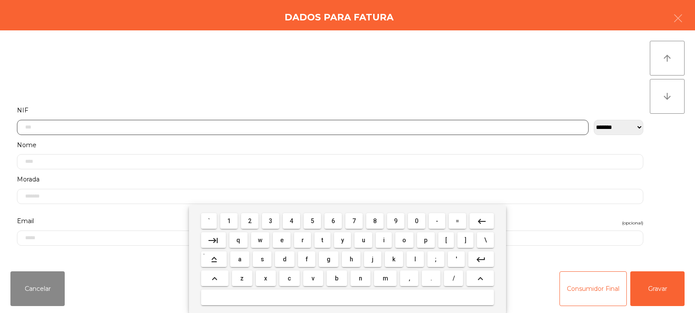
scroll to position [63, 0]
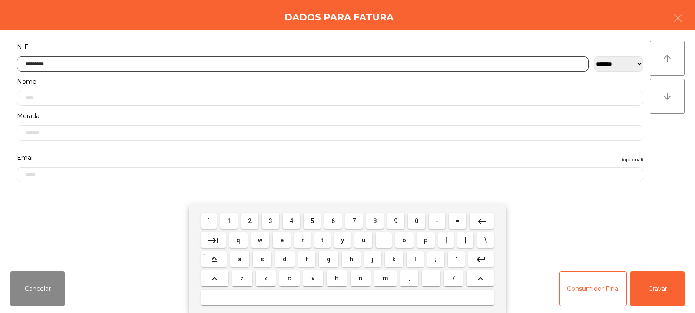
type input "*********"
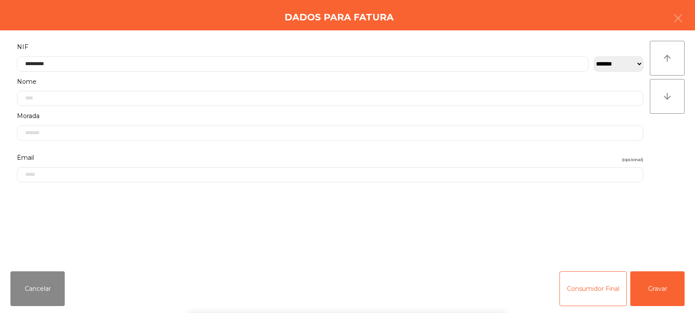
click at [653, 288] on div "` 1 2 3 4 5 6 7 8 9 0 - = keyboard_backspace keyboard_tab q w e r t y u i o p […" at bounding box center [347, 259] width 695 height 108
click at [658, 287] on button "Gravar" at bounding box center [657, 288] width 54 height 35
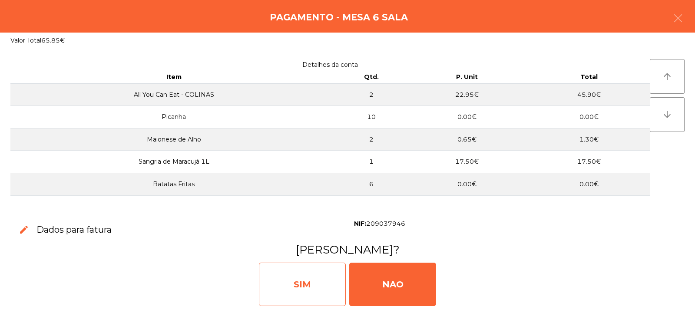
click at [314, 288] on div "SIM" at bounding box center [302, 284] width 87 height 43
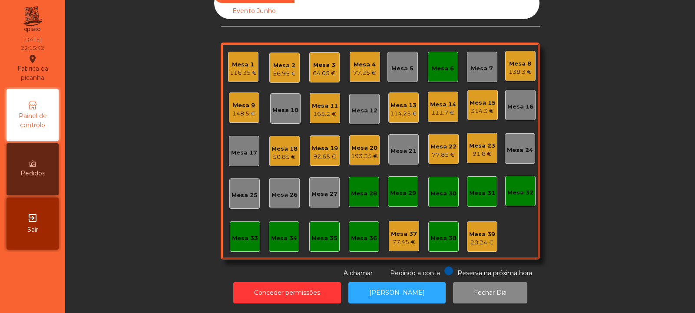
click at [438, 66] on div "Mesa 6" at bounding box center [443, 68] width 22 height 9
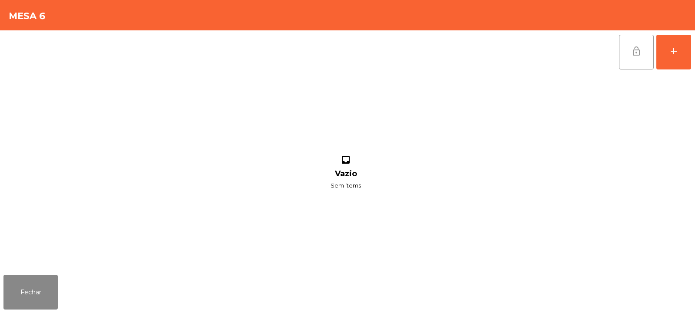
click at [635, 53] on span "lock_open" at bounding box center [636, 51] width 10 height 10
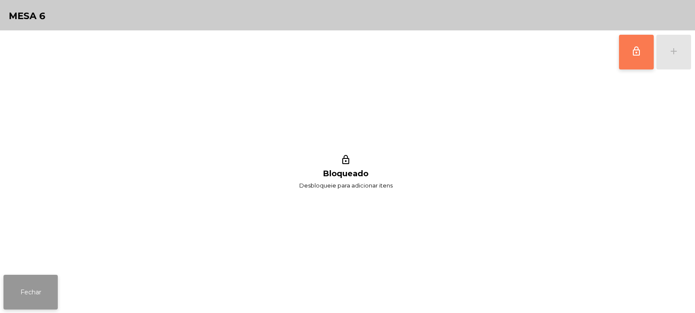
click at [23, 288] on button "Fechar" at bounding box center [30, 292] width 54 height 35
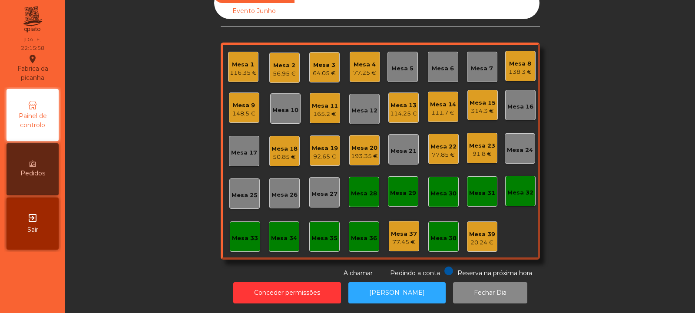
click at [285, 61] on div "Mesa 2" at bounding box center [284, 65] width 23 height 9
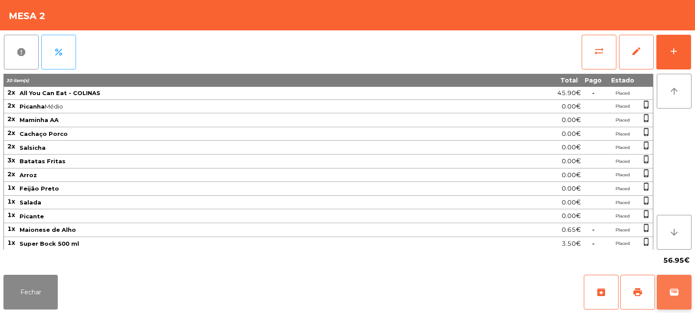
click at [672, 284] on button "wallet" at bounding box center [673, 292] width 35 height 35
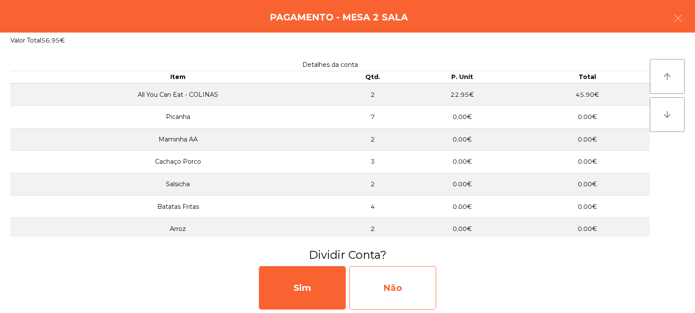
click at [413, 279] on div "Não" at bounding box center [392, 287] width 87 height 43
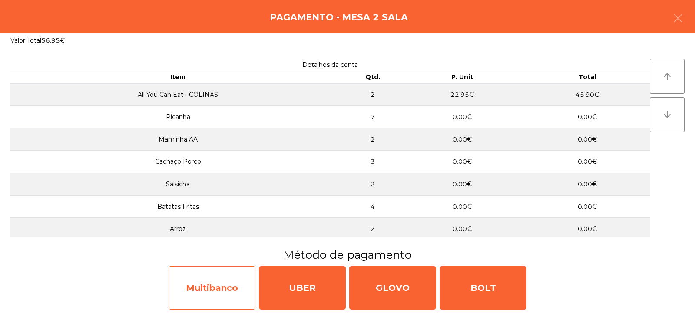
click at [230, 280] on div "Multibanco" at bounding box center [211, 287] width 87 height 43
select select "**"
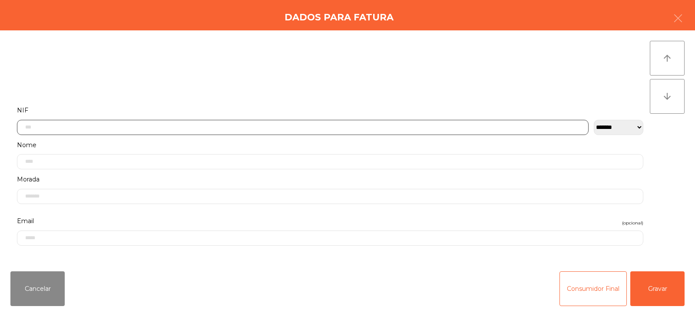
click at [356, 121] on input "text" at bounding box center [302, 127] width 571 height 15
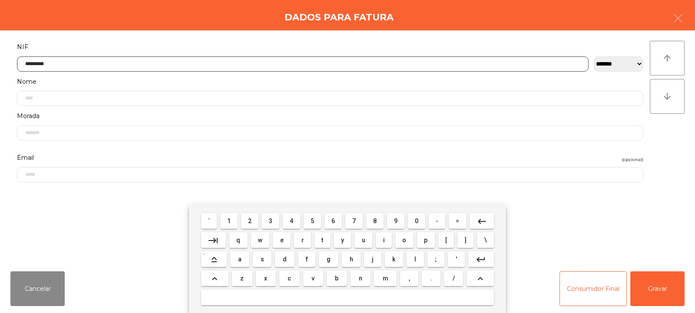
type input "*********"
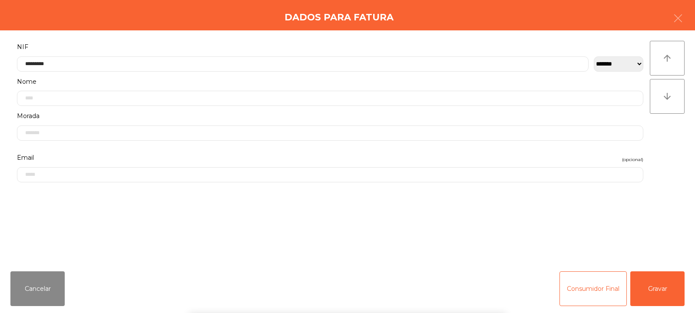
click at [649, 297] on div "` 1 2 3 4 5 6 7 8 9 0 - = keyboard_backspace keyboard_tab q w e r t y u i o p […" at bounding box center [347, 259] width 695 height 108
click at [655, 293] on button "Gravar" at bounding box center [657, 288] width 54 height 35
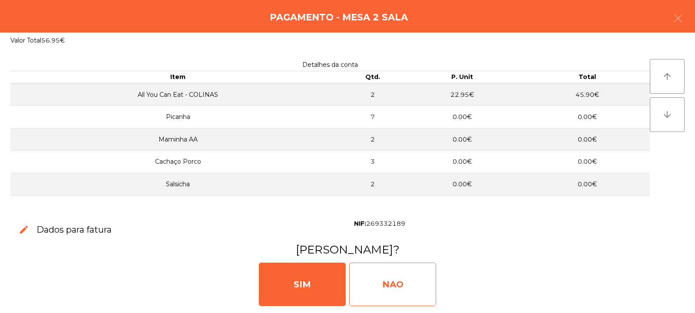
click at [410, 282] on div "NAO" at bounding box center [392, 284] width 87 height 43
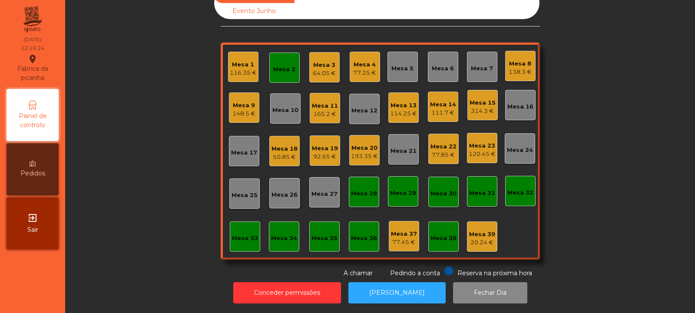
click at [288, 72] on div "Mesa 2" at bounding box center [284, 68] width 30 height 30
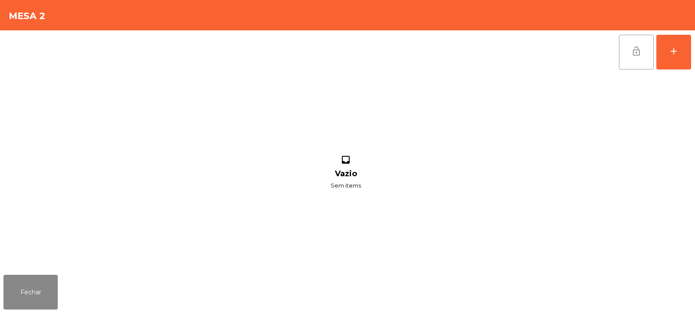
click at [632, 55] on span "lock_open" at bounding box center [636, 51] width 10 height 10
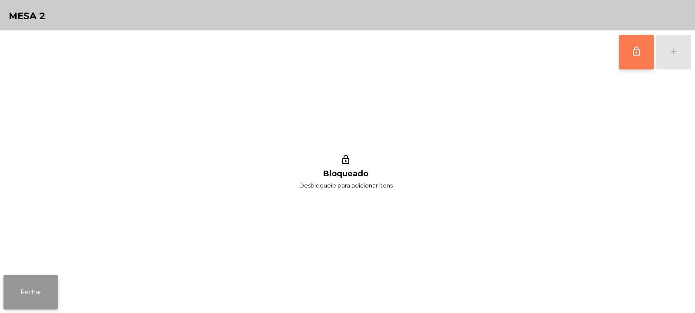
click at [44, 275] on button "Fechar" at bounding box center [30, 292] width 54 height 35
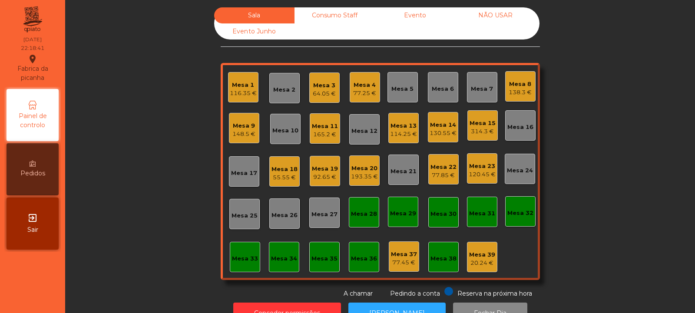
scroll to position [29, 0]
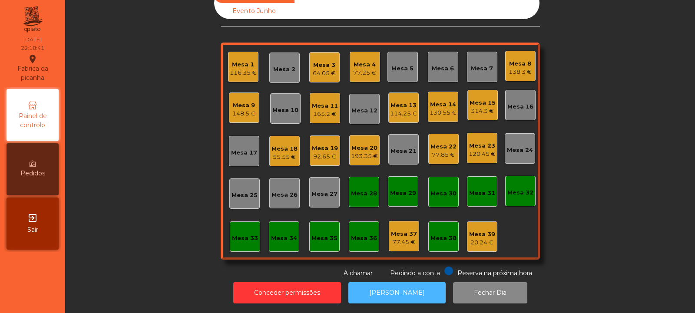
click at [409, 287] on button "[PERSON_NAME]" at bounding box center [396, 292] width 97 height 21
click at [518, 68] on div "138.3 €" at bounding box center [519, 72] width 23 height 9
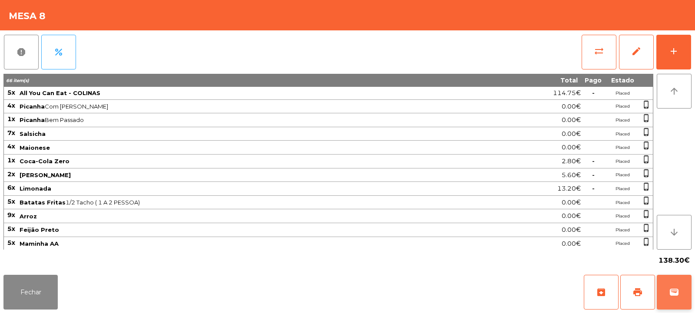
click at [685, 299] on button "wallet" at bounding box center [673, 292] width 35 height 35
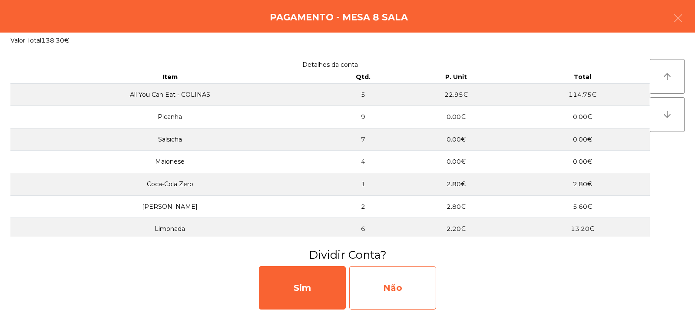
click at [404, 288] on div "Não" at bounding box center [392, 287] width 87 height 43
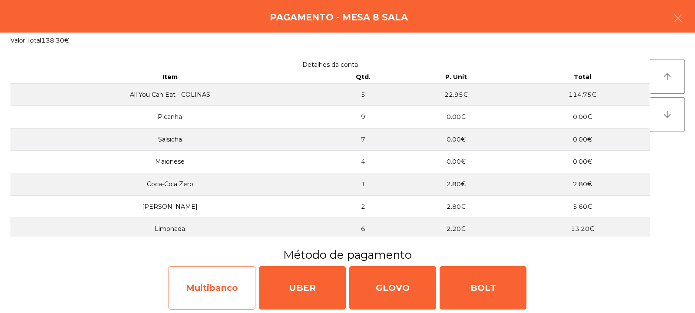
click at [231, 290] on div "Multibanco" at bounding box center [211, 287] width 87 height 43
select select "**"
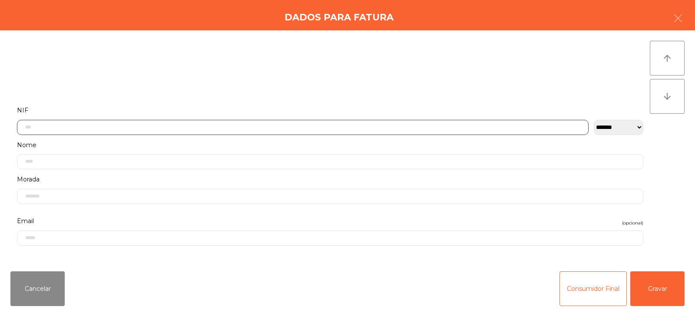
click at [348, 125] on input "text" at bounding box center [302, 127] width 571 height 15
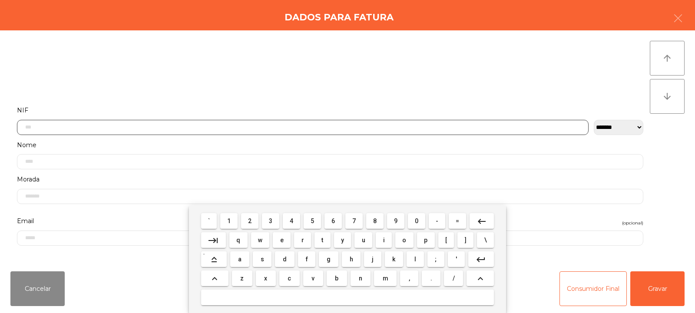
scroll to position [63, 0]
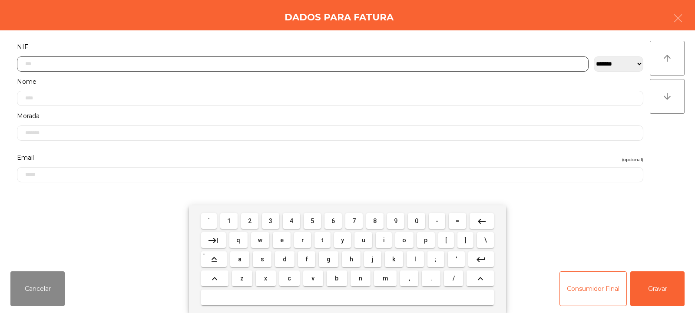
type input "*"
type input "*********"
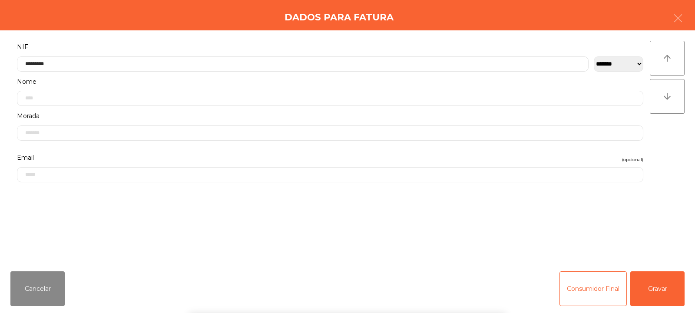
click at [661, 291] on div "` 1 2 3 4 5 6 7 8 9 0 - = keyboard_backspace keyboard_tab q w e r t y u i o p […" at bounding box center [347, 259] width 695 height 108
click at [661, 287] on button "Gravar" at bounding box center [657, 288] width 54 height 35
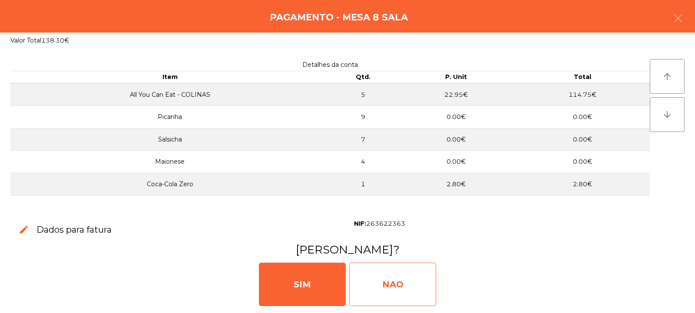
click at [403, 287] on div "NAO" at bounding box center [392, 284] width 87 height 43
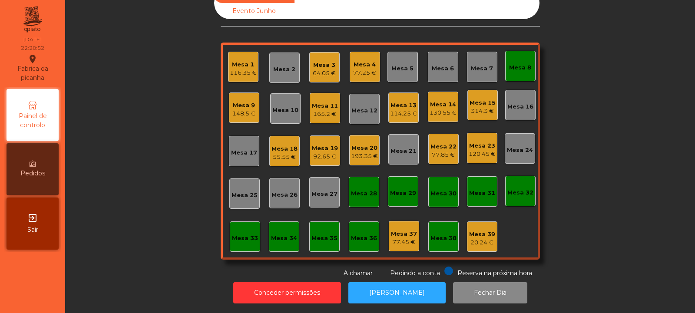
click at [509, 60] on div "Mesa 8" at bounding box center [520, 66] width 22 height 12
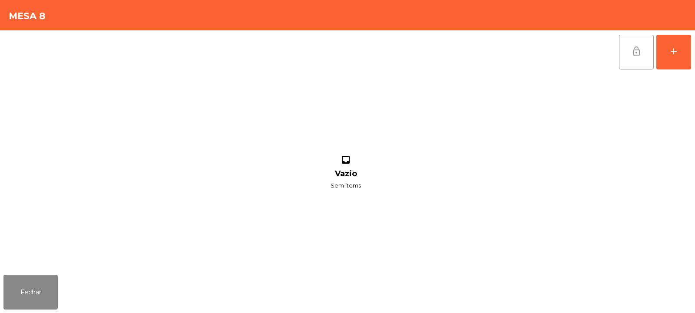
click at [641, 45] on button "lock_open" at bounding box center [636, 52] width 35 height 35
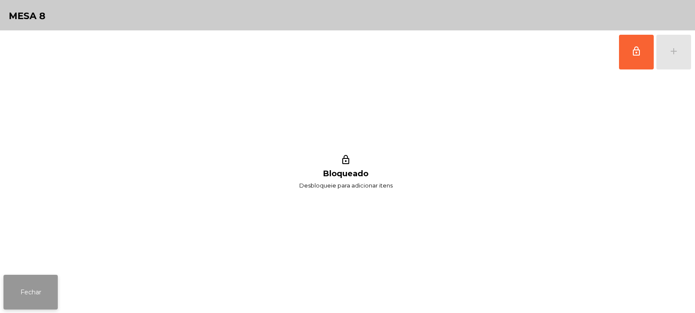
click at [44, 300] on button "Fechar" at bounding box center [30, 292] width 54 height 35
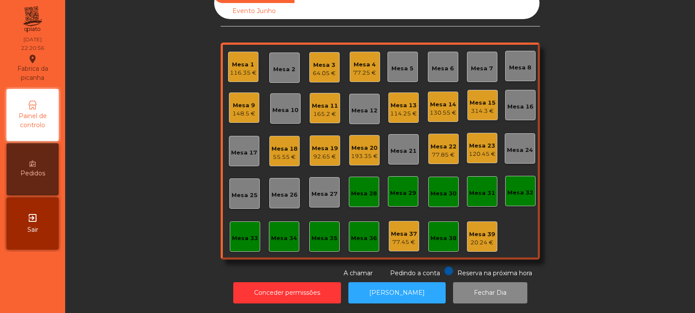
scroll to position [0, 0]
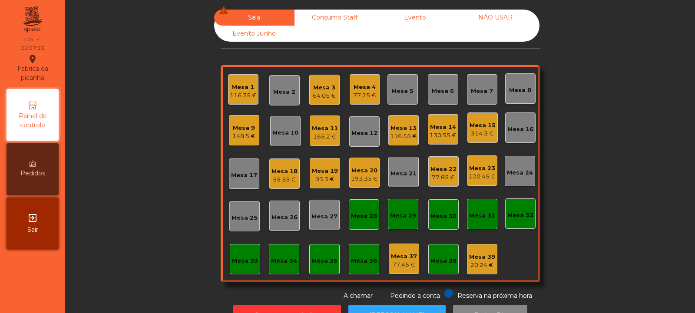
click at [397, 144] on div "Mesa 13 116.55 €" at bounding box center [403, 130] width 30 height 30
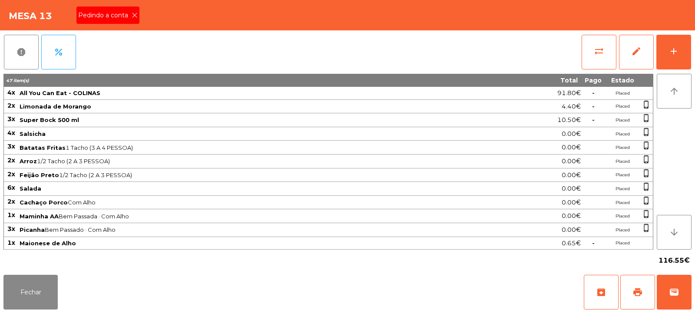
click at [135, 15] on icon at bounding box center [135, 15] width 6 height 6
click at [633, 291] on span "print" at bounding box center [637, 292] width 10 height 10
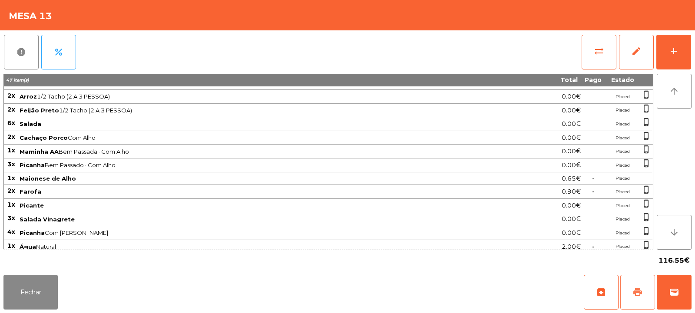
scroll to position [110, 0]
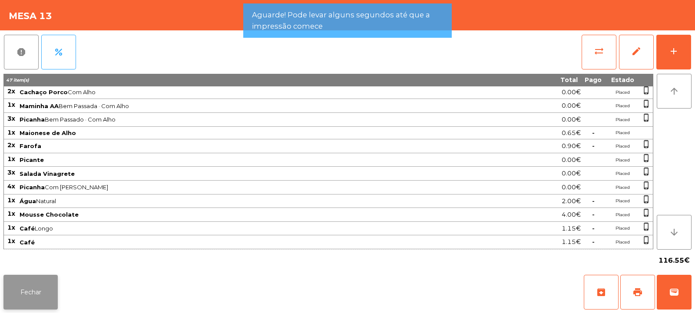
click at [43, 297] on button "Fechar" at bounding box center [30, 292] width 54 height 35
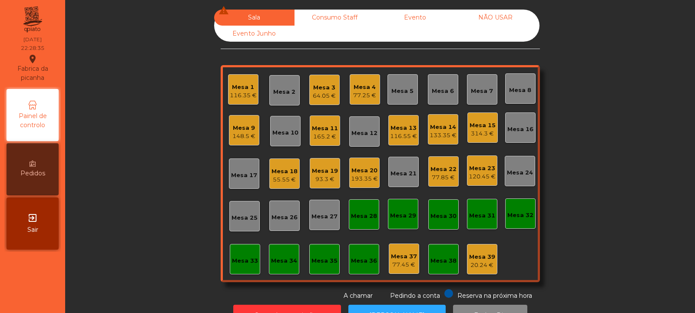
click at [365, 170] on div "Mesa 20" at bounding box center [364, 170] width 27 height 9
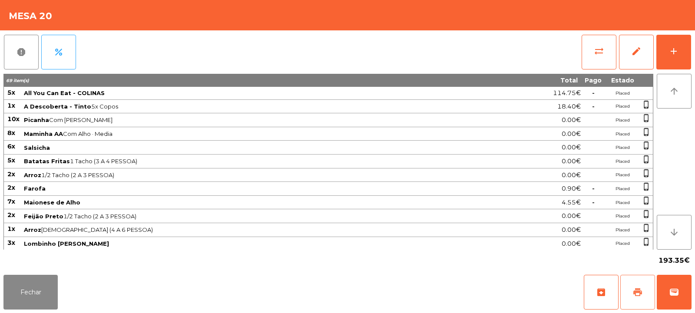
click at [639, 296] on span "print" at bounding box center [637, 292] width 10 height 10
click at [671, 299] on button "wallet" at bounding box center [673, 292] width 35 height 35
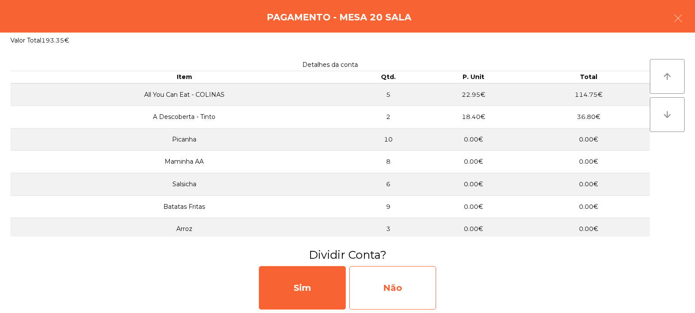
click at [409, 297] on div "Não" at bounding box center [392, 287] width 87 height 43
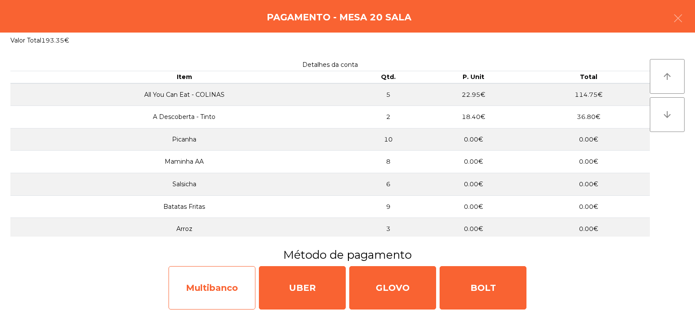
click at [221, 281] on div "Multibanco" at bounding box center [211, 287] width 87 height 43
select select "**"
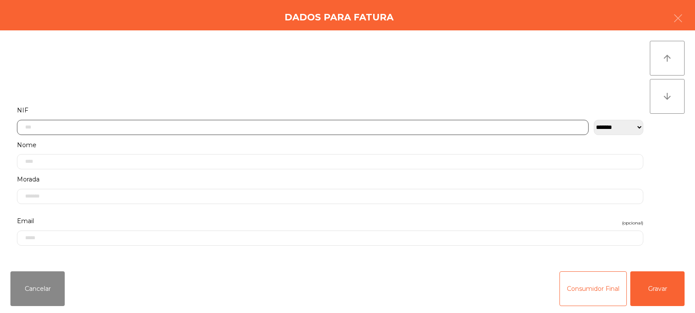
click at [292, 127] on input "text" at bounding box center [302, 127] width 571 height 15
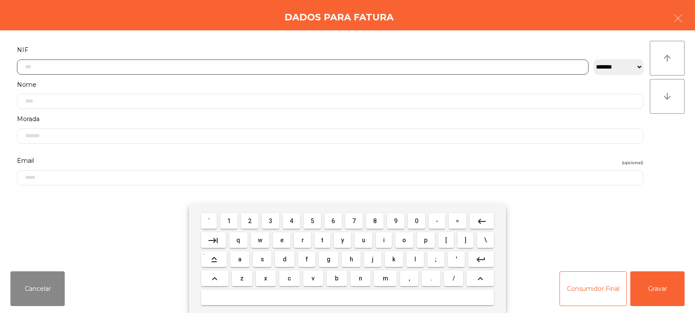
scroll to position [63, 0]
type input "*********"
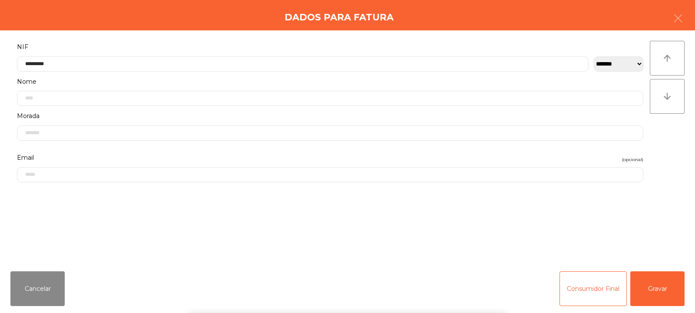
click at [648, 290] on div "` 1 2 3 4 5 6 7 8 9 0 - = keyboard_backspace keyboard_tab q w e r t y u i o p […" at bounding box center [347, 259] width 695 height 108
click at [662, 281] on button "Gravar" at bounding box center [657, 288] width 54 height 35
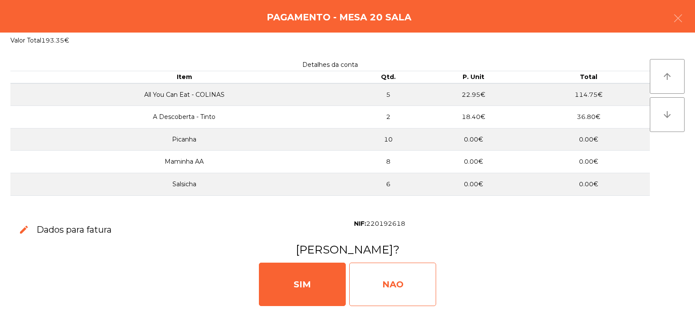
click at [396, 273] on div "NAO" at bounding box center [392, 284] width 87 height 43
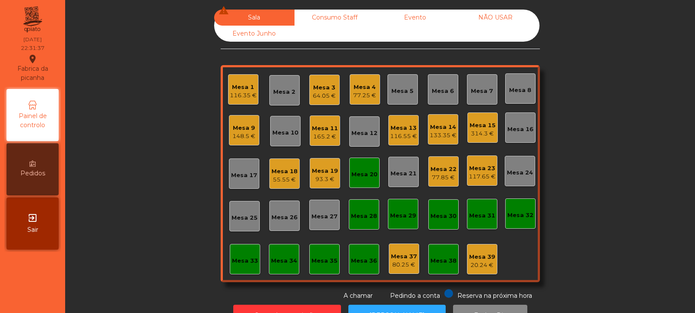
click at [240, 92] on div "116.35 €" at bounding box center [243, 95] width 27 height 9
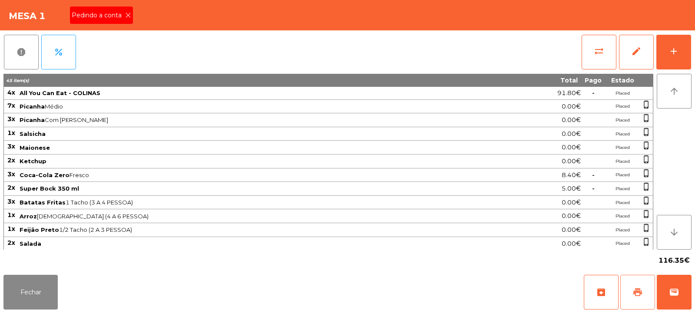
click at [631, 297] on button "print" at bounding box center [637, 292] width 35 height 35
click at [35, 300] on button "Fechar" at bounding box center [30, 292] width 54 height 35
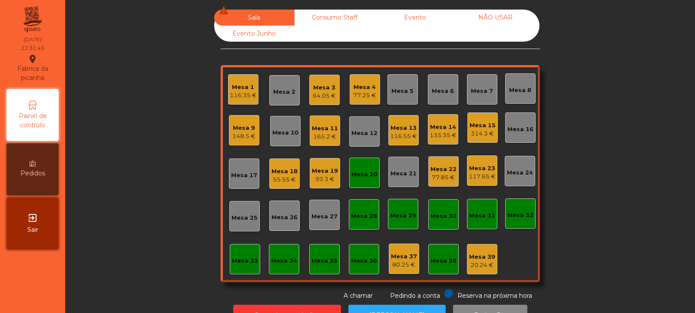
click at [402, 131] on div "Mesa 13" at bounding box center [403, 128] width 27 height 9
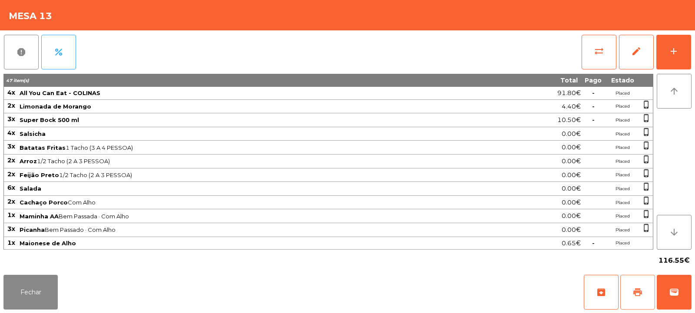
click at [639, 293] on span "print" at bounding box center [637, 292] width 10 height 10
click at [40, 296] on button "Fechar" at bounding box center [30, 292] width 54 height 35
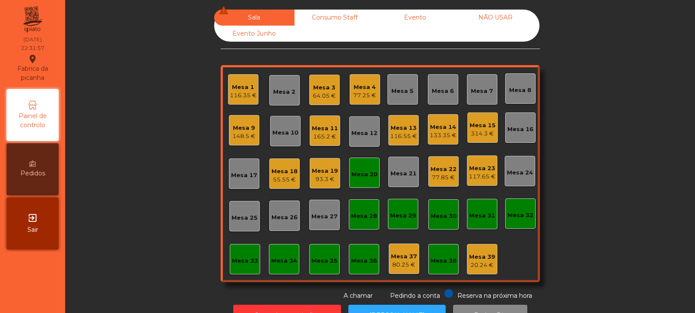
click at [362, 180] on div "Mesa 20" at bounding box center [364, 173] width 30 height 30
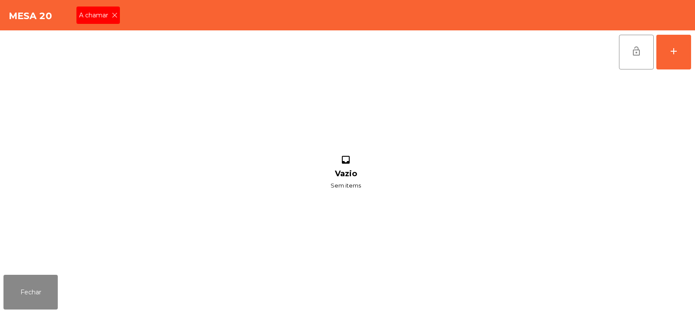
click at [114, 15] on icon at bounding box center [115, 15] width 6 height 6
click at [43, 283] on button "Fechar" at bounding box center [30, 292] width 54 height 35
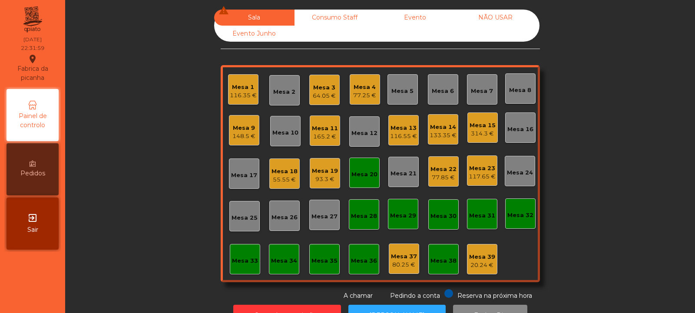
click at [357, 176] on div "Mesa 20" at bounding box center [364, 174] width 26 height 9
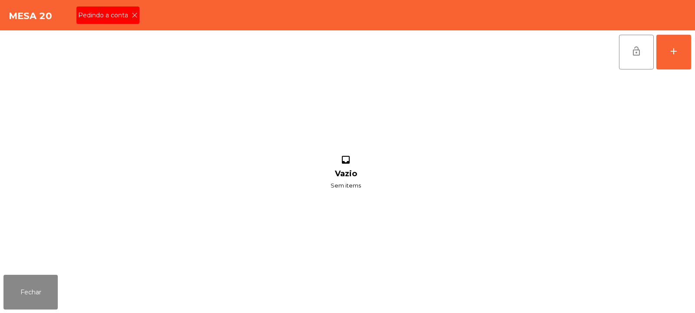
click at [128, 20] on span "Pedindo a conta" at bounding box center [104, 15] width 53 height 9
click at [633, 44] on button "lock_open" at bounding box center [636, 52] width 35 height 35
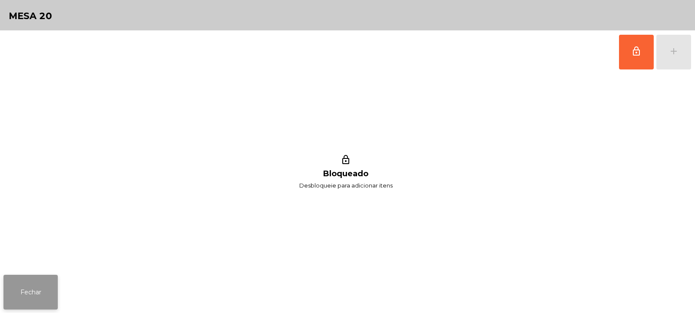
click at [43, 284] on button "Fechar" at bounding box center [30, 292] width 54 height 35
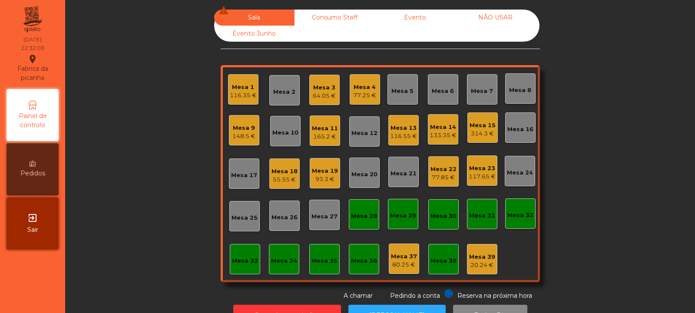
click at [365, 176] on div "Mesa 20" at bounding box center [364, 174] width 26 height 9
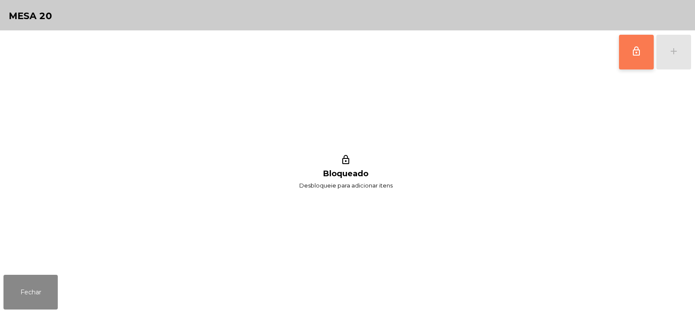
click at [637, 54] on span "lock_outline" at bounding box center [636, 51] width 10 height 10
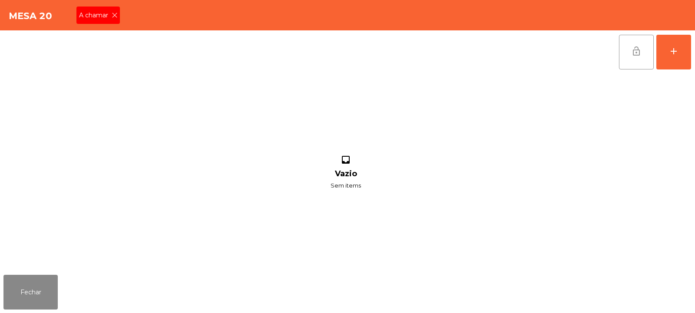
click at [116, 14] on icon at bounding box center [115, 15] width 6 height 6
click at [636, 56] on span "lock_open" at bounding box center [636, 51] width 10 height 10
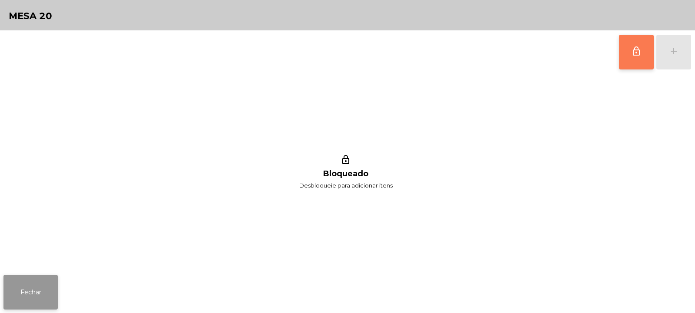
click at [36, 286] on button "Fechar" at bounding box center [30, 292] width 54 height 35
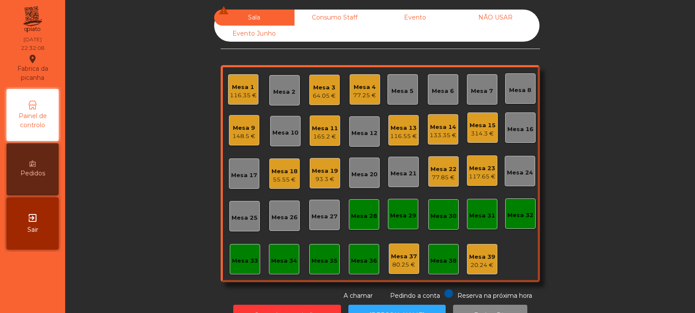
click at [247, 87] on div "Mesa 1" at bounding box center [243, 87] width 27 height 9
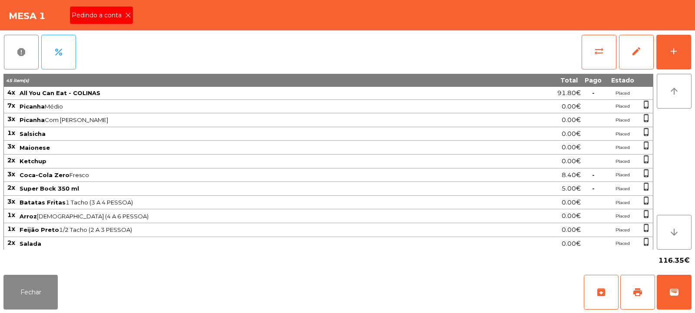
click at [127, 15] on icon at bounding box center [128, 15] width 6 height 6
click at [36, 293] on button "Fechar" at bounding box center [30, 292] width 54 height 35
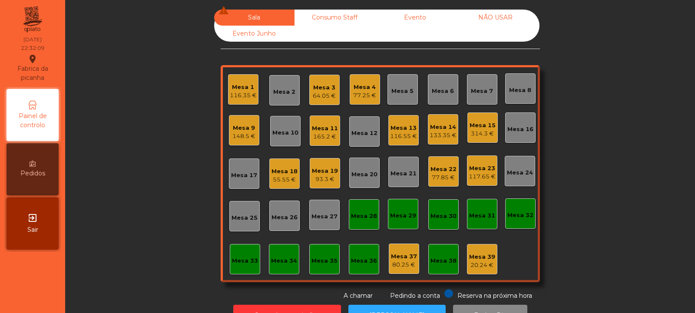
click at [33, 293] on nav "Fabrica da picanha location_on 27/09/2025 22:32:09 Painel de controlo Pedidos e…" at bounding box center [32, 156] width 65 height 313
click at [231, 88] on div "Mesa 1" at bounding box center [243, 87] width 27 height 9
click at [241, 86] on div "Mesa 1" at bounding box center [243, 87] width 27 height 9
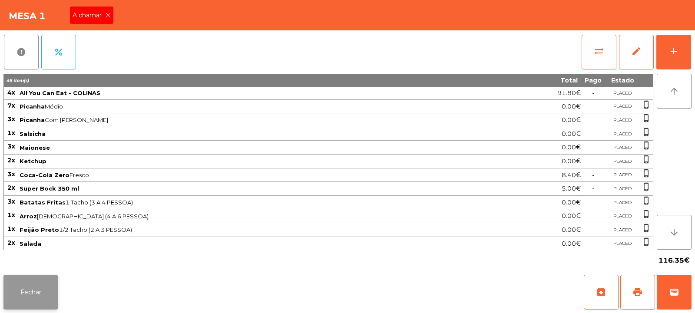
click at [41, 284] on button "Fechar" at bounding box center [30, 292] width 54 height 35
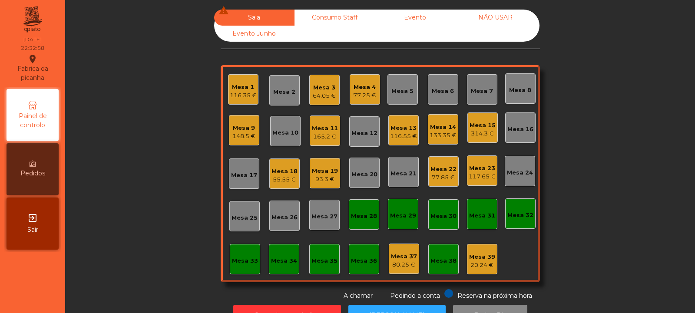
click at [365, 176] on div "Mesa 20" at bounding box center [364, 174] width 26 height 9
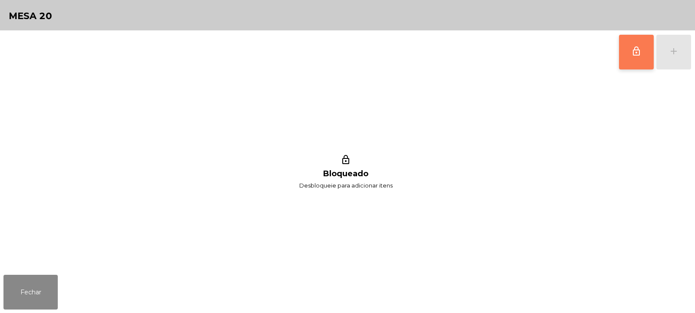
click at [634, 57] on button "lock_outline" at bounding box center [636, 52] width 35 height 35
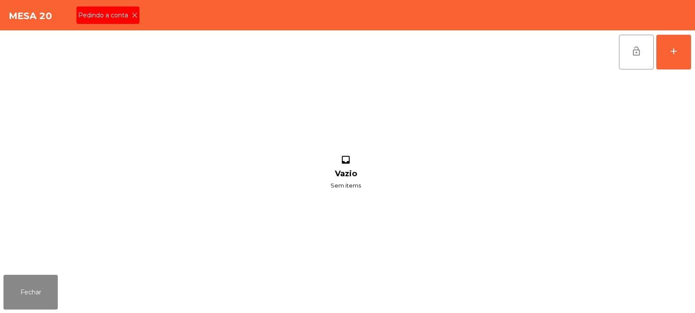
click at [135, 14] on icon at bounding box center [135, 15] width 6 height 6
click at [114, 15] on icon at bounding box center [115, 15] width 6 height 6
click at [636, 51] on span "lock_open" at bounding box center [636, 51] width 10 height 10
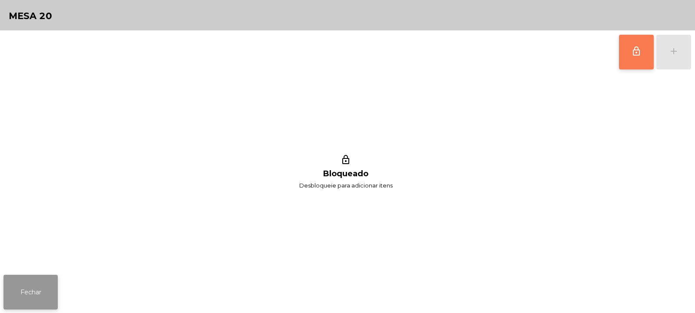
click at [41, 283] on button "Fechar" at bounding box center [30, 292] width 54 height 35
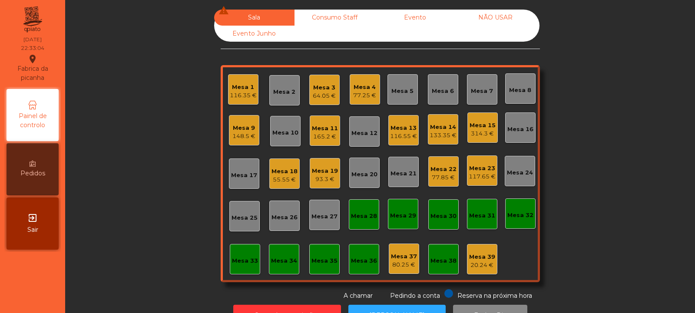
click at [246, 89] on div "Mesa 1" at bounding box center [243, 87] width 27 height 9
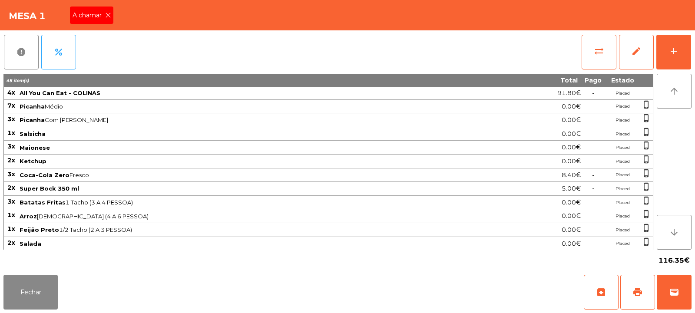
click at [104, 14] on span "A chamar" at bounding box center [88, 15] width 33 height 9
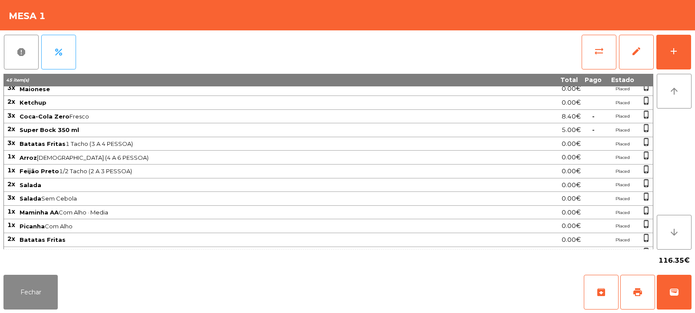
scroll to position [125, 0]
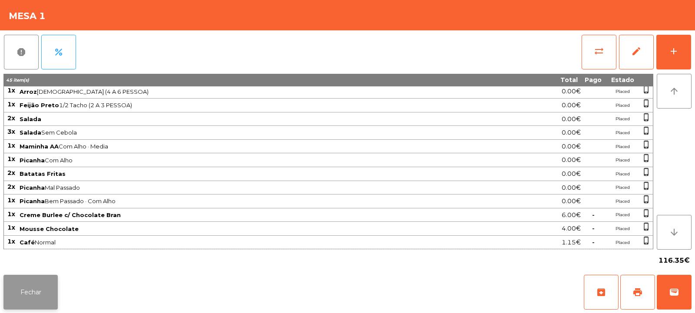
click at [44, 285] on button "Fechar" at bounding box center [30, 292] width 54 height 35
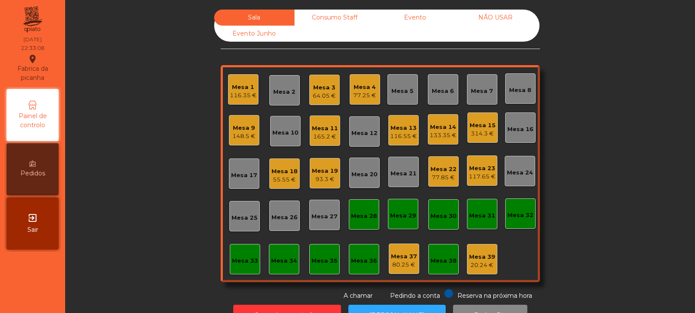
click at [408, 131] on div "Mesa 13" at bounding box center [403, 128] width 27 height 9
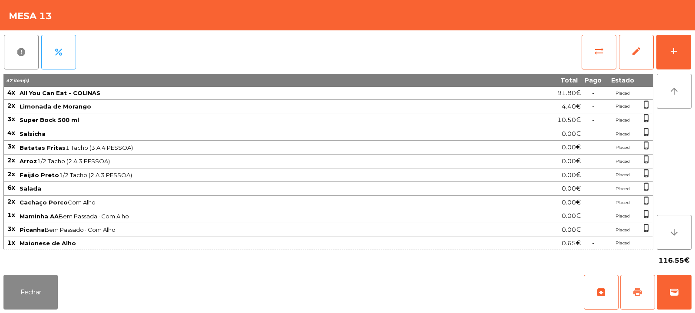
click at [636, 294] on span "print" at bounding box center [637, 292] width 10 height 10
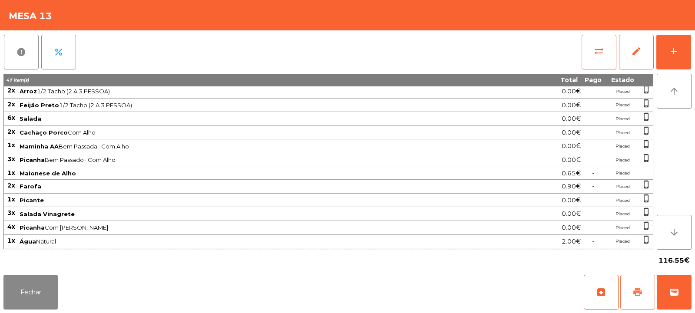
scroll to position [110, 0]
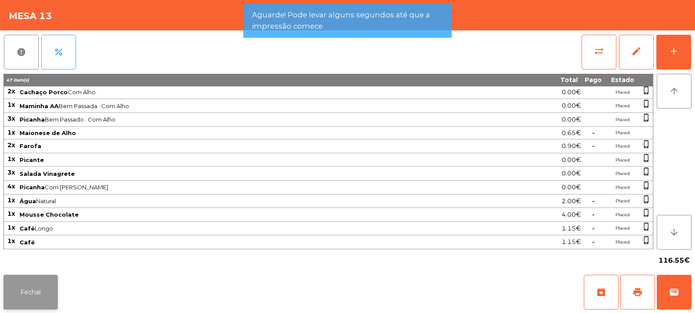
click at [43, 285] on button "Fechar" at bounding box center [30, 292] width 54 height 35
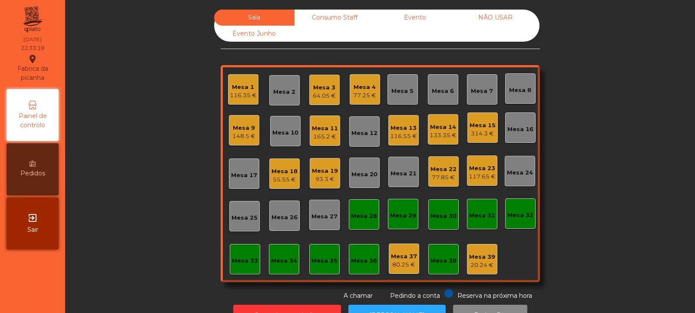
click at [403, 133] on div "116.55 €" at bounding box center [403, 136] width 27 height 9
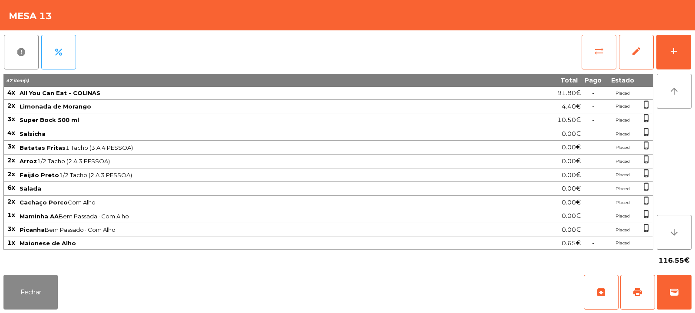
click at [599, 61] on button "sync_alt" at bounding box center [598, 52] width 35 height 35
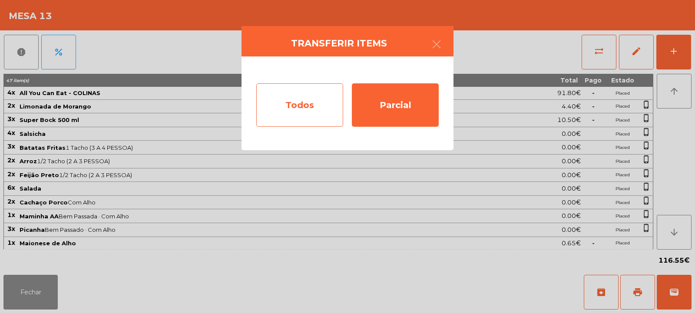
click at [312, 111] on div "Todos" at bounding box center [299, 104] width 87 height 43
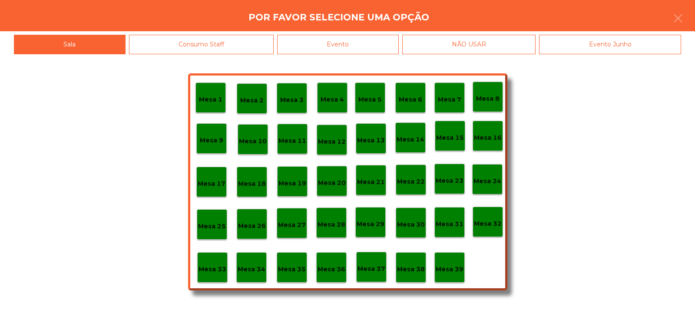
click at [360, 45] on div "Evento" at bounding box center [338, 45] width 122 height 20
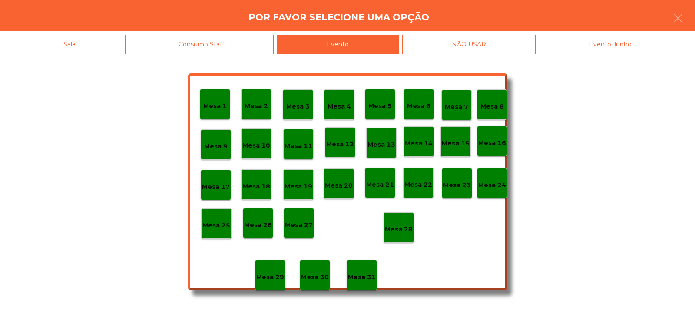
click at [409, 225] on p "Mesa 28" at bounding box center [399, 229] width 28 height 10
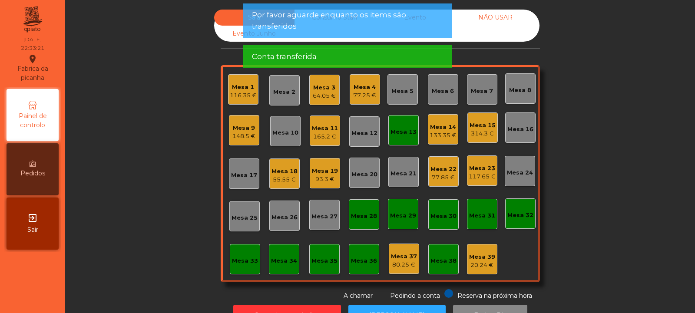
click at [399, 132] on div "Mesa 13" at bounding box center [403, 132] width 26 height 9
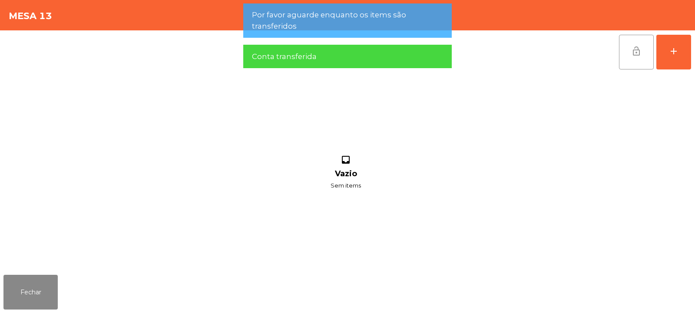
click at [641, 52] on span "lock_open" at bounding box center [636, 51] width 10 height 10
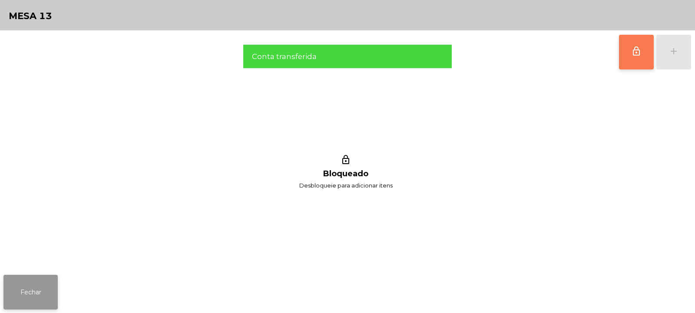
click at [38, 293] on button "Fechar" at bounding box center [30, 292] width 54 height 35
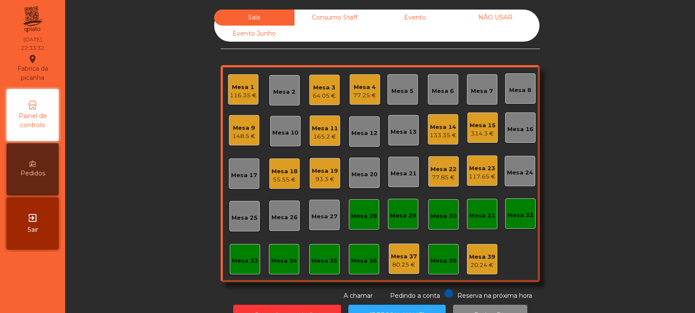
click at [284, 94] on div "Mesa 2" at bounding box center [284, 92] width 22 height 9
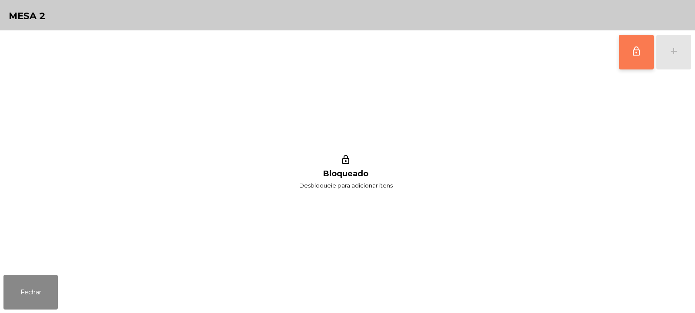
click at [637, 52] on span "lock_outline" at bounding box center [636, 51] width 10 height 10
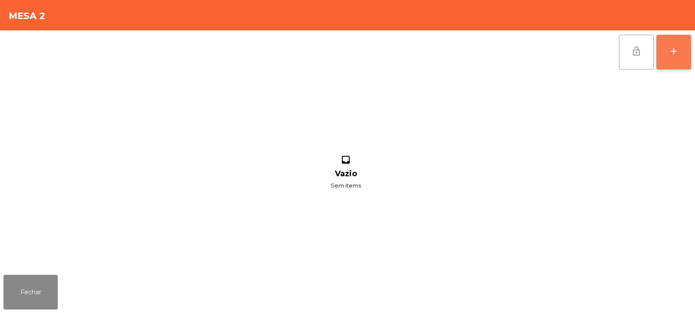
click at [671, 57] on button "add" at bounding box center [673, 52] width 35 height 35
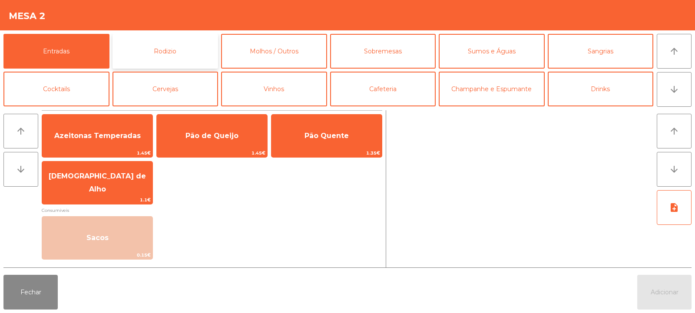
click at [180, 48] on button "Rodizio" at bounding box center [165, 51] width 106 height 35
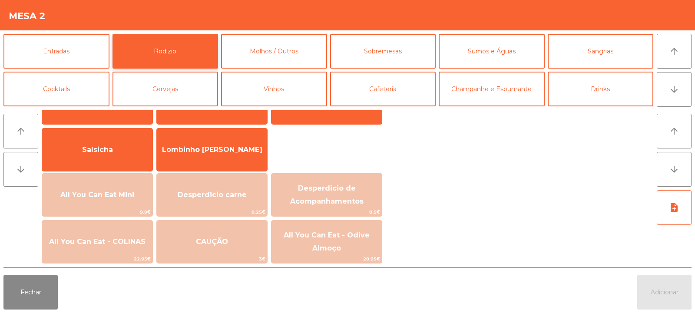
scroll to position [56, 0]
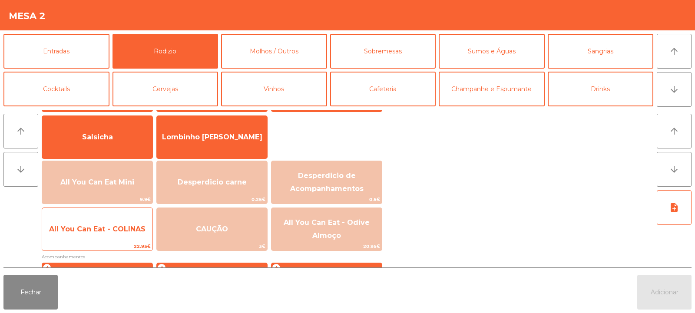
click at [135, 227] on span "All You Can Eat - COLINAS" at bounding box center [97, 229] width 96 height 8
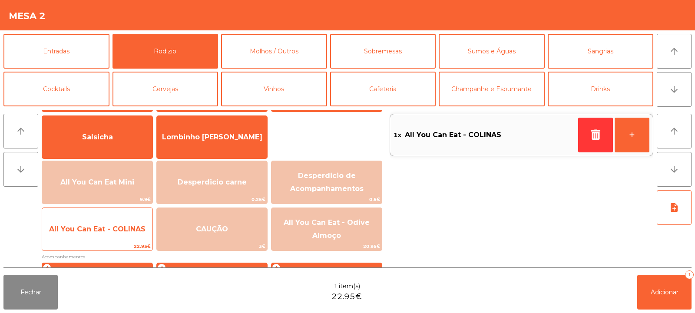
click at [132, 227] on span "All You Can Eat - COLINAS" at bounding box center [97, 229] width 96 height 8
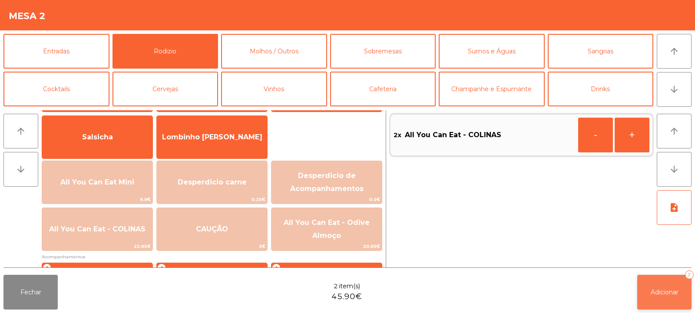
click at [655, 282] on button "Adicionar 2" at bounding box center [664, 292] width 54 height 35
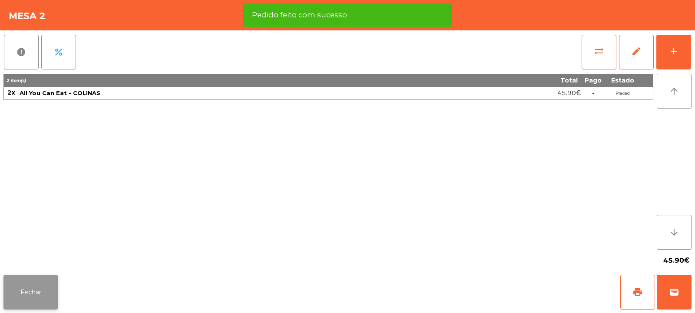
click at [39, 296] on button "Fechar" at bounding box center [30, 292] width 54 height 35
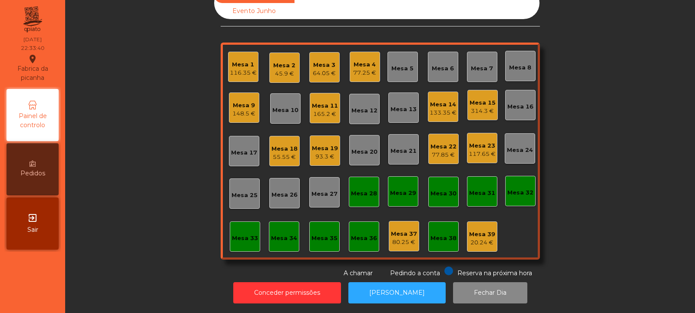
scroll to position [0, 0]
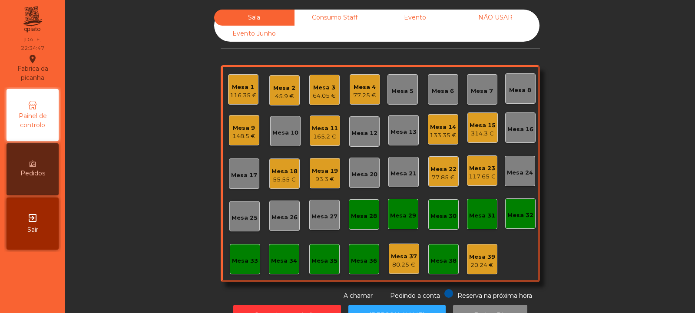
click at [240, 88] on div "Mesa 1" at bounding box center [243, 87] width 27 height 9
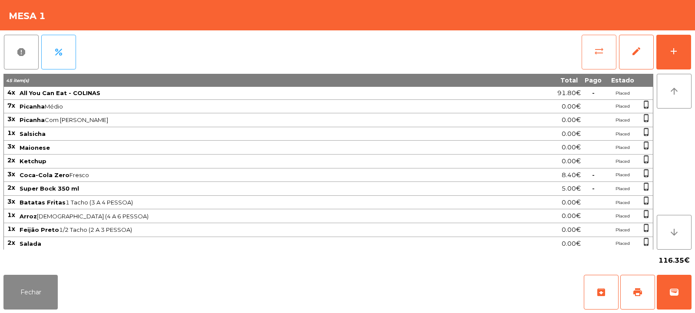
click at [596, 55] on span "sync_alt" at bounding box center [598, 51] width 10 height 10
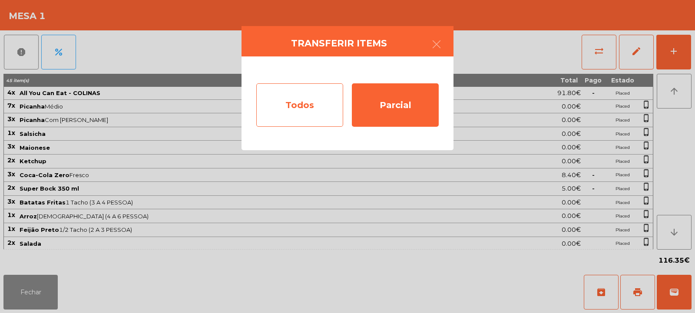
click at [303, 112] on div "Todos" at bounding box center [299, 104] width 87 height 43
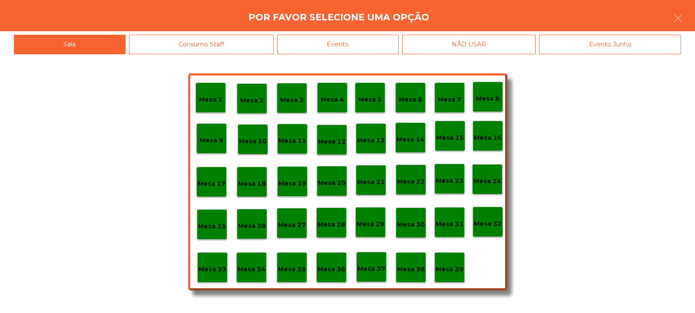
click at [334, 46] on div "Evento" at bounding box center [338, 45] width 122 height 20
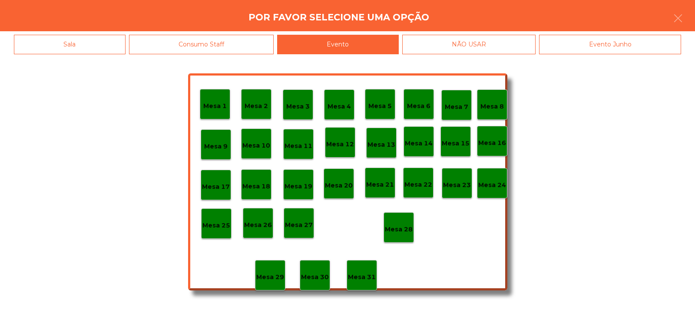
click at [398, 228] on p "Mesa 28" at bounding box center [399, 229] width 28 height 10
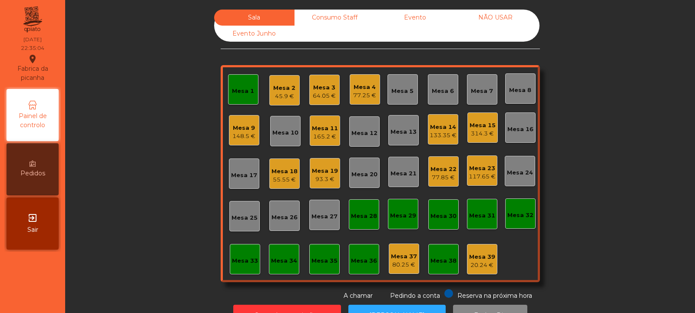
click at [329, 20] on div "Consumo Staff" at bounding box center [334, 18] width 80 height 16
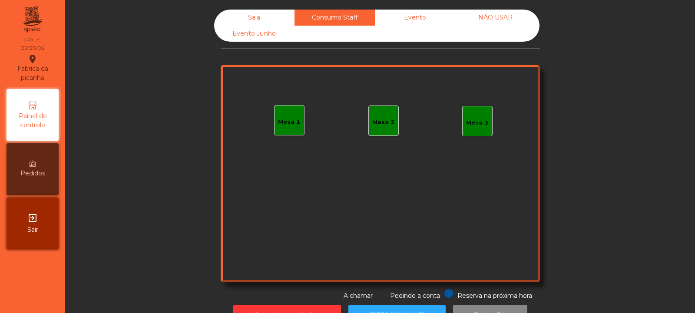
click at [288, 127] on div "Mesa 1" at bounding box center [289, 120] width 30 height 30
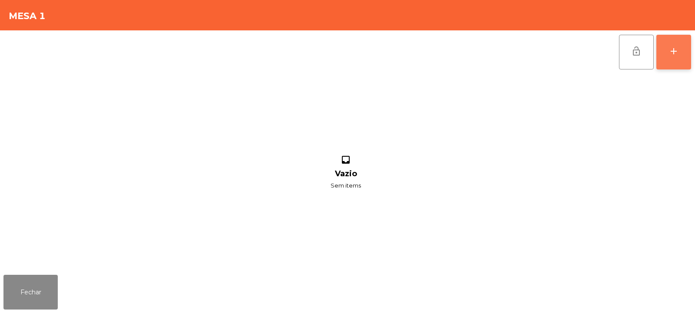
click at [676, 55] on div "add" at bounding box center [673, 51] width 10 height 10
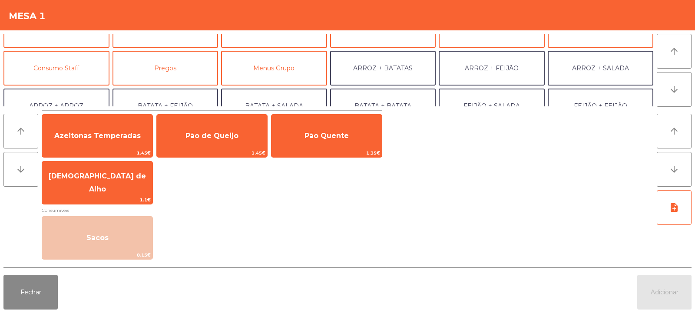
scroll to position [66, 0]
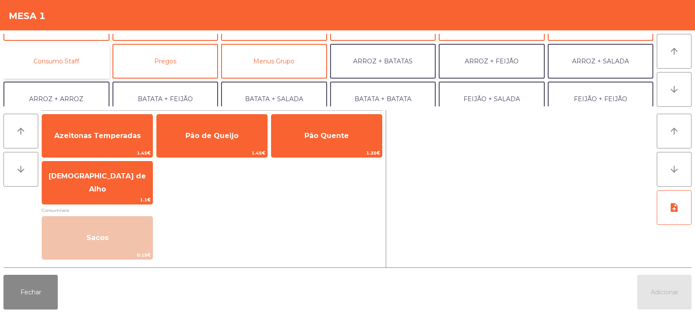
click at [72, 63] on button "Consumo Staff" at bounding box center [56, 61] width 106 height 35
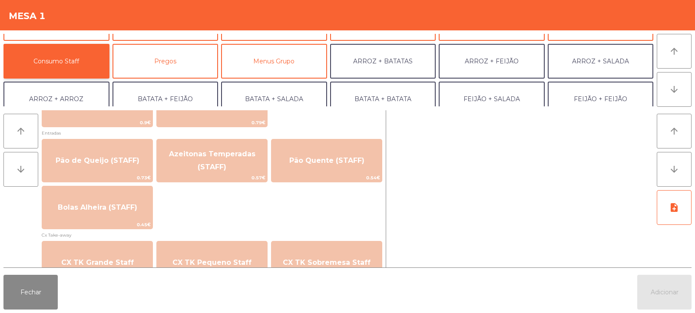
scroll to position [698, 0]
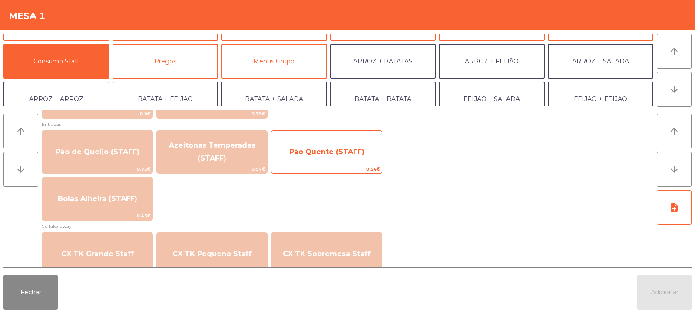
click at [339, 160] on span "Pão Quente (STAFF)" at bounding box center [326, 151] width 110 height 23
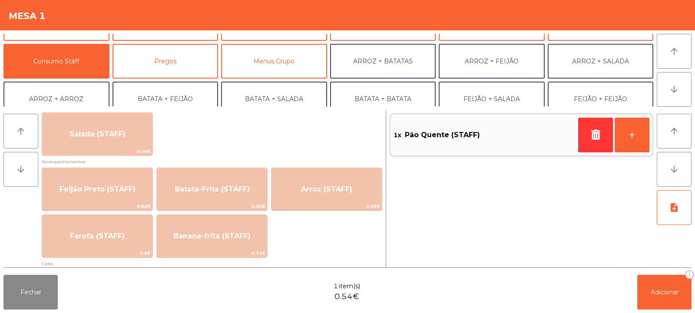
scroll to position [355, 0]
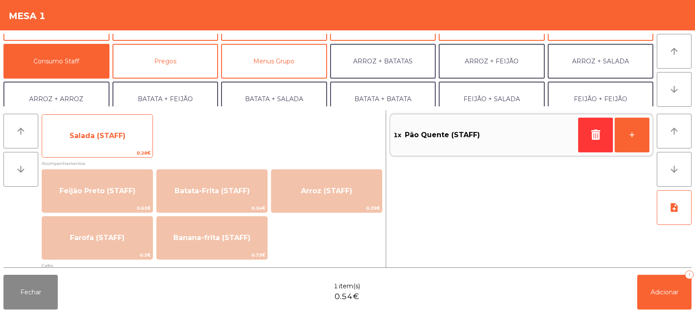
click at [105, 137] on span "Salada (STAFF)" at bounding box center [97, 136] width 56 height 8
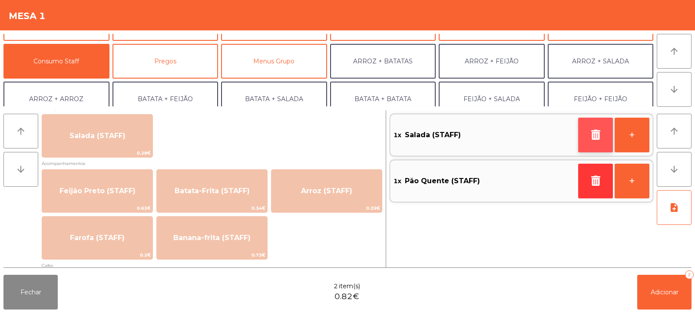
click at [594, 134] on icon "button" at bounding box center [595, 134] width 13 height 10
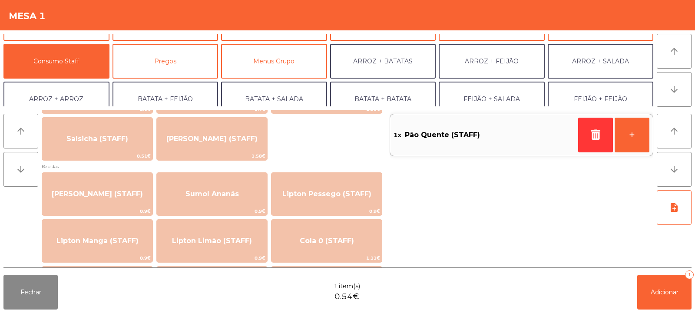
scroll to position [29, 0]
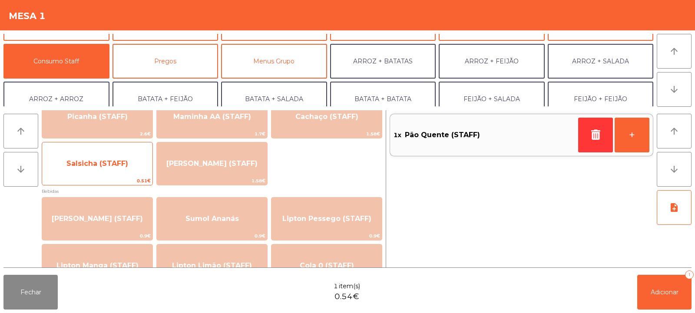
click at [101, 175] on span "Salsicha (STAFF)" at bounding box center [97, 163] width 110 height 23
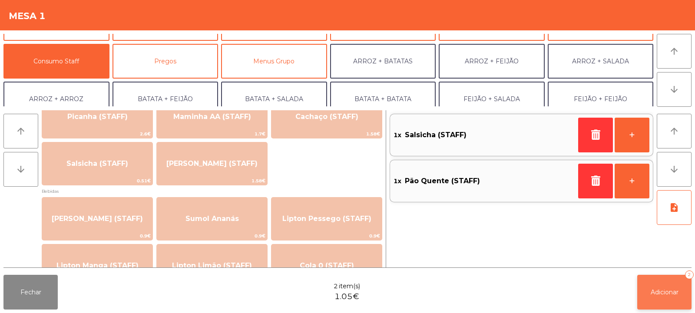
click at [639, 302] on button "Adicionar 2" at bounding box center [664, 292] width 54 height 35
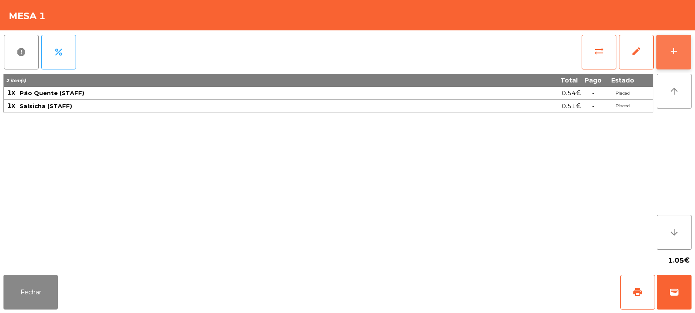
click at [672, 52] on div "add" at bounding box center [673, 51] width 10 height 10
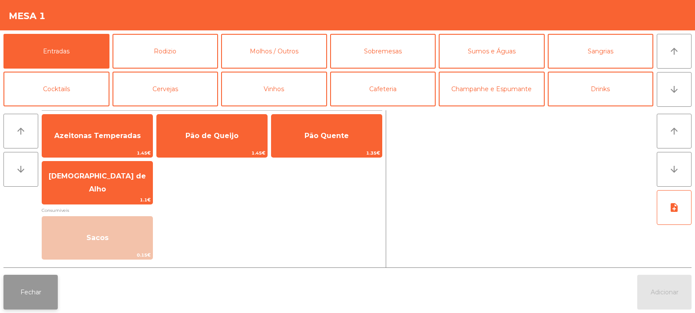
click at [30, 297] on button "Fechar" at bounding box center [30, 292] width 54 height 35
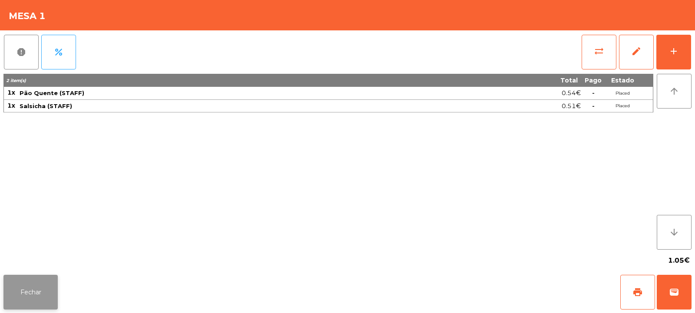
click at [39, 293] on button "Fechar" at bounding box center [30, 292] width 54 height 35
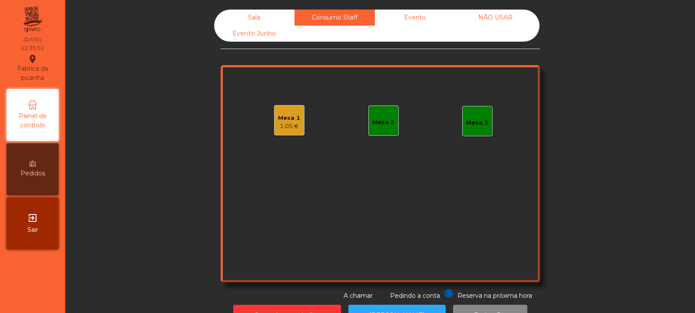
click at [243, 24] on div "Sala" at bounding box center [254, 18] width 80 height 16
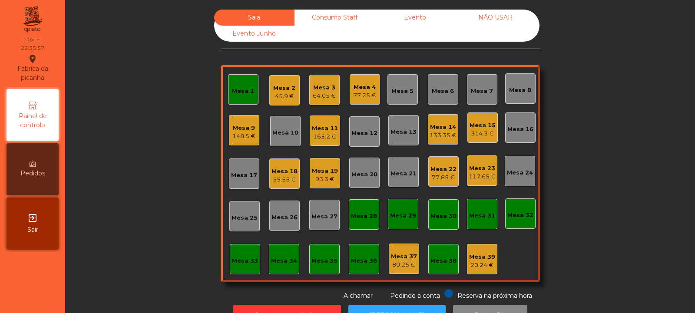
click at [330, 13] on div "Consumo Staff" at bounding box center [334, 18] width 80 height 16
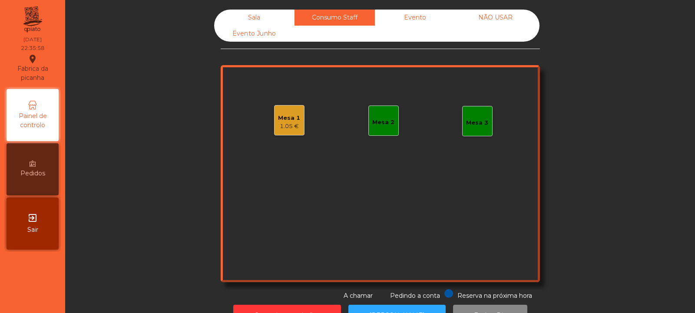
click at [252, 18] on div "Sala" at bounding box center [254, 18] width 80 height 16
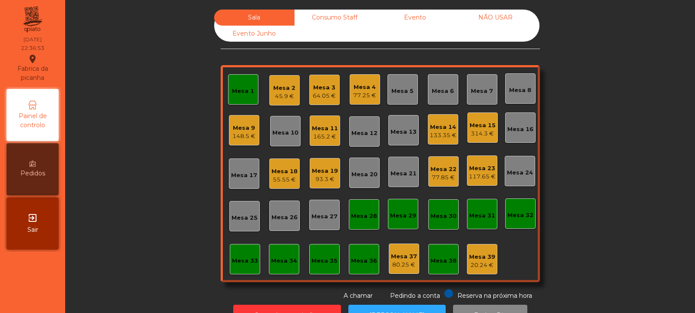
click at [330, 24] on div "Consumo Staff" at bounding box center [334, 18] width 80 height 16
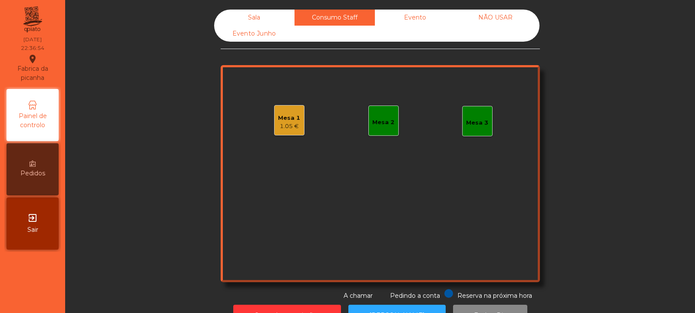
click at [281, 127] on div "1.05 €" at bounding box center [289, 126] width 22 height 9
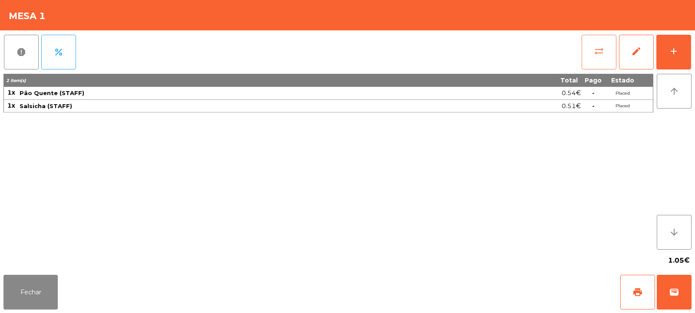
click at [603, 55] on span "sync_alt" at bounding box center [598, 51] width 10 height 10
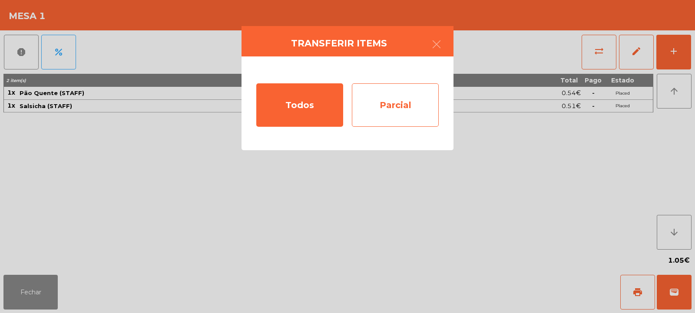
click at [394, 109] on div "Parcial" at bounding box center [395, 104] width 87 height 43
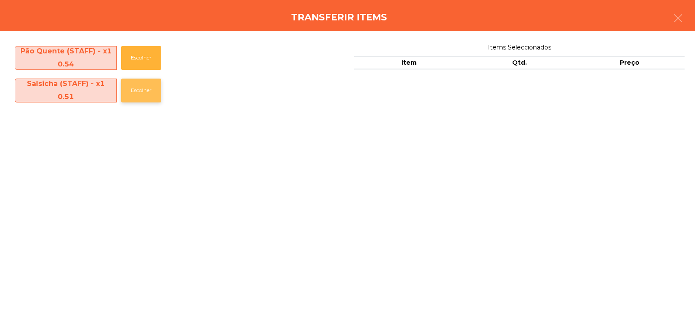
click at [143, 90] on button "Escolher" at bounding box center [141, 91] width 40 height 24
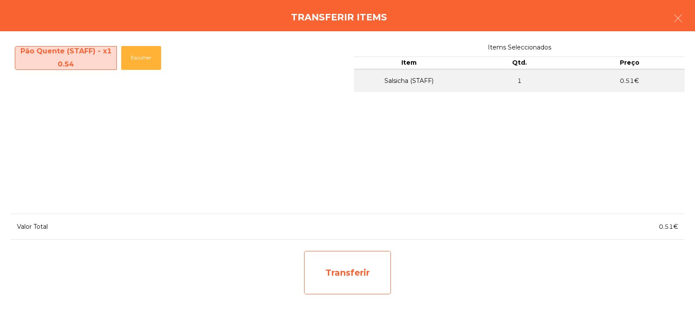
click at [355, 278] on div "Transferir" at bounding box center [347, 272] width 87 height 43
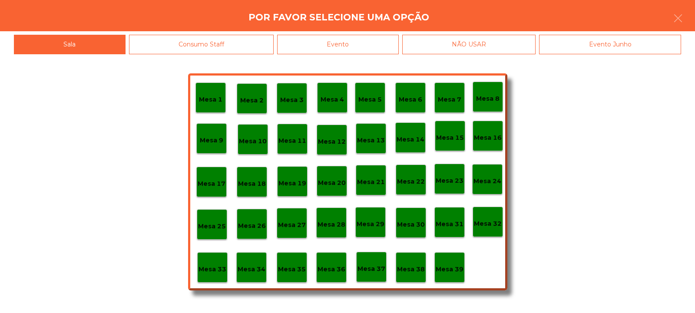
click at [372, 273] on p "Mesa 37" at bounding box center [371, 269] width 28 height 10
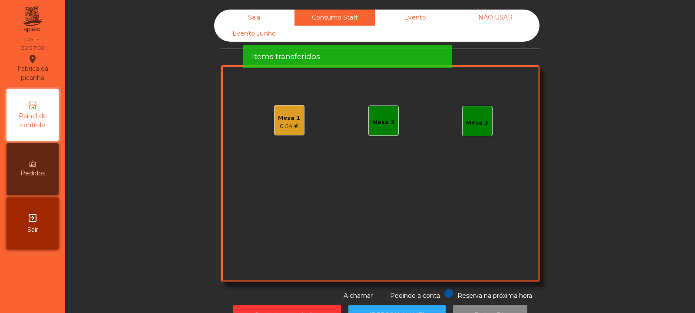
click at [280, 119] on div "Mesa 1" at bounding box center [289, 118] width 22 height 9
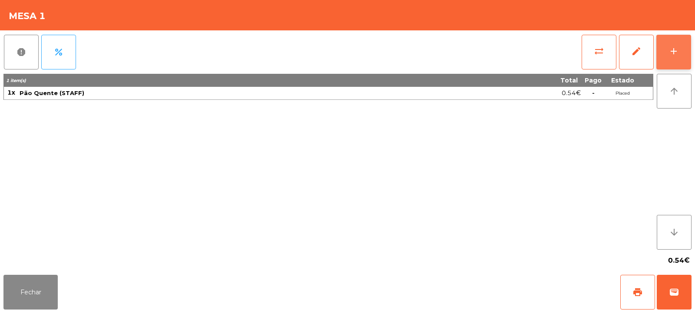
click at [673, 50] on div "add" at bounding box center [673, 51] width 10 height 10
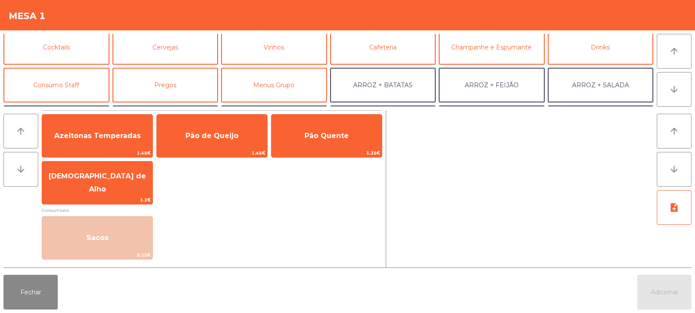
scroll to position [43, 0]
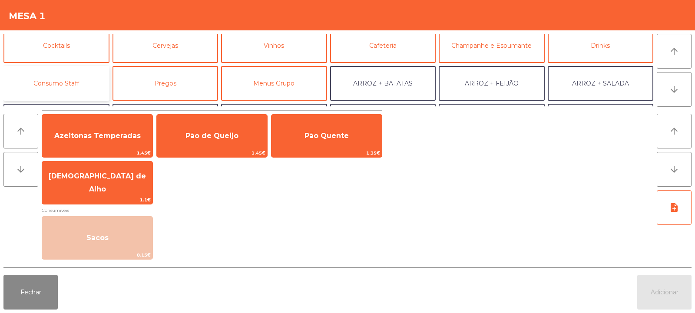
click at [75, 85] on button "Consumo Staff" at bounding box center [56, 83] width 106 height 35
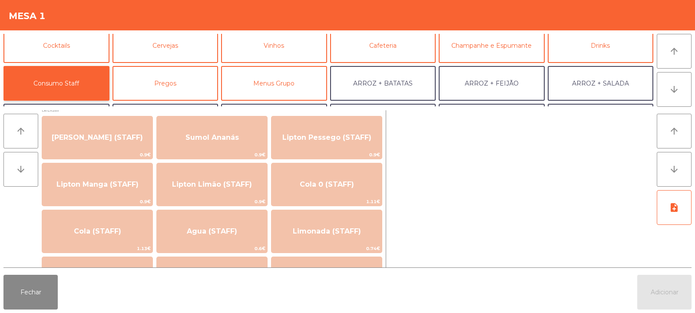
scroll to position [0, 0]
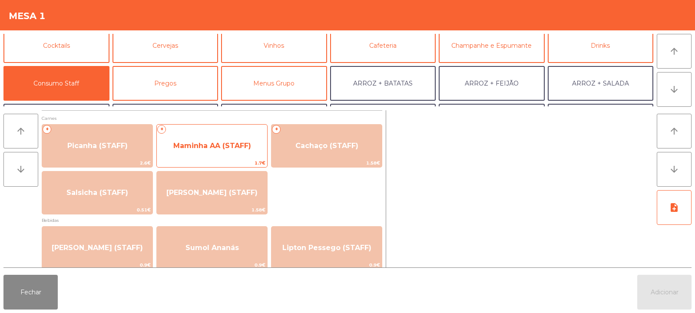
click at [209, 154] on span "Maminha AA (STAFF)" at bounding box center [212, 145] width 110 height 23
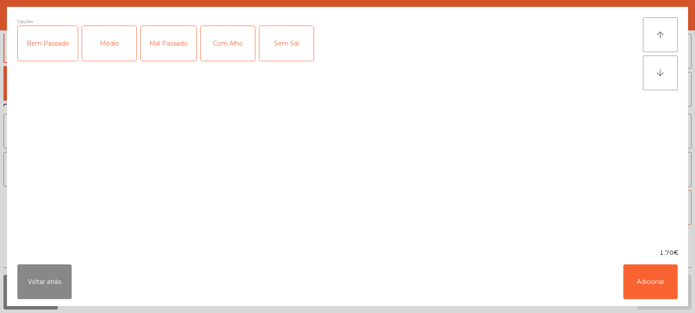
click at [108, 43] on div "Médio" at bounding box center [109, 43] width 54 height 35
click at [230, 54] on div "Com Alho" at bounding box center [228, 43] width 54 height 35
click at [661, 286] on button "Adicionar" at bounding box center [650, 281] width 54 height 35
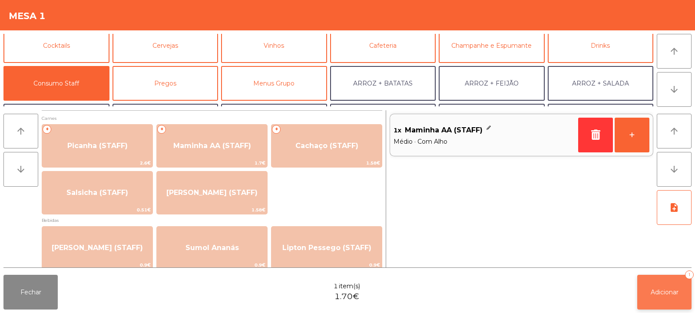
click at [670, 292] on span "Adicionar" at bounding box center [664, 292] width 28 height 8
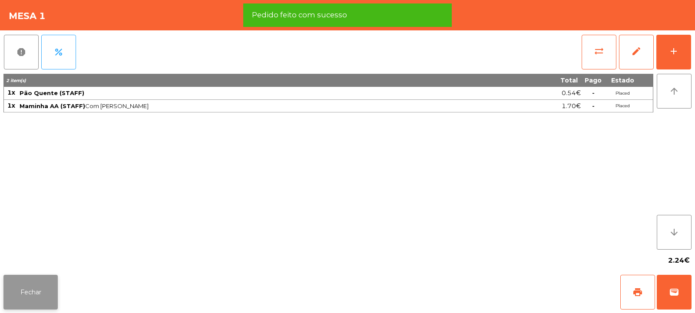
click at [35, 292] on button "Fechar" at bounding box center [30, 292] width 54 height 35
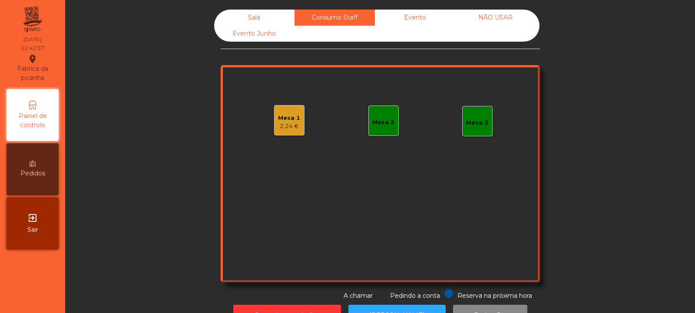
click at [257, 15] on div "Sala" at bounding box center [254, 18] width 80 height 16
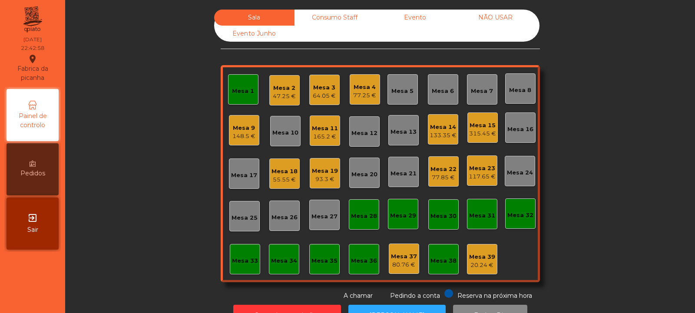
click at [242, 96] on div "Mesa 1" at bounding box center [243, 89] width 30 height 30
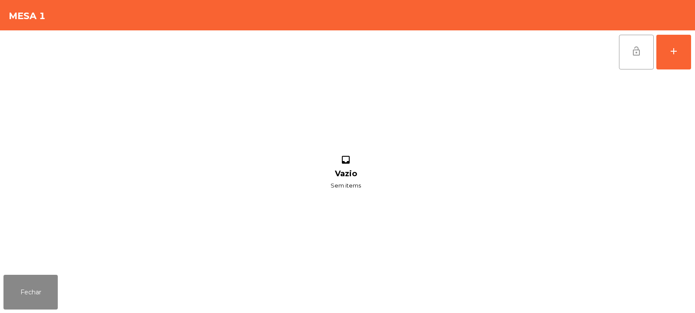
click at [636, 50] on span "lock_open" at bounding box center [636, 51] width 10 height 10
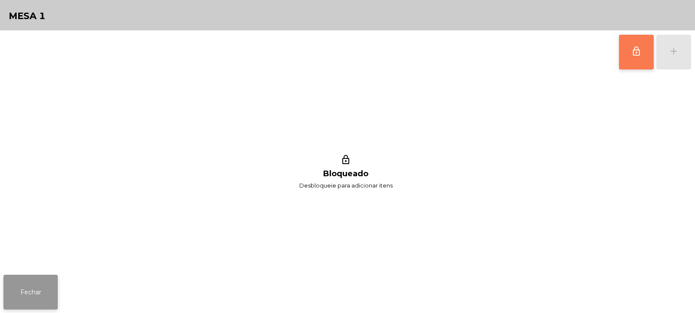
click at [43, 290] on button "Fechar" at bounding box center [30, 292] width 54 height 35
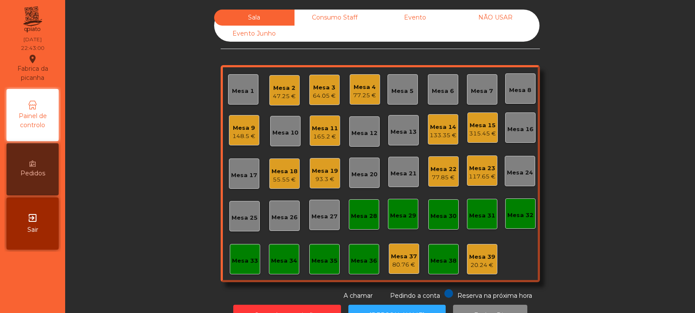
click at [284, 93] on div "47.25 €" at bounding box center [284, 96] width 23 height 9
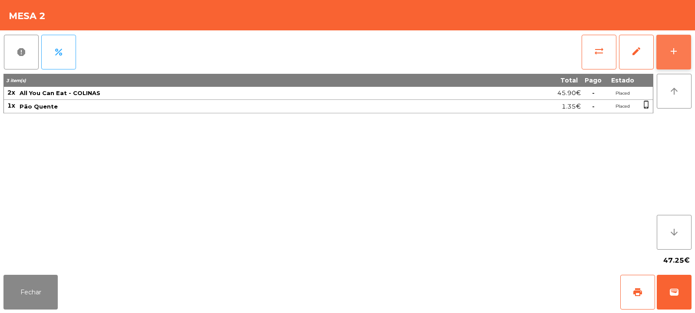
click at [671, 50] on div "add" at bounding box center [673, 51] width 10 height 10
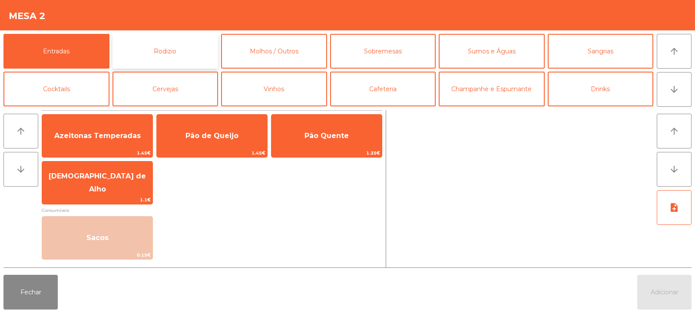
click at [178, 49] on button "Rodizio" at bounding box center [165, 51] width 106 height 35
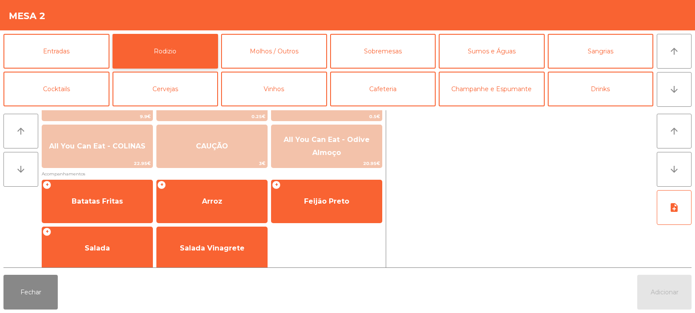
scroll to position [142, 0]
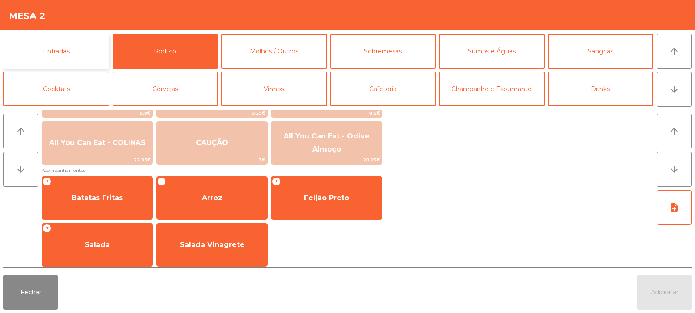
click at [82, 51] on button "Entradas" at bounding box center [56, 51] width 106 height 35
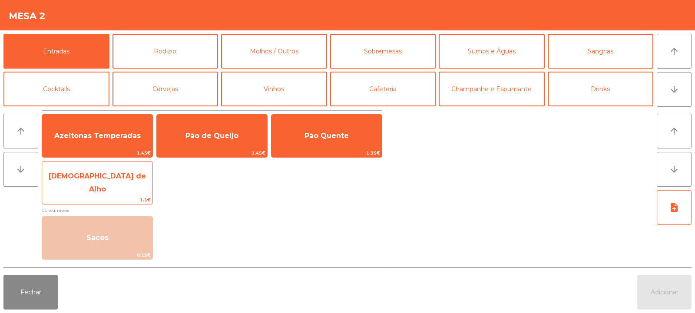
click at [139, 197] on span "1.1€" at bounding box center [97, 200] width 110 height 8
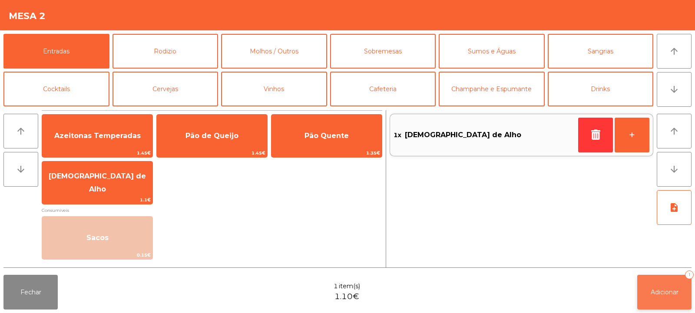
click at [665, 297] on button "Adicionar 1" at bounding box center [664, 292] width 54 height 35
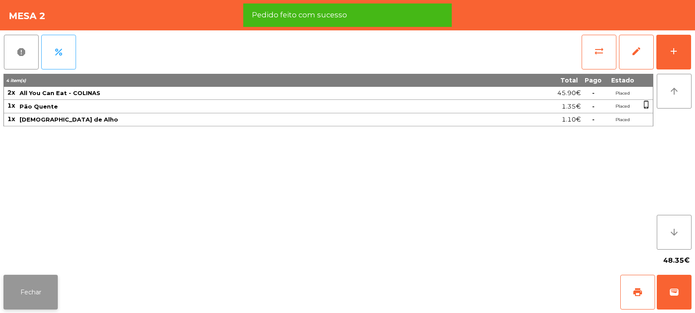
click at [28, 295] on button "Fechar" at bounding box center [30, 292] width 54 height 35
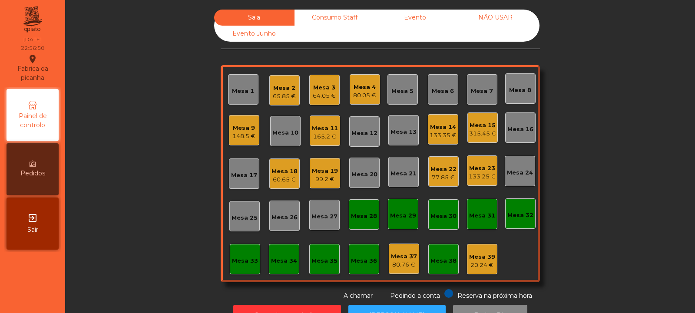
click at [478, 121] on div "Mesa 15" at bounding box center [482, 125] width 27 height 9
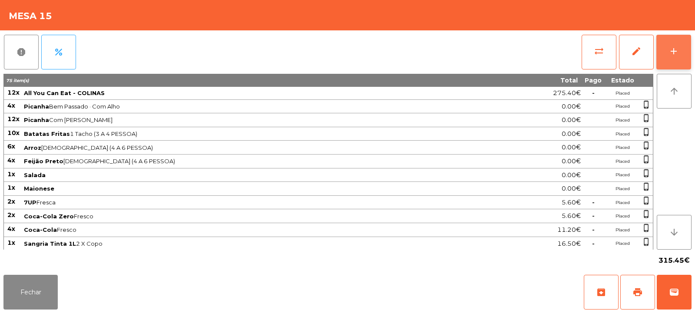
click at [682, 54] on button "add" at bounding box center [673, 52] width 35 height 35
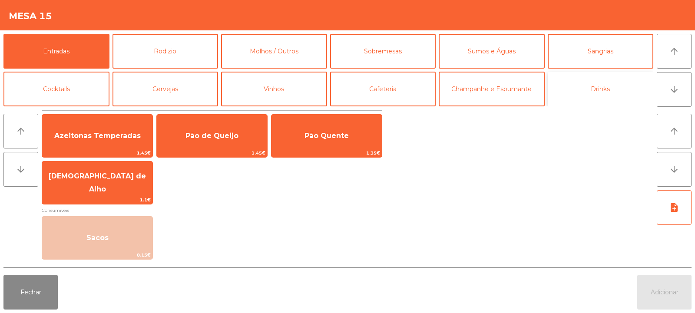
click at [609, 92] on button "Drinks" at bounding box center [600, 89] width 106 height 35
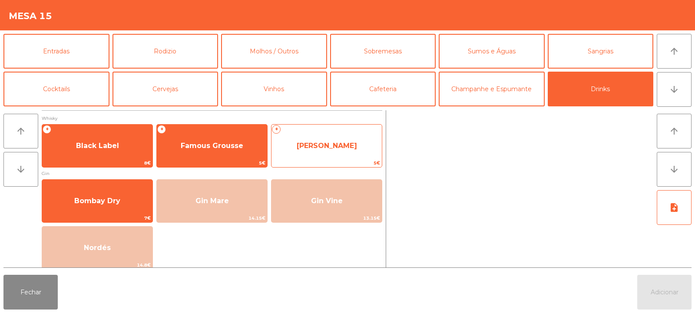
click at [329, 148] on span "Jameson" at bounding box center [327, 146] width 60 height 8
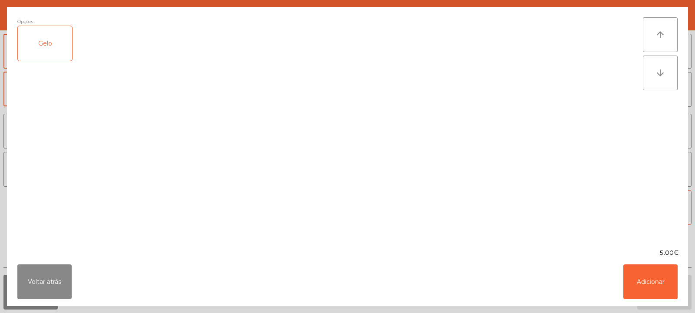
click at [48, 49] on div "Gelo" at bounding box center [45, 43] width 54 height 35
click at [652, 278] on button "Adicionar" at bounding box center [650, 281] width 54 height 35
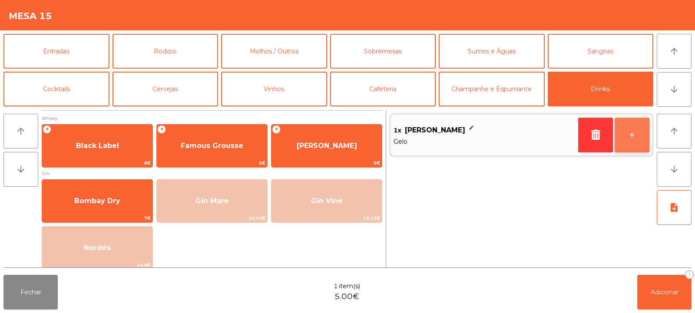
click at [627, 131] on button "+" at bounding box center [631, 135] width 35 height 35
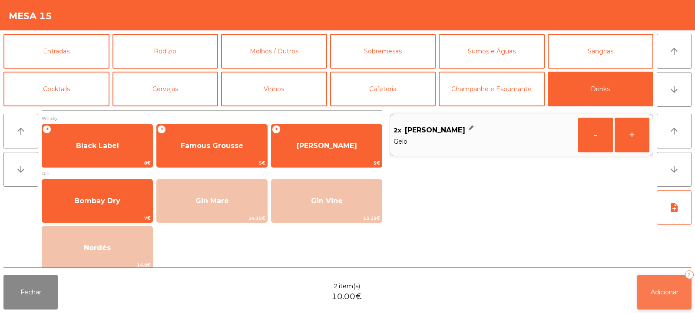
click at [669, 294] on span "Adicionar" at bounding box center [664, 292] width 28 height 8
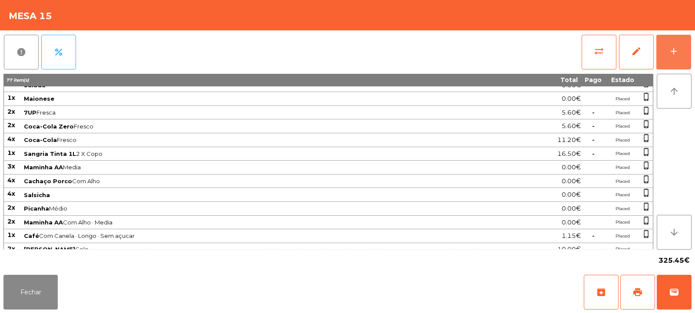
scroll to position [96, 0]
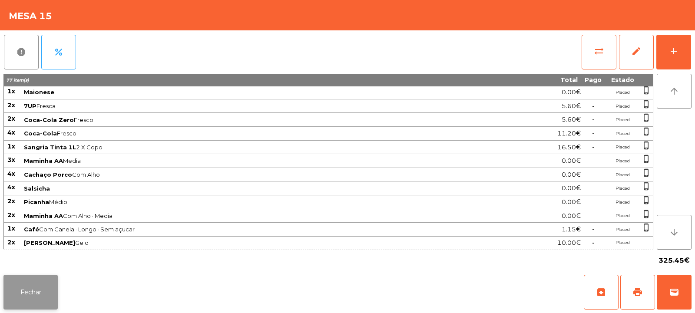
click at [38, 282] on button "Fechar" at bounding box center [30, 292] width 54 height 35
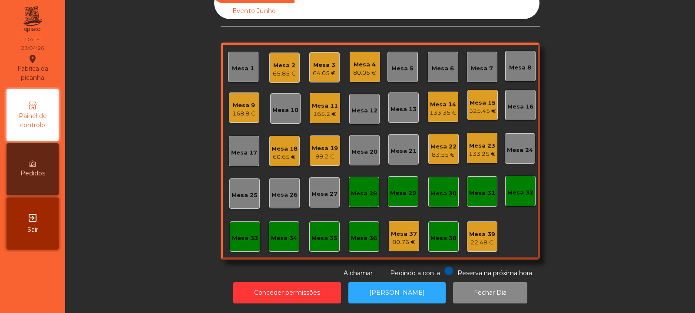
scroll to position [0, 0]
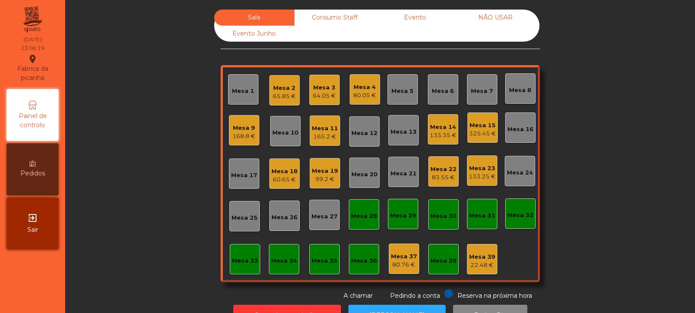
click at [326, 98] on div "64.05 €" at bounding box center [324, 96] width 23 height 9
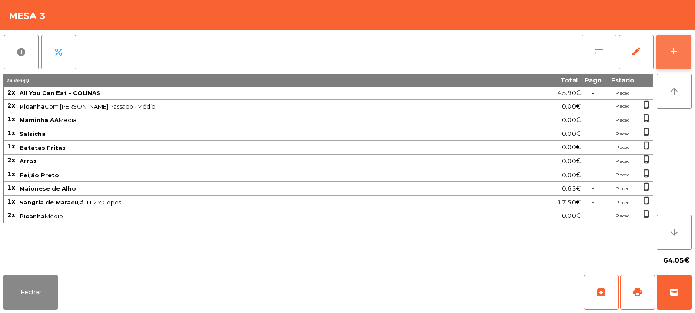
click at [665, 43] on button "add" at bounding box center [673, 52] width 35 height 35
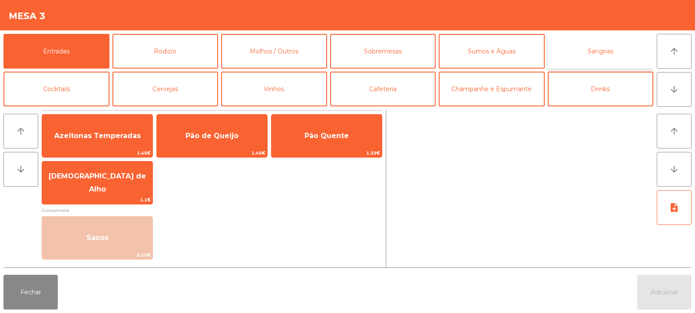
click at [581, 52] on button "Sangrias" at bounding box center [600, 51] width 106 height 35
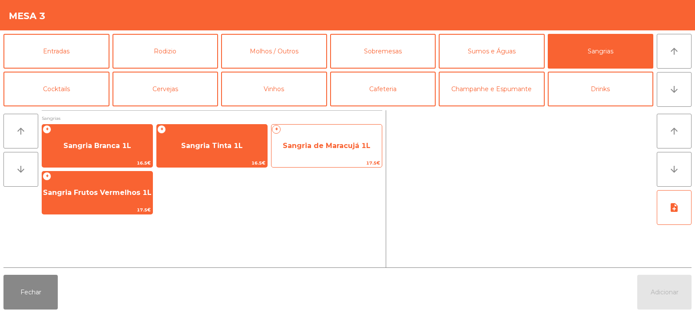
click at [316, 142] on span "Sangria de Maracujá 1L" at bounding box center [327, 146] width 88 height 8
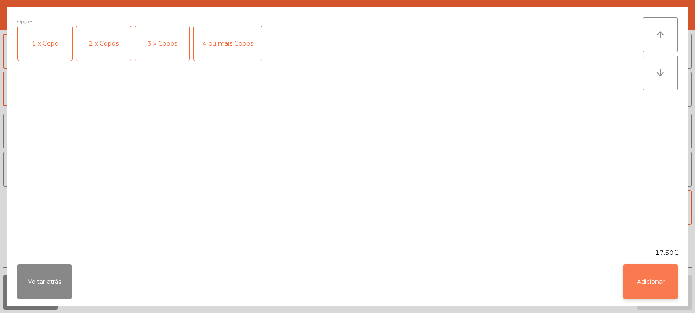
click at [649, 278] on button "Adicionar" at bounding box center [650, 281] width 54 height 35
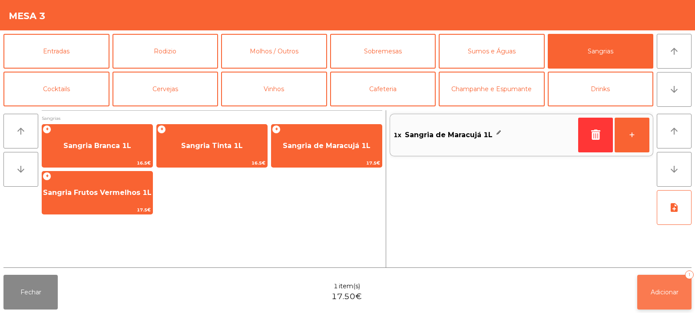
click at [668, 293] on span "Adicionar" at bounding box center [664, 292] width 28 height 8
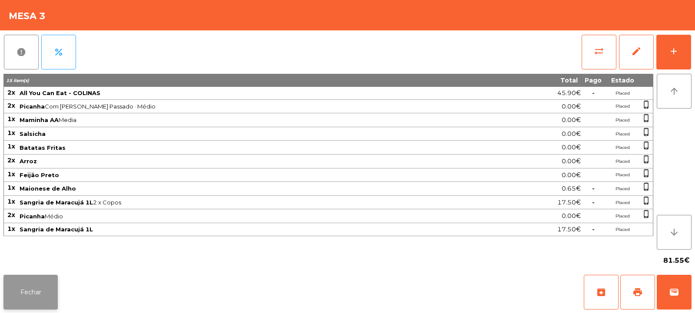
click at [31, 285] on button "Fechar" at bounding box center [30, 292] width 54 height 35
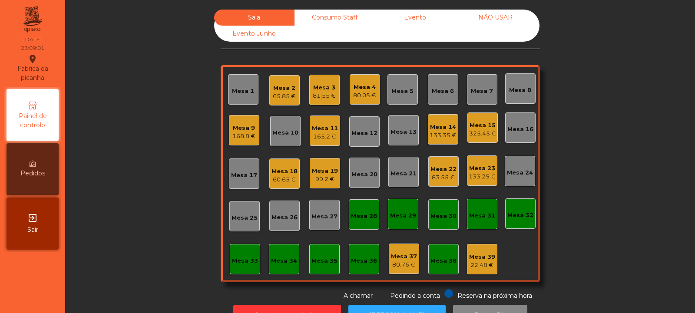
click at [474, 260] on div "Mesa 39" at bounding box center [482, 257] width 26 height 9
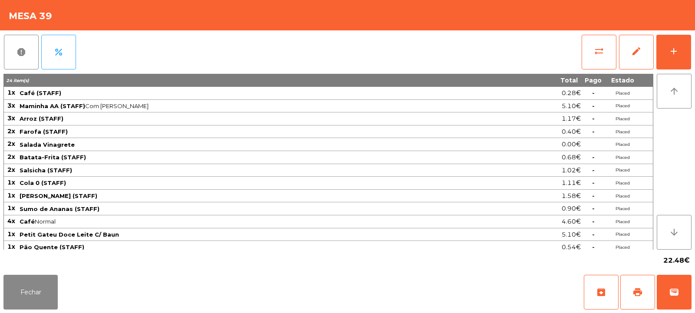
scroll to position [4, 0]
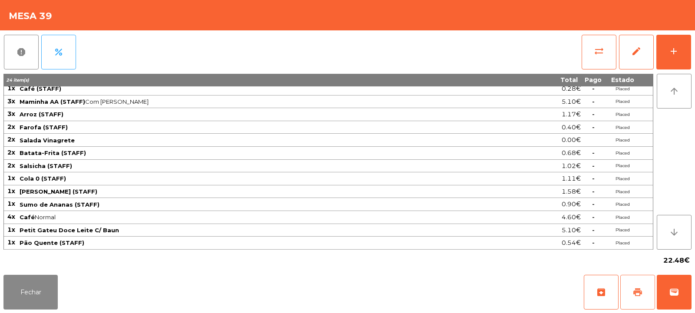
click at [633, 290] on span "print" at bounding box center [637, 292] width 10 height 10
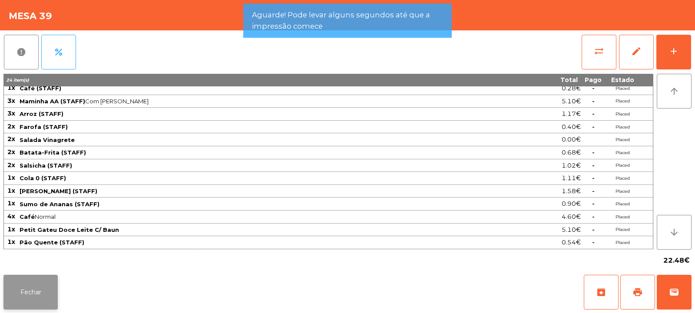
click at [49, 292] on button "Fechar" at bounding box center [30, 292] width 54 height 35
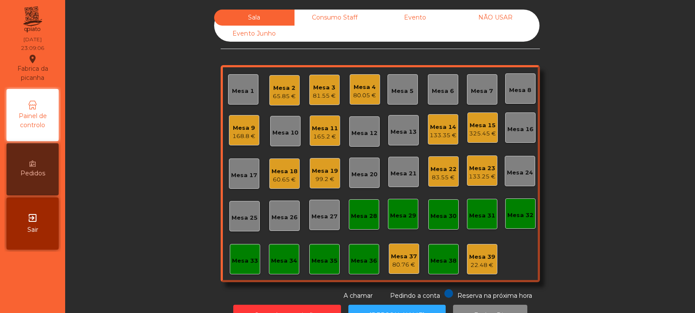
click at [338, 18] on div "Consumo Staff" at bounding box center [334, 18] width 80 height 16
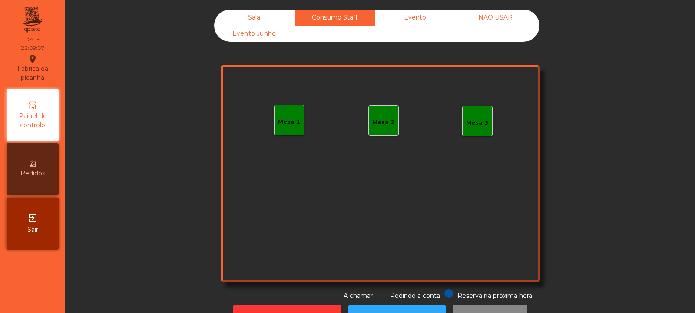
click at [419, 18] on div "Evento" at bounding box center [415, 18] width 80 height 16
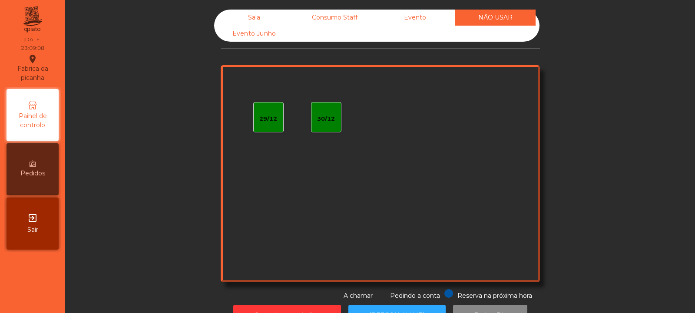
click at [414, 19] on div "Evento" at bounding box center [415, 18] width 80 height 16
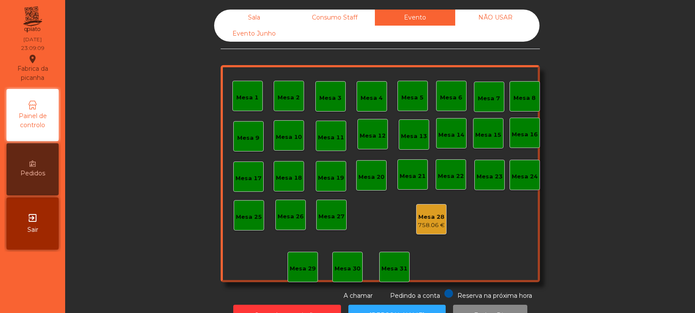
click at [345, 16] on div "Consumo Staff" at bounding box center [334, 18] width 80 height 16
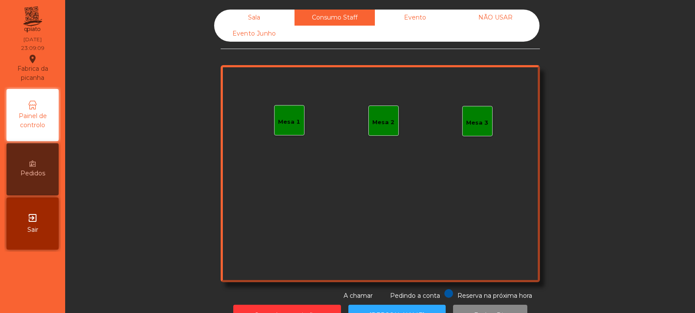
click at [267, 14] on div "Sala" at bounding box center [254, 18] width 80 height 16
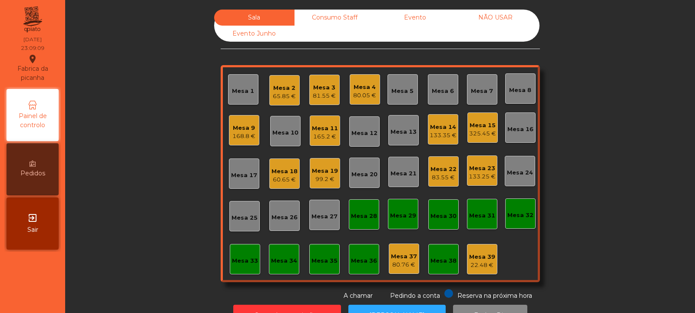
click at [257, 39] on div "Evento Junho" at bounding box center [254, 34] width 80 height 16
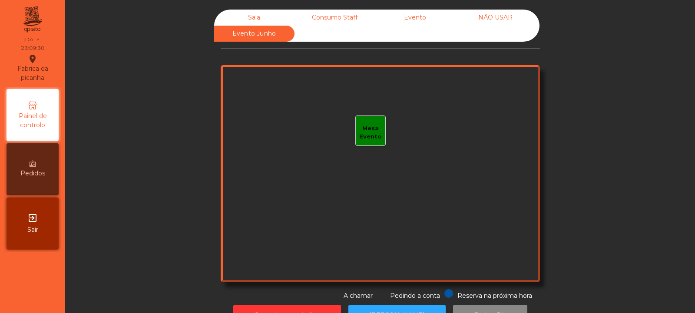
click at [267, 19] on div "Sala" at bounding box center [254, 18] width 80 height 16
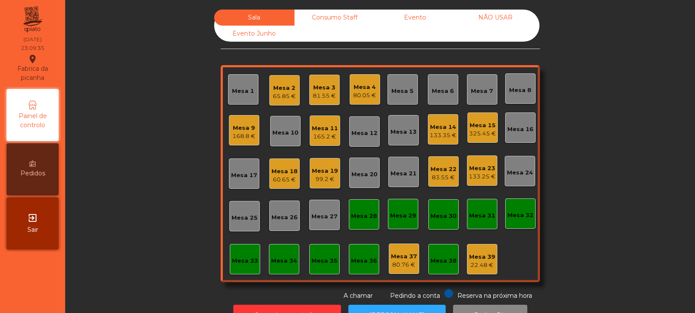
click at [517, 220] on div "Mesa 32" at bounding box center [520, 213] width 30 height 30
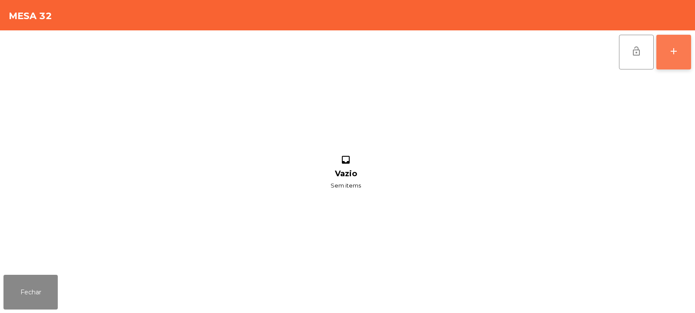
click at [673, 55] on div "add" at bounding box center [673, 51] width 10 height 10
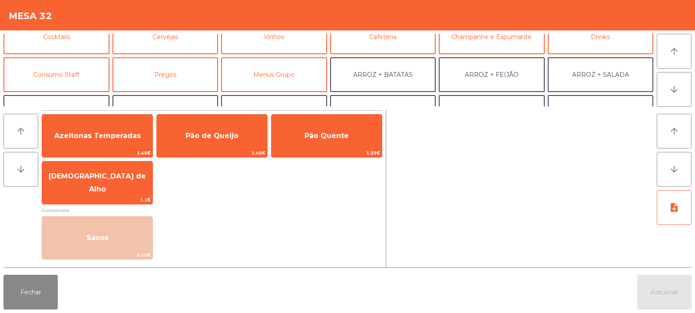
scroll to position [56, 0]
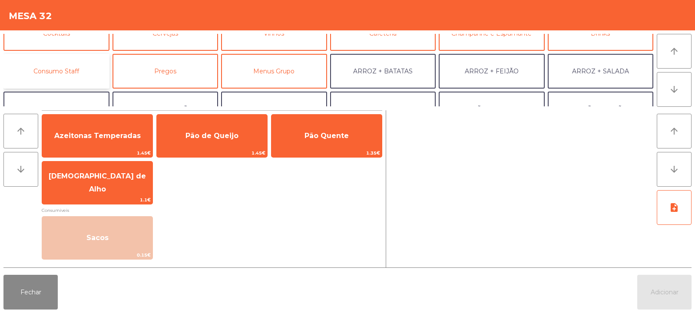
click at [89, 75] on button "Consumo Staff" at bounding box center [56, 71] width 106 height 35
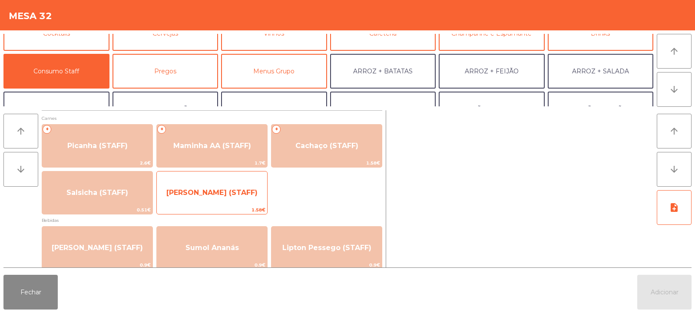
click at [217, 188] on span "[PERSON_NAME] (STAFF)" at bounding box center [212, 192] width 110 height 23
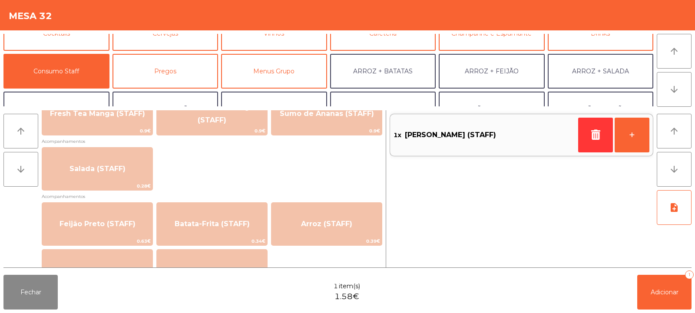
scroll to position [359, 0]
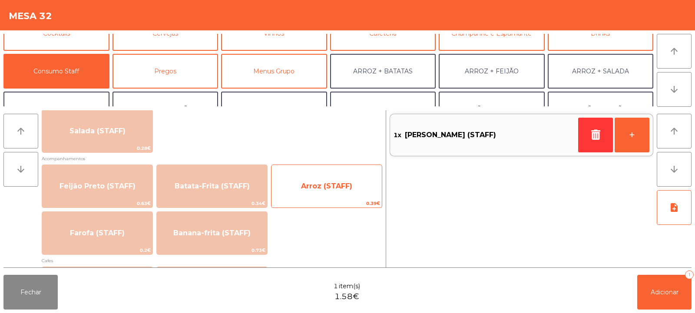
click at [327, 182] on span "Arroz (STAFF)" at bounding box center [326, 186] width 51 height 8
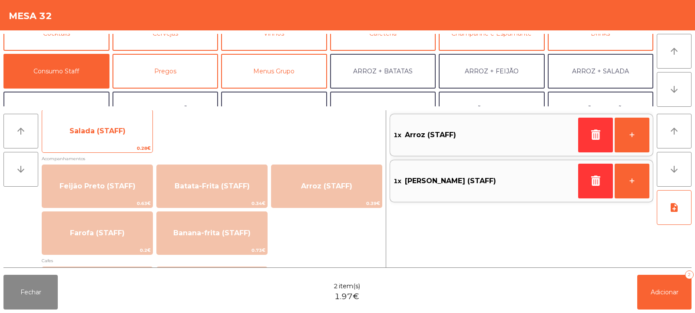
click at [125, 133] on span "Salada (STAFF)" at bounding box center [97, 130] width 110 height 23
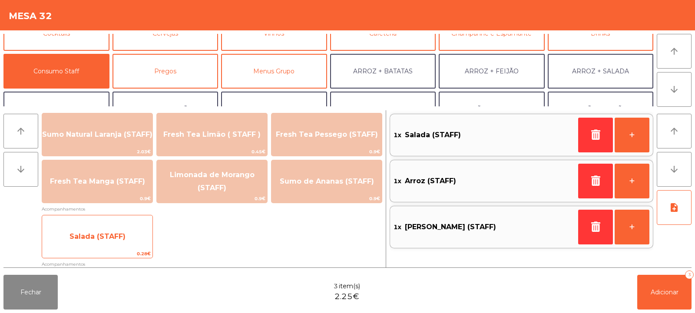
scroll to position [247, 0]
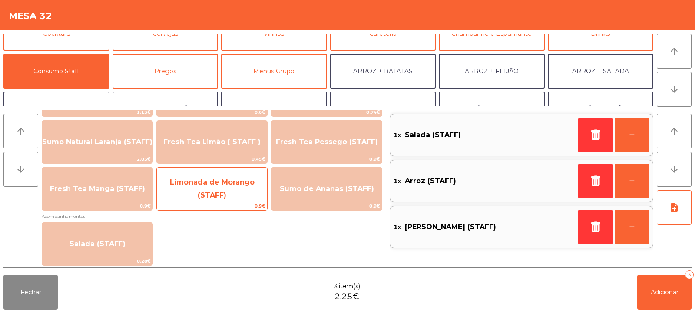
click at [246, 191] on span "Limonada de Morango (STAFF)" at bounding box center [212, 189] width 110 height 37
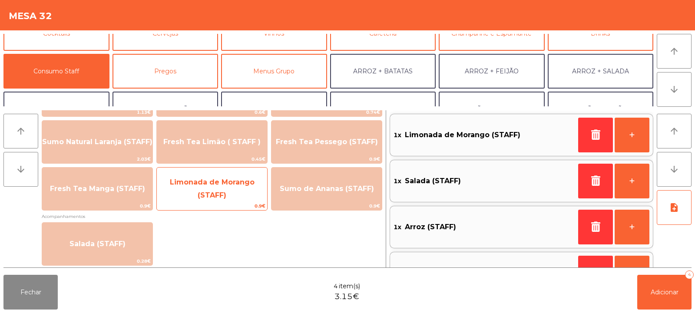
scroll to position [30, 0]
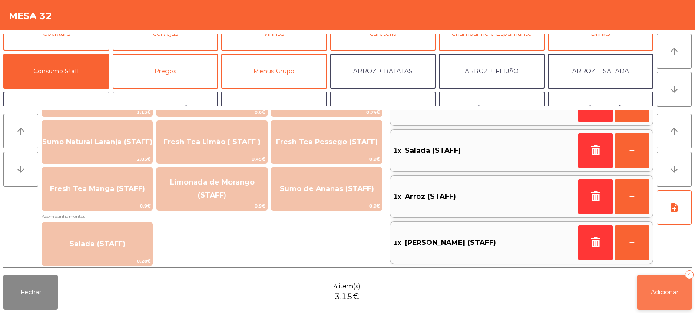
click at [665, 294] on span "Adicionar" at bounding box center [664, 292] width 28 height 8
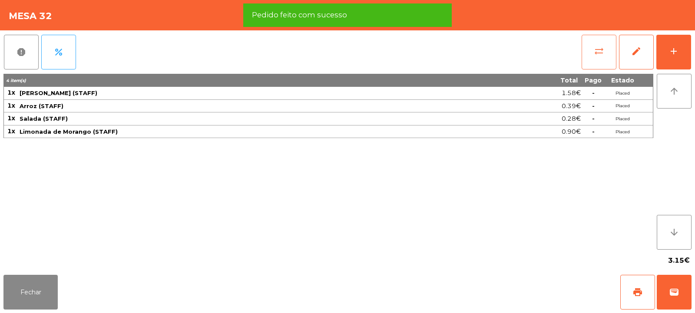
click at [592, 53] on button "sync_alt" at bounding box center [598, 52] width 35 height 35
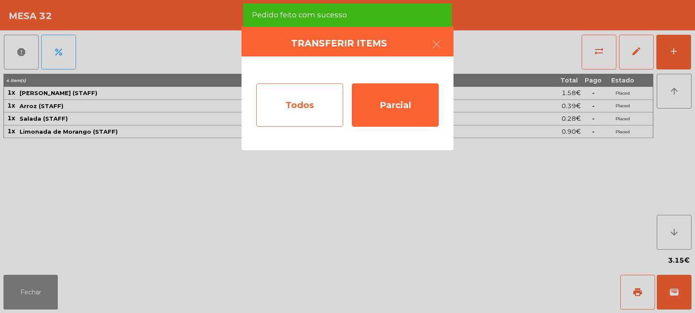
click at [329, 107] on div "Todos" at bounding box center [299, 104] width 87 height 43
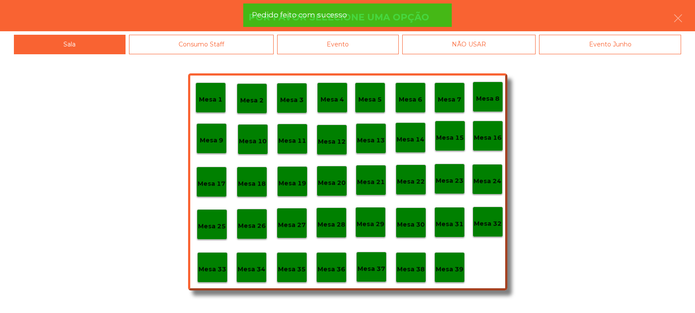
click at [458, 267] on p "Mesa 39" at bounding box center [449, 269] width 28 height 10
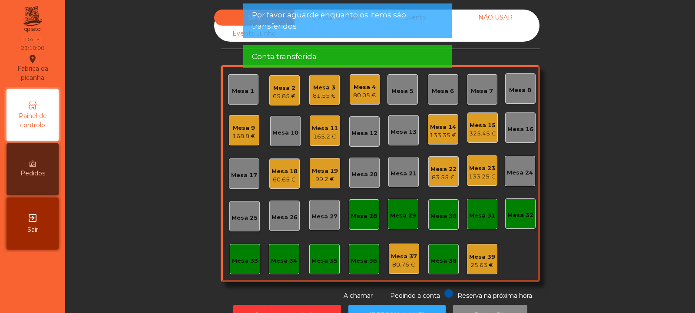
click at [482, 265] on div "25.63 €" at bounding box center [482, 265] width 26 height 9
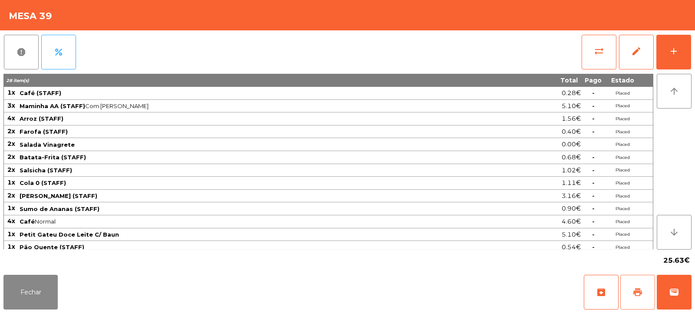
click at [642, 296] on span "print" at bounding box center [637, 292] width 10 height 10
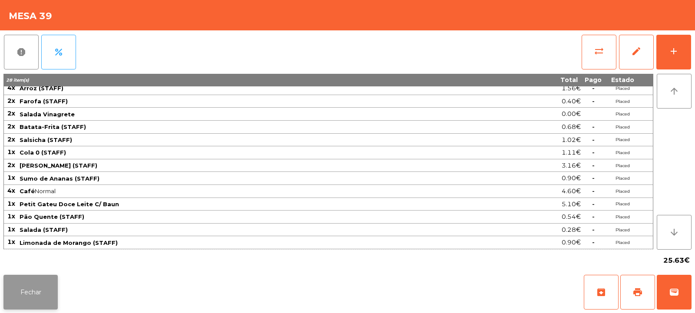
click at [30, 295] on button "Fechar" at bounding box center [30, 292] width 54 height 35
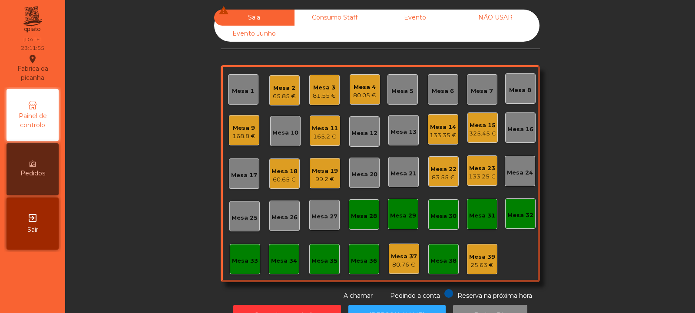
click at [336, 171] on div "Mesa 19 99.2 €" at bounding box center [325, 173] width 30 height 30
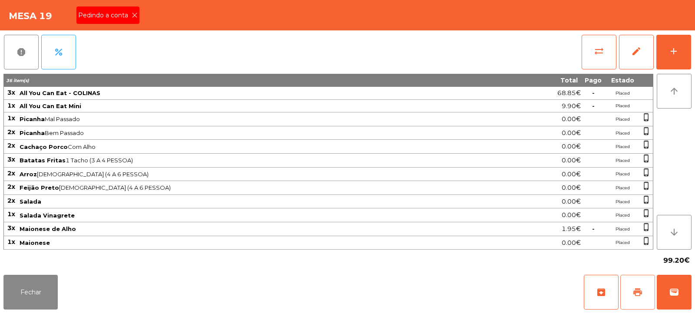
click at [646, 290] on button "print" at bounding box center [637, 292] width 35 height 35
click at [33, 293] on button "Fechar" at bounding box center [30, 292] width 54 height 35
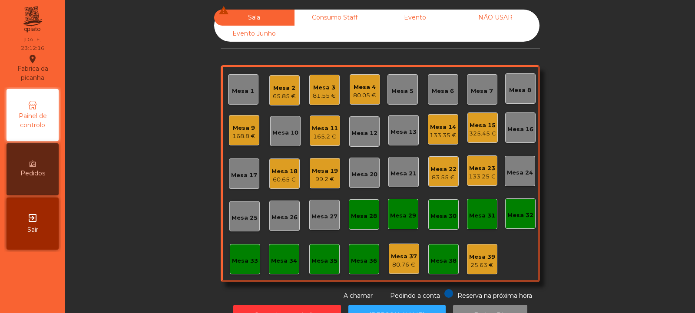
click at [441, 169] on div "Mesa 22" at bounding box center [443, 169] width 26 height 9
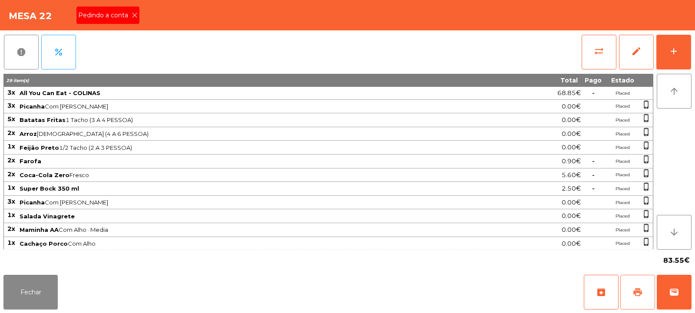
click at [633, 291] on span "print" at bounding box center [637, 292] width 10 height 10
click at [30, 293] on button "Fechar" at bounding box center [30, 292] width 54 height 35
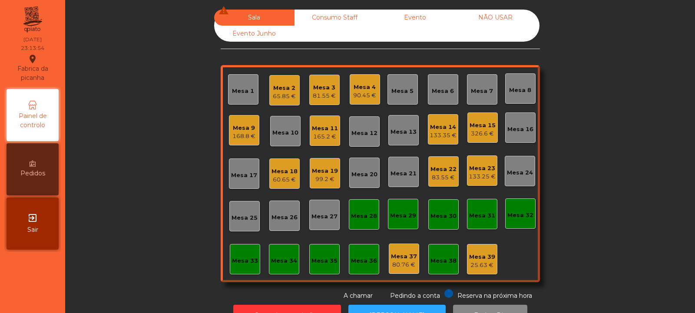
click at [319, 177] on div "99.2 €" at bounding box center [325, 179] width 26 height 9
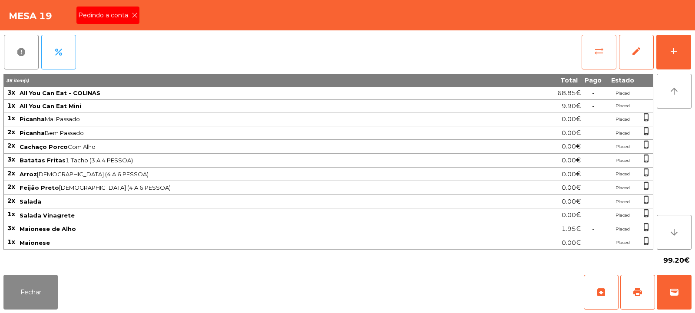
click at [597, 58] on button "sync_alt" at bounding box center [598, 52] width 35 height 35
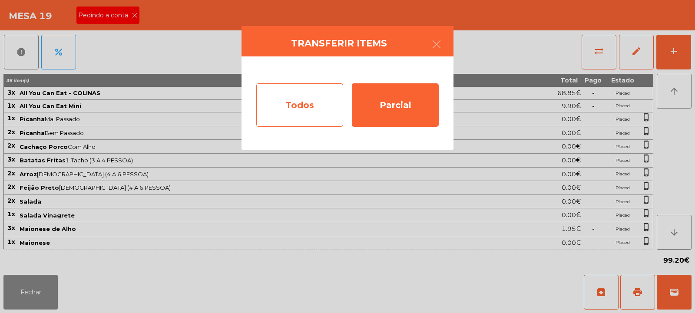
click at [306, 106] on div "Todos" at bounding box center [299, 104] width 87 height 43
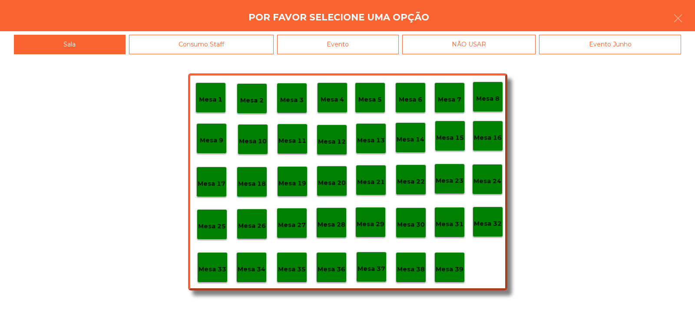
click at [361, 45] on div "Evento" at bounding box center [338, 45] width 122 height 20
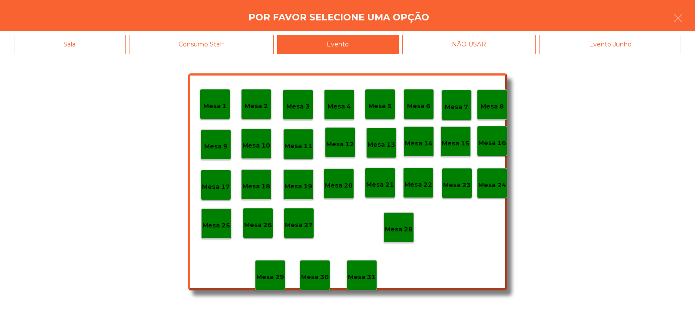
click at [399, 231] on p "Mesa 28" at bounding box center [399, 229] width 28 height 10
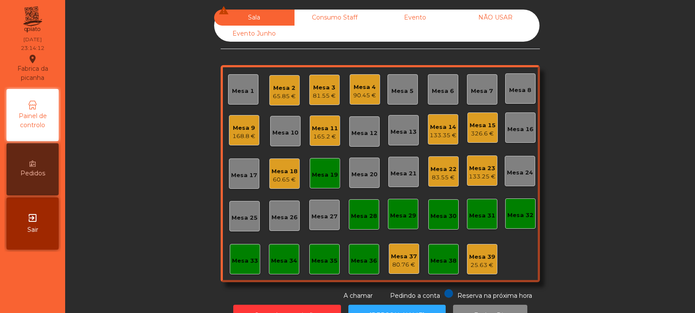
scroll to position [29, 0]
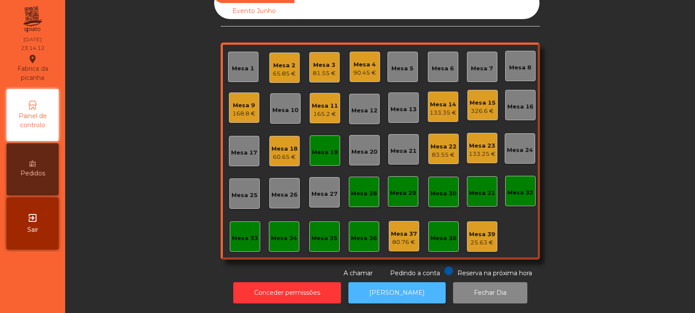
click at [400, 287] on button "[PERSON_NAME]" at bounding box center [396, 292] width 97 height 21
click at [321, 148] on div "Mesa 19" at bounding box center [325, 152] width 26 height 9
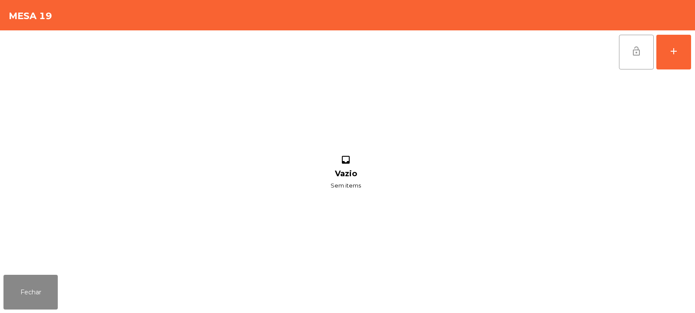
click at [627, 48] on button "lock_open" at bounding box center [636, 52] width 35 height 35
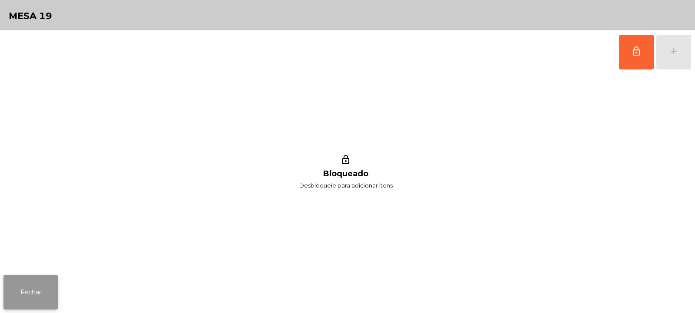
click at [40, 276] on button "Fechar" at bounding box center [30, 292] width 54 height 35
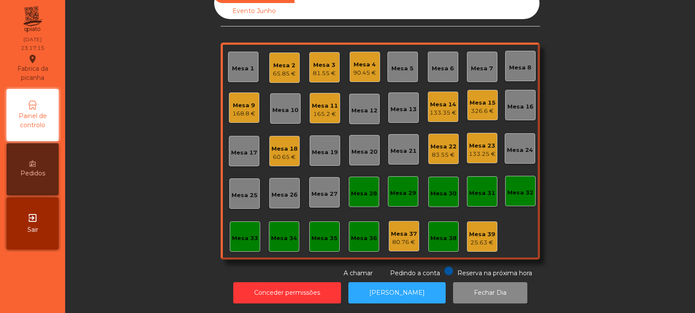
click at [447, 142] on div "Mesa 22" at bounding box center [443, 146] width 26 height 9
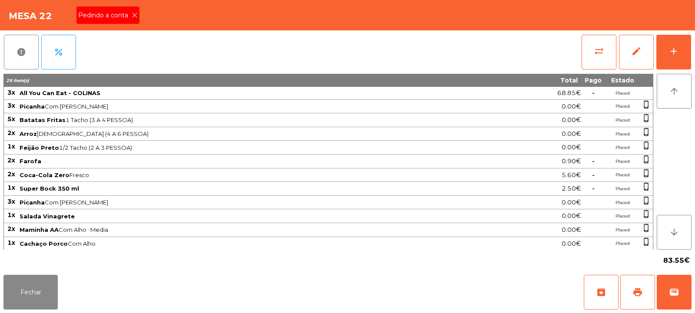
click at [134, 15] on icon at bounding box center [135, 15] width 6 height 6
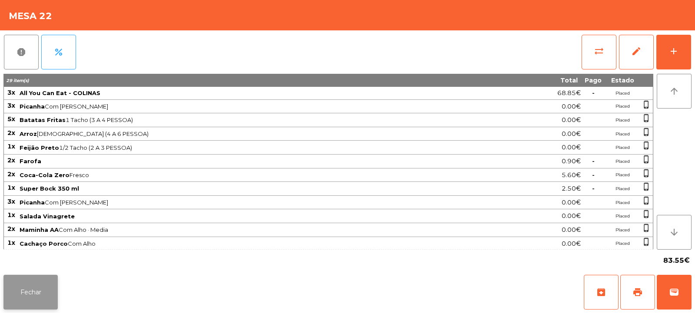
click at [50, 297] on button "Fechar" at bounding box center [30, 292] width 54 height 35
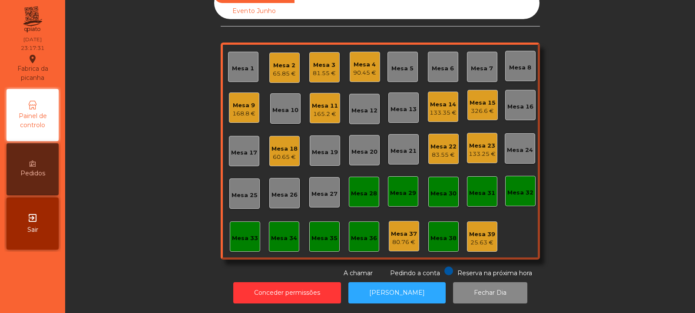
click at [326, 102] on div "Mesa 11" at bounding box center [325, 106] width 26 height 9
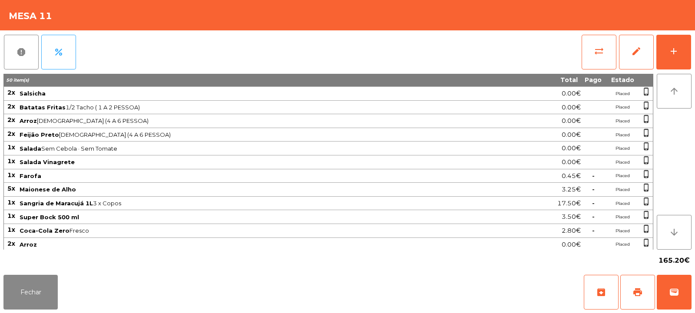
scroll to position [152, 0]
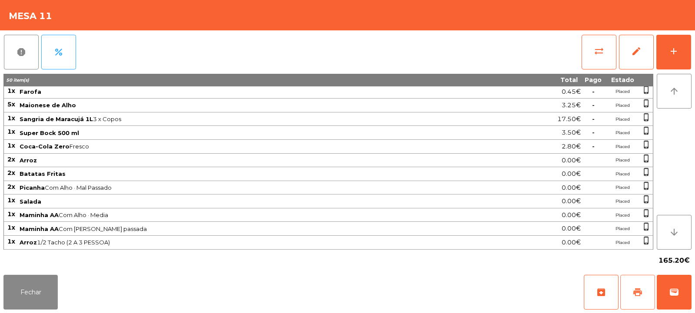
click at [641, 294] on span "print" at bounding box center [637, 292] width 10 height 10
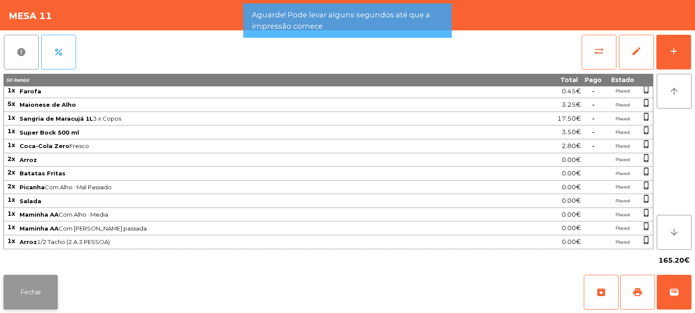
click at [43, 283] on button "Fechar" at bounding box center [30, 292] width 54 height 35
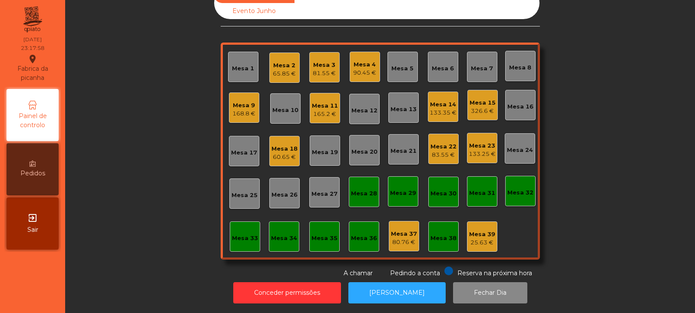
click at [439, 151] on div "83.55 €" at bounding box center [443, 155] width 26 height 9
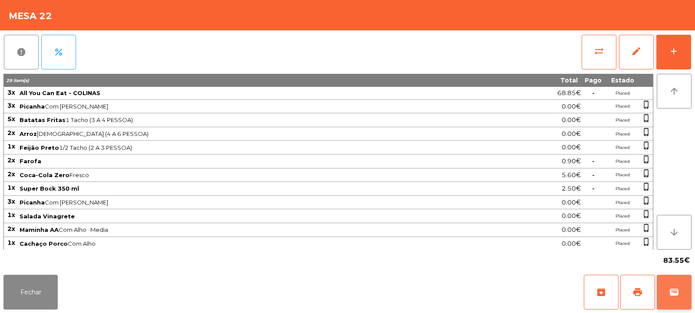
click at [679, 295] on span "wallet" at bounding box center [674, 292] width 10 height 10
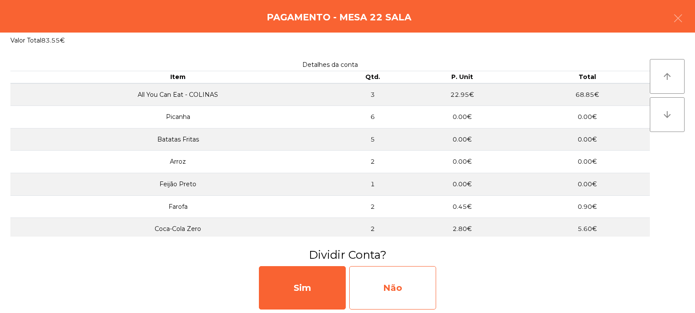
click at [369, 297] on div "Não" at bounding box center [392, 287] width 87 height 43
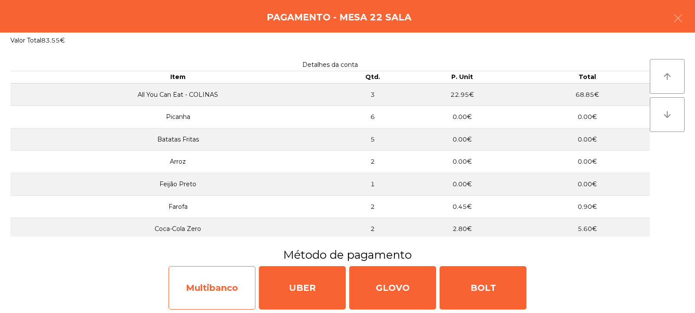
click at [199, 292] on div "Multibanco" at bounding box center [211, 287] width 87 height 43
select select "**"
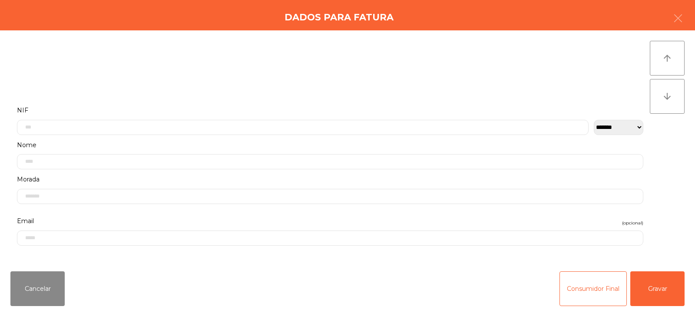
click at [230, 105] on label "NIF" at bounding box center [330, 111] width 626 height 12
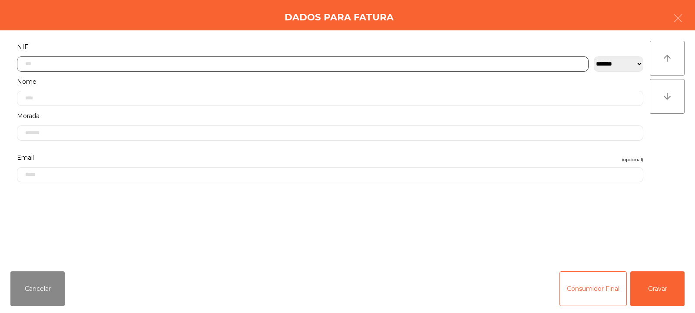
click at [218, 66] on input "text" at bounding box center [302, 63] width 571 height 15
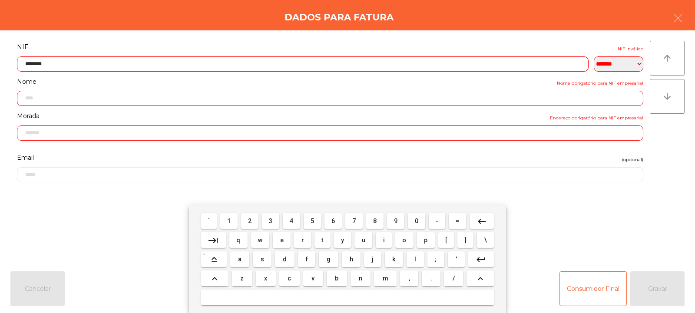
type input "*********"
type input "**********"
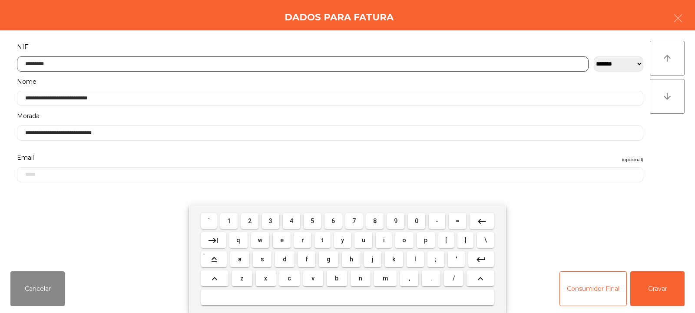
type input "*********"
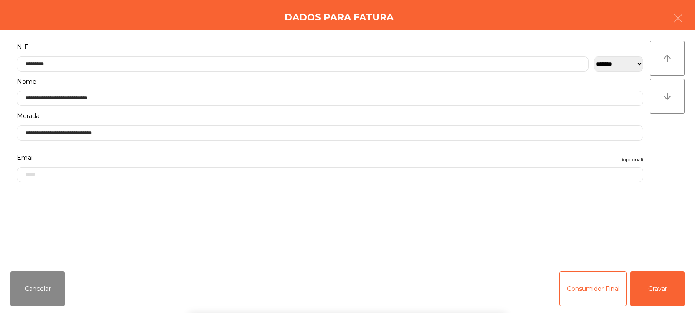
click at [664, 142] on div "arrow_upward arrow_downward" at bounding box center [666, 147] width 35 height 213
click at [658, 295] on button "Gravar" at bounding box center [657, 288] width 54 height 35
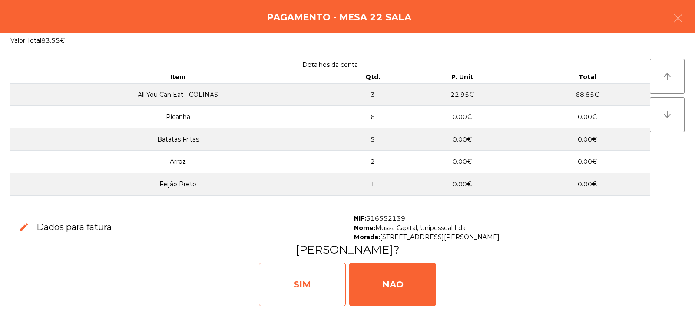
click at [287, 283] on div "SIM" at bounding box center [302, 284] width 87 height 43
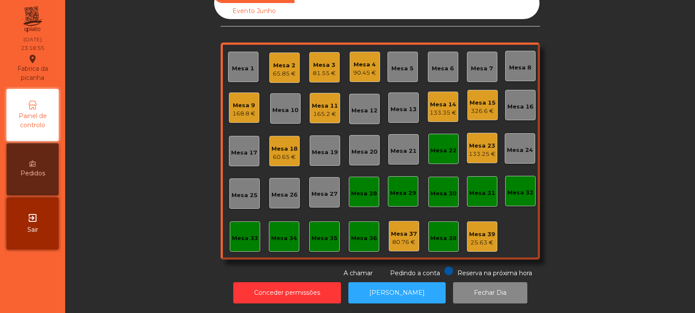
click at [435, 135] on div "Mesa 22" at bounding box center [443, 149] width 30 height 30
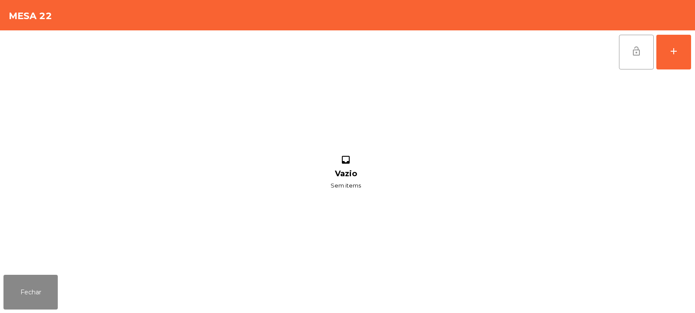
click at [643, 49] on button "lock_open" at bounding box center [636, 52] width 35 height 35
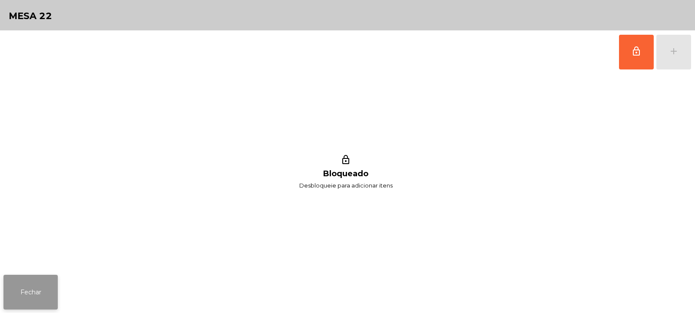
click at [35, 294] on button "Fechar" at bounding box center [30, 292] width 54 height 35
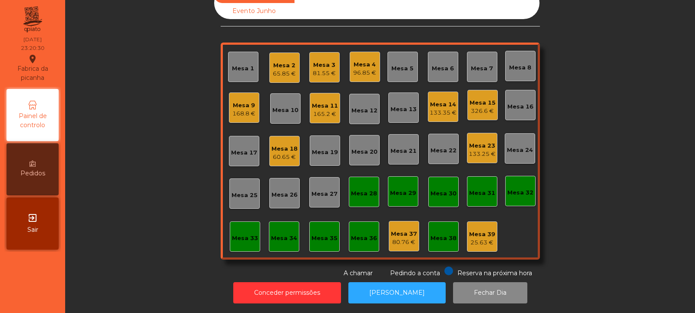
click at [437, 100] on div "Mesa 14" at bounding box center [442, 104] width 27 height 9
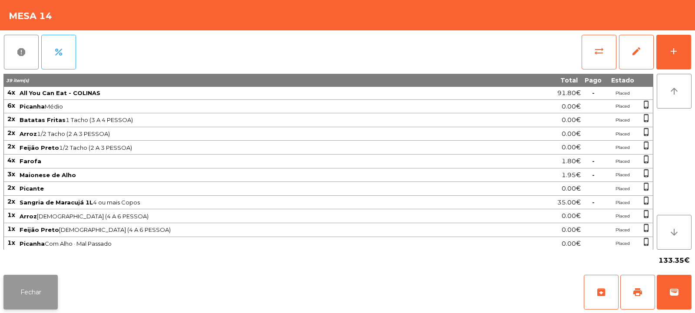
click at [35, 300] on button "Fechar" at bounding box center [30, 292] width 54 height 35
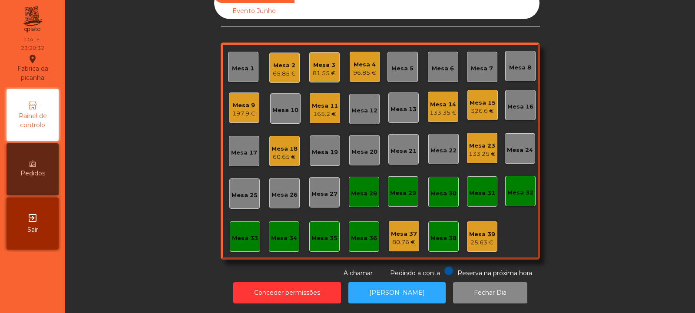
click at [319, 102] on div "Mesa 11" at bounding box center [325, 106] width 26 height 9
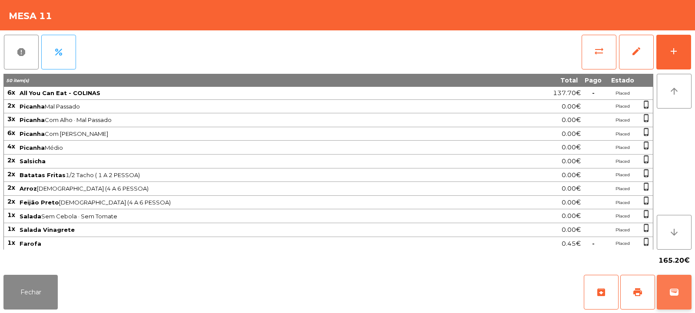
click at [675, 292] on span "wallet" at bounding box center [674, 292] width 10 height 10
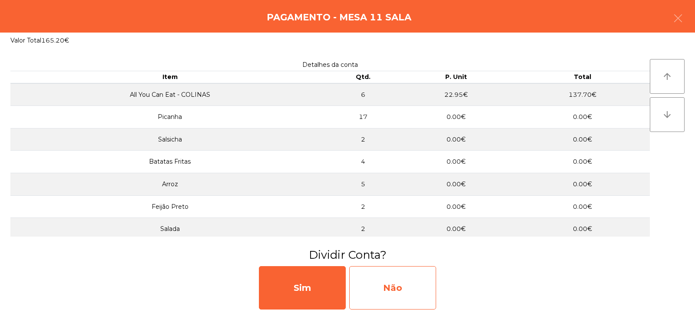
click at [392, 287] on div "Não" at bounding box center [392, 287] width 87 height 43
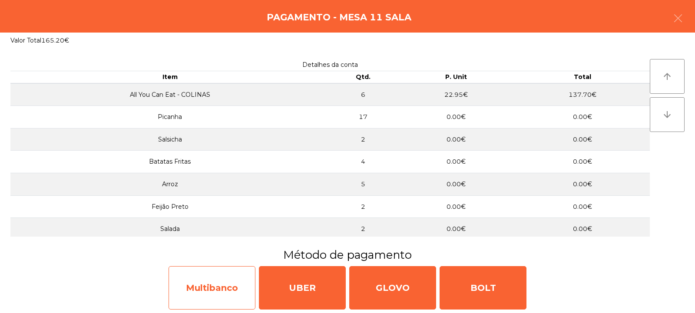
click at [197, 283] on div "Multibanco" at bounding box center [211, 287] width 87 height 43
select select "**"
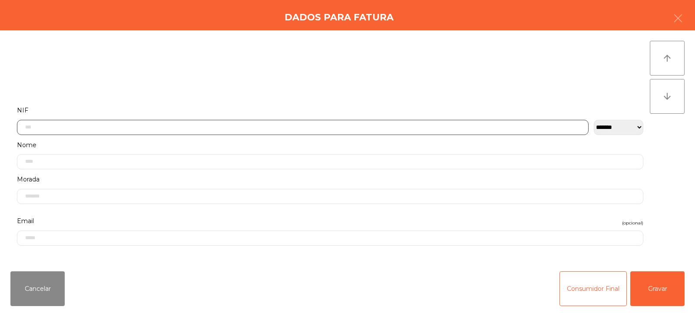
click at [214, 128] on input "text" at bounding box center [302, 127] width 571 height 15
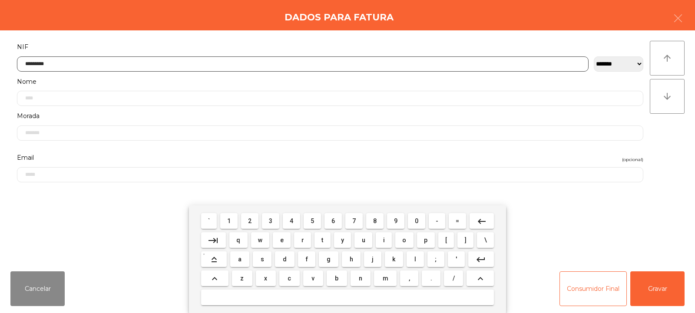
type input "*********"
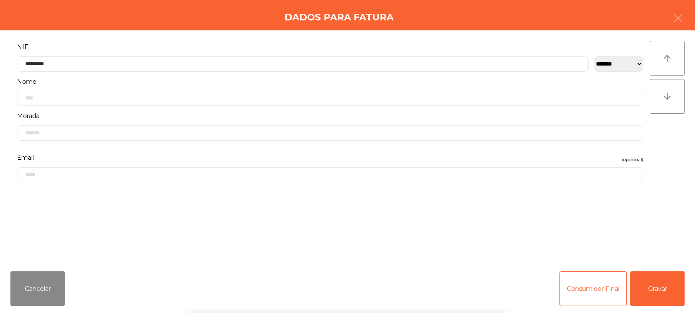
click at [669, 141] on div "arrow_upward arrow_downward" at bounding box center [666, 147] width 35 height 213
click at [664, 292] on button "Gravar" at bounding box center [657, 288] width 54 height 35
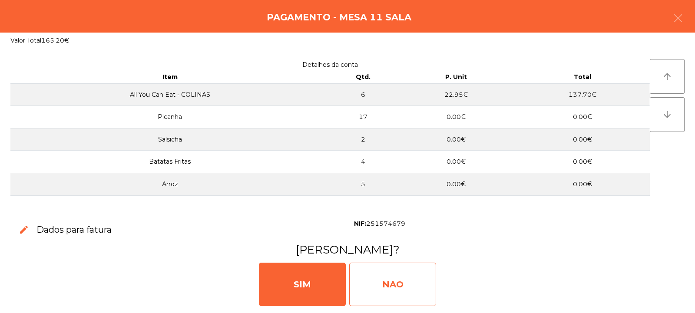
click at [399, 280] on div "NAO" at bounding box center [392, 284] width 87 height 43
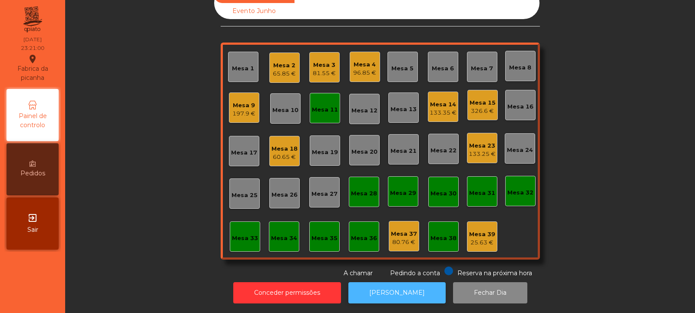
click at [402, 287] on button "[PERSON_NAME]" at bounding box center [396, 292] width 97 height 21
click at [326, 105] on div "Mesa 11" at bounding box center [325, 109] width 26 height 9
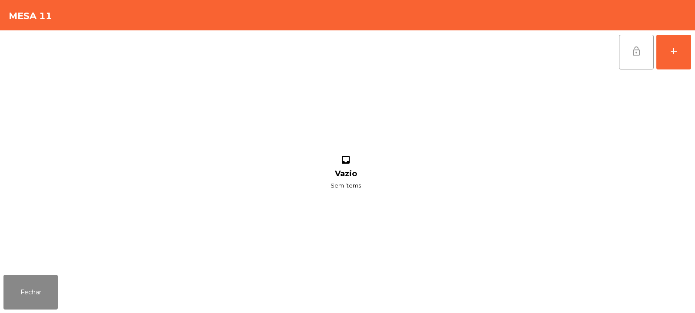
click at [641, 47] on button "lock_open" at bounding box center [636, 52] width 35 height 35
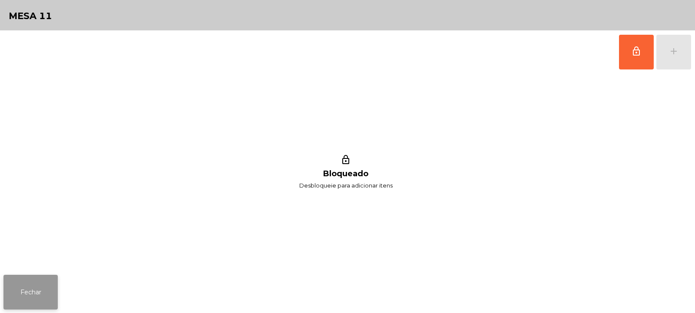
click at [39, 284] on button "Fechar" at bounding box center [30, 292] width 54 height 35
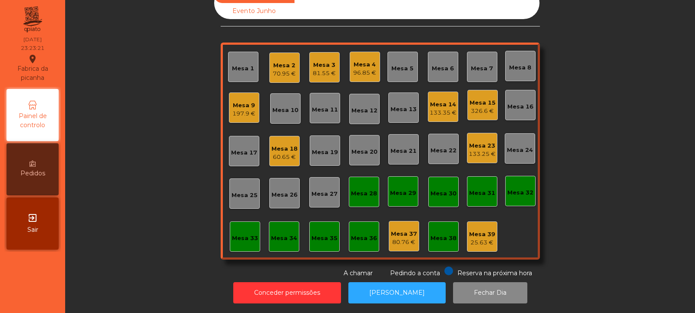
click at [270, 155] on div "Mesa 18 60.65 €" at bounding box center [284, 151] width 30 height 30
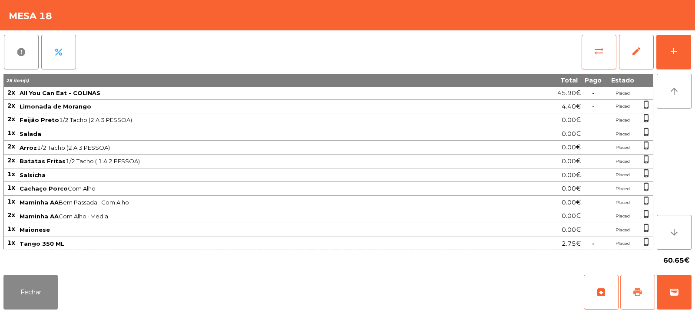
click at [624, 287] on button "print" at bounding box center [637, 292] width 35 height 35
click at [41, 282] on button "Fechar" at bounding box center [30, 292] width 54 height 35
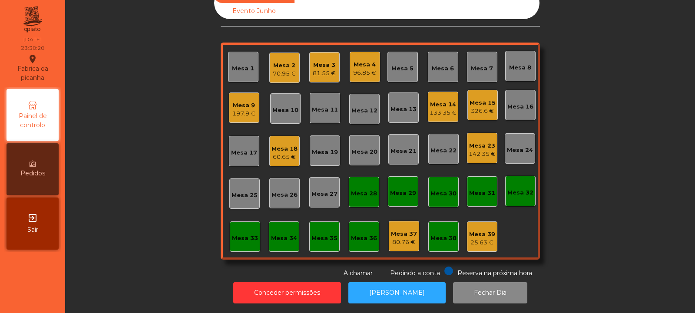
click at [471, 107] on div "326.6 €" at bounding box center [482, 111] width 26 height 9
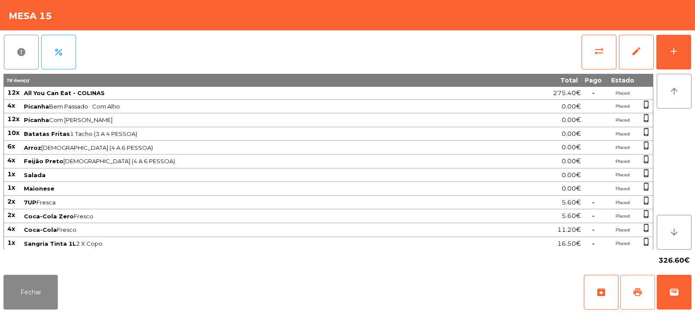
click at [626, 289] on button "print" at bounding box center [637, 292] width 35 height 35
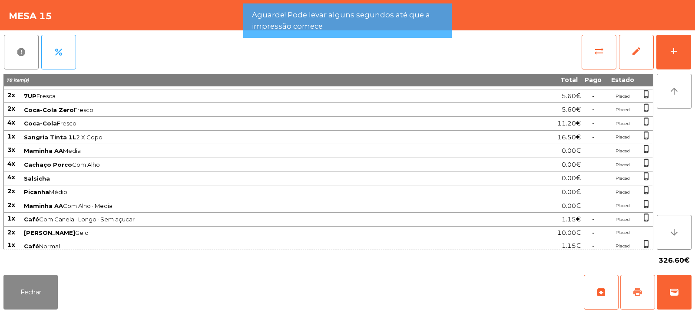
scroll to position [110, 0]
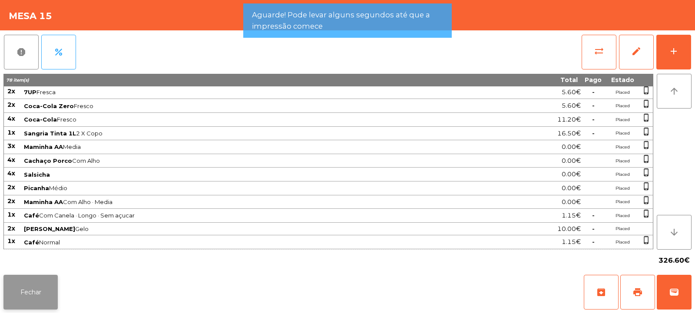
click at [43, 297] on button "Fechar" at bounding box center [30, 292] width 54 height 35
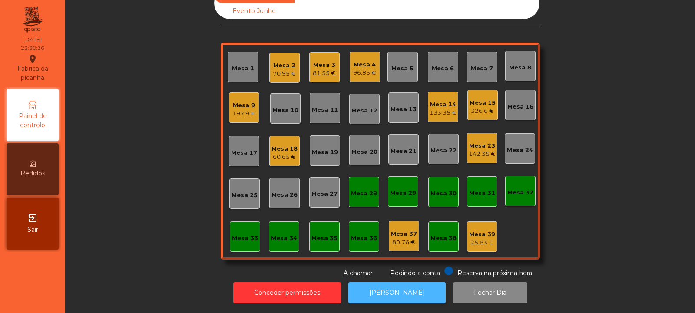
click at [391, 282] on button "[PERSON_NAME]" at bounding box center [396, 292] width 97 height 21
click at [477, 107] on div "326.6 €" at bounding box center [482, 111] width 26 height 9
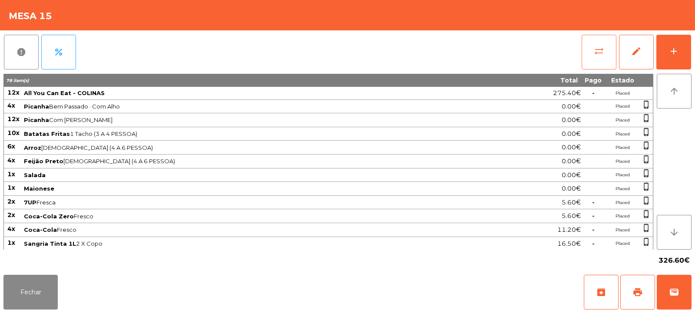
click at [595, 51] on span "sync_alt" at bounding box center [598, 51] width 10 height 10
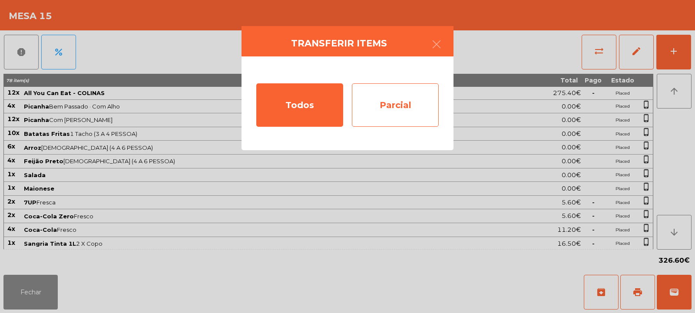
click at [393, 110] on div "Parcial" at bounding box center [395, 104] width 87 height 43
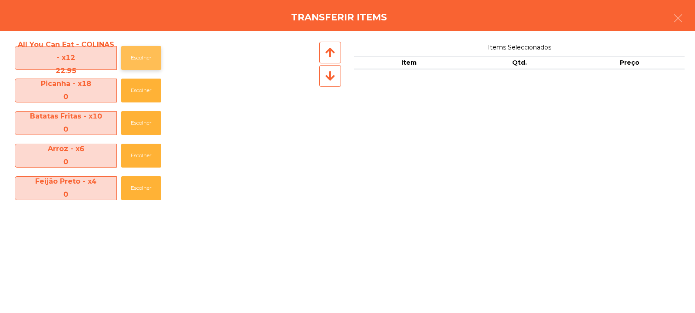
click at [132, 56] on button "Escolher" at bounding box center [141, 58] width 40 height 24
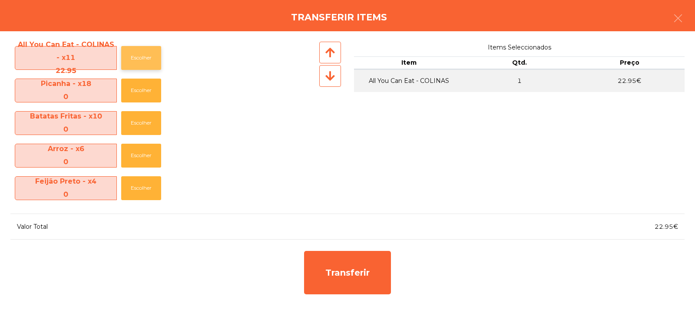
click at [137, 54] on button "Escolher" at bounding box center [141, 58] width 40 height 24
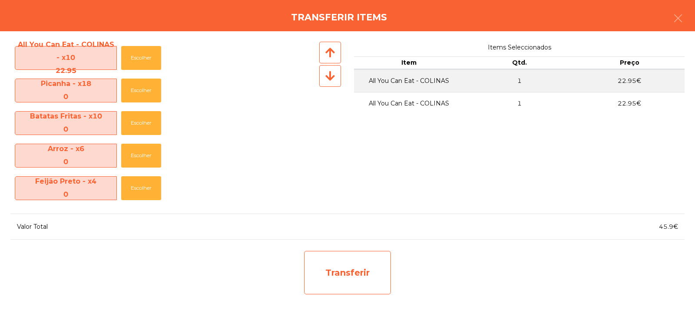
click at [351, 272] on div "Transferir" at bounding box center [347, 272] width 87 height 43
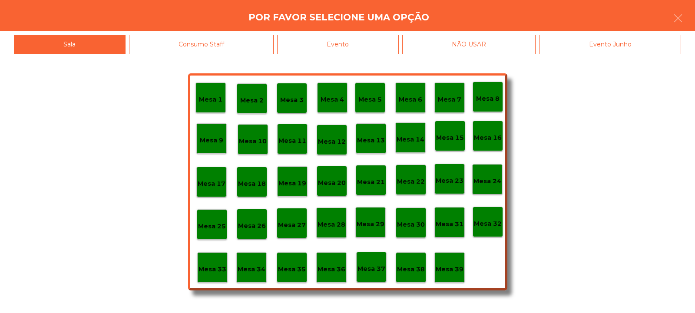
click at [373, 267] on p "Mesa 37" at bounding box center [371, 269] width 28 height 10
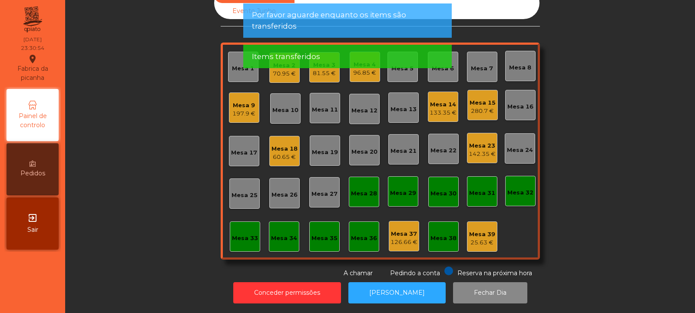
click at [487, 107] on div "280.7 €" at bounding box center [482, 111] width 26 height 9
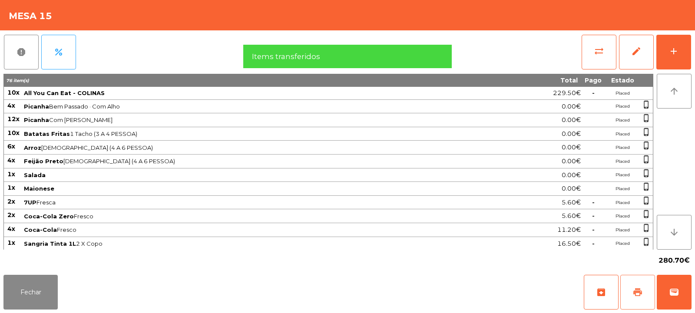
click at [643, 287] on button "print" at bounding box center [637, 292] width 35 height 35
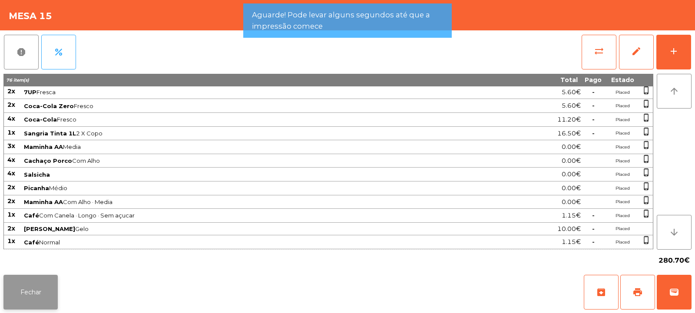
click at [47, 295] on button "Fechar" at bounding box center [30, 292] width 54 height 35
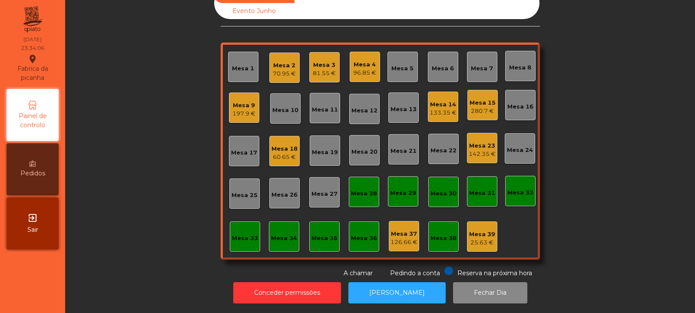
click at [274, 153] on div "60.65 €" at bounding box center [284, 157] width 26 height 9
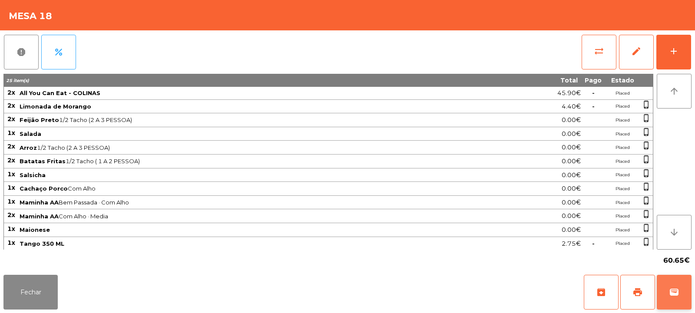
click at [669, 294] on span "wallet" at bounding box center [674, 292] width 10 height 10
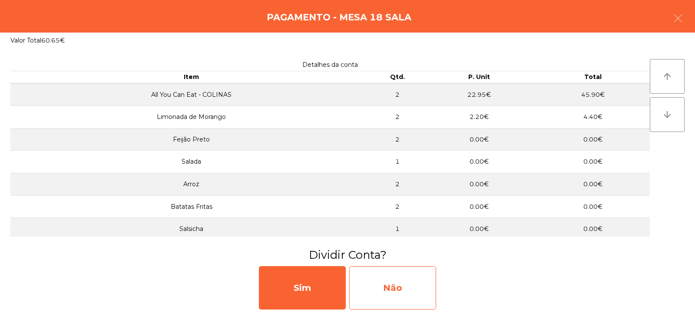
click at [375, 275] on div "Não" at bounding box center [392, 287] width 87 height 43
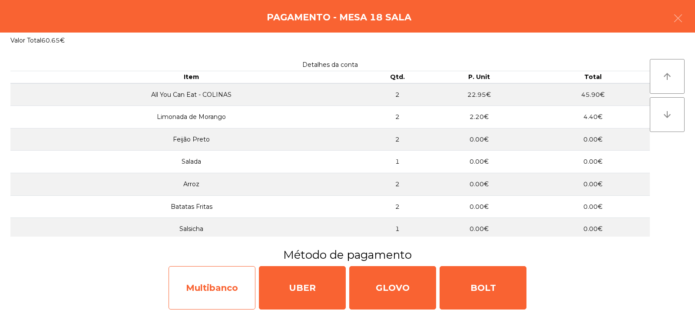
click at [194, 291] on div "Multibanco" at bounding box center [211, 287] width 87 height 43
select select "**"
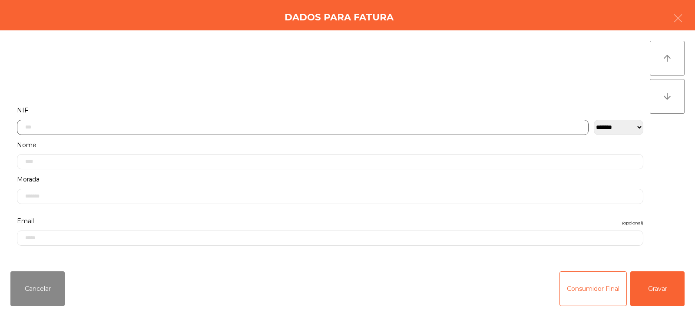
click at [198, 127] on input "text" at bounding box center [302, 127] width 571 height 15
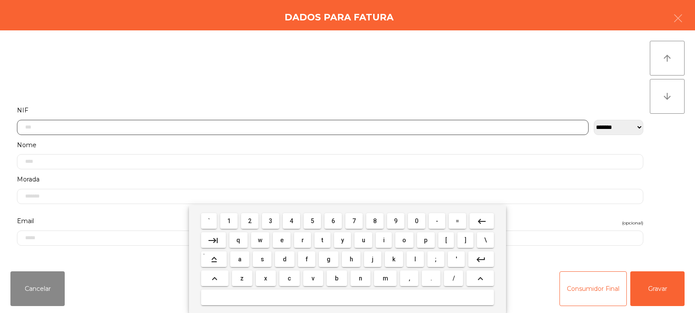
scroll to position [63, 0]
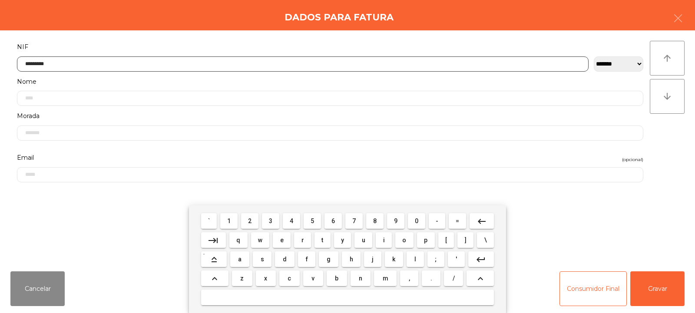
type input "*********"
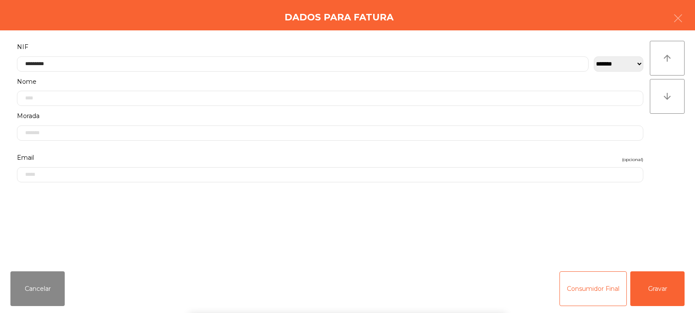
click at [657, 145] on div "arrow_upward arrow_downward" at bounding box center [666, 147] width 35 height 213
click at [659, 294] on button "Gravar" at bounding box center [657, 288] width 54 height 35
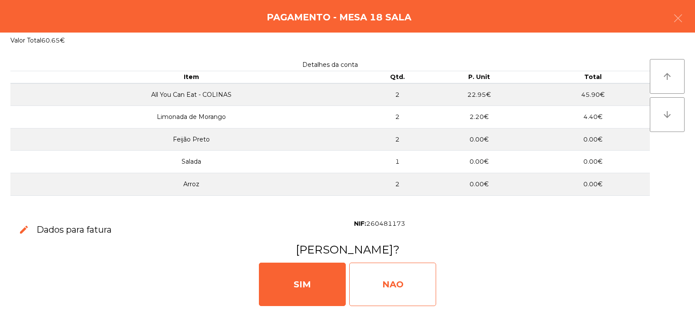
click at [409, 279] on div "NAO" at bounding box center [392, 284] width 87 height 43
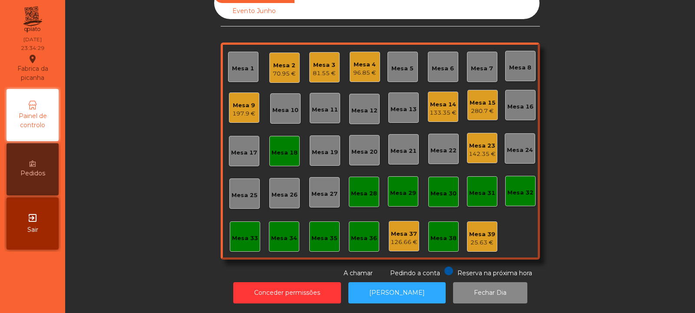
click at [290, 151] on div "Mesa 18" at bounding box center [284, 151] width 30 height 30
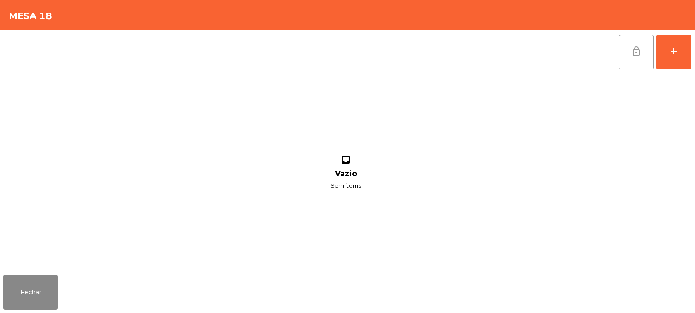
click at [636, 53] on span "lock_open" at bounding box center [636, 51] width 10 height 10
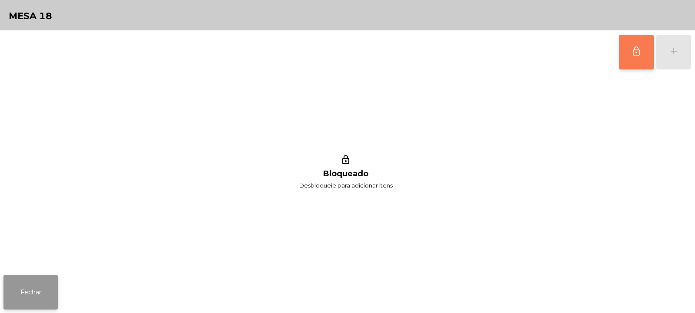
click at [22, 293] on button "Fechar" at bounding box center [30, 292] width 54 height 35
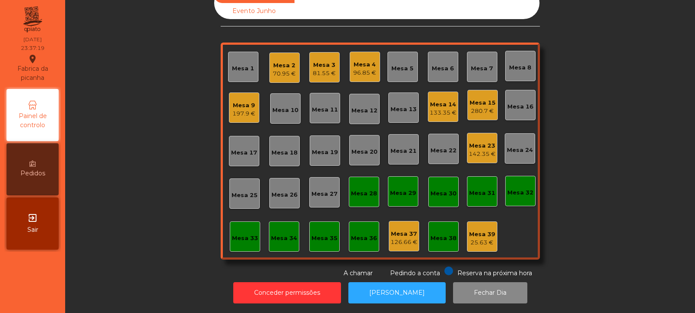
click at [483, 99] on div "Mesa 15" at bounding box center [482, 103] width 26 height 9
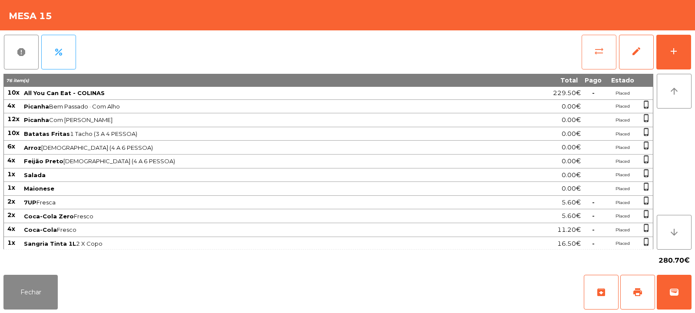
click at [598, 39] on button "sync_alt" at bounding box center [598, 52] width 35 height 35
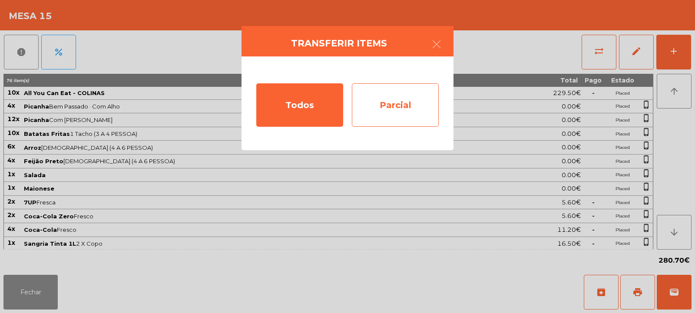
click at [399, 100] on div "Parcial" at bounding box center [395, 104] width 87 height 43
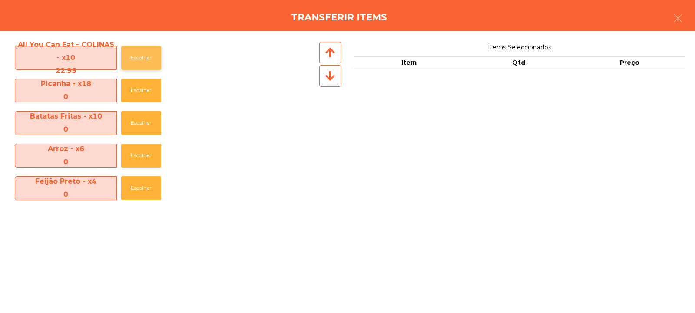
click at [142, 55] on button "Escolher" at bounding box center [141, 58] width 40 height 24
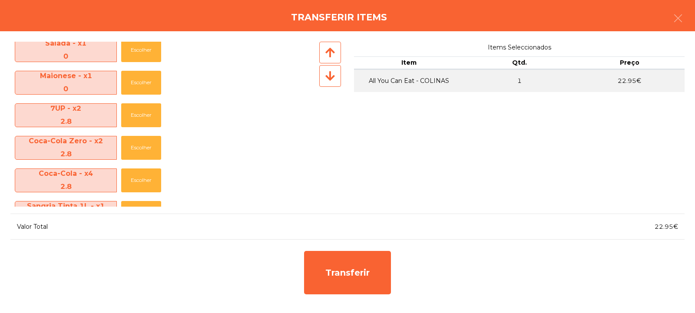
scroll to position [193, 0]
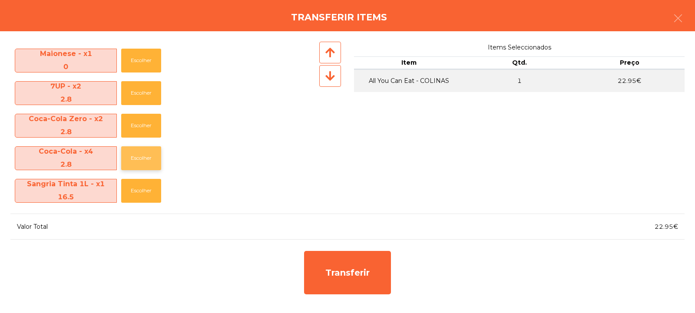
click at [137, 155] on button "Escolher" at bounding box center [141, 158] width 40 height 24
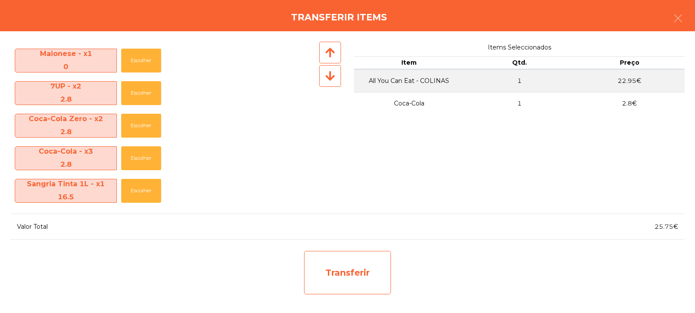
click at [356, 276] on div "Transferir" at bounding box center [347, 272] width 87 height 43
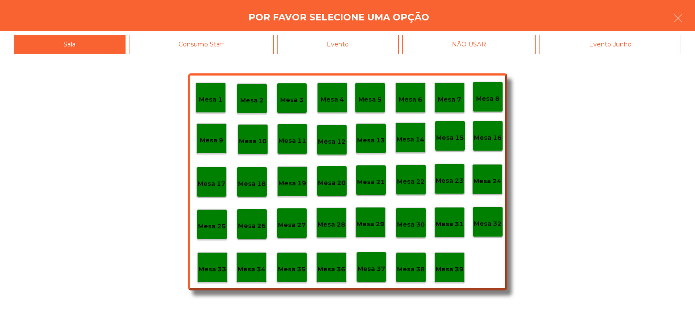
click at [290, 267] on p "Mesa 35" at bounding box center [292, 269] width 28 height 10
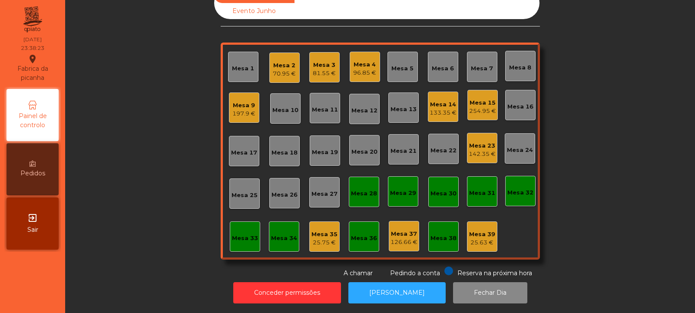
click at [470, 107] on div "254.95 €" at bounding box center [482, 111] width 27 height 9
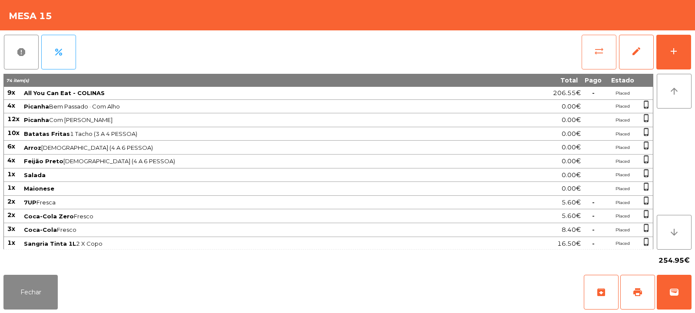
click at [596, 55] on span "sync_alt" at bounding box center [598, 51] width 10 height 10
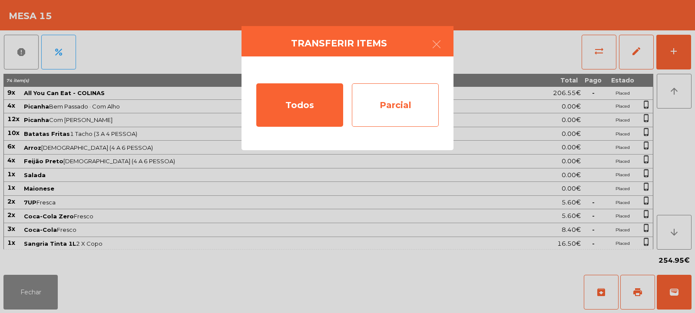
click at [393, 100] on div "Parcial" at bounding box center [395, 104] width 87 height 43
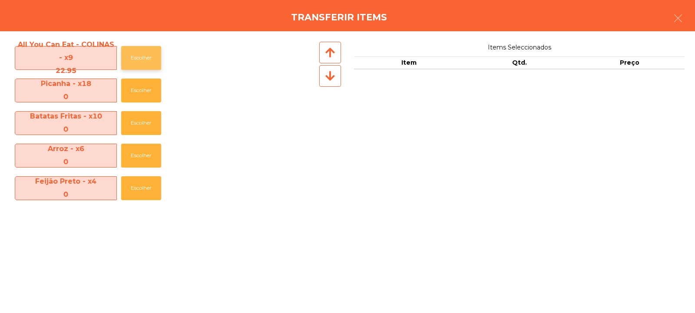
click at [141, 63] on button "Escolher" at bounding box center [141, 58] width 40 height 24
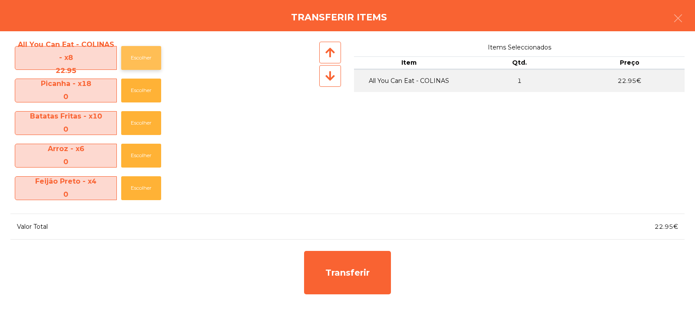
click at [137, 67] on button "Escolher" at bounding box center [141, 58] width 40 height 24
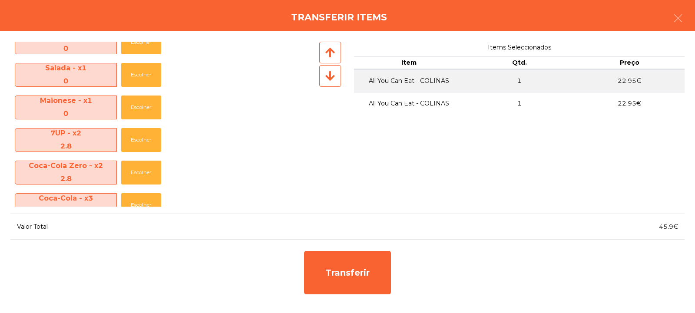
scroll to position [162, 0]
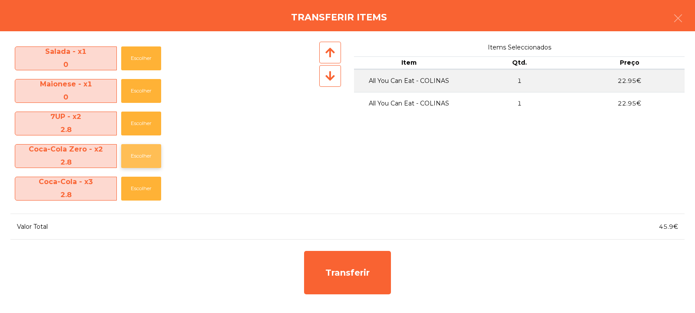
click at [135, 154] on button "Escolher" at bounding box center [141, 156] width 40 height 24
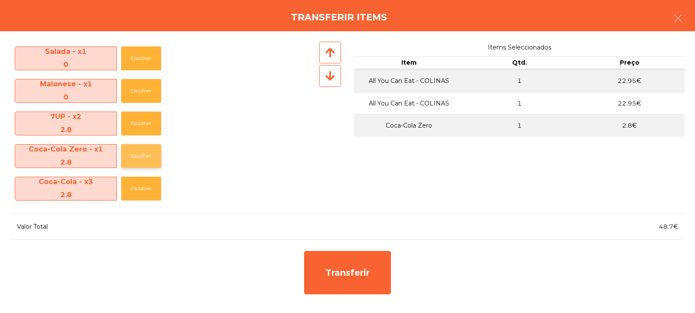
click at [136, 159] on button "Escolher" at bounding box center [141, 156] width 40 height 24
click at [675, 23] on icon "button" at bounding box center [677, 18] width 10 height 10
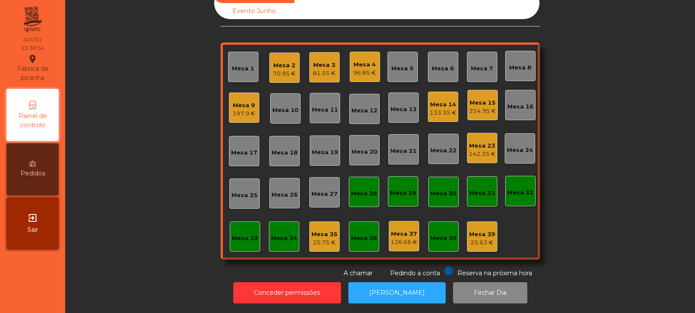
click at [485, 99] on div "Mesa 15" at bounding box center [482, 103] width 27 height 9
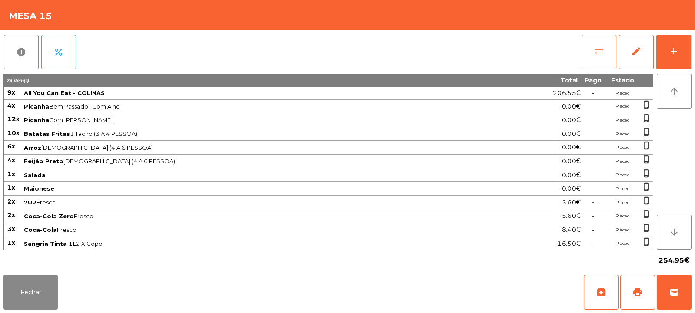
click at [609, 48] on button "sync_alt" at bounding box center [598, 52] width 35 height 35
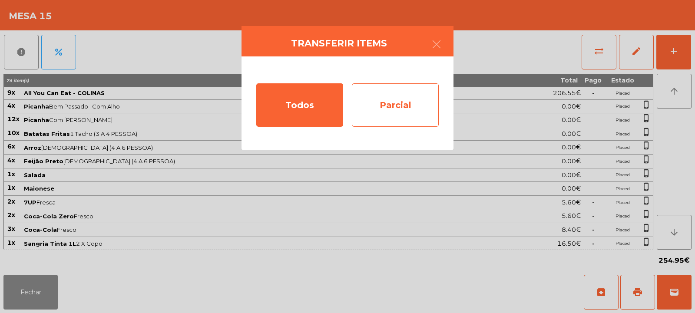
click at [400, 96] on div "Parcial" at bounding box center [395, 104] width 87 height 43
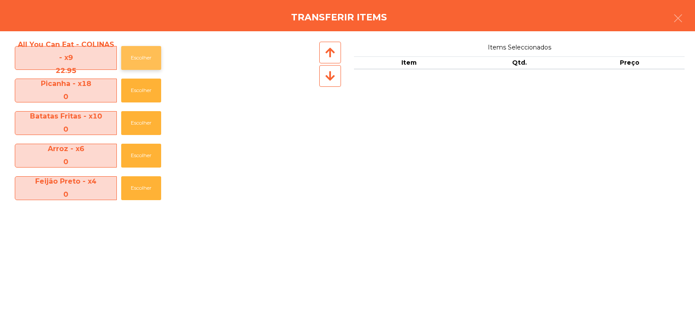
click at [133, 59] on button "Escolher" at bounding box center [141, 58] width 40 height 24
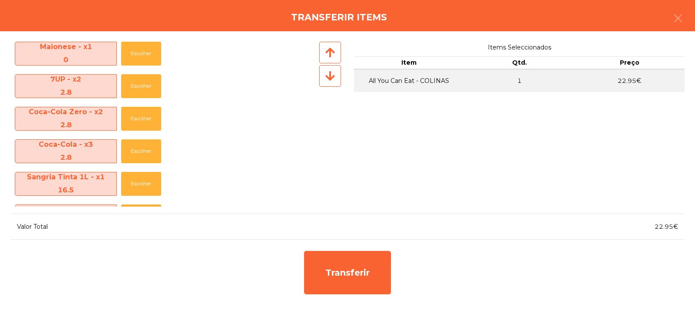
scroll to position [206, 0]
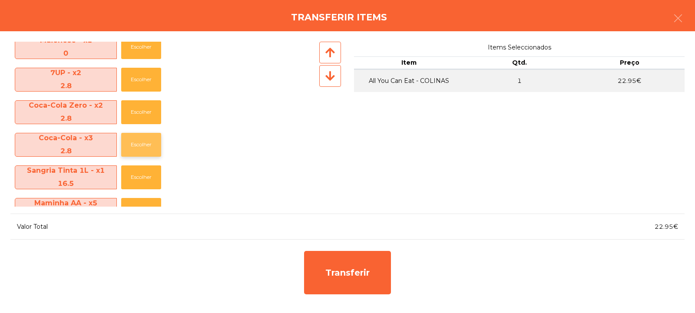
click at [138, 148] on button "Escolher" at bounding box center [141, 145] width 40 height 24
click at [672, 20] on button "button" at bounding box center [677, 19] width 24 height 26
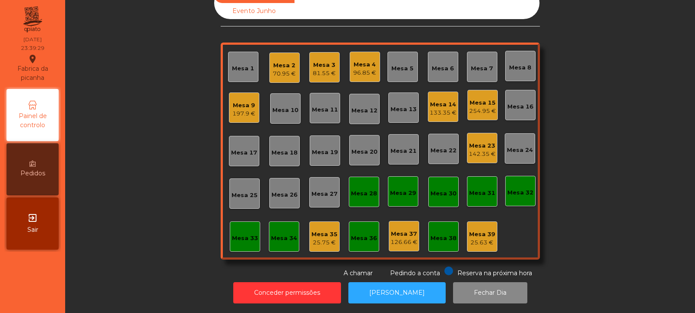
click at [475, 99] on div "Mesa 15" at bounding box center [482, 103] width 27 height 9
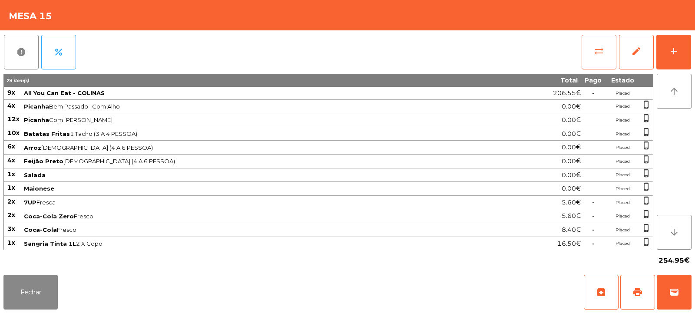
click at [592, 58] on button "sync_alt" at bounding box center [598, 52] width 35 height 35
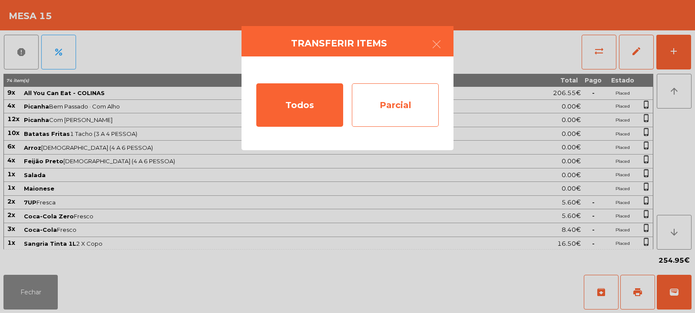
click at [390, 113] on div "Parcial" at bounding box center [395, 104] width 87 height 43
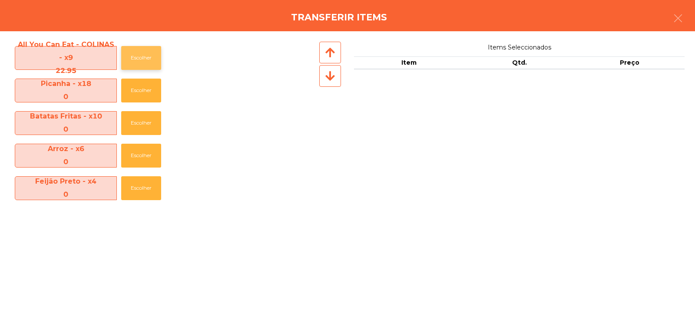
click at [138, 53] on button "Escolher" at bounding box center [141, 58] width 40 height 24
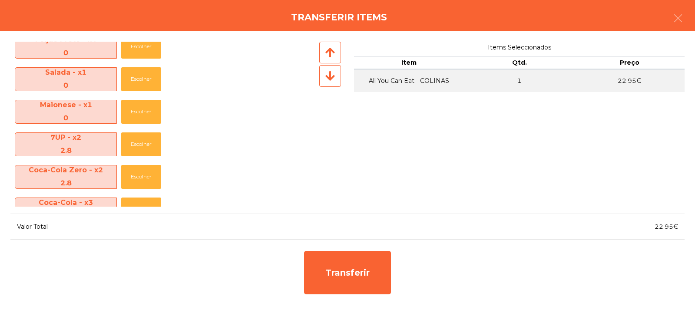
scroll to position [157, 0]
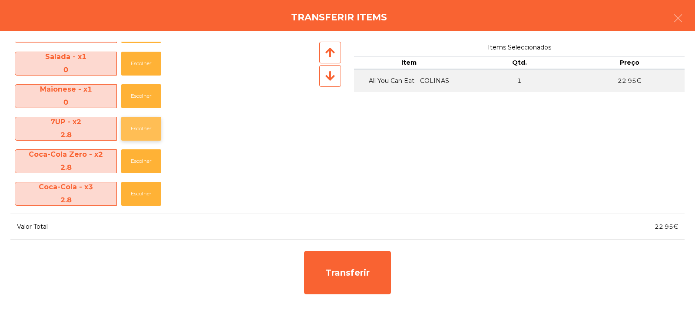
click at [135, 121] on button "Escolher" at bounding box center [141, 129] width 40 height 24
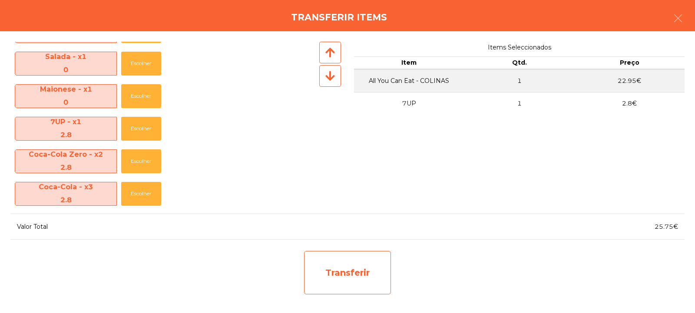
click at [349, 273] on div "Transferir" at bounding box center [347, 272] width 87 height 43
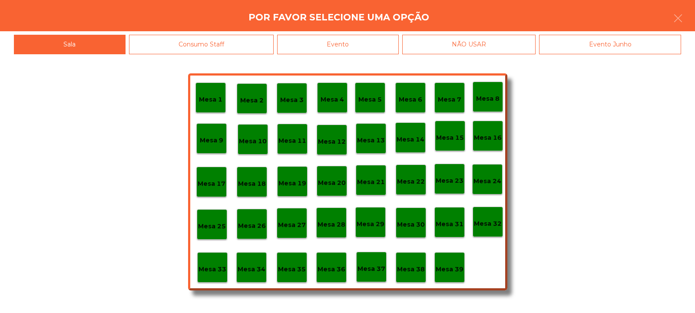
click at [286, 270] on p "Mesa 35" at bounding box center [292, 269] width 28 height 10
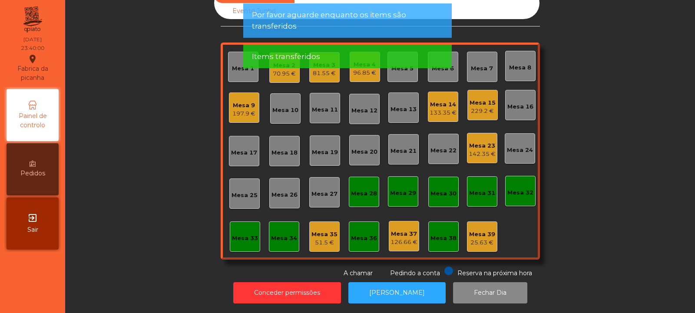
click at [480, 107] on div "229.2 €" at bounding box center [482, 111] width 26 height 9
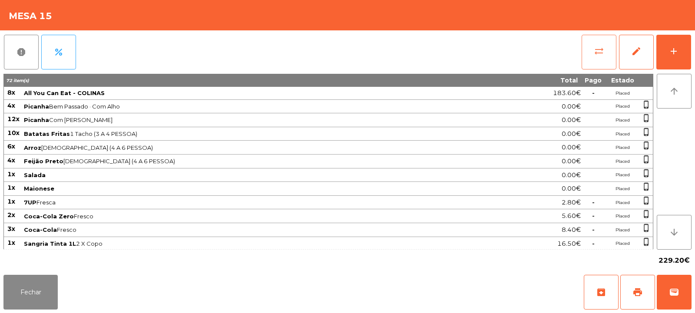
click at [604, 42] on button "sync_alt" at bounding box center [598, 52] width 35 height 35
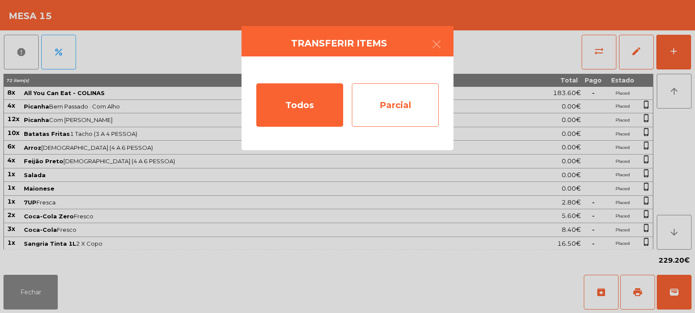
click at [396, 99] on div "Parcial" at bounding box center [395, 104] width 87 height 43
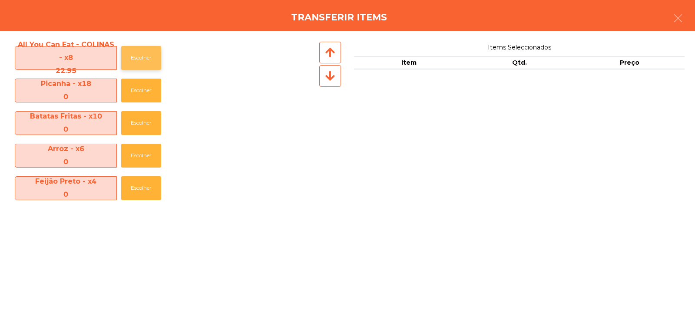
click at [139, 54] on button "Escolher" at bounding box center [141, 58] width 40 height 24
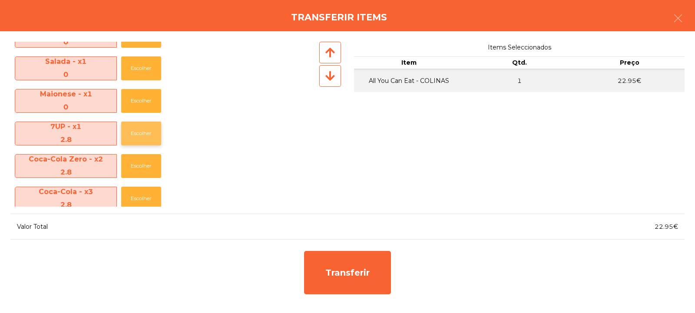
click at [136, 137] on button "Escolher" at bounding box center [141, 134] width 40 height 24
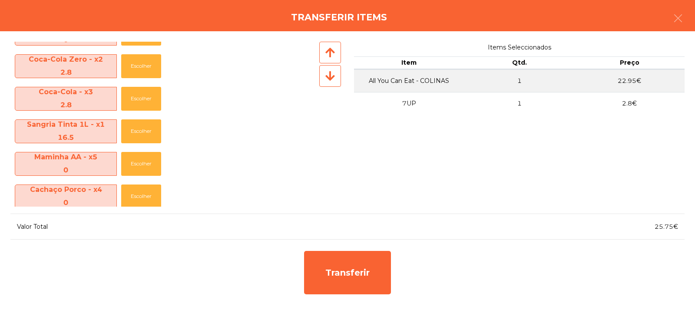
scroll to position [323, 0]
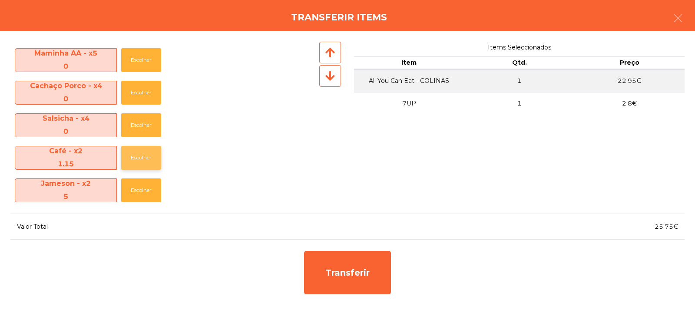
click at [139, 155] on button "Escolher" at bounding box center [141, 158] width 40 height 24
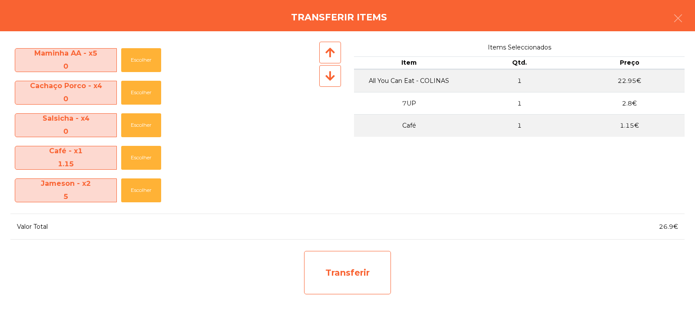
click at [339, 276] on div "Transferir" at bounding box center [347, 272] width 87 height 43
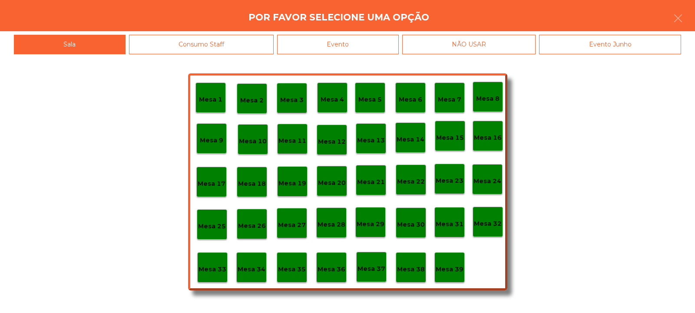
click at [288, 270] on p "Mesa 35" at bounding box center [292, 269] width 28 height 10
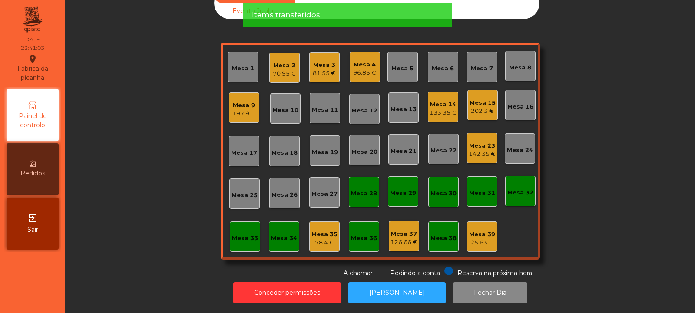
click at [483, 107] on div "202.3 €" at bounding box center [482, 111] width 26 height 9
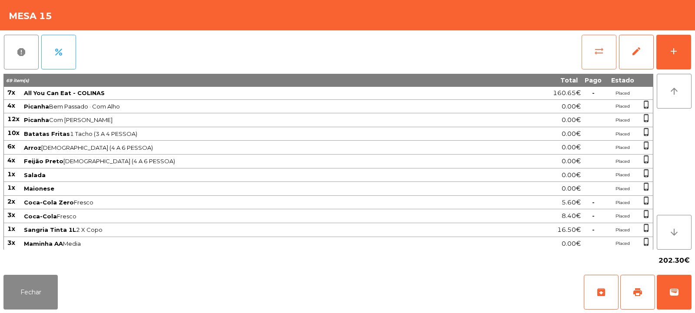
click at [595, 57] on button "sync_alt" at bounding box center [598, 52] width 35 height 35
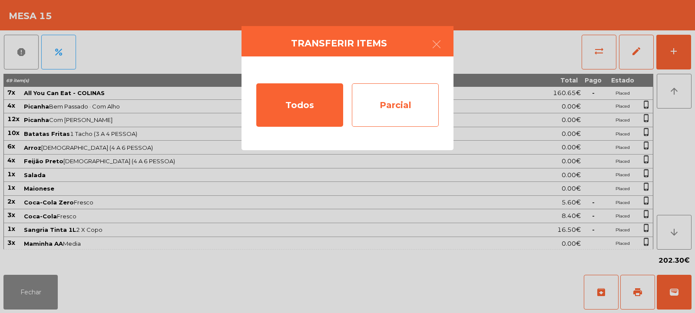
click at [412, 104] on div "Parcial" at bounding box center [395, 104] width 87 height 43
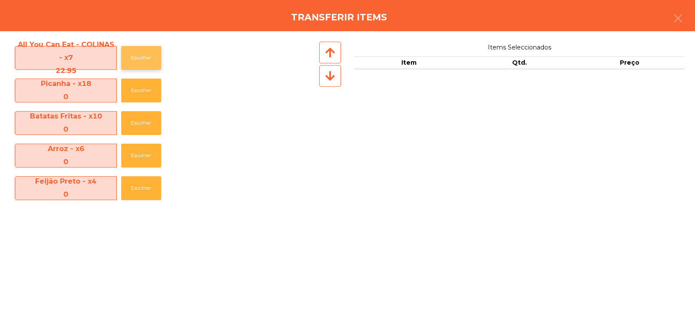
click at [132, 59] on button "Escolher" at bounding box center [141, 58] width 40 height 24
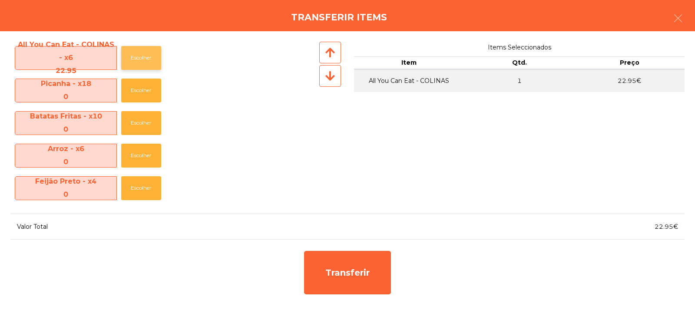
click at [141, 53] on button "Escolher" at bounding box center [141, 58] width 40 height 24
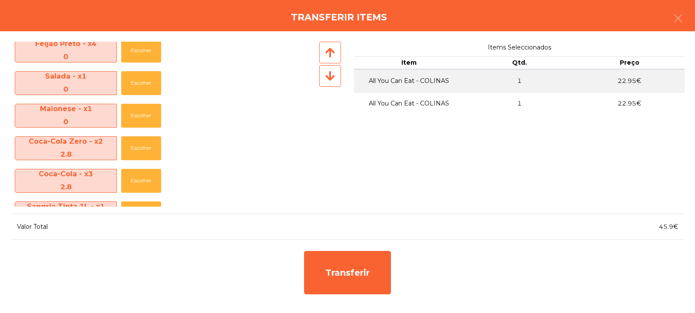
scroll to position [138, 0]
click at [139, 150] on button "Escolher" at bounding box center [141, 148] width 40 height 24
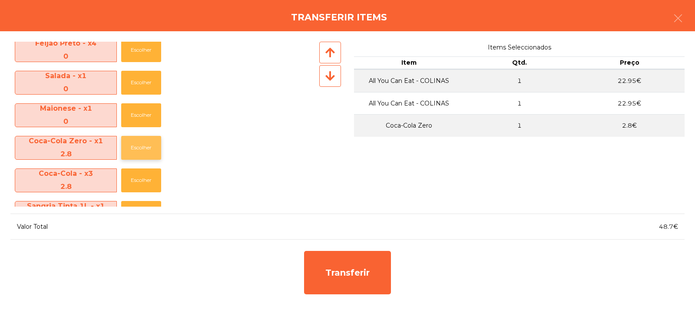
click at [138, 147] on button "Escolher" at bounding box center [141, 148] width 40 height 24
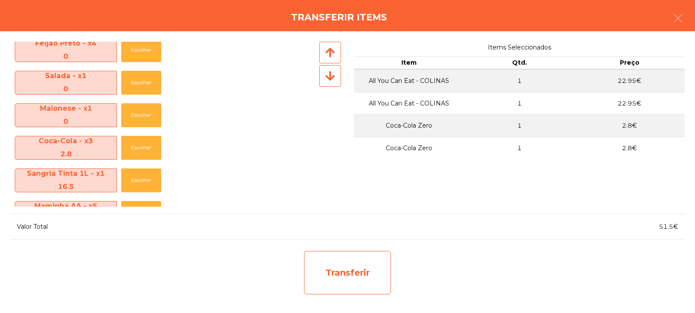
click at [352, 266] on div "Transferir" at bounding box center [347, 272] width 87 height 43
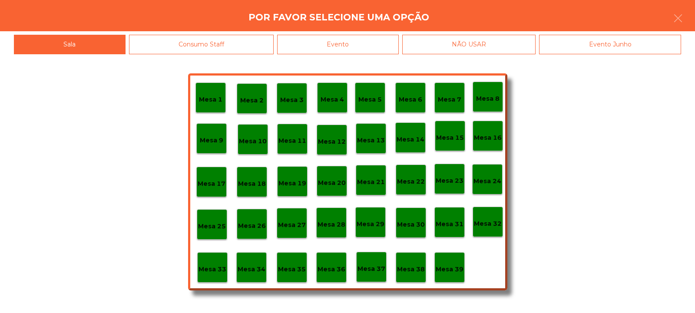
click at [288, 270] on p "Mesa 35" at bounding box center [292, 269] width 28 height 10
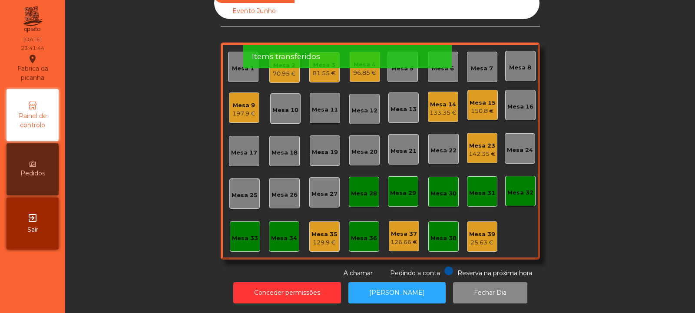
click at [479, 99] on div "Mesa 15" at bounding box center [482, 103] width 26 height 9
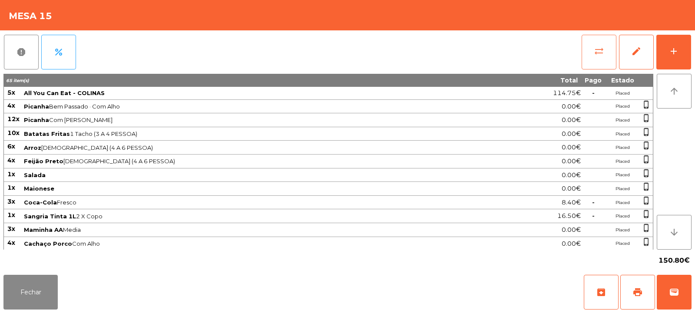
click at [589, 51] on button "sync_alt" at bounding box center [598, 52] width 35 height 35
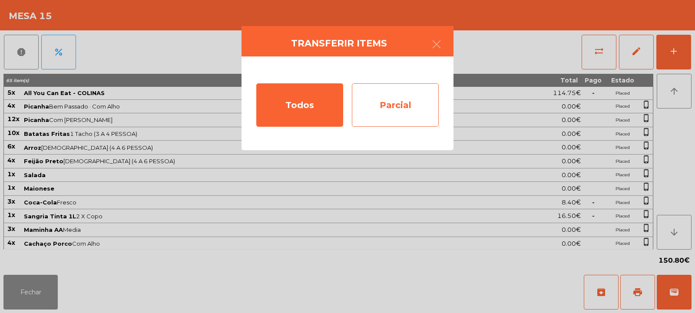
click at [399, 106] on div "Parcial" at bounding box center [395, 104] width 87 height 43
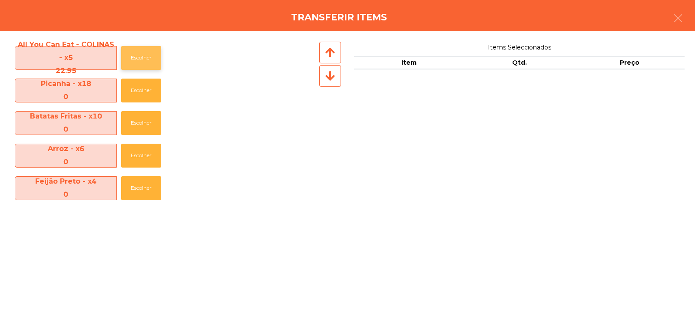
click at [134, 63] on button "Escolher" at bounding box center [141, 58] width 40 height 24
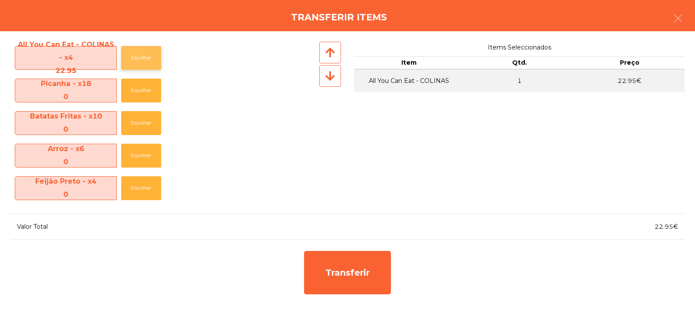
click at [135, 62] on button "Escolher" at bounding box center [141, 58] width 40 height 24
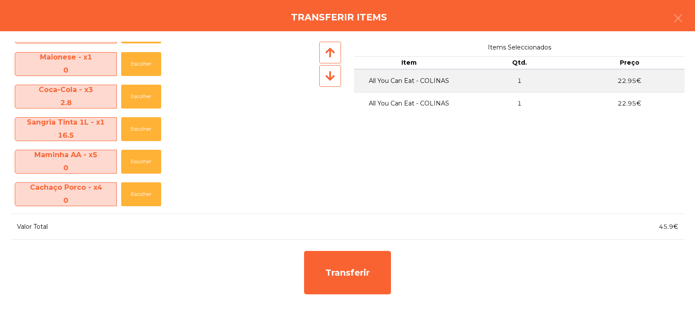
scroll to position [187, 0]
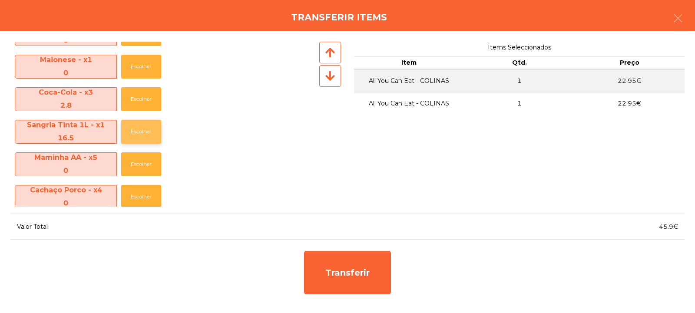
click at [138, 134] on button "Escolher" at bounding box center [141, 132] width 40 height 24
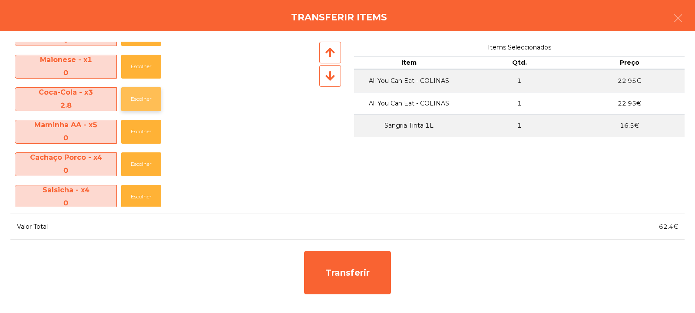
click at [140, 96] on button "Escolher" at bounding box center [141, 99] width 40 height 24
click at [135, 99] on button "Escolher" at bounding box center [141, 99] width 40 height 24
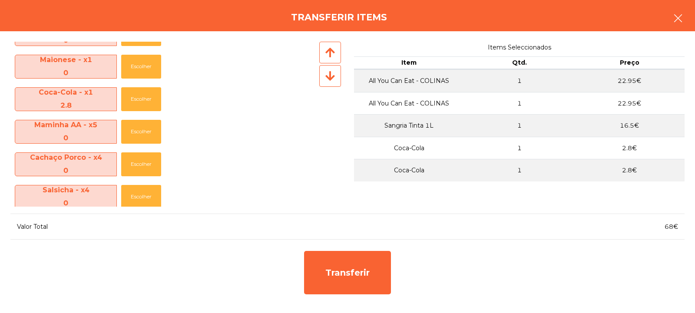
click at [673, 18] on icon "button" at bounding box center [677, 18] width 10 height 10
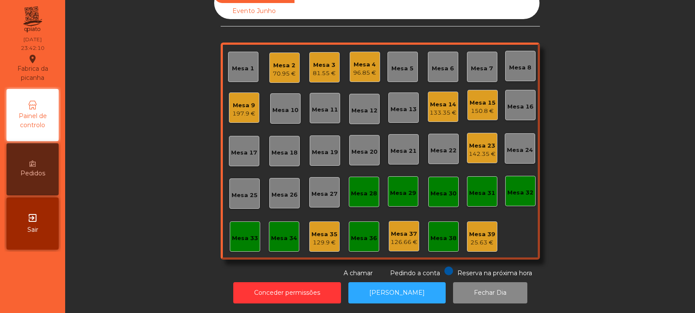
click at [479, 100] on div "Mesa 15" at bounding box center [482, 103] width 26 height 9
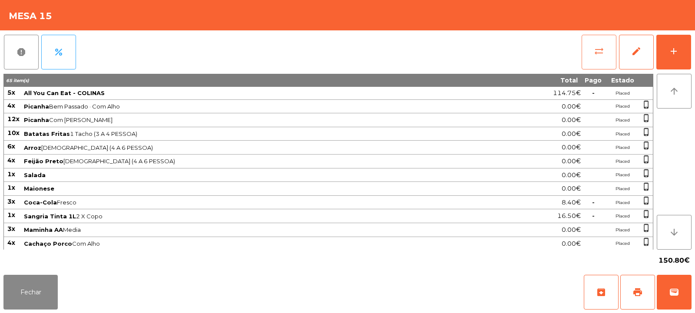
click at [594, 53] on span "sync_alt" at bounding box center [598, 51] width 10 height 10
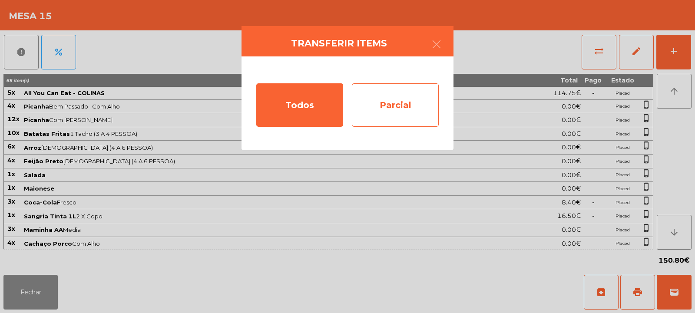
click at [404, 107] on div "Parcial" at bounding box center [395, 104] width 87 height 43
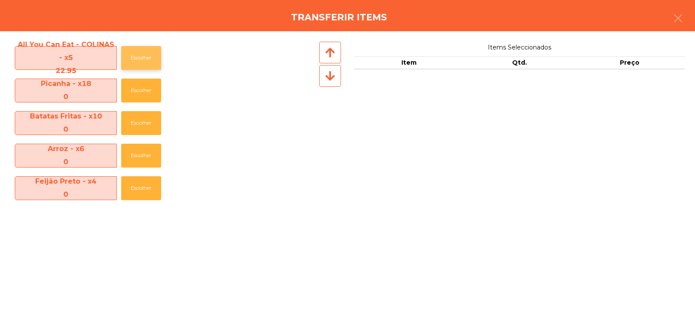
click at [134, 65] on button "Escolher" at bounding box center [141, 58] width 40 height 24
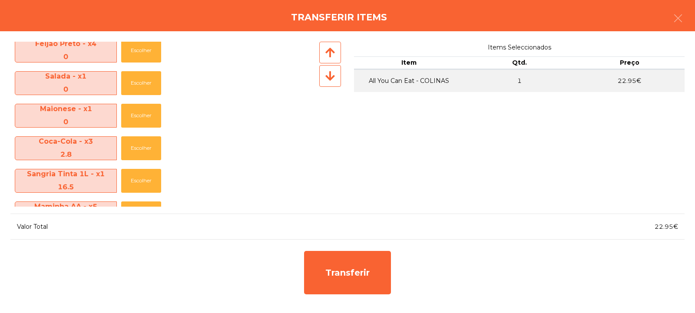
scroll to position [143, 0]
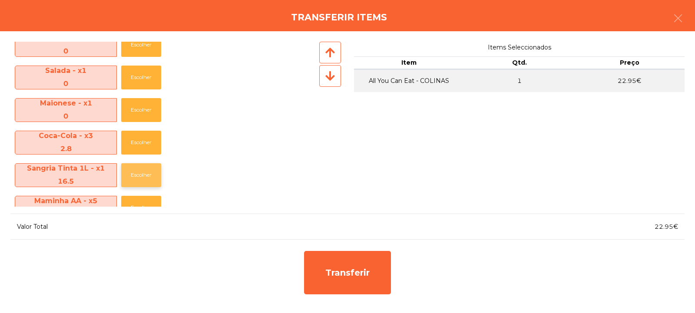
click at [138, 174] on button "Escolher" at bounding box center [141, 175] width 40 height 24
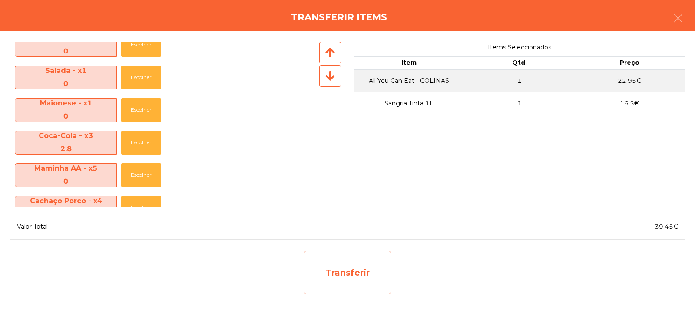
click at [339, 271] on div "Transferir" at bounding box center [347, 272] width 87 height 43
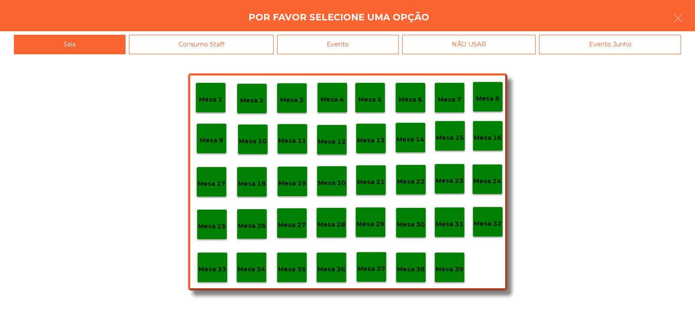
click at [287, 271] on p "Mesa 35" at bounding box center [292, 269] width 28 height 10
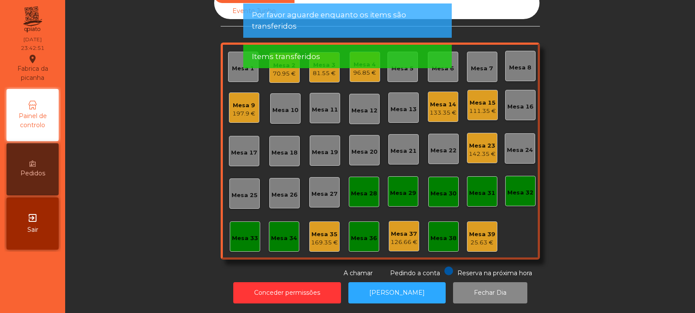
click at [478, 99] on div "Mesa 15" at bounding box center [482, 103] width 27 height 9
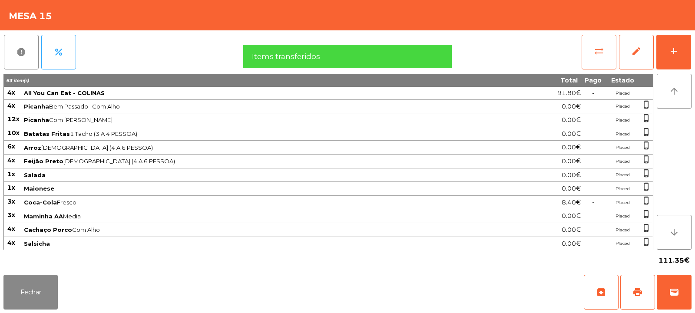
click at [602, 52] on span "sync_alt" at bounding box center [598, 51] width 10 height 10
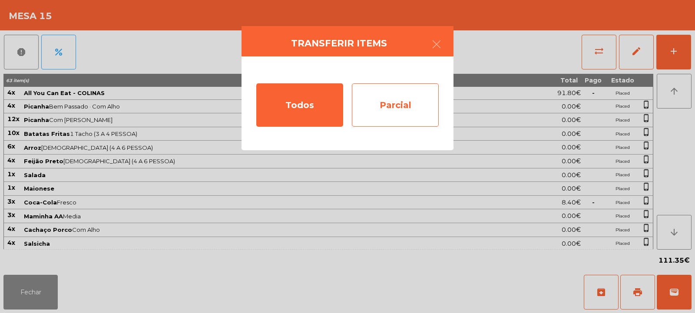
click at [396, 98] on div "Parcial" at bounding box center [395, 104] width 87 height 43
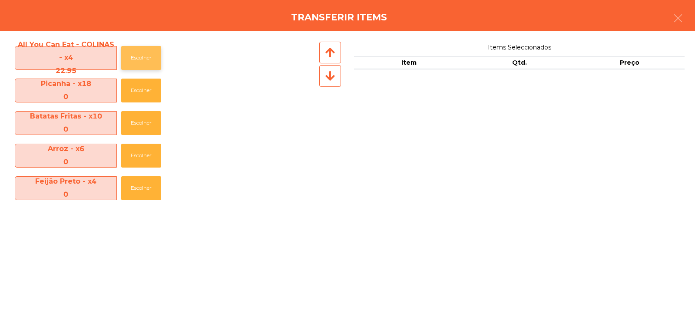
click at [135, 65] on button "Escolher" at bounding box center [141, 58] width 40 height 24
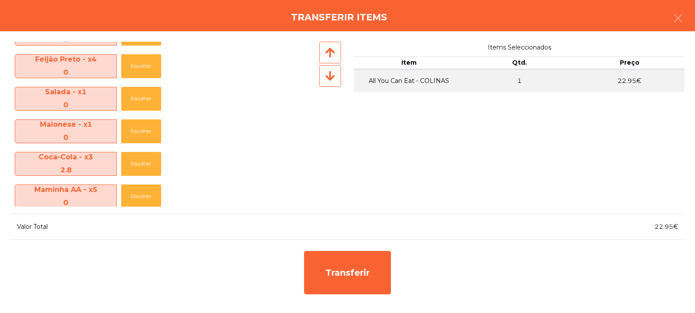
scroll to position [122, 0]
click at [141, 163] on button "Escolher" at bounding box center [141, 164] width 40 height 24
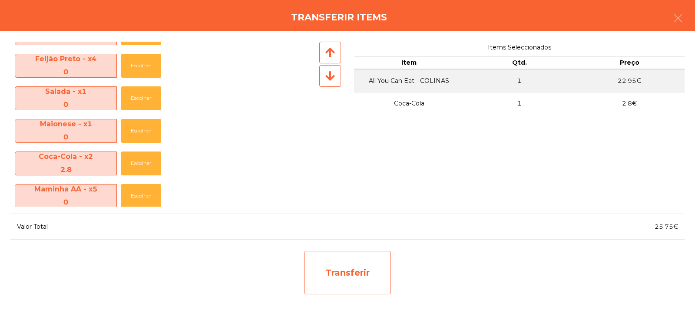
click at [355, 275] on div "Transferir" at bounding box center [347, 272] width 87 height 43
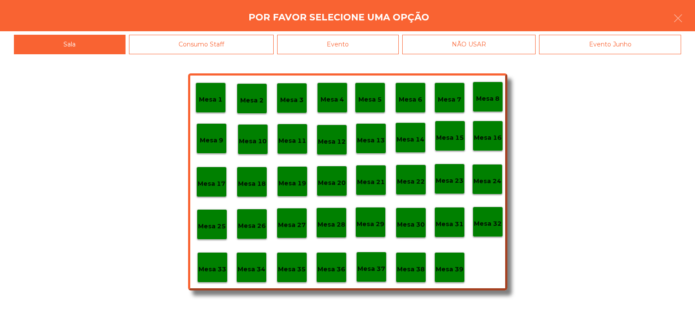
click at [292, 270] on p "Mesa 35" at bounding box center [292, 269] width 28 height 10
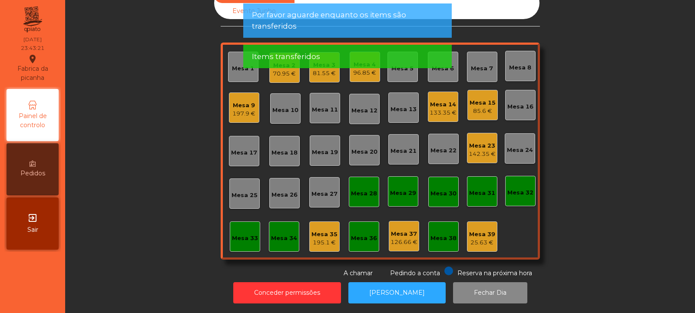
click at [475, 99] on div "Mesa 15" at bounding box center [482, 103] width 26 height 9
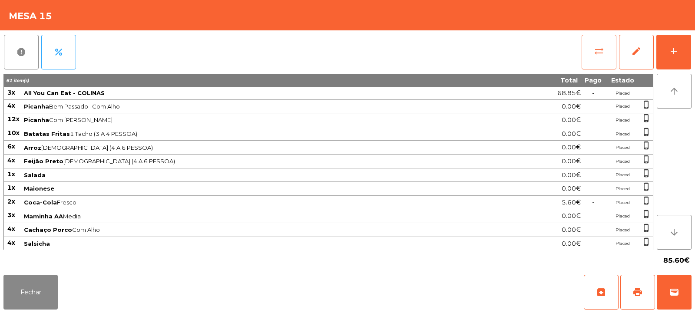
click at [593, 50] on button "sync_alt" at bounding box center [598, 52] width 35 height 35
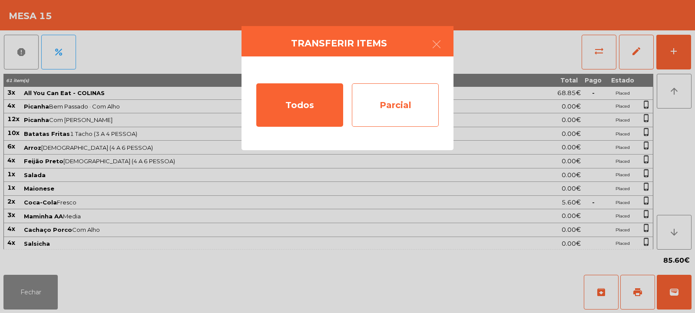
click at [391, 108] on div "Parcial" at bounding box center [395, 104] width 87 height 43
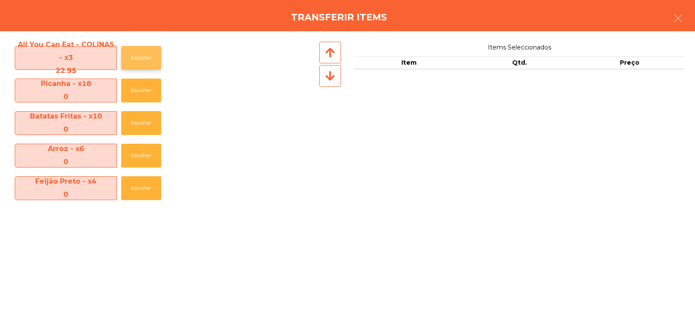
click at [144, 54] on button "Escolher" at bounding box center [141, 58] width 40 height 24
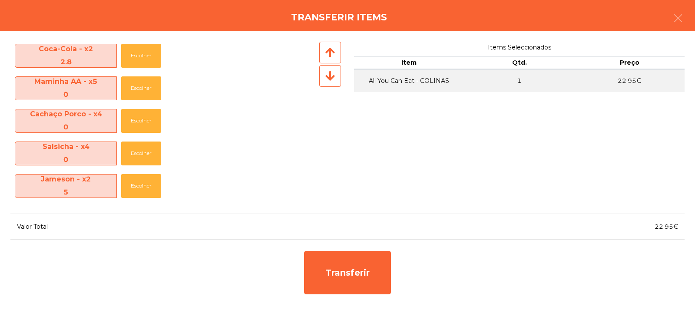
scroll to position [258, 0]
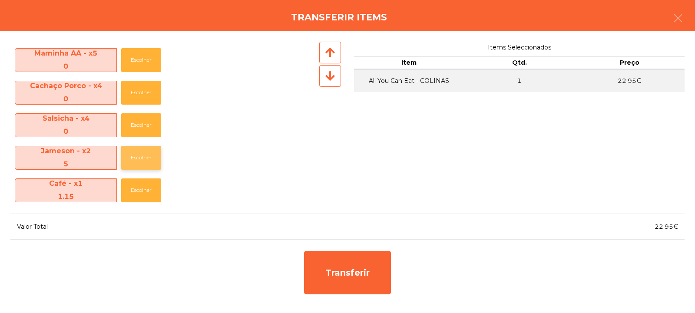
click at [138, 158] on button "Escolher" at bounding box center [141, 158] width 40 height 24
click at [136, 158] on button "Escolher" at bounding box center [141, 158] width 40 height 24
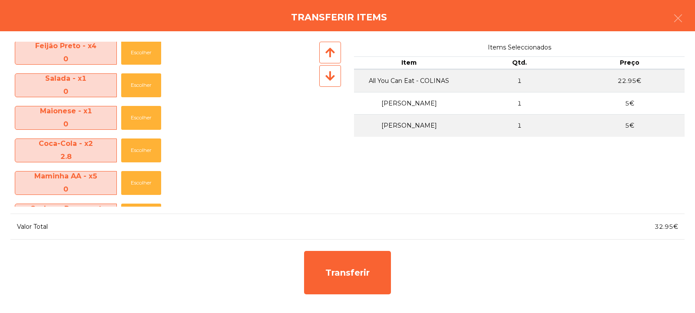
scroll to position [0, 0]
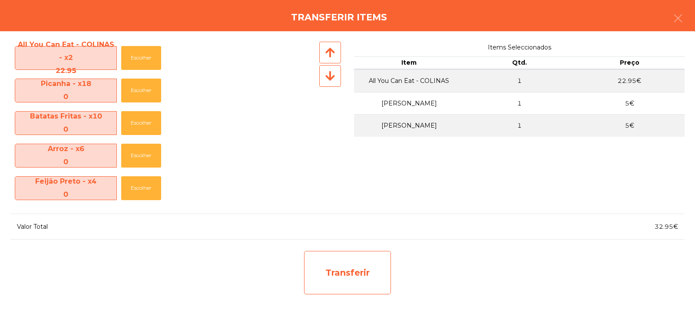
click at [336, 257] on div "Transferir" at bounding box center [347, 272] width 87 height 43
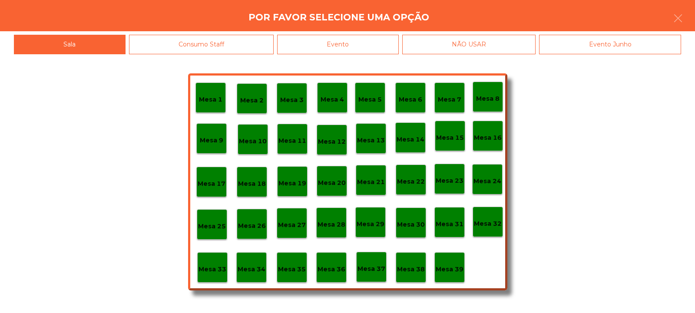
click at [288, 271] on p "Mesa 35" at bounding box center [292, 269] width 28 height 10
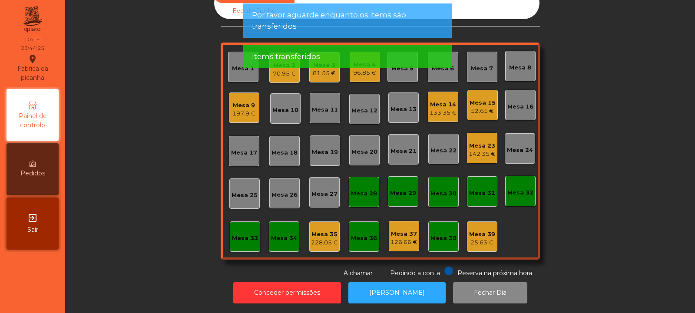
click at [484, 99] on div "Mesa 15" at bounding box center [482, 103] width 26 height 9
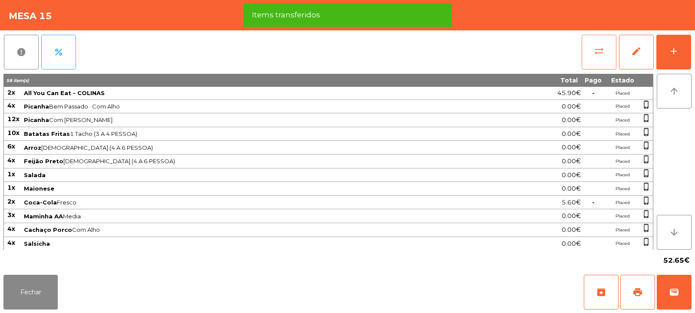
click at [590, 51] on button "sync_alt" at bounding box center [598, 52] width 35 height 35
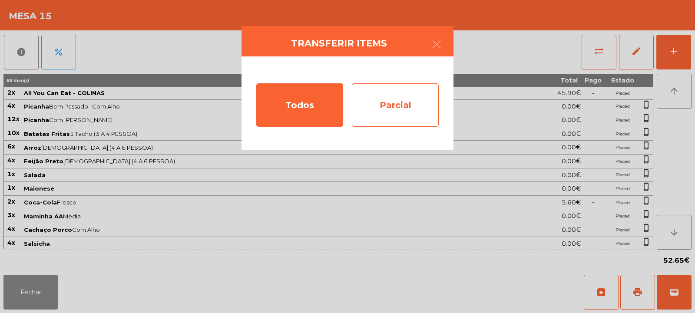
click at [403, 112] on div "Parcial" at bounding box center [395, 104] width 87 height 43
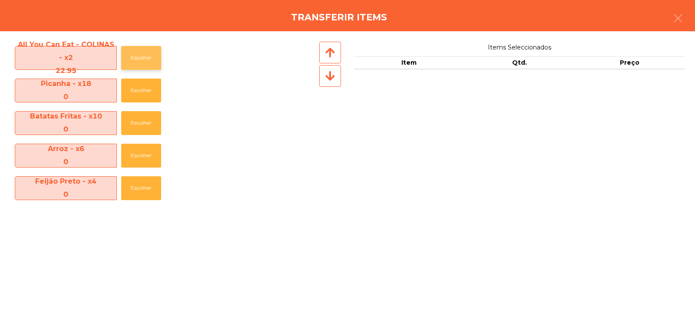
click at [141, 58] on button "Escolher" at bounding box center [141, 58] width 40 height 24
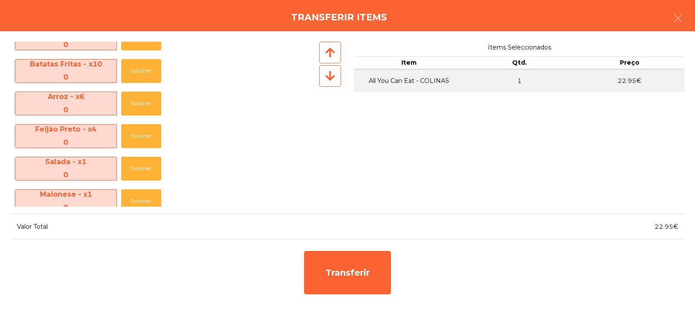
scroll to position [112, 0]
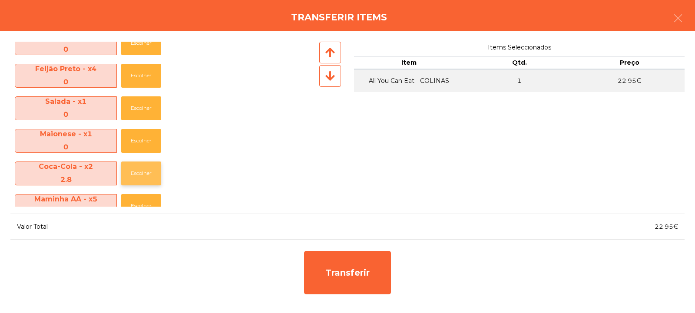
click at [143, 176] on button "Escolher" at bounding box center [141, 173] width 40 height 24
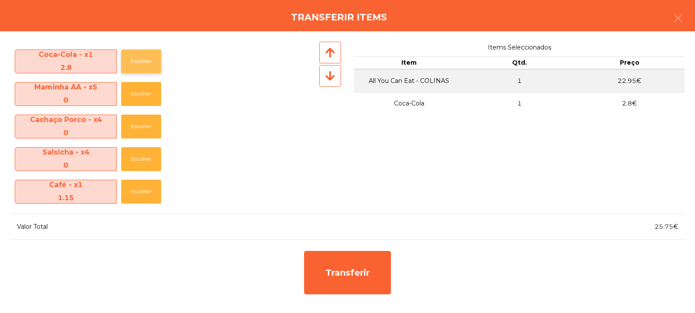
scroll to position [226, 0]
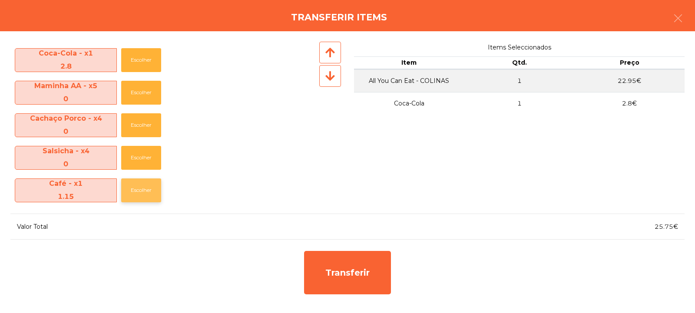
click at [143, 191] on button "Escolher" at bounding box center [141, 190] width 40 height 24
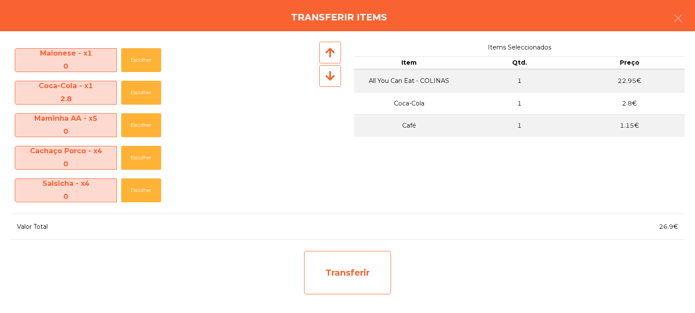
click at [333, 272] on div "Transferir" at bounding box center [347, 272] width 87 height 43
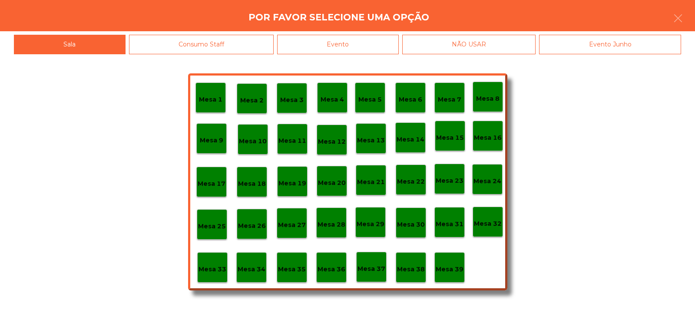
click at [286, 271] on p "Mesa 35" at bounding box center [292, 269] width 28 height 10
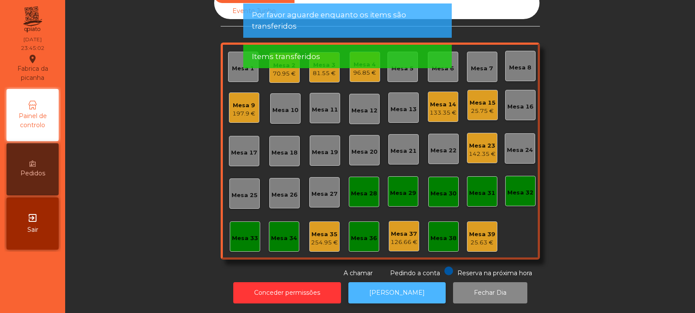
click at [399, 282] on button "[PERSON_NAME]" at bounding box center [396, 292] width 97 height 21
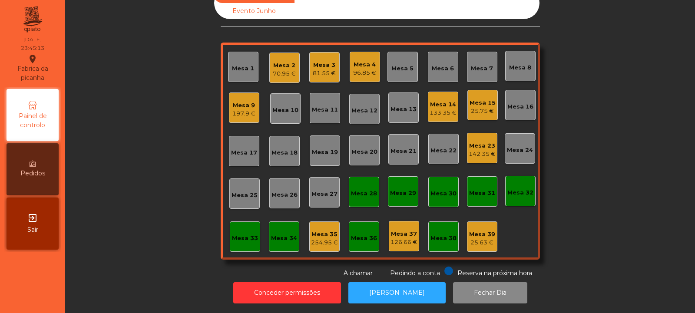
click at [485, 99] on div "Mesa 15" at bounding box center [482, 103] width 26 height 9
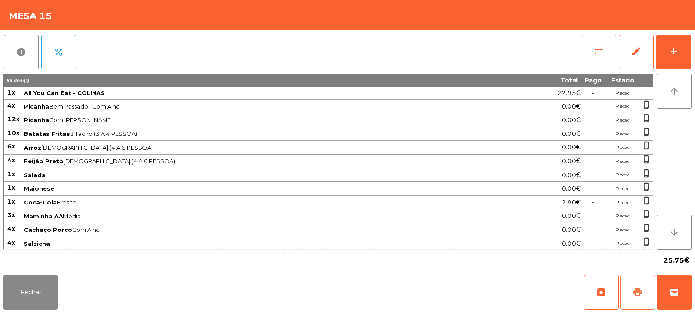
click at [635, 296] on span "print" at bounding box center [637, 292] width 10 height 10
click at [27, 289] on button "Fechar" at bounding box center [30, 292] width 54 height 35
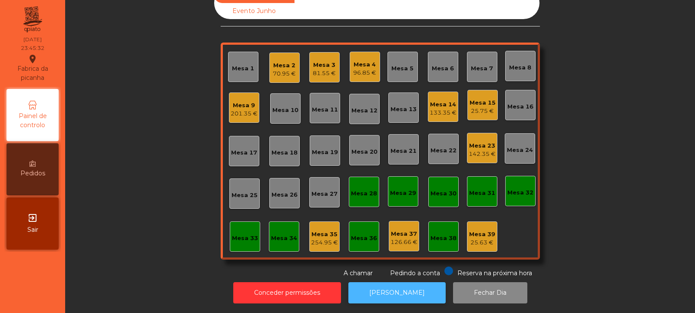
click at [393, 289] on button "[PERSON_NAME]" at bounding box center [396, 292] width 97 height 21
click at [399, 283] on button "[PERSON_NAME]" at bounding box center [396, 292] width 97 height 21
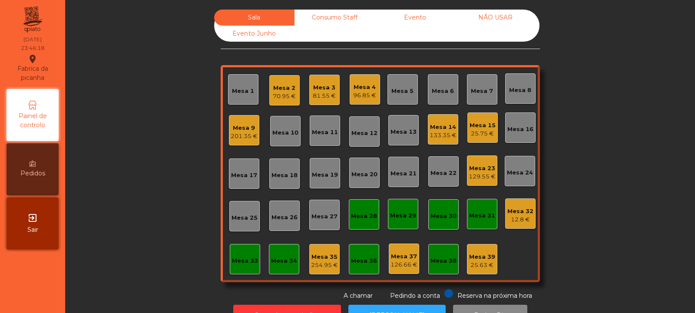
click at [323, 265] on div "254.95 €" at bounding box center [324, 265] width 27 height 9
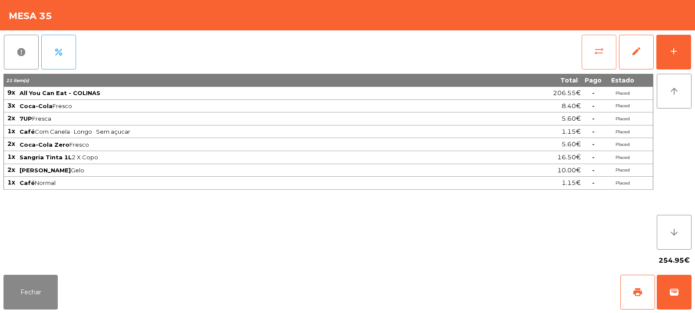
click at [592, 56] on button "sync_alt" at bounding box center [598, 52] width 35 height 35
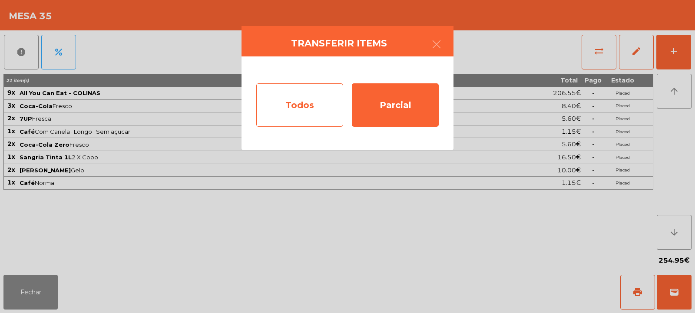
click at [303, 112] on div "Todos" at bounding box center [299, 104] width 87 height 43
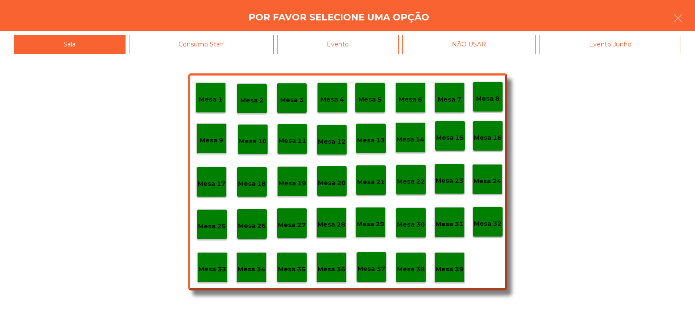
click at [449, 138] on p "Mesa 15" at bounding box center [450, 138] width 28 height 10
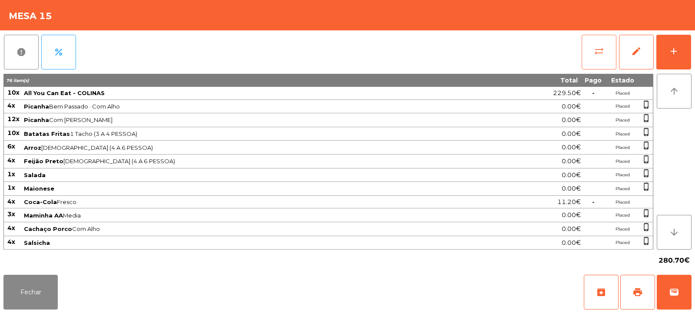
click at [590, 56] on button "sync_alt" at bounding box center [598, 52] width 35 height 35
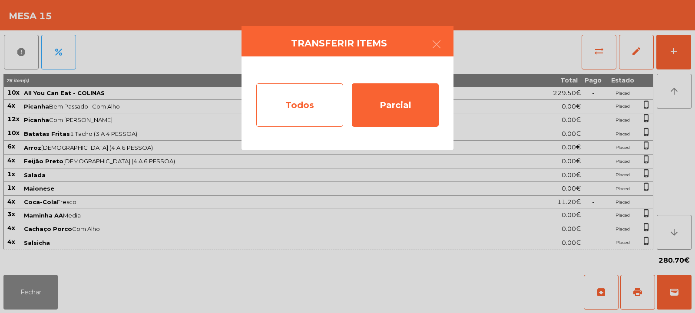
click at [307, 112] on div "Todos" at bounding box center [299, 104] width 87 height 43
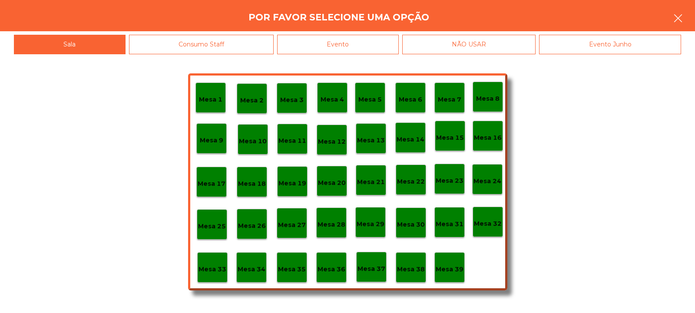
click at [672, 19] on button "button" at bounding box center [677, 19] width 24 height 26
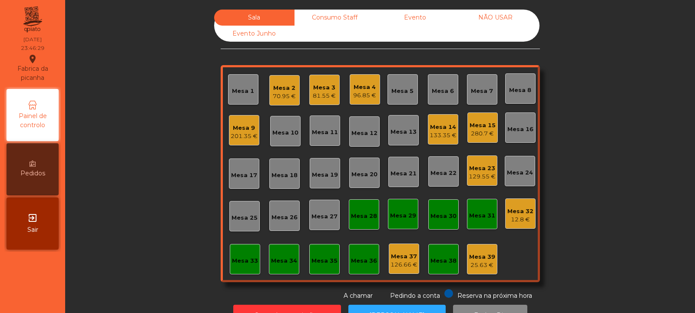
click at [484, 128] on div "Mesa 15" at bounding box center [482, 125] width 26 height 9
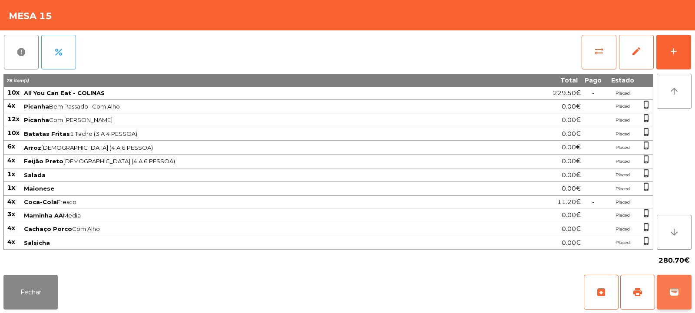
click at [677, 293] on span "wallet" at bounding box center [674, 292] width 10 height 10
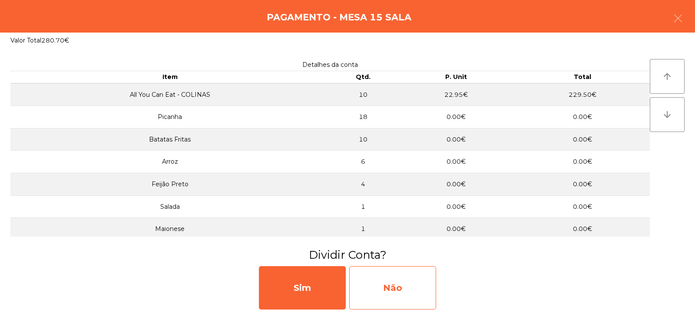
click at [415, 290] on div "Não" at bounding box center [392, 287] width 87 height 43
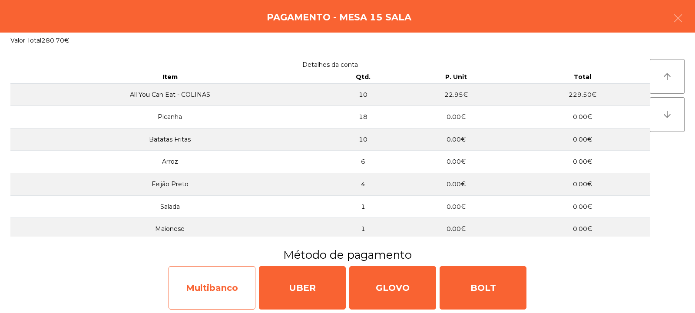
click at [240, 280] on div "Multibanco" at bounding box center [211, 287] width 87 height 43
select select "**"
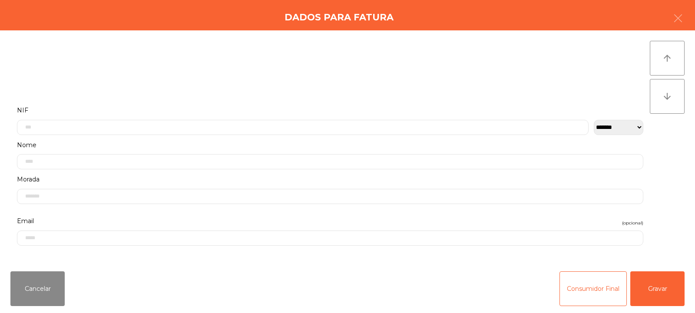
click at [315, 141] on label "Nome" at bounding box center [330, 145] width 626 height 12
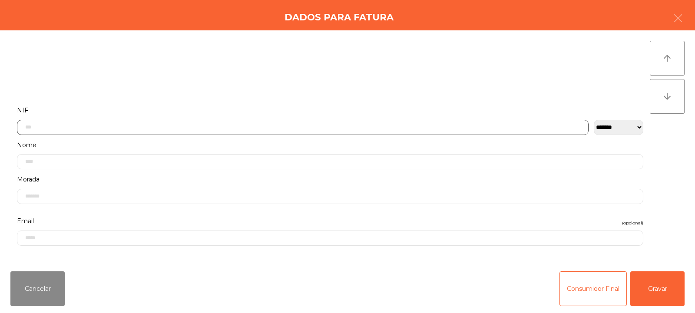
click at [187, 127] on input "text" at bounding box center [302, 127] width 571 height 15
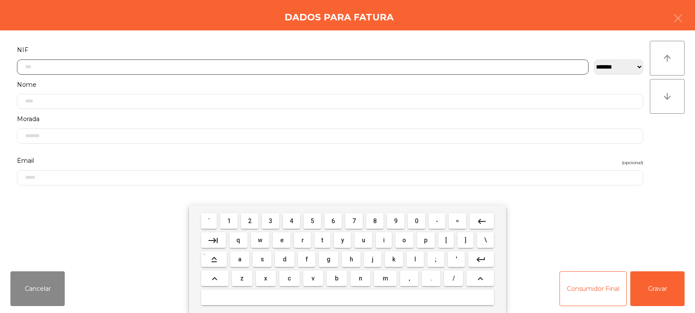
scroll to position [63, 0]
type input "*********"
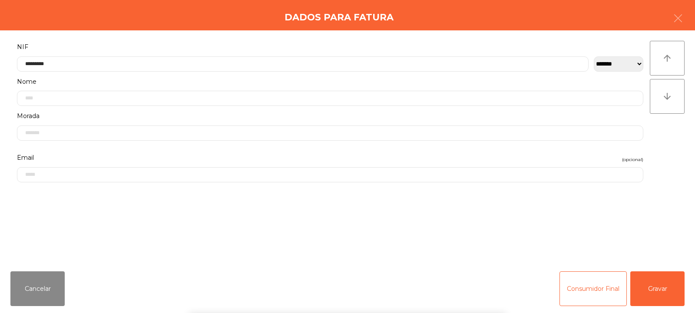
click at [661, 154] on div "arrow_upward arrow_downward" at bounding box center [666, 147] width 35 height 213
click at [660, 287] on button "Gravar" at bounding box center [657, 288] width 54 height 35
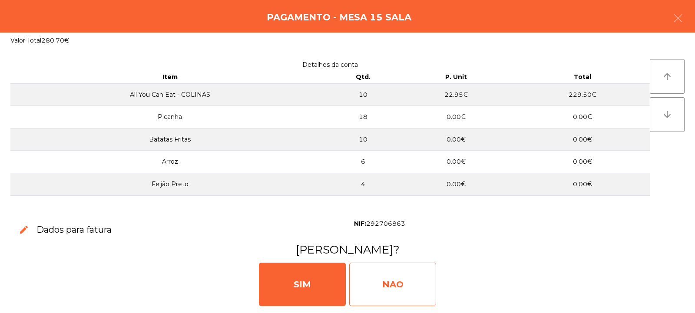
click at [399, 283] on div "NAO" at bounding box center [392, 284] width 87 height 43
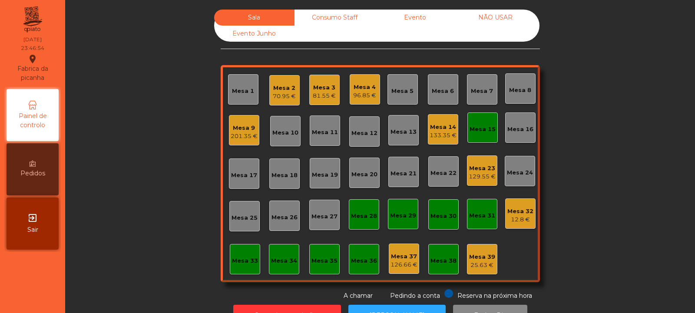
click at [441, 135] on div "133.35 €" at bounding box center [442, 135] width 27 height 9
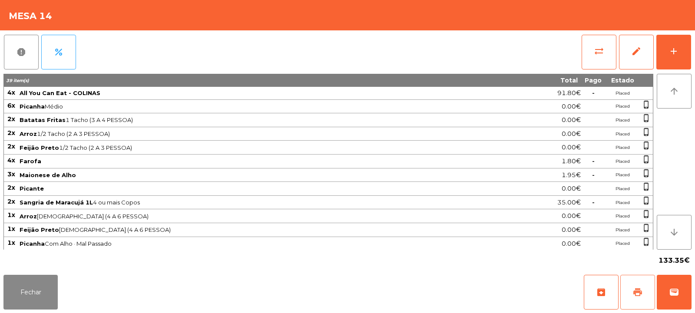
click at [632, 293] on button "print" at bounding box center [637, 292] width 35 height 35
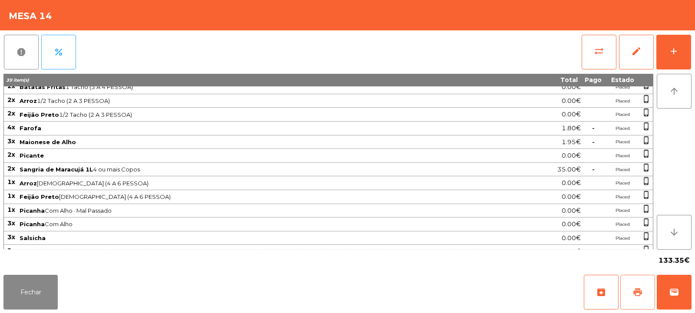
scroll to position [56, 0]
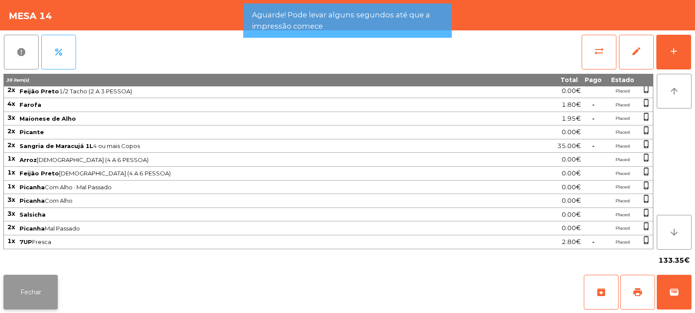
click at [38, 282] on button "Fechar" at bounding box center [30, 292] width 54 height 35
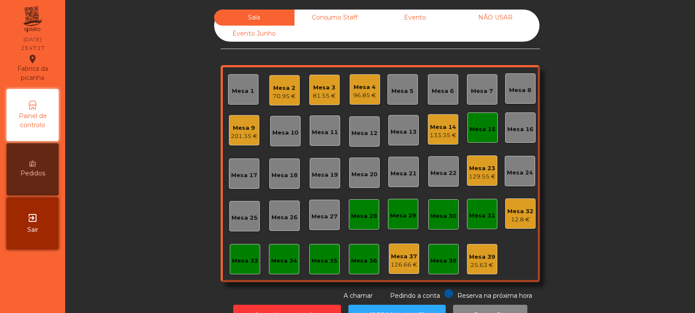
scroll to position [29, 0]
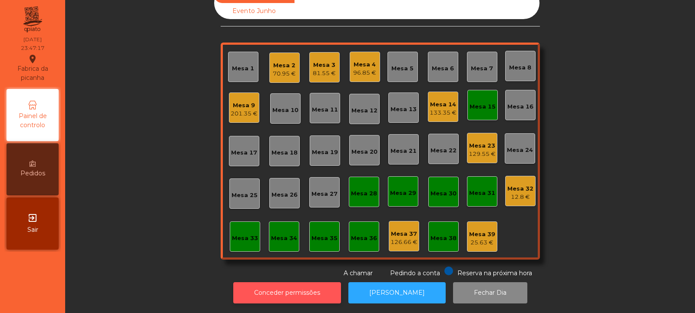
click at [275, 291] on button "Conceder permissões" at bounding box center [287, 292] width 108 height 21
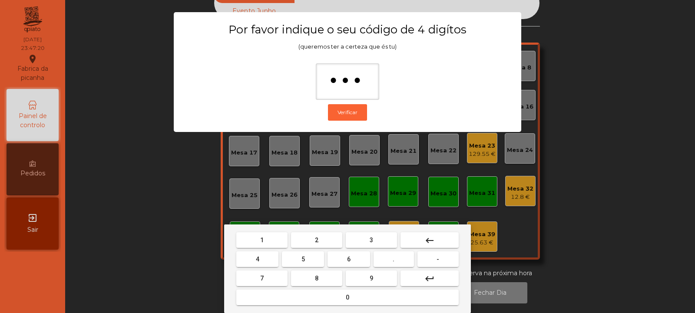
type input "****"
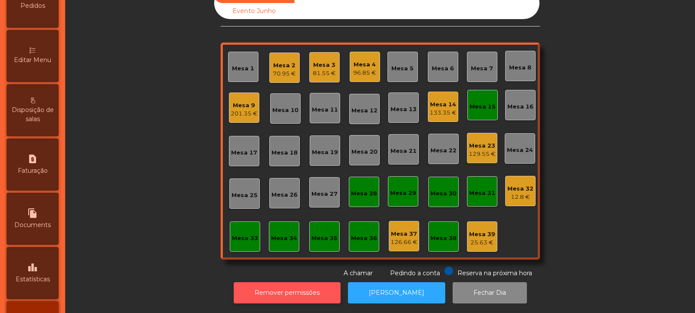
scroll to position [168, 0]
click at [38, 170] on span "Faturação" at bounding box center [33, 169] width 30 height 9
select select "*"
select select "****"
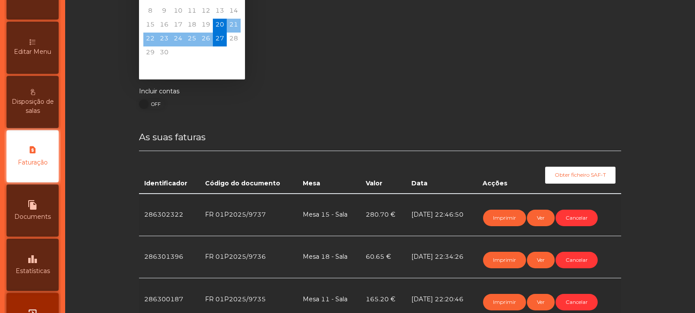
scroll to position [67, 0]
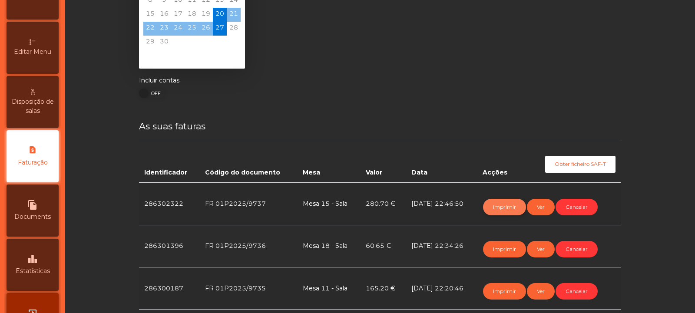
click at [494, 211] on button "Imprimir" at bounding box center [504, 207] width 43 height 16
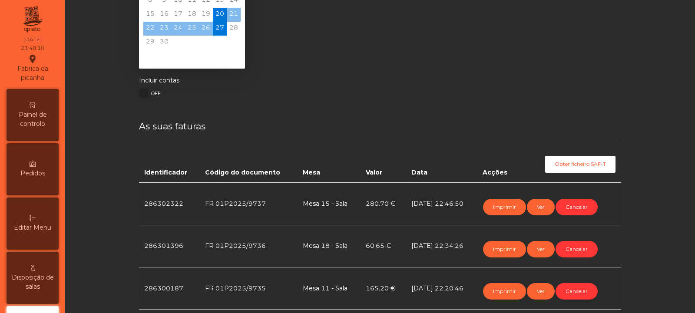
click at [37, 118] on span "Painel de controlo" at bounding box center [33, 119] width 48 height 18
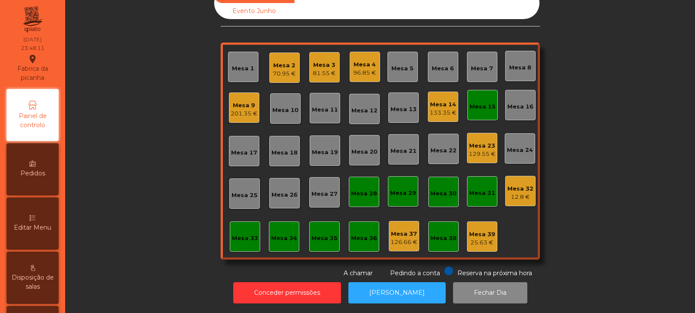
scroll to position [29, 0]
click at [440, 109] on div "133.35 €" at bounding box center [442, 113] width 27 height 9
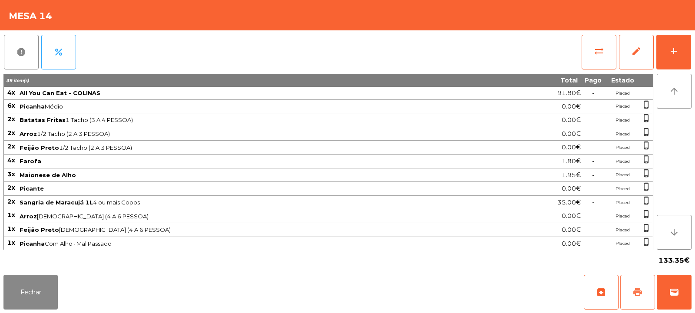
click at [634, 295] on span "print" at bounding box center [637, 292] width 10 height 10
click at [636, 289] on span "print" at bounding box center [637, 292] width 10 height 10
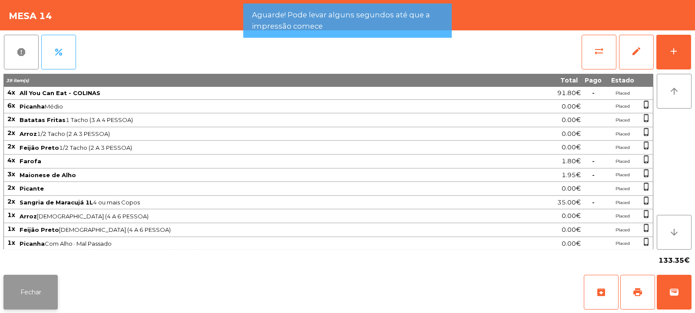
click at [26, 299] on button "Fechar" at bounding box center [30, 292] width 54 height 35
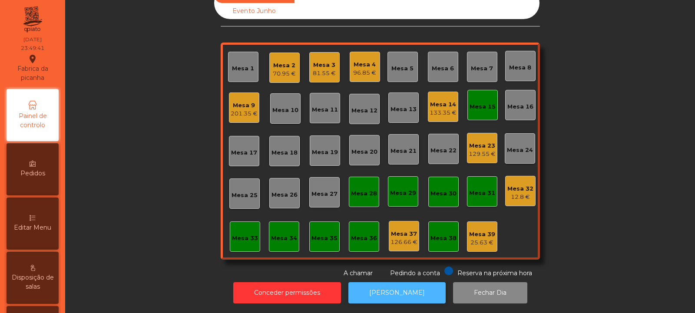
click at [396, 290] on button "[PERSON_NAME]" at bounding box center [396, 292] width 97 height 21
click at [395, 283] on button "[PERSON_NAME]" at bounding box center [396, 292] width 97 height 21
click at [438, 109] on div "133.35 €" at bounding box center [442, 113] width 27 height 9
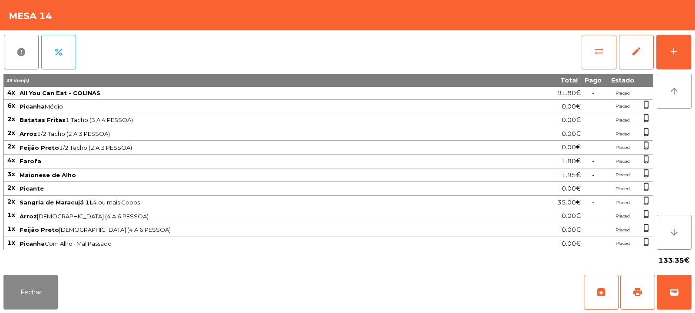
click at [589, 53] on button "sync_alt" at bounding box center [598, 52] width 35 height 35
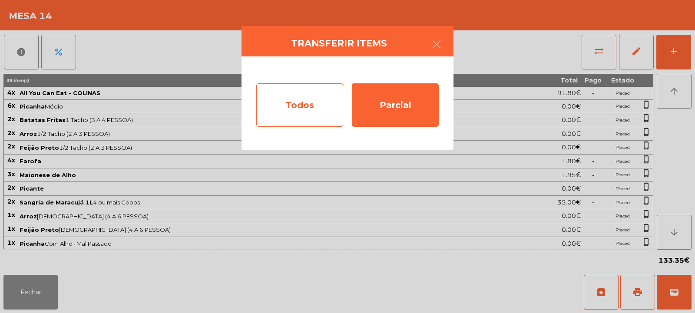
click at [295, 110] on div "Todos" at bounding box center [299, 104] width 87 height 43
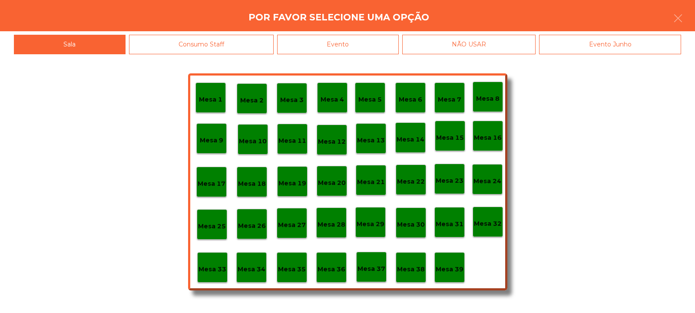
click at [363, 43] on div "Evento" at bounding box center [338, 45] width 122 height 20
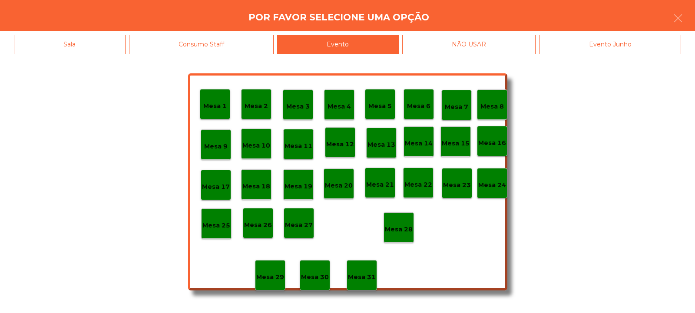
click at [406, 234] on p "Mesa 28" at bounding box center [399, 229] width 28 height 10
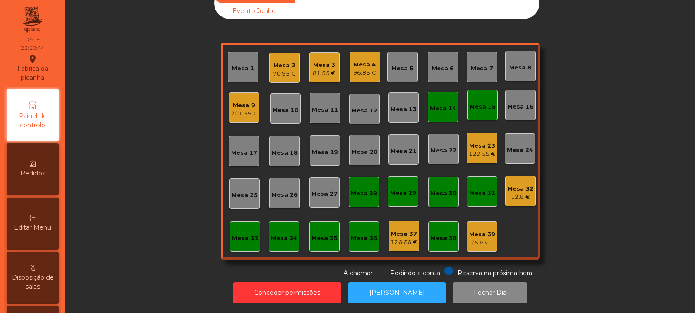
click at [439, 101] on div "Mesa 14" at bounding box center [443, 107] width 26 height 12
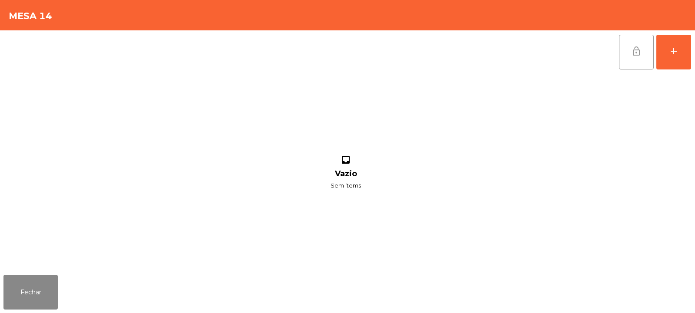
click at [648, 45] on button "lock_open" at bounding box center [636, 52] width 35 height 35
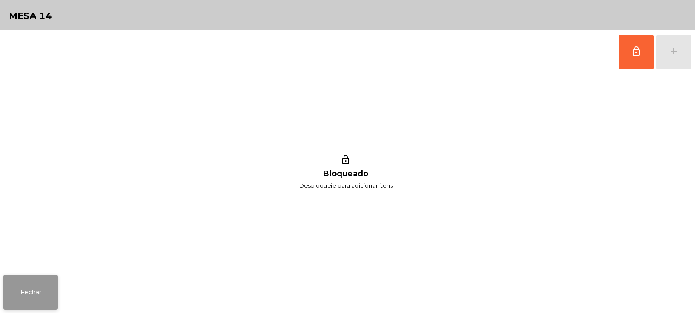
click at [40, 290] on button "Fechar" at bounding box center [30, 292] width 54 height 35
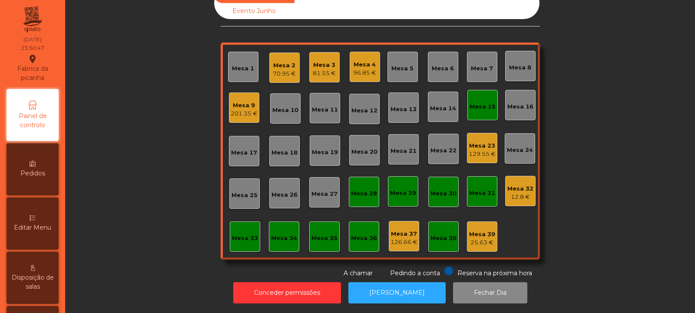
click at [453, 108] on div "Mesa 14" at bounding box center [443, 107] width 30 height 30
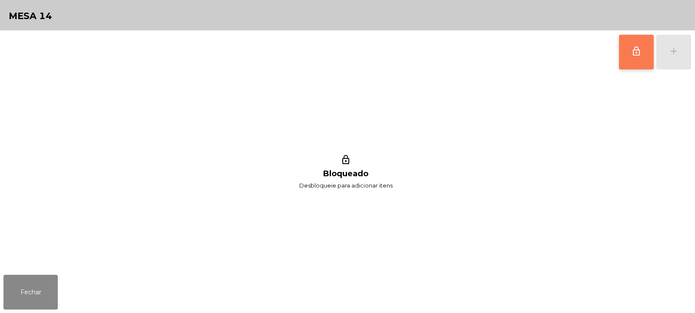
click at [633, 50] on span "lock_outline" at bounding box center [636, 51] width 10 height 10
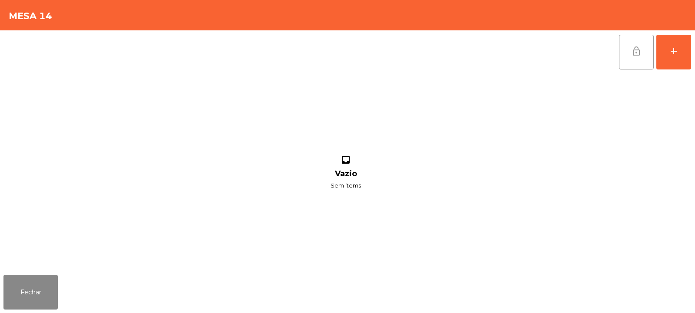
click at [639, 54] on span "lock_open" at bounding box center [636, 51] width 10 height 10
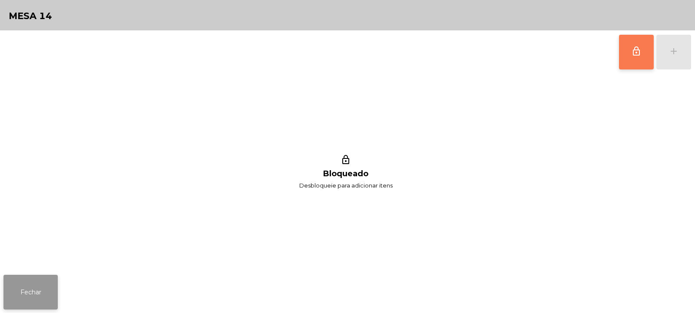
click at [43, 294] on button "Fechar" at bounding box center [30, 292] width 54 height 35
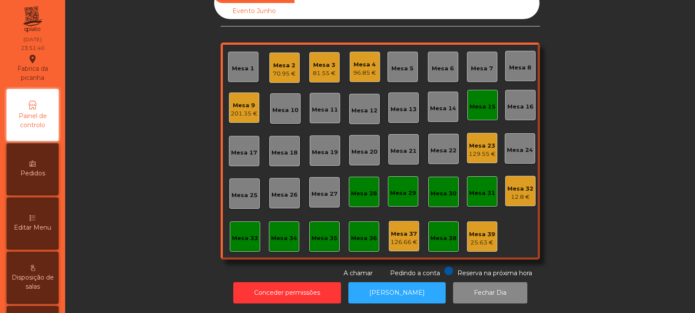
click at [363, 60] on div "Mesa 4" at bounding box center [364, 64] width 23 height 9
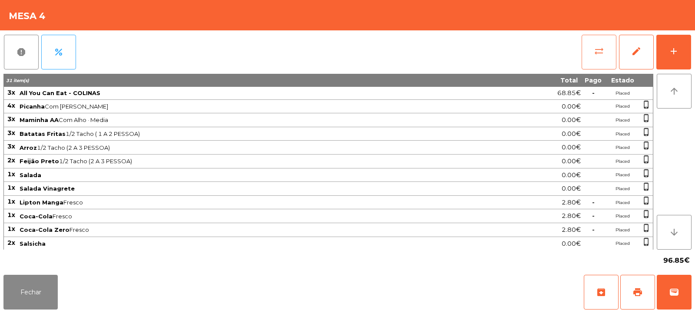
click at [602, 52] on span "sync_alt" at bounding box center [598, 51] width 10 height 10
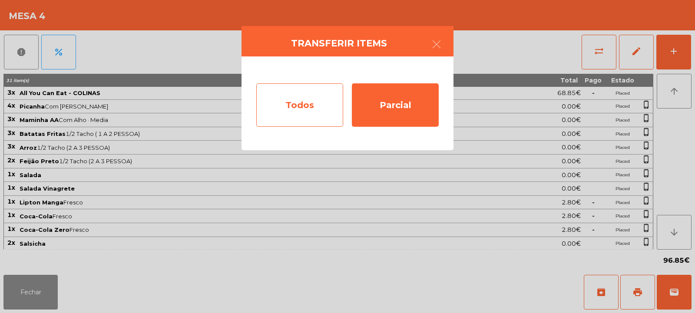
click at [312, 103] on div "Todos" at bounding box center [299, 104] width 87 height 43
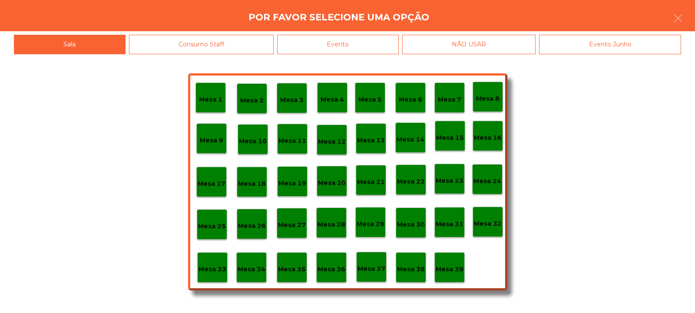
click at [382, 43] on div "Evento" at bounding box center [338, 45] width 122 height 20
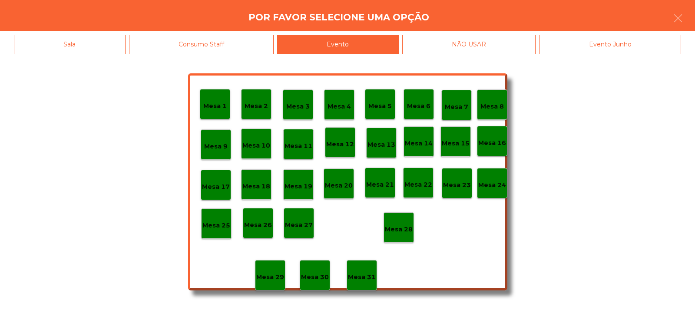
click at [403, 234] on p "Mesa 28" at bounding box center [399, 229] width 28 height 10
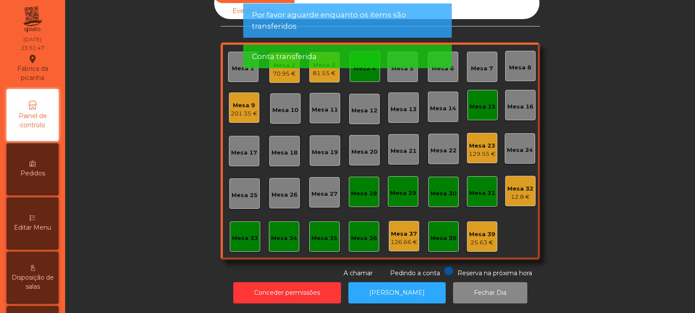
click at [479, 102] on div "Mesa 15" at bounding box center [482, 106] width 26 height 9
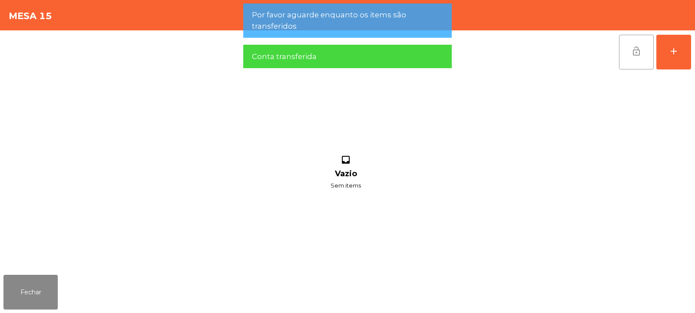
click at [633, 52] on span "lock_open" at bounding box center [636, 51] width 10 height 10
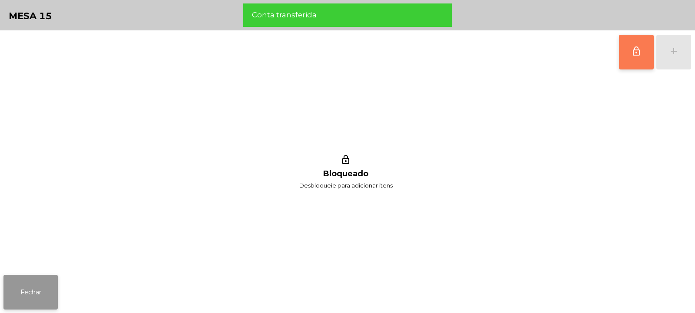
click at [38, 289] on button "Fechar" at bounding box center [30, 292] width 54 height 35
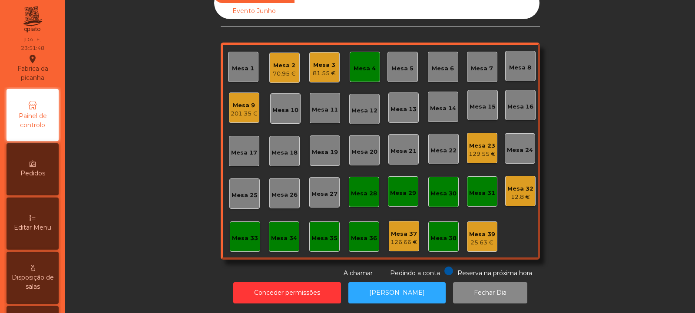
click at [366, 64] on div "Mesa 4" at bounding box center [364, 68] width 22 height 9
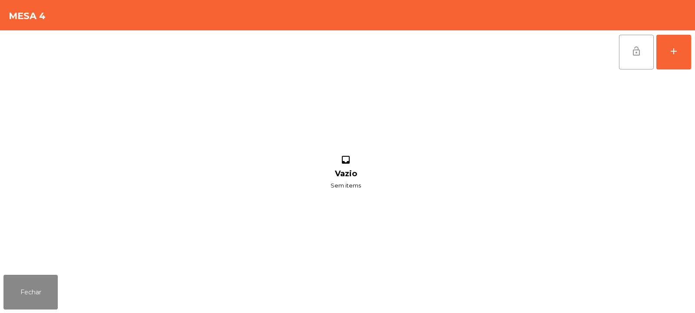
click at [627, 54] on button "lock_open" at bounding box center [636, 52] width 35 height 35
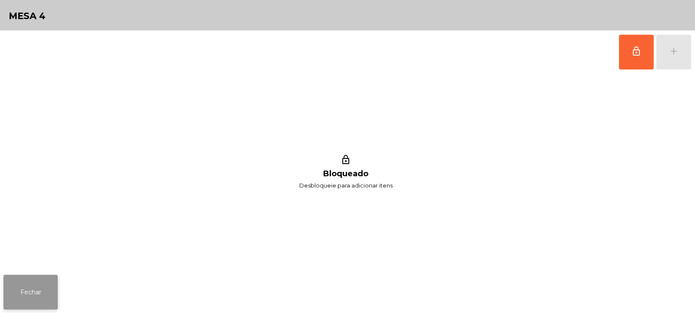
click at [36, 290] on button "Fechar" at bounding box center [30, 292] width 54 height 35
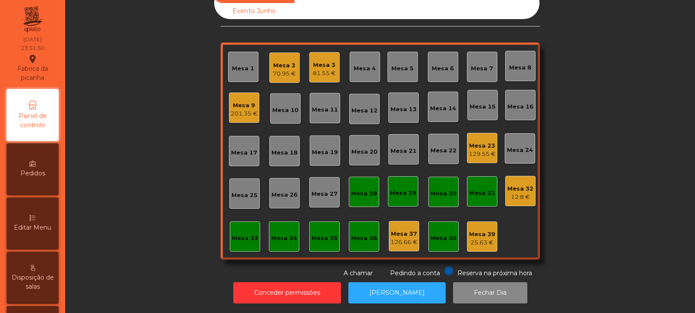
scroll to position [0, 0]
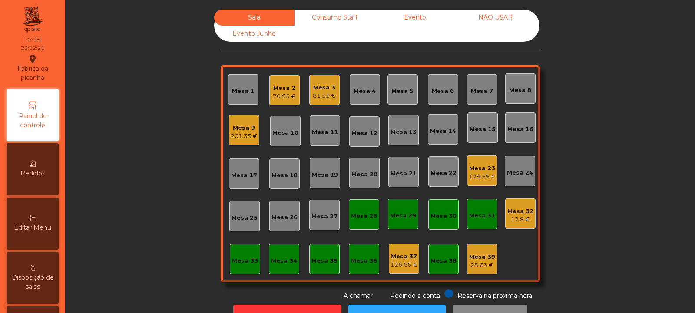
click at [517, 213] on div "Mesa 32" at bounding box center [520, 211] width 26 height 9
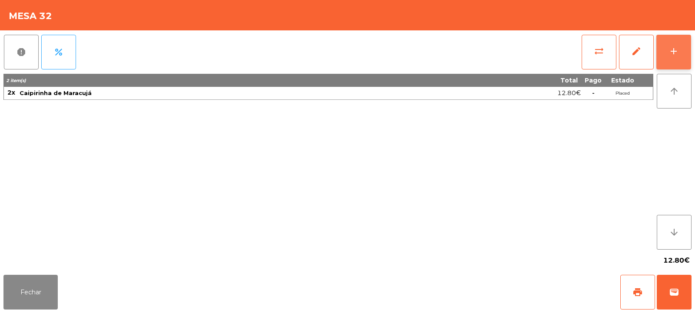
click at [665, 56] on button "add" at bounding box center [673, 52] width 35 height 35
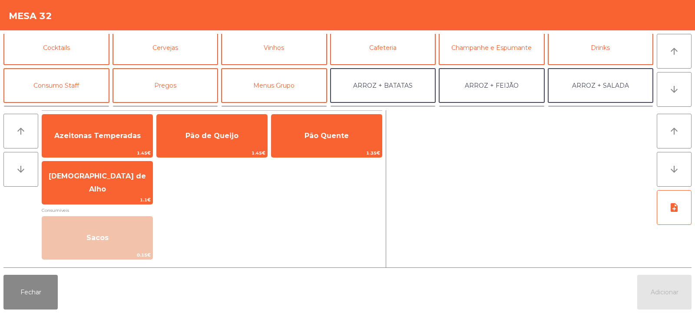
scroll to position [43, 0]
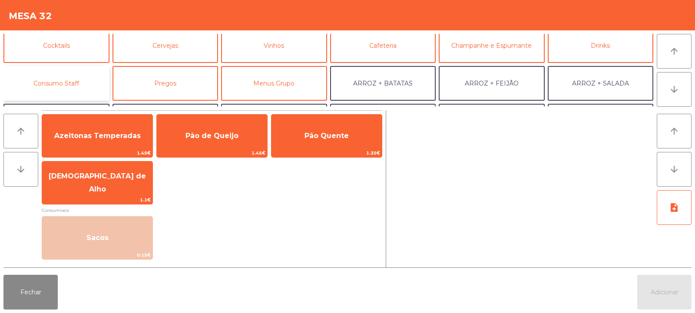
click at [89, 81] on button "Consumo Staff" at bounding box center [56, 83] width 106 height 35
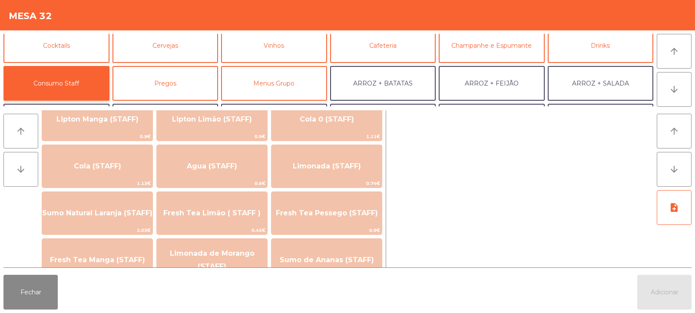
scroll to position [181, 0]
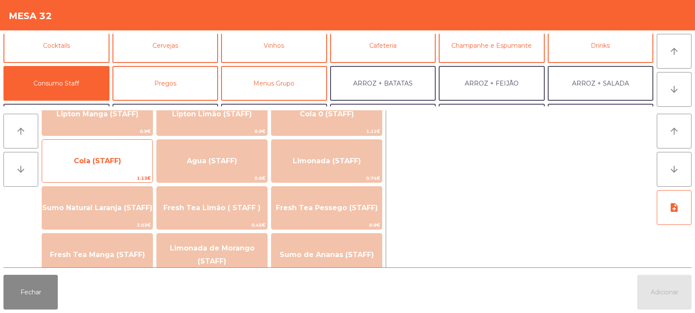
click at [132, 167] on span "Cola (STAFF)" at bounding box center [97, 160] width 110 height 23
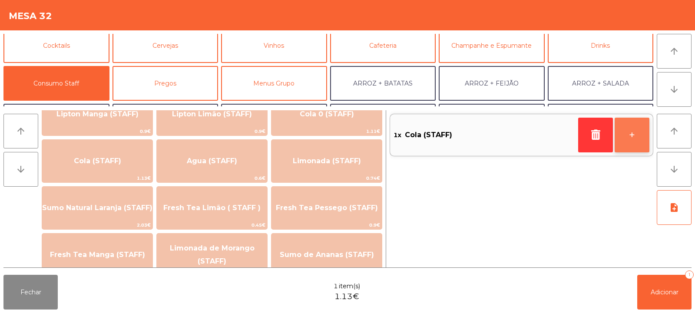
click at [637, 139] on button "+" at bounding box center [631, 135] width 35 height 35
click at [634, 137] on button "+" at bounding box center [631, 135] width 35 height 35
click at [636, 135] on button "+" at bounding box center [631, 135] width 35 height 35
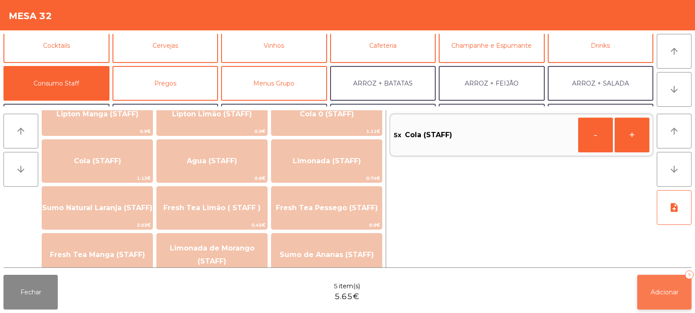
click at [665, 293] on span "Adicionar" at bounding box center [664, 292] width 28 height 8
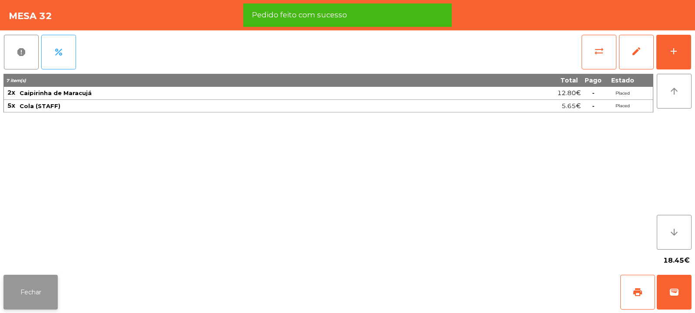
click at [37, 298] on button "Fechar" at bounding box center [30, 292] width 54 height 35
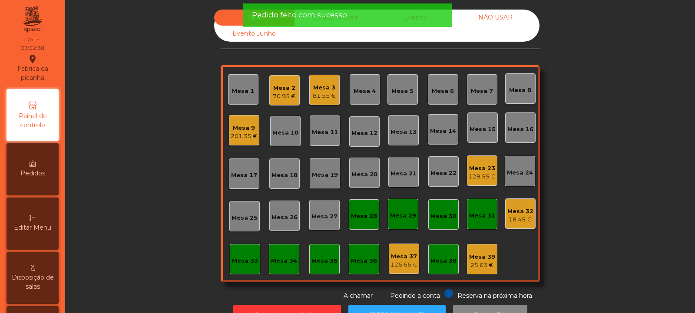
click at [519, 222] on div "18.45 €" at bounding box center [520, 219] width 26 height 9
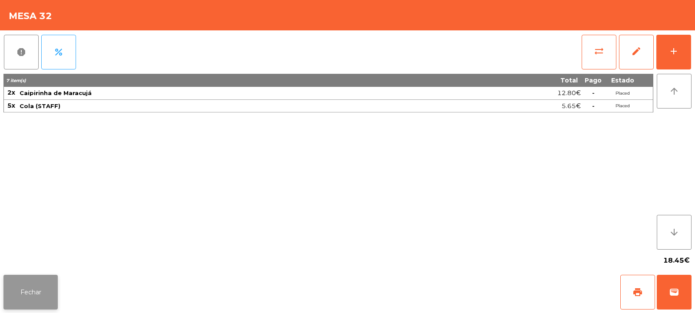
click at [39, 291] on button "Fechar" at bounding box center [30, 292] width 54 height 35
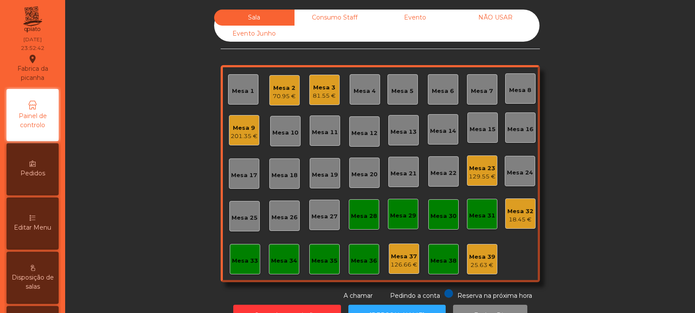
click at [287, 99] on div "70.95 €" at bounding box center [284, 96] width 23 height 9
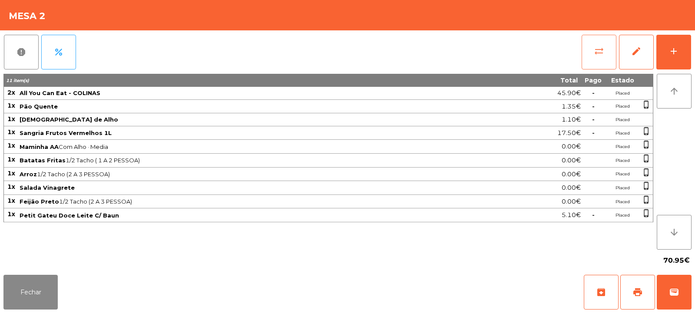
click at [598, 62] on button "sync_alt" at bounding box center [598, 52] width 35 height 35
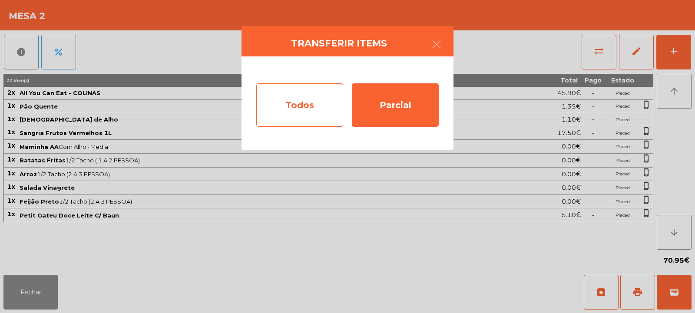
click at [312, 105] on div "Todos" at bounding box center [299, 104] width 87 height 43
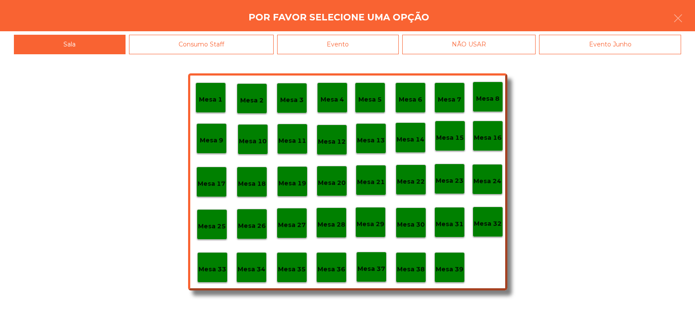
click at [370, 43] on div "Evento" at bounding box center [338, 45] width 122 height 20
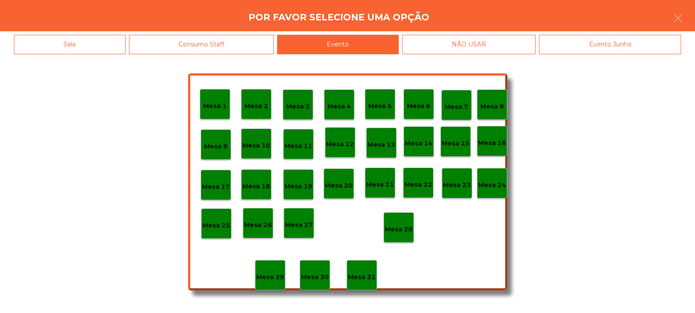
click at [402, 234] on p "Mesa 28" at bounding box center [399, 229] width 28 height 10
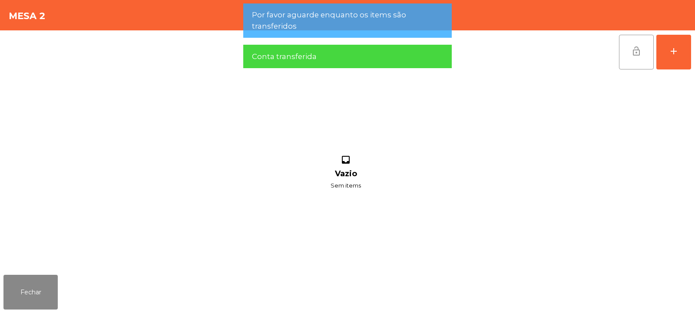
click at [634, 55] on span "lock_open" at bounding box center [636, 51] width 10 height 10
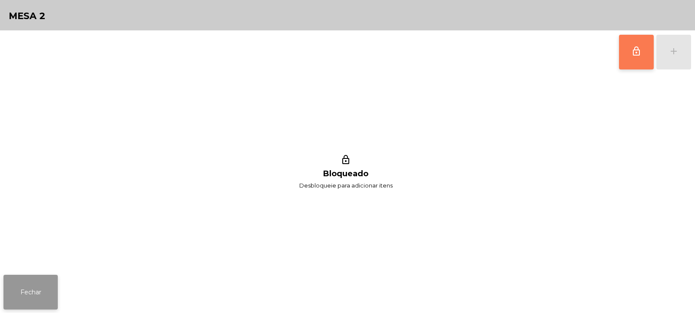
click at [53, 285] on button "Fechar" at bounding box center [30, 292] width 54 height 35
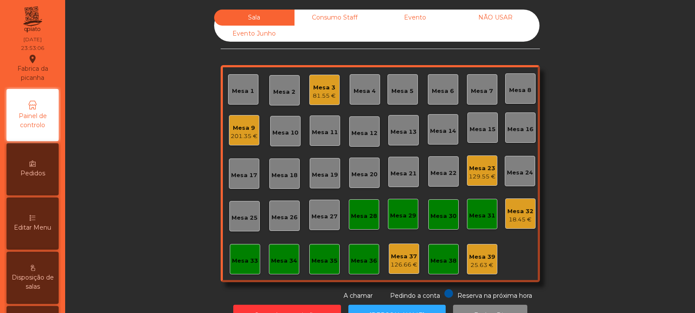
click at [324, 96] on div "81.55 €" at bounding box center [324, 96] width 23 height 9
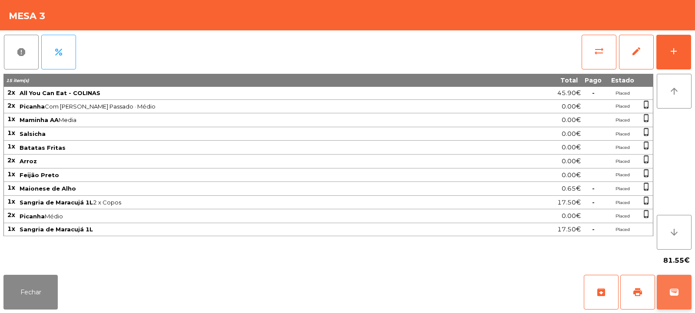
click at [678, 292] on span "wallet" at bounding box center [674, 292] width 10 height 10
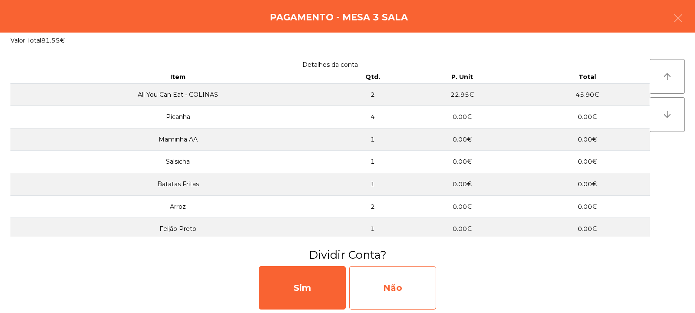
click at [398, 284] on div "Não" at bounding box center [392, 287] width 87 height 43
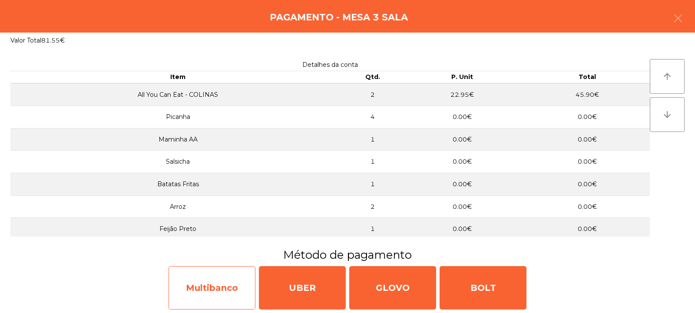
click at [231, 281] on div "Multibanco" at bounding box center [211, 287] width 87 height 43
select select "**"
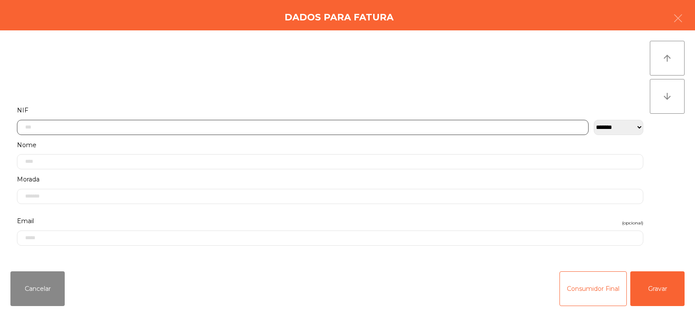
click at [332, 124] on input "text" at bounding box center [302, 127] width 571 height 15
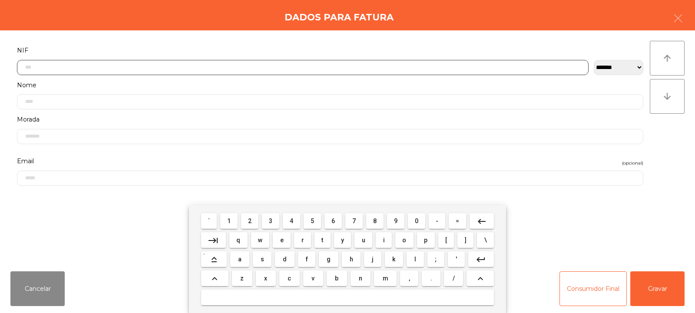
scroll to position [63, 0]
type input "*********"
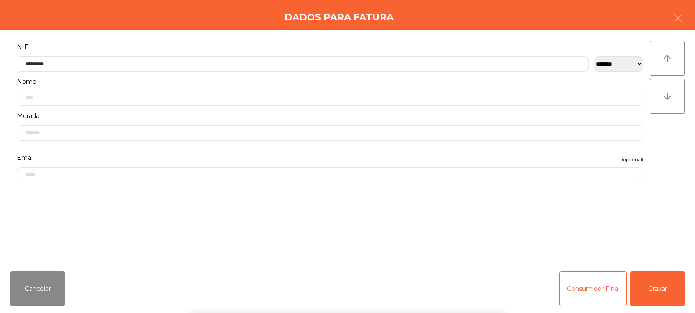
click at [652, 284] on div "` 1 2 3 4 5 6 7 8 9 0 - = keyboard_backspace keyboard_tab q w e r t y u i o p […" at bounding box center [347, 259] width 695 height 108
click at [657, 286] on button "Gravar" at bounding box center [657, 288] width 54 height 35
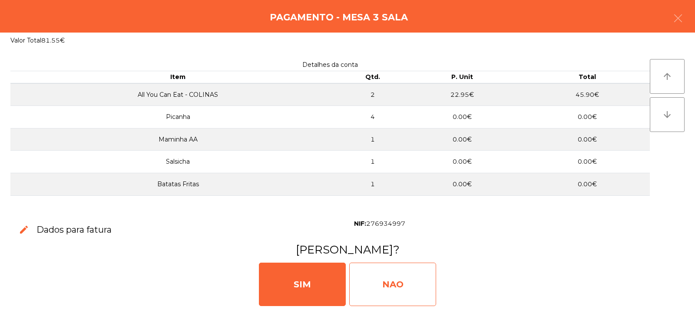
click at [407, 287] on div "NAO" at bounding box center [392, 284] width 87 height 43
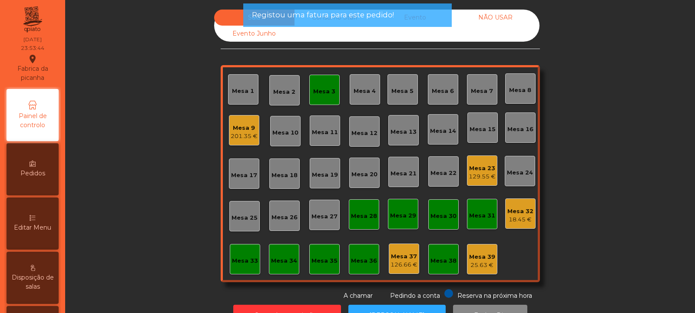
click at [320, 88] on div "Mesa 3" at bounding box center [324, 91] width 22 height 9
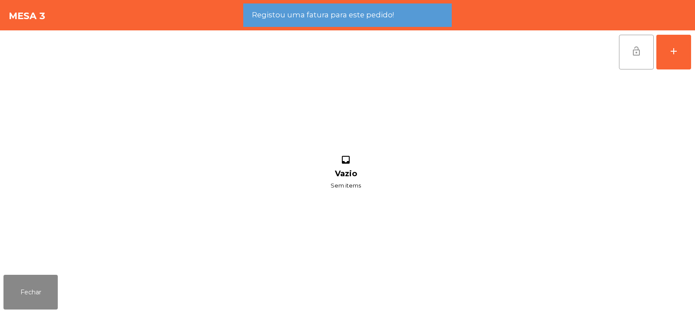
click at [637, 56] on span "lock_open" at bounding box center [636, 51] width 10 height 10
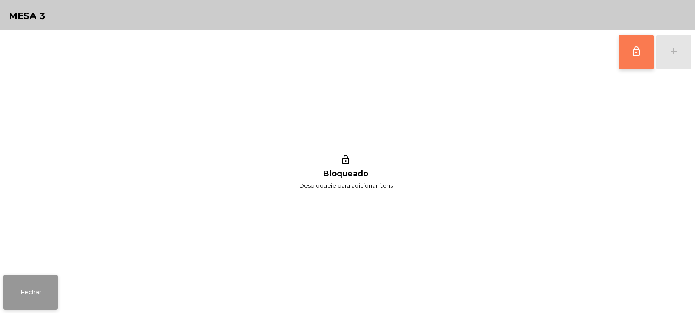
click at [33, 292] on button "Fechar" at bounding box center [30, 292] width 54 height 35
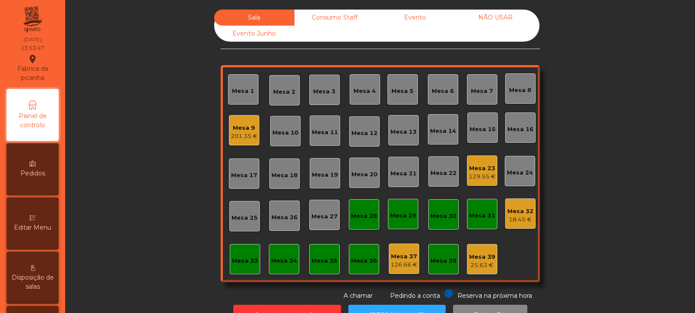
click at [521, 226] on div "Mesa 32 18.45 €" at bounding box center [520, 213] width 30 height 30
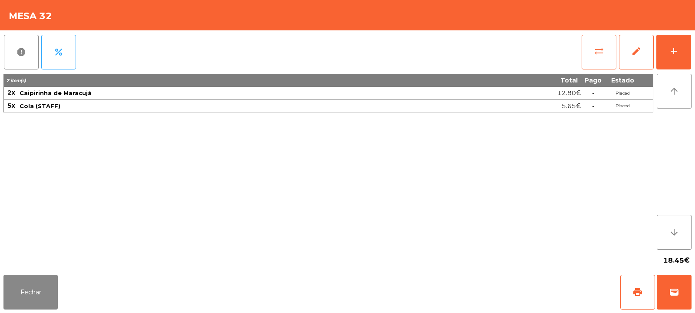
click at [600, 58] on button "sync_alt" at bounding box center [598, 52] width 35 height 35
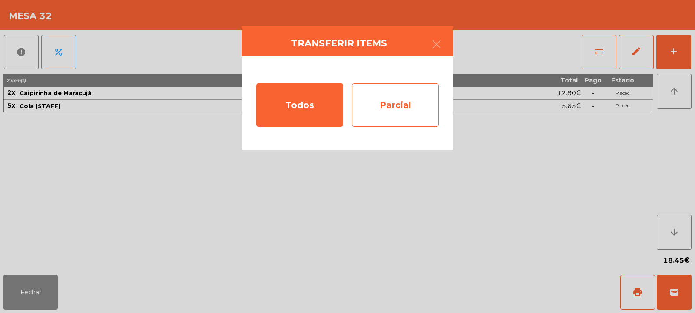
click at [411, 109] on div "Parcial" at bounding box center [395, 104] width 87 height 43
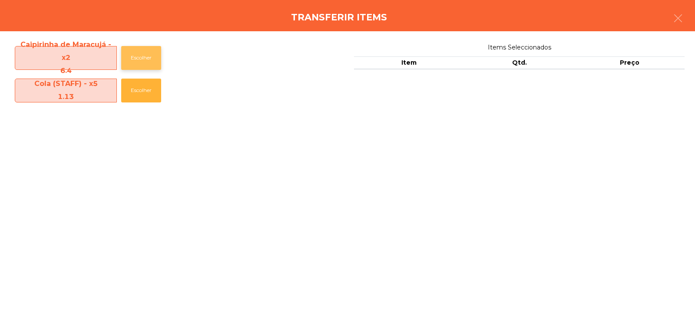
click at [143, 53] on button "Escolher" at bounding box center [141, 58] width 40 height 24
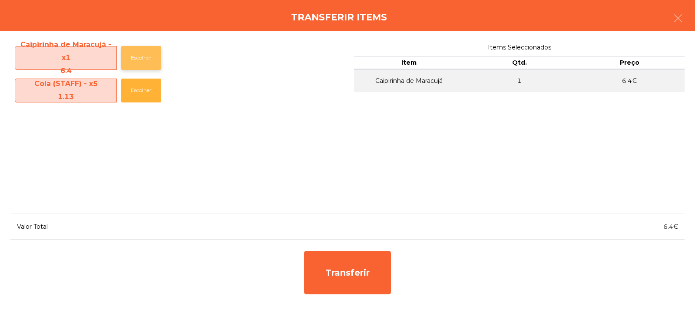
click at [142, 53] on button "Escolher" at bounding box center [141, 58] width 40 height 24
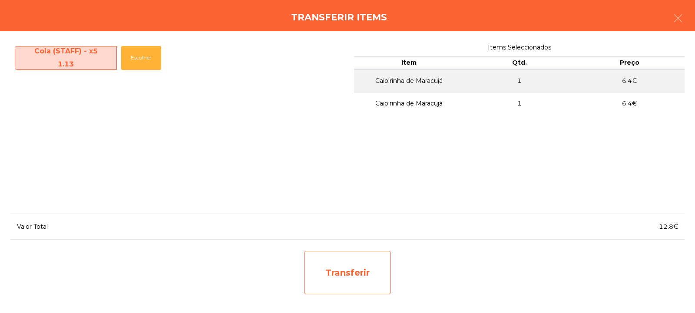
click at [360, 274] on div "Transferir" at bounding box center [347, 272] width 87 height 43
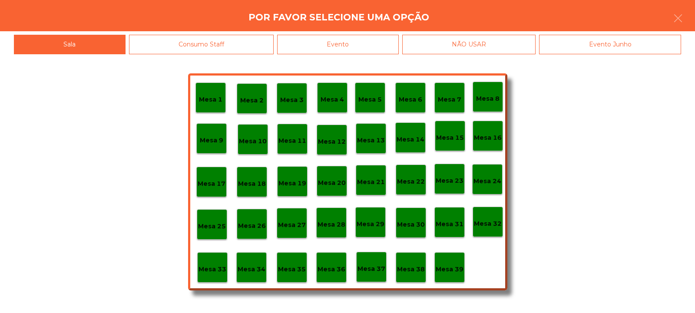
click at [455, 264] on p "Mesa 39" at bounding box center [449, 269] width 28 height 10
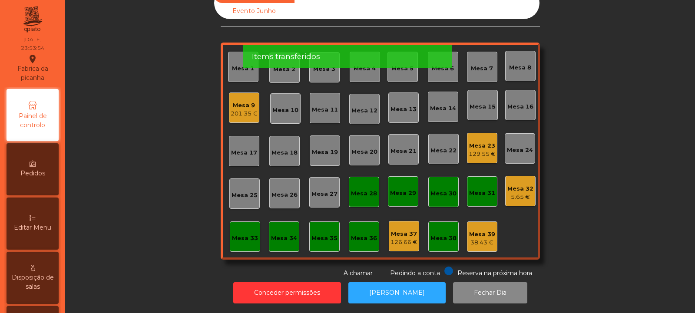
scroll to position [0, 0]
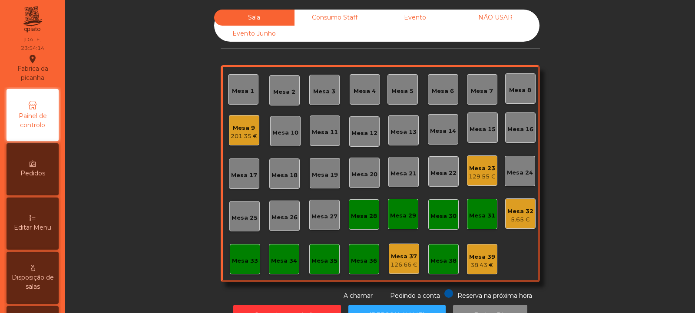
click at [243, 141] on div "Mesa 9 201.35 €" at bounding box center [244, 130] width 30 height 30
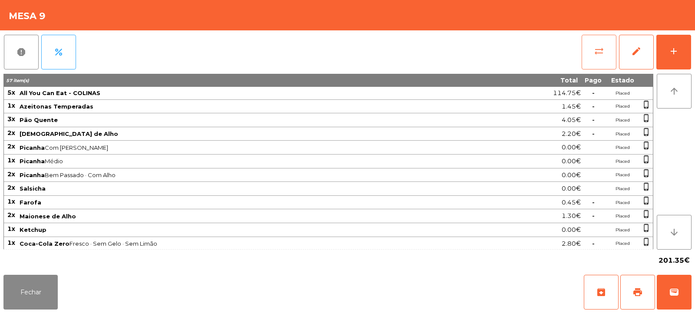
click at [605, 56] on button "sync_alt" at bounding box center [598, 52] width 35 height 35
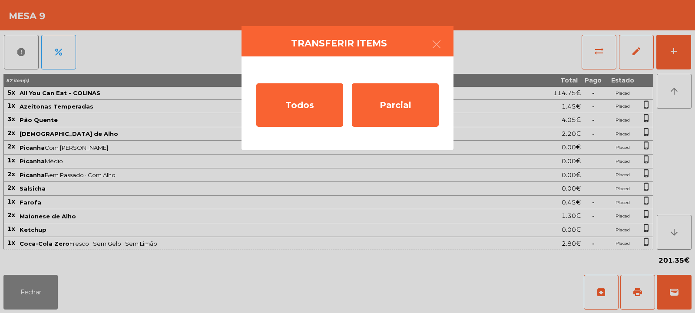
click at [161, 183] on ngb-modal-window "Transferir items Todos Parcial" at bounding box center [347, 156] width 695 height 313
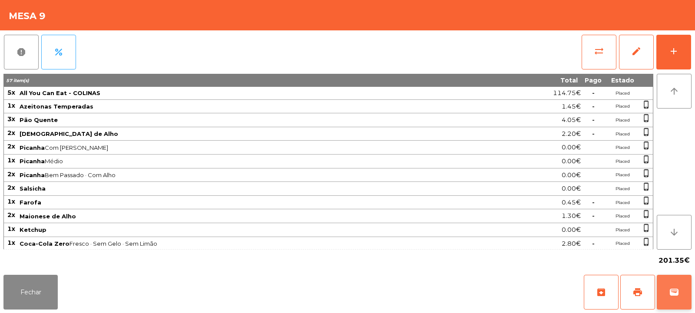
click at [672, 292] on span "wallet" at bounding box center [674, 292] width 10 height 10
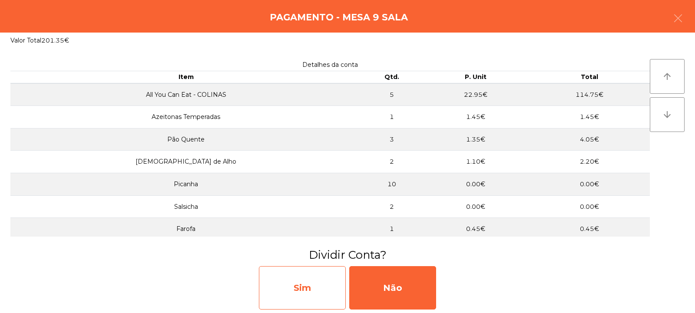
click at [303, 286] on div "Sim" at bounding box center [302, 287] width 87 height 43
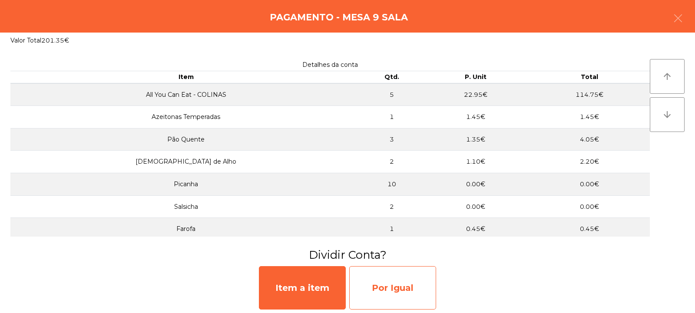
click at [395, 290] on div "Por Igual" at bounding box center [392, 287] width 87 height 43
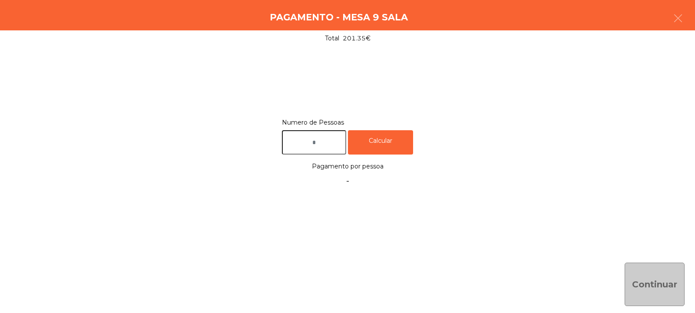
click at [315, 139] on input "text" at bounding box center [314, 142] width 64 height 25
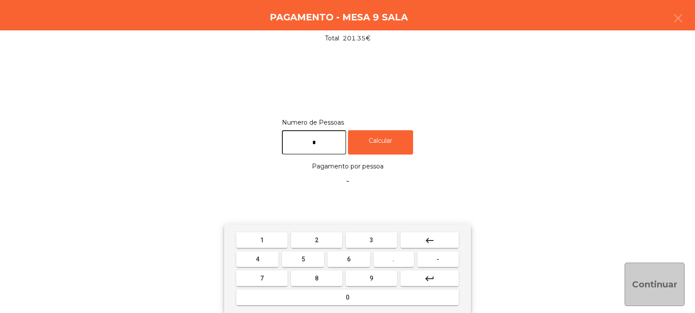
type input "*"
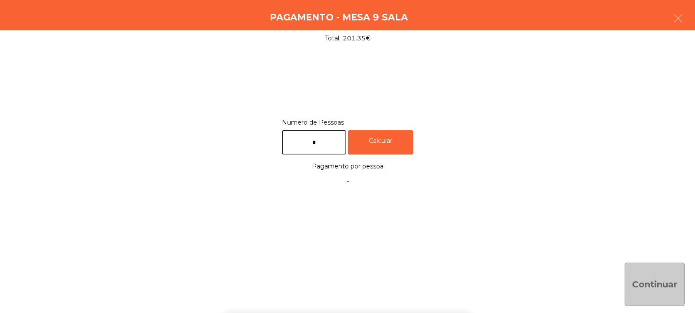
click at [553, 122] on div "Numero de Pessoas * Calcular Pagamento por pessoa -" at bounding box center [347, 153] width 674 height 72
click at [392, 138] on div "Calcular" at bounding box center [380, 142] width 65 height 25
click at [653, 287] on button "Continuar" at bounding box center [654, 284] width 60 height 43
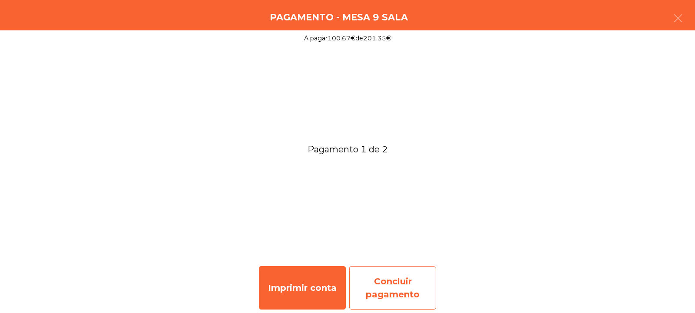
click at [394, 287] on div "Concluir pagamento" at bounding box center [392, 287] width 87 height 43
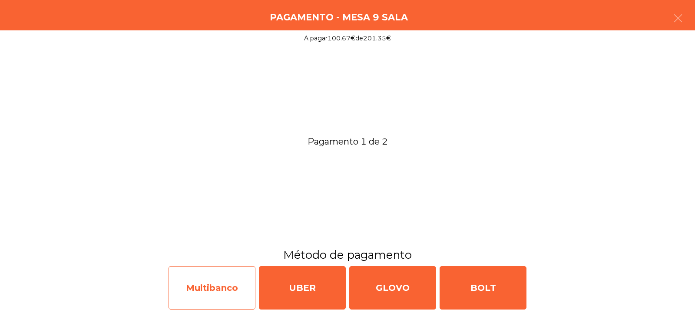
click at [212, 289] on div "Multibanco" at bounding box center [211, 287] width 87 height 43
select select "**"
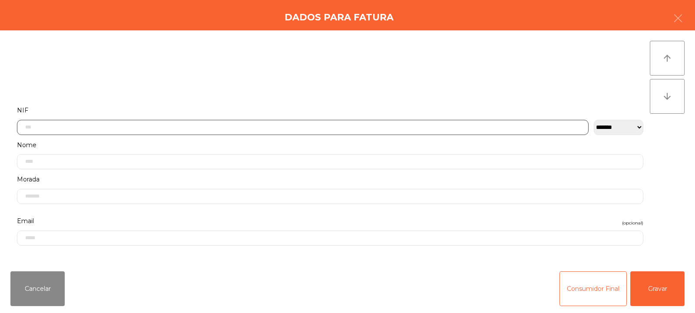
click at [227, 127] on input "text" at bounding box center [302, 127] width 571 height 15
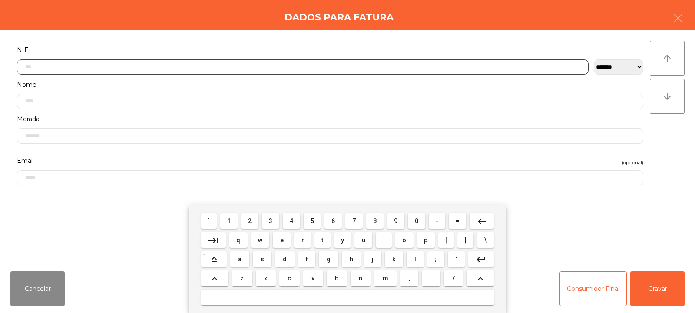
scroll to position [63, 0]
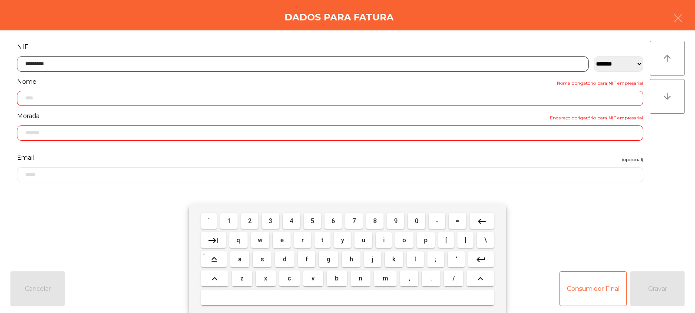
type input "*********"
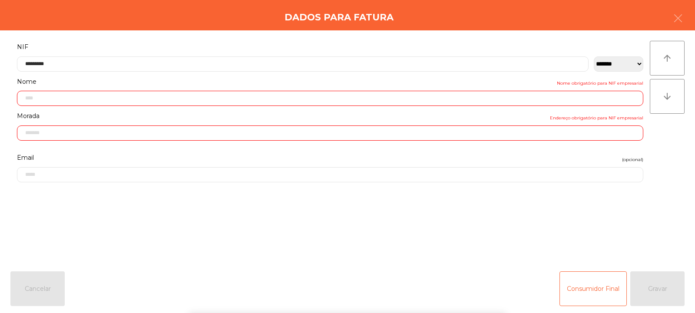
click at [651, 159] on div "arrow_upward arrow_downward" at bounding box center [666, 147] width 35 height 213
type input "**********"
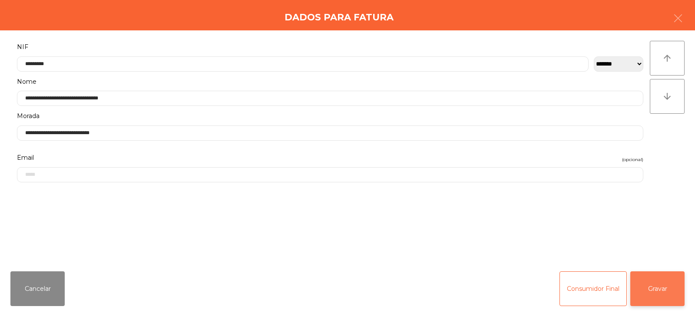
click at [653, 293] on button "Gravar" at bounding box center [657, 288] width 54 height 35
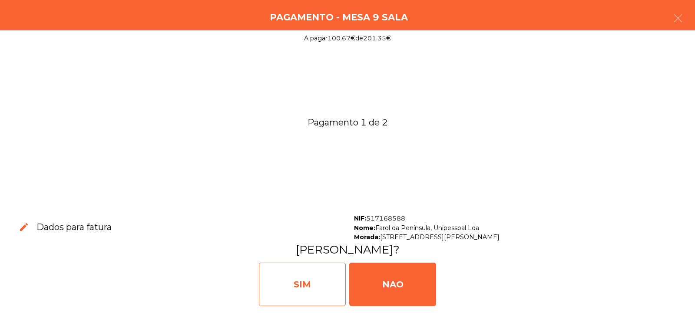
click at [304, 277] on div "SIM" at bounding box center [302, 284] width 87 height 43
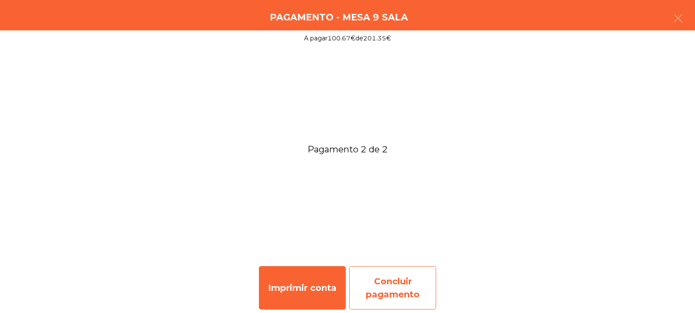
click at [395, 286] on div "Concluir pagamento" at bounding box center [392, 287] width 87 height 43
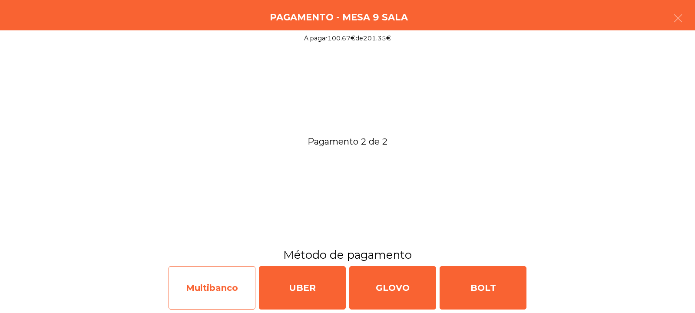
click at [205, 287] on div "Multibanco" at bounding box center [211, 287] width 87 height 43
select select "**"
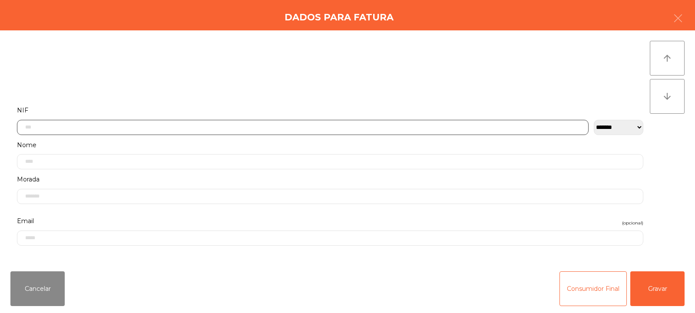
click at [233, 128] on input "text" at bounding box center [302, 127] width 571 height 15
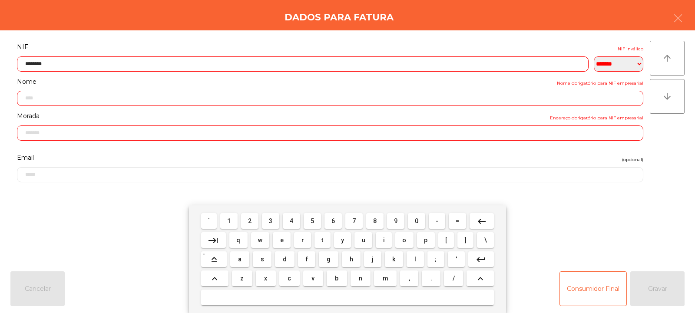
type input "*********"
type input "**********"
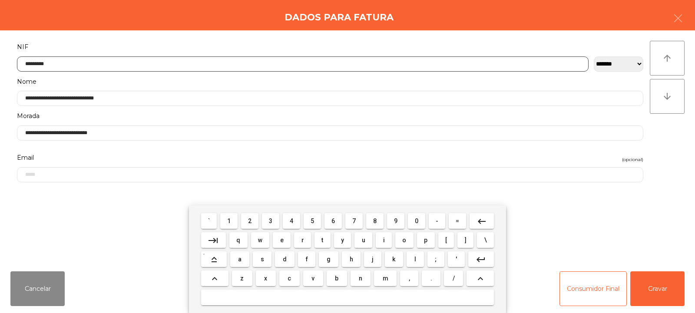
type input "*********"
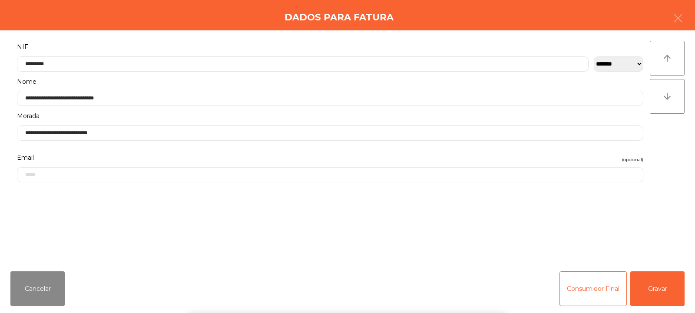
click at [662, 166] on div "arrow_upward arrow_downward" at bounding box center [666, 147] width 35 height 213
click at [660, 280] on button "Gravar" at bounding box center [657, 288] width 54 height 35
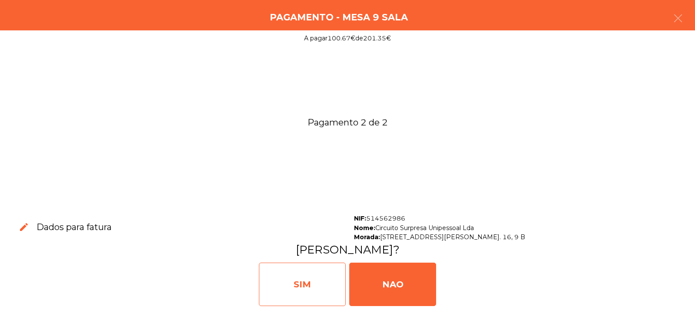
click at [312, 276] on div "SIM" at bounding box center [302, 284] width 87 height 43
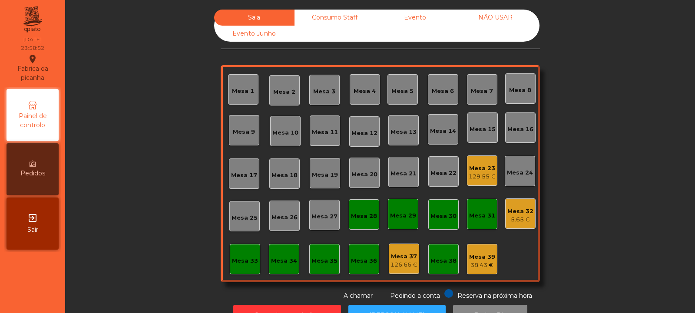
click at [479, 173] on div "129.55 €" at bounding box center [481, 176] width 27 height 9
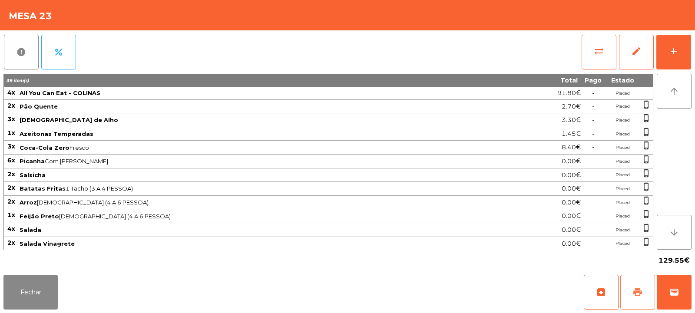
click at [637, 296] on span "print" at bounding box center [637, 292] width 10 height 10
click at [27, 299] on button "Fechar" at bounding box center [30, 292] width 54 height 35
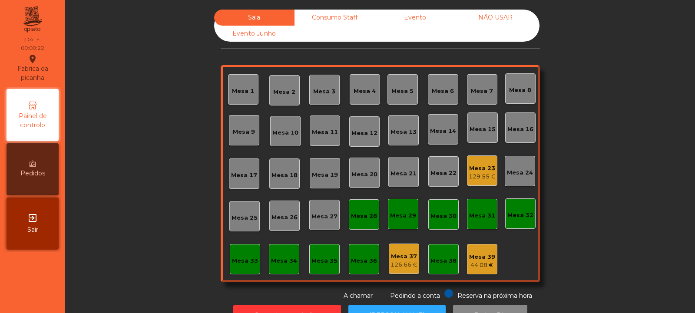
scroll to position [29, 0]
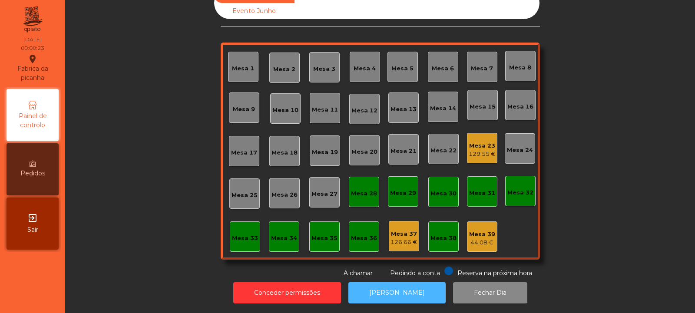
click at [404, 287] on button "[PERSON_NAME]" at bounding box center [396, 292] width 97 height 21
click at [478, 150] on div "129.55 €" at bounding box center [481, 154] width 27 height 9
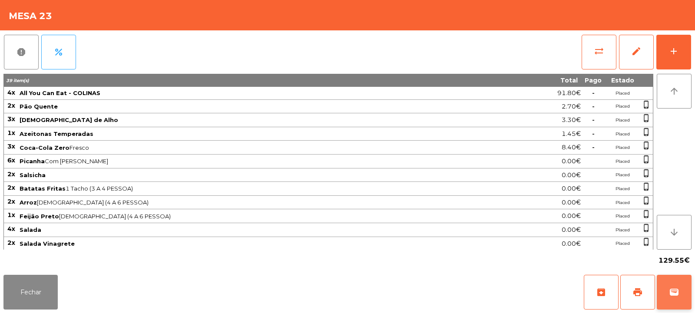
click at [682, 297] on button "wallet" at bounding box center [673, 292] width 35 height 35
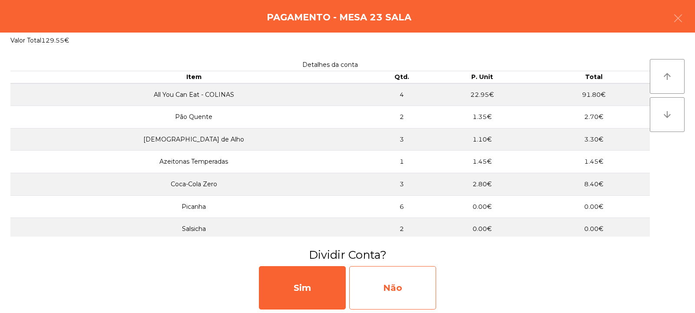
click at [394, 287] on div "Não" at bounding box center [392, 287] width 87 height 43
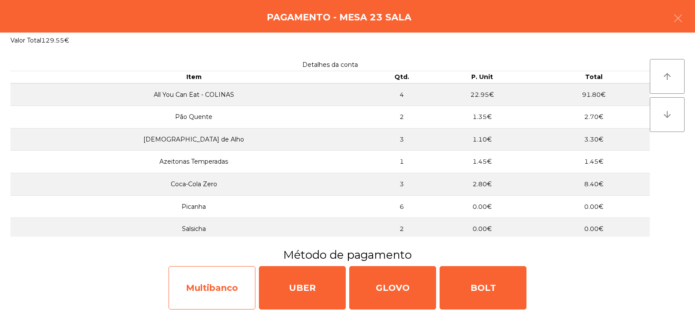
click at [215, 283] on div "Multibanco" at bounding box center [211, 287] width 87 height 43
select select "**"
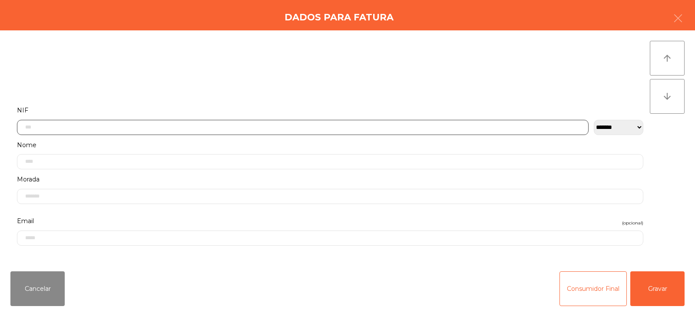
click at [304, 126] on input "text" at bounding box center [302, 127] width 571 height 15
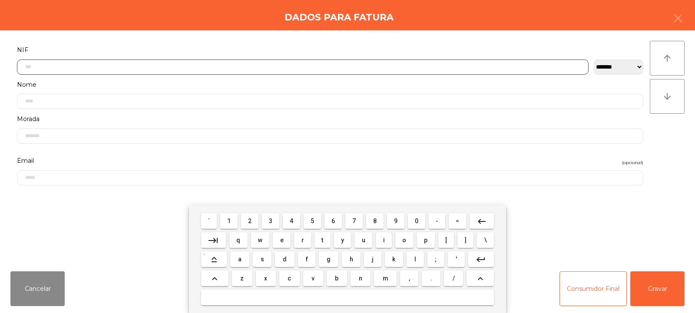
scroll to position [63, 0]
type input "*********"
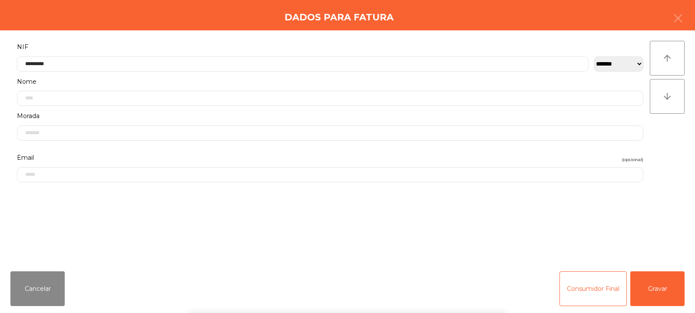
click at [669, 141] on div "arrow_upward arrow_downward" at bounding box center [666, 147] width 35 height 213
click at [664, 286] on button "Gravar" at bounding box center [657, 288] width 54 height 35
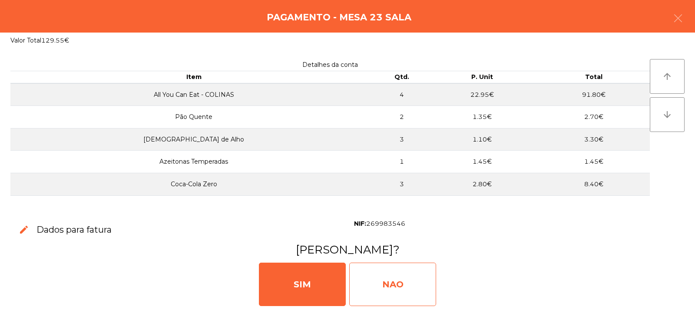
click at [402, 280] on div "NAO" at bounding box center [392, 284] width 87 height 43
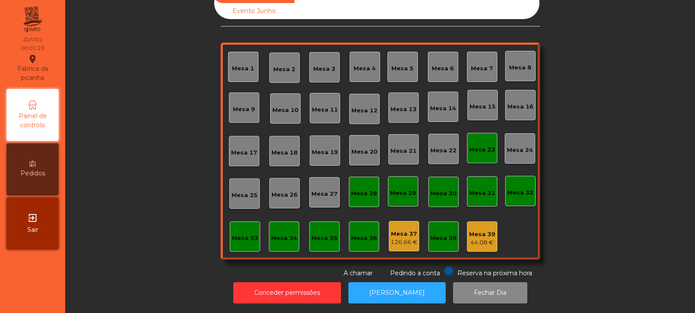
click at [471, 145] on div "Mesa 23" at bounding box center [482, 149] width 26 height 9
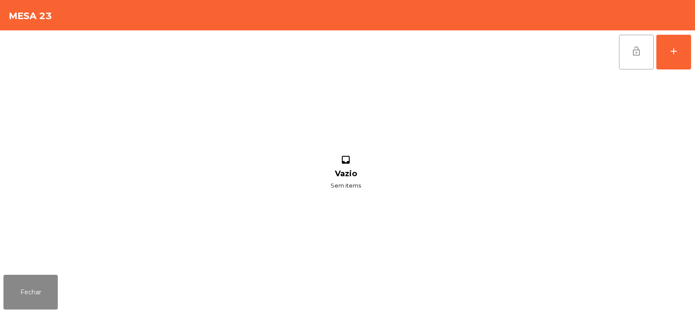
click at [636, 56] on span "lock_open" at bounding box center [636, 51] width 10 height 10
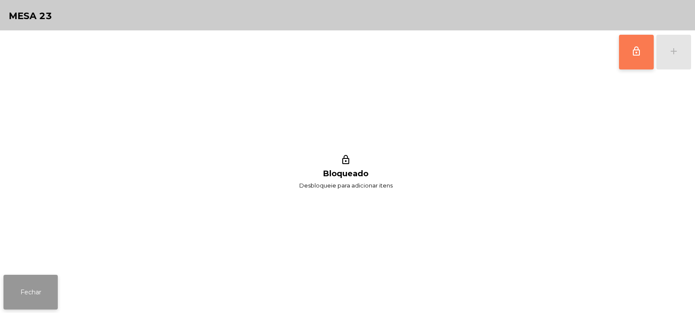
click at [49, 302] on button "Fechar" at bounding box center [30, 292] width 54 height 35
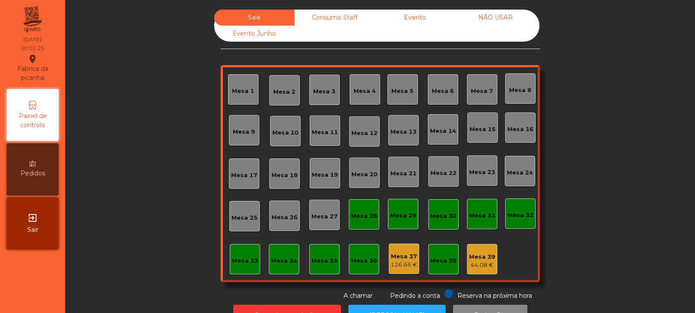
scroll to position [29, 0]
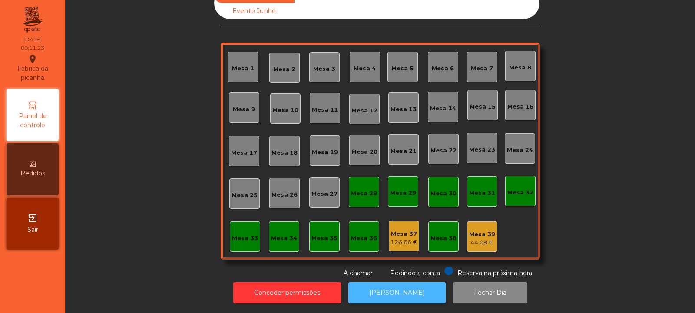
click at [411, 283] on button "[PERSON_NAME]" at bounding box center [396, 292] width 97 height 21
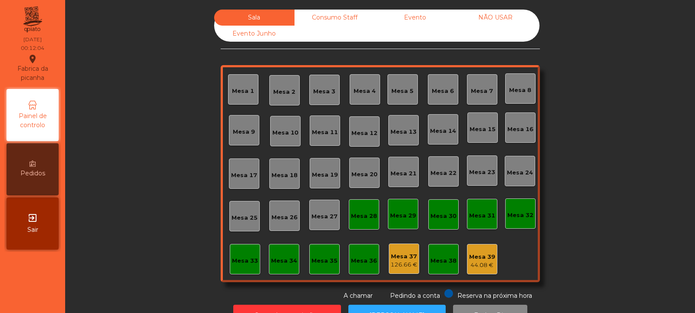
click at [330, 20] on div "Consumo Staff" at bounding box center [334, 18] width 80 height 16
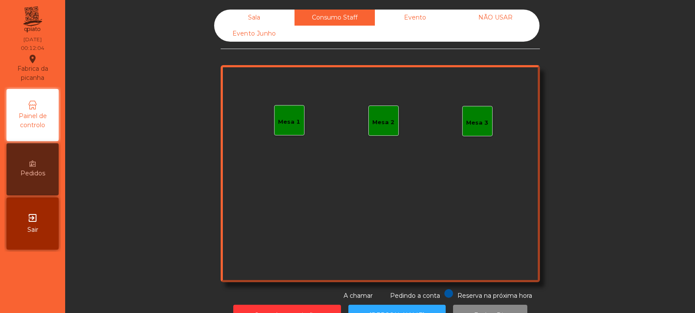
click at [422, 12] on div "Evento" at bounding box center [415, 18] width 80 height 16
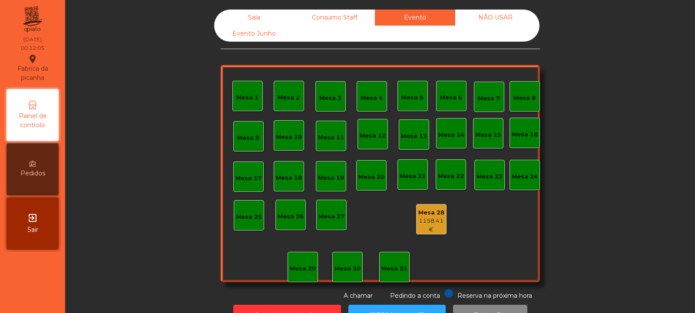
click at [493, 16] on div "NÃO USAR" at bounding box center [495, 18] width 80 height 16
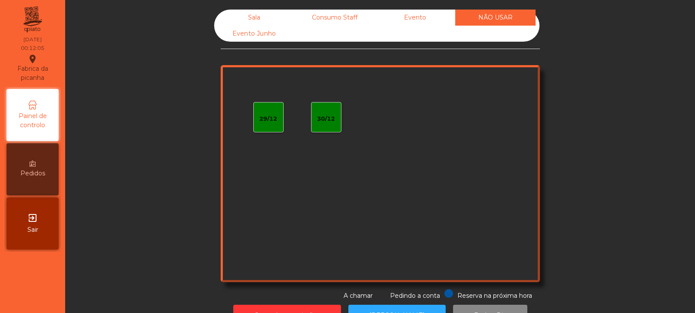
click at [267, 33] on div "Evento Junho" at bounding box center [254, 34] width 80 height 16
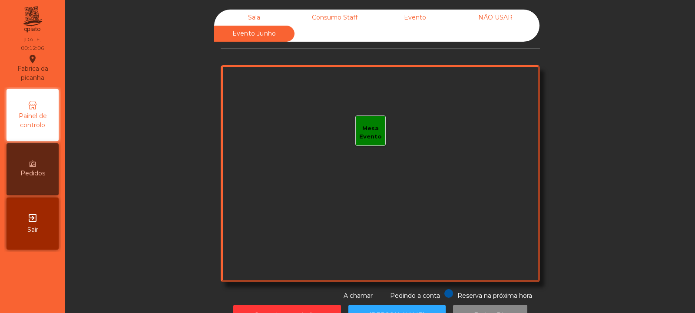
click at [259, 15] on div "Sala" at bounding box center [254, 18] width 80 height 16
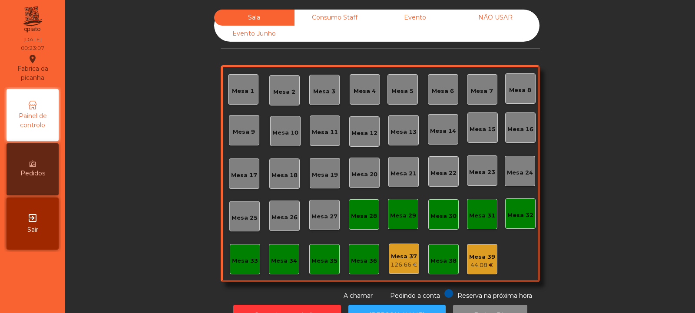
scroll to position [29, 0]
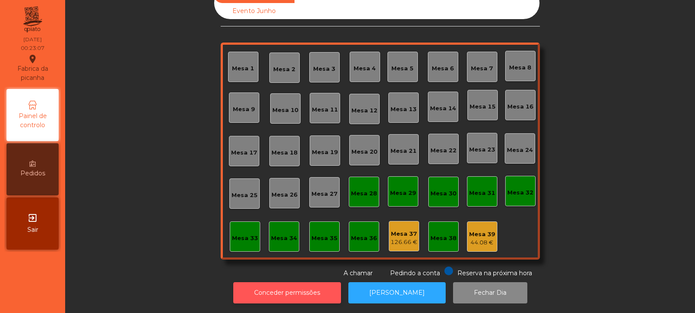
click at [311, 287] on button "Conceder permissões" at bounding box center [287, 292] width 108 height 21
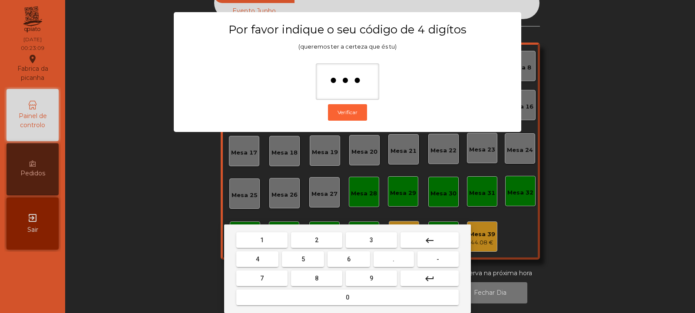
type input "****"
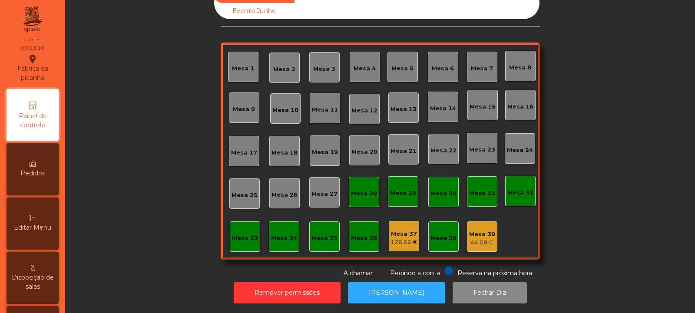
click at [405, 238] on div "126.66 €" at bounding box center [403, 242] width 27 height 9
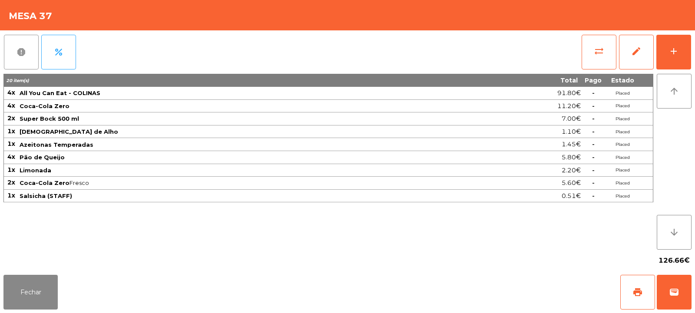
click at [26, 53] on span "report" at bounding box center [21, 52] width 10 height 10
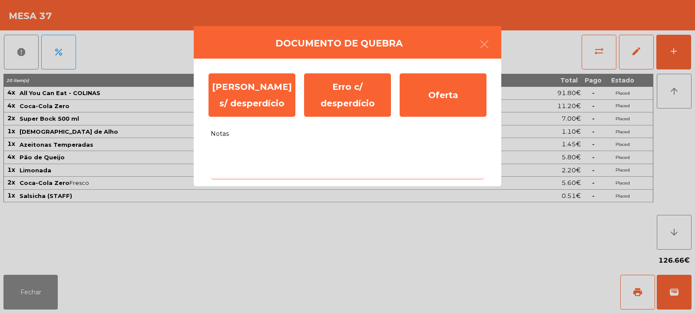
click at [254, 152] on textarea "Notas" at bounding box center [347, 161] width 273 height 36
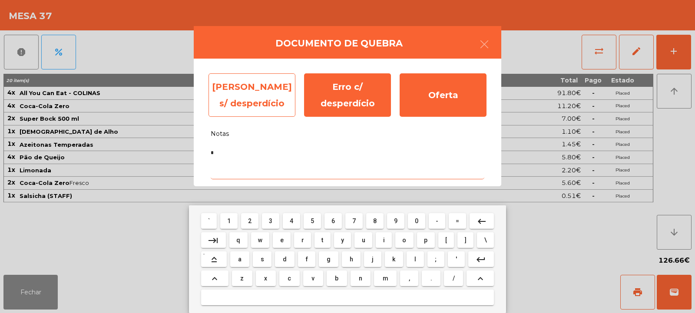
type textarea "*"
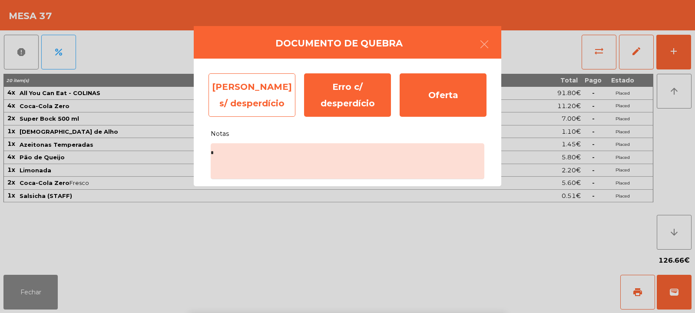
click at [264, 95] on div "[PERSON_NAME] s/ desperdício" at bounding box center [251, 94] width 87 height 43
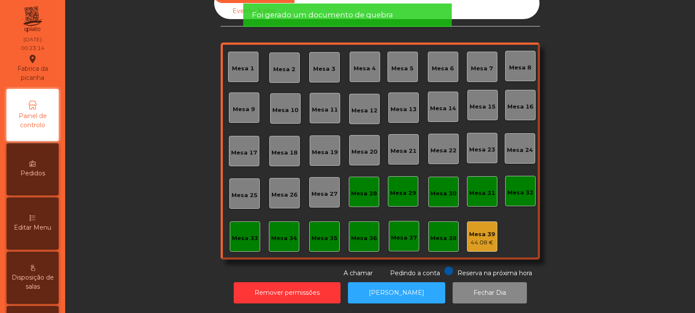
click at [477, 230] on div "Mesa 39" at bounding box center [482, 234] width 26 height 9
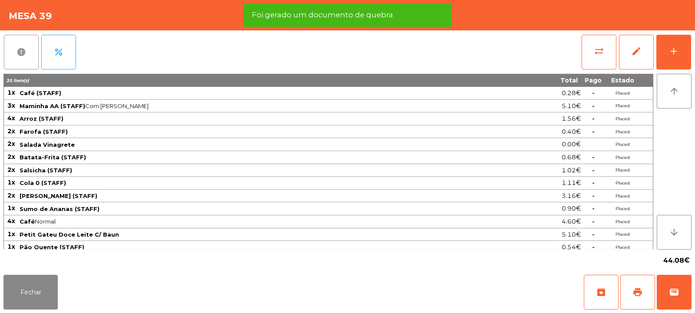
click at [19, 58] on button "report" at bounding box center [21, 52] width 35 height 35
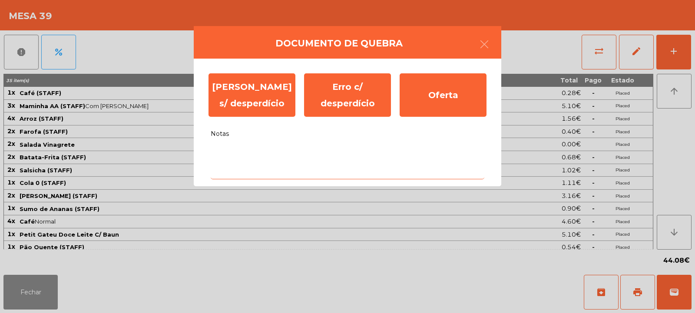
click at [265, 158] on textarea "Notas" at bounding box center [347, 161] width 273 height 36
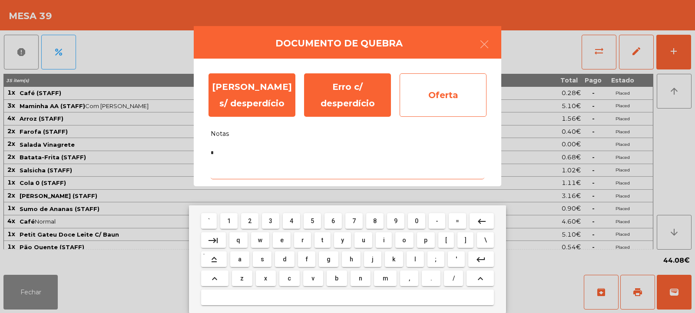
type textarea "*"
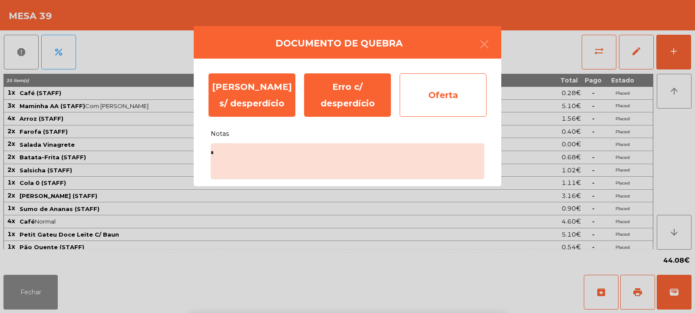
click at [442, 102] on div "Oferta" at bounding box center [442, 94] width 87 height 43
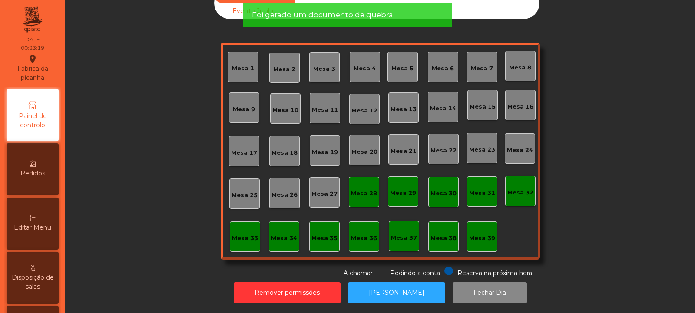
scroll to position [0, 0]
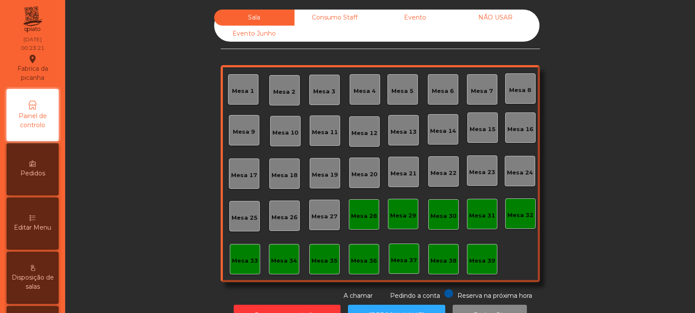
click at [343, 19] on div "Consumo Staff" at bounding box center [334, 18] width 80 height 16
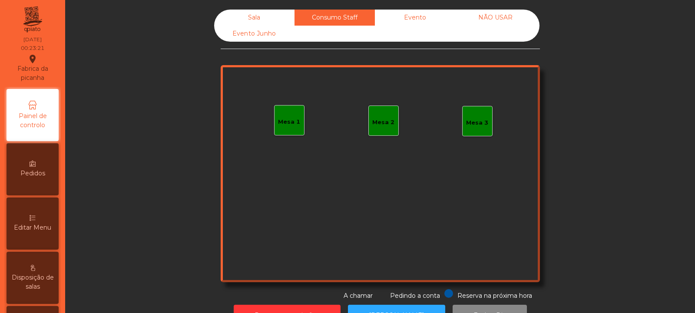
click at [403, 18] on div "Evento" at bounding box center [415, 18] width 80 height 16
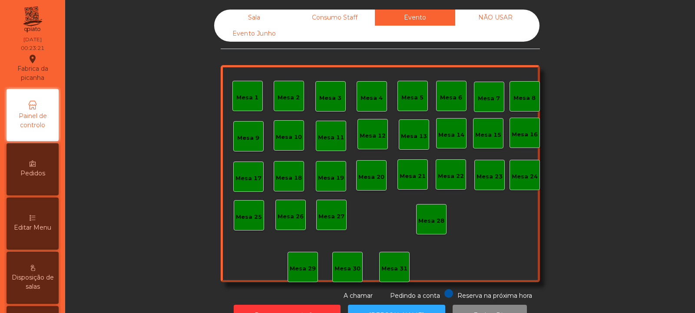
click at [507, 18] on div "NÃO USAR" at bounding box center [495, 18] width 80 height 16
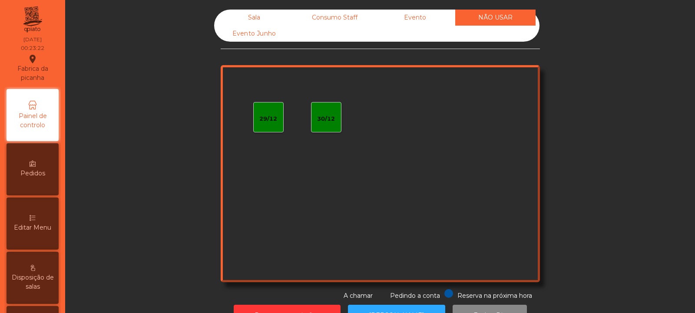
click at [265, 35] on div "Evento Junho" at bounding box center [254, 34] width 80 height 16
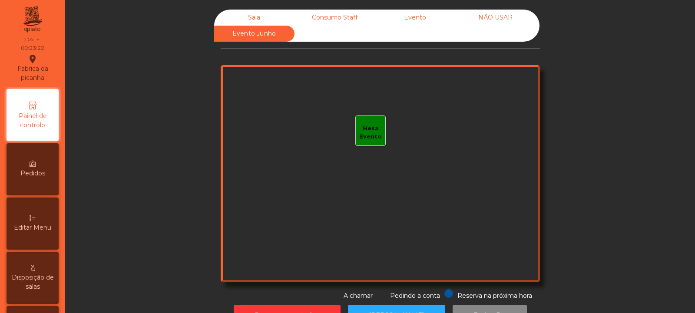
click at [264, 16] on div "Sala" at bounding box center [254, 18] width 80 height 16
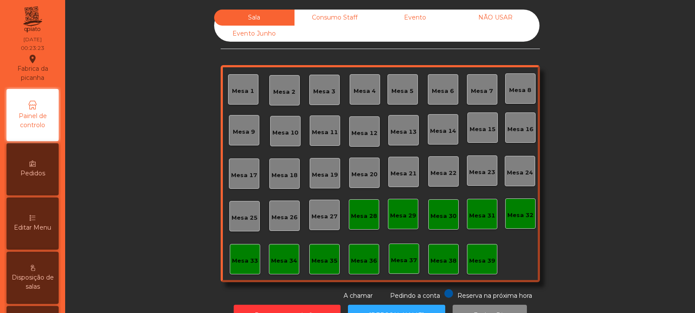
scroll to position [29, 0]
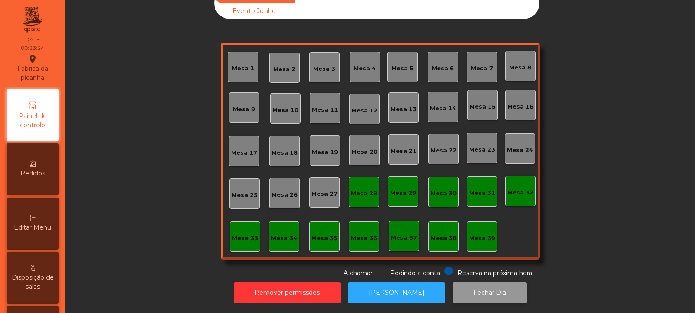
click at [477, 288] on button "Fechar Dia" at bounding box center [489, 292] width 74 height 21
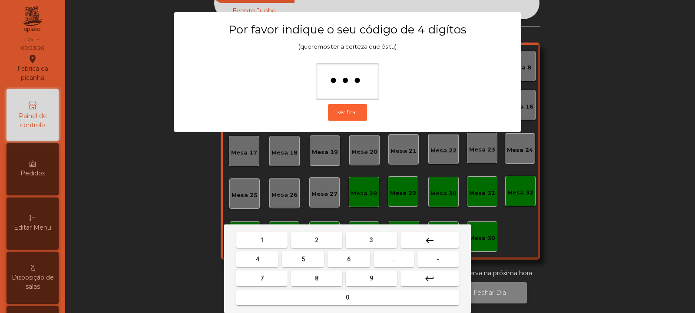
type input "****"
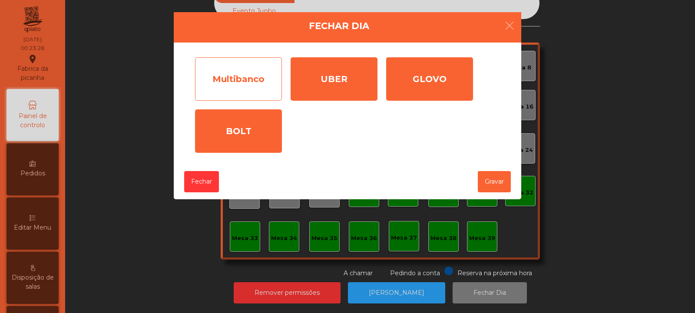
click at [244, 86] on div "Multibanco" at bounding box center [238, 78] width 87 height 43
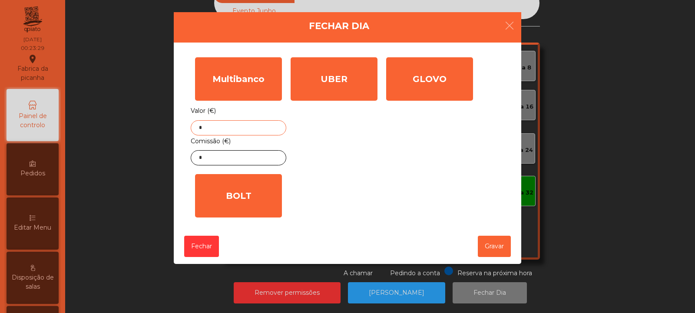
click at [254, 128] on input "*" at bounding box center [239, 127] width 96 height 15
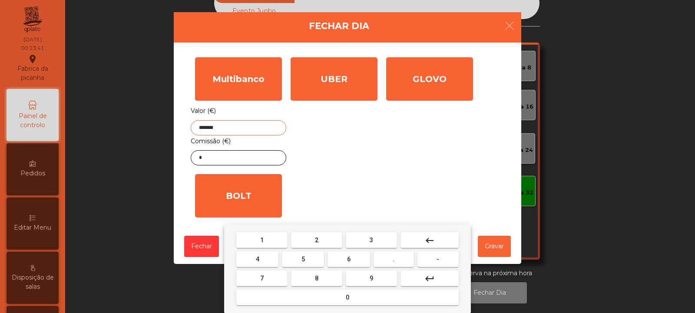
type input "*******"
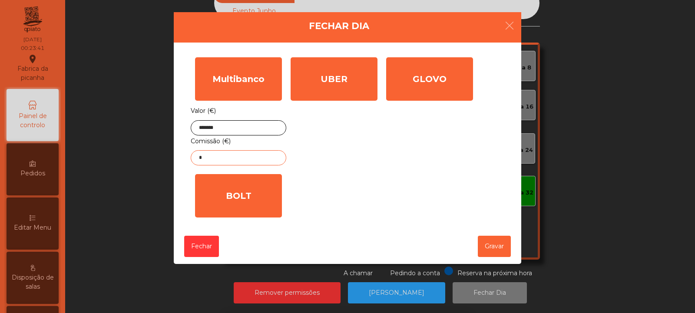
click at [267, 159] on input "*" at bounding box center [239, 157] width 96 height 15
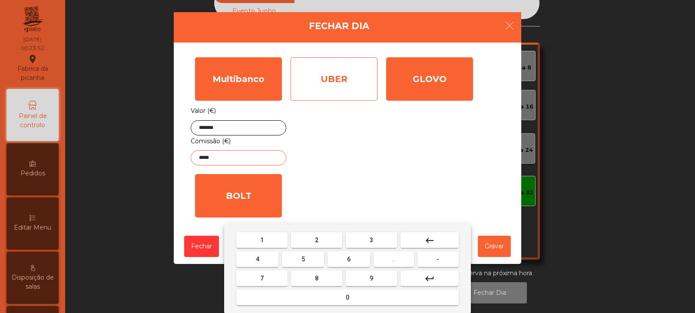
type input "*****"
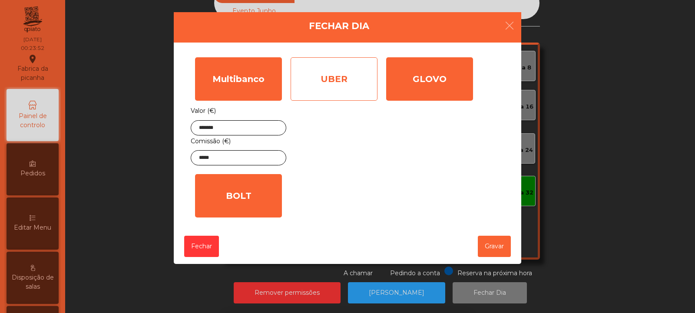
click at [350, 83] on div "UBER" at bounding box center [333, 78] width 87 height 43
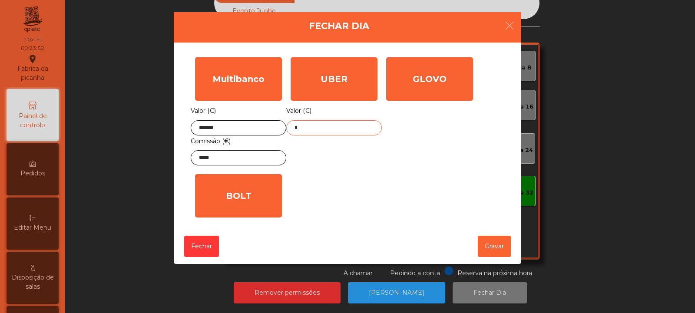
click at [356, 127] on input "*" at bounding box center [334, 127] width 96 height 15
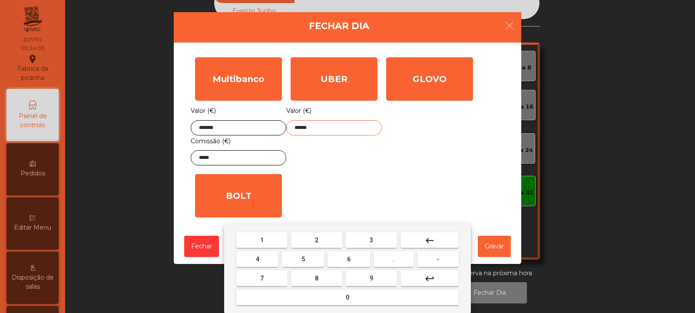
type input "******"
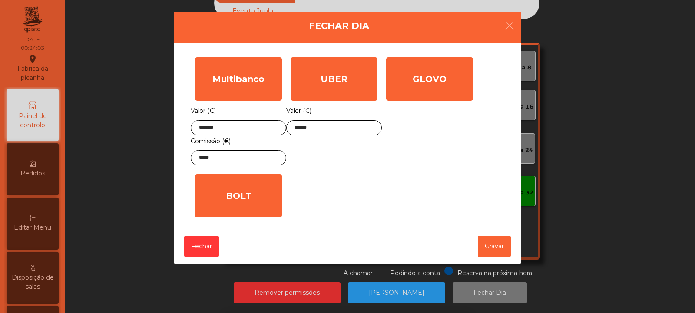
click at [492, 245] on div "1 2 3 keyboard_backspace 4 5 6 . - 7 8 9 keyboard_return 0" at bounding box center [347, 268] width 695 height 89
click at [501, 244] on button "Gravar" at bounding box center [494, 246] width 33 height 21
